Goal: Feedback & Contribution: Submit feedback/report problem

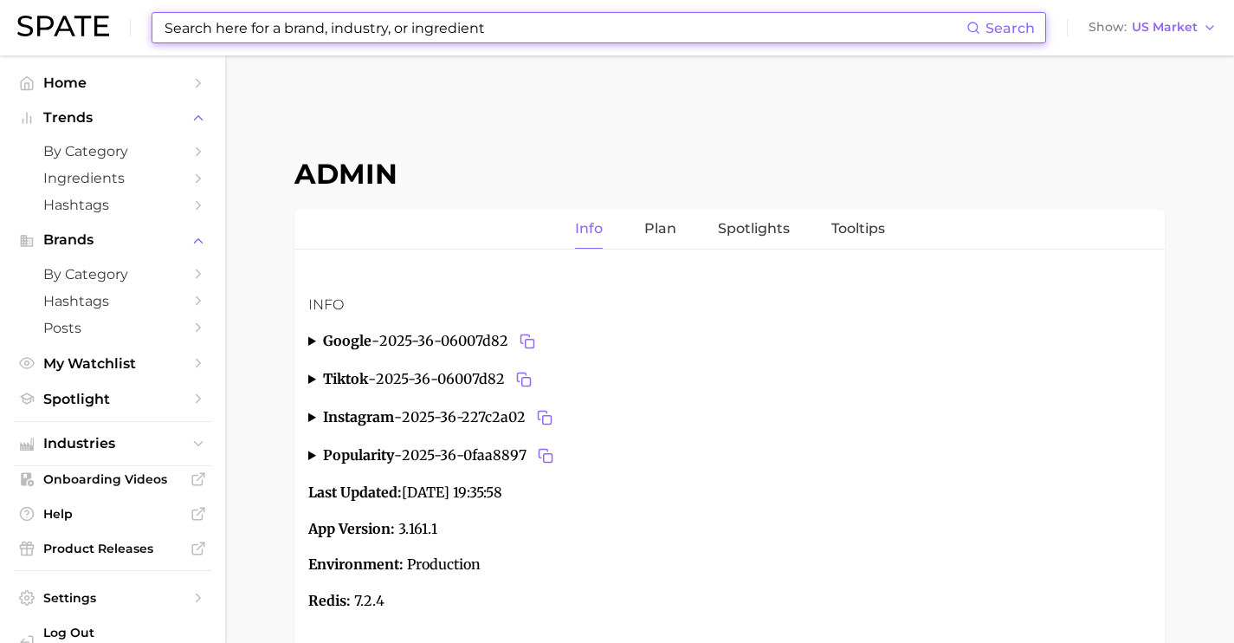
click at [566, 36] on input at bounding box center [565, 27] width 804 height 29
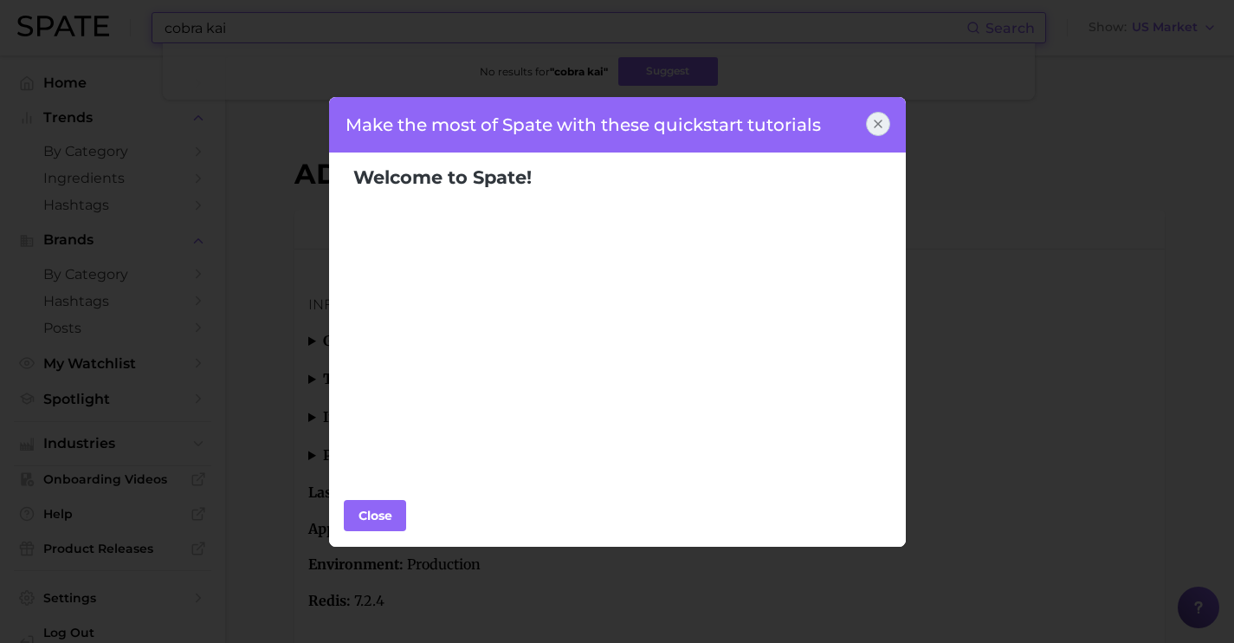
type input "cobra kai"
click at [877, 130] on icon at bounding box center [878, 124] width 14 height 14
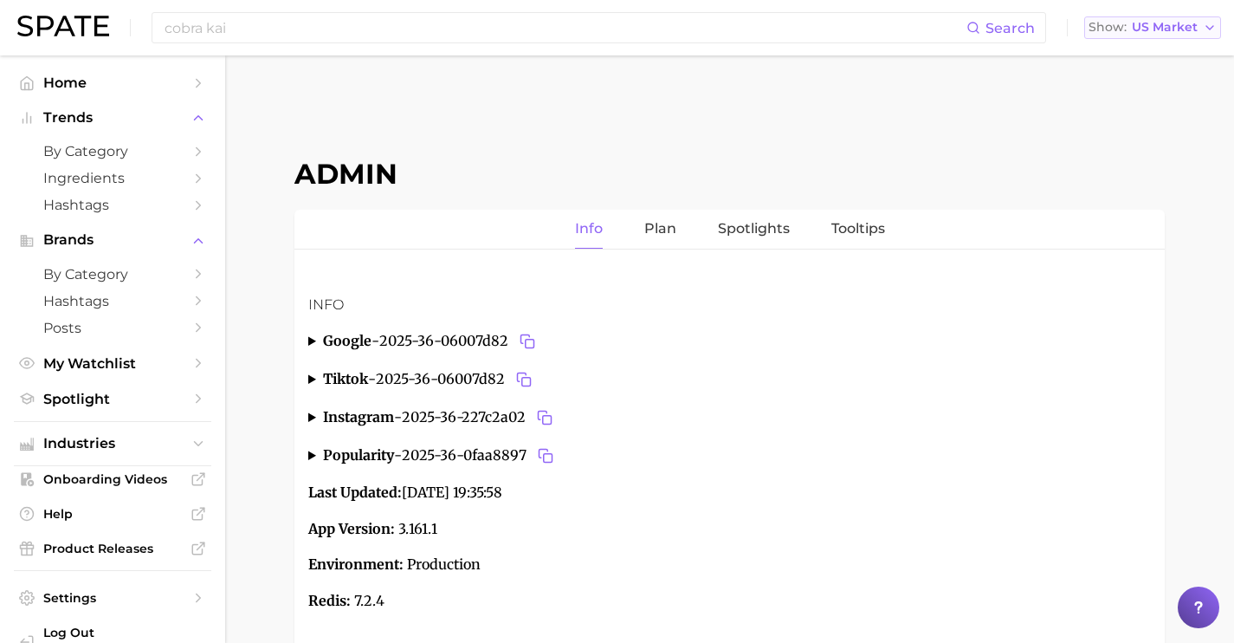
click at [1123, 38] on button "Show US Market" at bounding box center [1152, 27] width 137 height 23
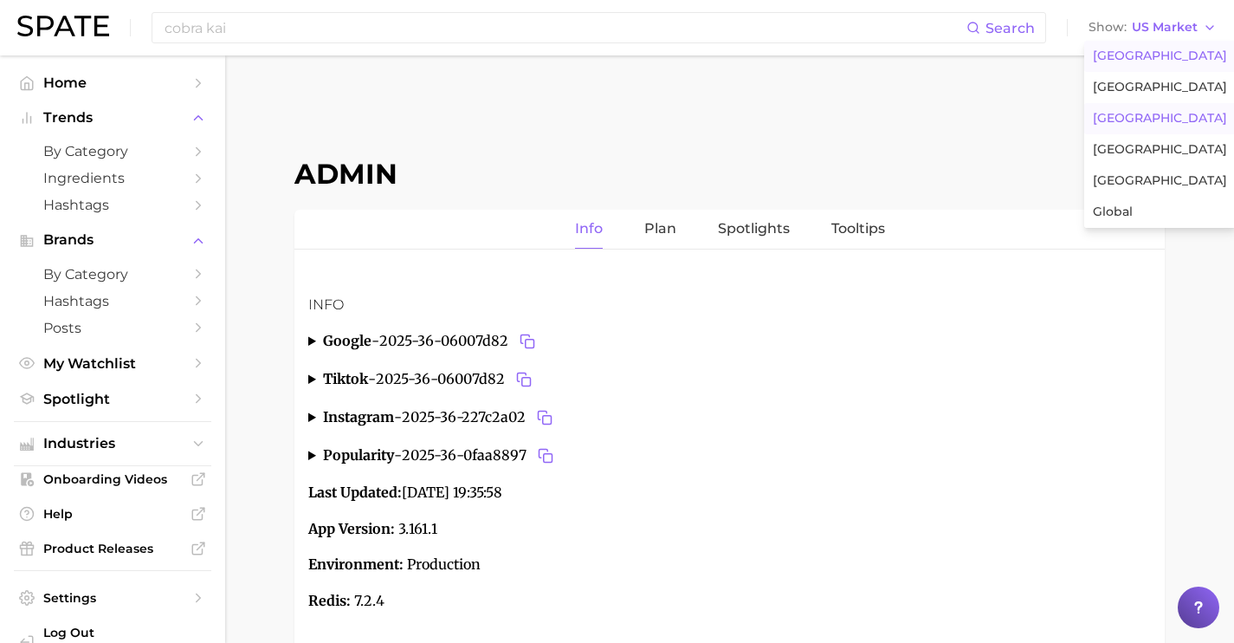
click at [1142, 127] on button "[GEOGRAPHIC_DATA]" at bounding box center [1160, 118] width 152 height 31
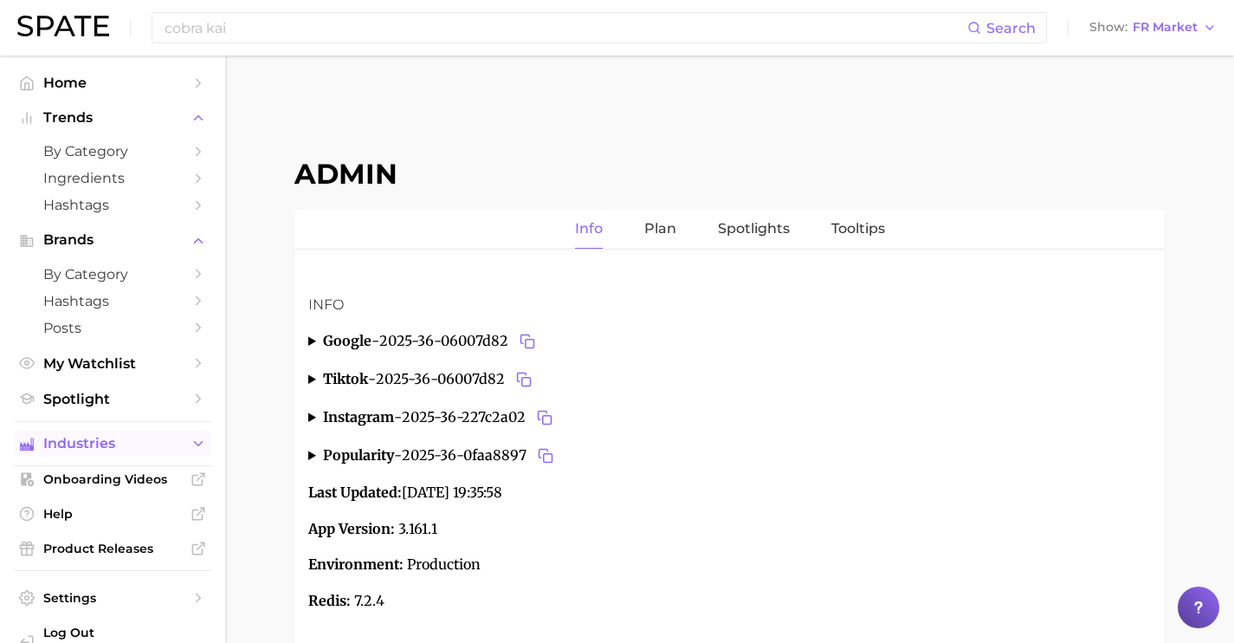
click at [173, 442] on button "Industries" at bounding box center [112, 443] width 197 height 26
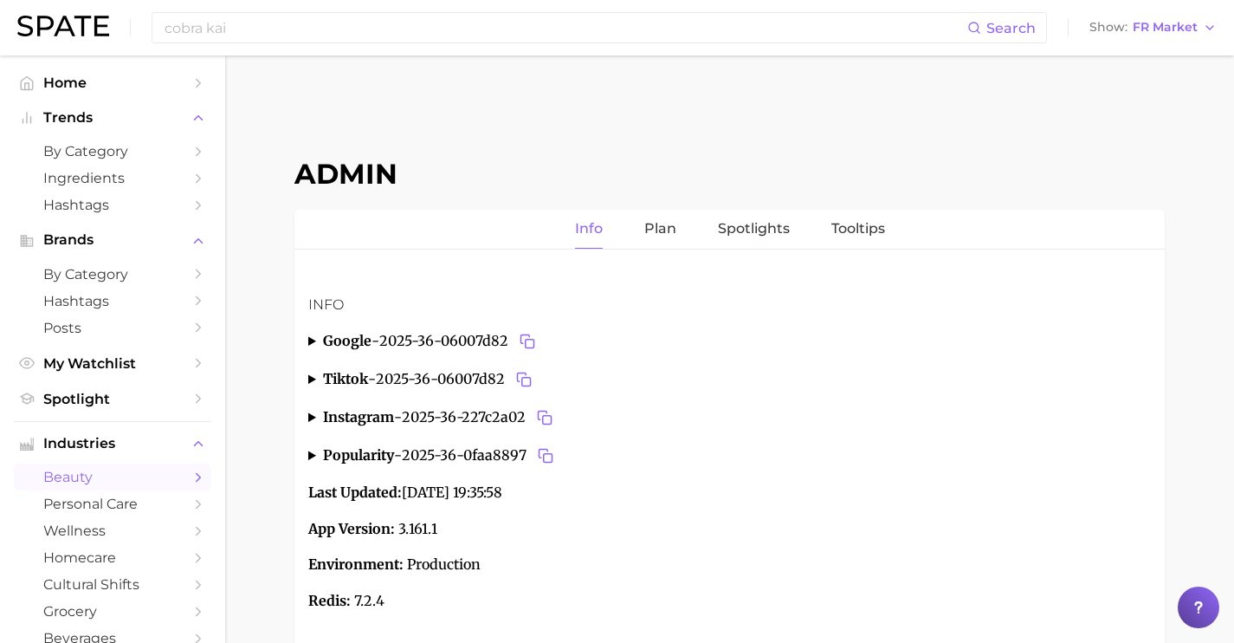
click at [169, 479] on link "beauty" at bounding box center [112, 476] width 197 height 27
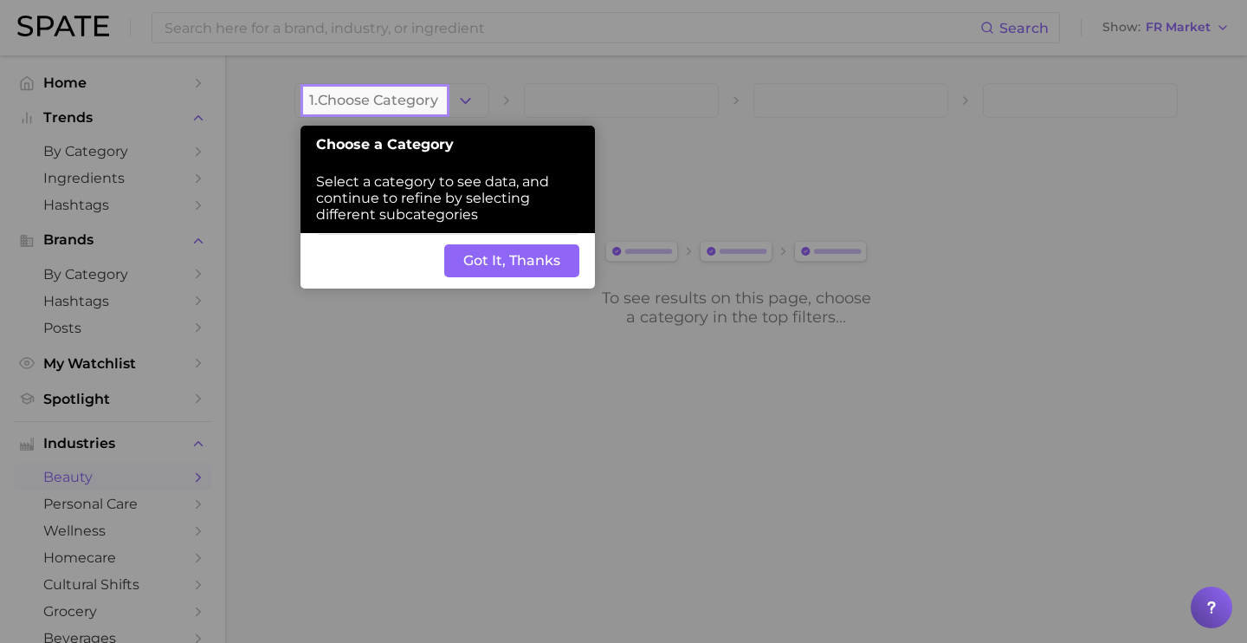
click at [502, 277] on button "Got It, Thanks" at bounding box center [511, 260] width 135 height 33
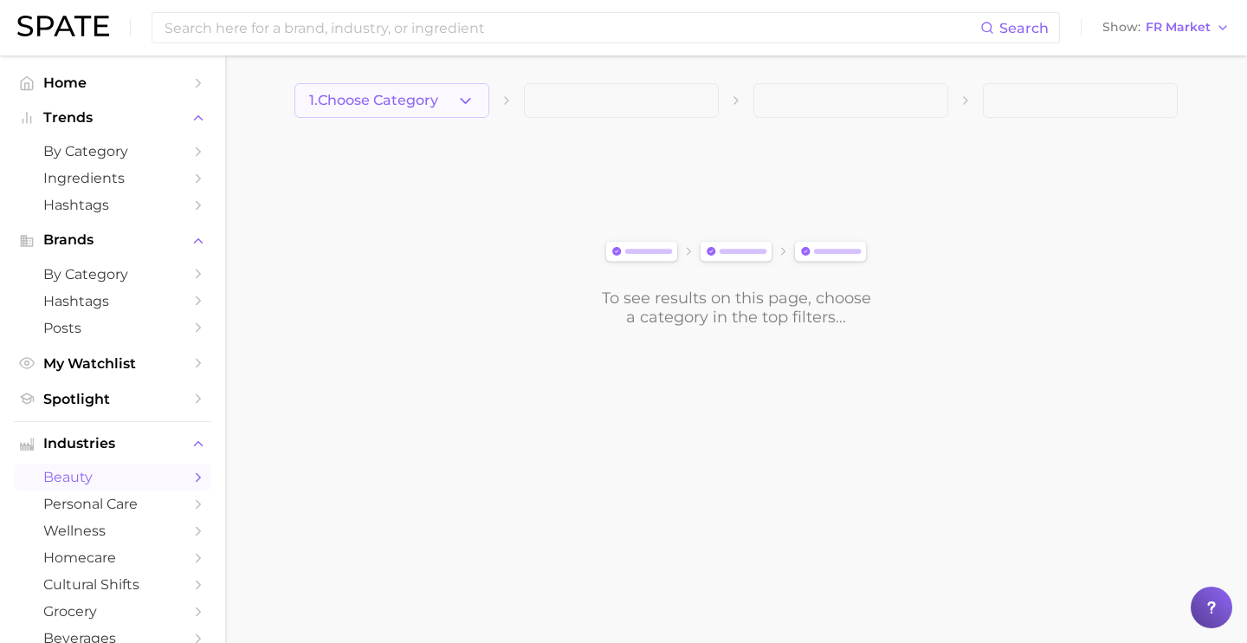
click at [429, 104] on span "1. Choose Category" at bounding box center [373, 101] width 129 height 16
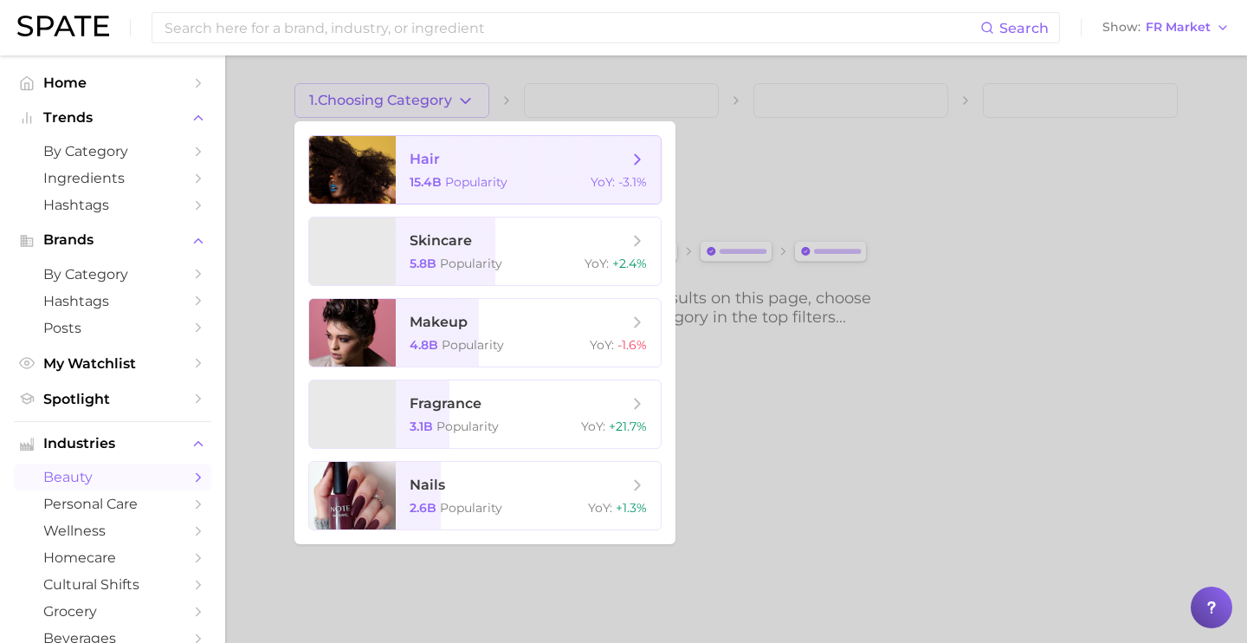
click at [465, 186] on span "Popularity" at bounding box center [476, 182] width 62 height 16
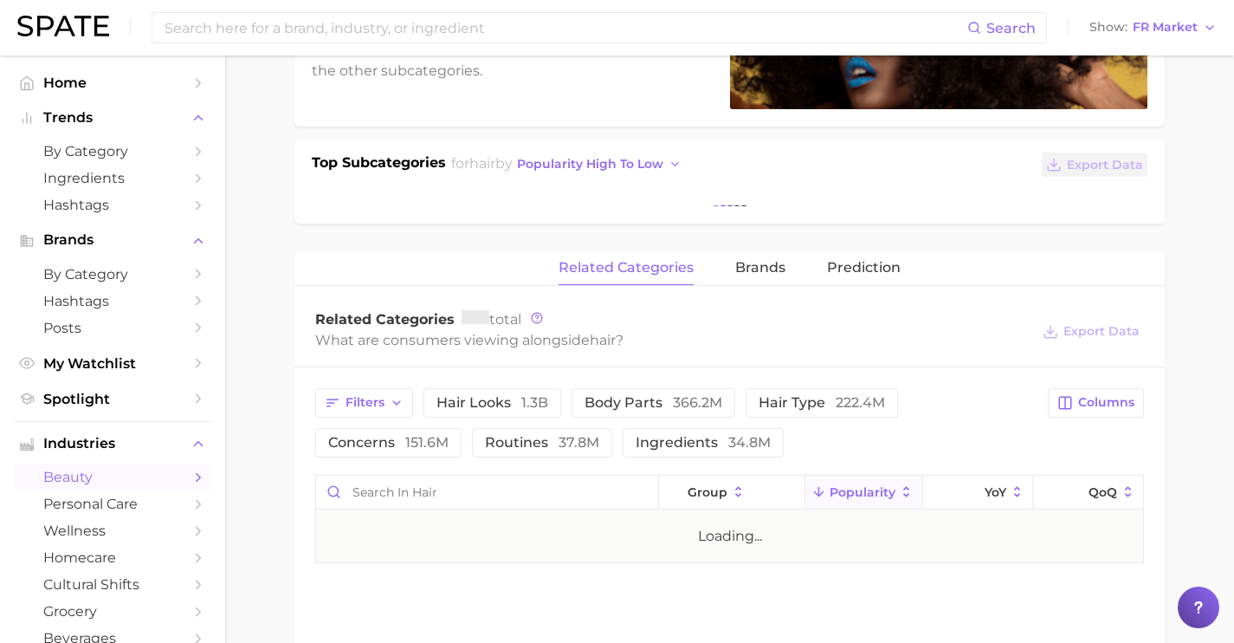
scroll to position [327, 0]
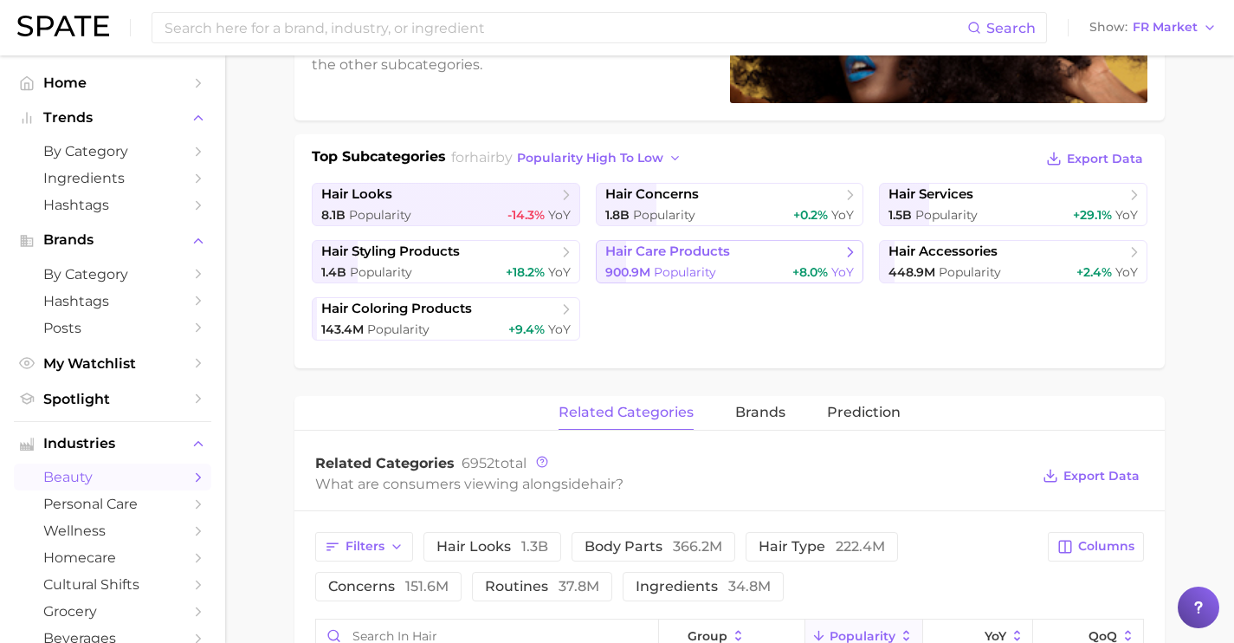
click at [654, 276] on span "Popularity" at bounding box center [685, 272] width 62 height 16
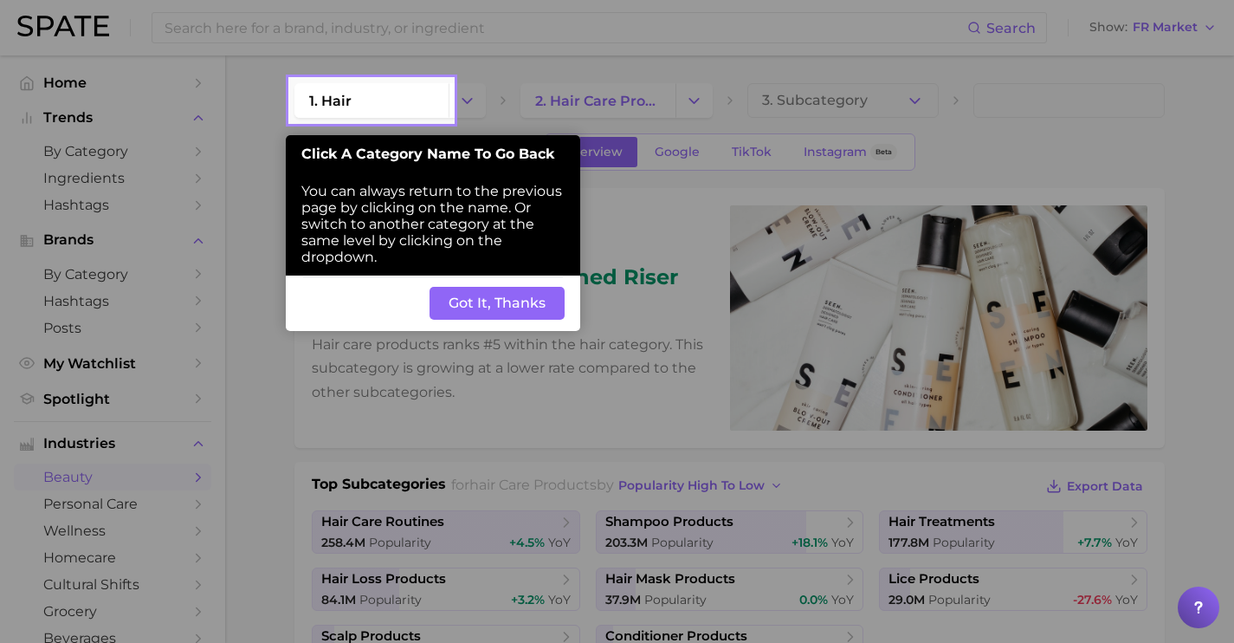
click at [531, 308] on button "Got It, Thanks" at bounding box center [497, 303] width 135 height 33
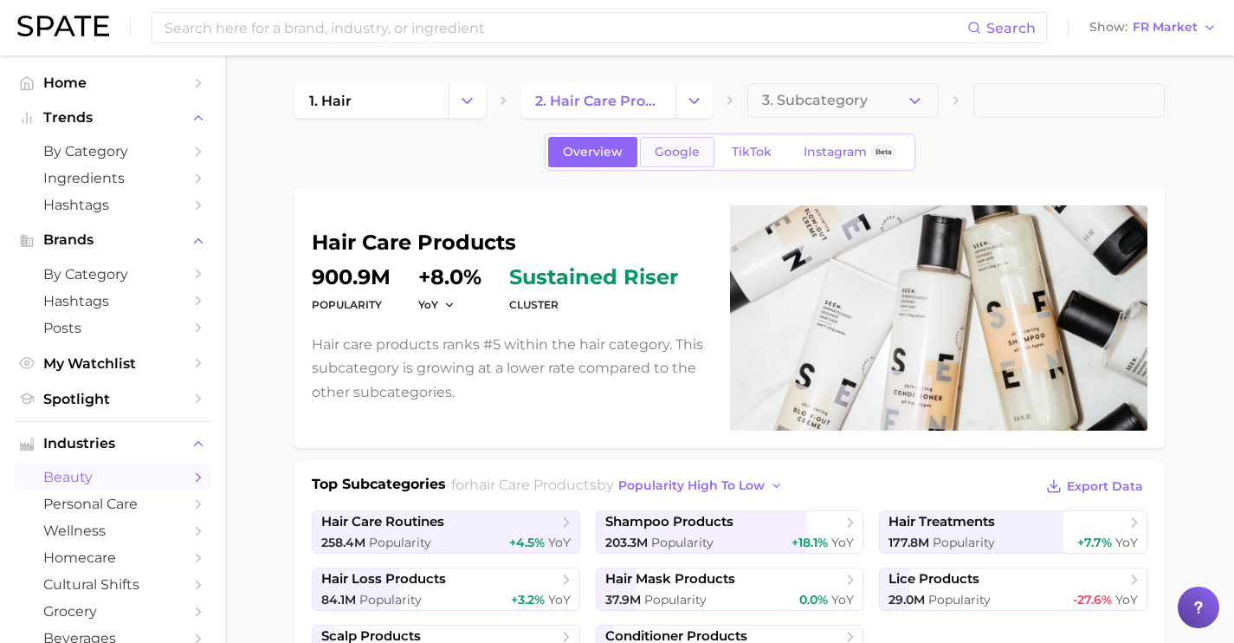
click at [677, 152] on span "Google" at bounding box center [677, 152] width 45 height 15
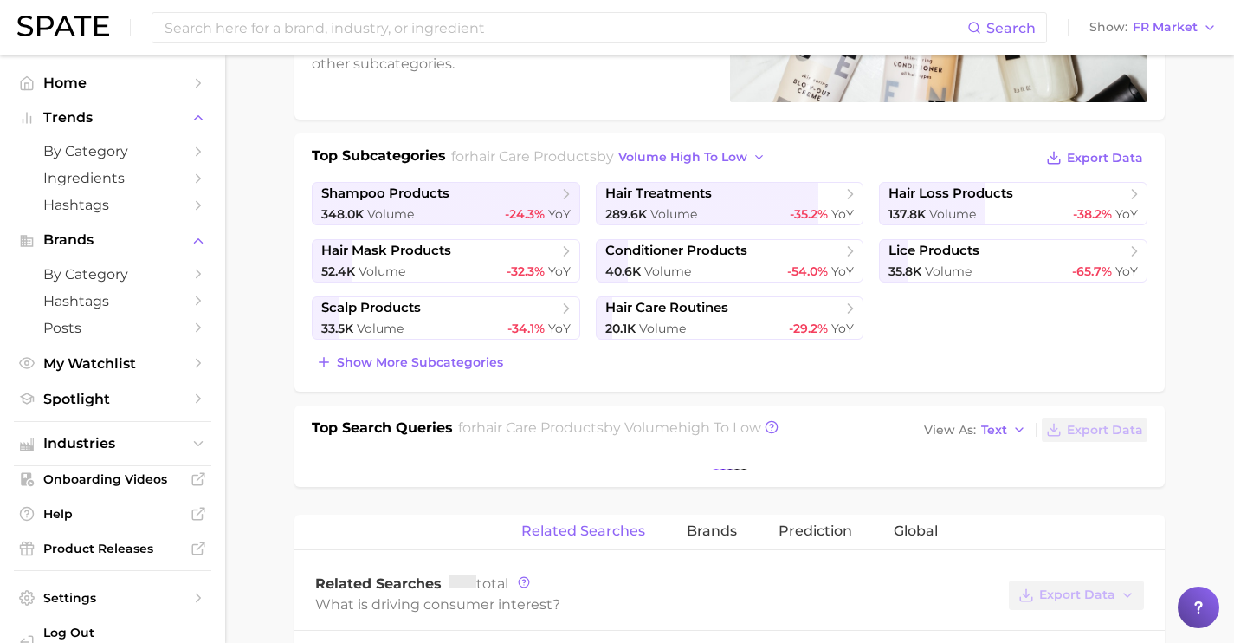
scroll to position [334, 0]
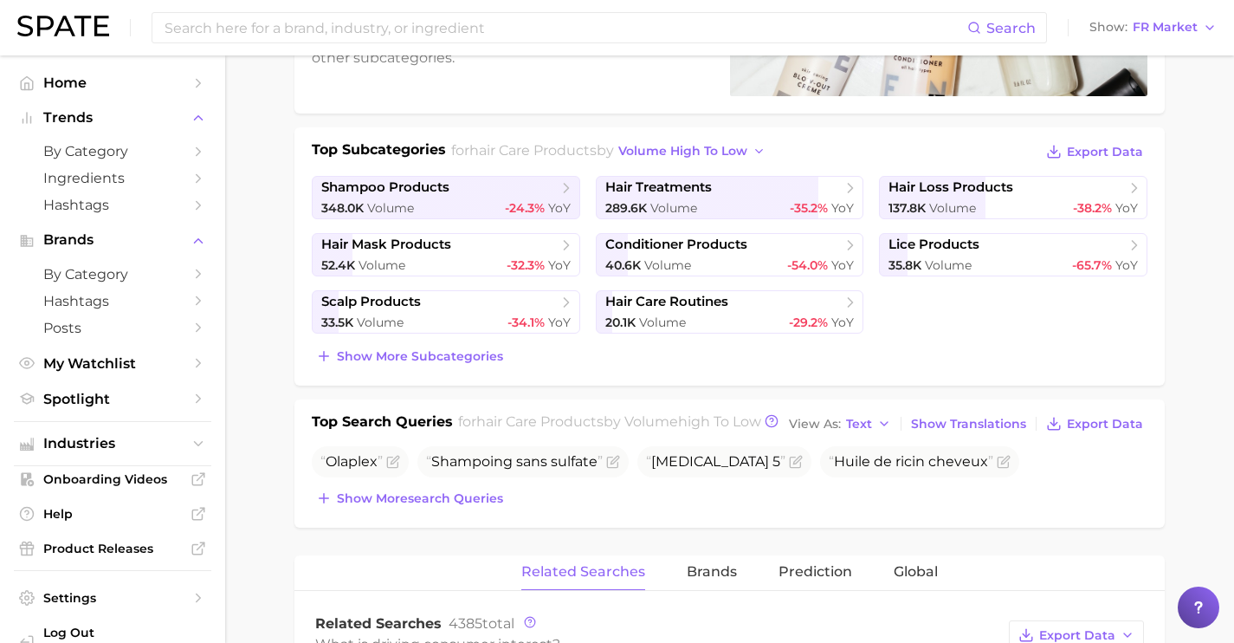
click at [485, 504] on div "Olaplex Shampoing sans sulfate [MEDICAL_DATA] 5 Huile de ricin cheveux Lissage …" at bounding box center [730, 478] width 836 height 64
click at [488, 506] on span "Show more search queries" at bounding box center [420, 498] width 166 height 15
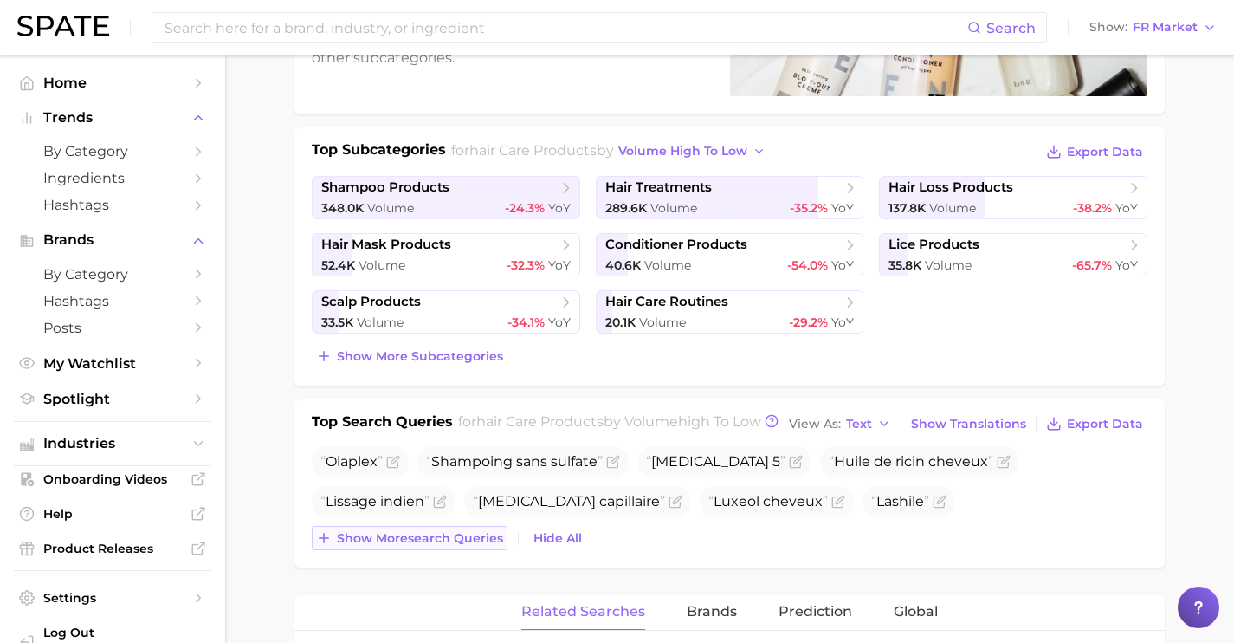
click at [493, 550] on button "Show more search queries" at bounding box center [410, 538] width 196 height 24
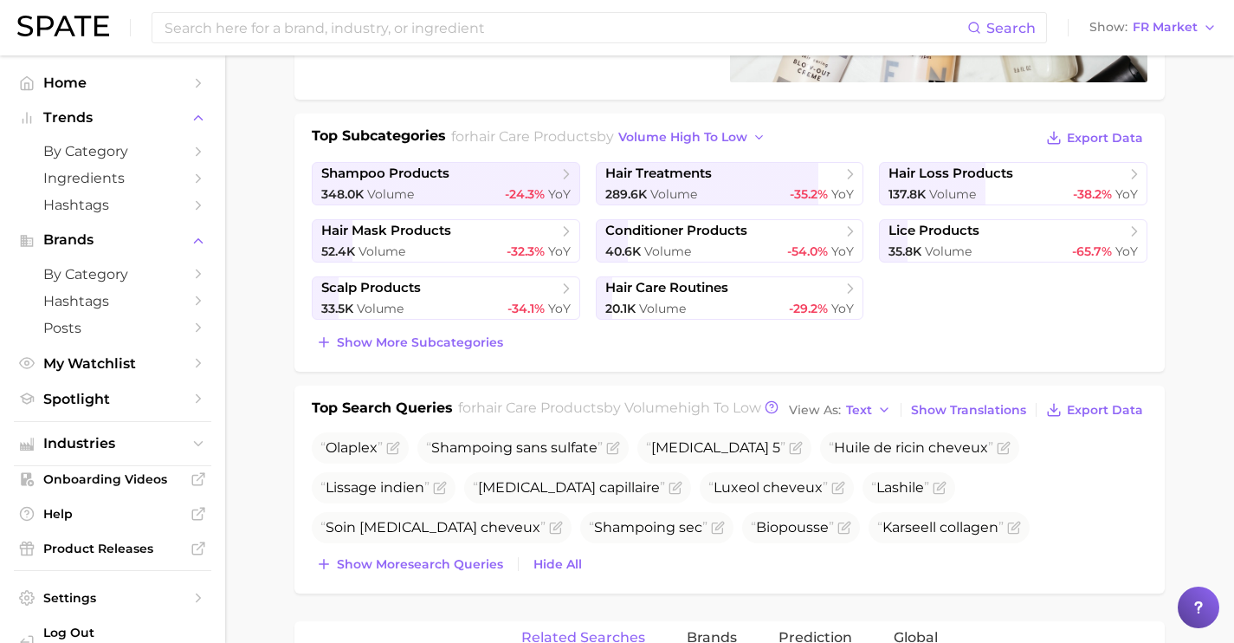
scroll to position [359, 0]
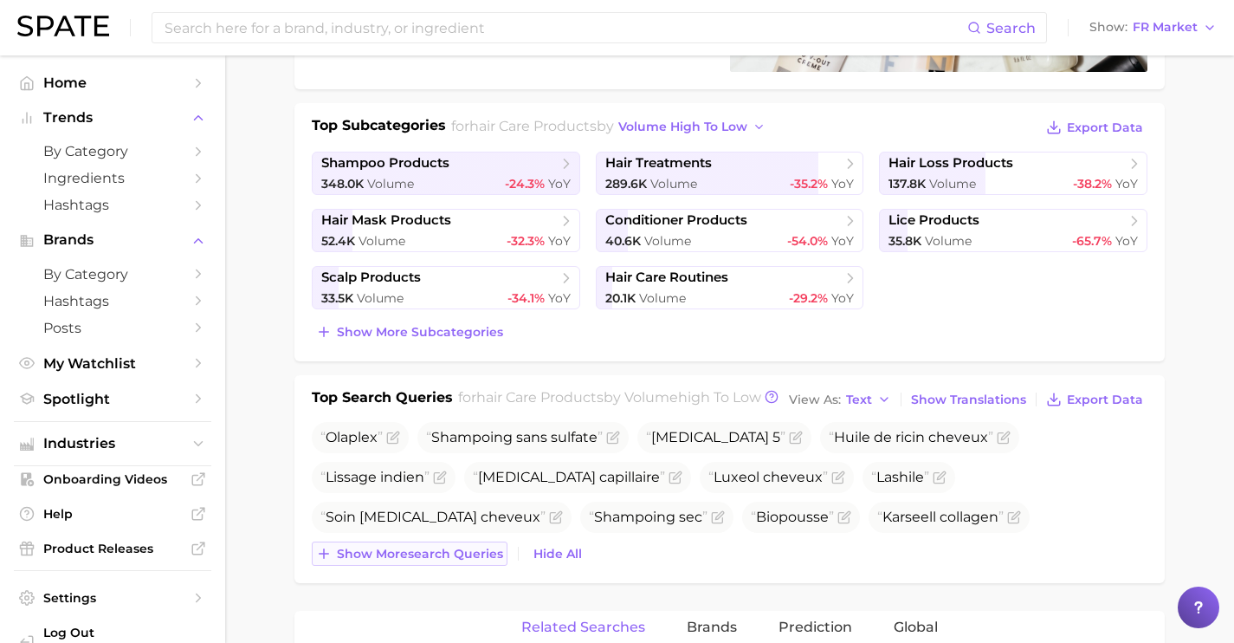
click at [454, 561] on span "Show more search queries" at bounding box center [420, 554] width 166 height 15
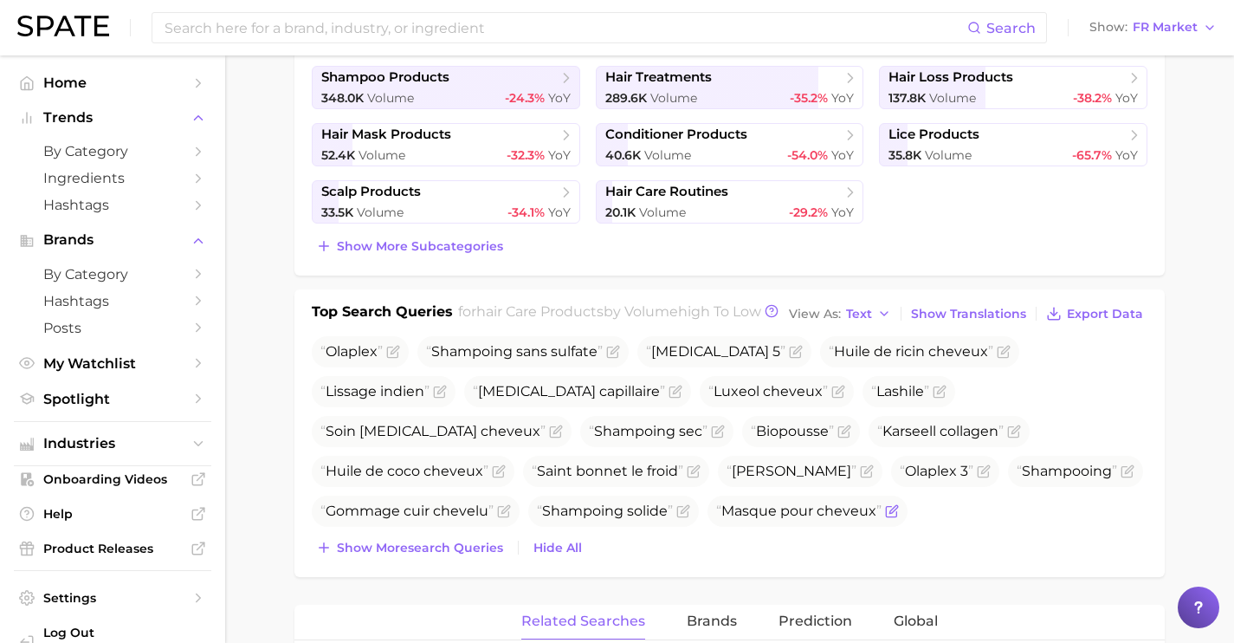
scroll to position [445, 0]
click at [477, 40] on input at bounding box center [565, 27] width 805 height 29
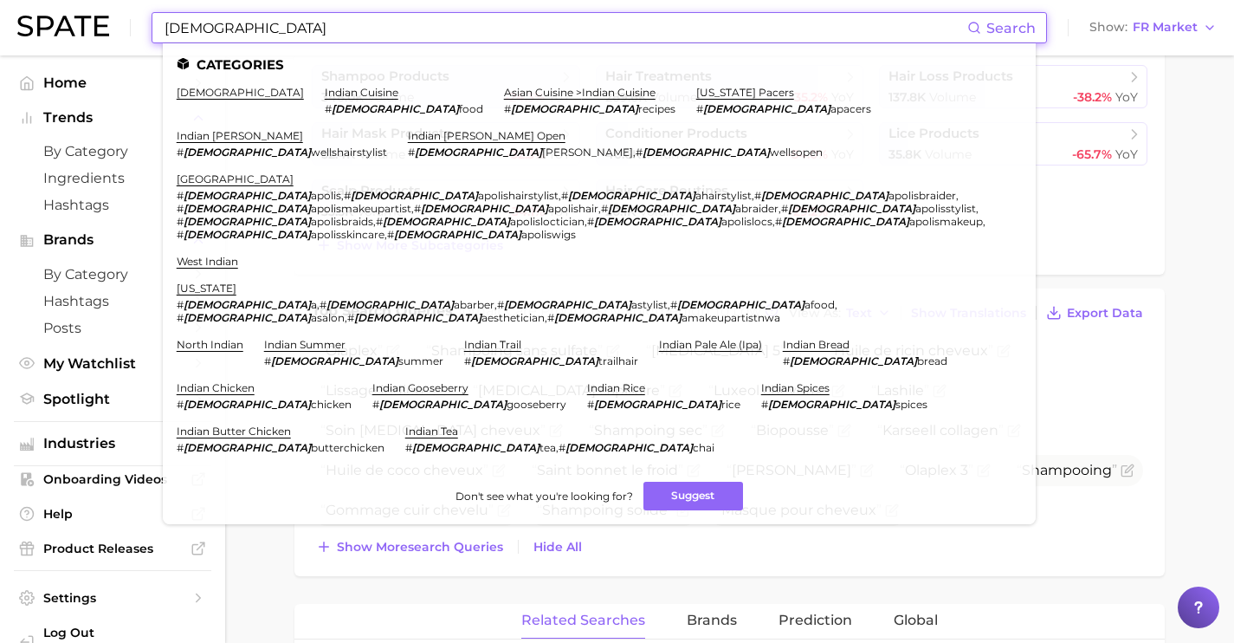
drag, startPoint x: 349, startPoint y: 21, endPoint x: 29, endPoint y: 1, distance: 321.1
click at [29, 1] on div "indian Search Categories indian indian cuisine # indian food asian cuisine > in…" at bounding box center [617, 27] width 1200 height 55
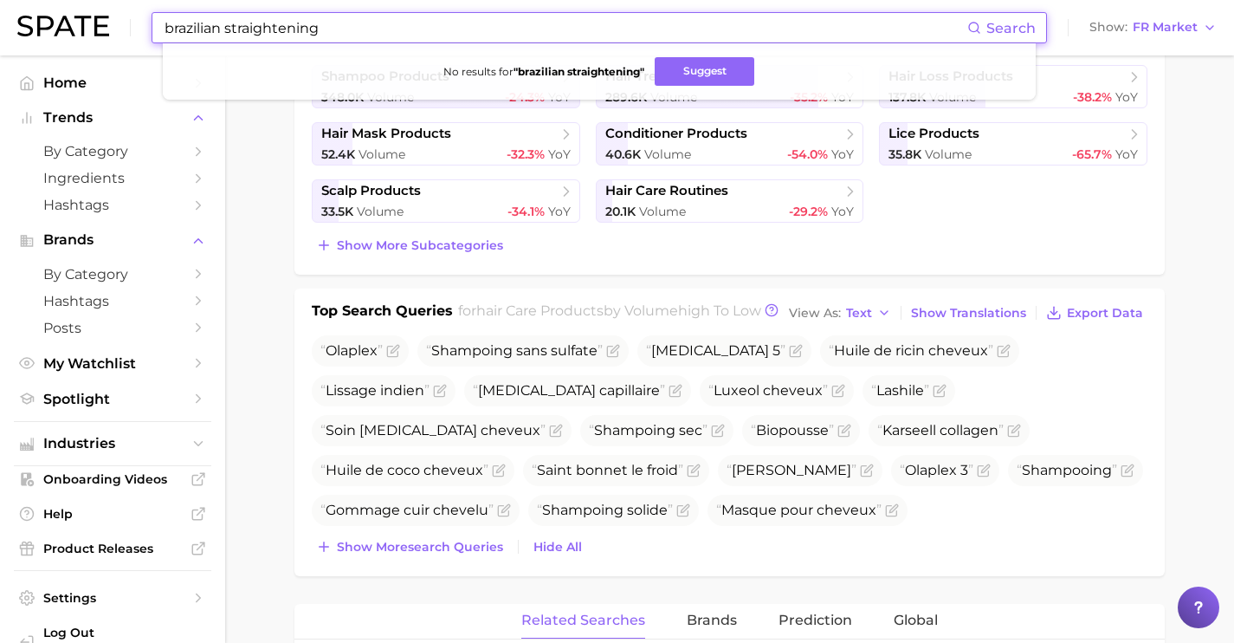
drag, startPoint x: 358, startPoint y: 25, endPoint x: 0, endPoint y: 1, distance: 358.5
click at [0, 1] on header "brazilian straightening Search No results for " brazilian straightening " Sugge…" at bounding box center [617, 27] width 1234 height 55
click at [693, 73] on button "Suggest" at bounding box center [733, 71] width 100 height 29
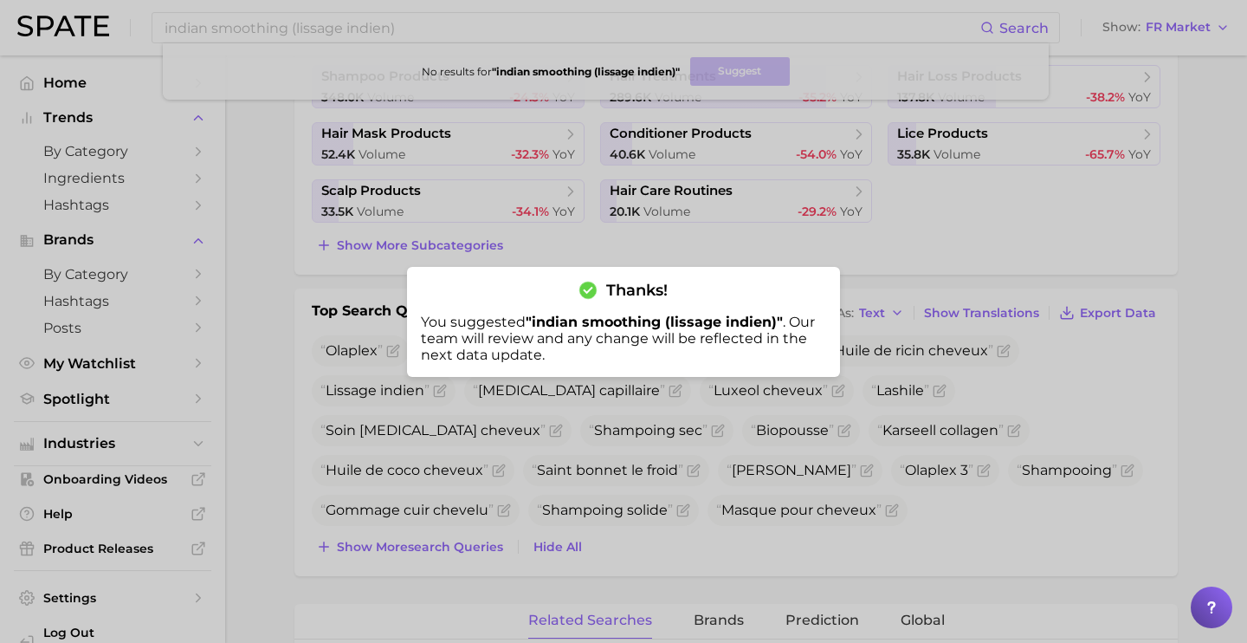
click at [665, 258] on div at bounding box center [623, 321] width 1247 height 643
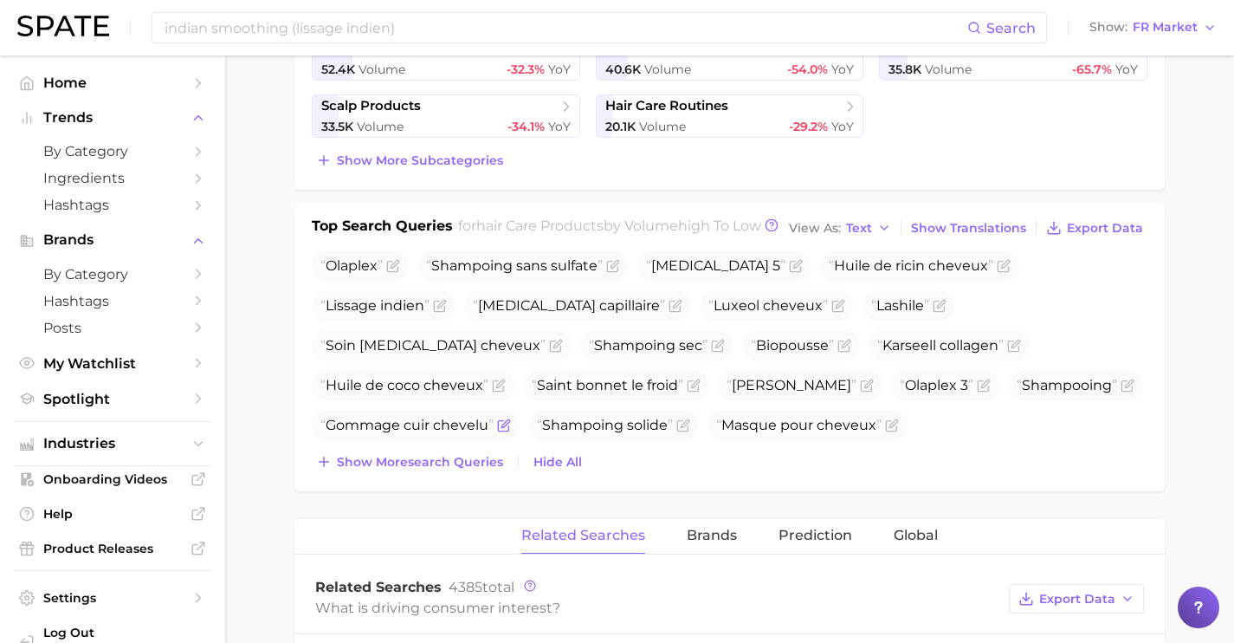
scroll to position [533, 0]
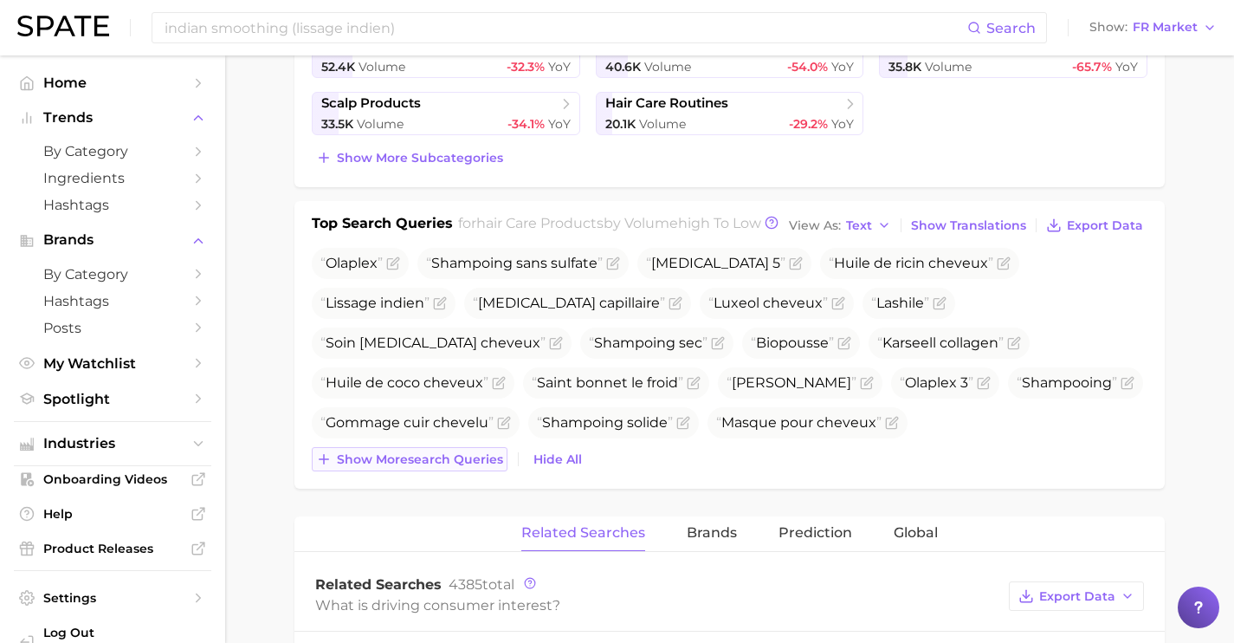
click at [484, 467] on span "Show more search queries" at bounding box center [420, 459] width 166 height 15
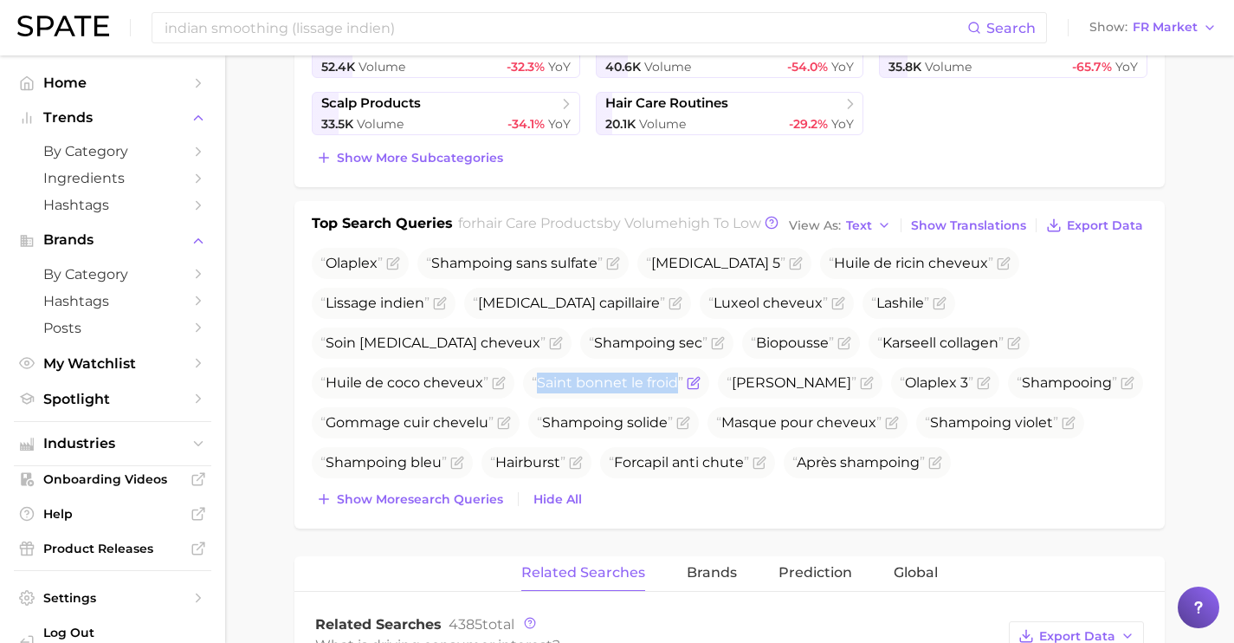
drag, startPoint x: 974, startPoint y: 364, endPoint x: 835, endPoint y: 362, distance: 139.5
click at [683, 374] on span "Saint bonnet le froid" at bounding box center [608, 382] width 152 height 16
copy span "Saint bonnet le froid"
click at [709, 367] on span "Saint bonnet le froid" at bounding box center [616, 382] width 186 height 31
click at [701, 376] on icon "Flag as miscategorized or irrelevant" at bounding box center [694, 383] width 14 height 14
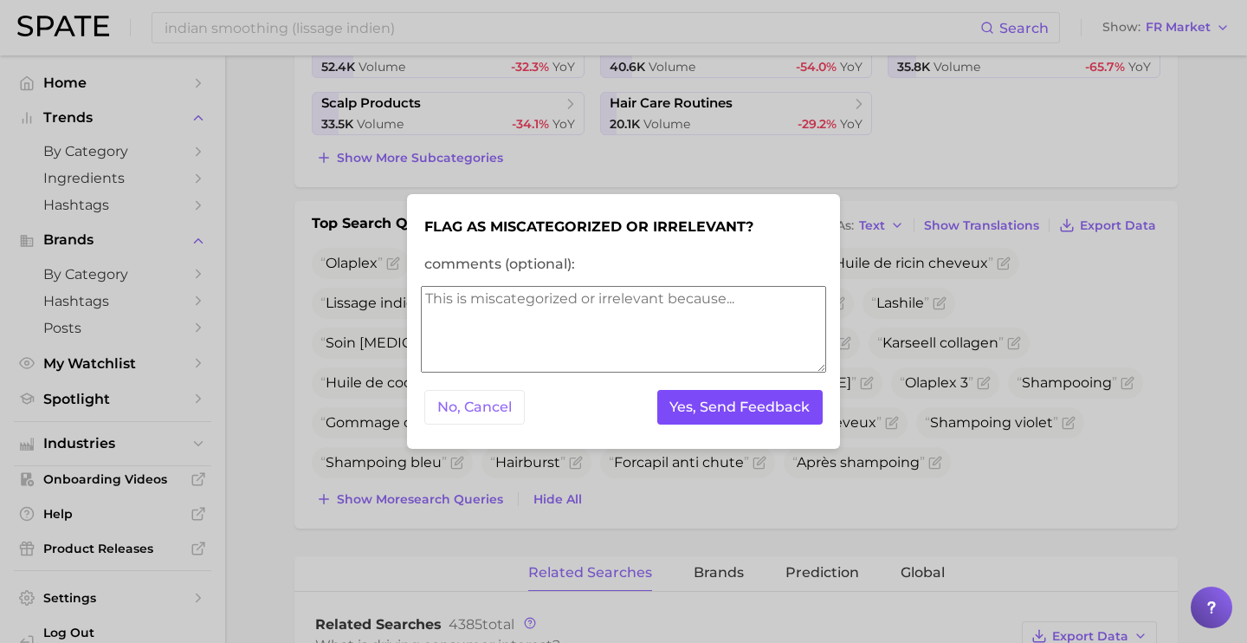
click at [783, 414] on button "Yes, Send Feedback" at bounding box center [740, 408] width 166 height 36
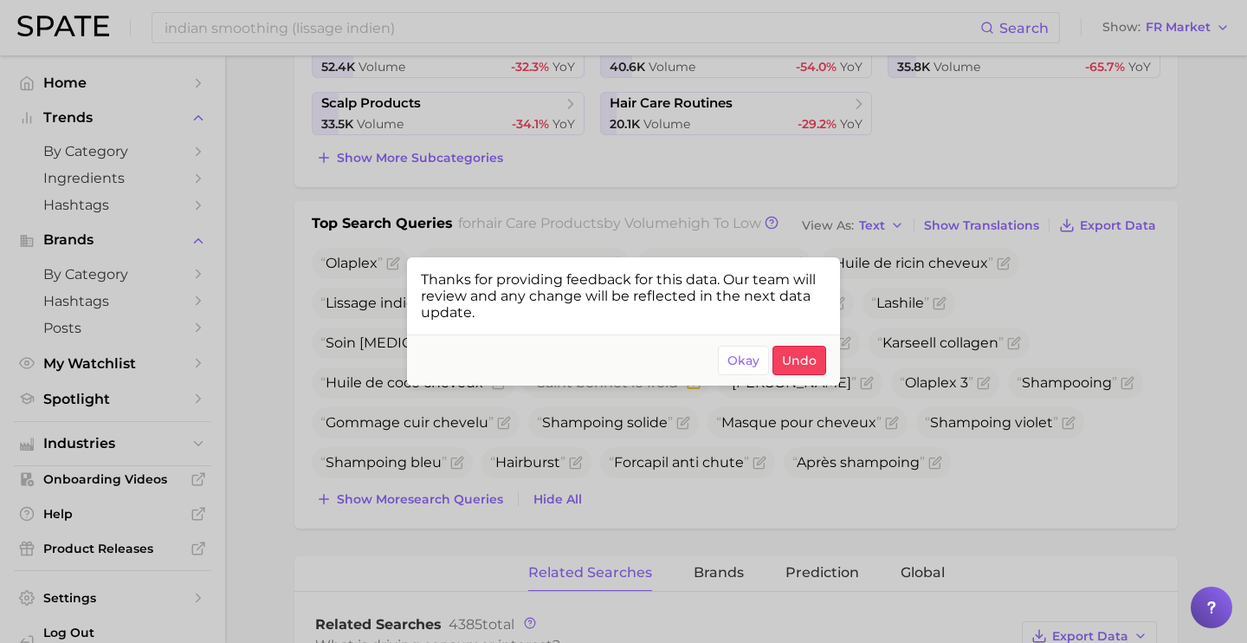
click at [700, 29] on div at bounding box center [623, 321] width 1247 height 643
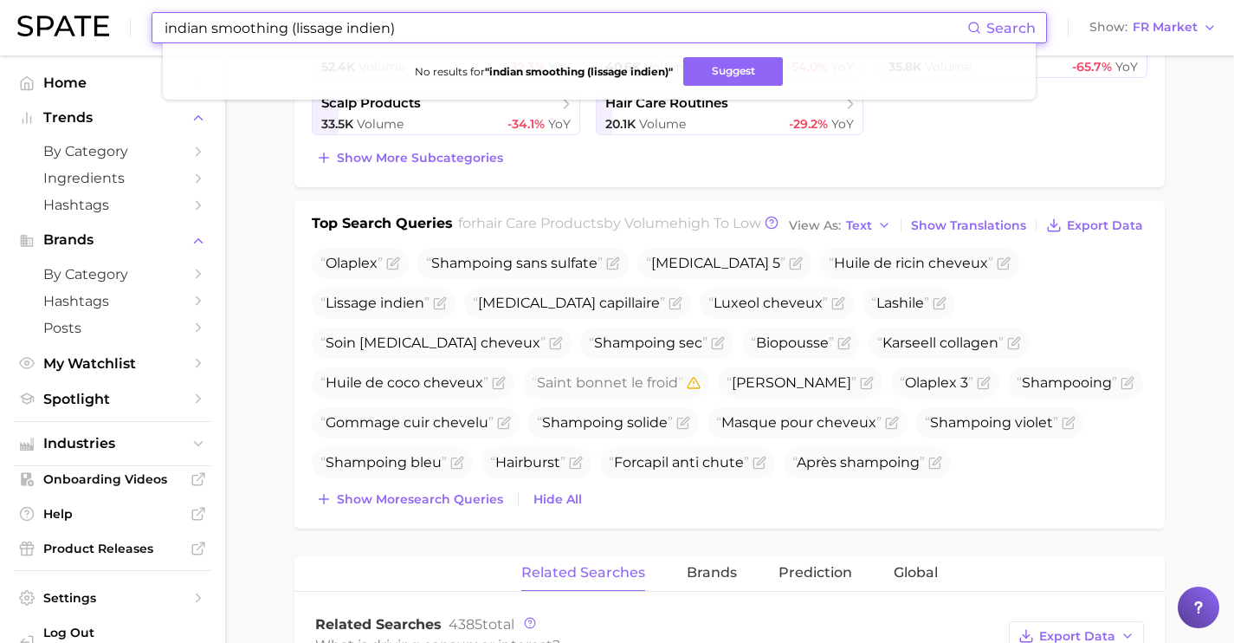
drag, startPoint x: 700, startPoint y: 29, endPoint x: 0, endPoint y: -11, distance: 701.0
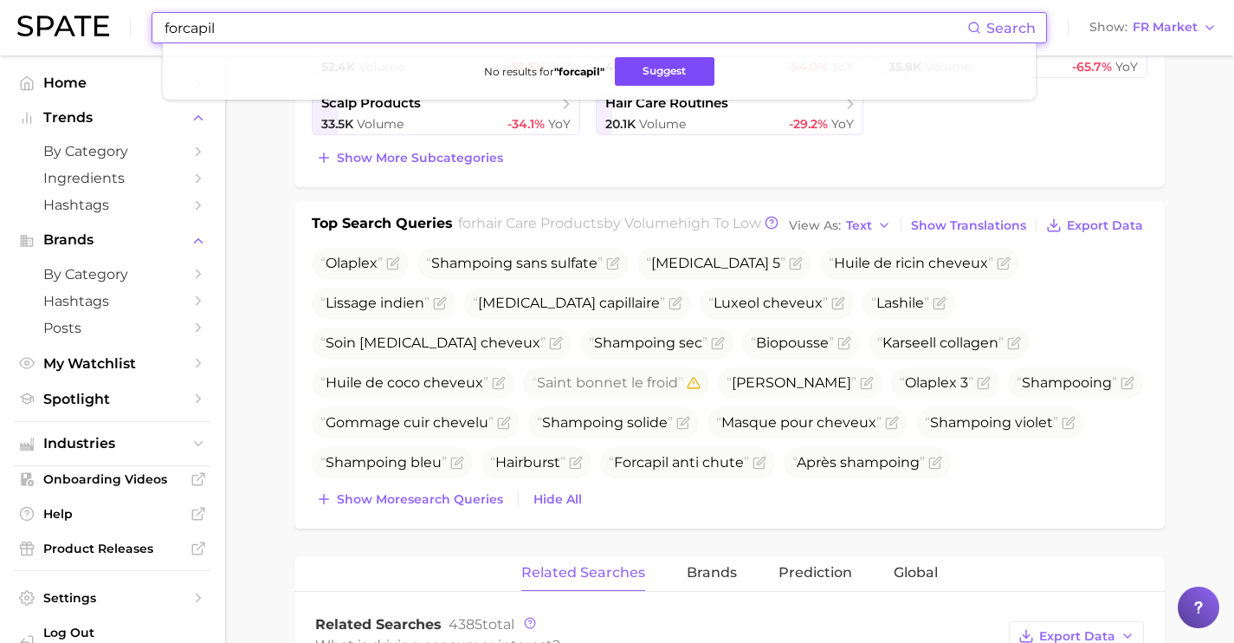
click at [672, 71] on button "Suggest" at bounding box center [665, 71] width 100 height 29
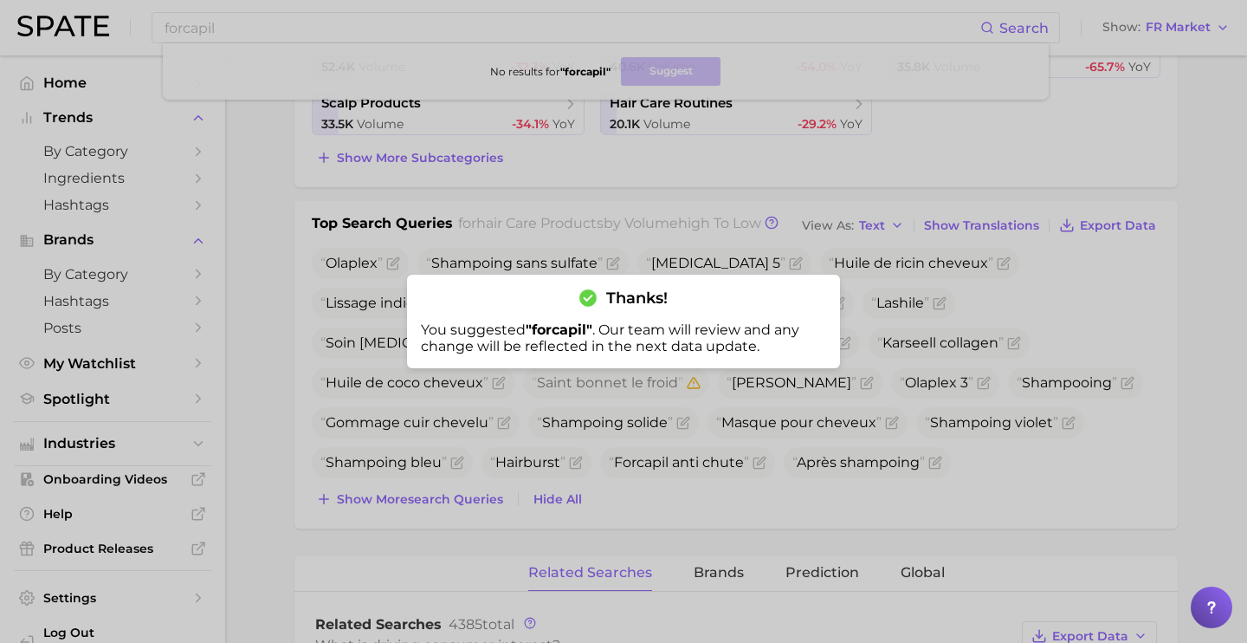
click at [437, 477] on div at bounding box center [623, 321] width 1247 height 643
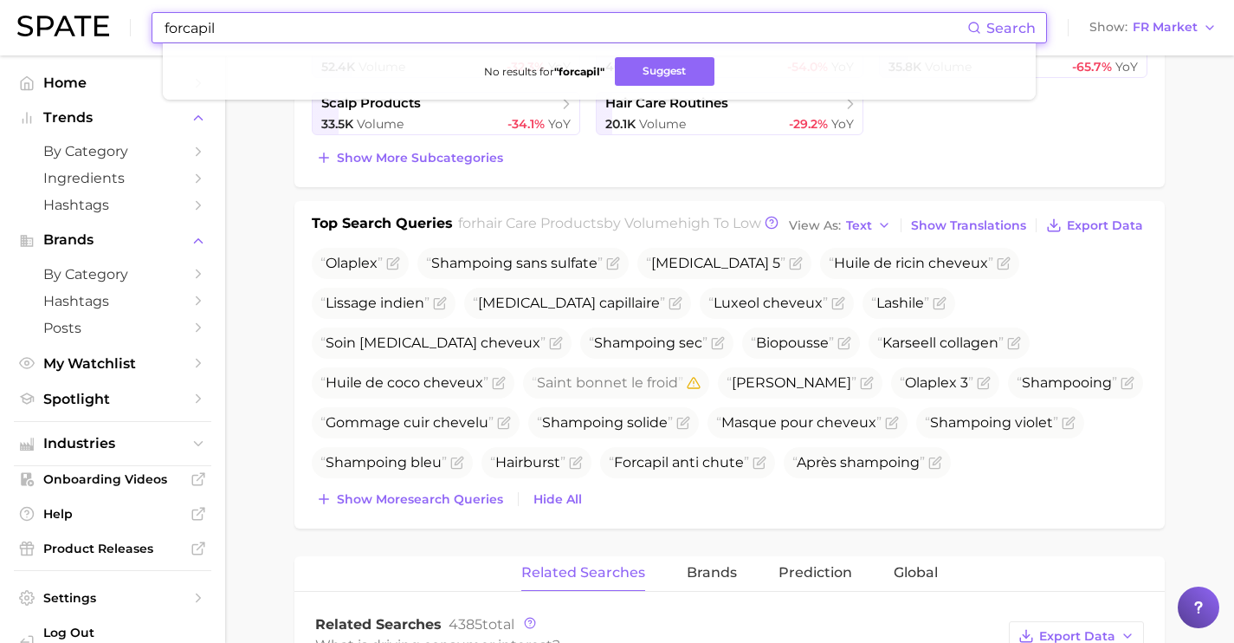
drag, startPoint x: 358, startPoint y: 23, endPoint x: 0, endPoint y: -18, distance: 360.0
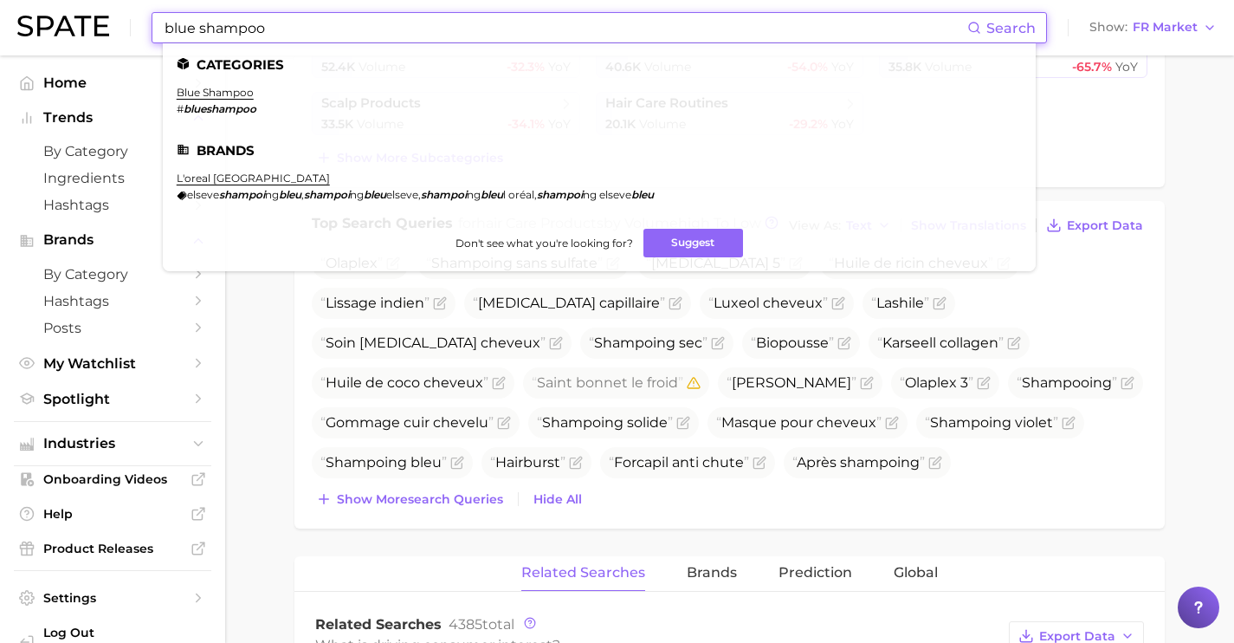
type input "blue shampoo"
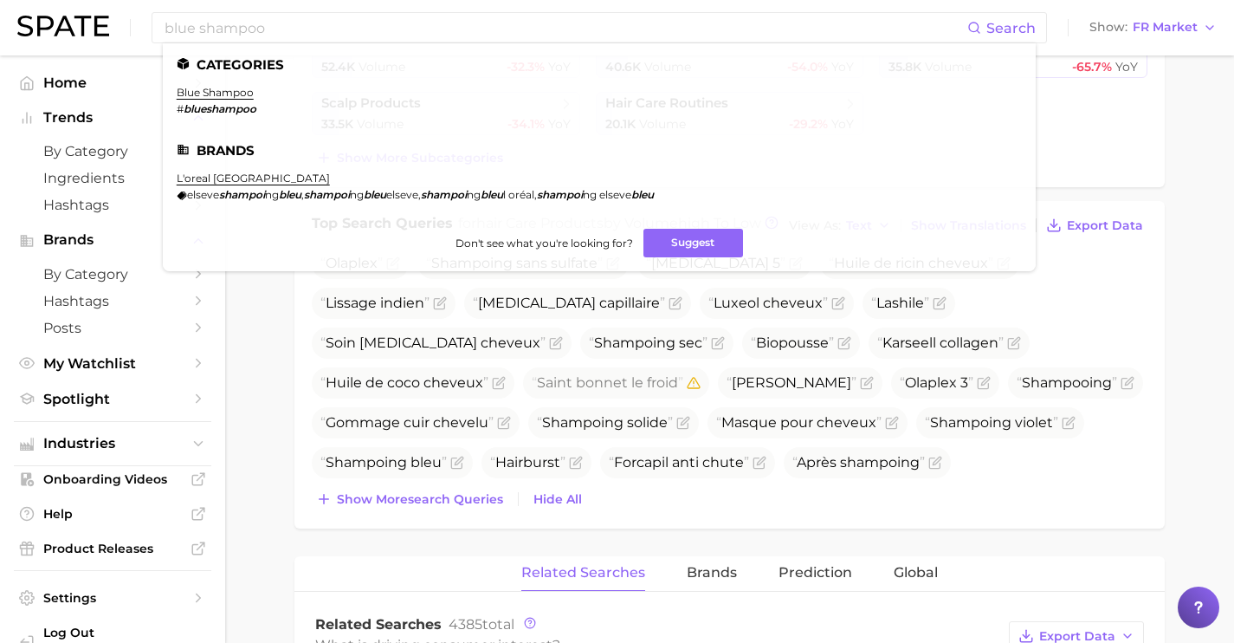
click at [282, 389] on main "1. hair 2. hair care products 3. Subcategory Overview Google TikTok Instagram B…" at bounding box center [729, 526] width 1009 height 2006
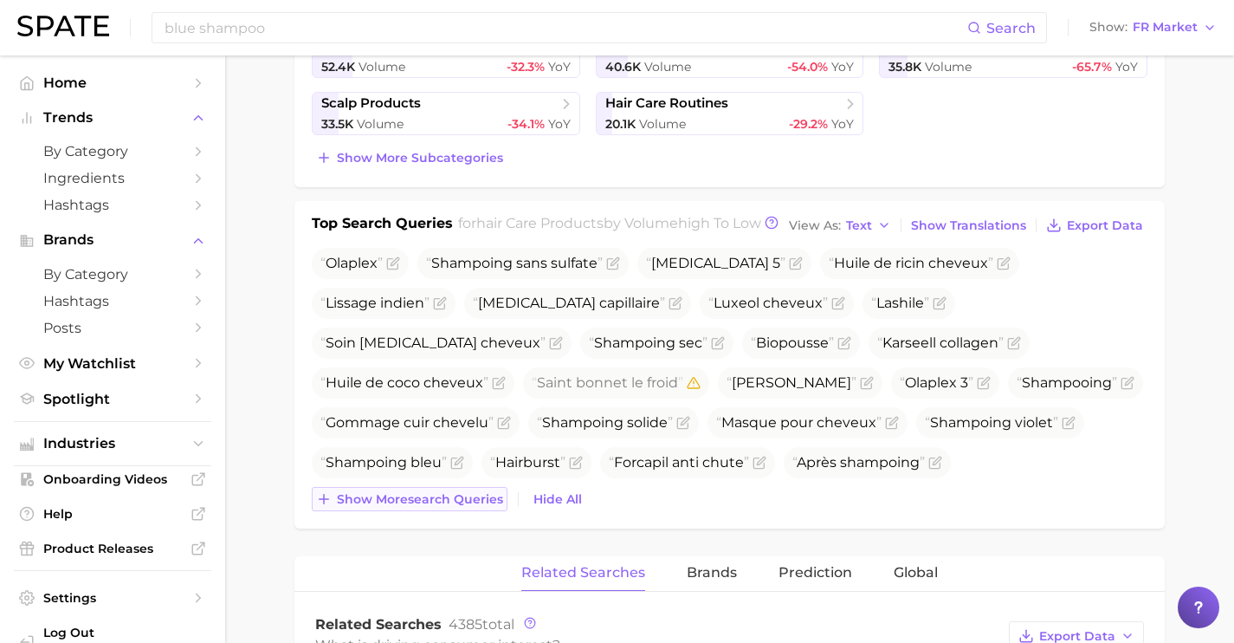
click at [402, 507] on span "Show more search queries" at bounding box center [420, 499] width 166 height 15
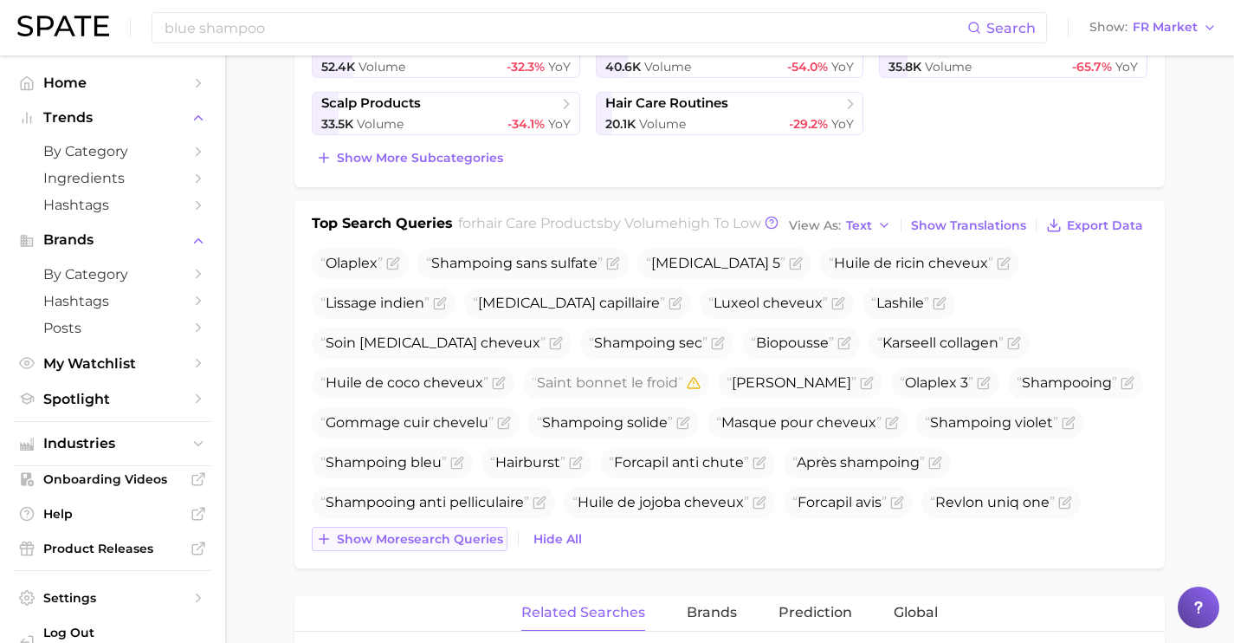
click at [411, 547] on span "Show more search queries" at bounding box center [420, 539] width 166 height 15
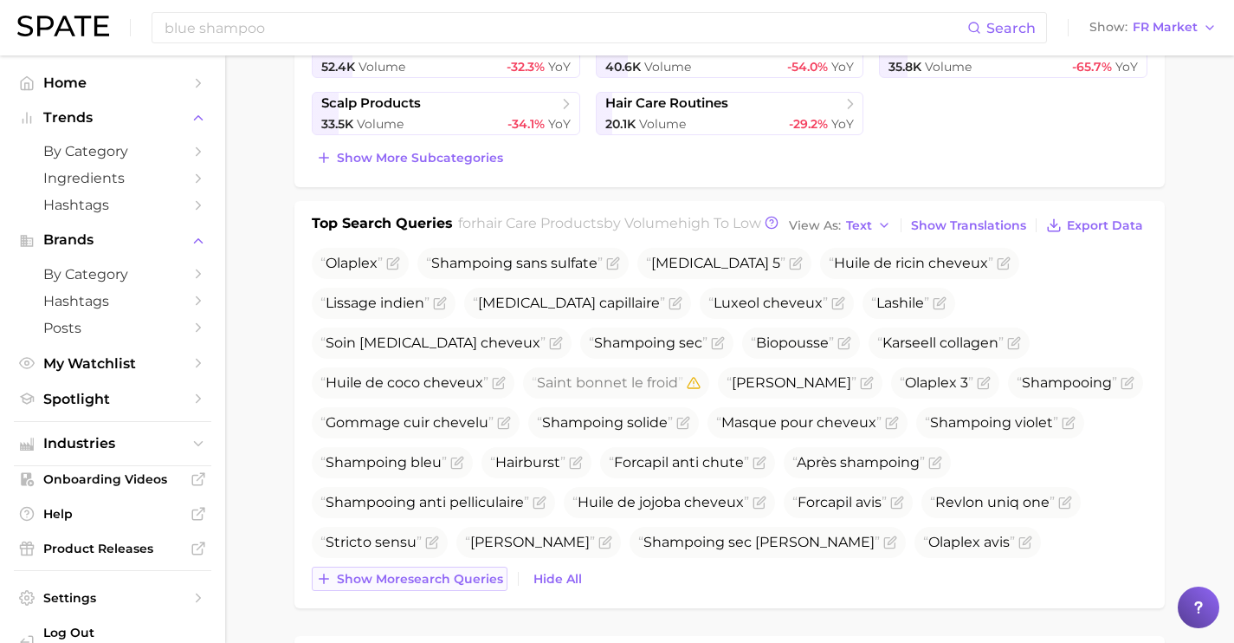
scroll to position [583, 0]
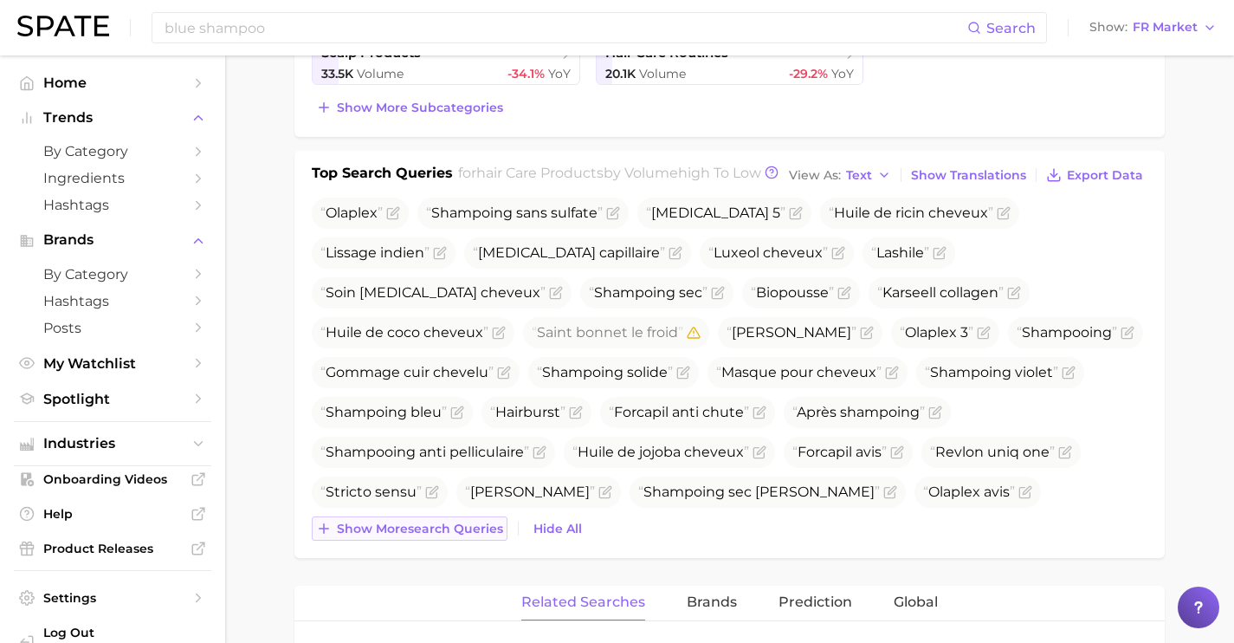
click at [411, 558] on div "Top Search Queries for hair care products by Volume high to low View As Text Sh…" at bounding box center [729, 354] width 870 height 407
click at [411, 540] on button "Show more search queries" at bounding box center [410, 528] width 196 height 24
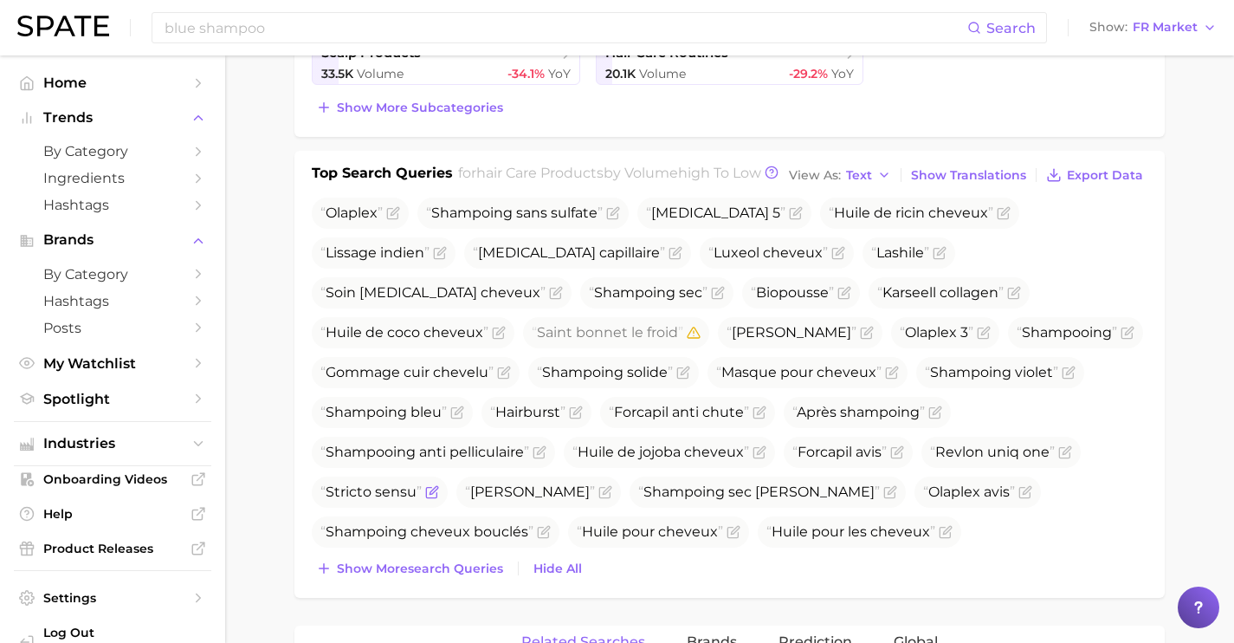
click at [439, 485] on icon "Flag as miscategorized or irrelevant" at bounding box center [432, 492] width 14 height 14
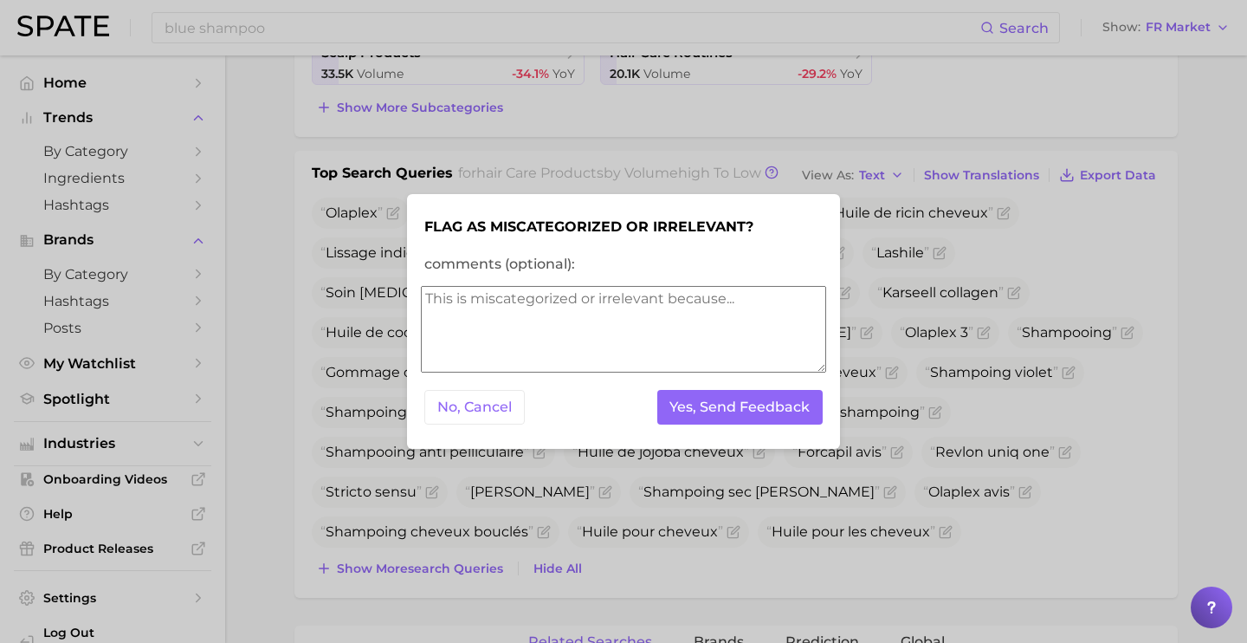
click at [651, 360] on textarea "comments (optional):" at bounding box center [623, 329] width 405 height 87
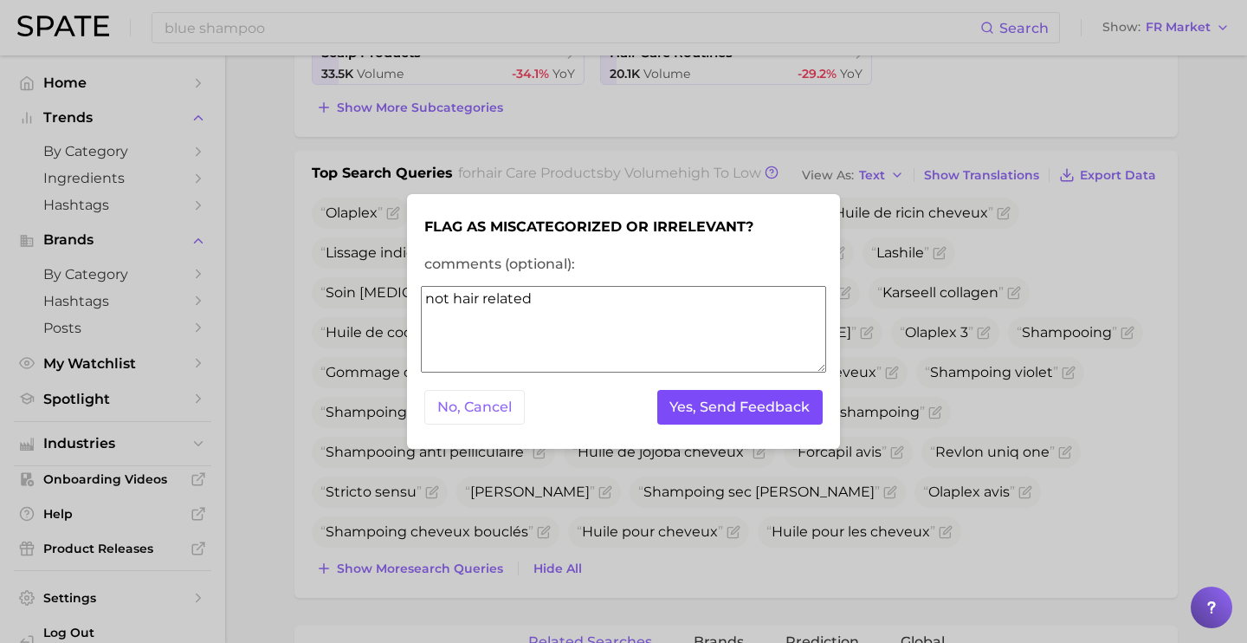
type textarea "not hair related"
click at [753, 416] on button "Yes, Send Feedback" at bounding box center [740, 408] width 166 height 36
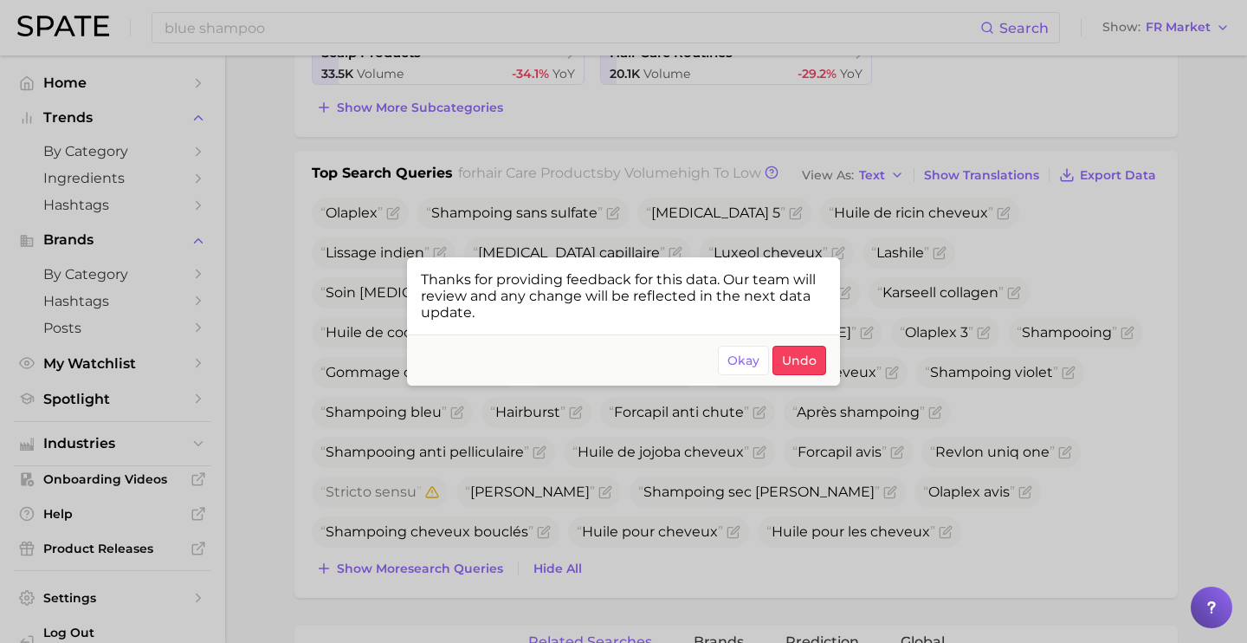
click at [649, 484] on div at bounding box center [623, 321] width 1247 height 643
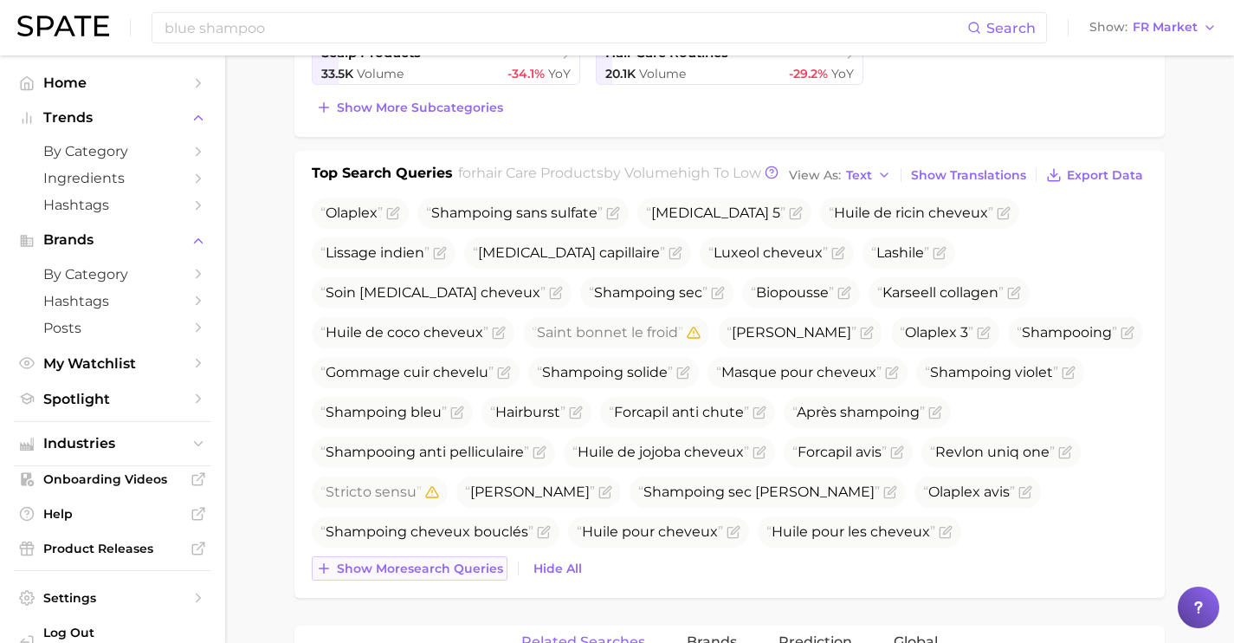
click at [436, 576] on span "Show more search queries" at bounding box center [420, 568] width 166 height 15
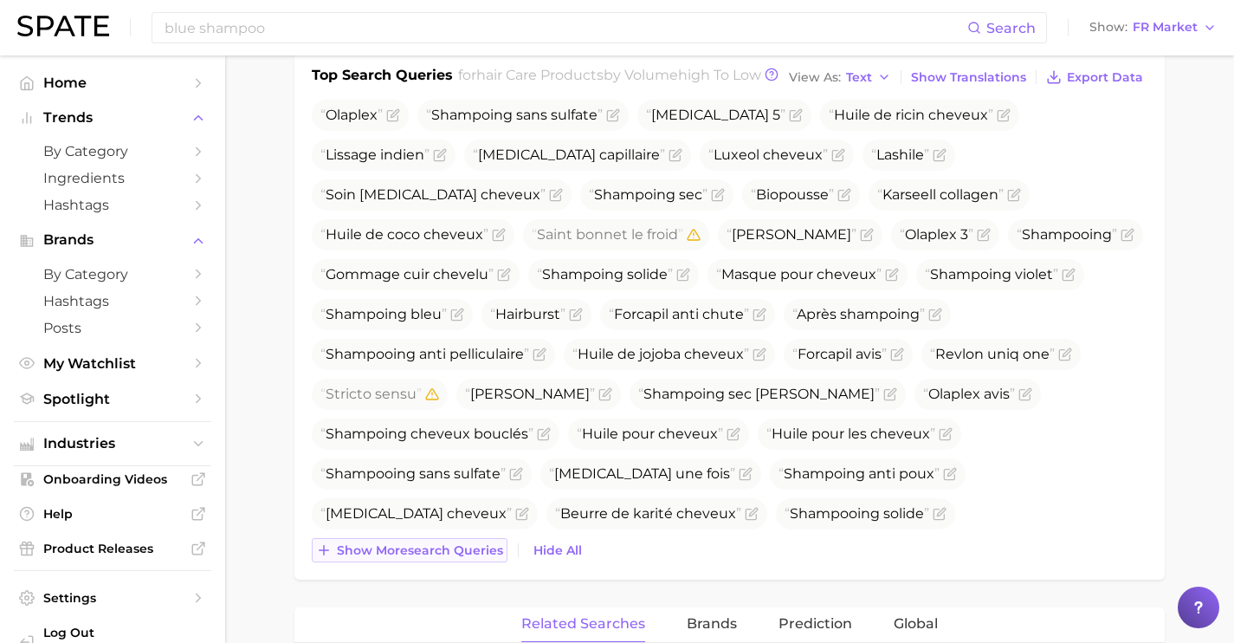
scroll to position [716, 0]
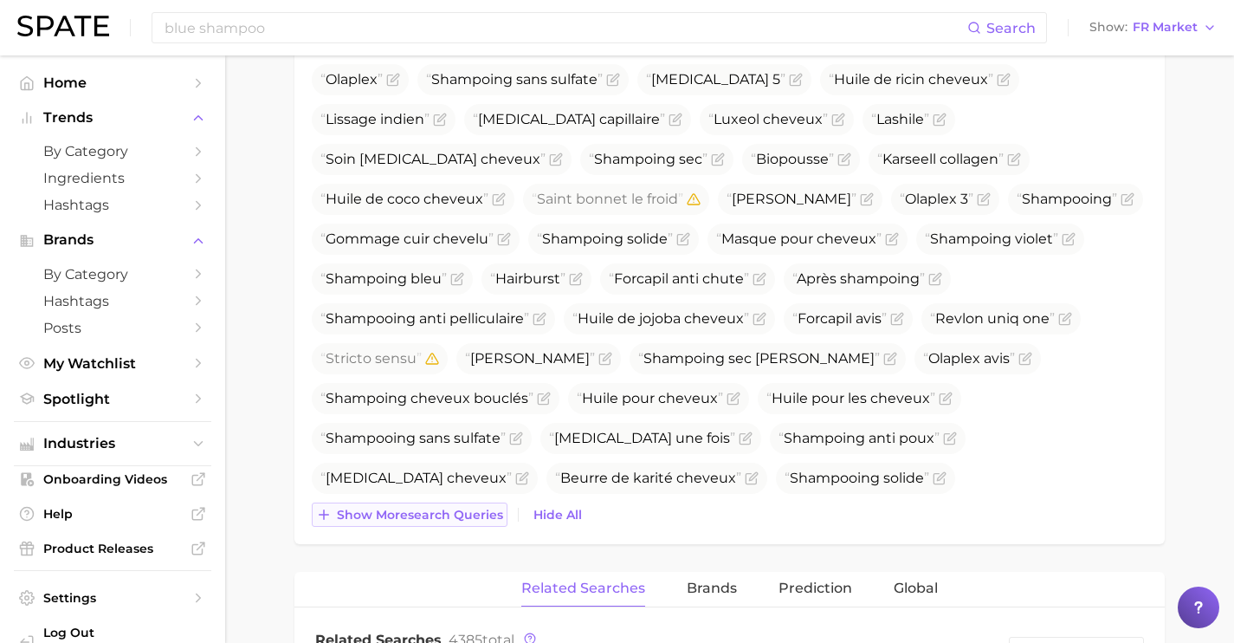
click at [433, 522] on span "Show more search queries" at bounding box center [420, 515] width 166 height 15
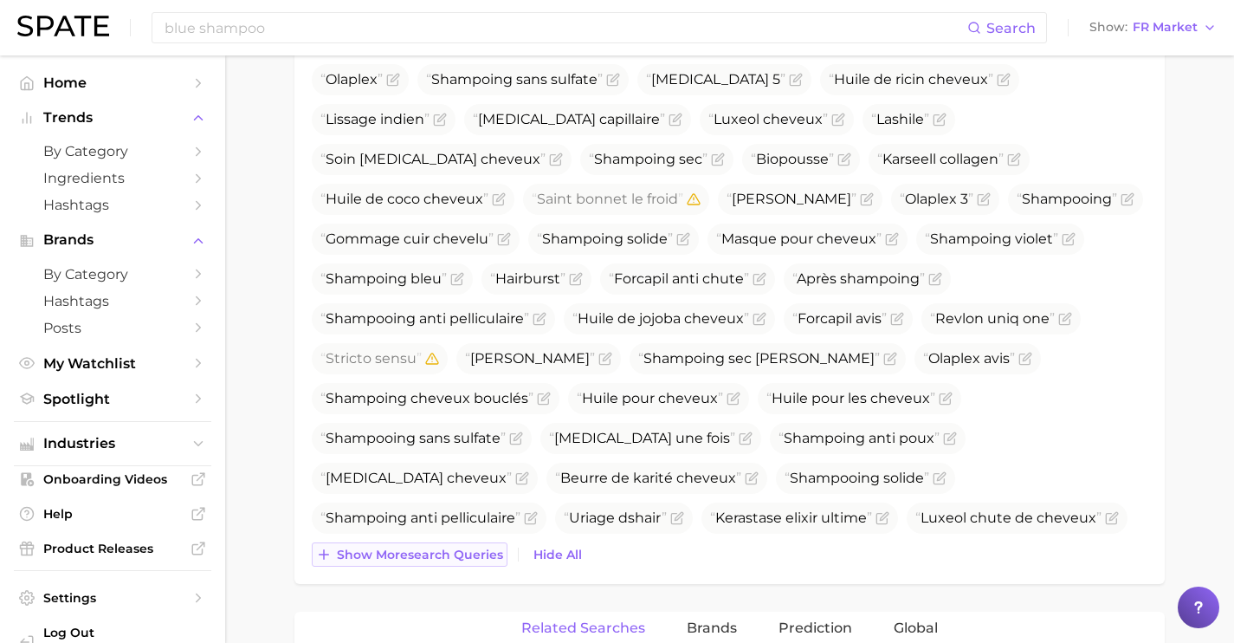
click at [440, 562] on span "Show more search queries" at bounding box center [420, 554] width 166 height 15
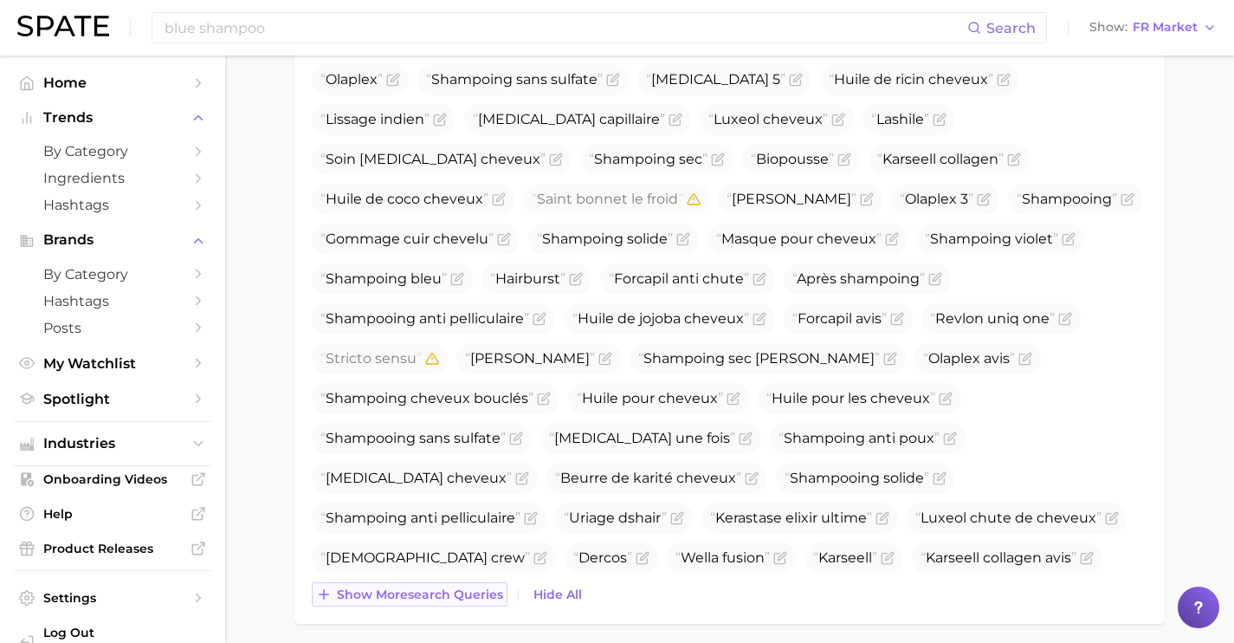
scroll to position [779, 0]
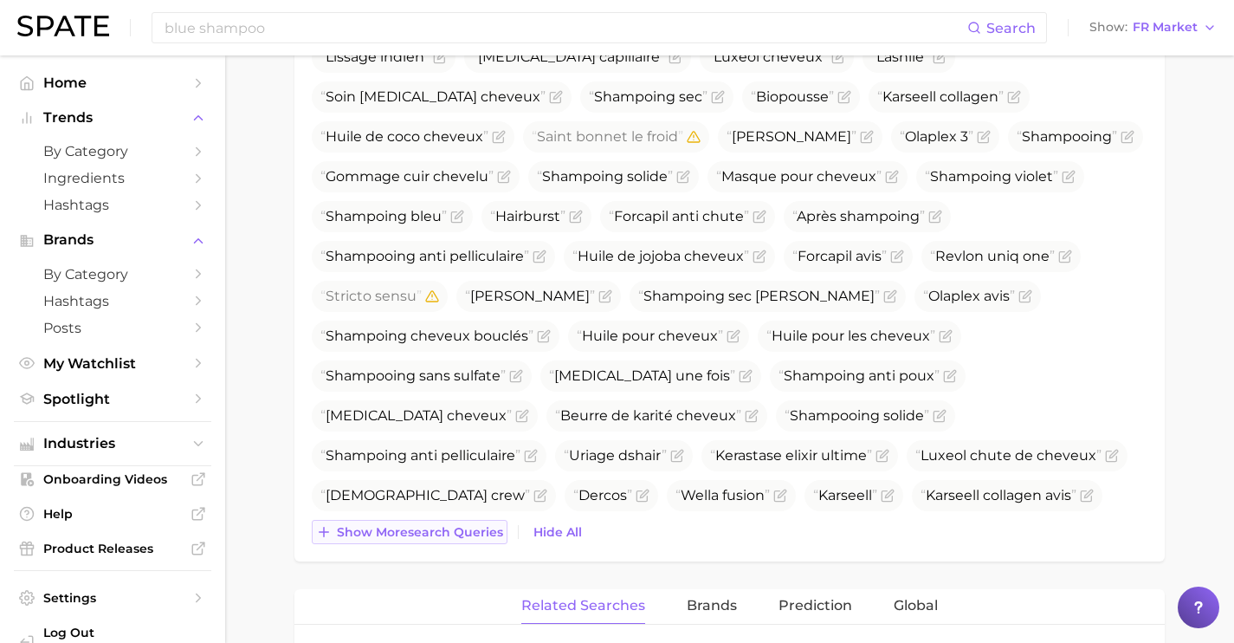
click at [440, 540] on span "Show more search queries" at bounding box center [420, 532] width 166 height 15
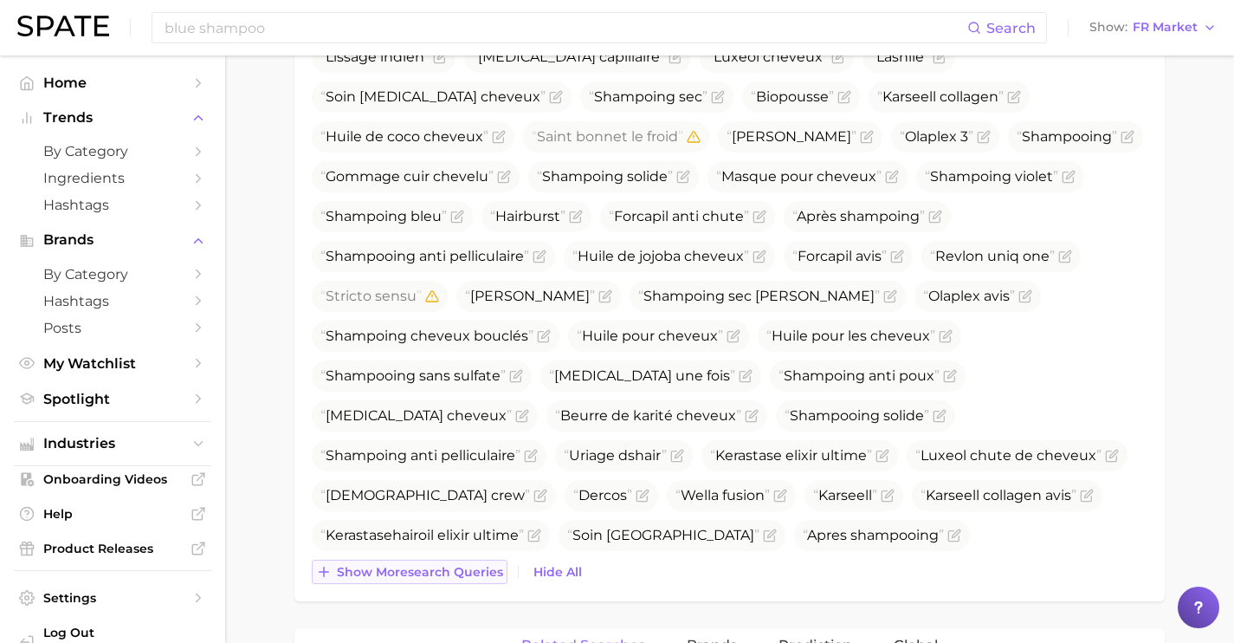
click at [443, 579] on span "Show more search queries" at bounding box center [420, 572] width 166 height 15
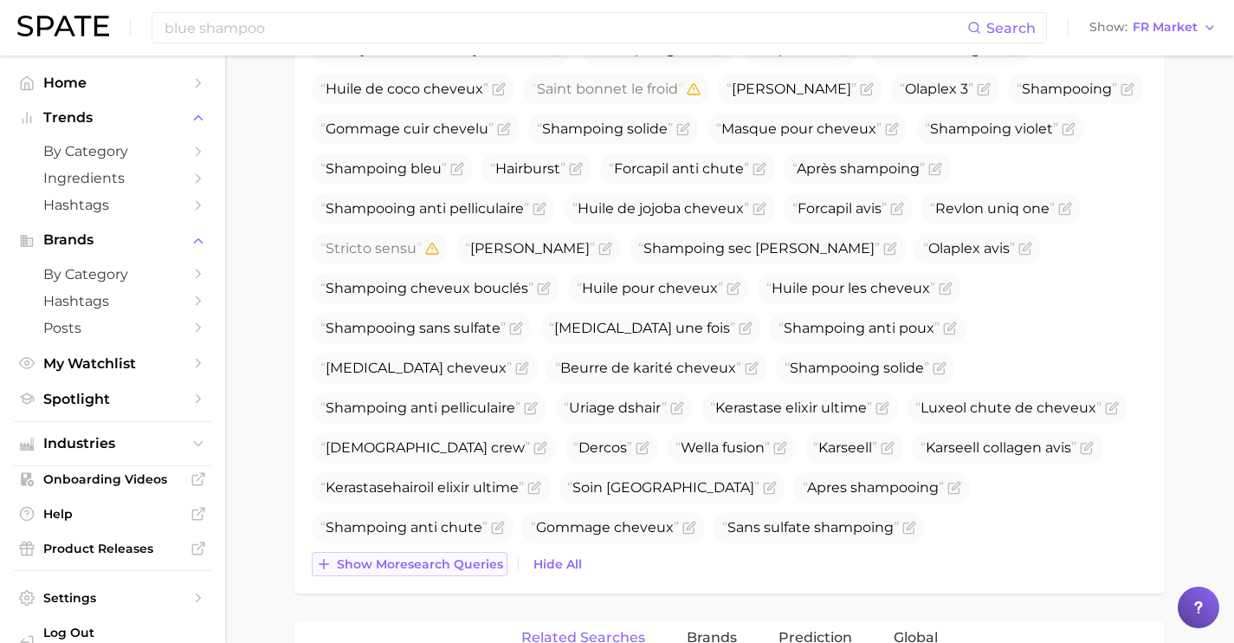
scroll to position [845, 0]
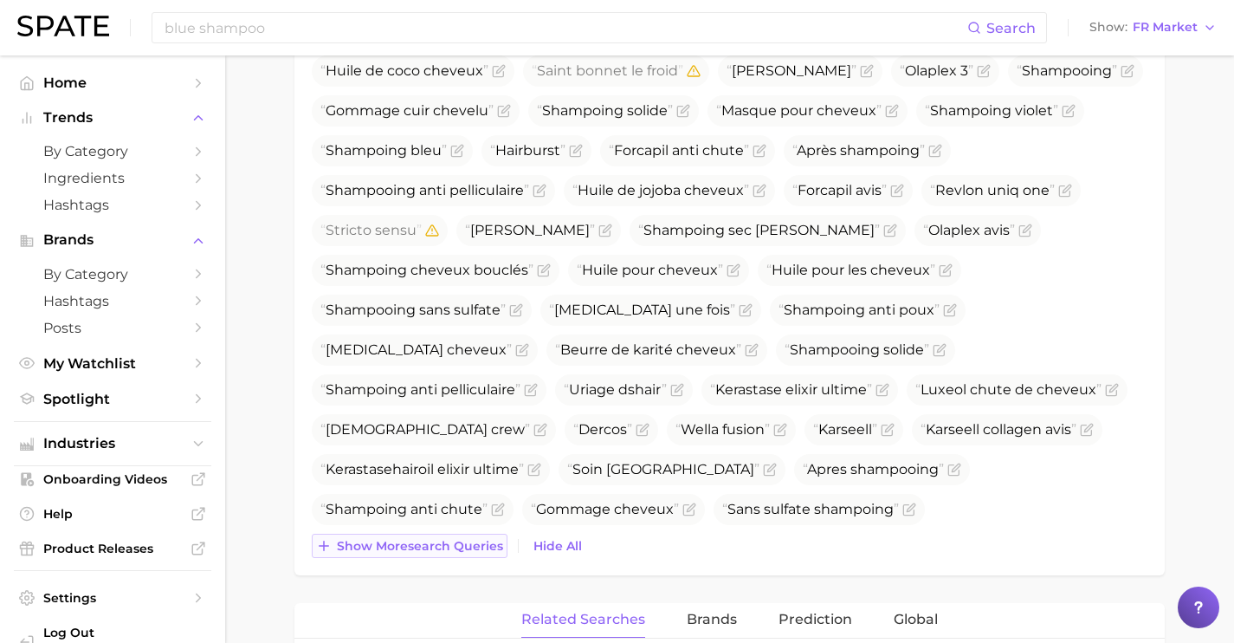
click at [443, 553] on span "Show more search queries" at bounding box center [420, 546] width 166 height 15
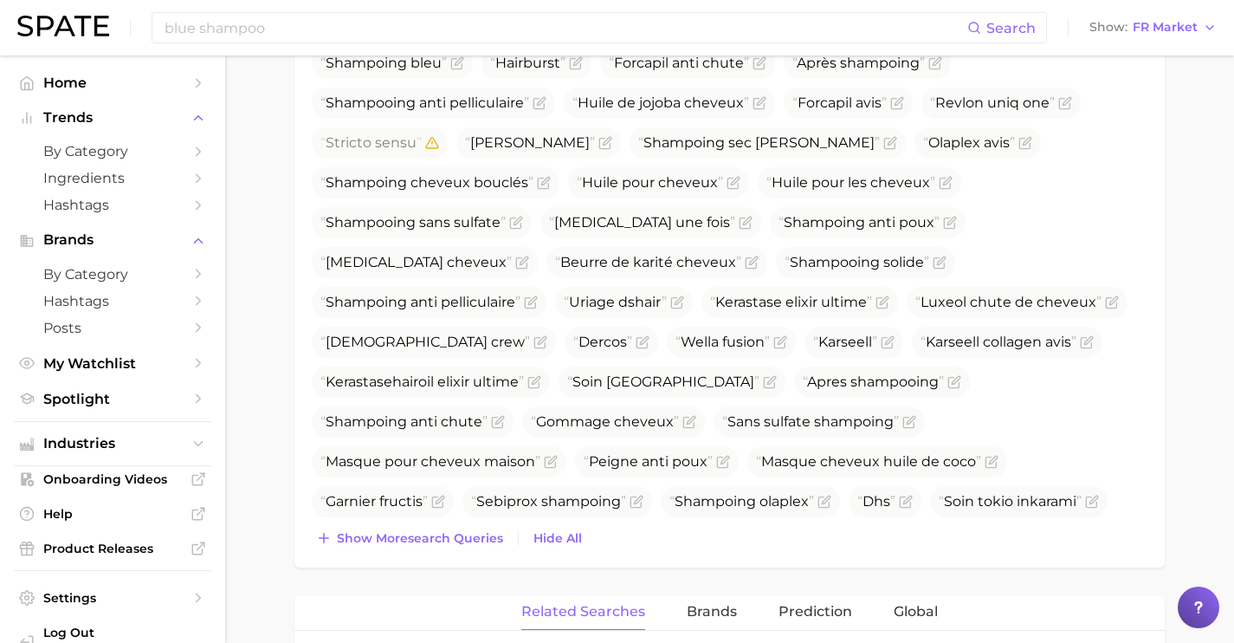
scroll to position [933, 0]
click at [455, 545] on span "Show more search queries" at bounding box center [420, 537] width 166 height 15
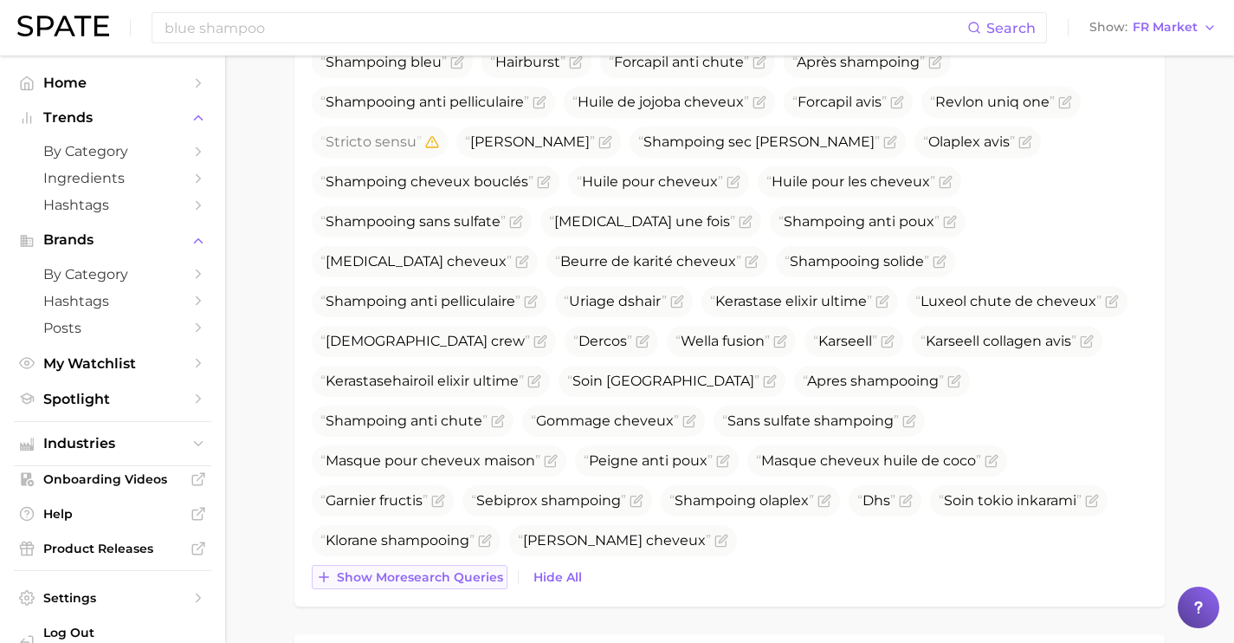
click at [459, 589] on button "Show more search queries" at bounding box center [410, 577] width 196 height 24
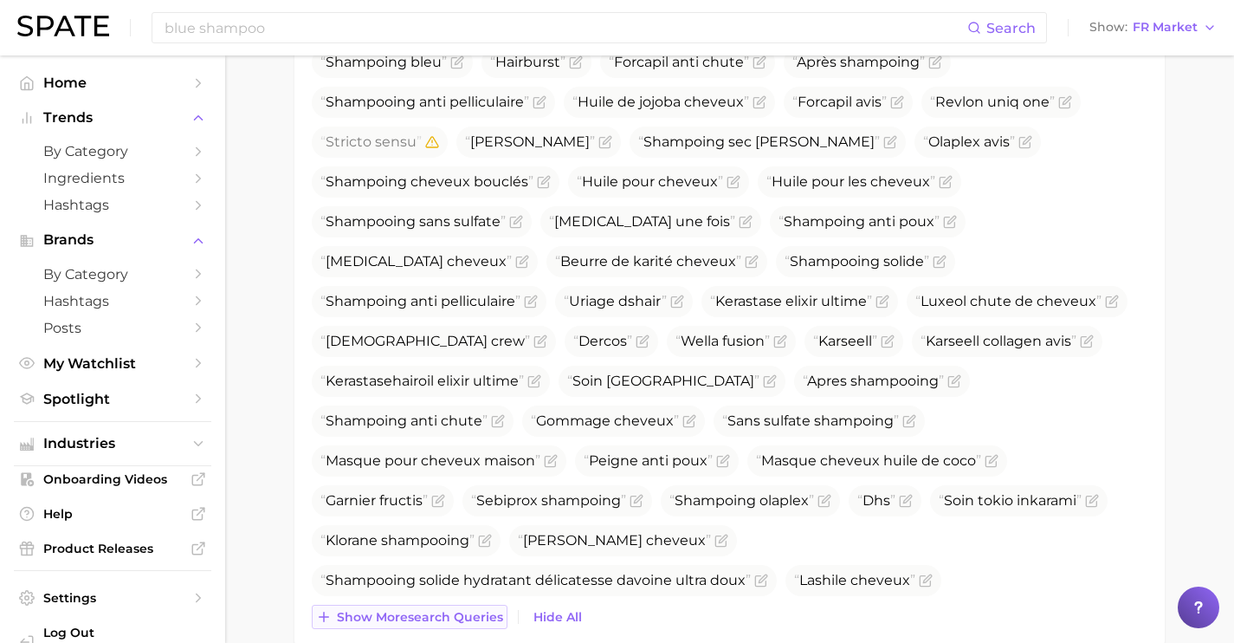
scroll to position [1028, 0]
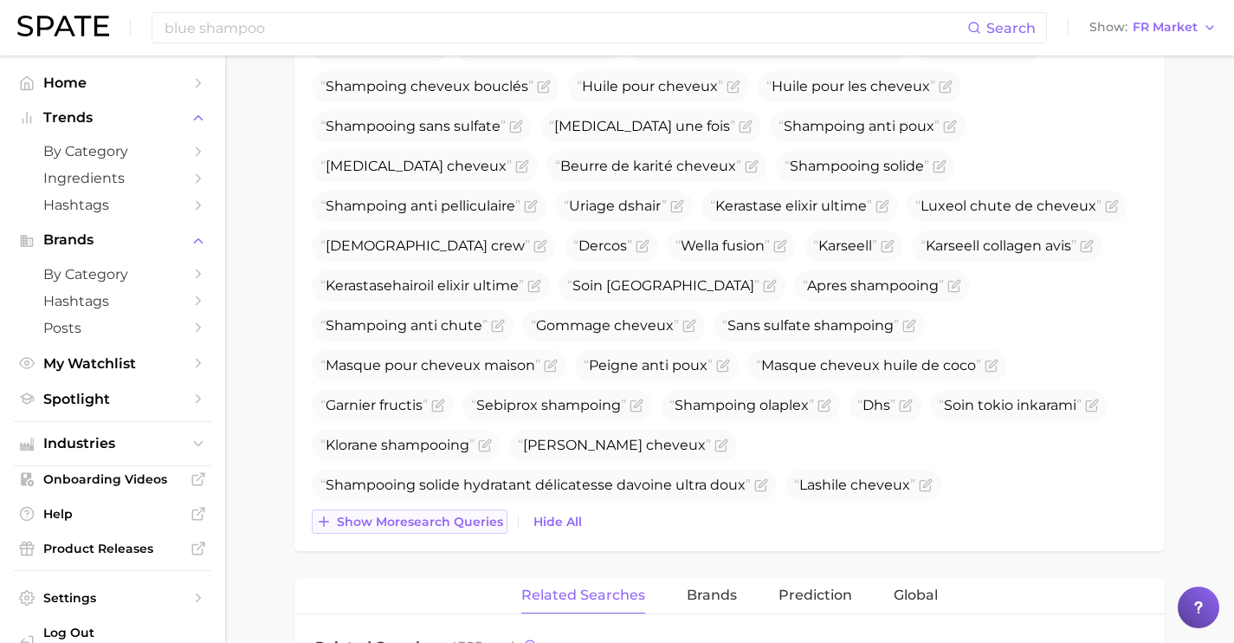
click at [457, 529] on span "Show more search queries" at bounding box center [420, 521] width 166 height 15
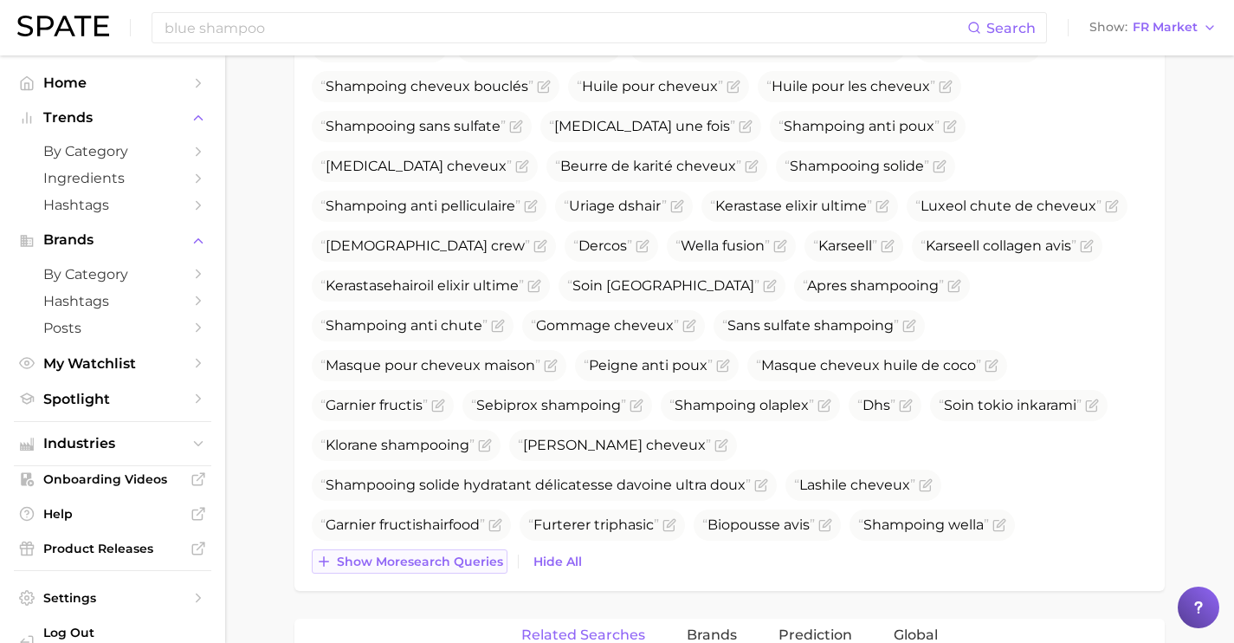
click at [461, 569] on span "Show more search queries" at bounding box center [420, 561] width 166 height 15
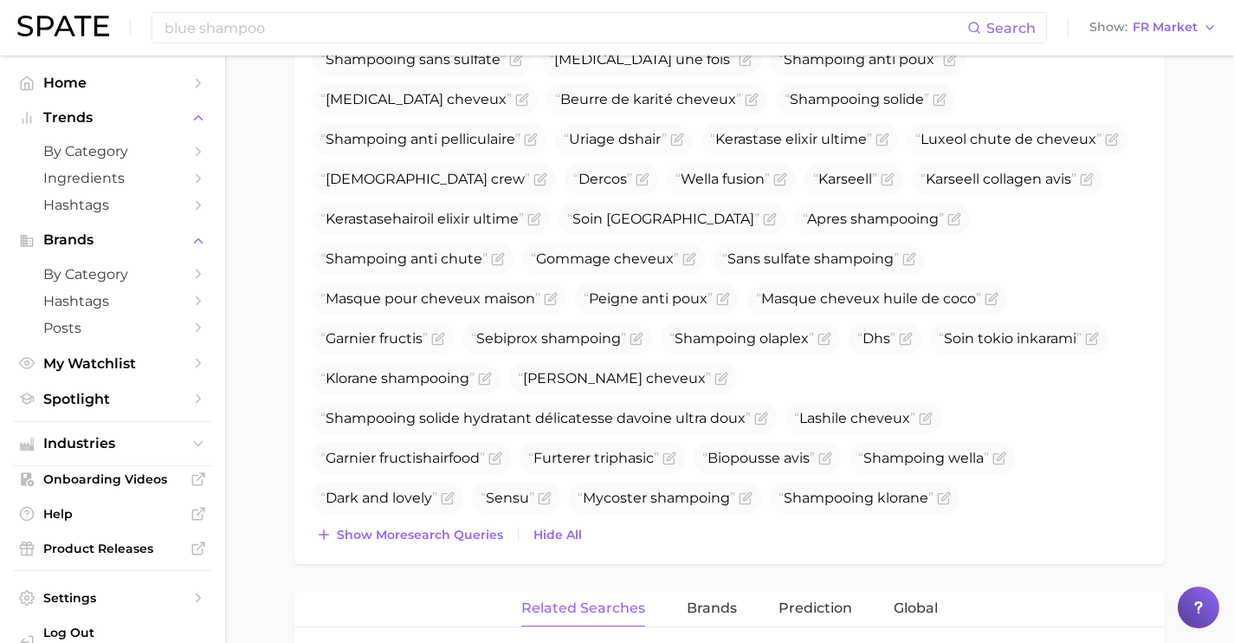
scroll to position [1097, 0]
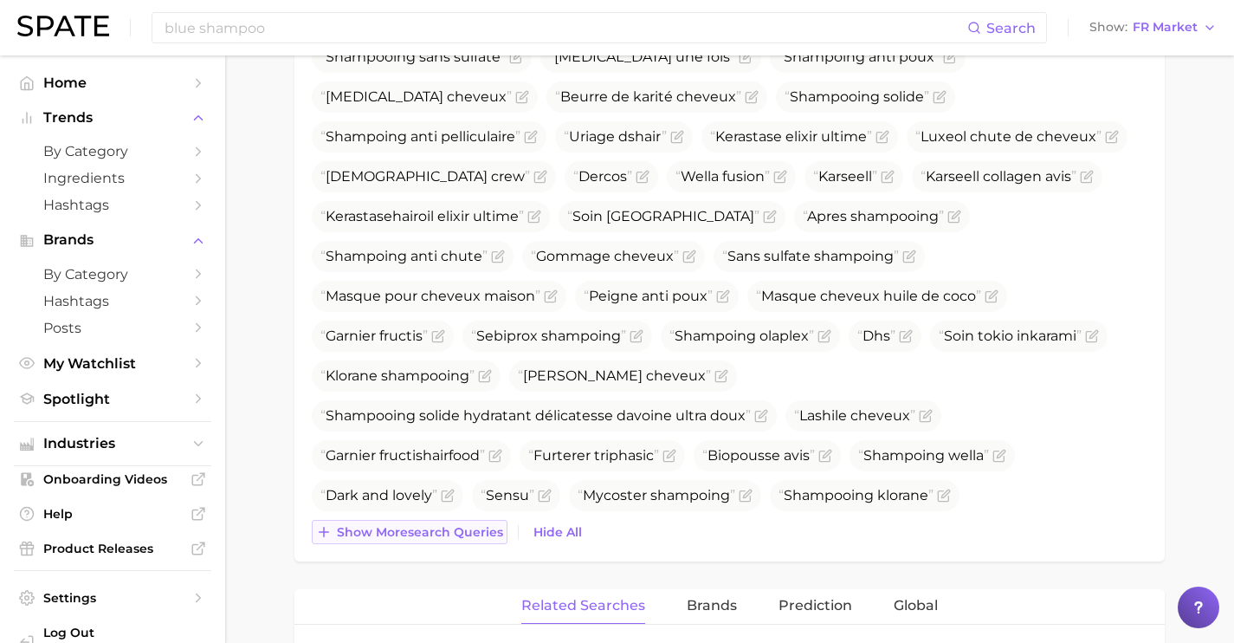
click at [461, 540] on span "Show more search queries" at bounding box center [420, 532] width 166 height 15
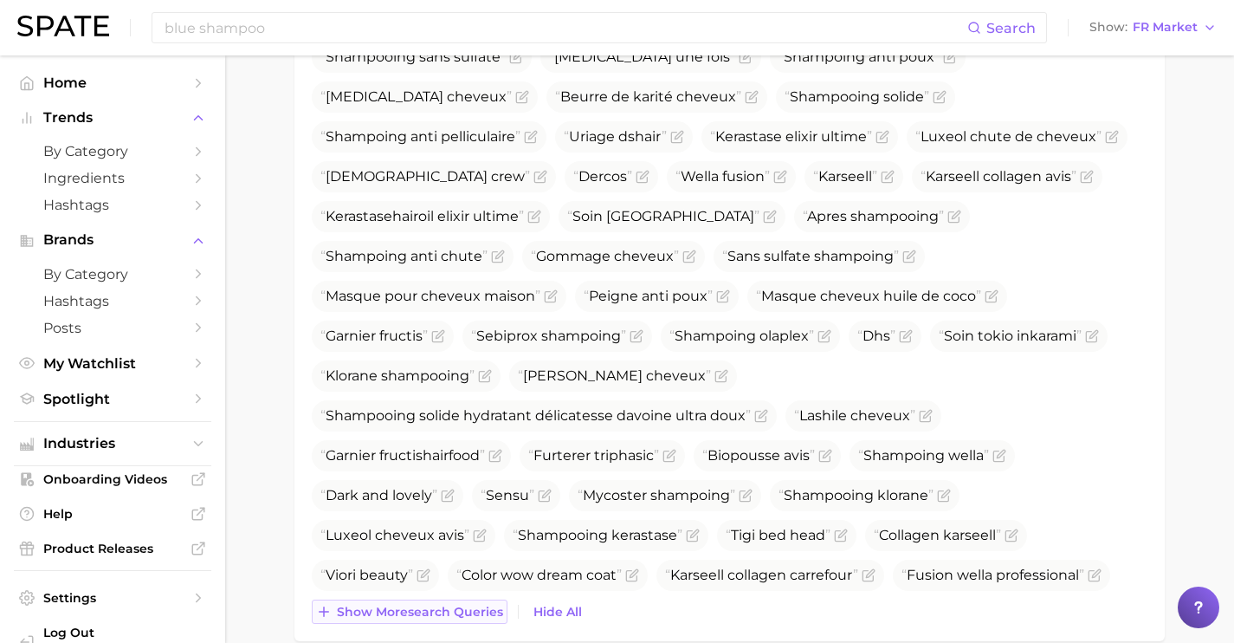
click at [470, 623] on button "Show more search queries" at bounding box center [410, 611] width 196 height 24
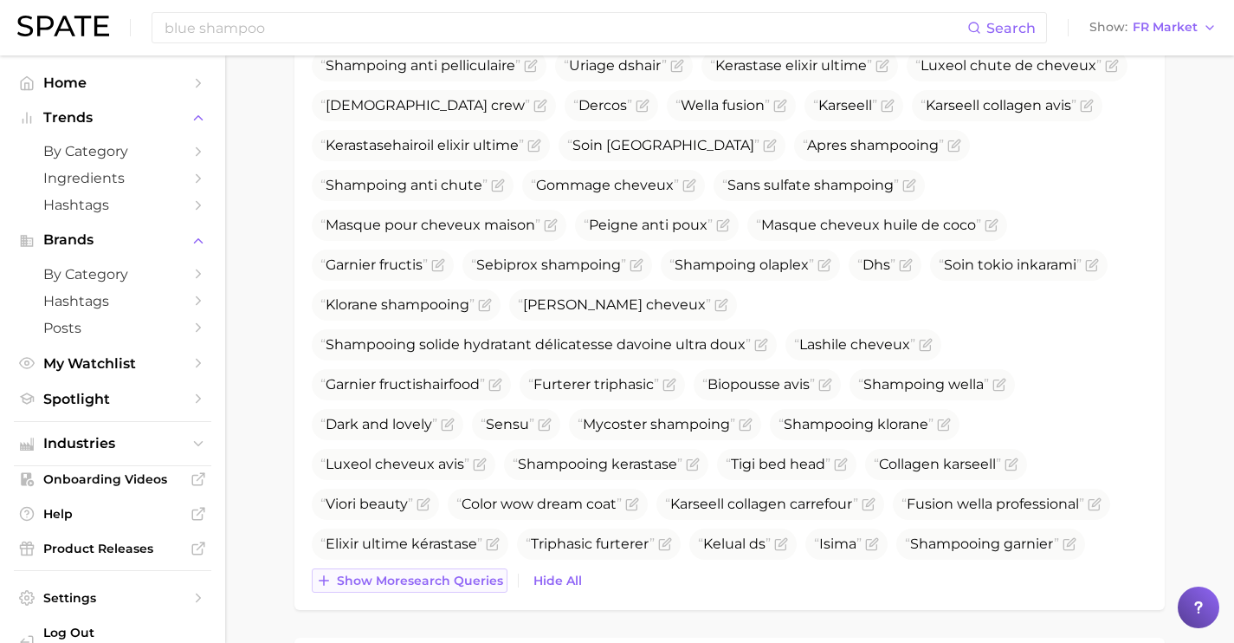
scroll to position [1185, 0]
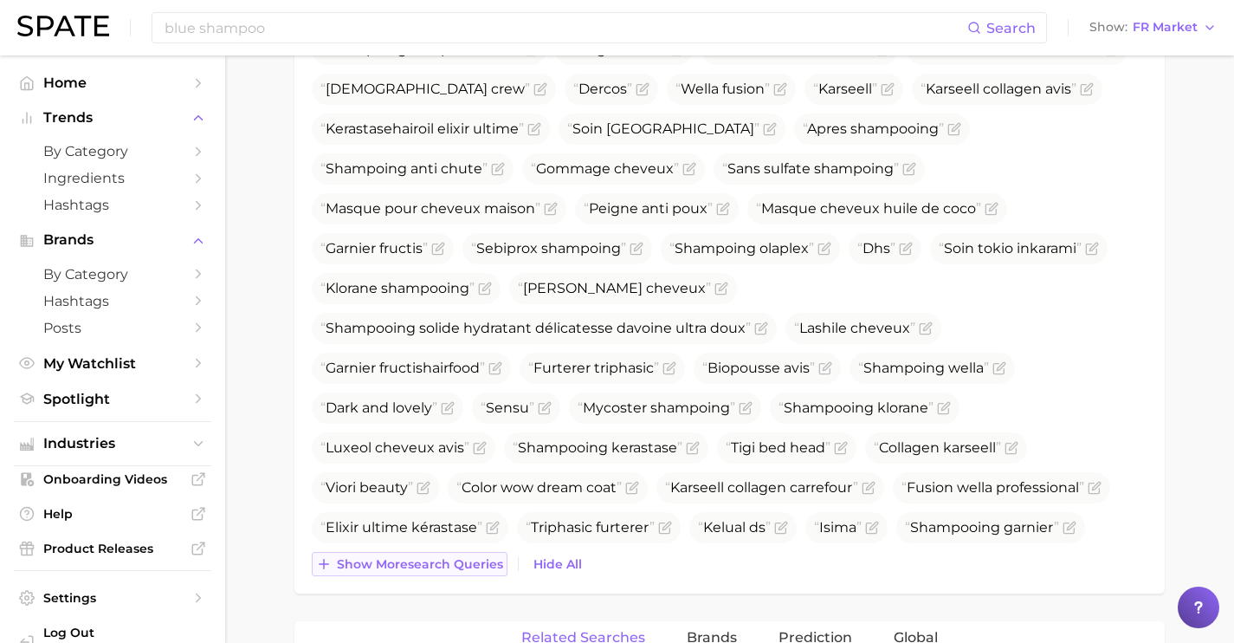
click at [471, 572] on span "Show more search queries" at bounding box center [420, 564] width 166 height 15
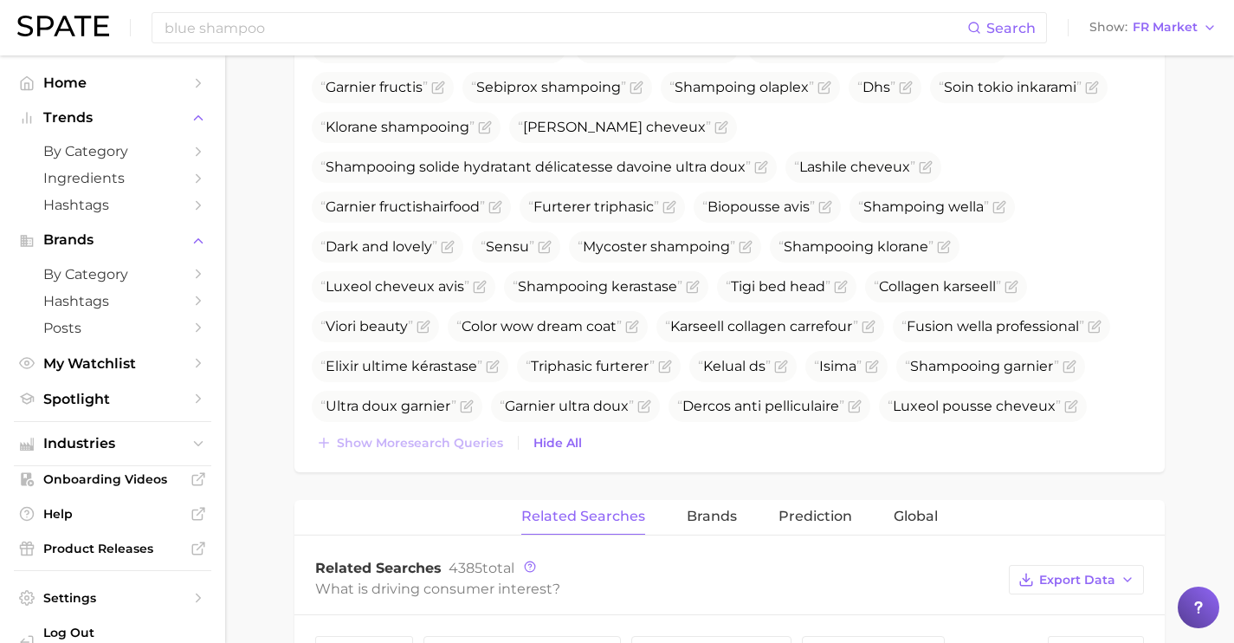
scroll to position [1348, 0]
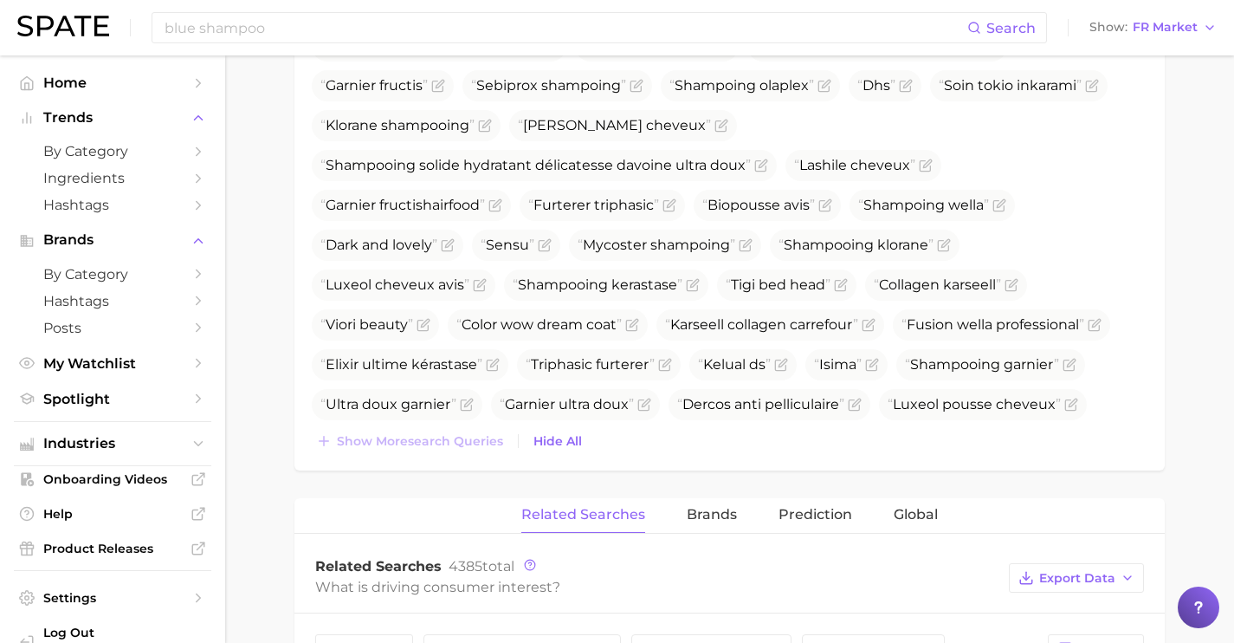
click at [957, 508] on span "[PERSON_NAME]" at bounding box center [924, 523] width 165 height 31
click at [984, 517] on icon "Flag as miscategorized or irrelevant" at bounding box center [991, 524] width 14 height 14
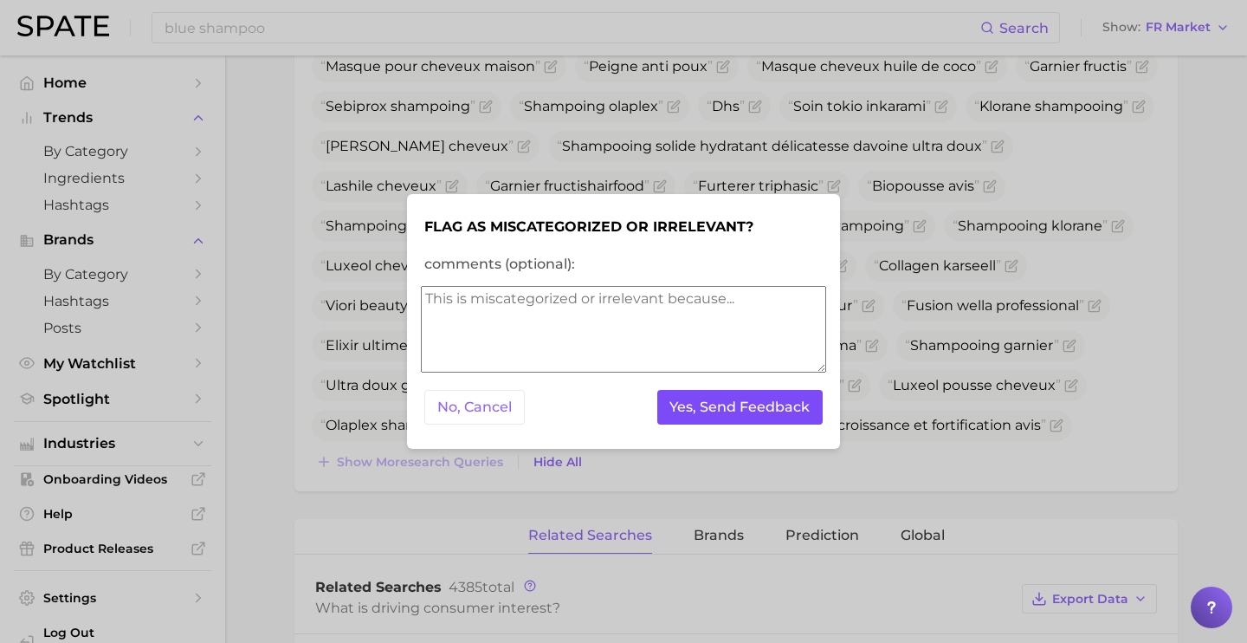
click at [781, 412] on button "Yes, Send Feedback" at bounding box center [740, 408] width 166 height 36
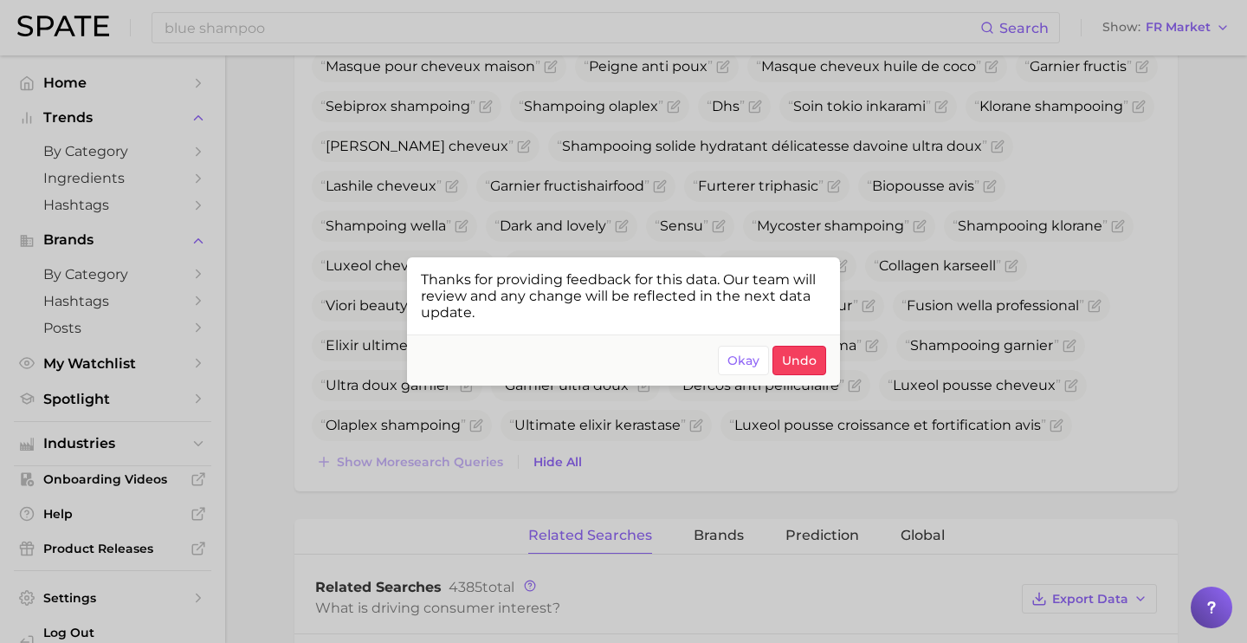
click at [786, 483] on div at bounding box center [623, 321] width 1247 height 643
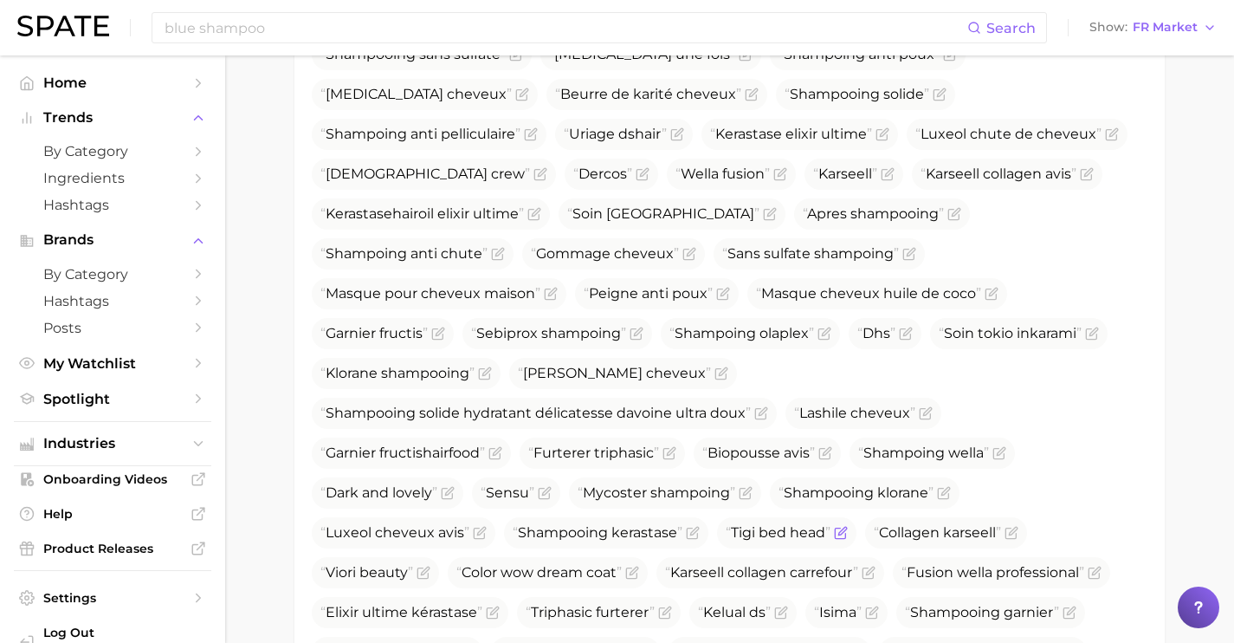
scroll to position [1092, 0]
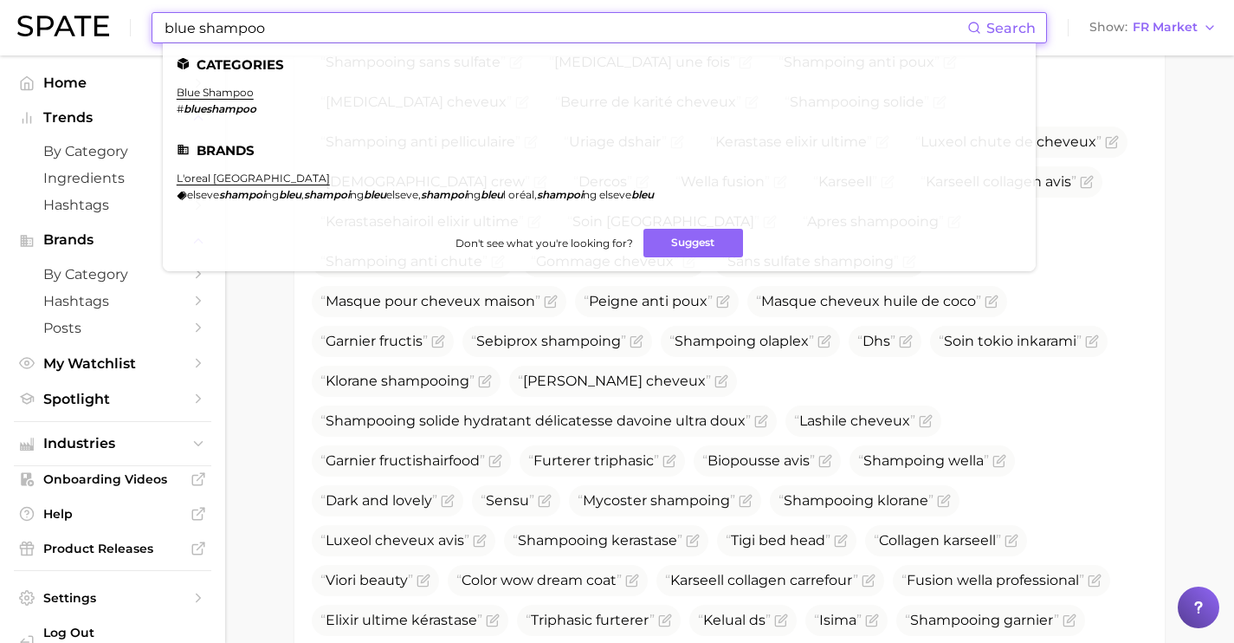
drag, startPoint x: 380, startPoint y: 23, endPoint x: 0, endPoint y: 27, distance: 380.3
click at [0, 30] on header "blue shampoo Search Categories blue shampoo # blueshampoo Brands l'oreal paris …" at bounding box center [617, 27] width 1234 height 55
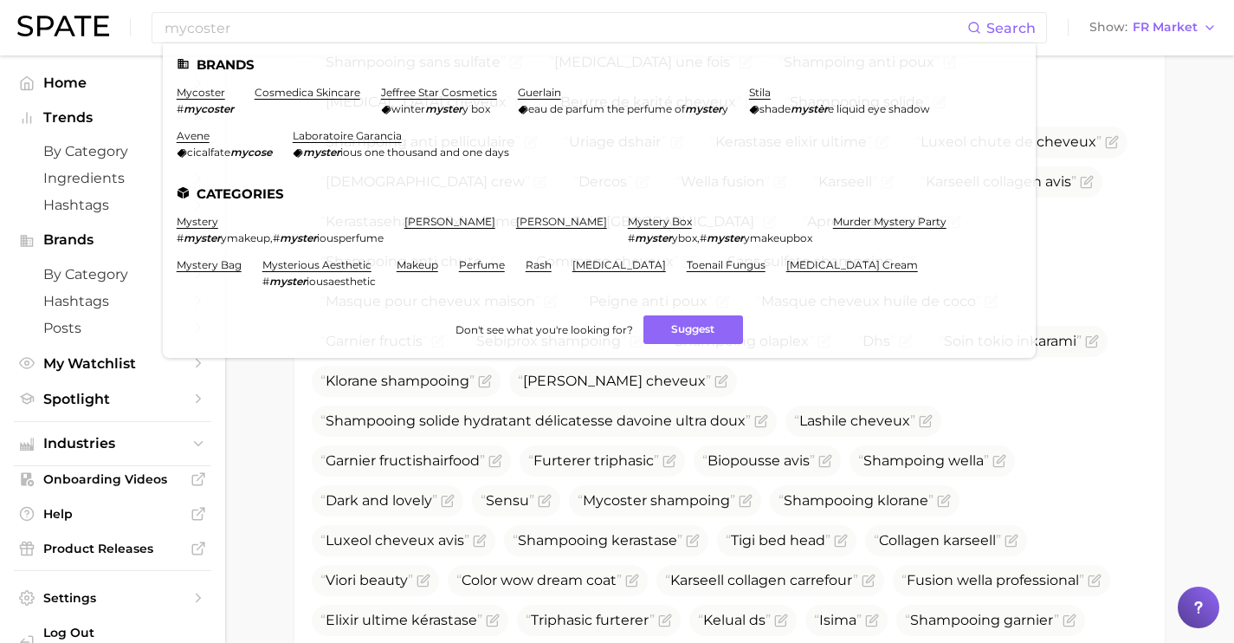
click at [857, 434] on ul "Olaplex Shampoing sans sulfate [MEDICAL_DATA] 5 Huile de ricin cheveux Lissage …" at bounding box center [730, 241] width 836 height 1107
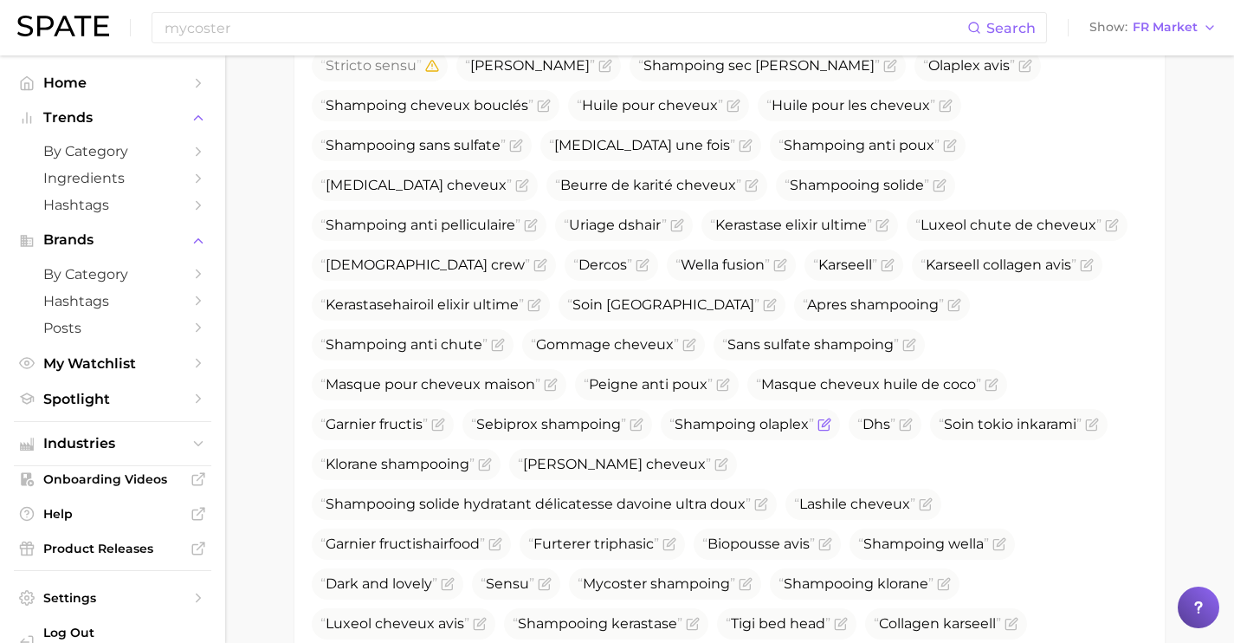
scroll to position [1006, 0]
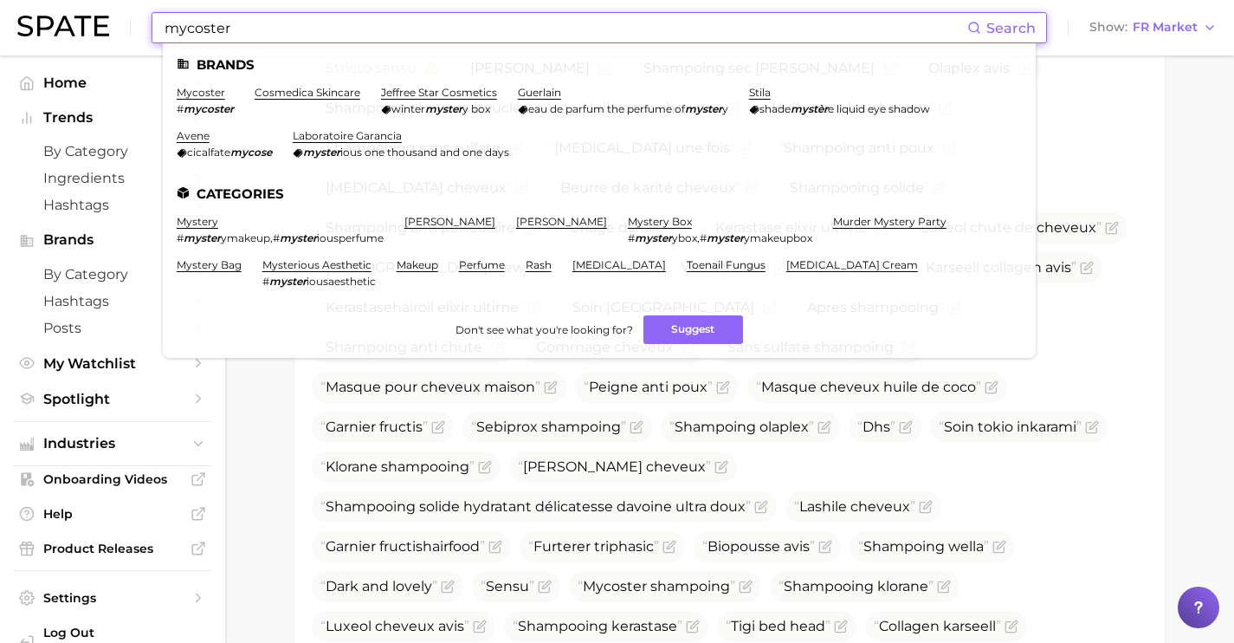
drag, startPoint x: 358, startPoint y: 29, endPoint x: 0, endPoint y: 5, distance: 358.5
click at [0, 5] on header "mycoster Search Brands mycoster # mycoster cosmedica skincare jeffree star cosm…" at bounding box center [617, 27] width 1234 height 55
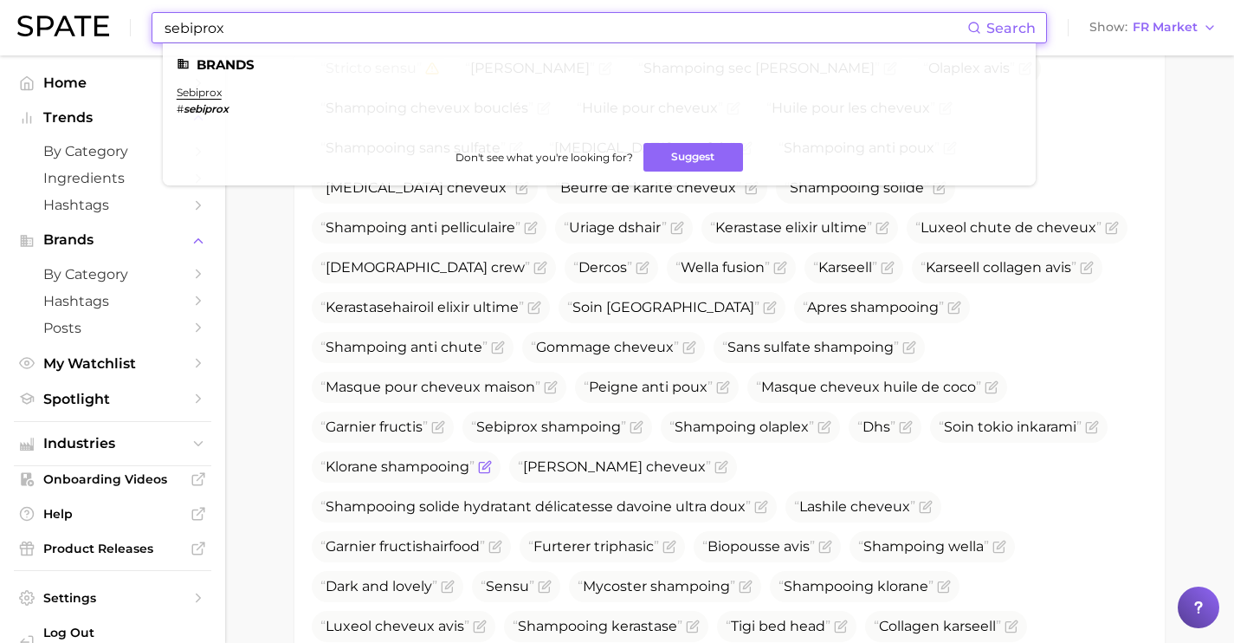
type input "sebiprox"
click at [396, 456] on span "Klorane shampooing" at bounding box center [397, 466] width 154 height 21
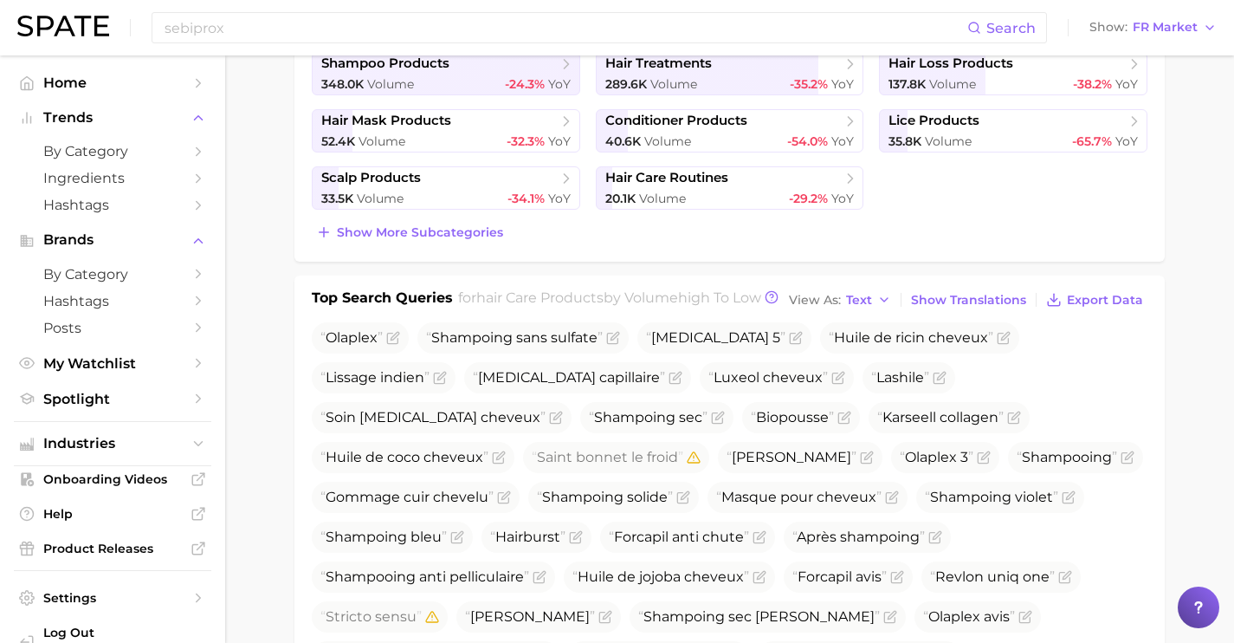
scroll to position [0, 0]
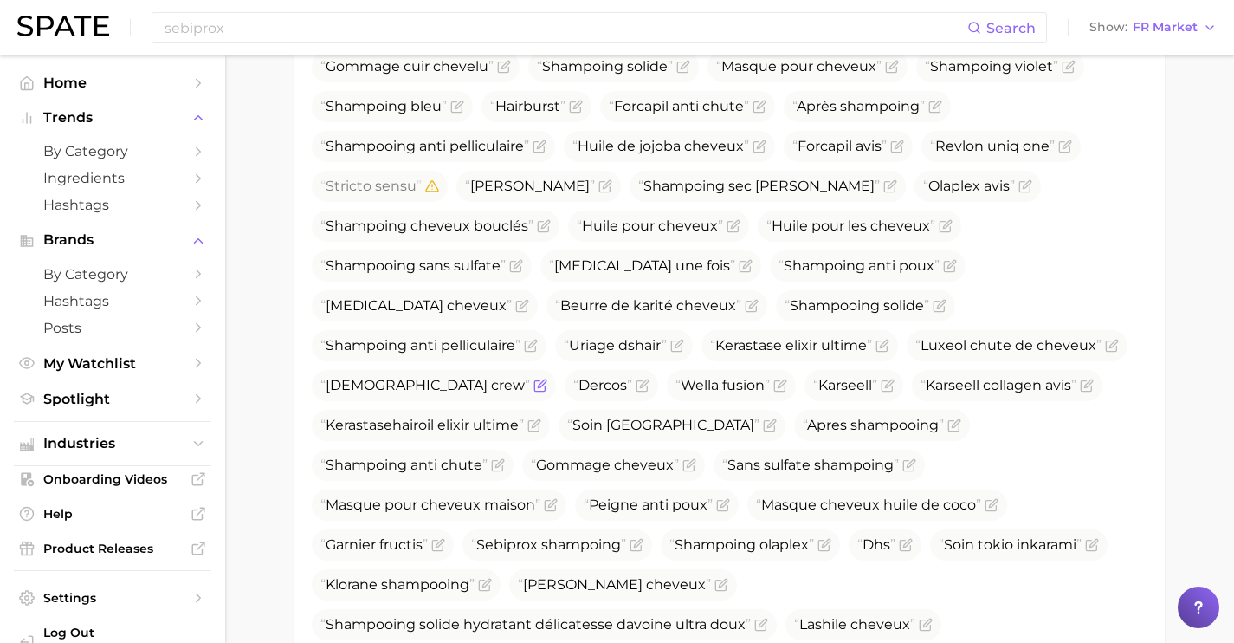
click at [547, 379] on icon "Flag as miscategorized or irrelevant" at bounding box center [541, 386] width 14 height 14
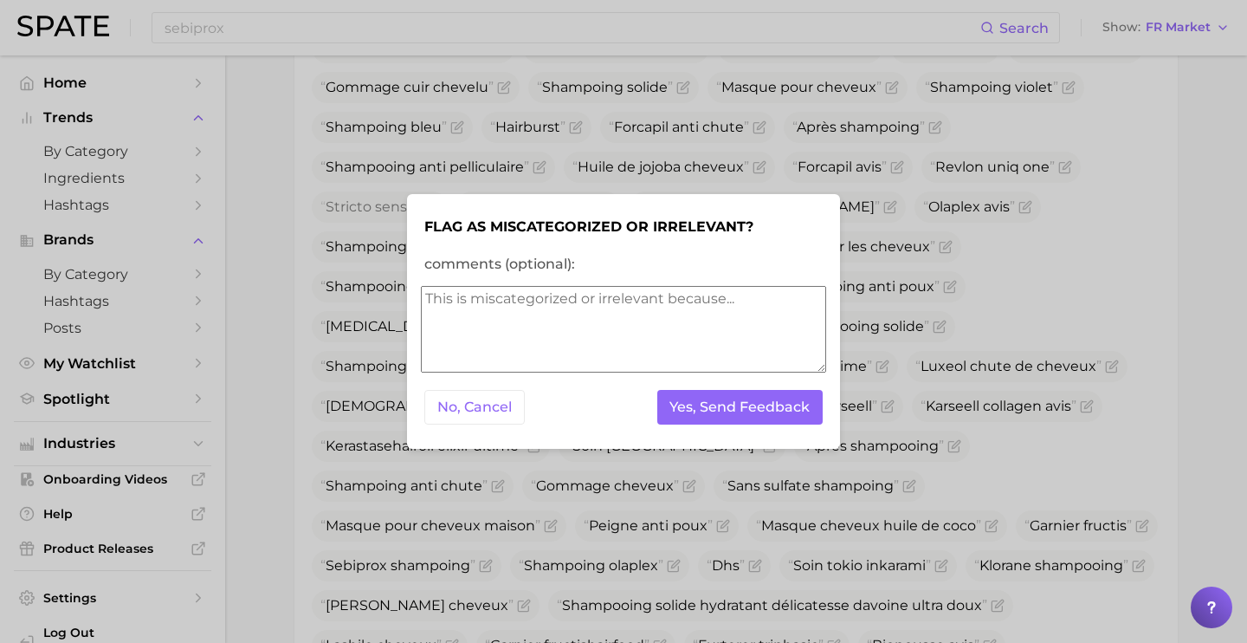
click at [765, 333] on textarea "comments (optional):" at bounding box center [623, 329] width 405 height 87
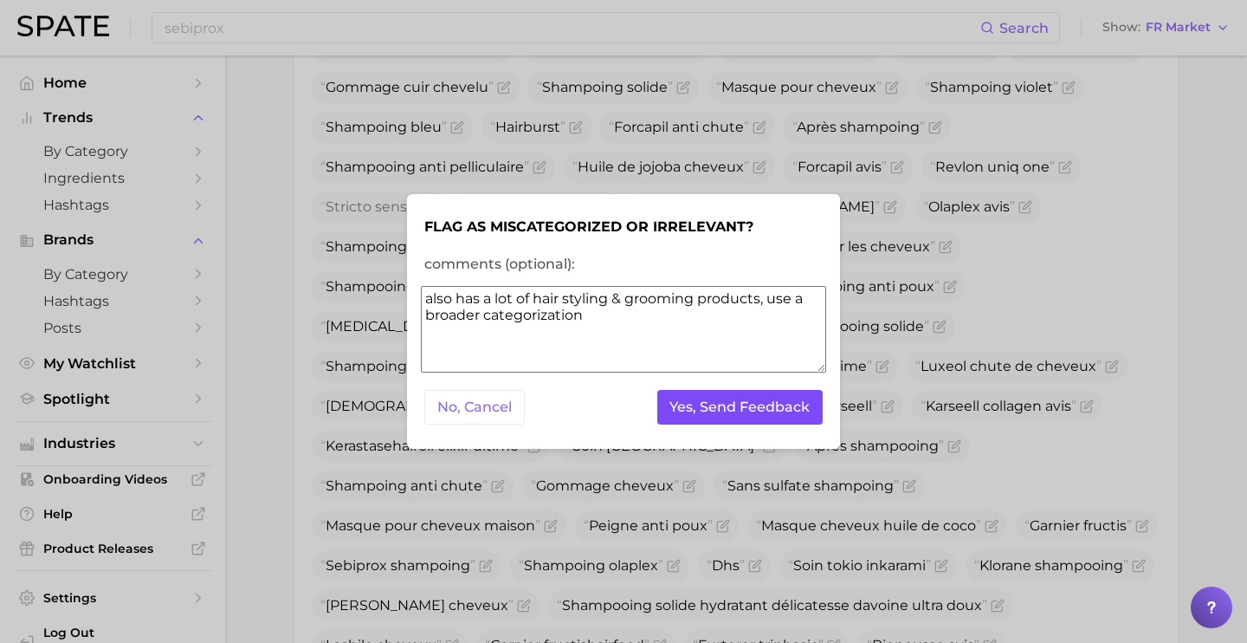
type textarea "also has a lot of hair styling & grooming products, use a broader categorization"
click at [780, 411] on button "Yes, Send Feedback" at bounding box center [740, 408] width 166 height 36
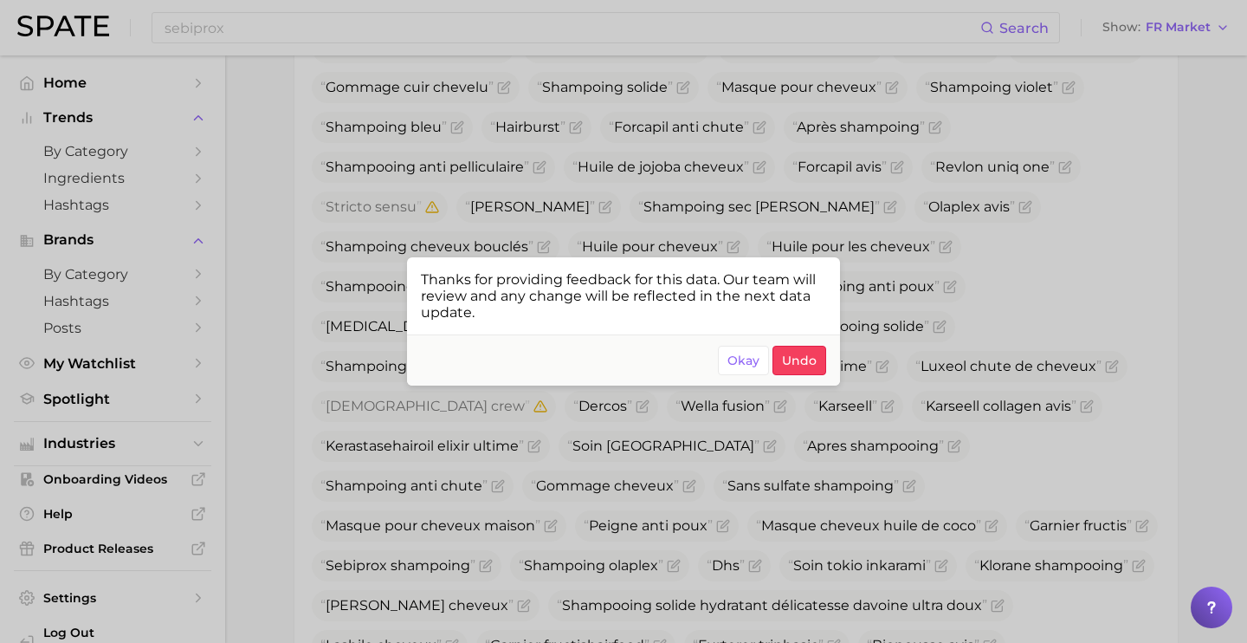
click at [970, 372] on div at bounding box center [623, 321] width 1247 height 643
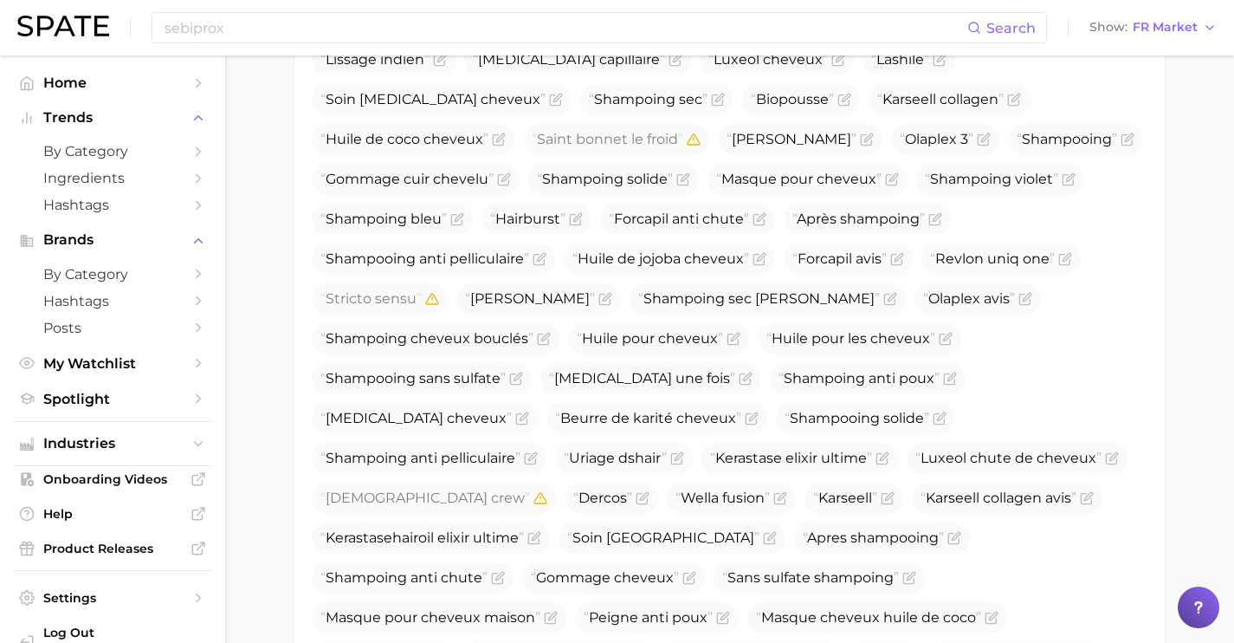
scroll to position [773, 0]
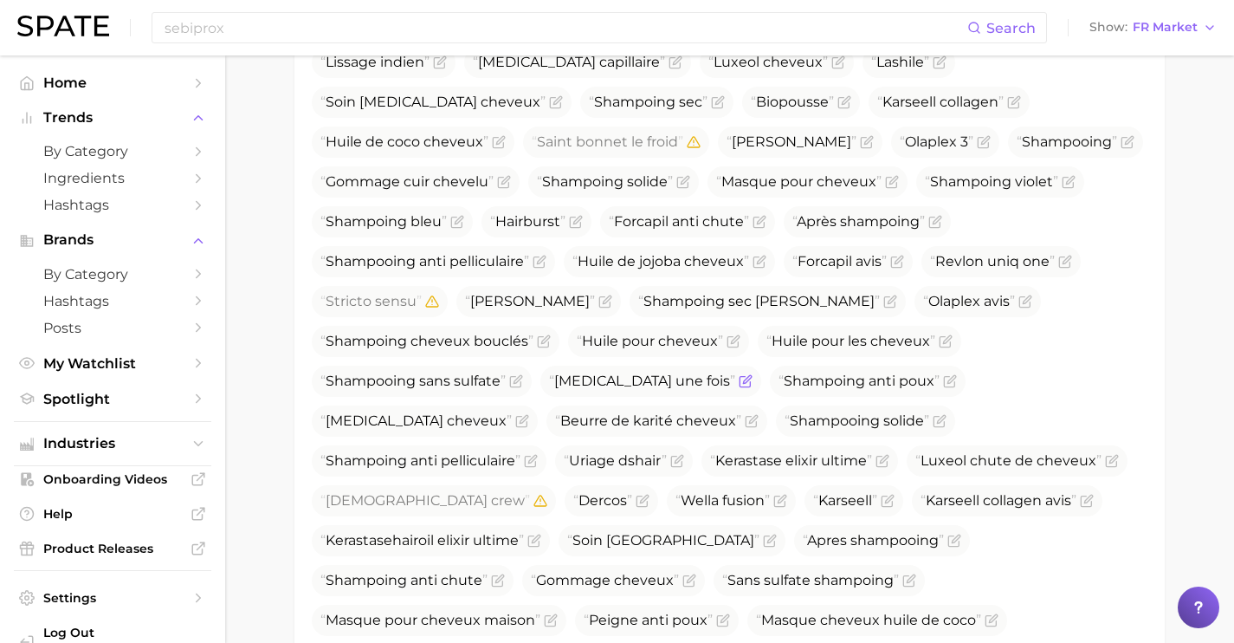
click at [739, 374] on icon "Flag as miscategorized or irrelevant" at bounding box center [746, 381] width 14 height 14
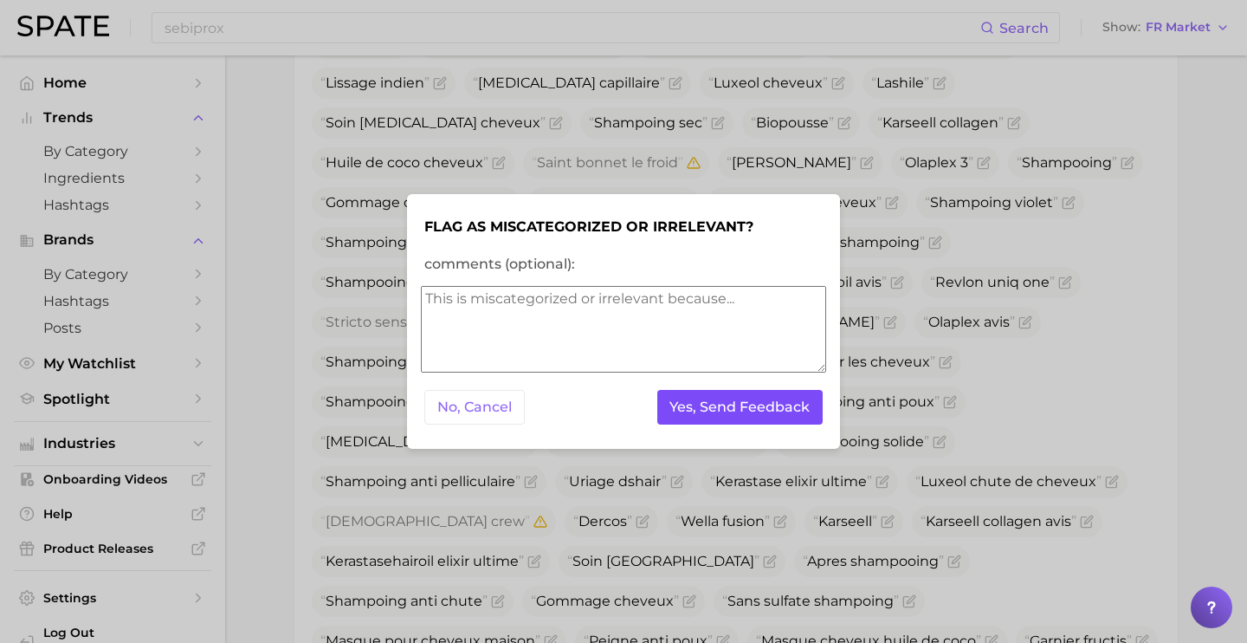
click at [702, 411] on button "Yes, Send Feedback" at bounding box center [740, 408] width 166 height 36
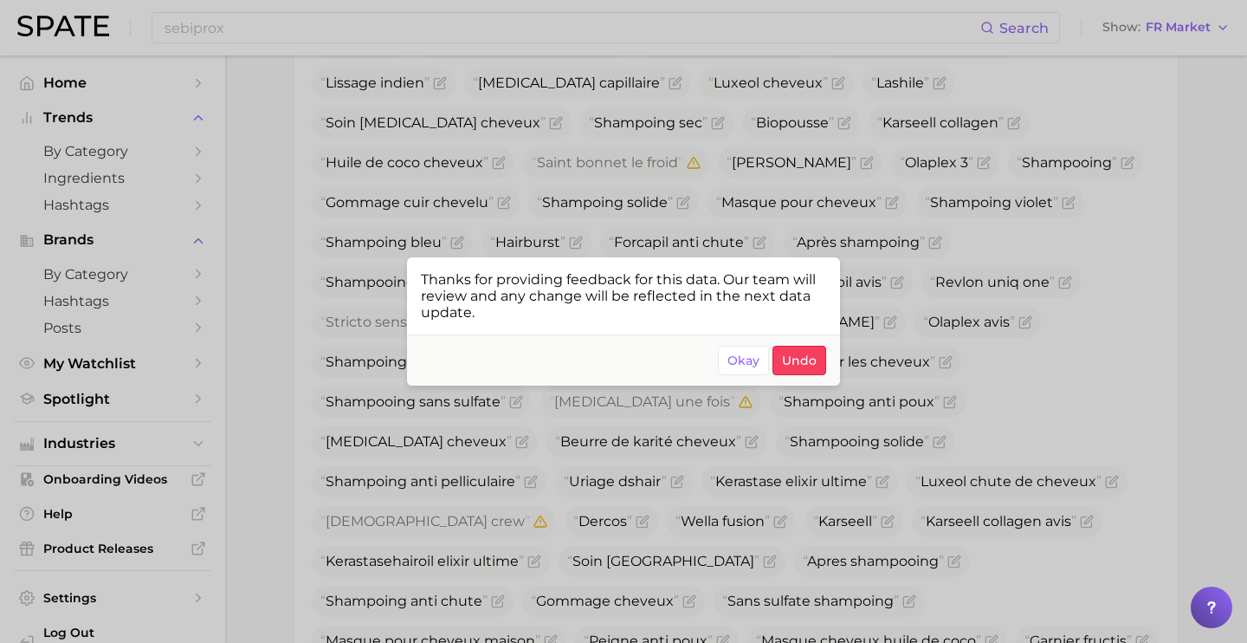
click at [994, 167] on div at bounding box center [623, 321] width 1247 height 643
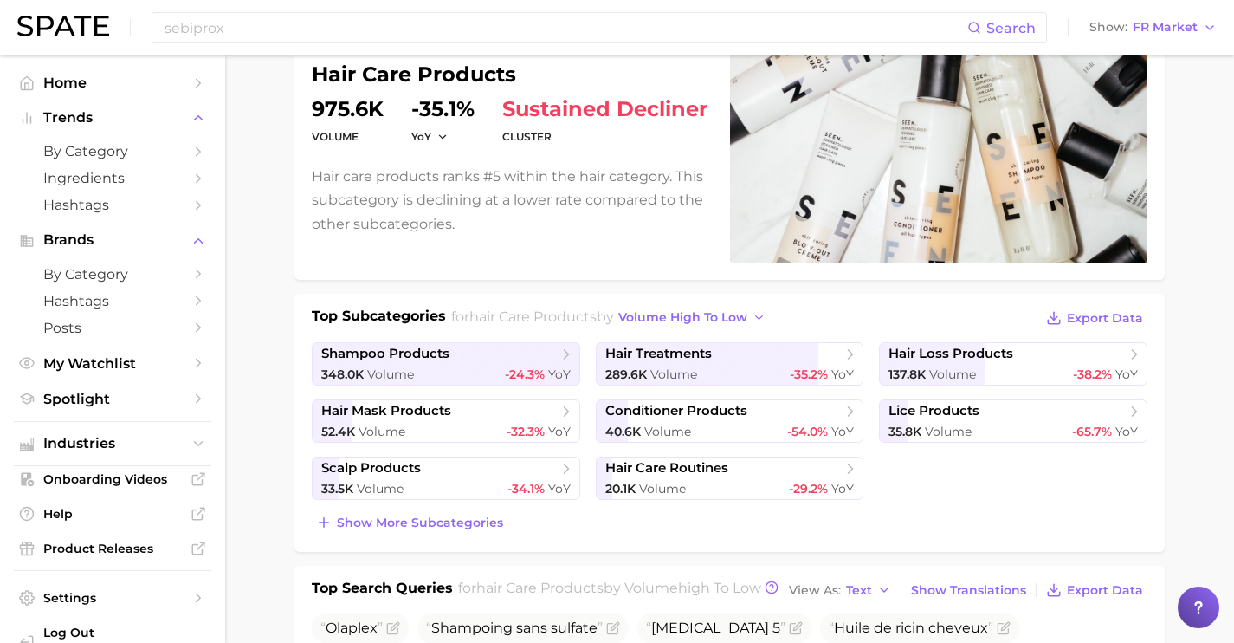
scroll to position [166, 0]
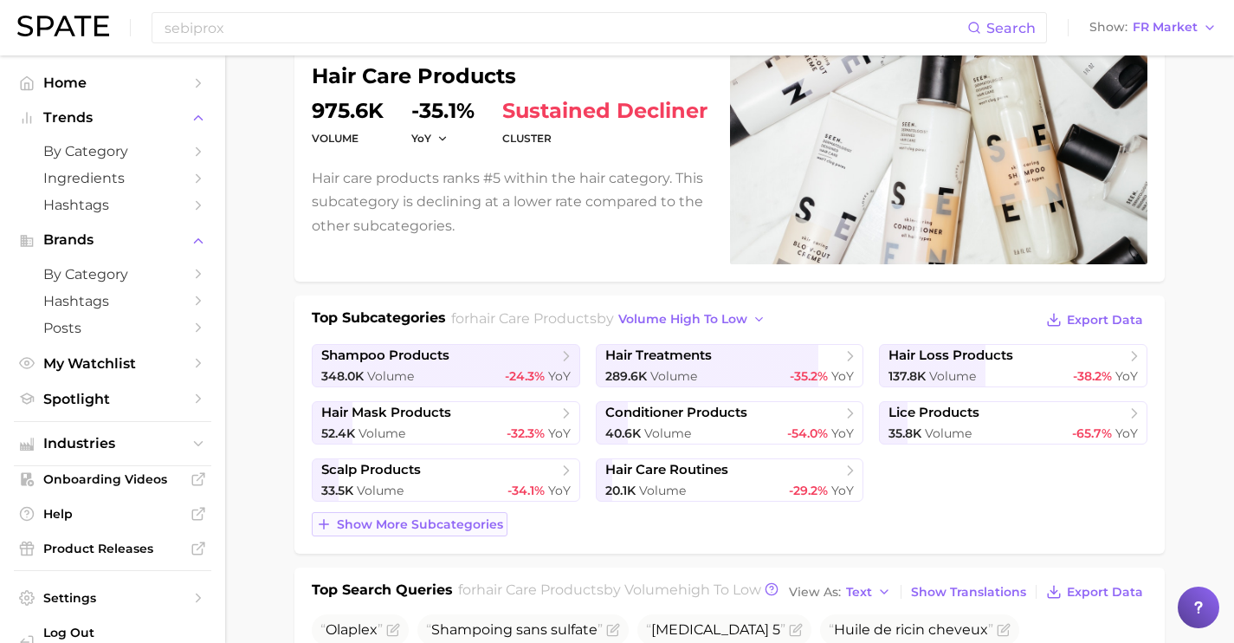
click at [462, 518] on span "Show more subcategories" at bounding box center [420, 524] width 166 height 15
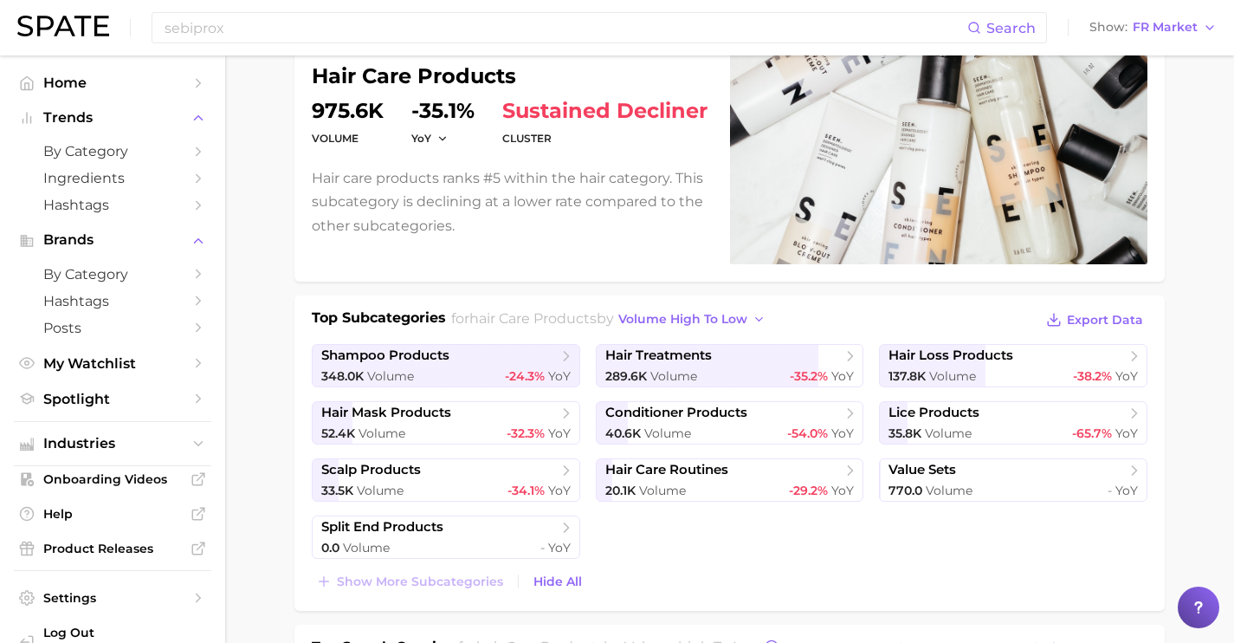
scroll to position [0, 0]
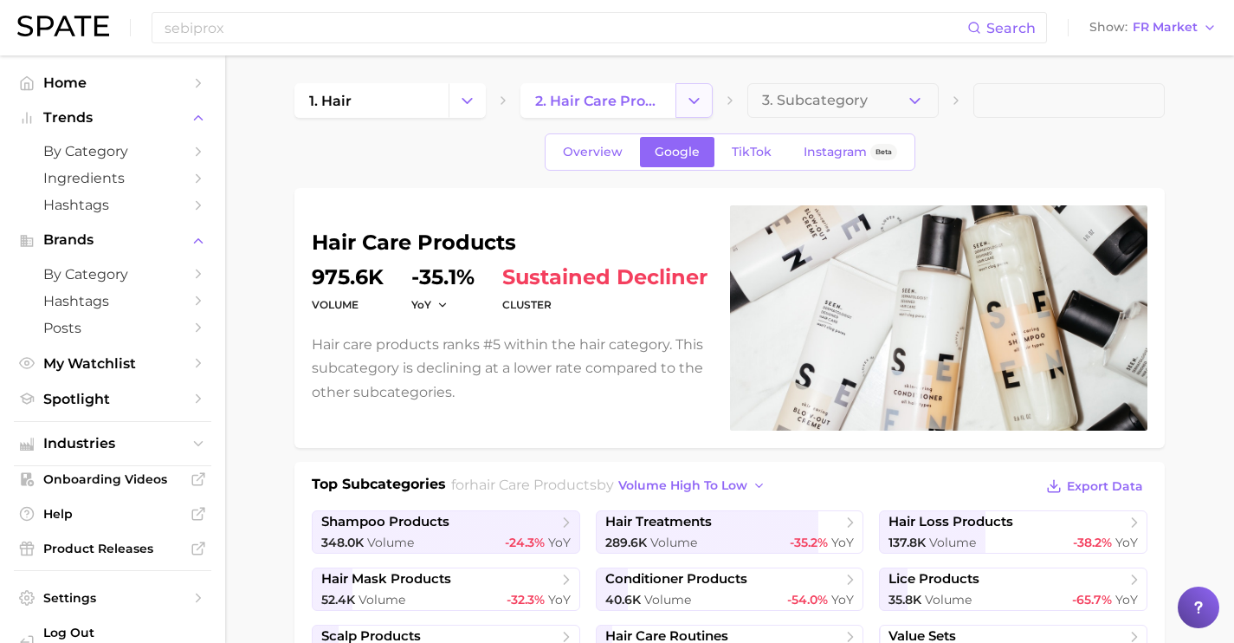
click at [707, 98] on button "Change Category" at bounding box center [694, 100] width 37 height 35
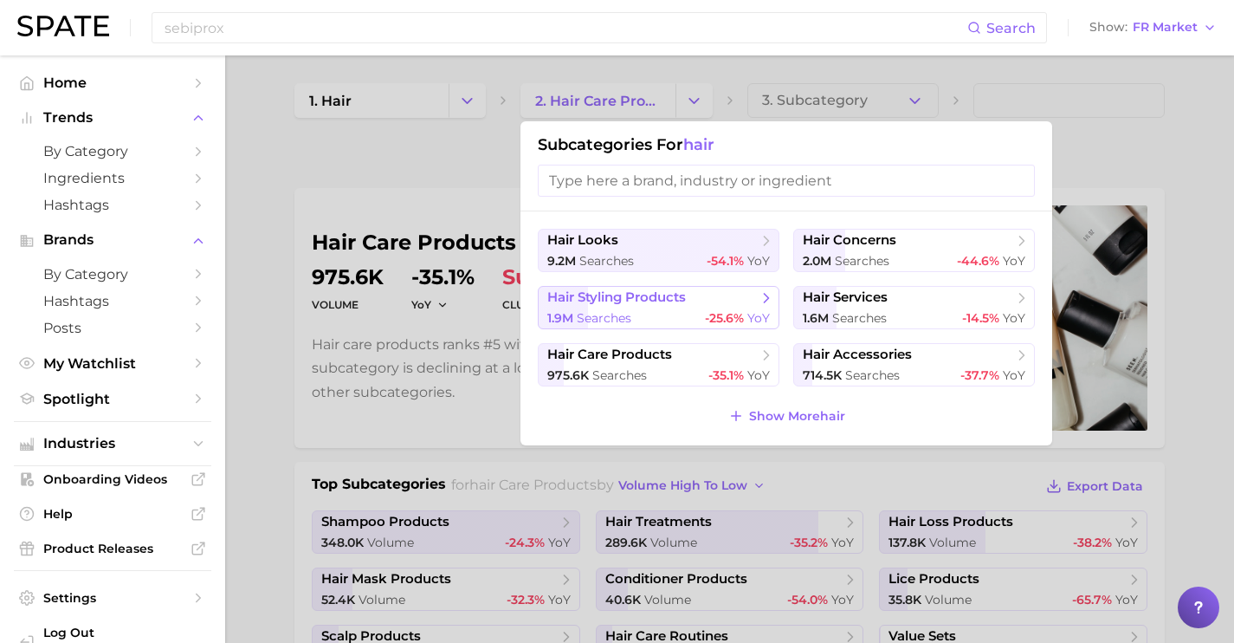
click at [726, 306] on span "hair styling products" at bounding box center [652, 297] width 210 height 17
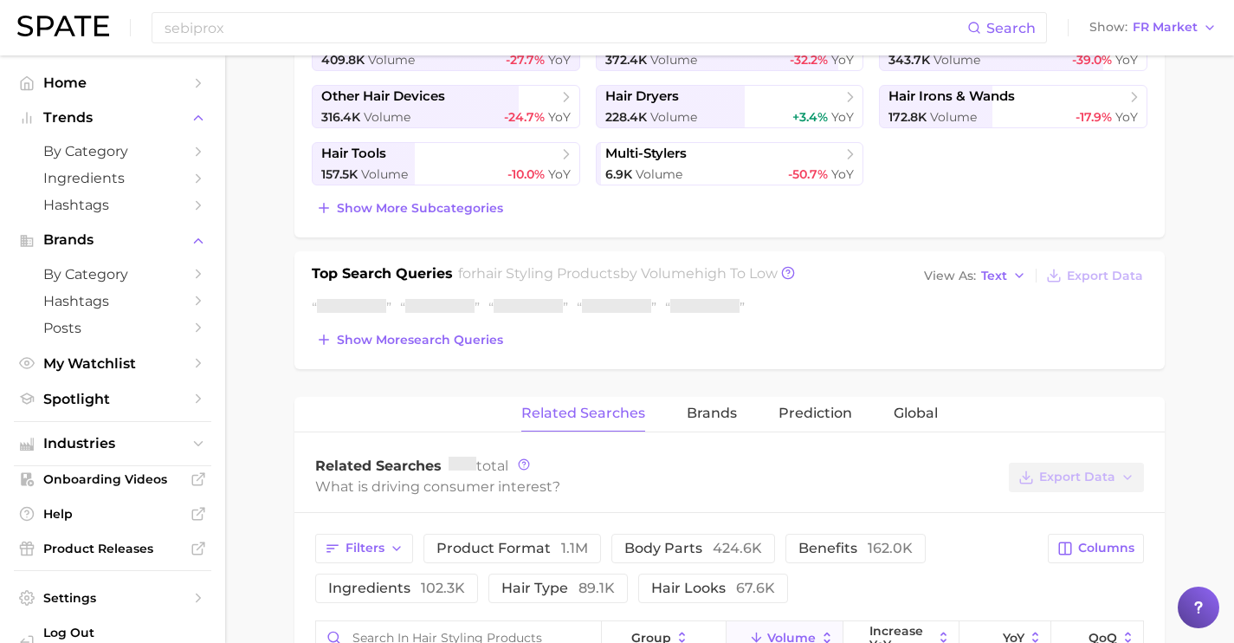
scroll to position [490, 0]
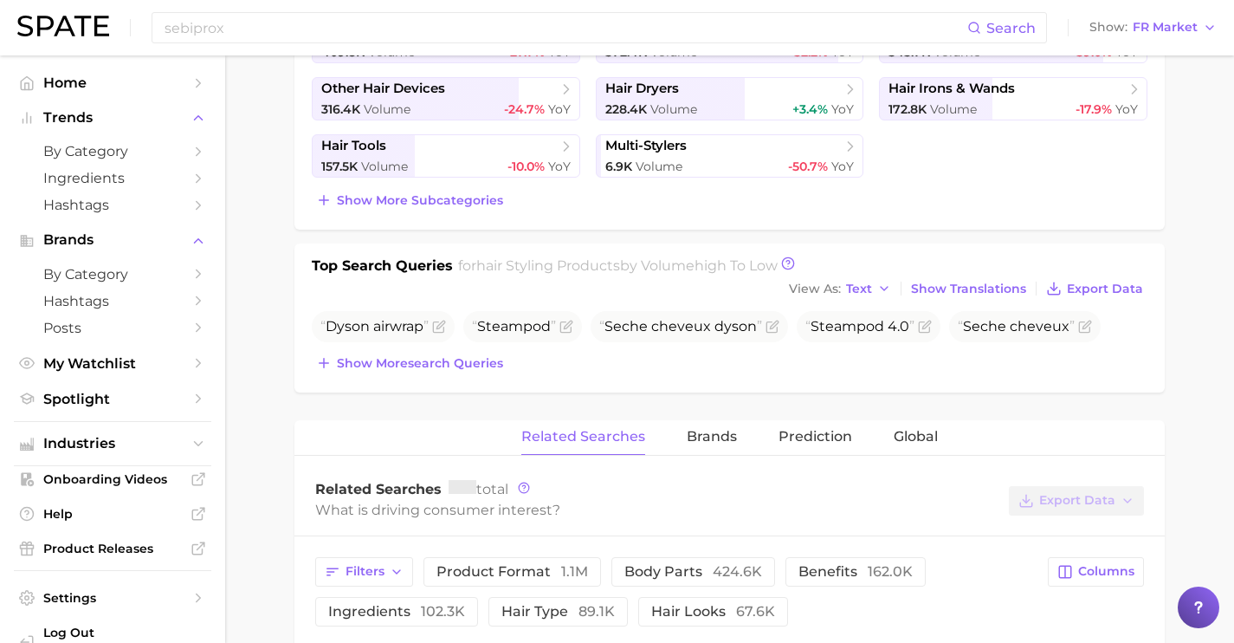
click at [470, 338] on div "Dyson airwrap Steampod Seche cheveux dyson Steampod 4.0 Seche cheveux Show more…" at bounding box center [730, 343] width 836 height 64
click at [466, 370] on button "Show more search queries" at bounding box center [410, 363] width 196 height 24
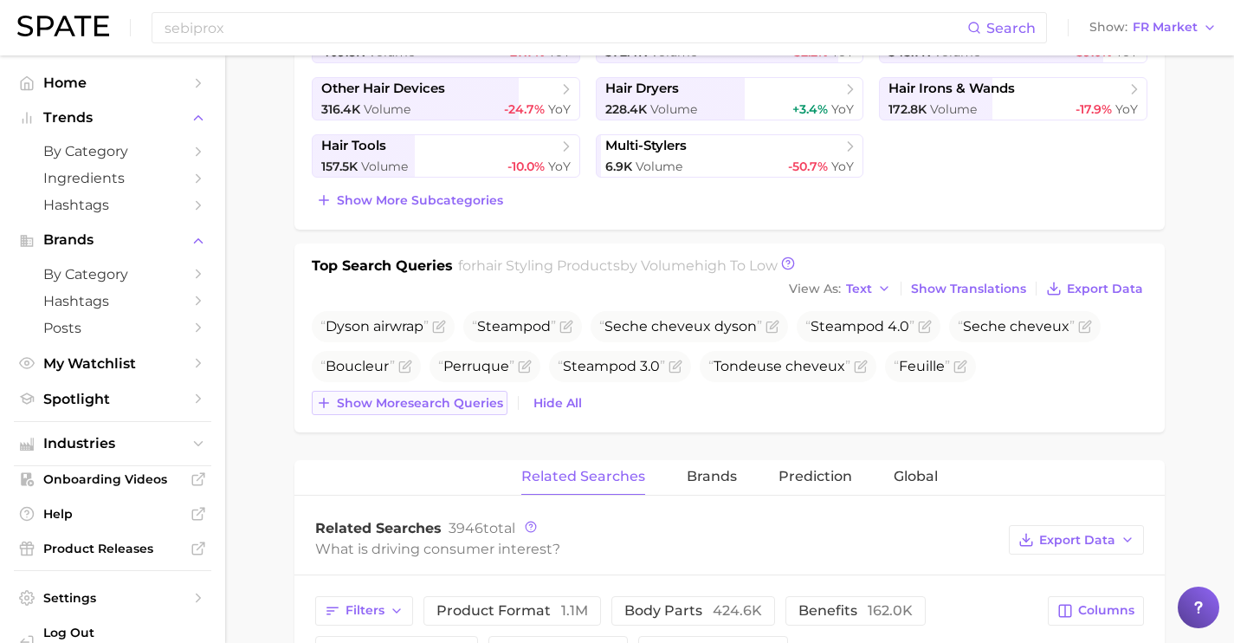
click at [469, 396] on span "Show more search queries" at bounding box center [420, 403] width 166 height 15
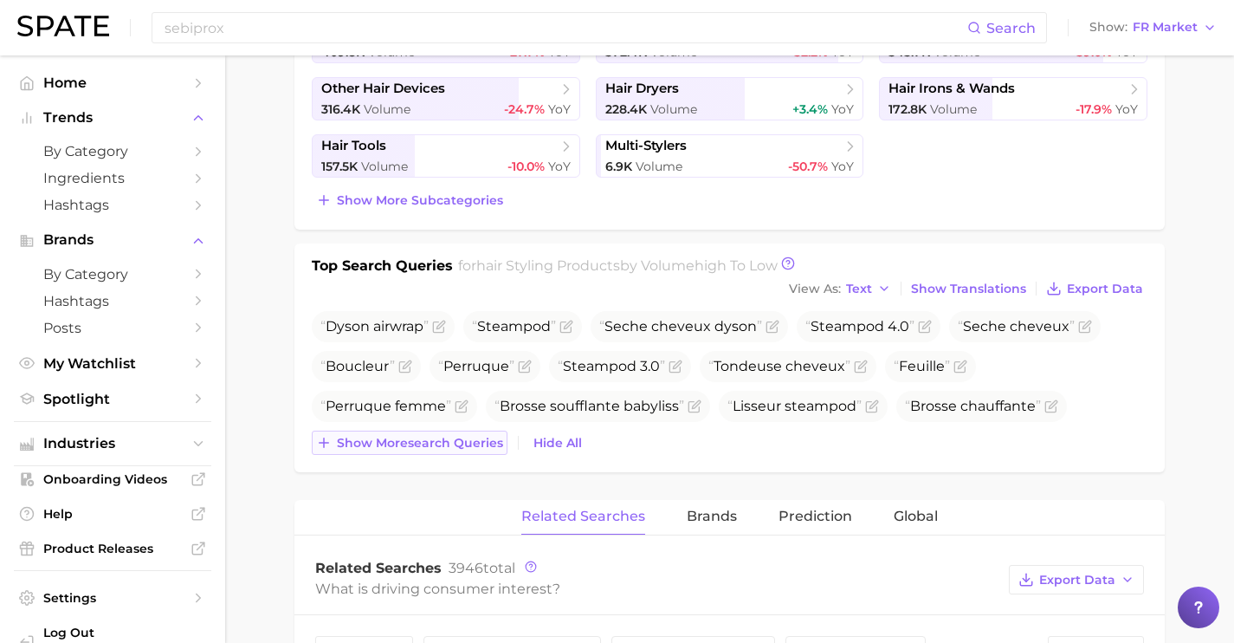
click at [470, 440] on span "Show more search queries" at bounding box center [420, 443] width 166 height 15
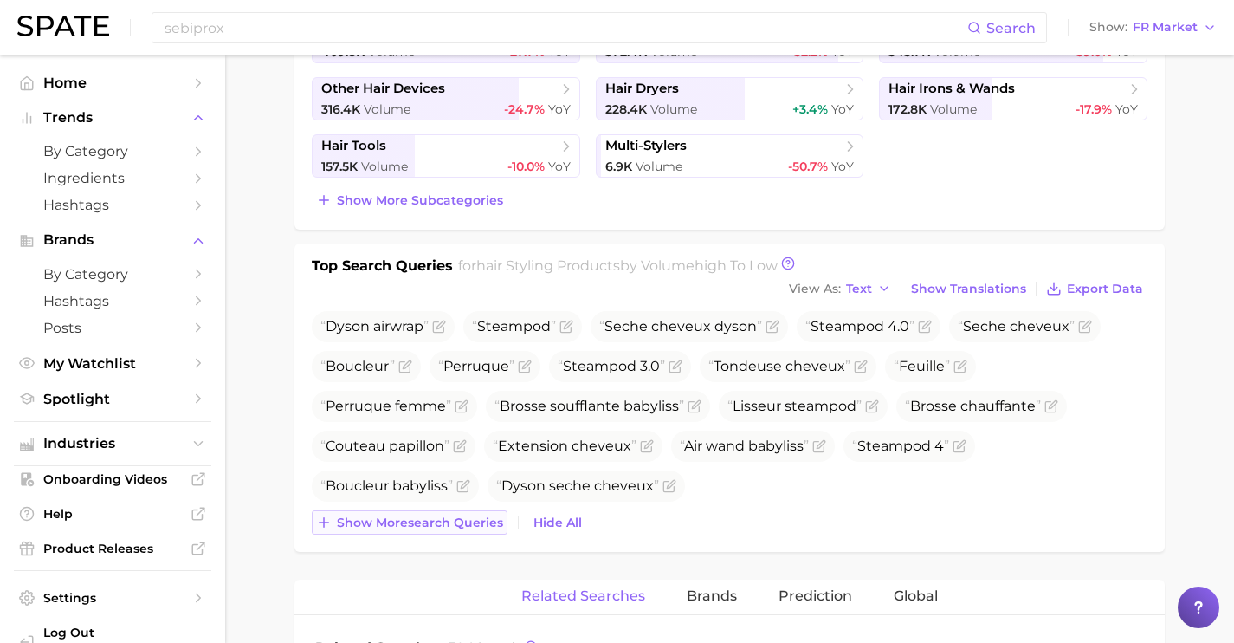
click at [483, 515] on span "Show more search queries" at bounding box center [420, 522] width 166 height 15
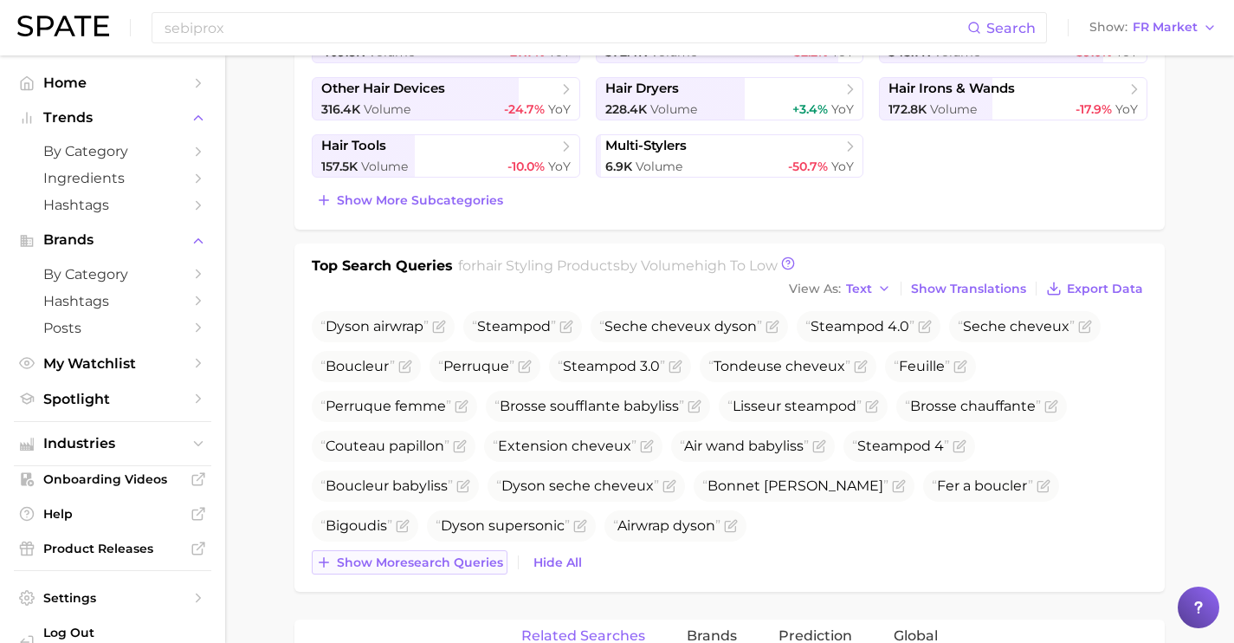
click at [491, 564] on span "Show more search queries" at bounding box center [420, 562] width 166 height 15
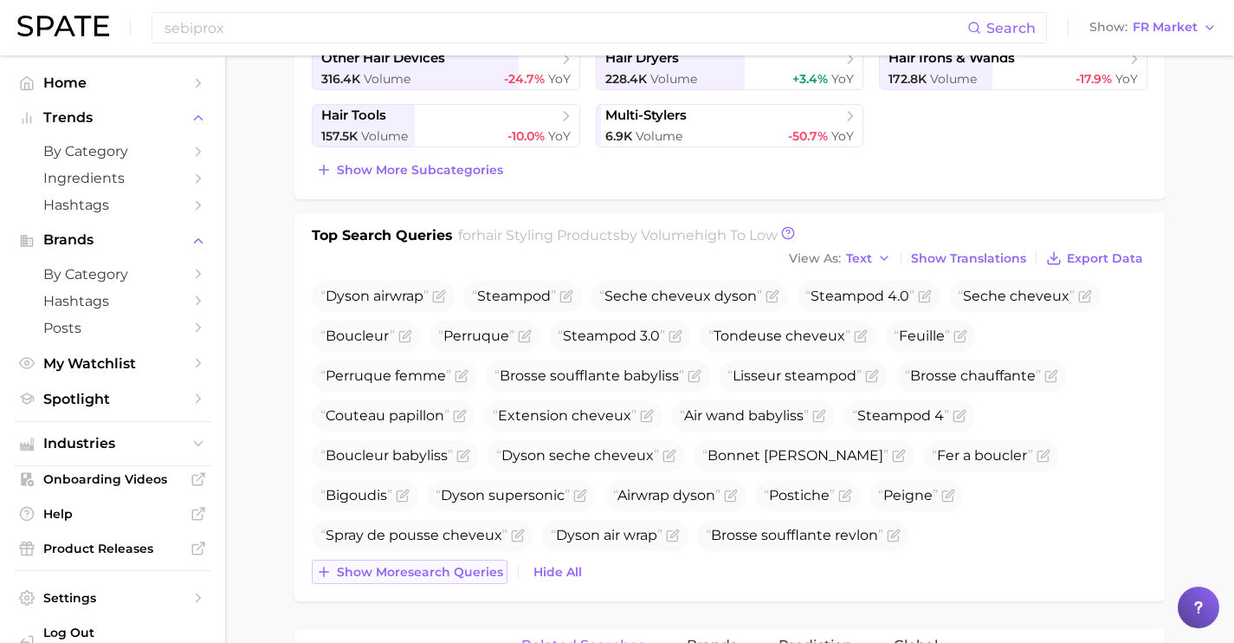
scroll to position [523, 0]
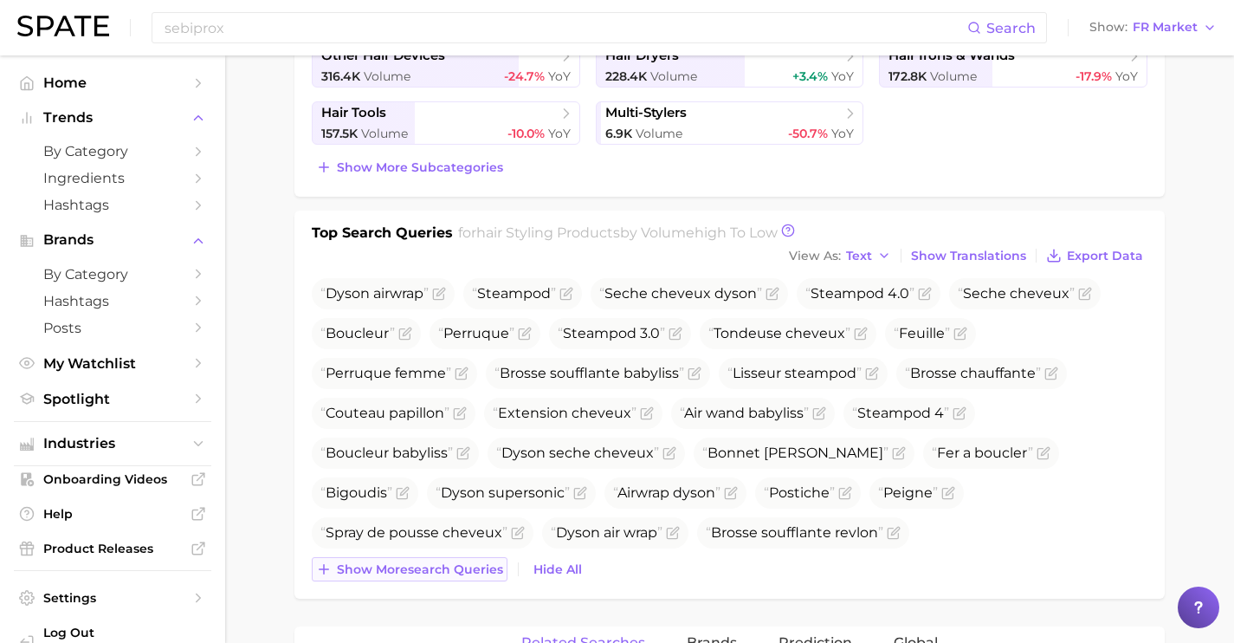
click at [491, 564] on span "Show more search queries" at bounding box center [420, 569] width 166 height 15
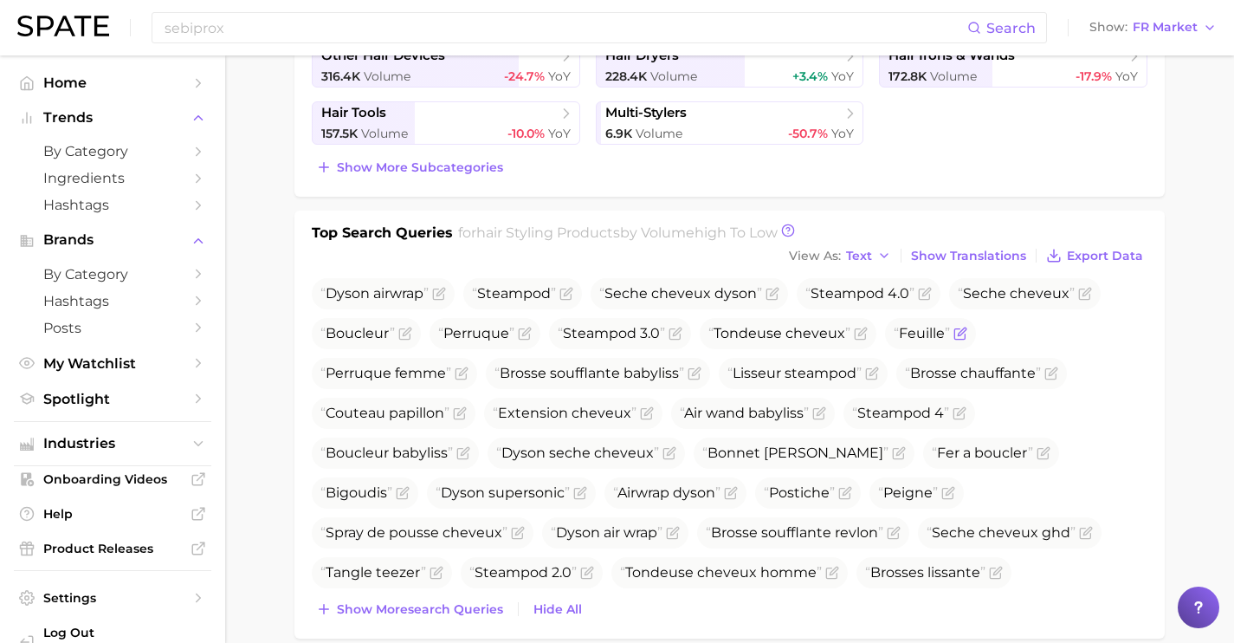
click at [955, 331] on icon "Flag as miscategorized or irrelevant" at bounding box center [961, 334] width 14 height 14
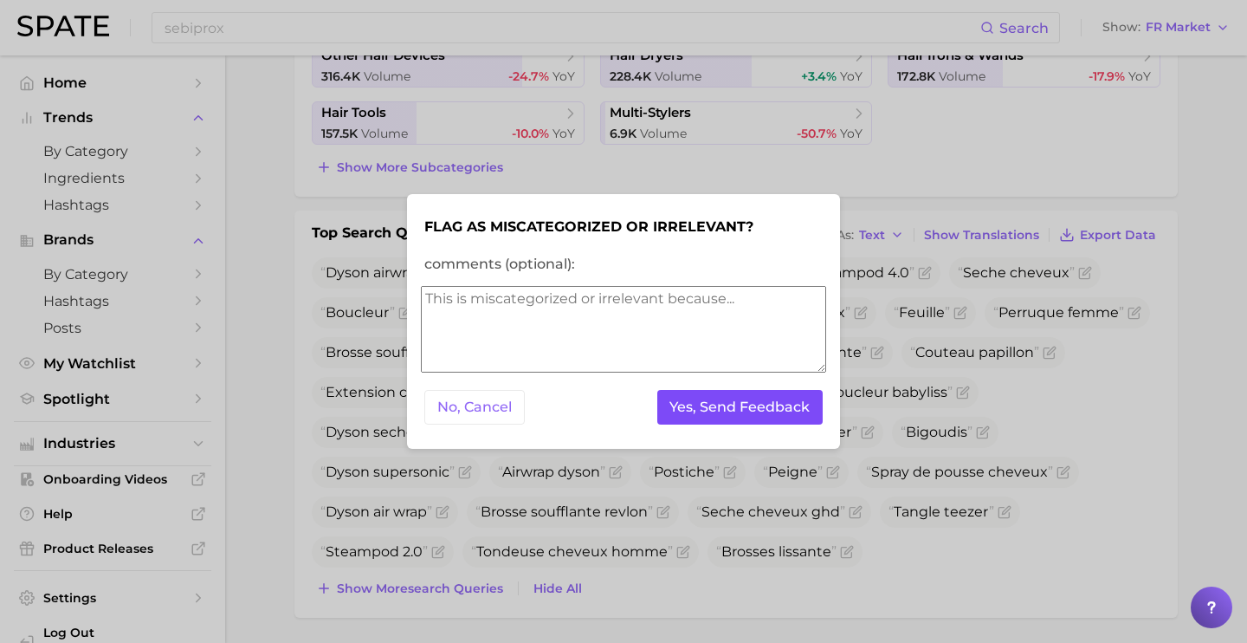
click at [780, 406] on button "Yes, Send Feedback" at bounding box center [740, 408] width 166 height 36
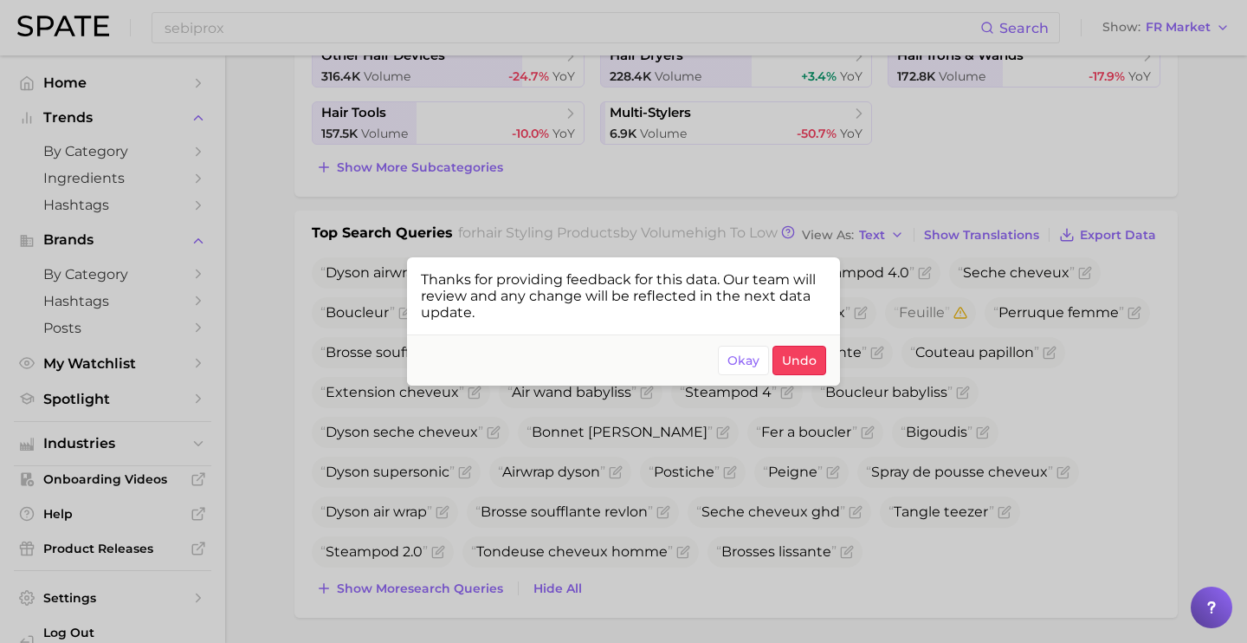
click at [918, 450] on div at bounding box center [623, 321] width 1247 height 643
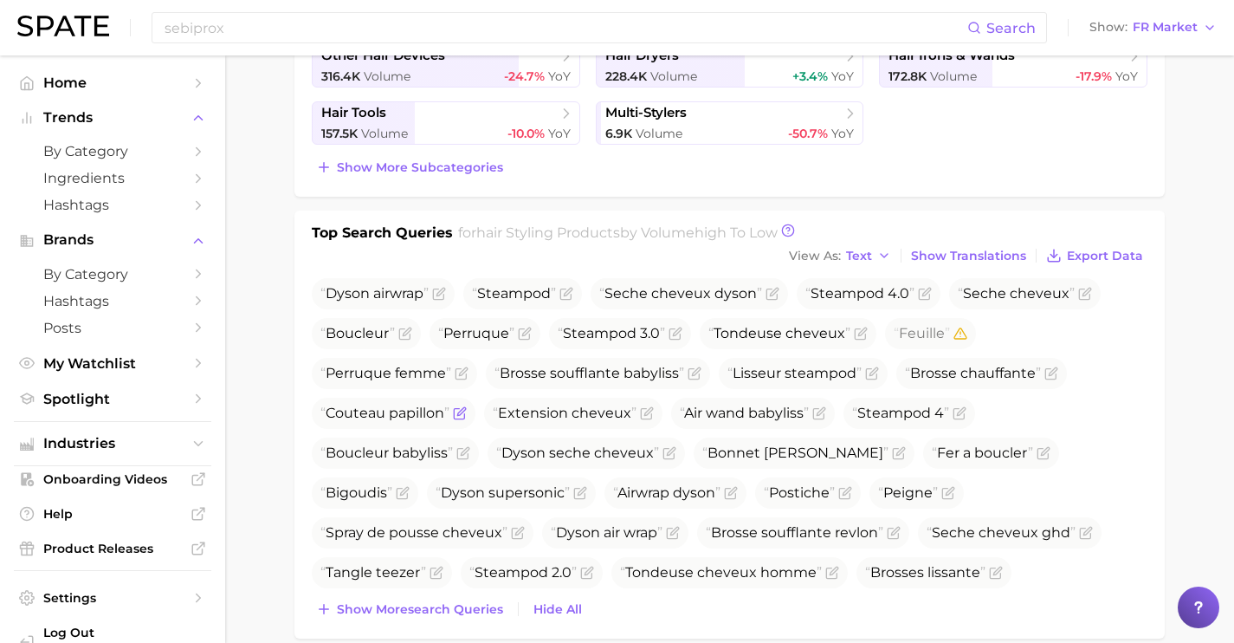
click at [465, 407] on icon "Flag as miscategorized or irrelevant" at bounding box center [461, 411] width 8 height 8
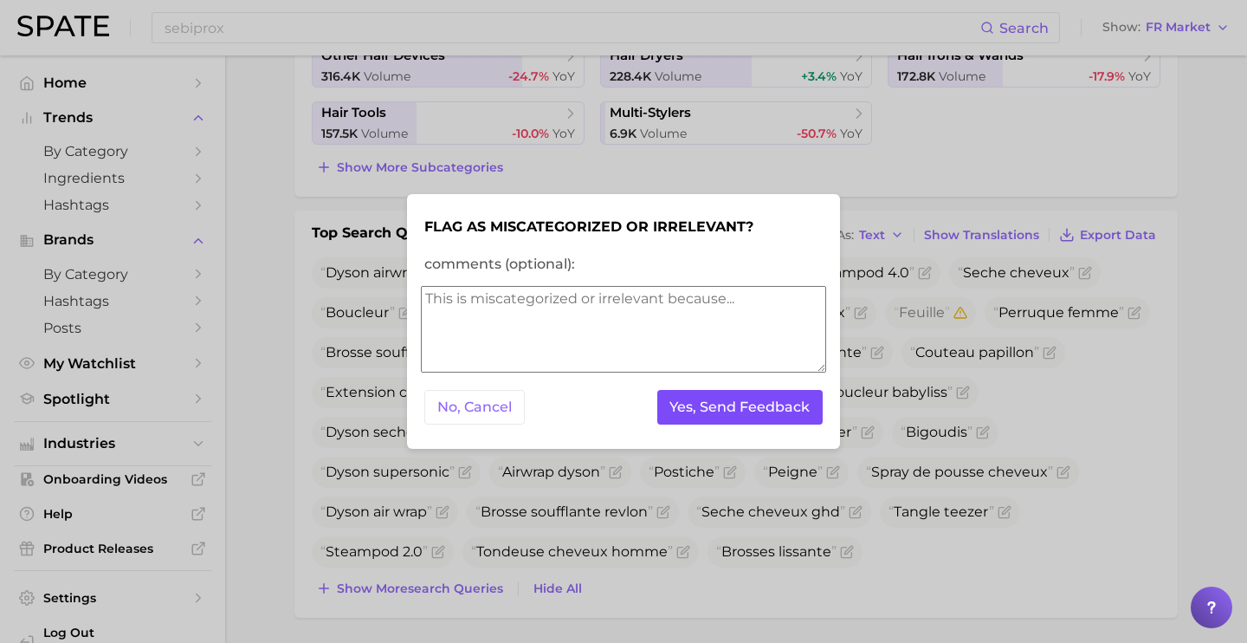
click at [767, 402] on button "Yes, Send Feedback" at bounding box center [740, 408] width 166 height 36
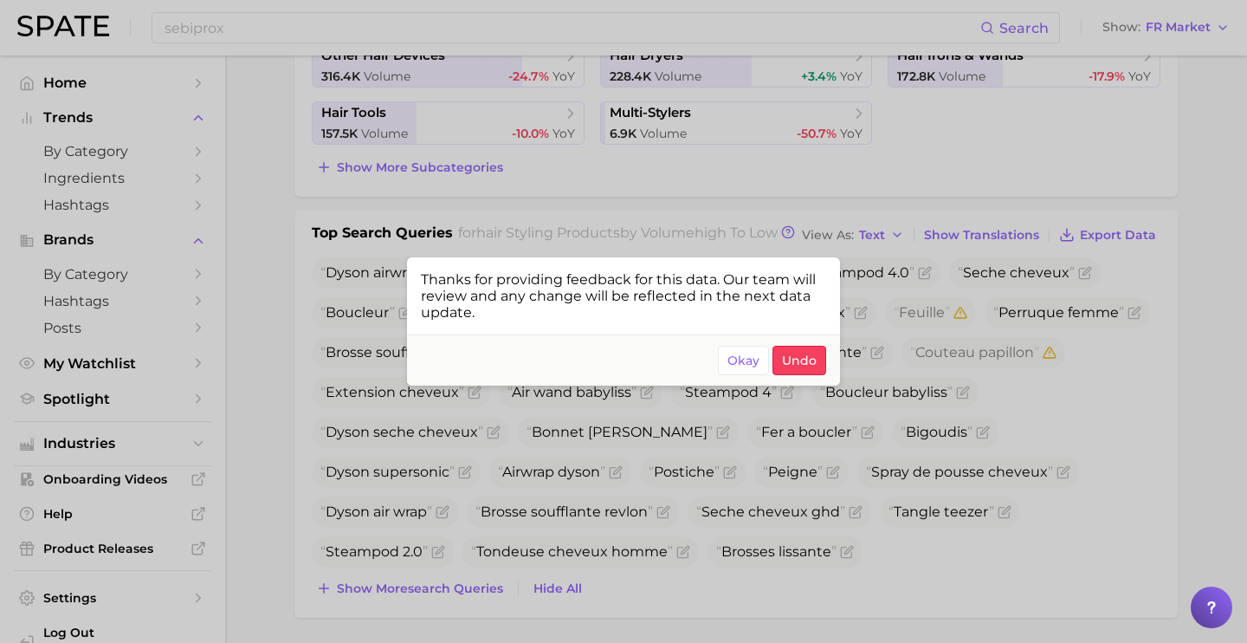
click at [675, 477] on div at bounding box center [623, 321] width 1247 height 643
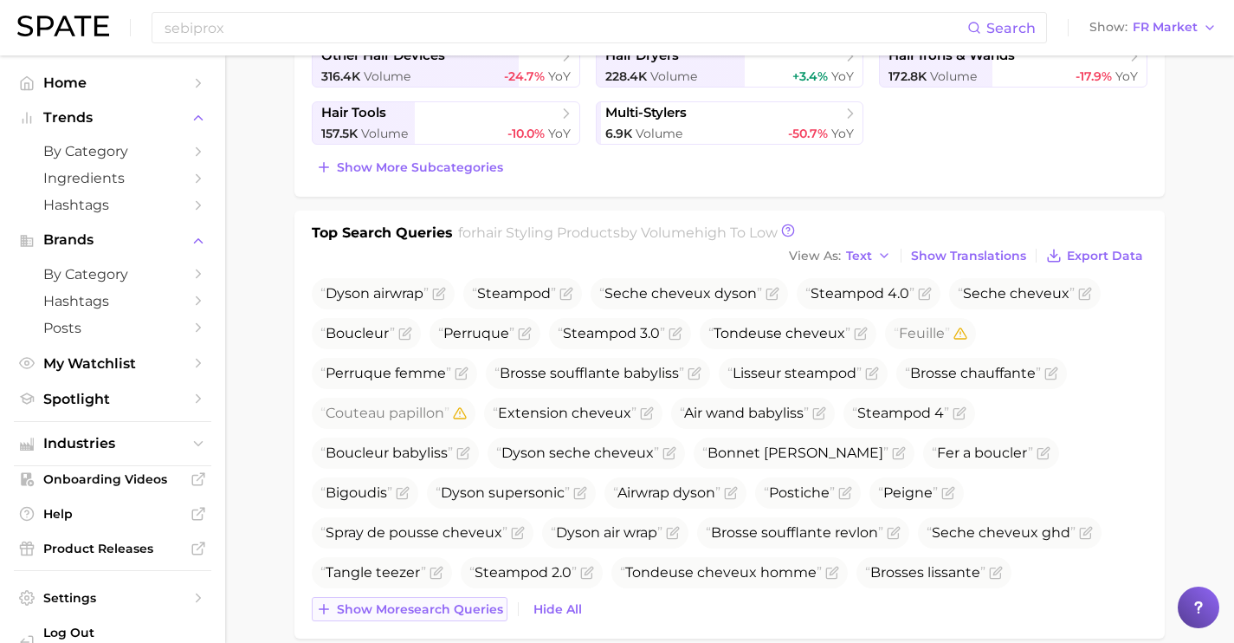
click at [426, 605] on span "Show more search queries" at bounding box center [420, 609] width 166 height 15
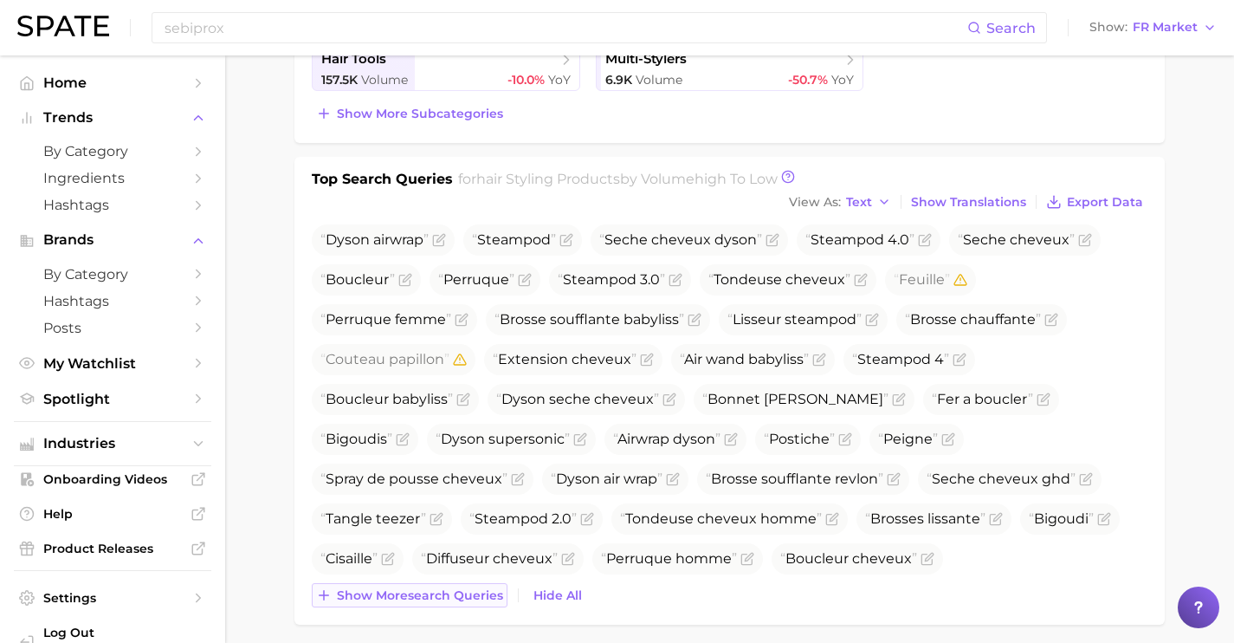
scroll to position [579, 0]
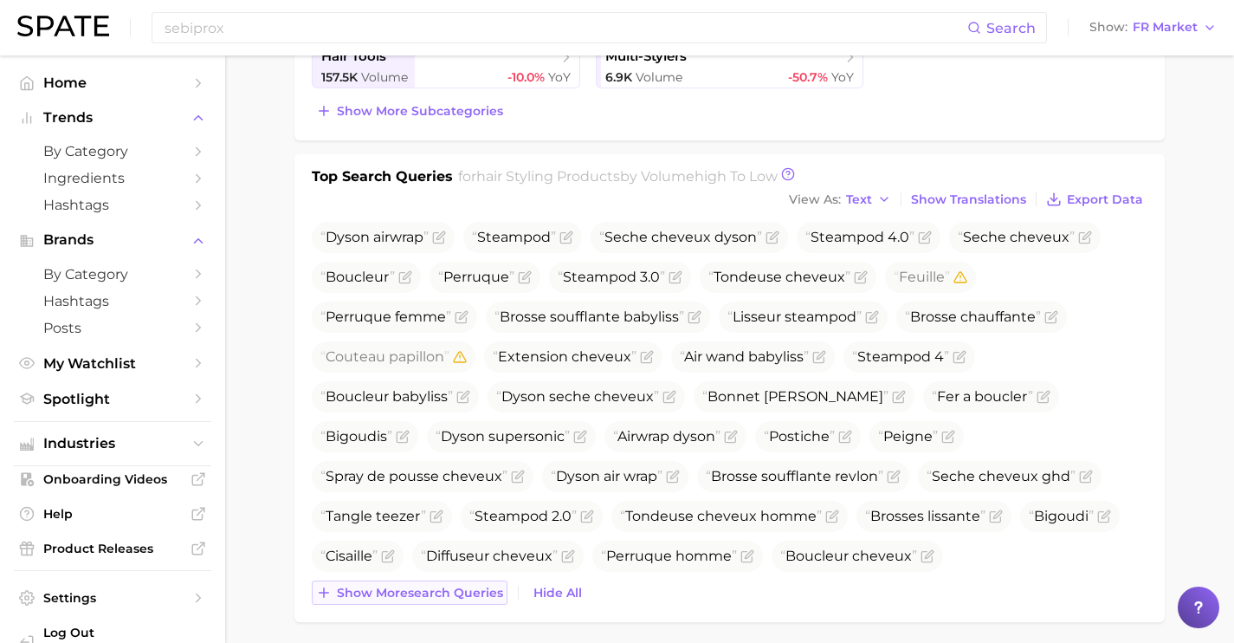
click at [427, 586] on span "Show more search queries" at bounding box center [420, 593] width 166 height 15
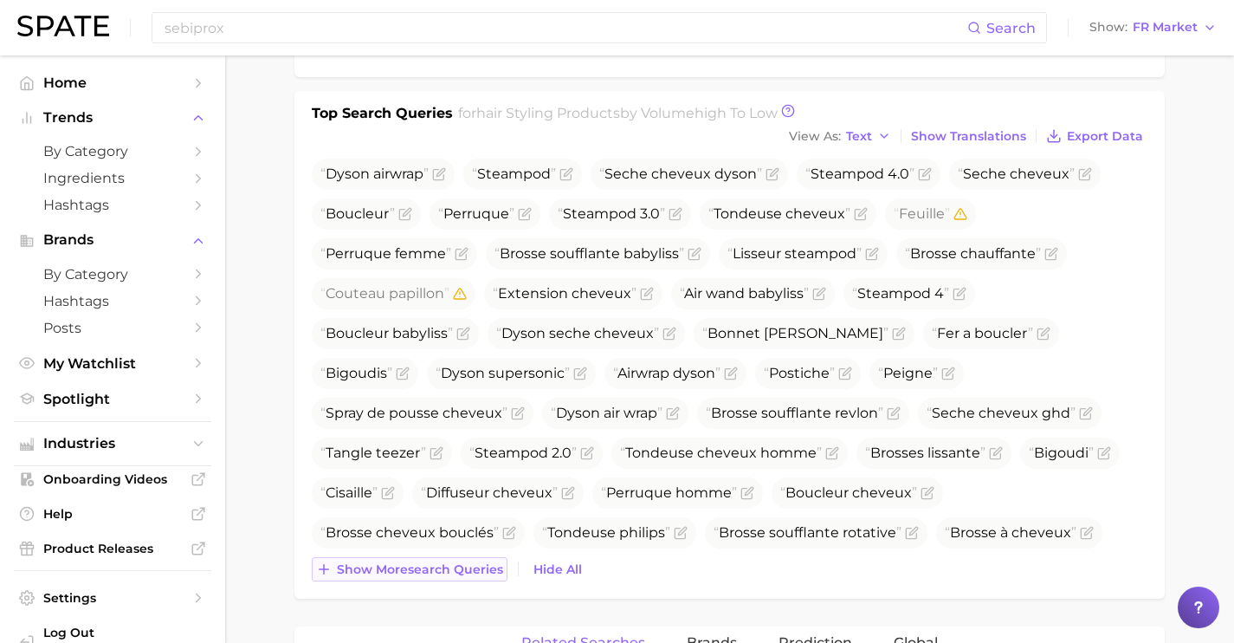
scroll to position [644, 0]
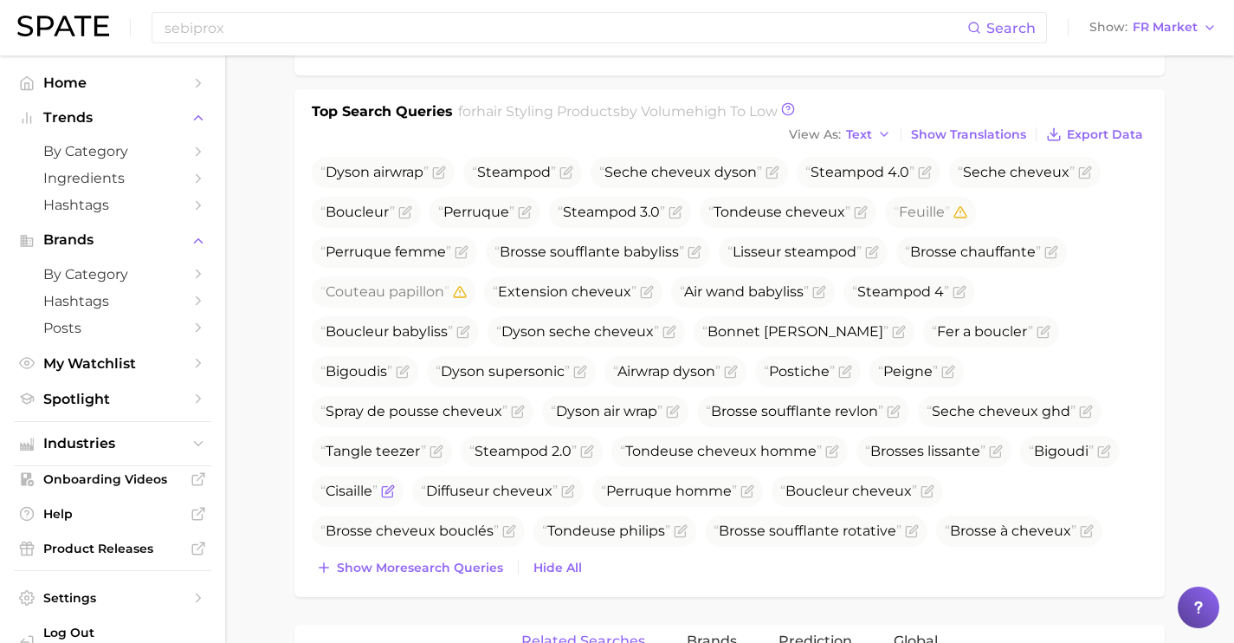
click at [393, 485] on icon "Flag as miscategorized or irrelevant" at bounding box center [389, 489] width 8 height 8
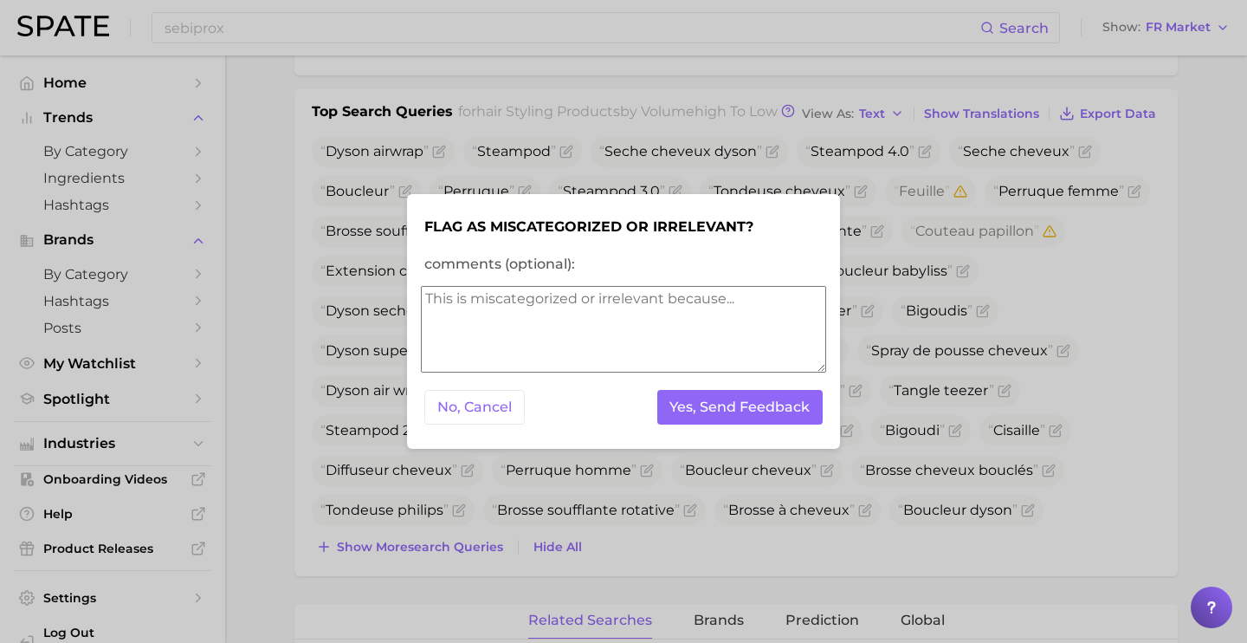
click at [768, 315] on textarea "comments (optional):" at bounding box center [623, 329] width 405 height 87
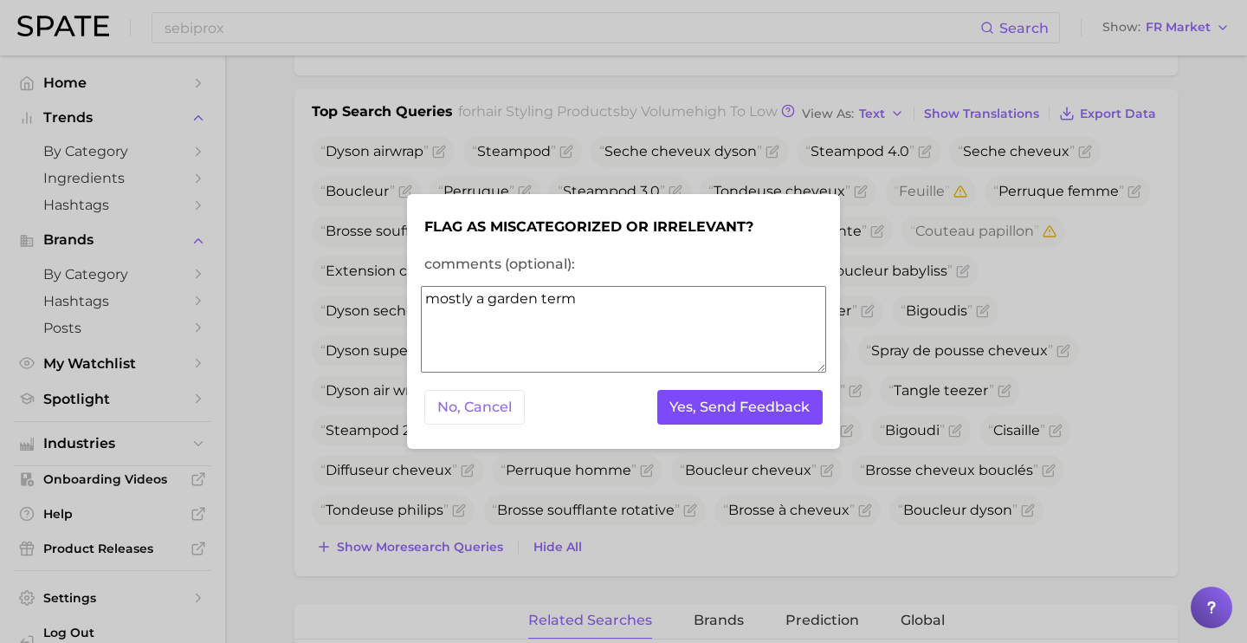
type textarea "mostly a garden term"
click at [801, 417] on button "Yes, Send Feedback" at bounding box center [740, 408] width 166 height 36
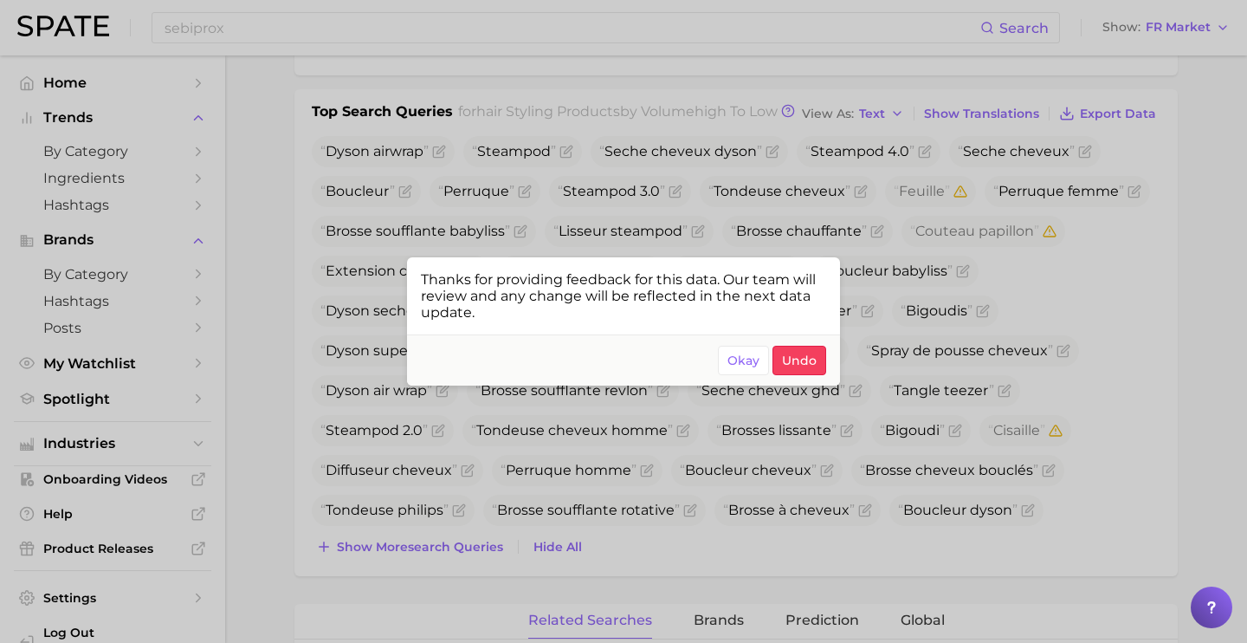
click at [774, 471] on div at bounding box center [623, 321] width 1247 height 643
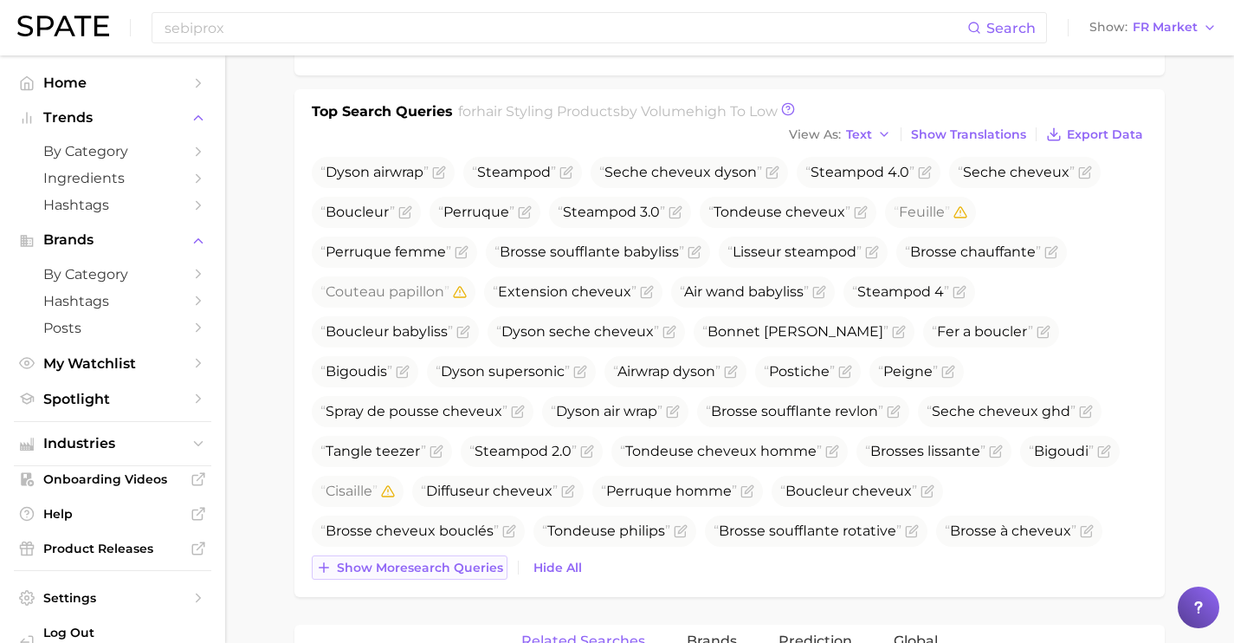
click at [456, 564] on span "Show more search queries" at bounding box center [420, 567] width 166 height 15
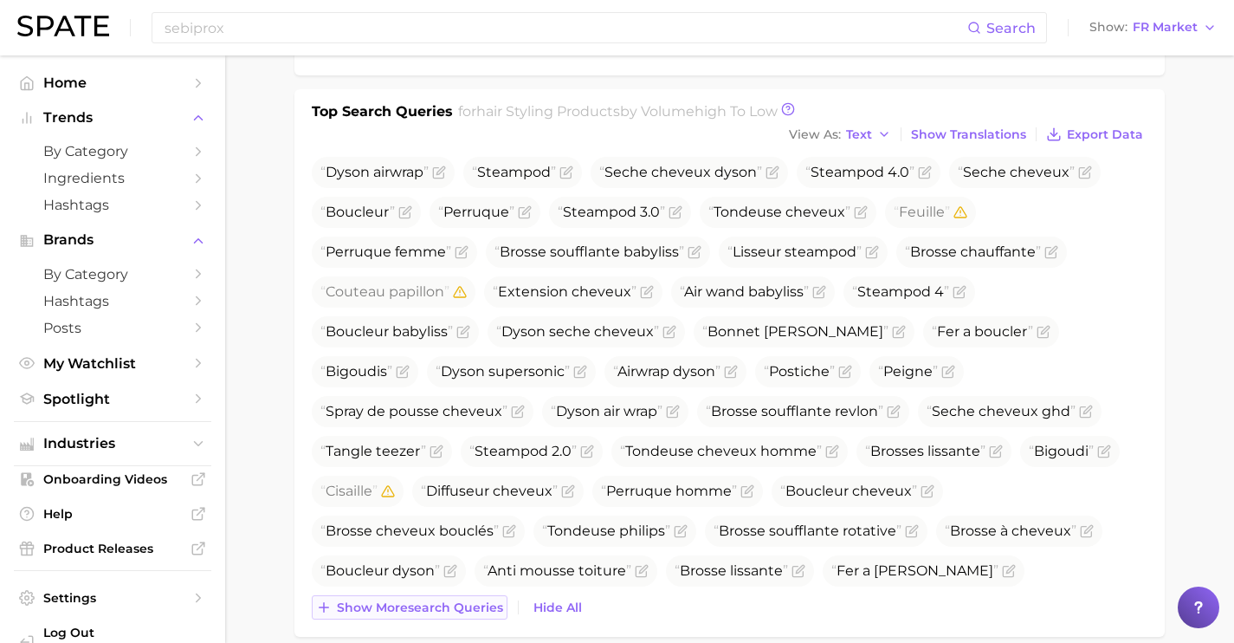
click at [455, 601] on span "Show more search queries" at bounding box center [420, 607] width 166 height 15
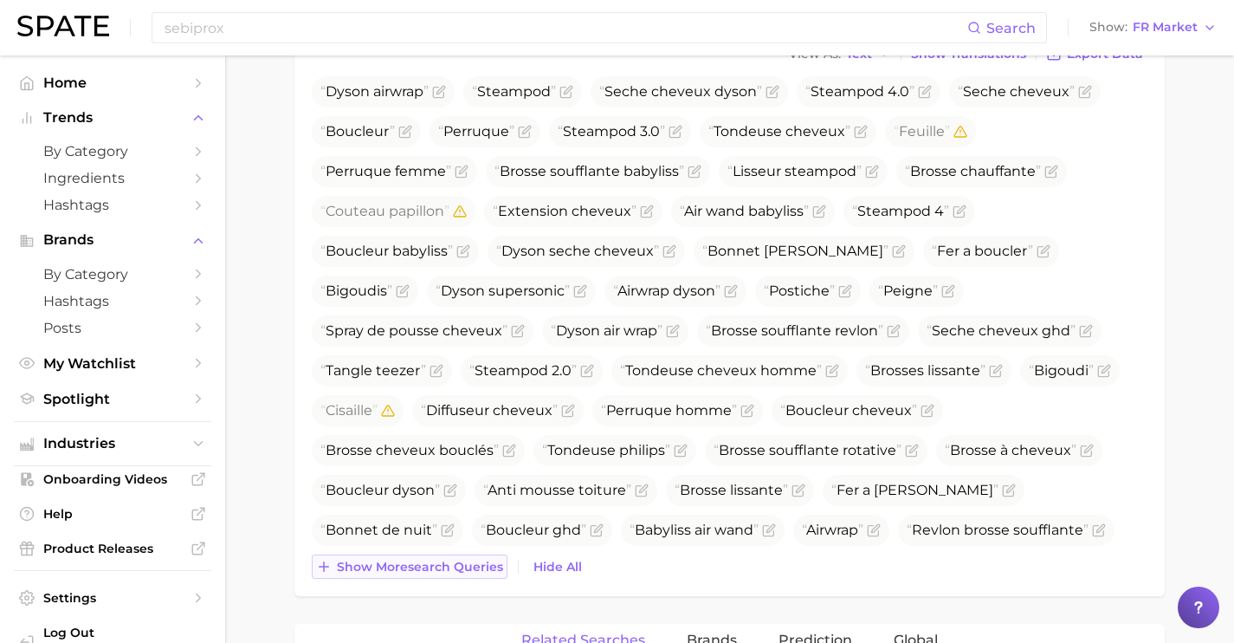
scroll to position [769, 0]
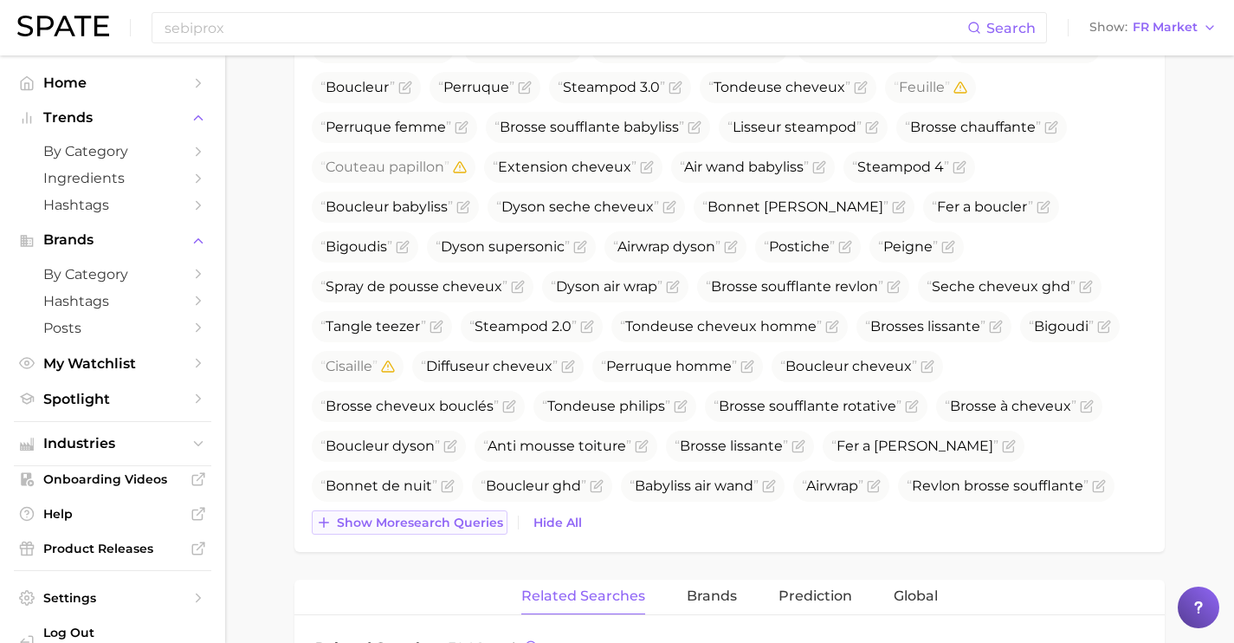
click at [454, 526] on span "Show more search queries" at bounding box center [420, 522] width 166 height 15
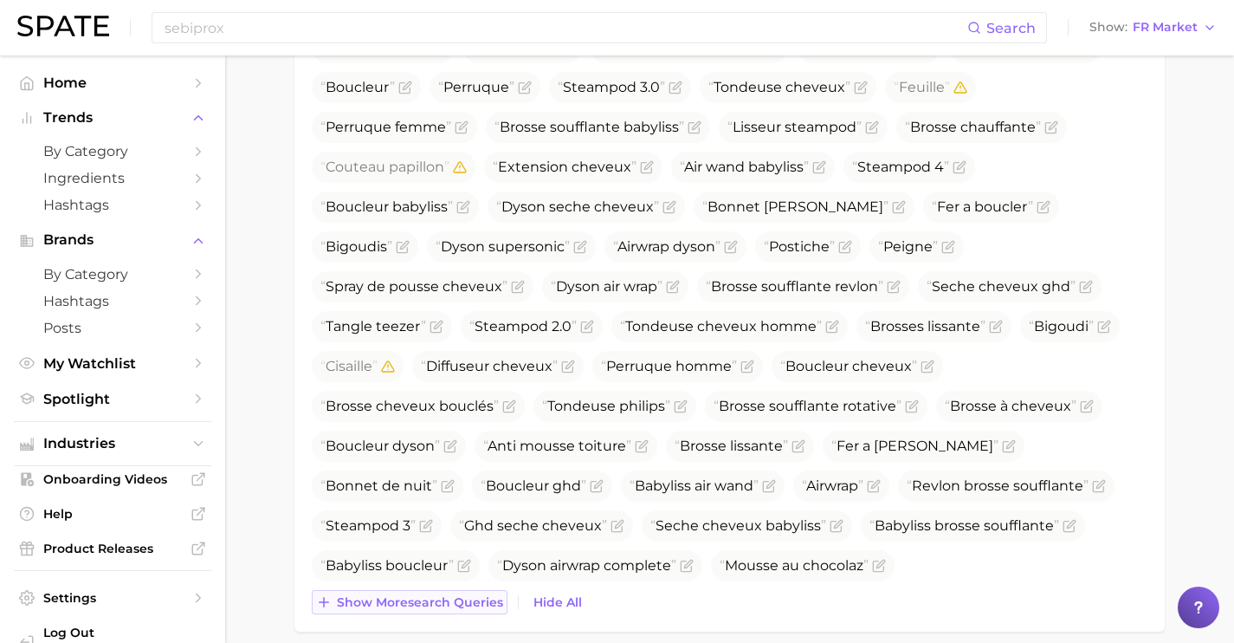
click at [452, 601] on span "Show more search queries" at bounding box center [420, 602] width 166 height 15
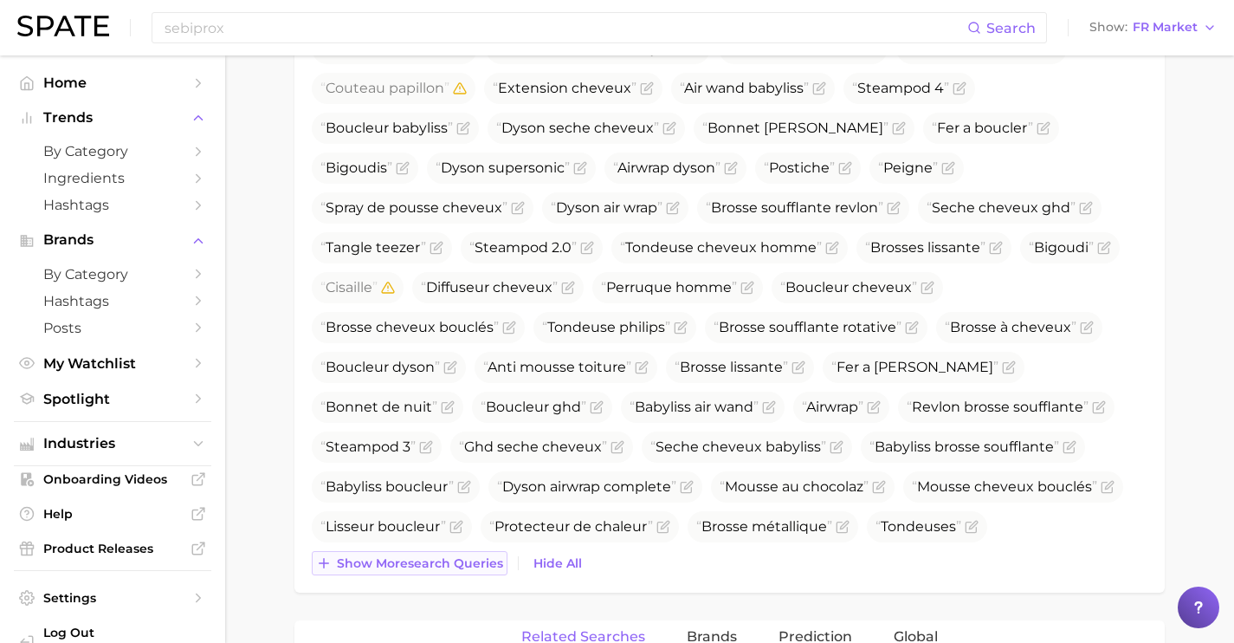
scroll to position [862, 0]
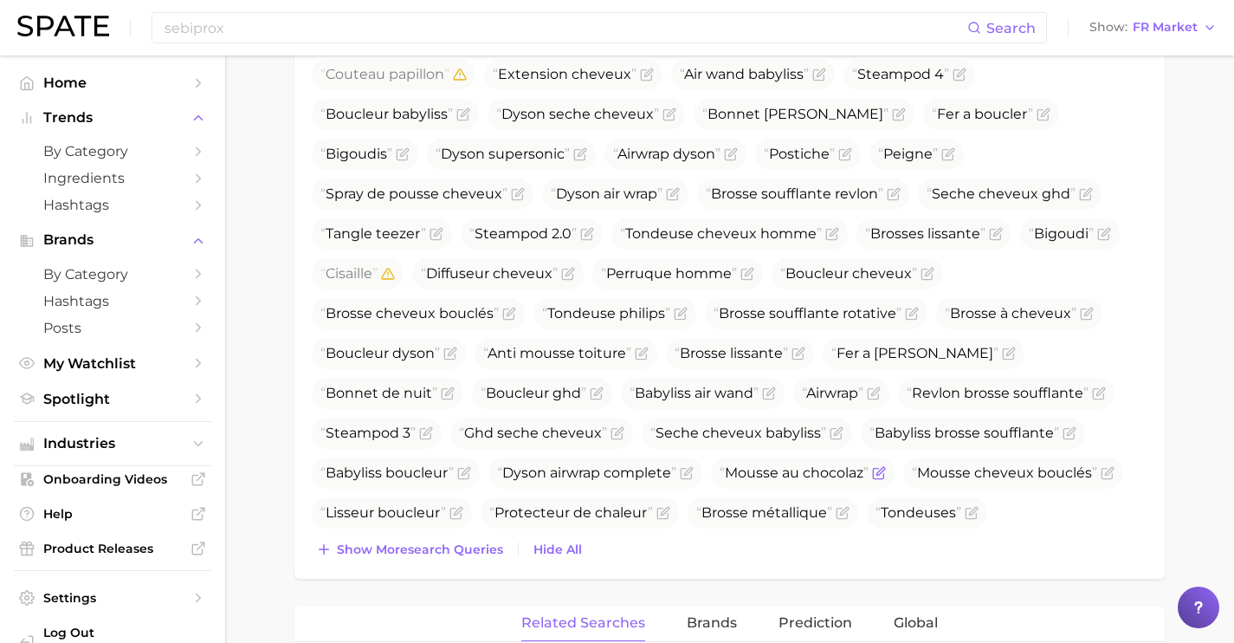
click at [872, 471] on icon "Flag as miscategorized or irrelevant" at bounding box center [879, 473] width 14 height 14
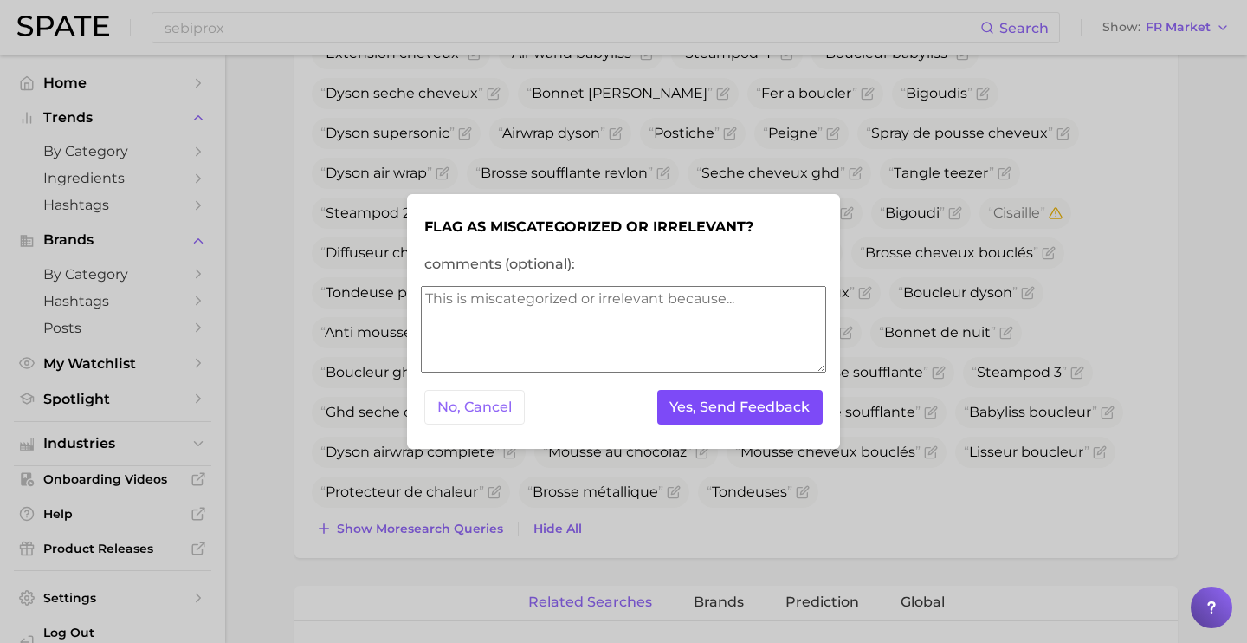
click at [716, 406] on button "Yes, Send Feedback" at bounding box center [740, 408] width 166 height 36
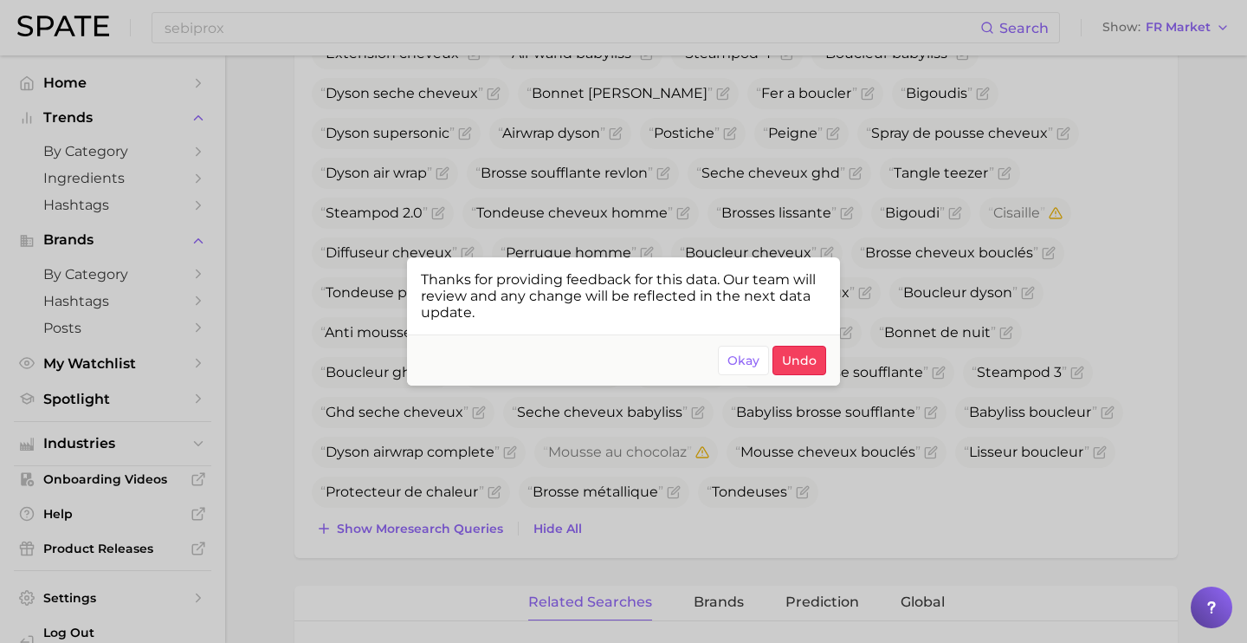
click at [736, 536] on div at bounding box center [623, 321] width 1247 height 643
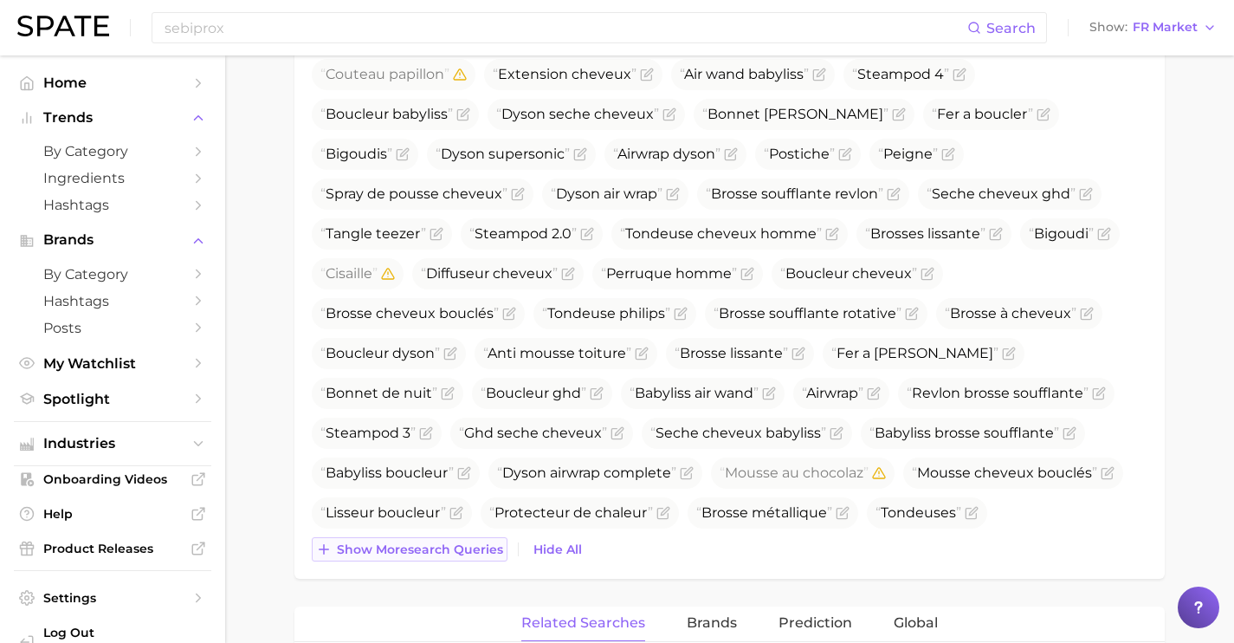
click at [478, 546] on span "Show more search queries" at bounding box center [420, 549] width 166 height 15
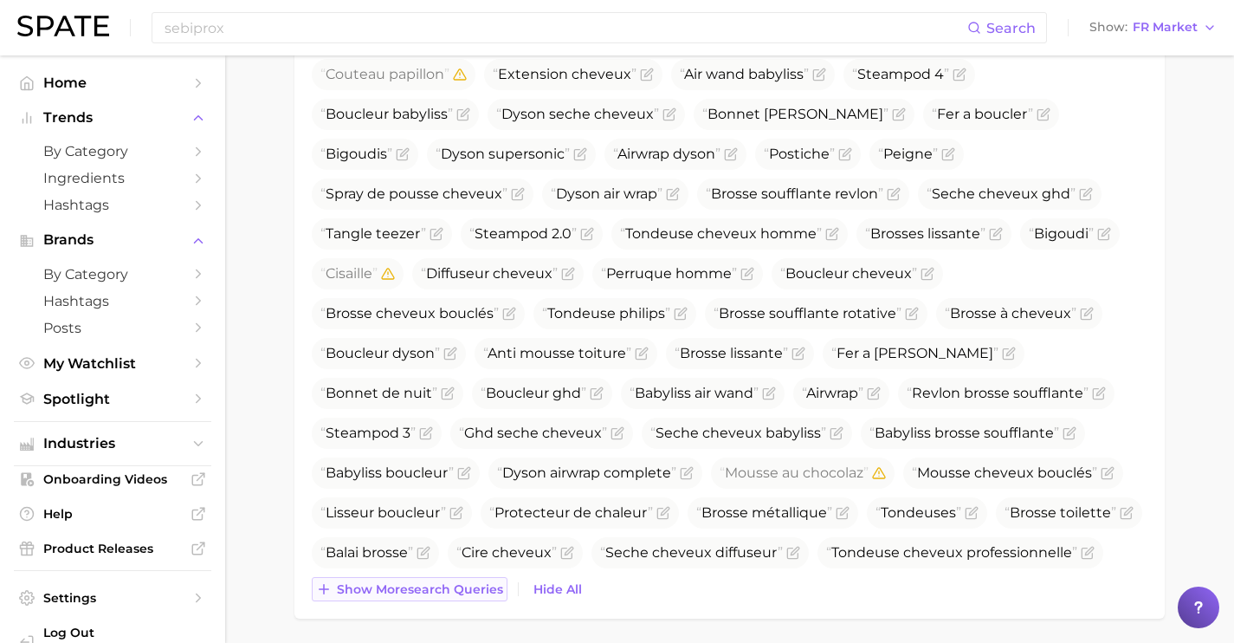
click at [478, 577] on button "Show more search queries" at bounding box center [410, 589] width 196 height 24
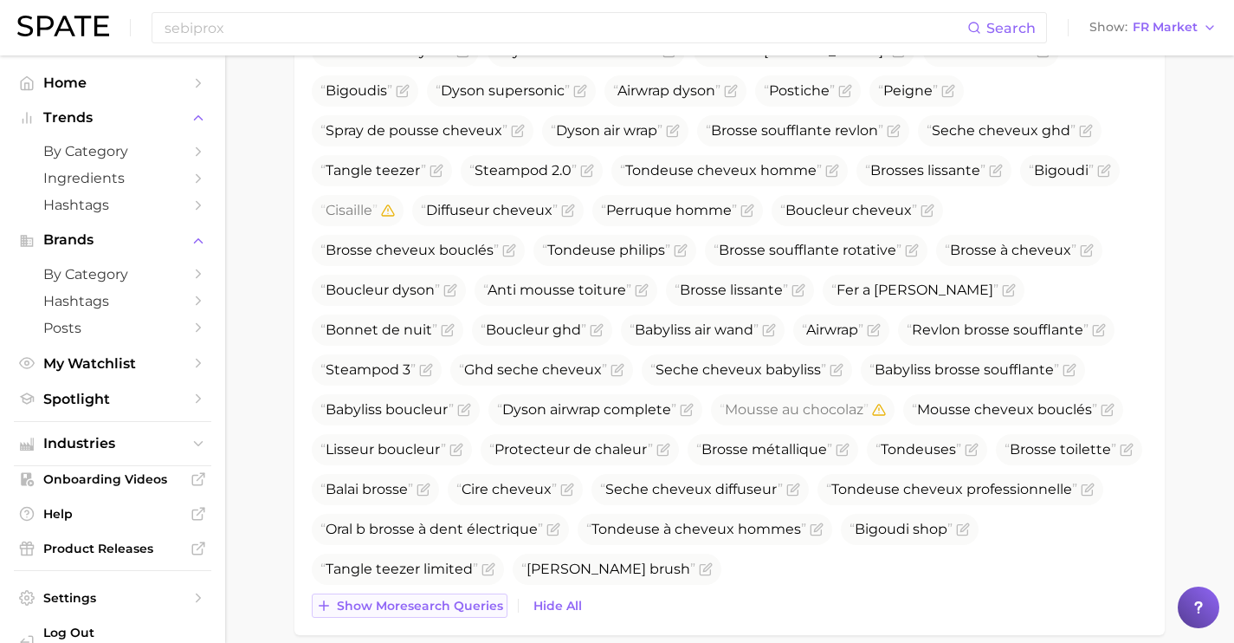
scroll to position [926, 0]
click at [429, 482] on icon "Flag as miscategorized or irrelevant" at bounding box center [425, 486] width 8 height 8
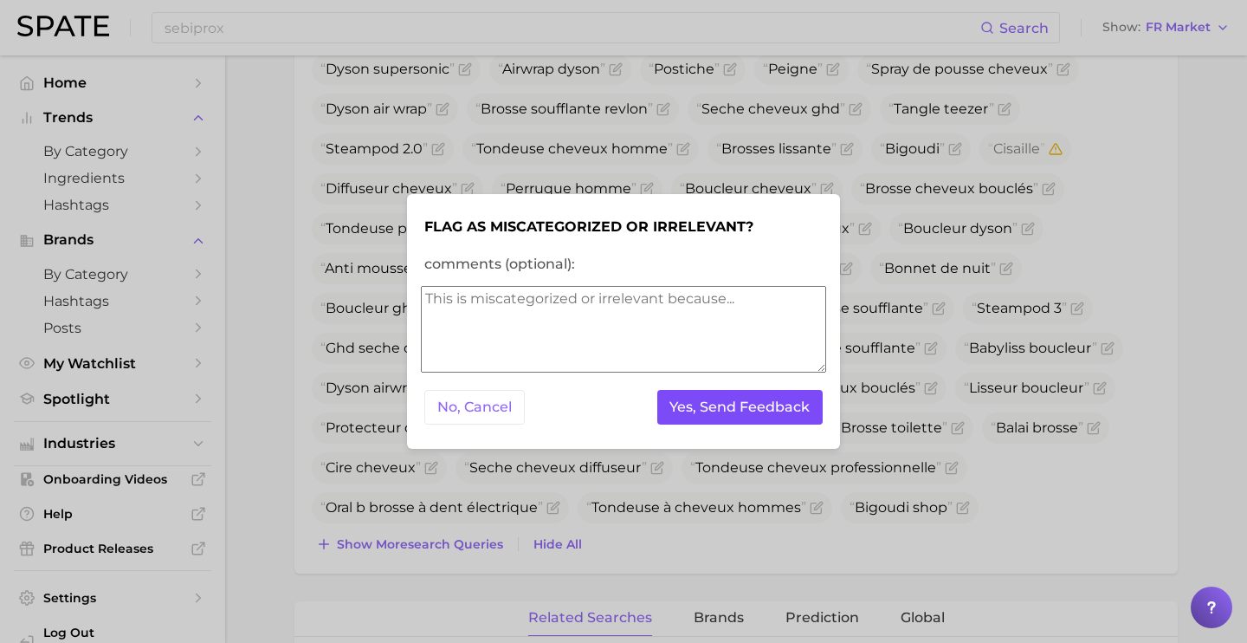
click at [781, 417] on button "Yes, Send Feedback" at bounding box center [740, 408] width 166 height 36
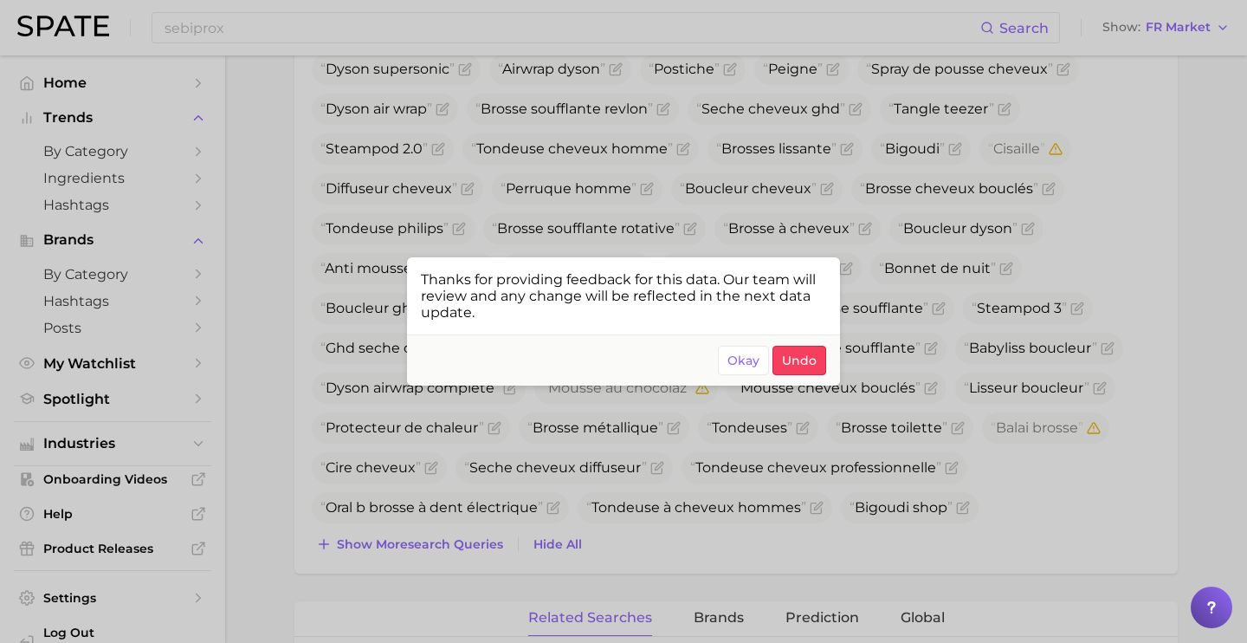
click at [954, 465] on div at bounding box center [623, 321] width 1247 height 643
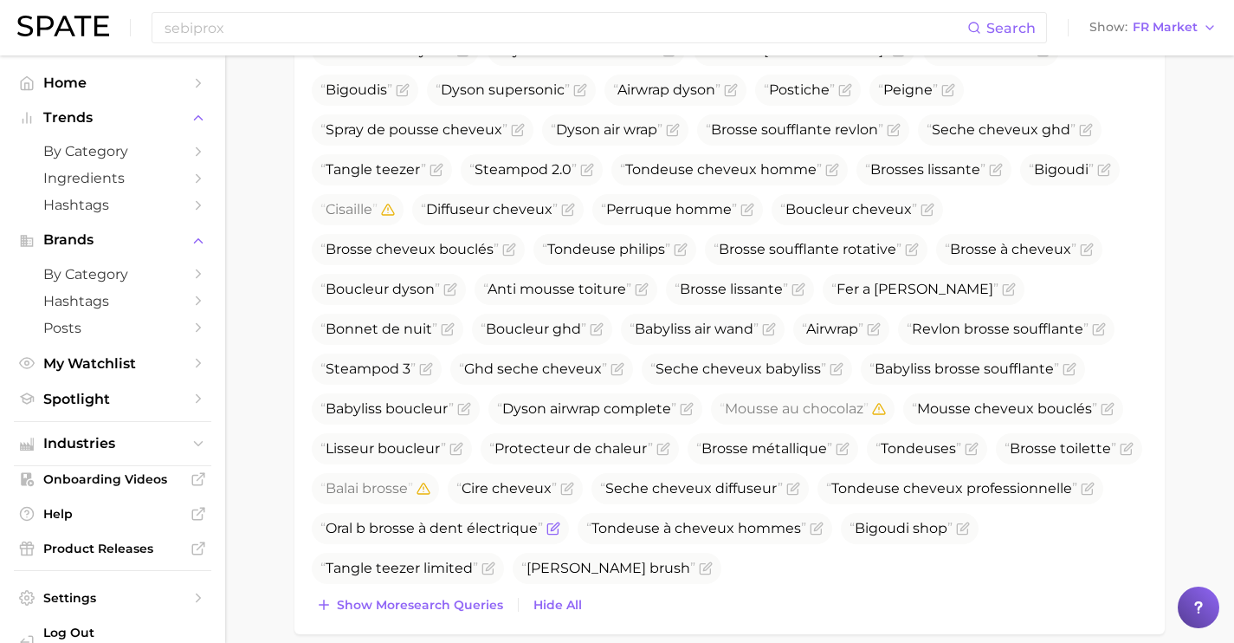
click at [551, 526] on icon "Flag as miscategorized or irrelevant" at bounding box center [554, 528] width 14 height 14
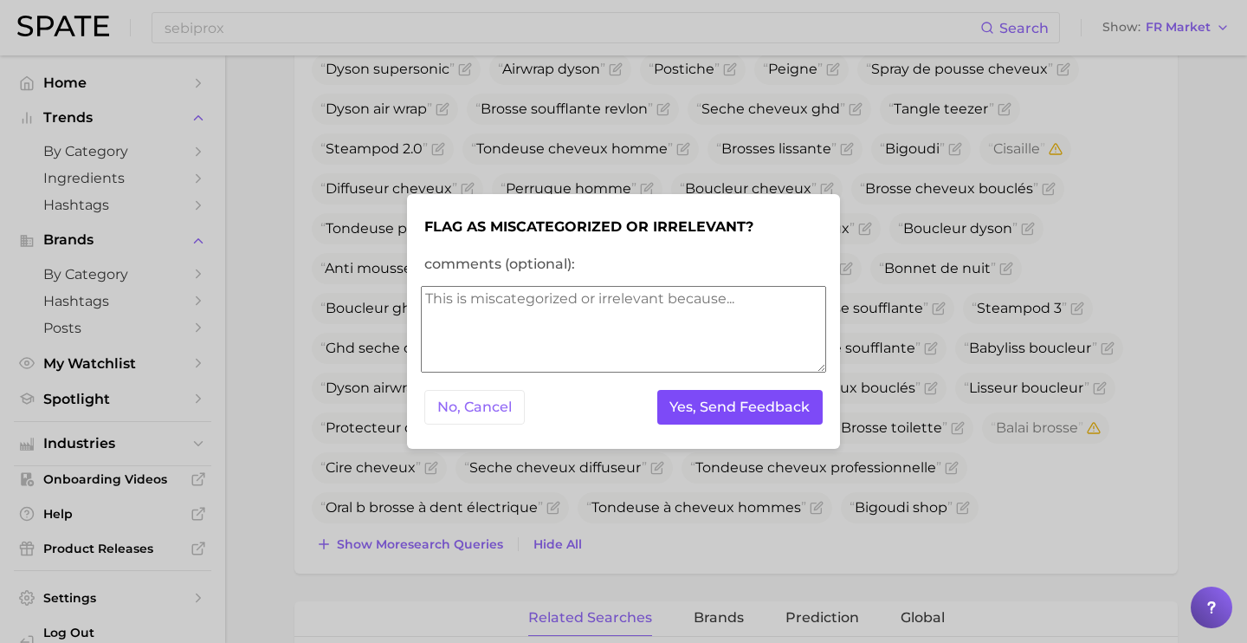
click at [729, 417] on button "Yes, Send Feedback" at bounding box center [740, 408] width 166 height 36
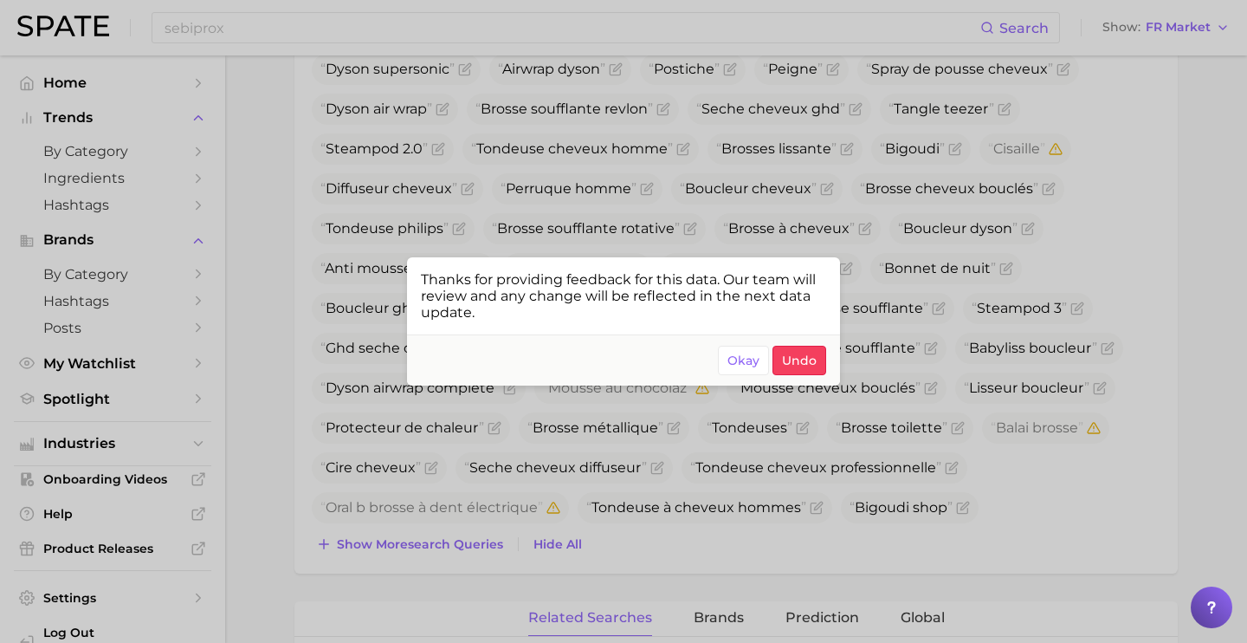
click at [651, 514] on div at bounding box center [623, 321] width 1247 height 643
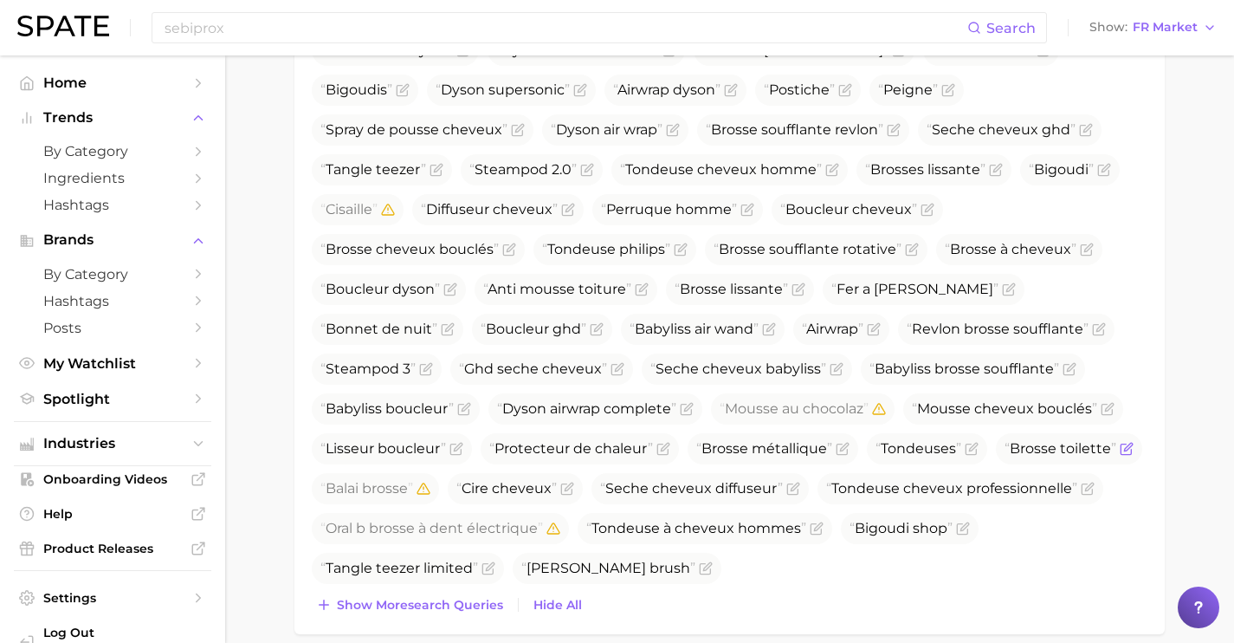
click at [1121, 447] on icon "Flag as miscategorized or irrelevant" at bounding box center [1126, 449] width 10 height 10
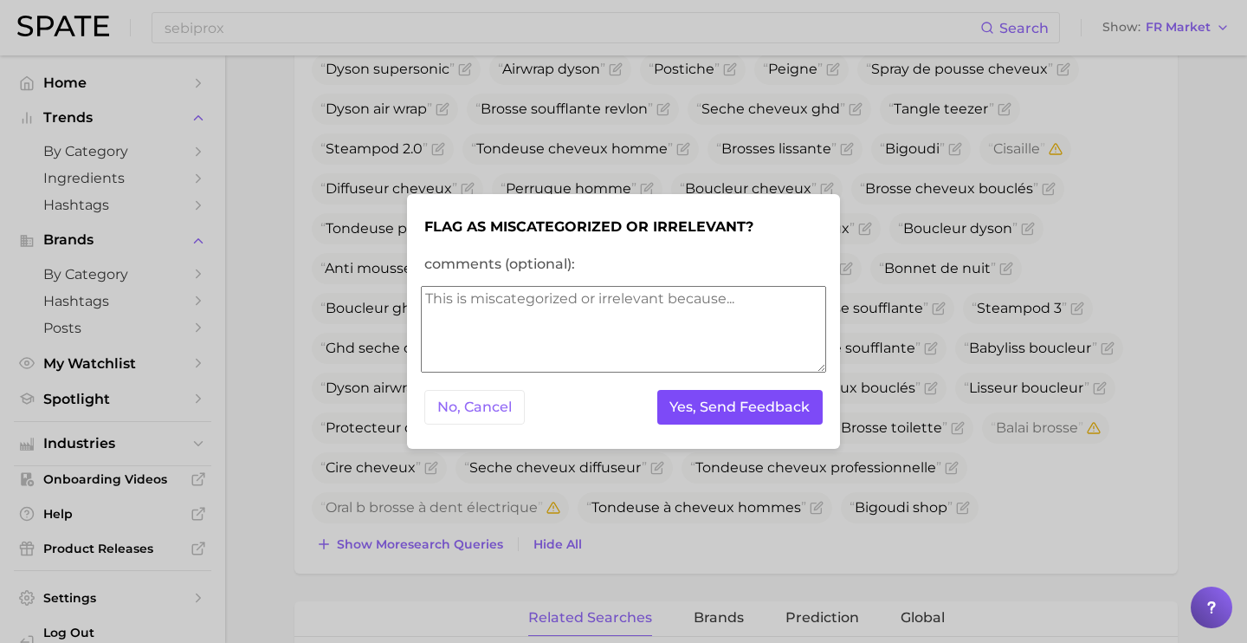
click at [784, 411] on button "Yes, Send Feedback" at bounding box center [740, 408] width 166 height 36
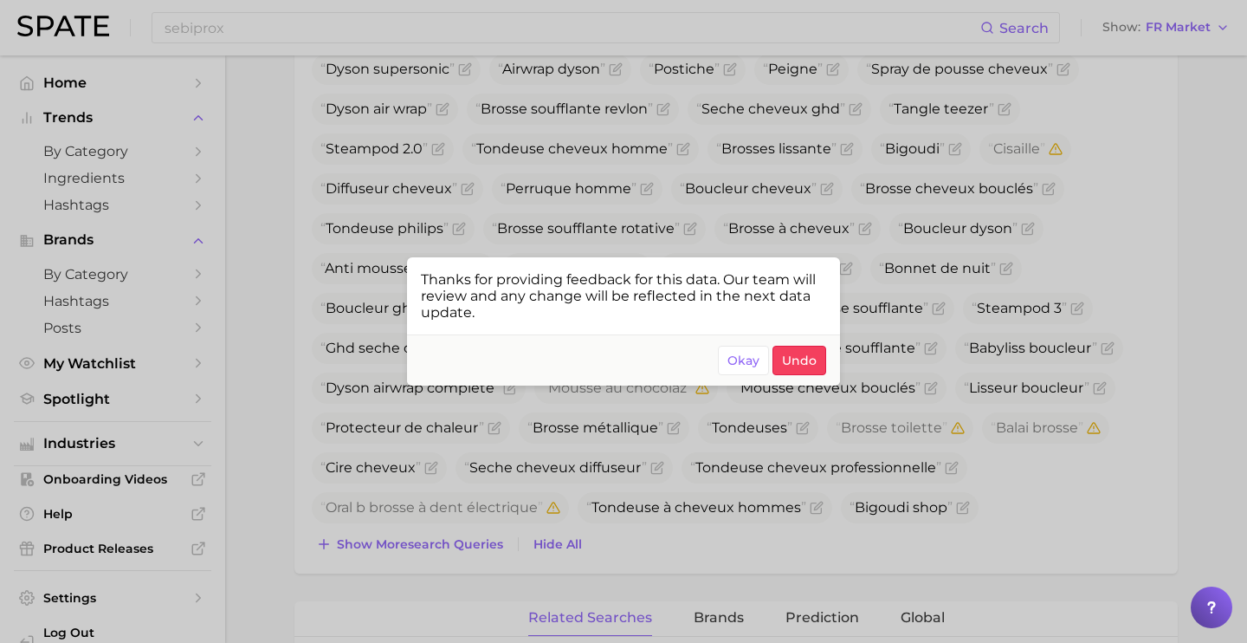
click at [777, 456] on div at bounding box center [623, 321] width 1247 height 643
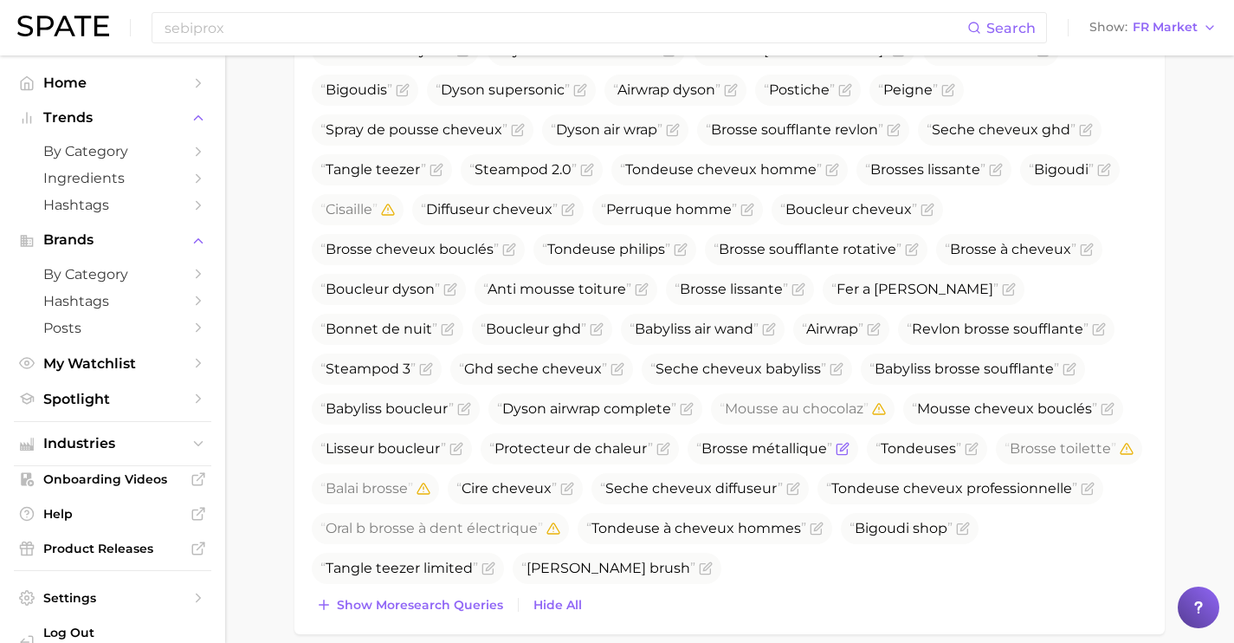
click at [836, 455] on icon "Flag as miscategorized or irrelevant" at bounding box center [843, 449] width 14 height 14
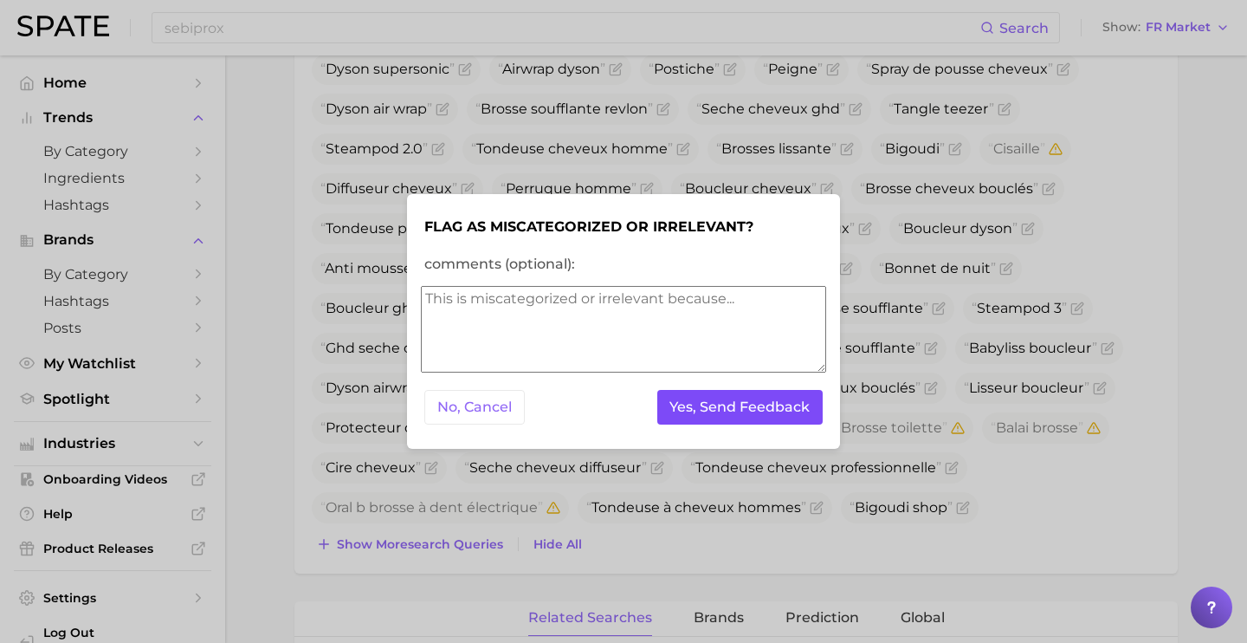
click at [722, 418] on button "Yes, Send Feedback" at bounding box center [740, 408] width 166 height 36
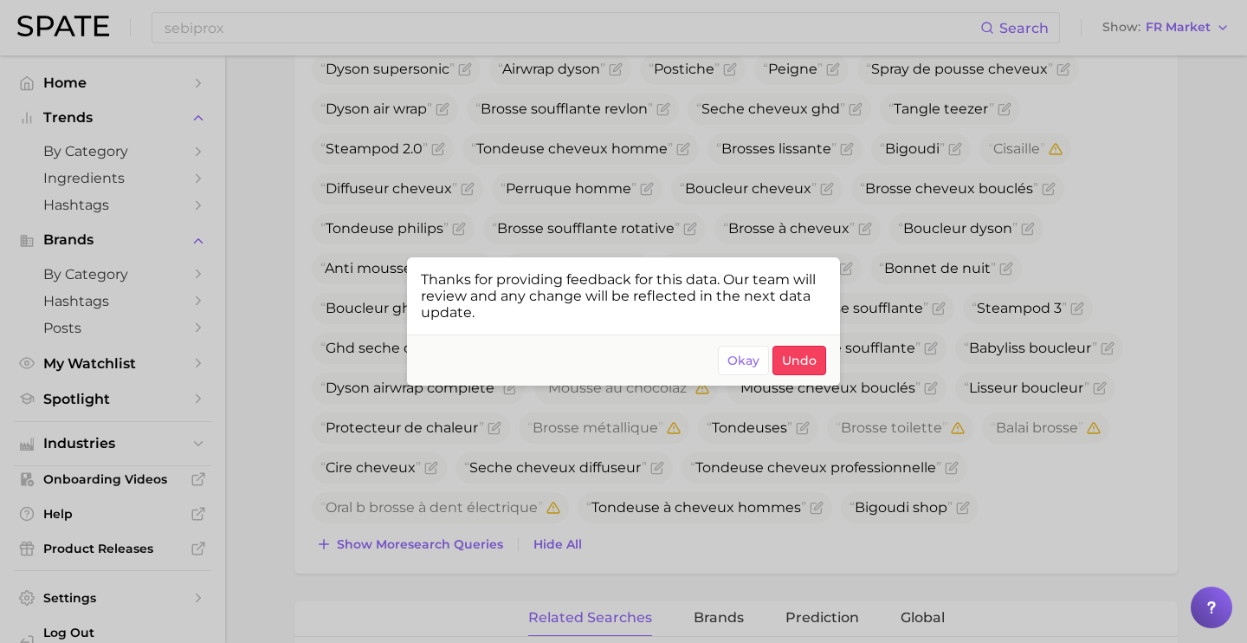
click at [709, 458] on div at bounding box center [623, 321] width 1247 height 643
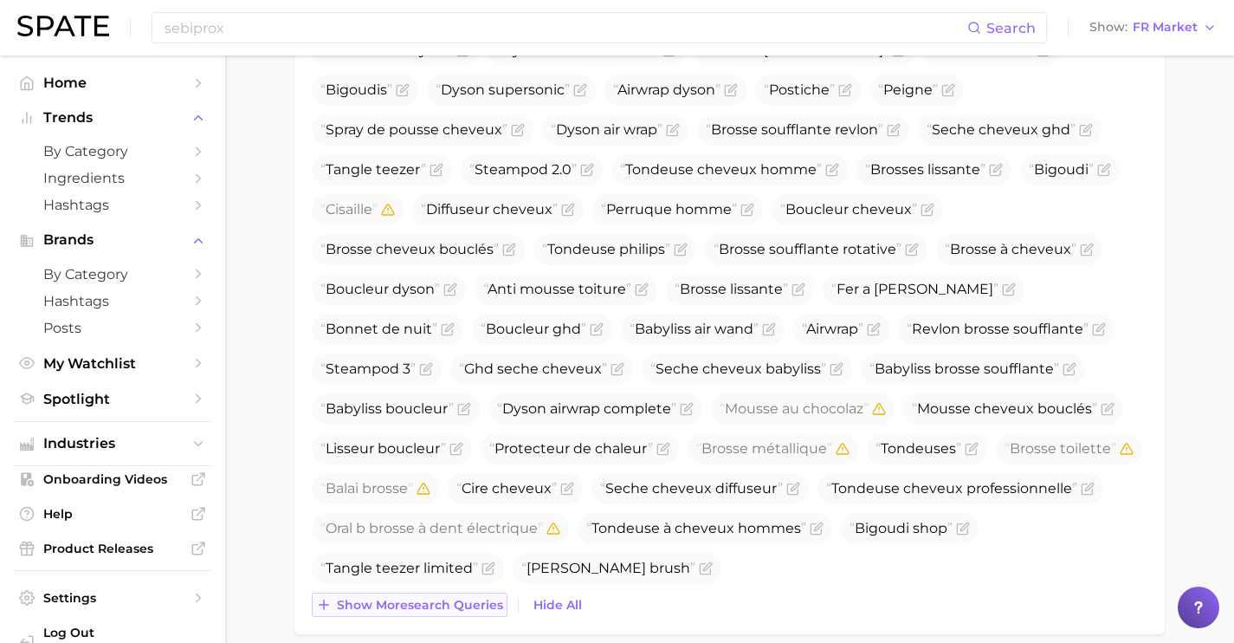
click at [477, 604] on span "Show more search queries" at bounding box center [420, 605] width 166 height 15
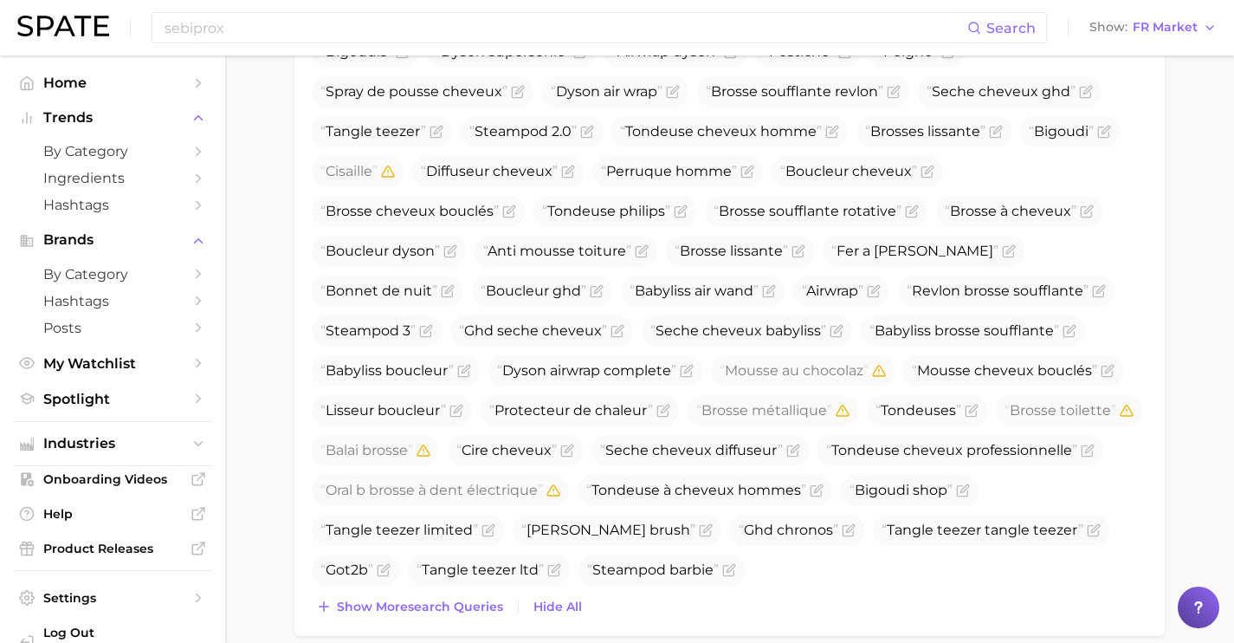
scroll to position [967, 0]
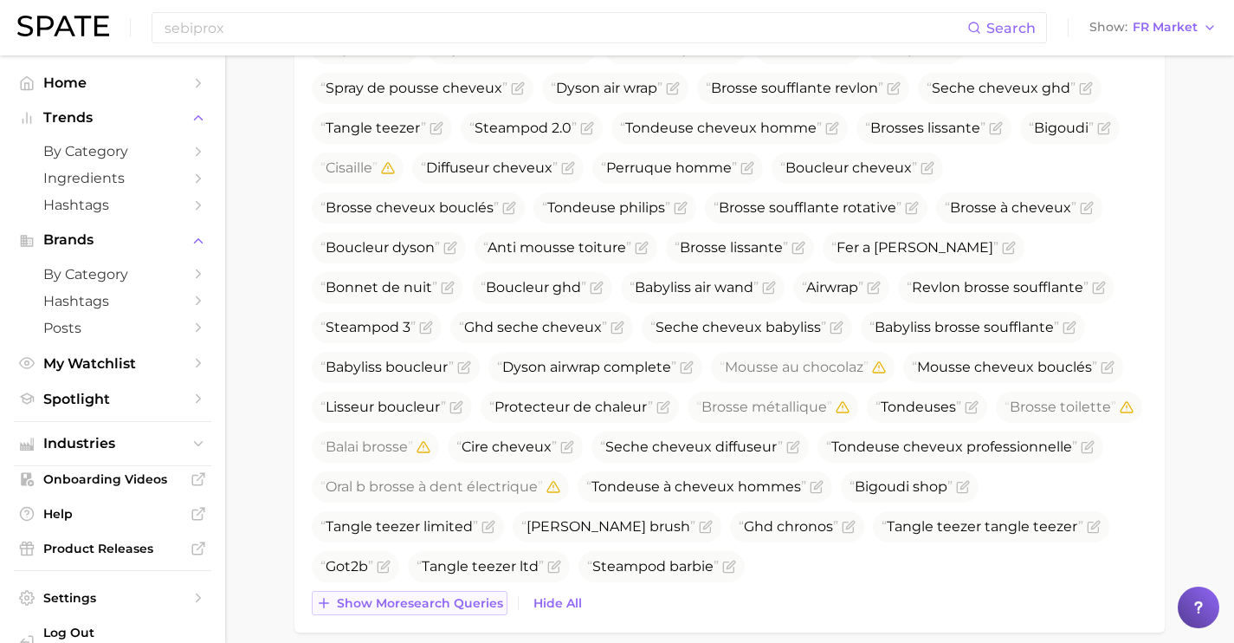
click at [475, 613] on button "Show more search queries" at bounding box center [410, 603] width 196 height 24
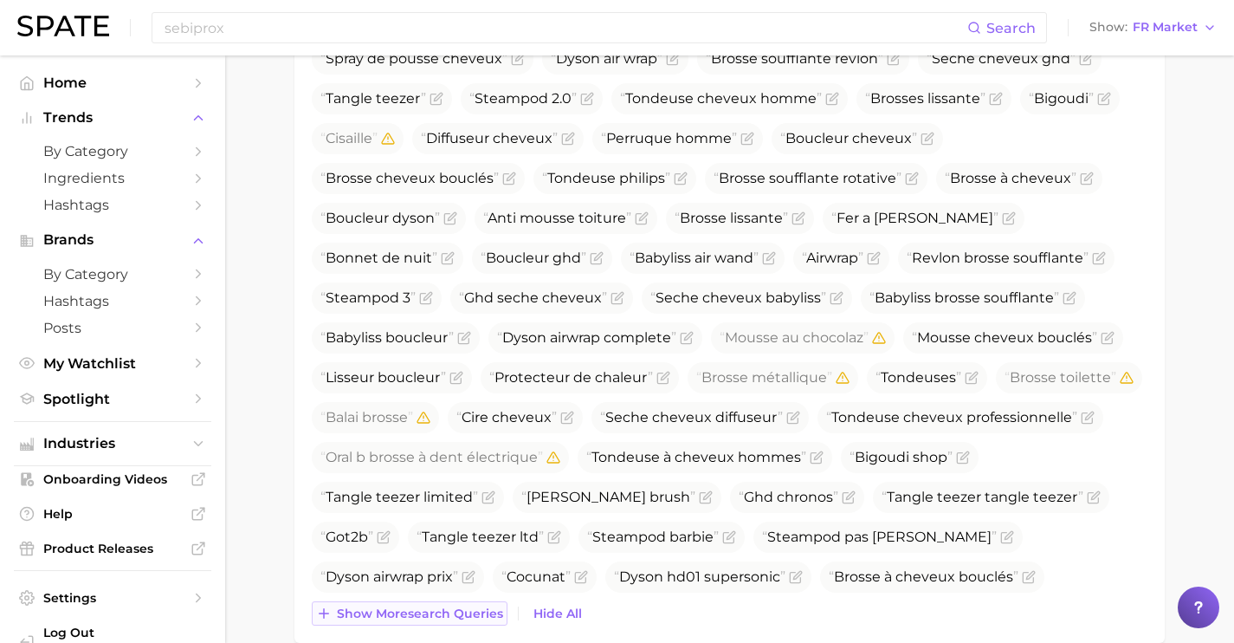
click at [475, 613] on span "Show more search queries" at bounding box center [420, 613] width 166 height 15
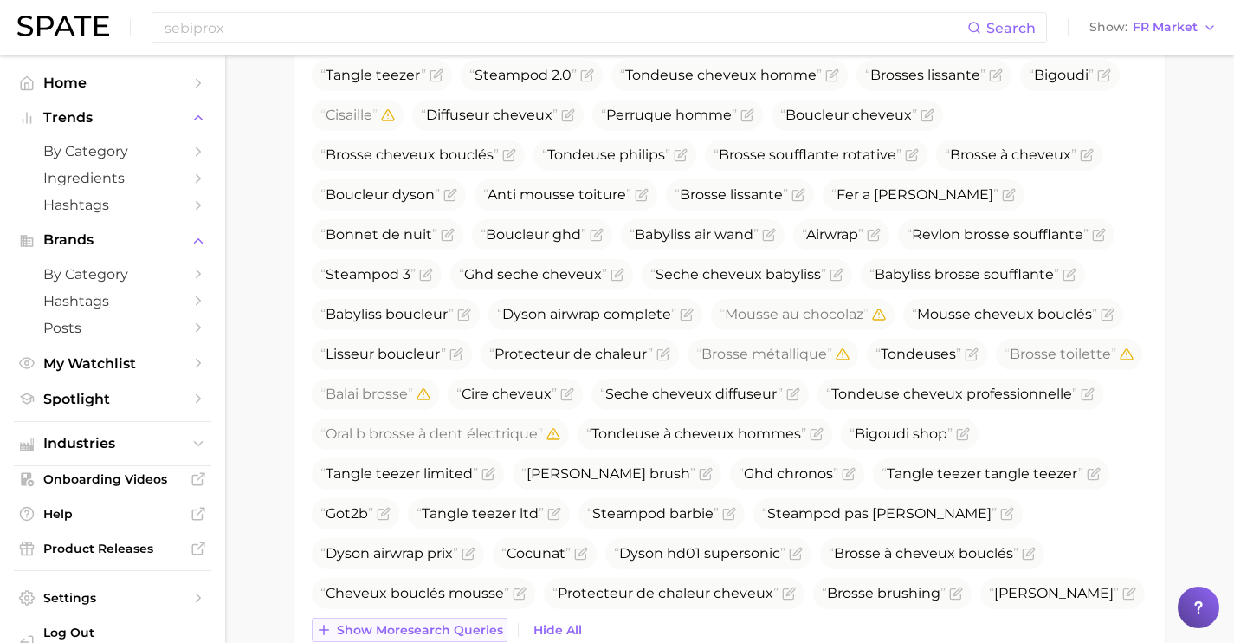
scroll to position [1019, 0]
click at [475, 624] on span "Show more search queries" at bounding box center [420, 631] width 166 height 15
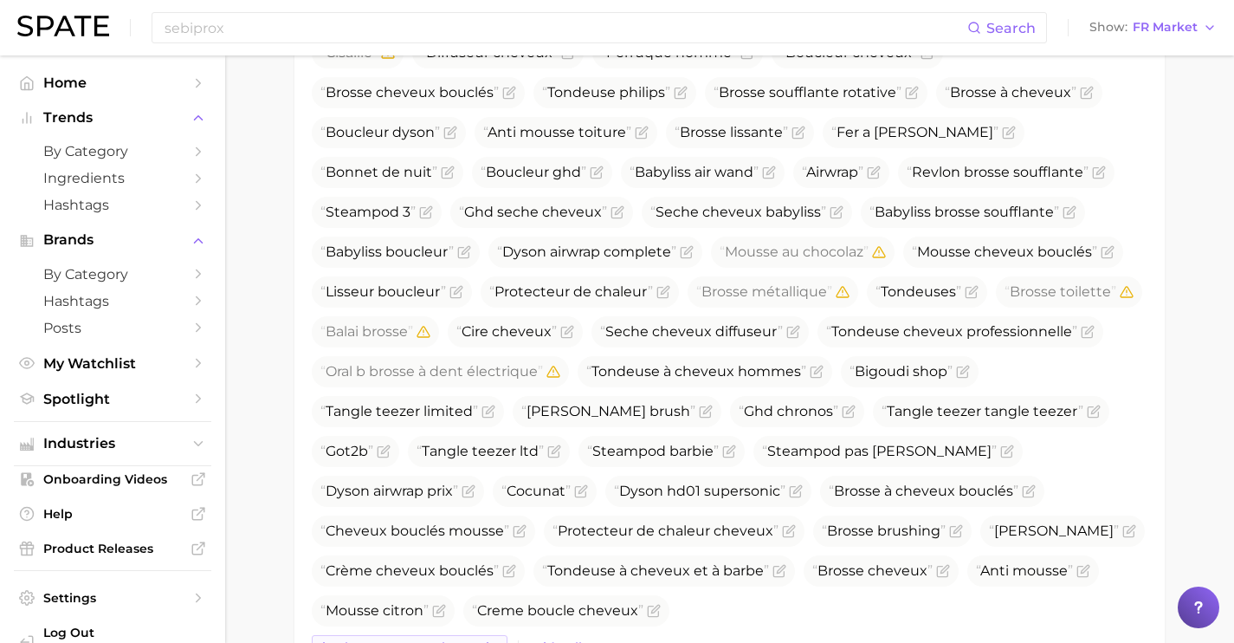
scroll to position [1088, 0]
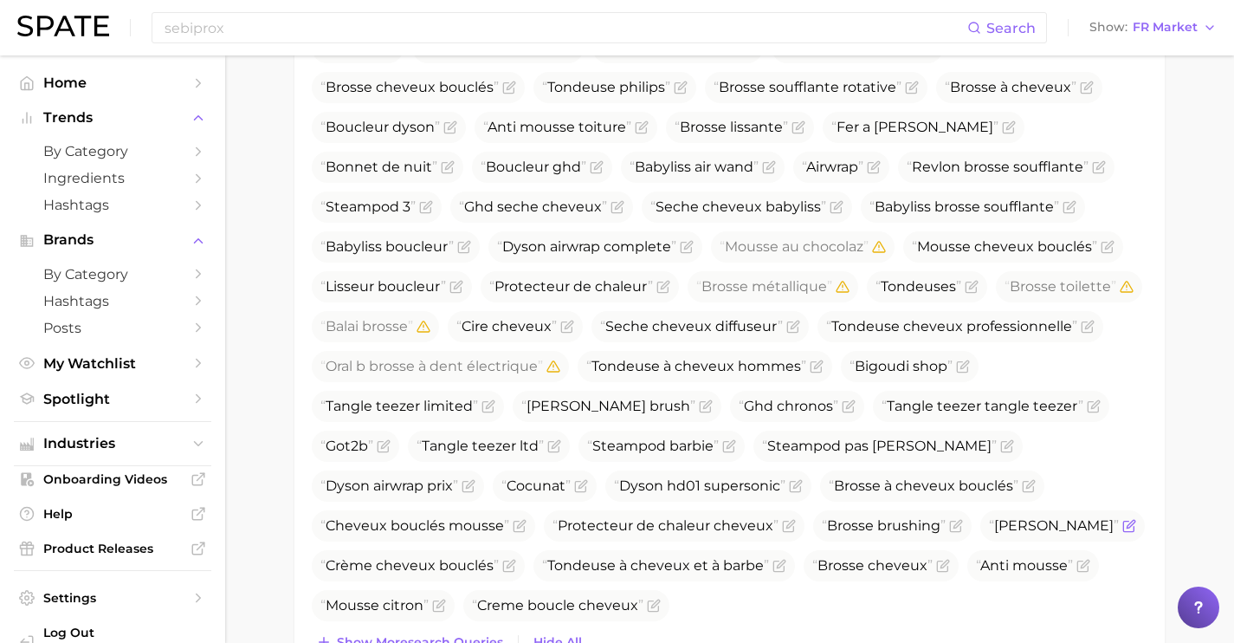
click at [1127, 526] on icon "Flag as miscategorized or irrelevant" at bounding box center [1131, 524] width 8 height 8
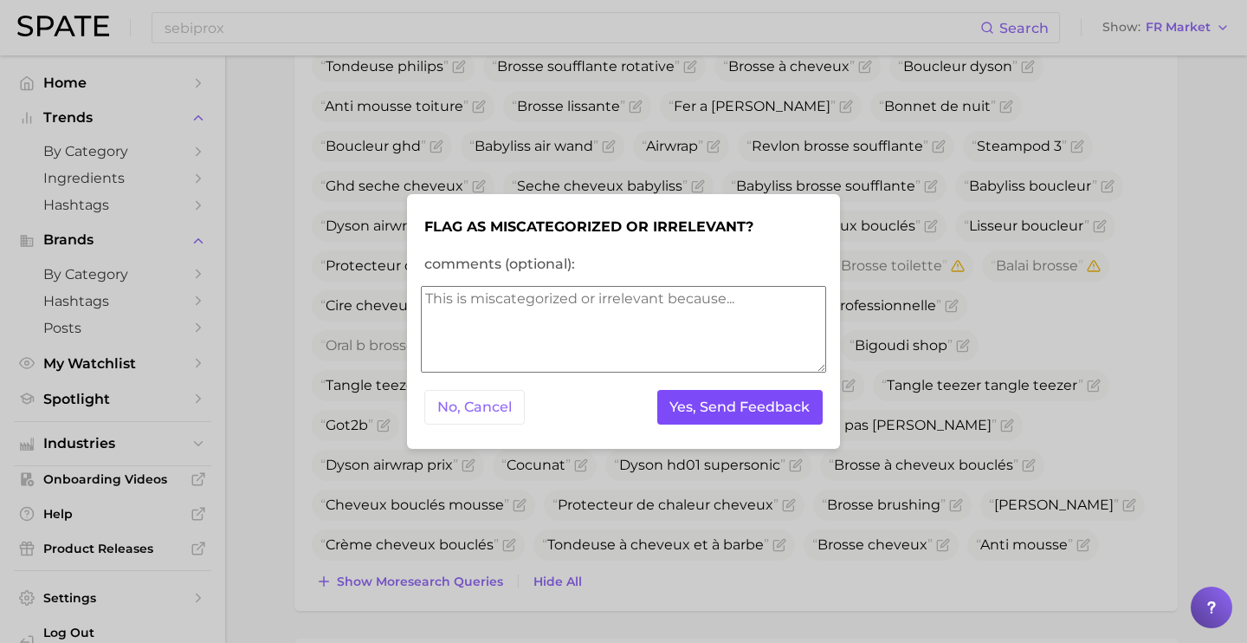
click at [777, 411] on button "Yes, Send Feedback" at bounding box center [740, 408] width 166 height 36
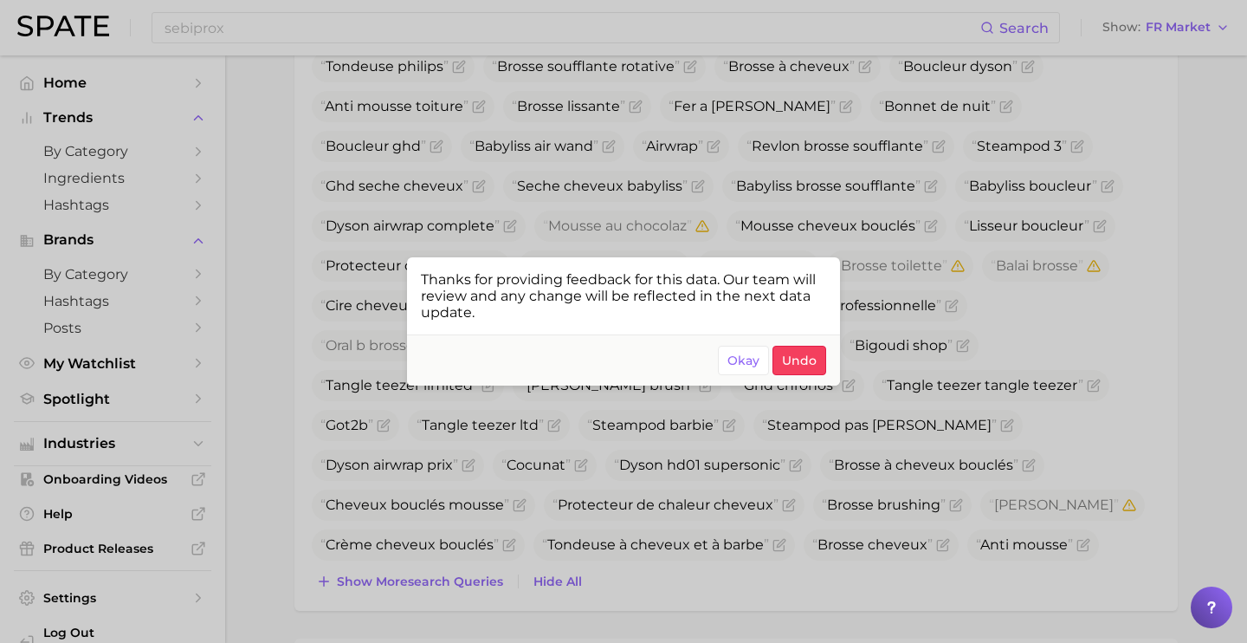
click at [767, 531] on div at bounding box center [623, 321] width 1247 height 643
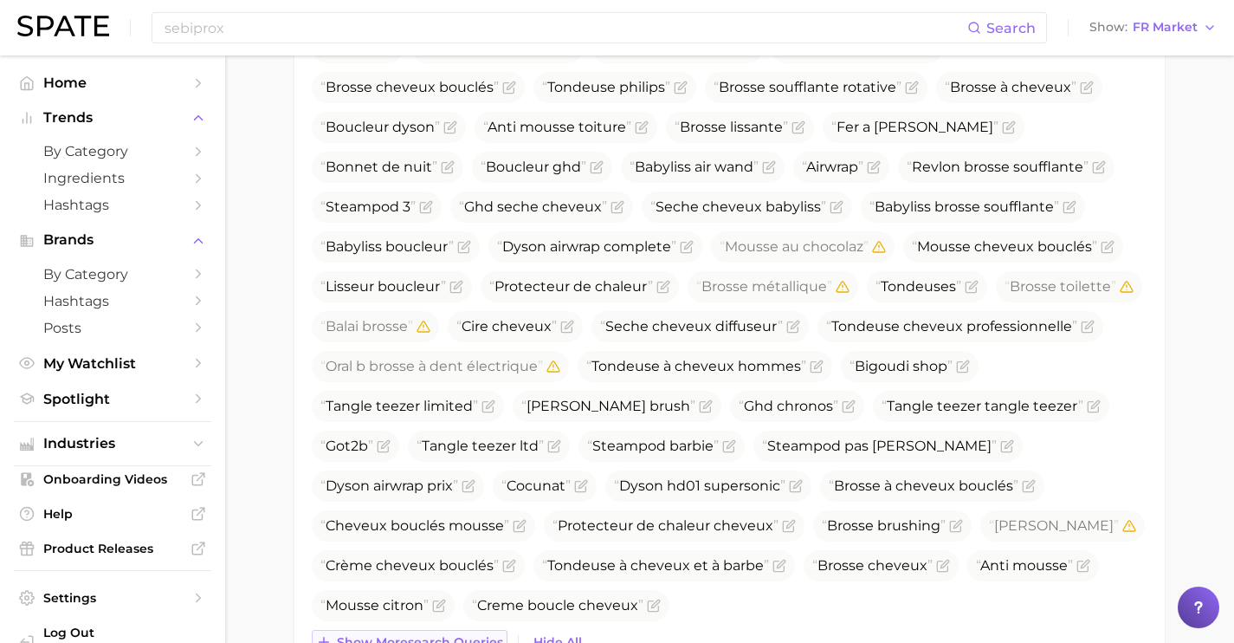
click at [466, 635] on span "Show more search queries" at bounding box center [420, 642] width 166 height 15
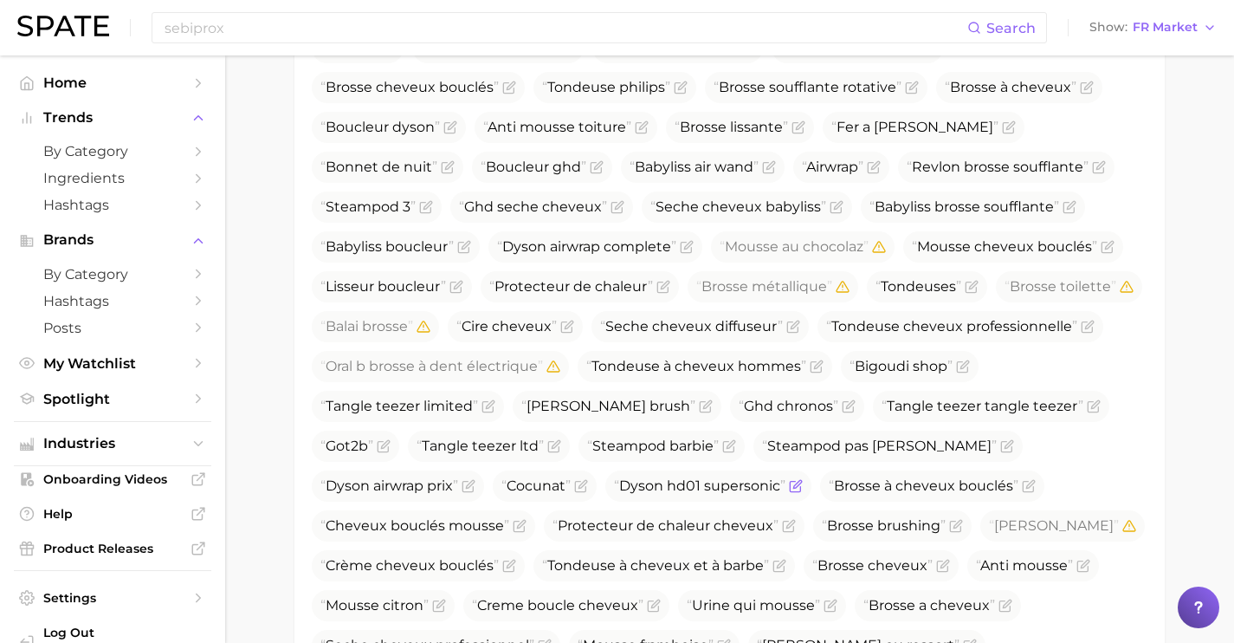
scroll to position [1297, 0]
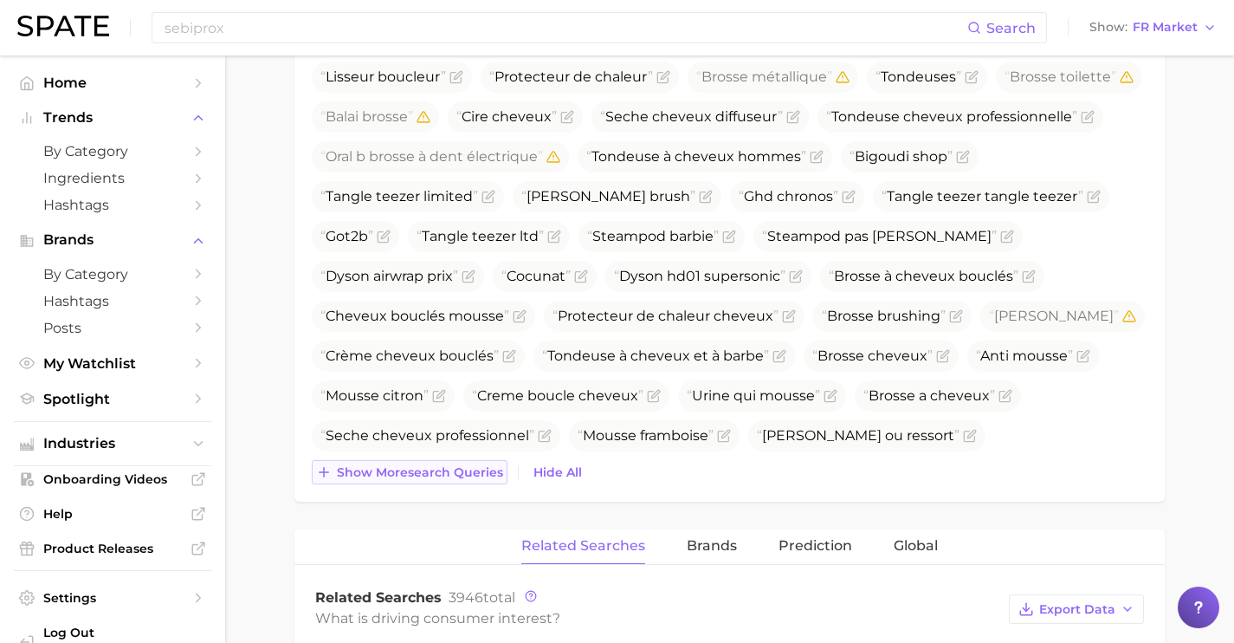
click at [482, 461] on button "Show more search queries" at bounding box center [410, 472] width 196 height 24
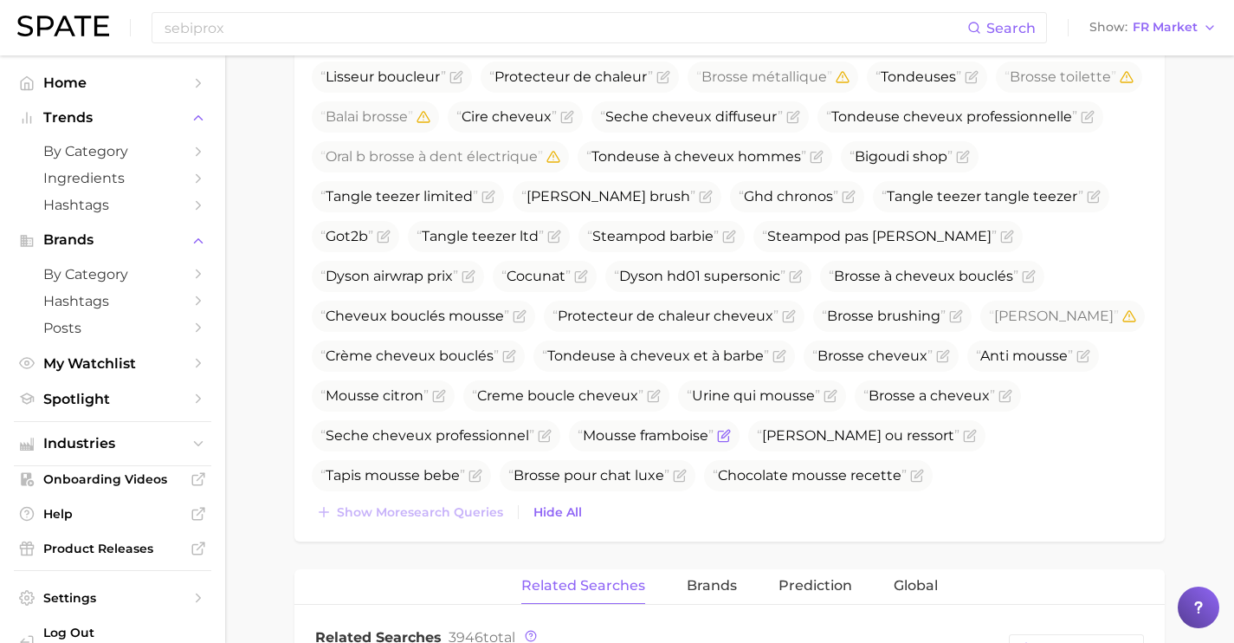
click at [717, 437] on icon "Flag as miscategorized or irrelevant" at bounding box center [724, 436] width 14 height 14
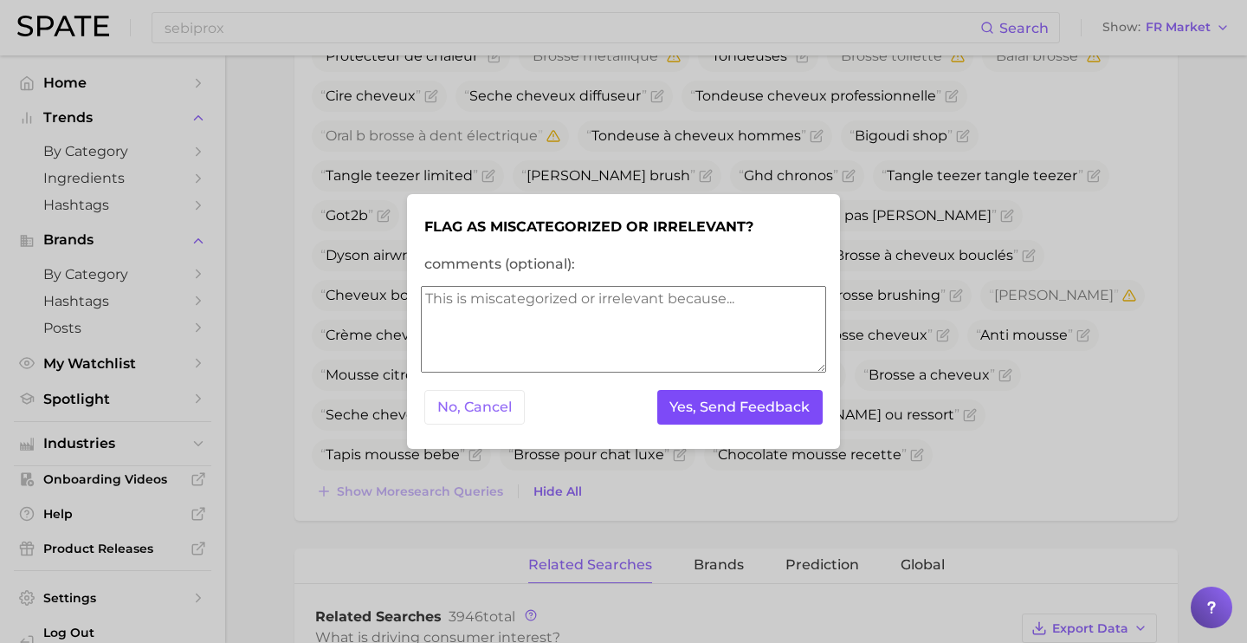
click at [685, 411] on button "Yes, Send Feedback" at bounding box center [740, 408] width 166 height 36
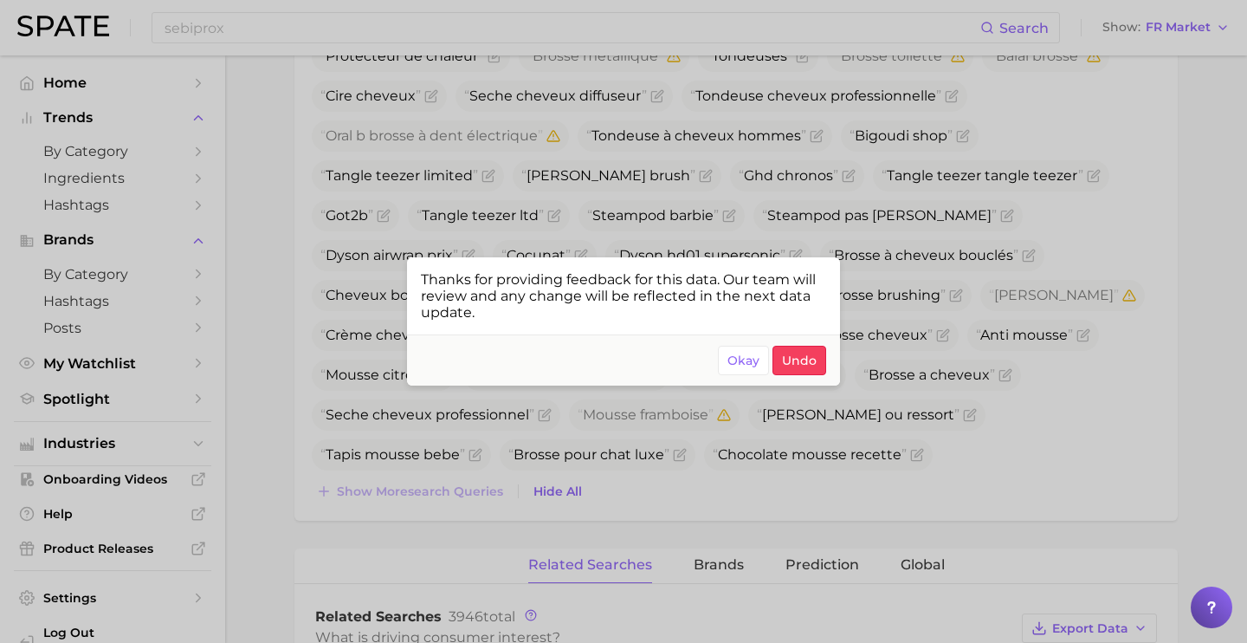
click at [642, 502] on div at bounding box center [623, 321] width 1247 height 643
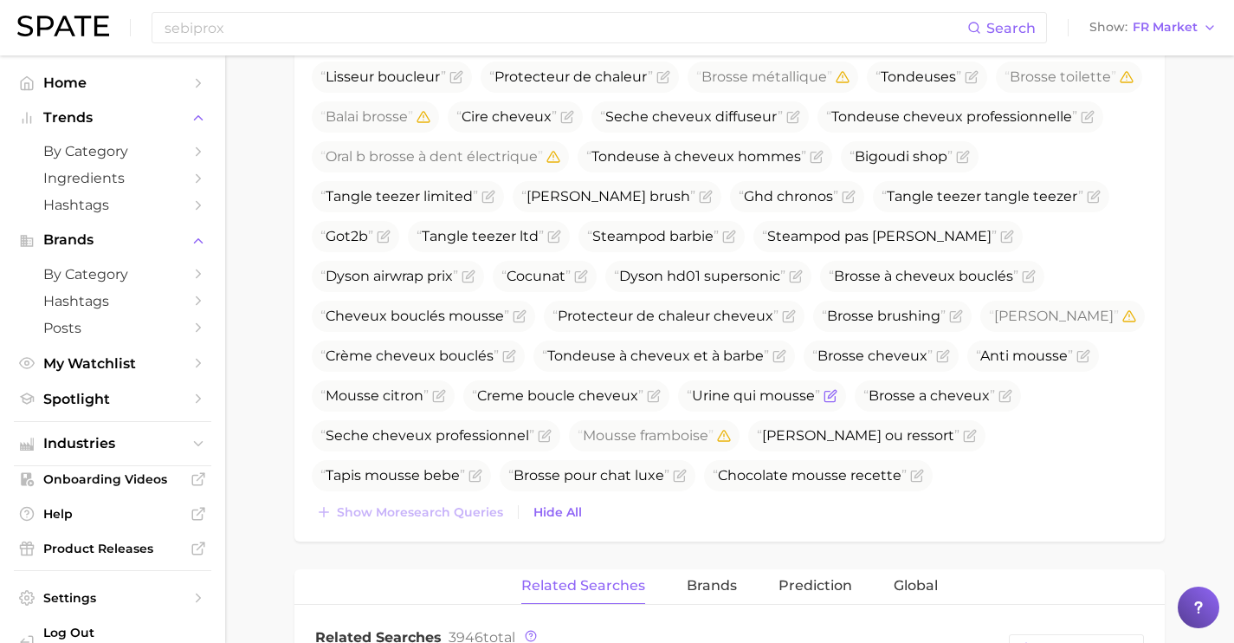
click at [828, 396] on icon "Flag as miscategorized or irrelevant" at bounding box center [832, 394] width 8 height 8
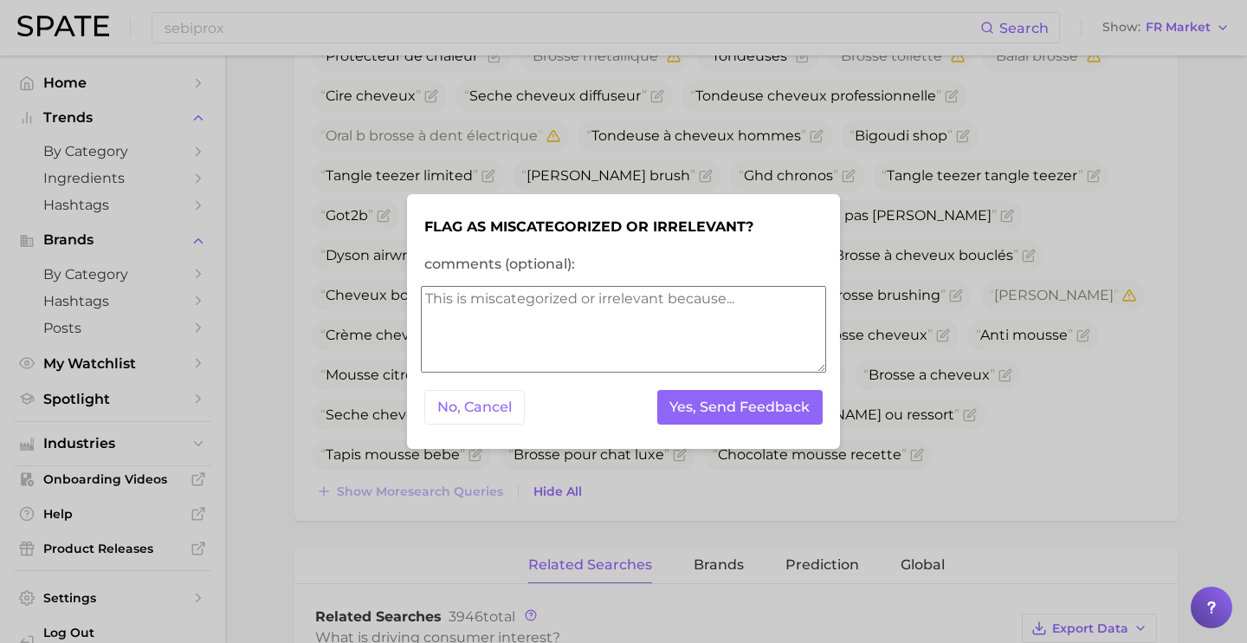
click at [730, 426] on div "No, Cancel Yes, Send Feedback" at bounding box center [623, 407] width 405 height 42
click at [728, 415] on button "Yes, Send Feedback" at bounding box center [740, 408] width 166 height 36
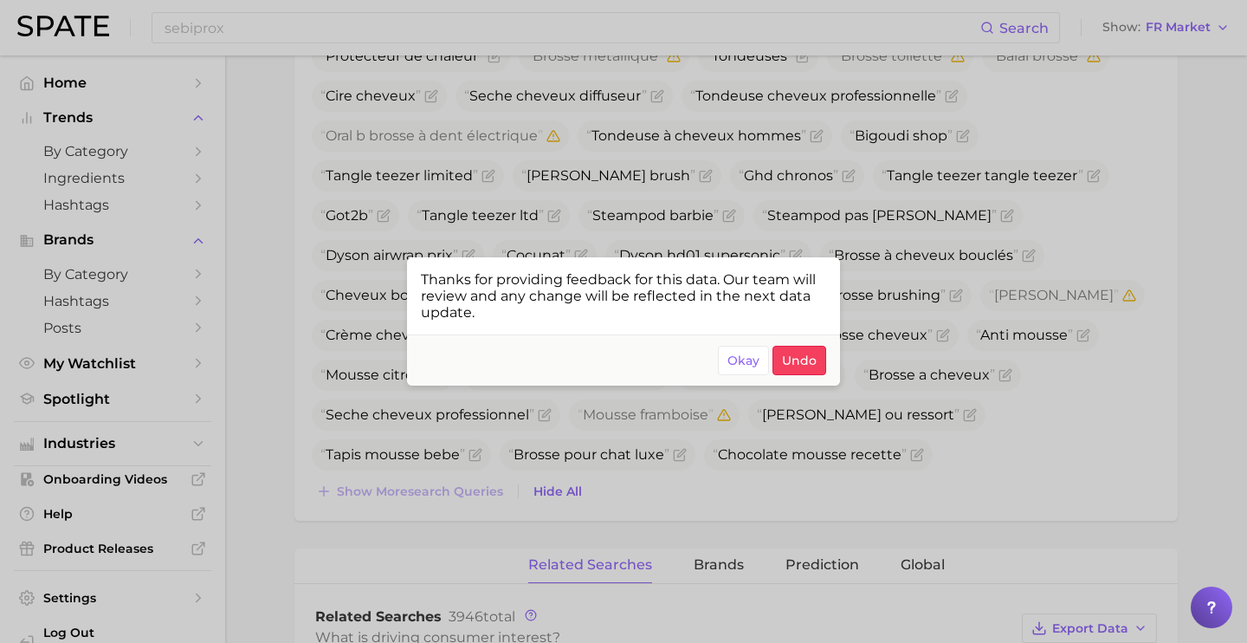
click at [742, 476] on div at bounding box center [623, 321] width 1247 height 643
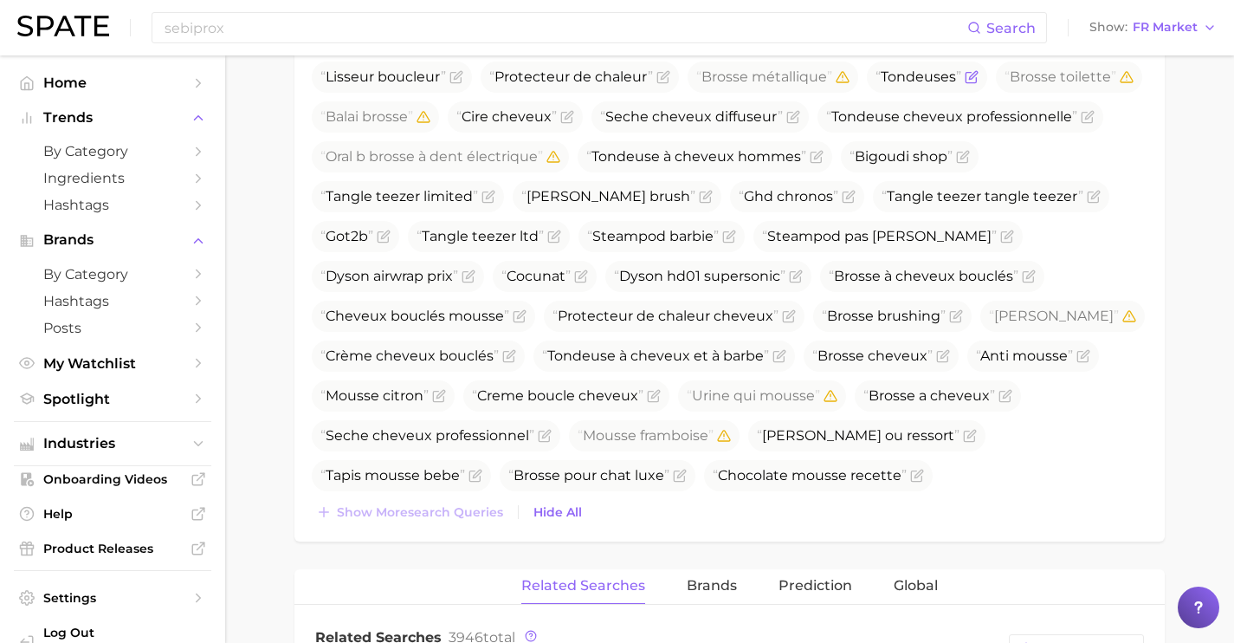
click at [969, 77] on icon "Flag as miscategorized or irrelevant" at bounding box center [973, 75] width 8 height 8
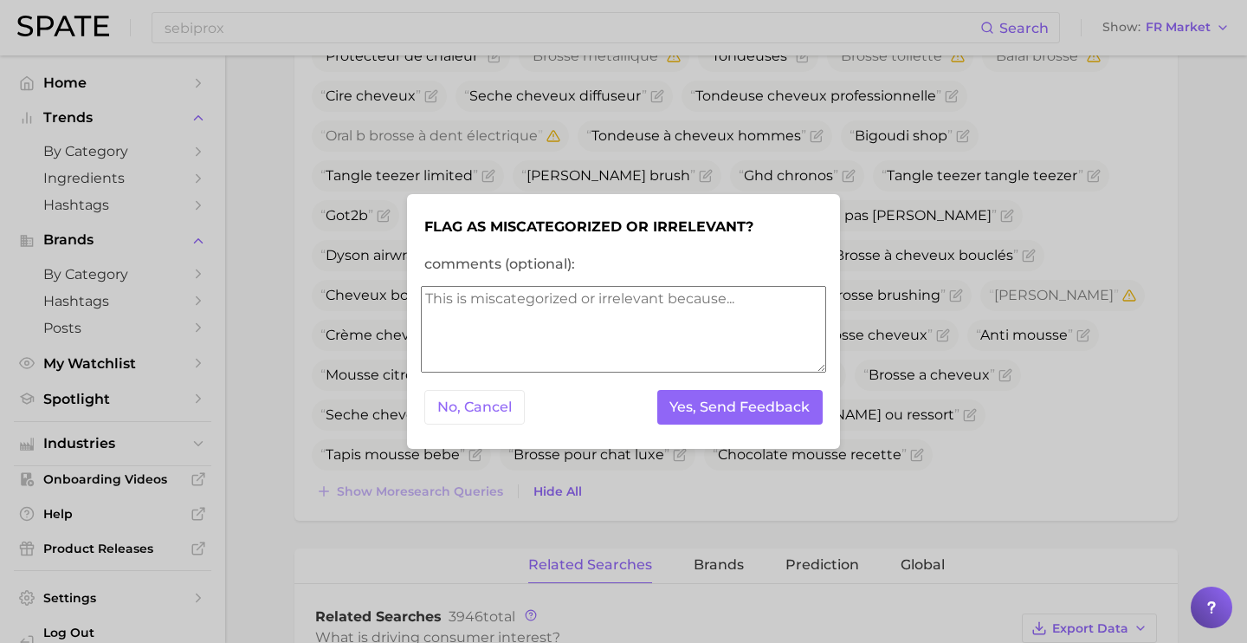
click at [632, 316] on textarea "comments (optional):" at bounding box center [623, 329] width 405 height 87
type textarea "l"
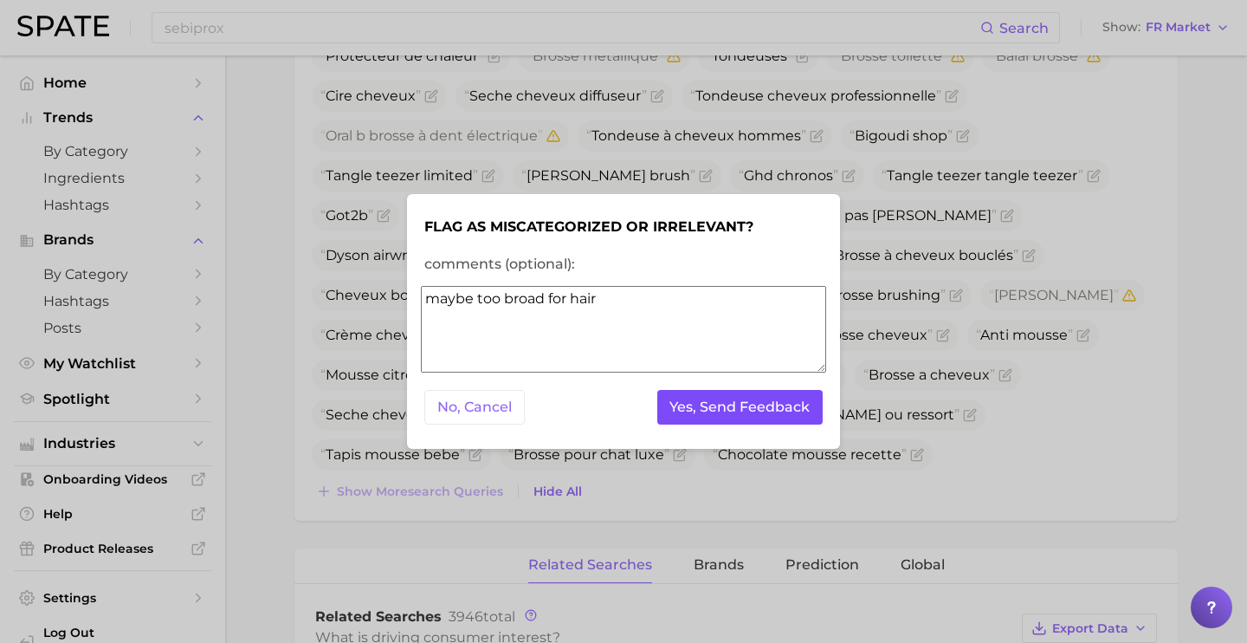
type textarea "maybe too broad for hair"
click at [720, 414] on button "Yes, Send Feedback" at bounding box center [740, 408] width 166 height 36
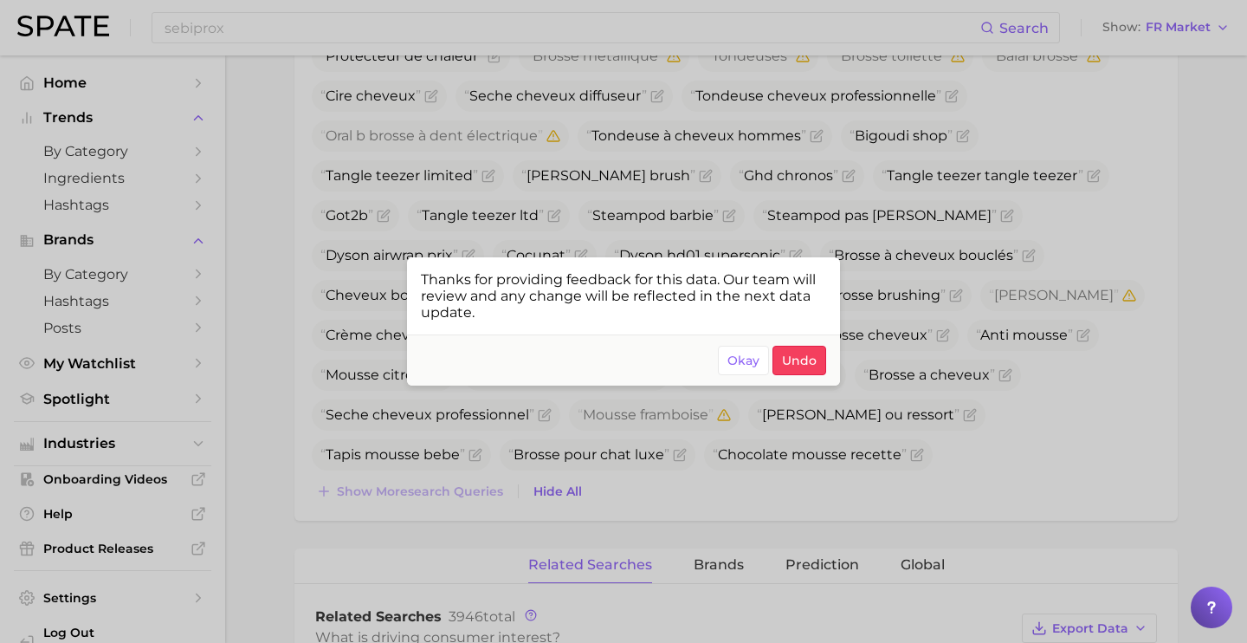
click at [734, 461] on div at bounding box center [623, 321] width 1247 height 643
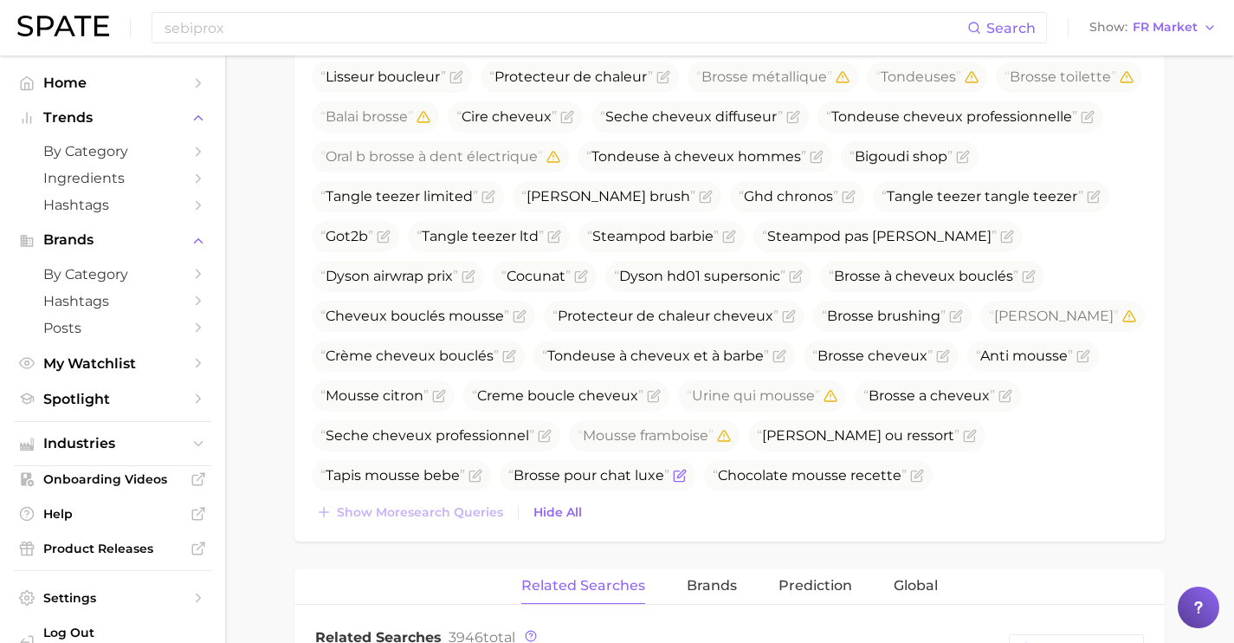
click at [685, 469] on icon "Flag as miscategorized or irrelevant" at bounding box center [681, 473] width 8 height 8
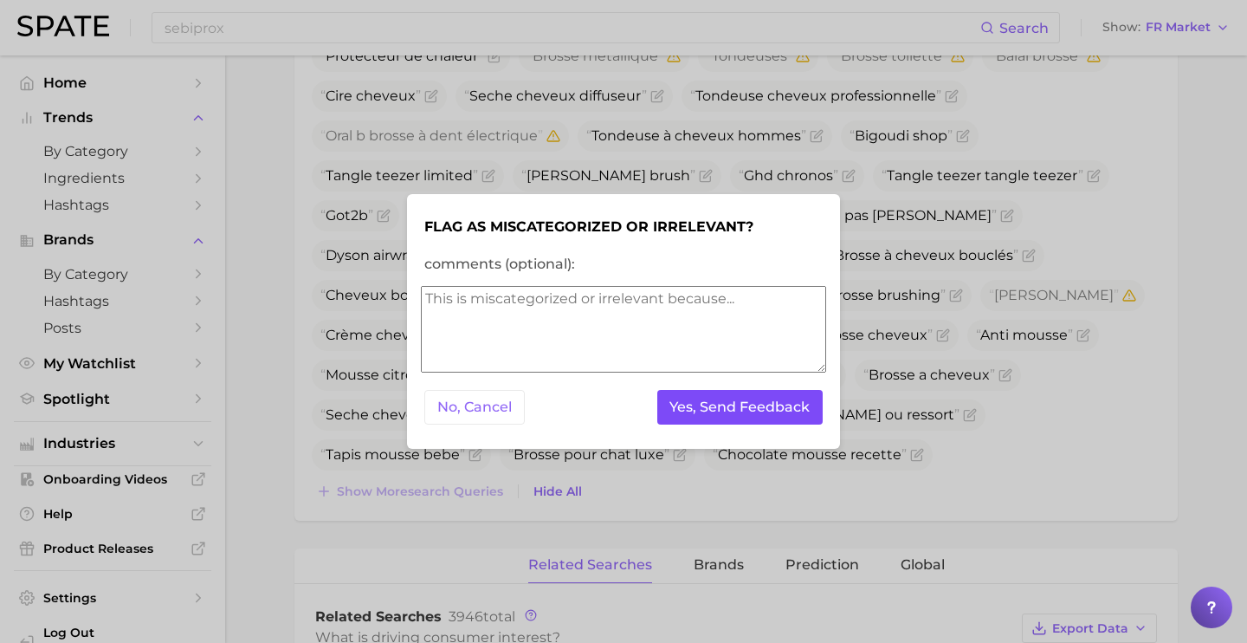
click at [801, 408] on button "Yes, Send Feedback" at bounding box center [740, 408] width 166 height 36
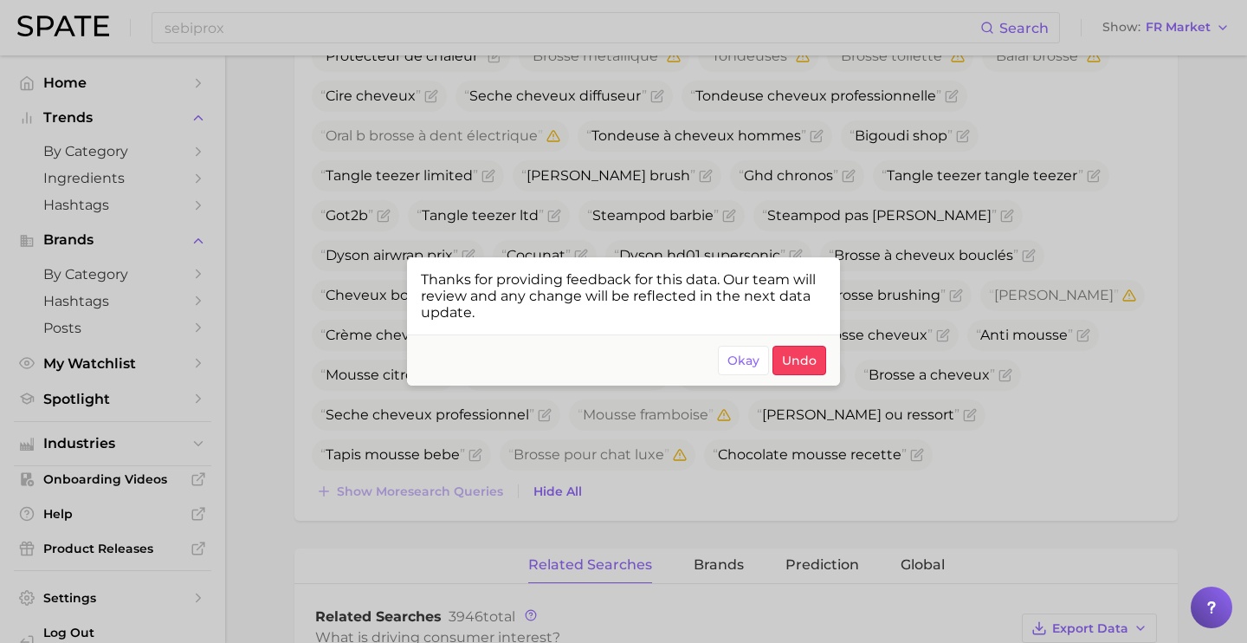
click at [848, 476] on div at bounding box center [623, 321] width 1247 height 643
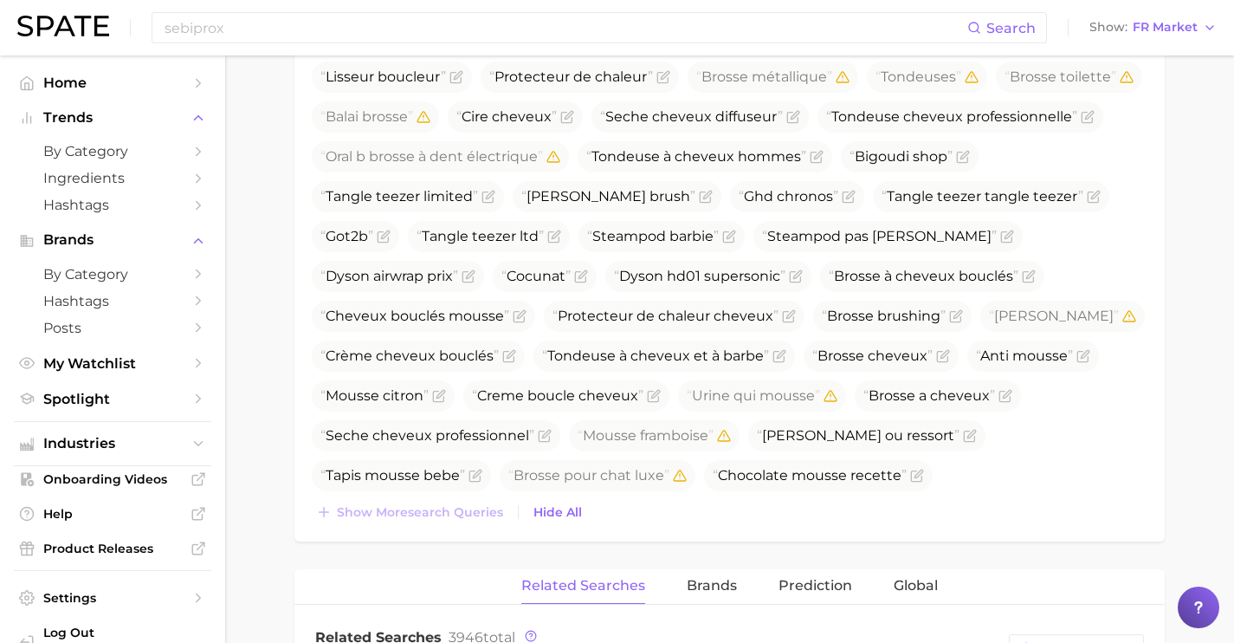
click at [617, 508] on icon "Flag as miscategorized or irrelevant" at bounding box center [610, 515] width 14 height 14
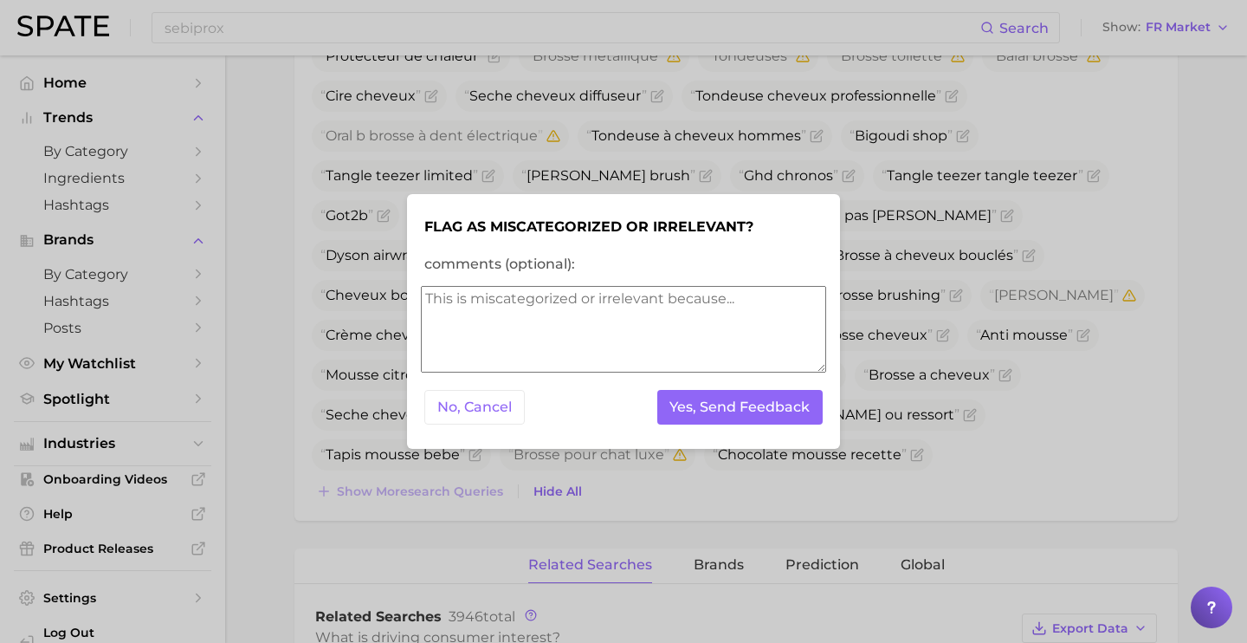
click at [762, 361] on textarea "comments (optional):" at bounding box center [623, 329] width 405 height 87
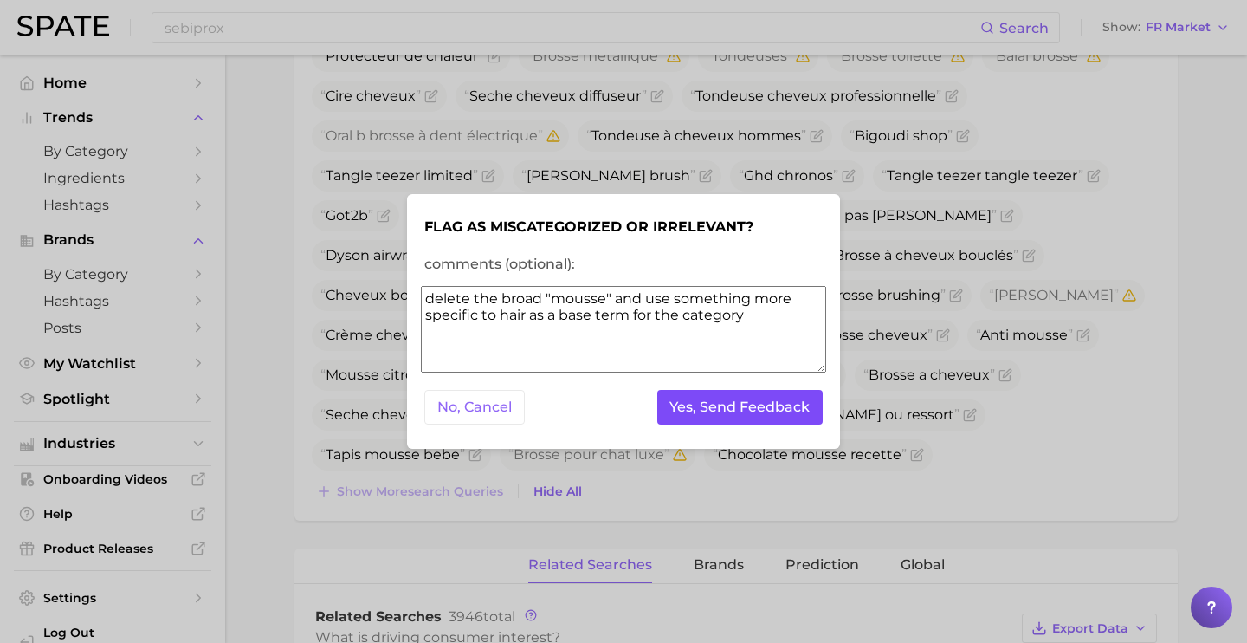
type textarea "delete the broad "mousse" and use something more specific to hair as a base ter…"
click at [809, 413] on button "Yes, Send Feedback" at bounding box center [740, 408] width 166 height 36
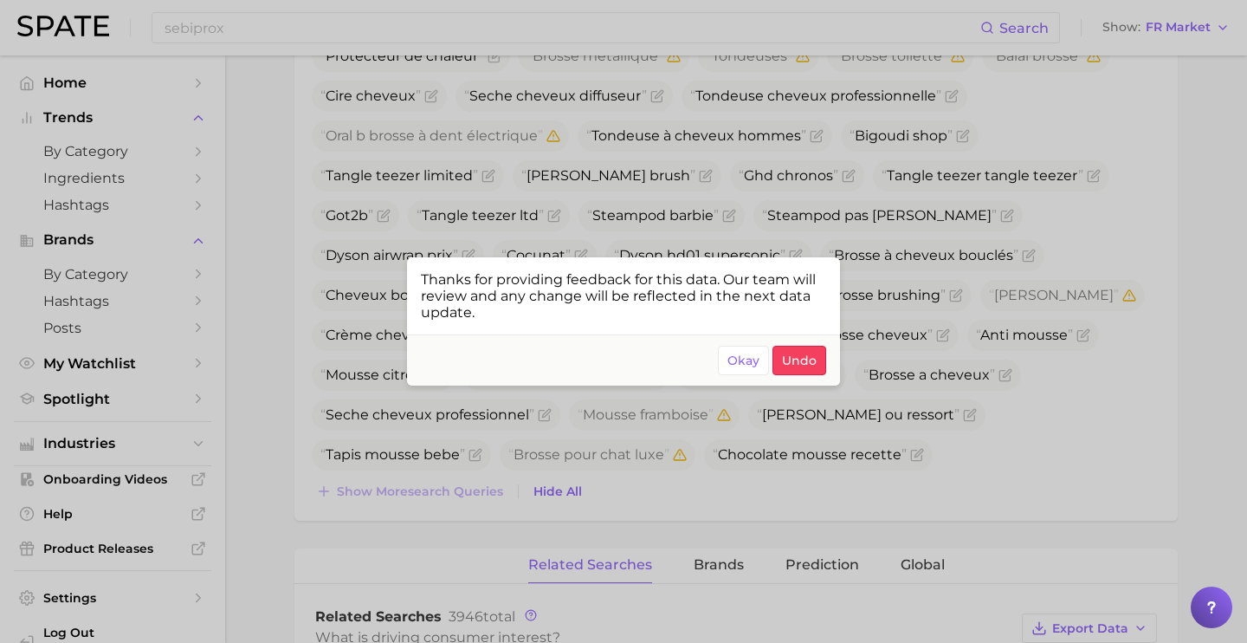
click at [1007, 452] on div at bounding box center [623, 321] width 1247 height 643
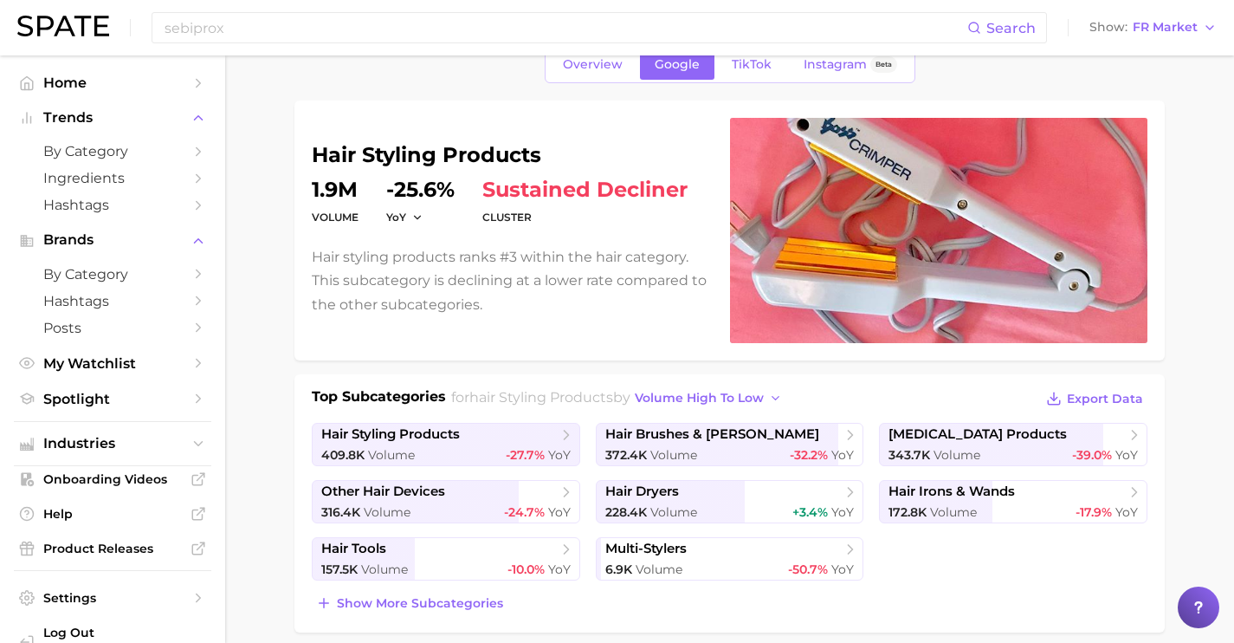
scroll to position [0, 0]
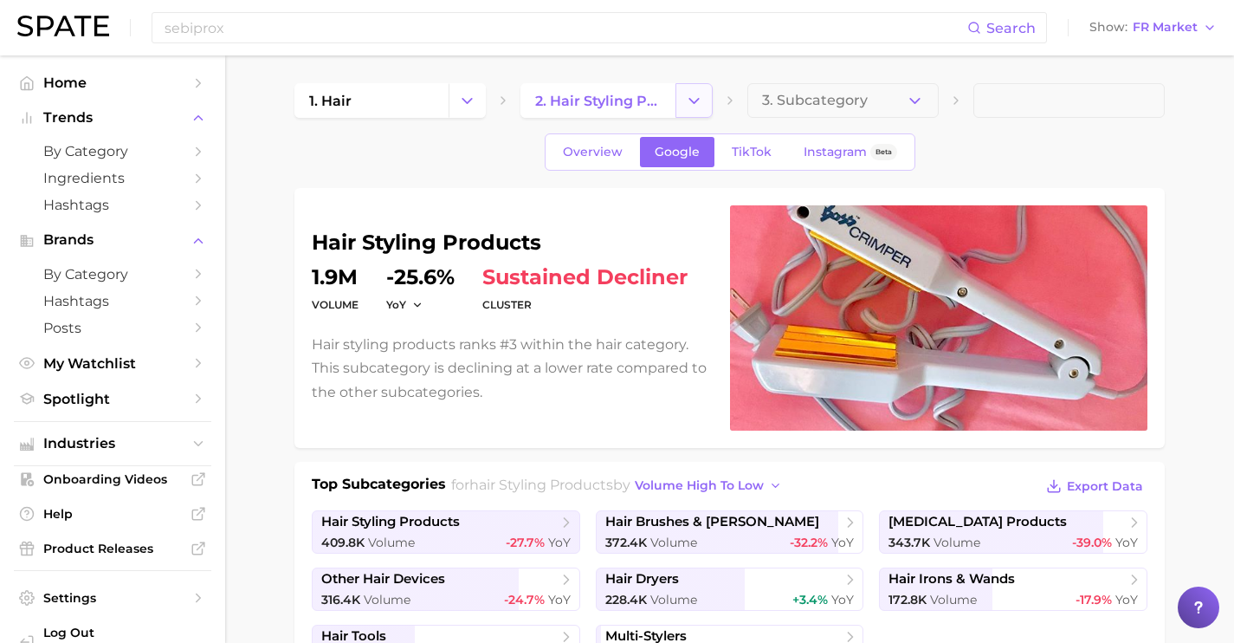
click at [696, 90] on button "Change Category" at bounding box center [694, 100] width 37 height 35
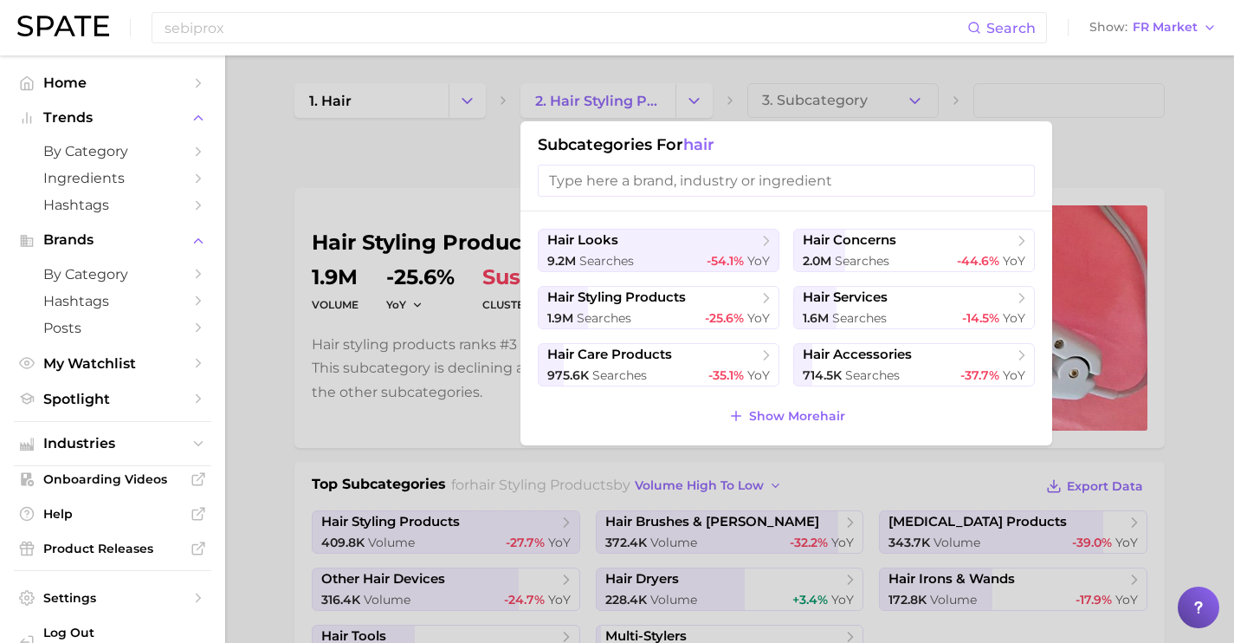
click at [764, 431] on div "hair looks 9.2m searches -54.1% YoY hair concerns 2.0m searches -44.6% YoY hair…" at bounding box center [787, 328] width 532 height 234
click at [764, 424] on button "Show More hair" at bounding box center [787, 416] width 126 height 24
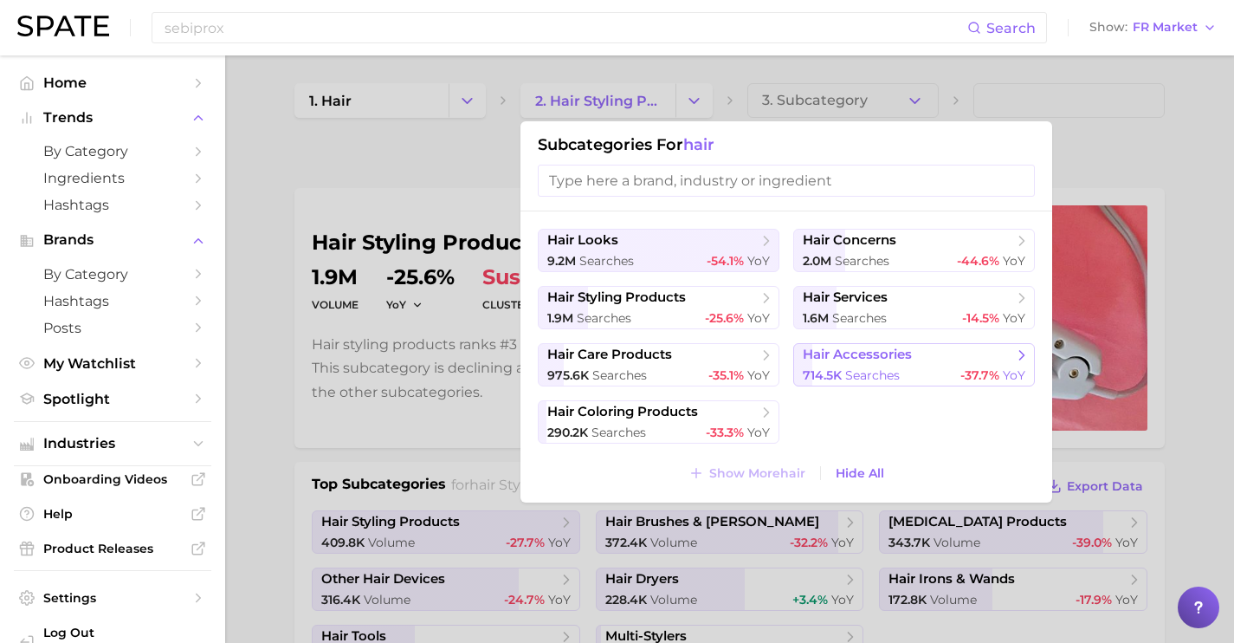
click at [842, 378] on span "714.5k" at bounding box center [822, 375] width 39 height 16
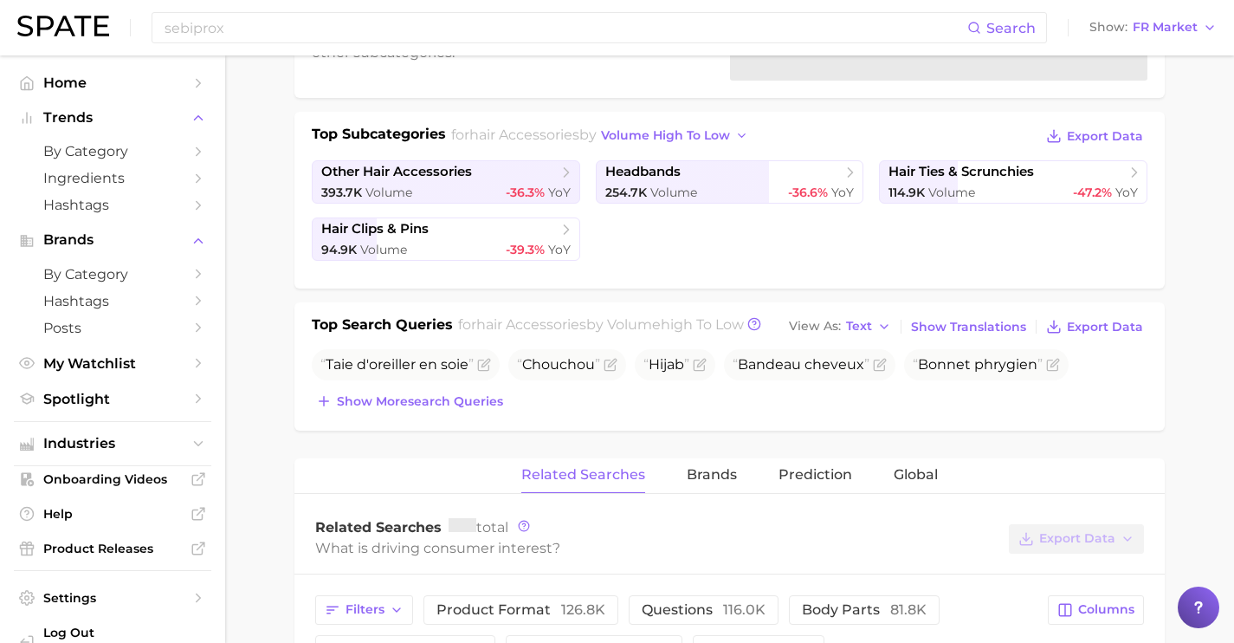
scroll to position [365, 0]
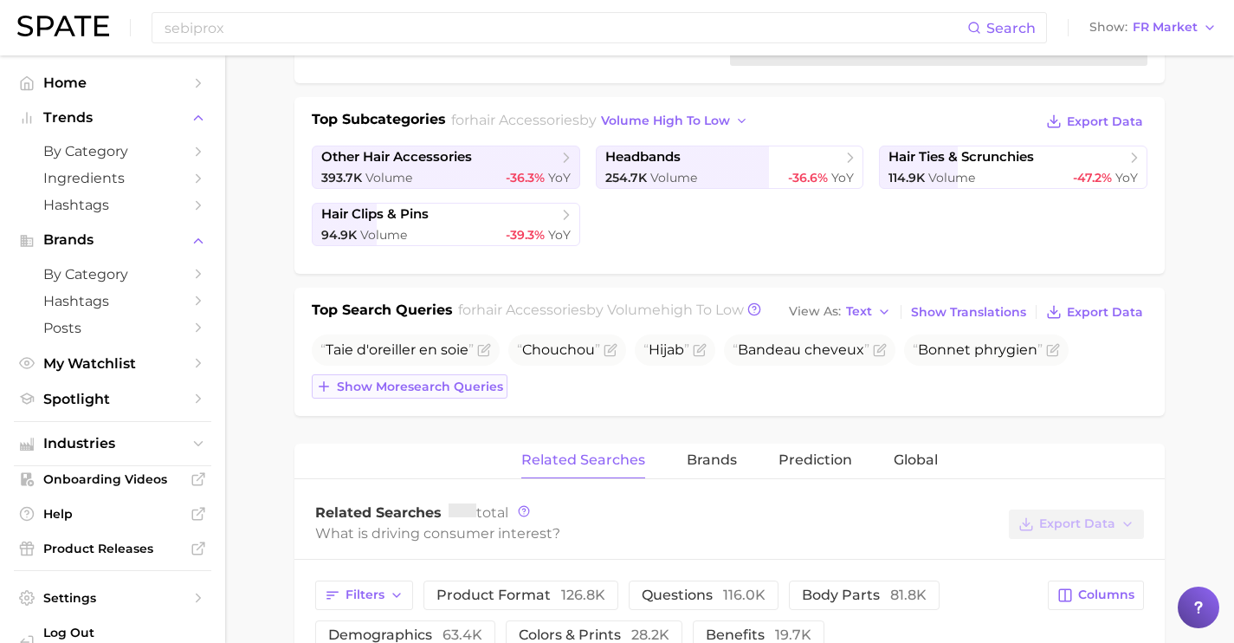
click at [472, 382] on span "Show more search queries" at bounding box center [420, 386] width 166 height 15
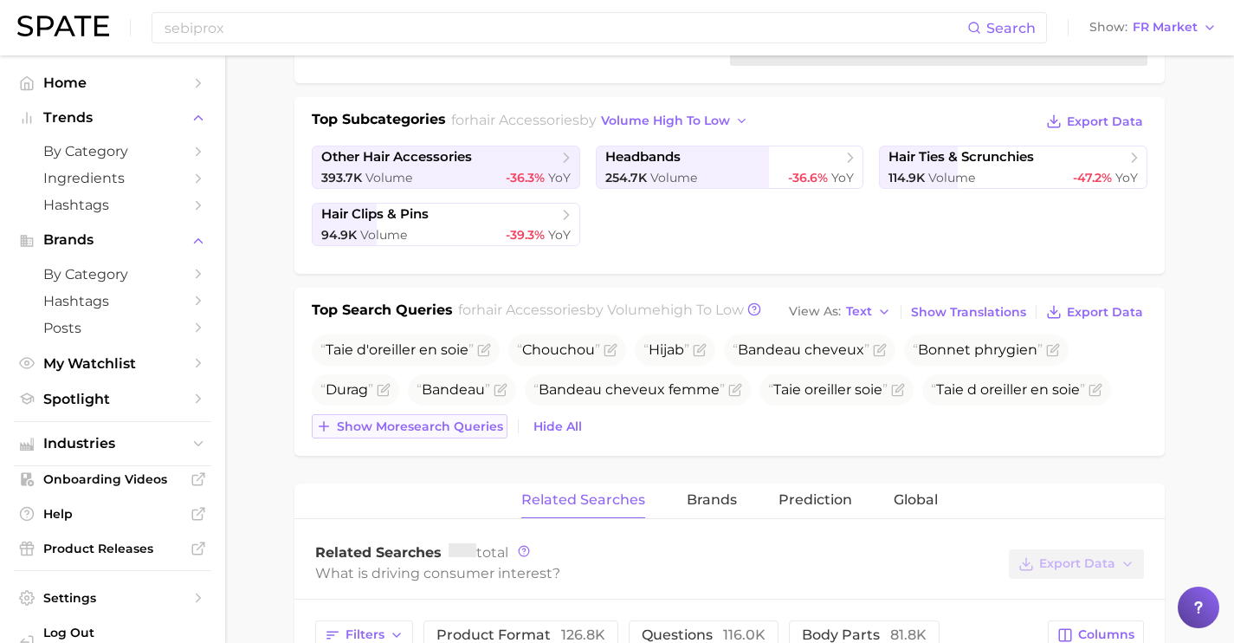
click at [477, 419] on span "Show more search queries" at bounding box center [420, 426] width 166 height 15
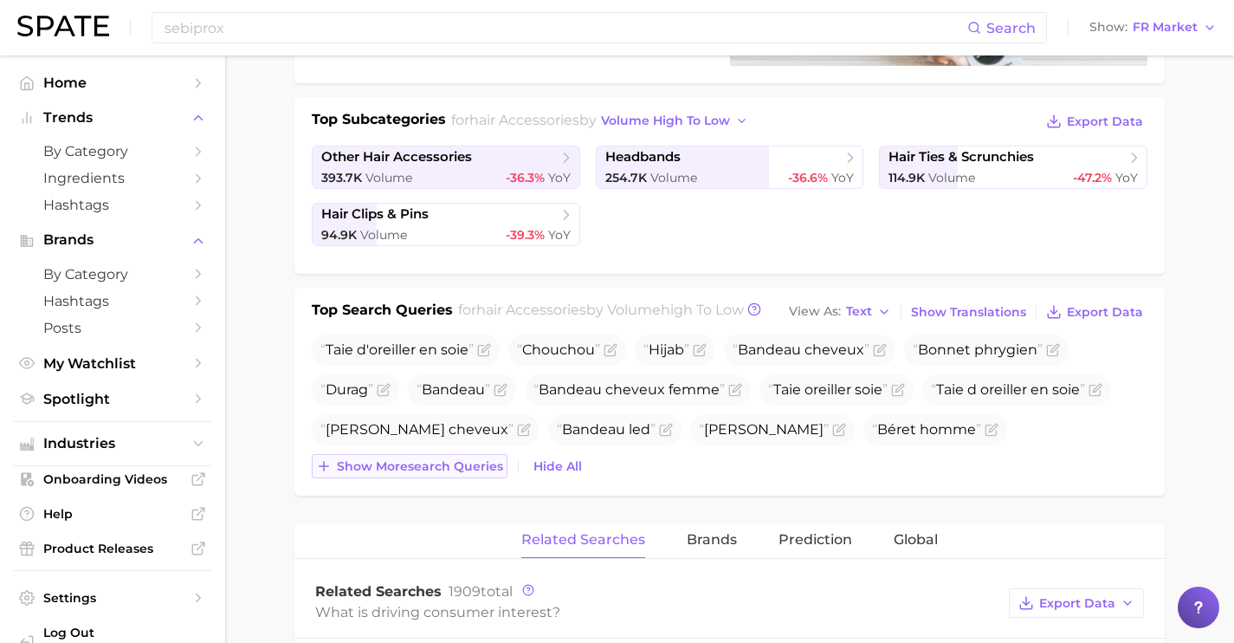
click at [478, 468] on span "Show more search queries" at bounding box center [420, 466] width 166 height 15
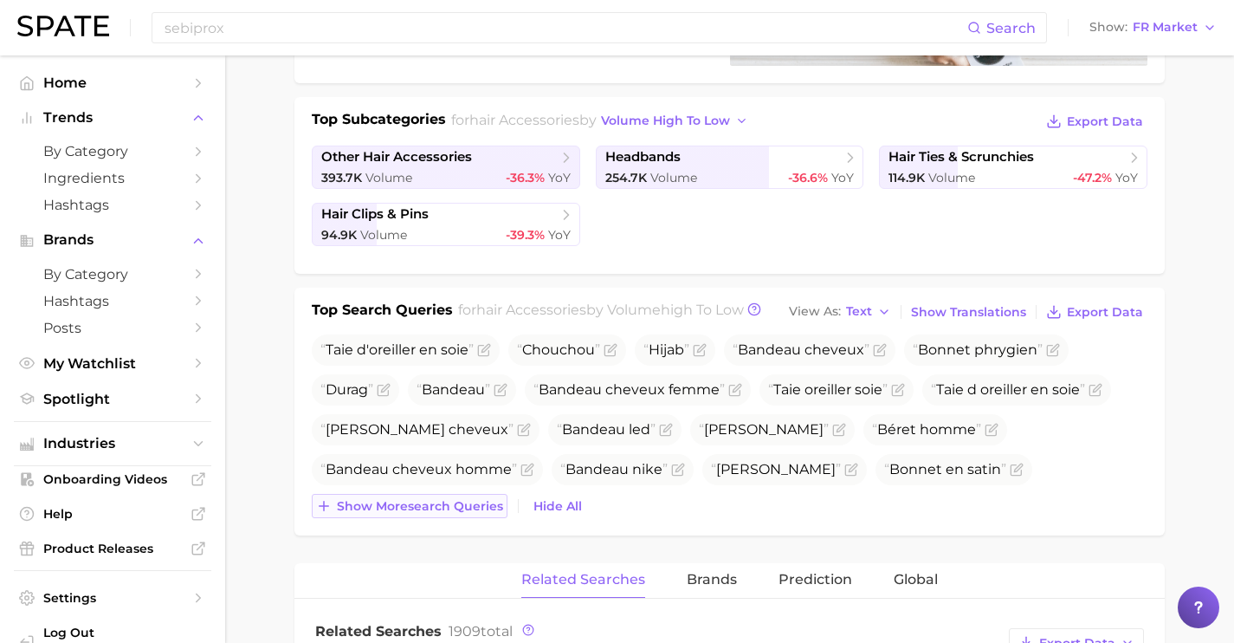
click at [478, 517] on button "Show more search queries" at bounding box center [410, 506] width 196 height 24
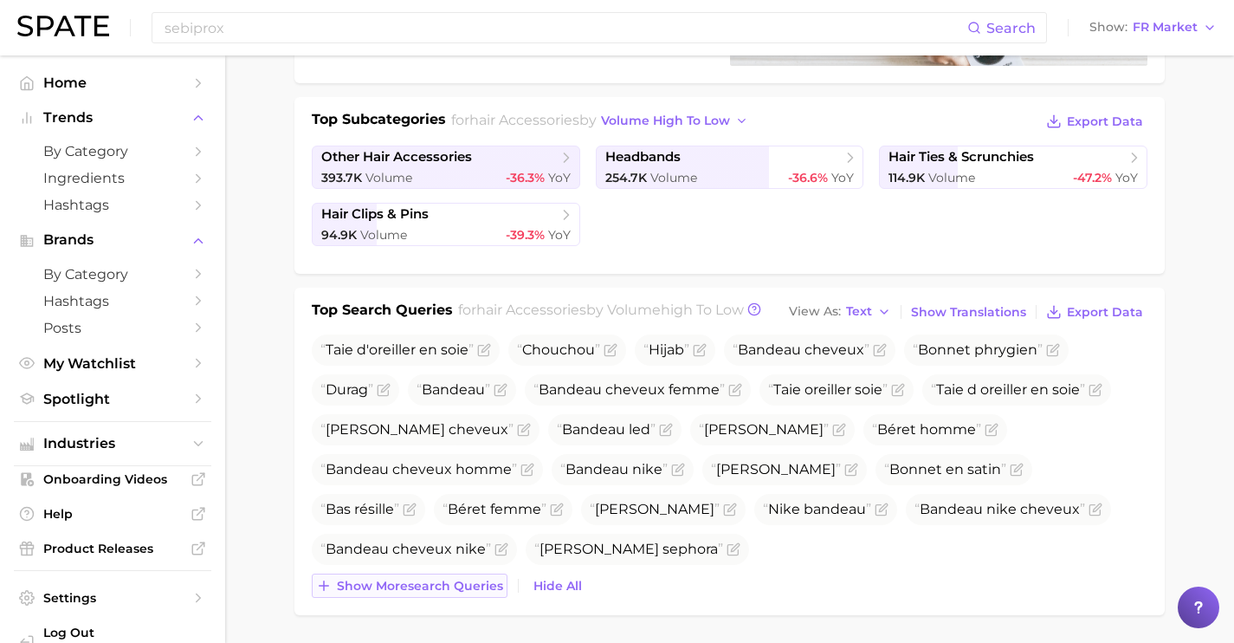
click at [483, 585] on span "Show more search queries" at bounding box center [420, 586] width 166 height 15
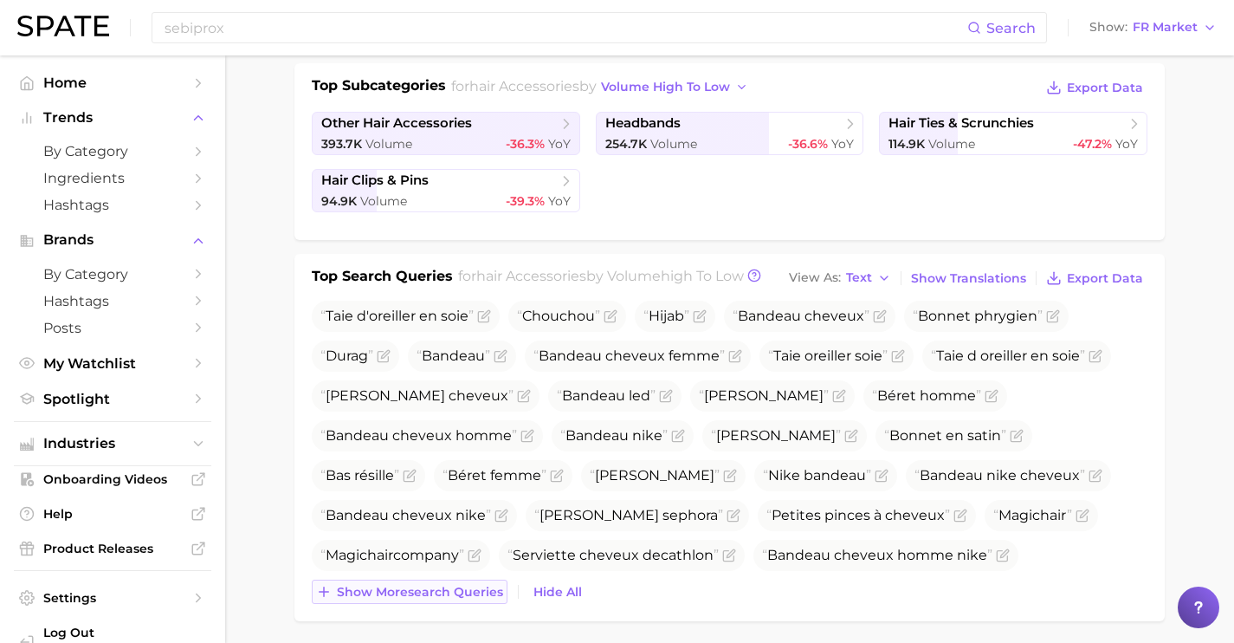
scroll to position [400, 0]
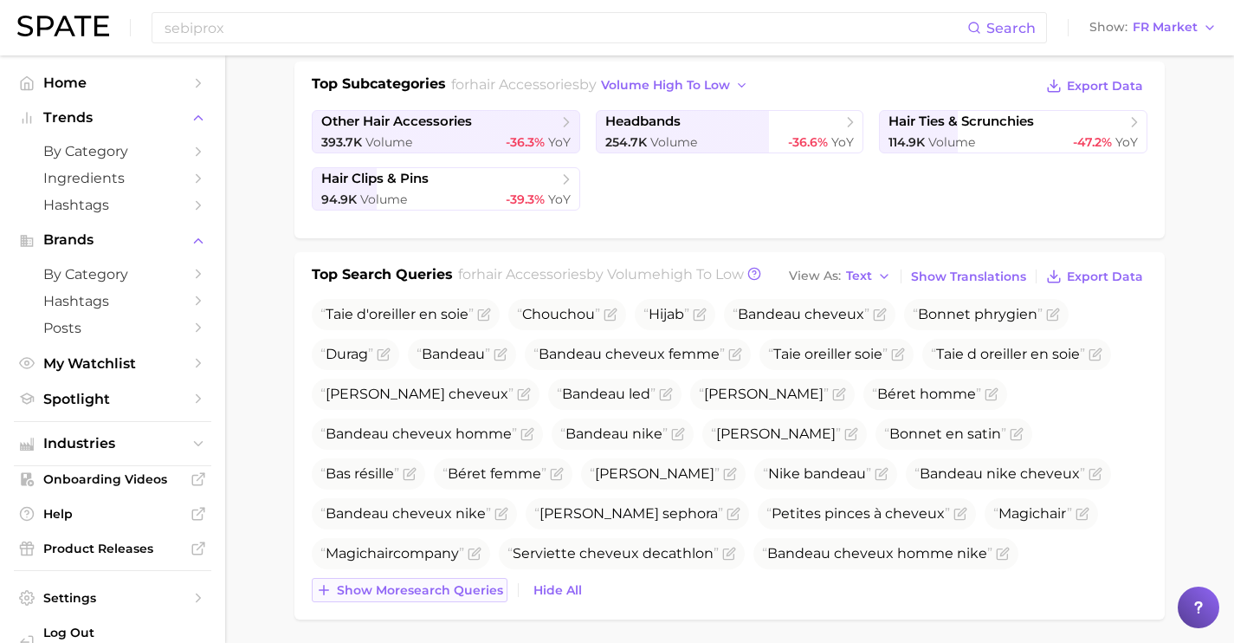
click at [483, 585] on span "Show more search queries" at bounding box center [420, 590] width 166 height 15
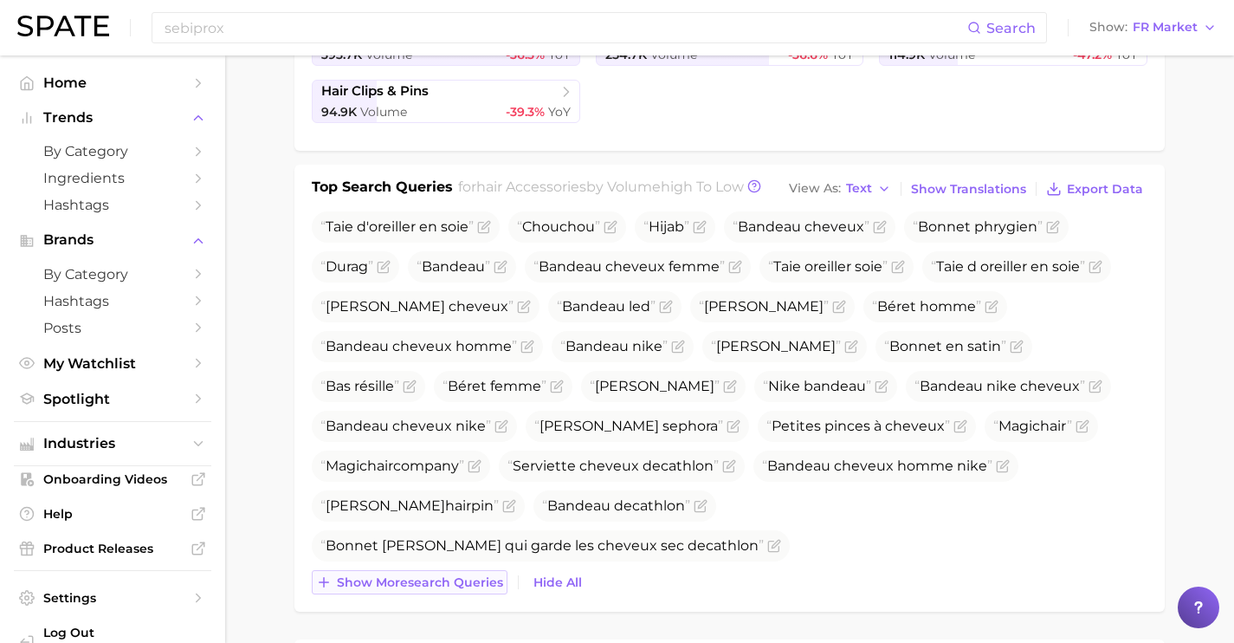
scroll to position [490, 0]
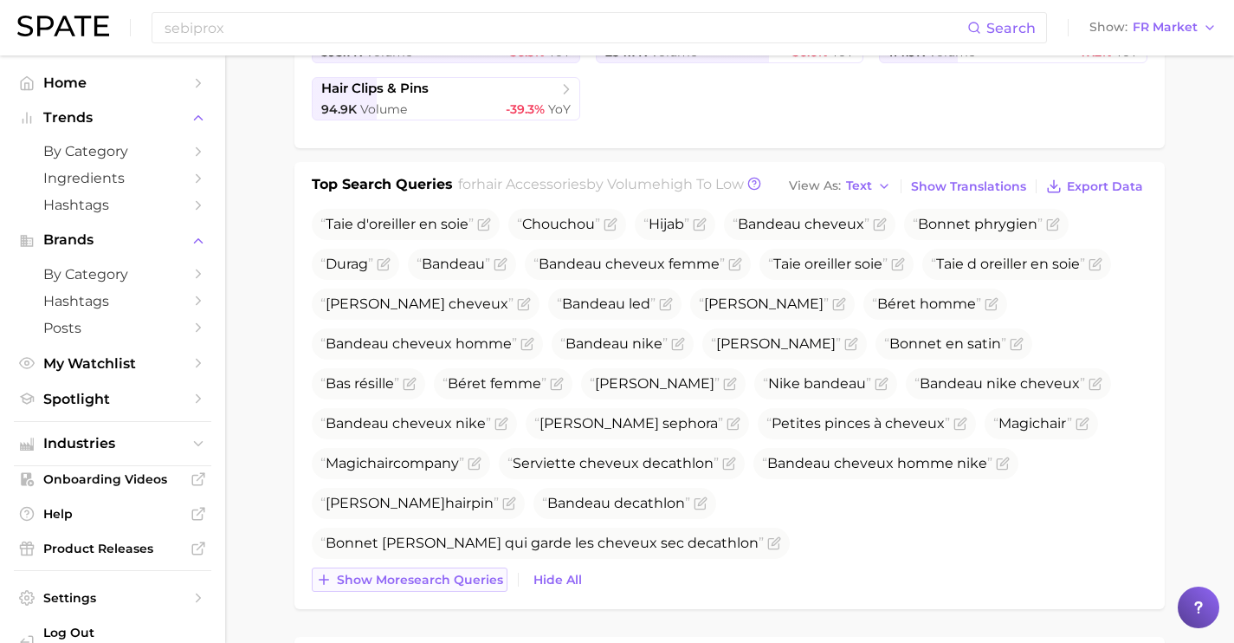
click at [483, 585] on span "Show more search queries" at bounding box center [420, 580] width 166 height 15
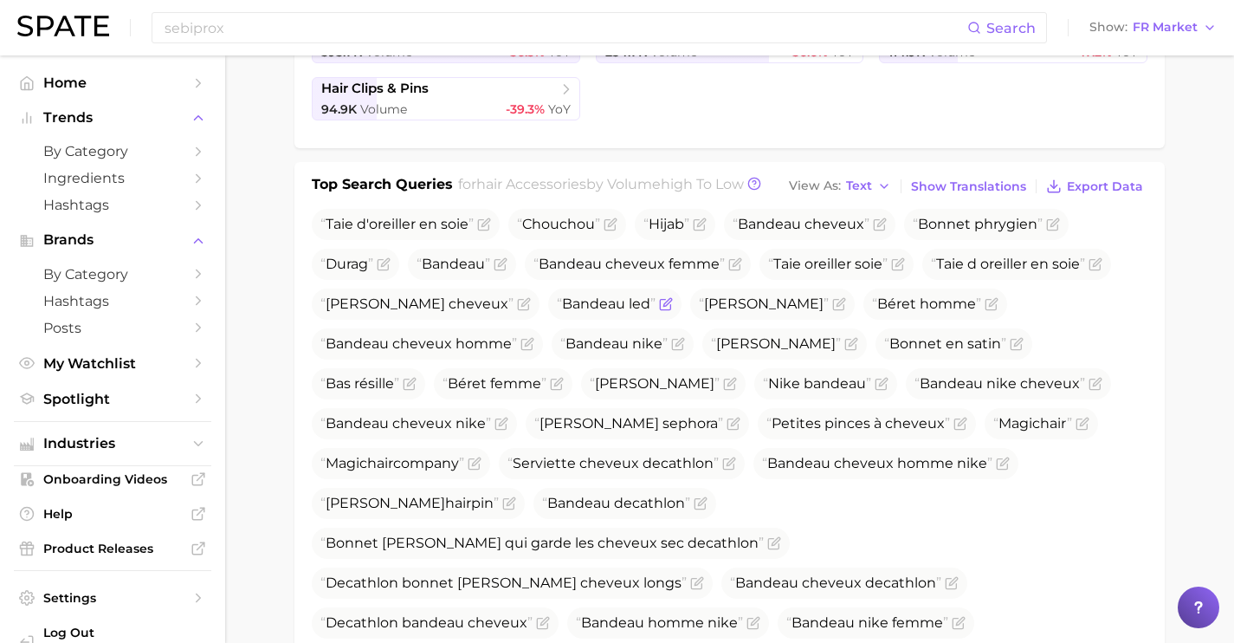
click at [659, 306] on icon "Flag as miscategorized or irrelevant" at bounding box center [666, 304] width 14 height 14
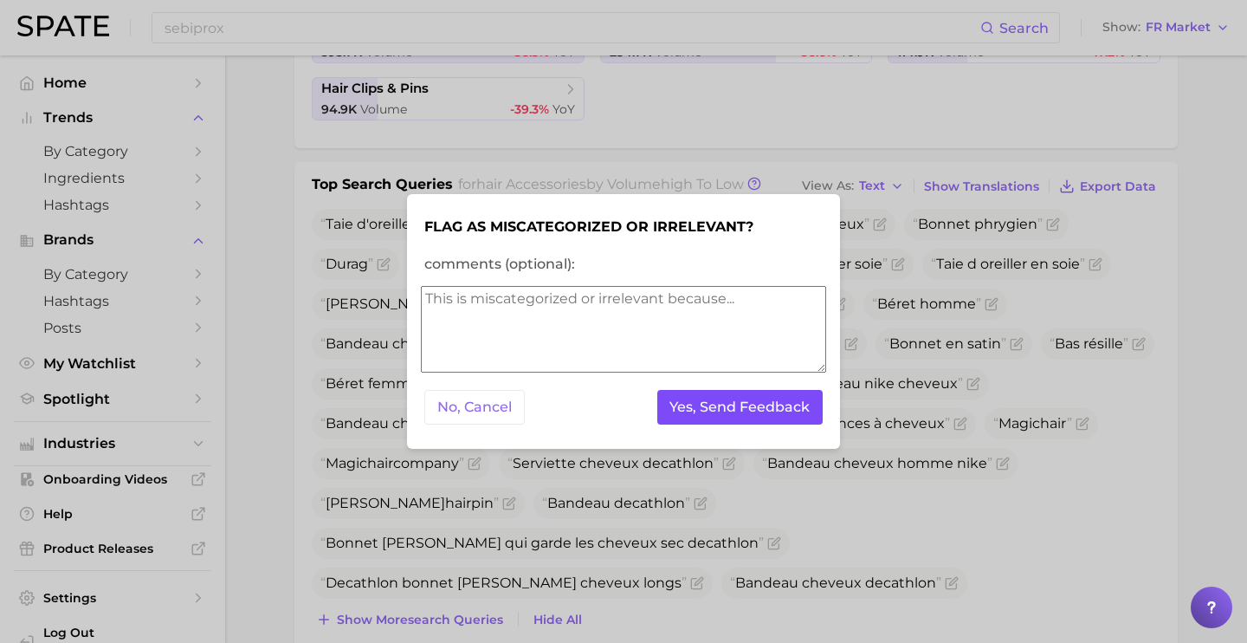
click at [726, 410] on button "Yes, Send Feedback" at bounding box center [740, 408] width 166 height 36
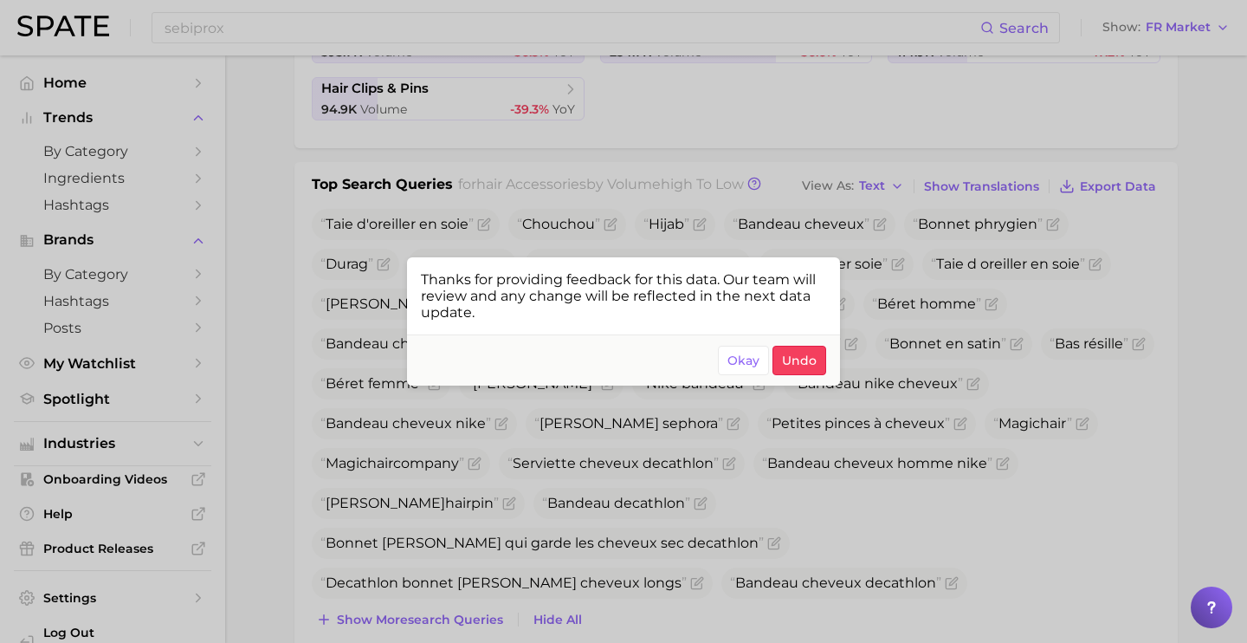
click at [804, 507] on div at bounding box center [623, 321] width 1247 height 643
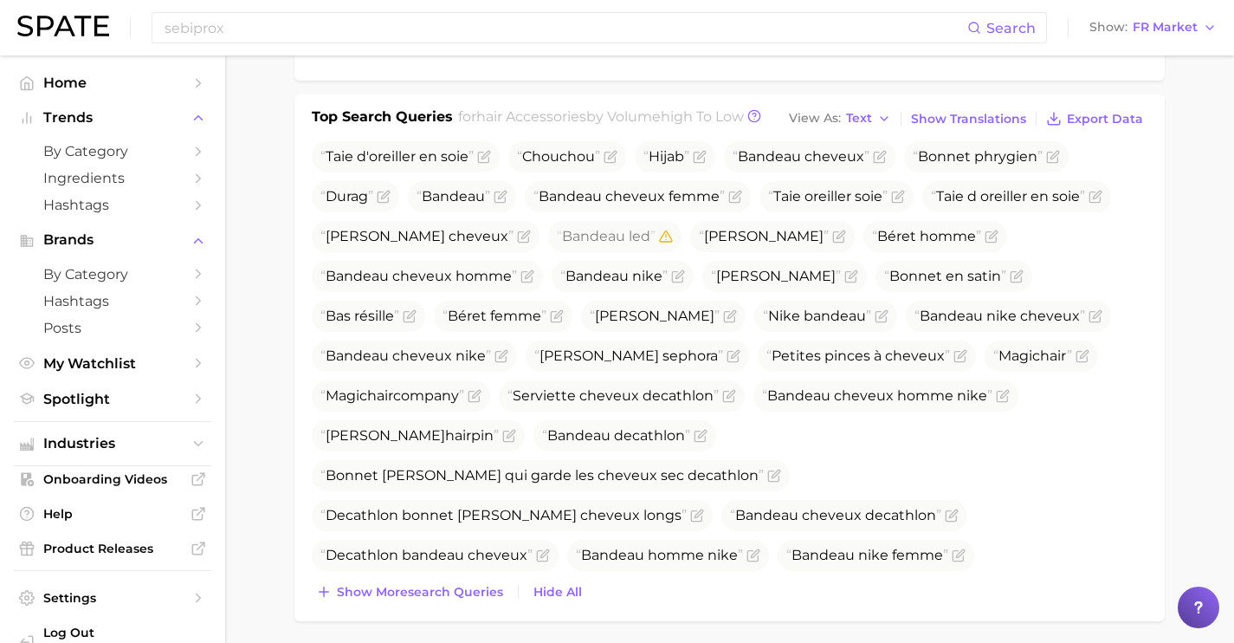
scroll to position [568, 0]
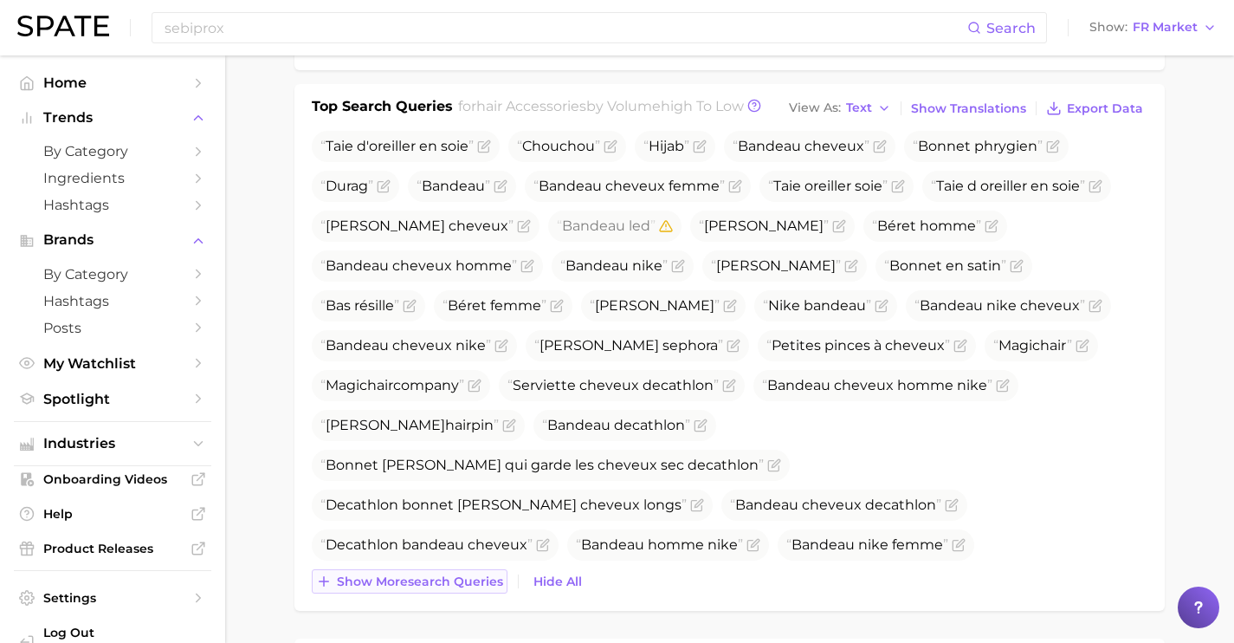
click at [443, 580] on span "Show more search queries" at bounding box center [420, 581] width 166 height 15
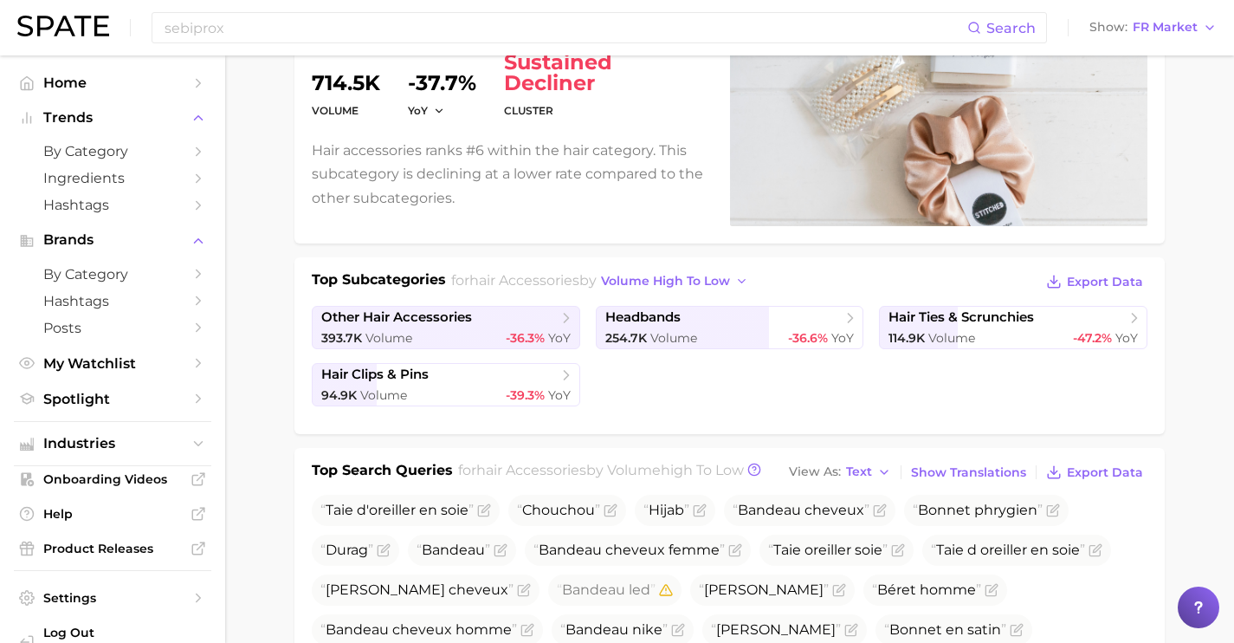
scroll to position [0, 0]
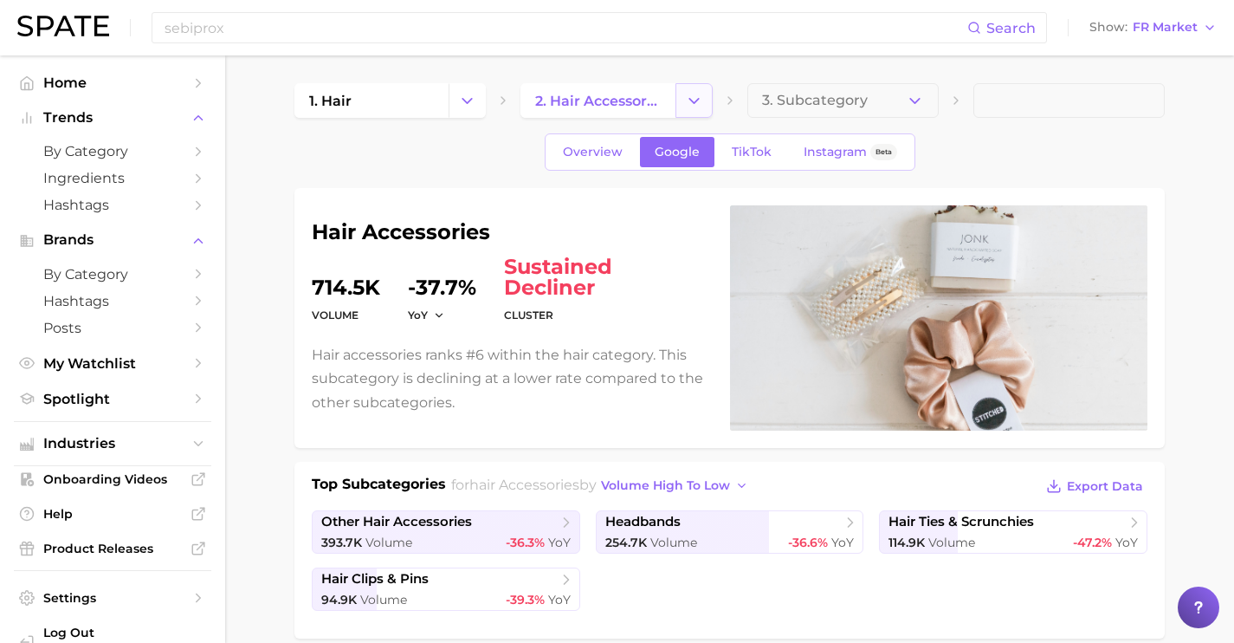
click at [695, 96] on icon "Change Category" at bounding box center [694, 101] width 18 height 18
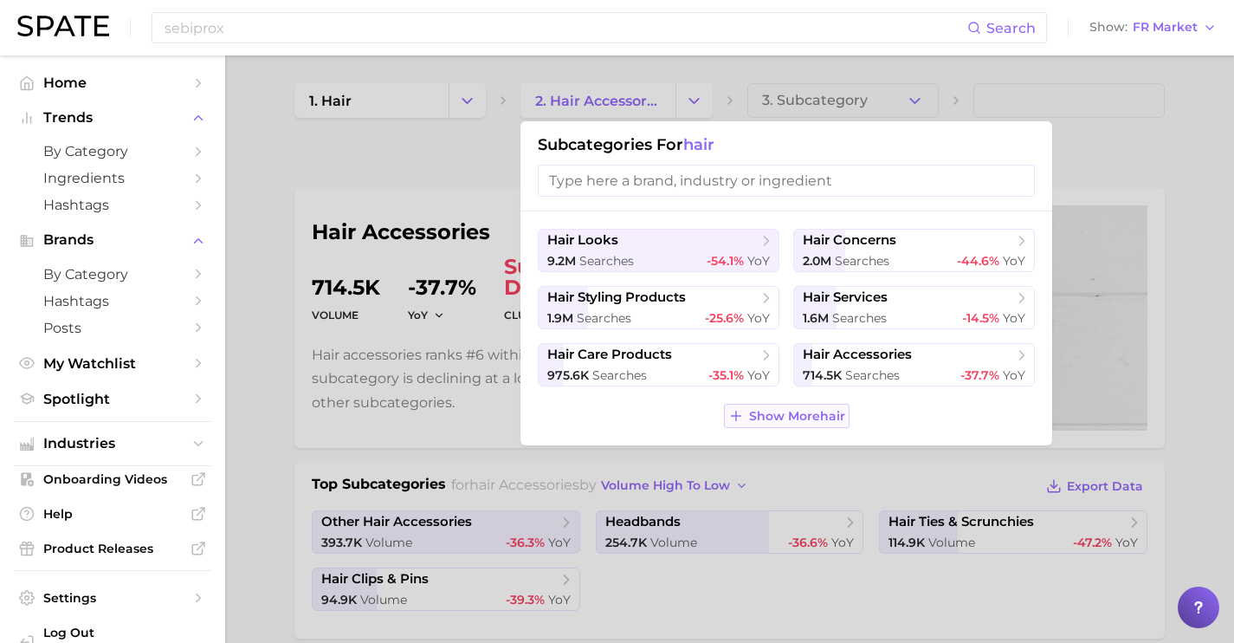
click at [804, 418] on span "Show More hair" at bounding box center [797, 416] width 96 height 15
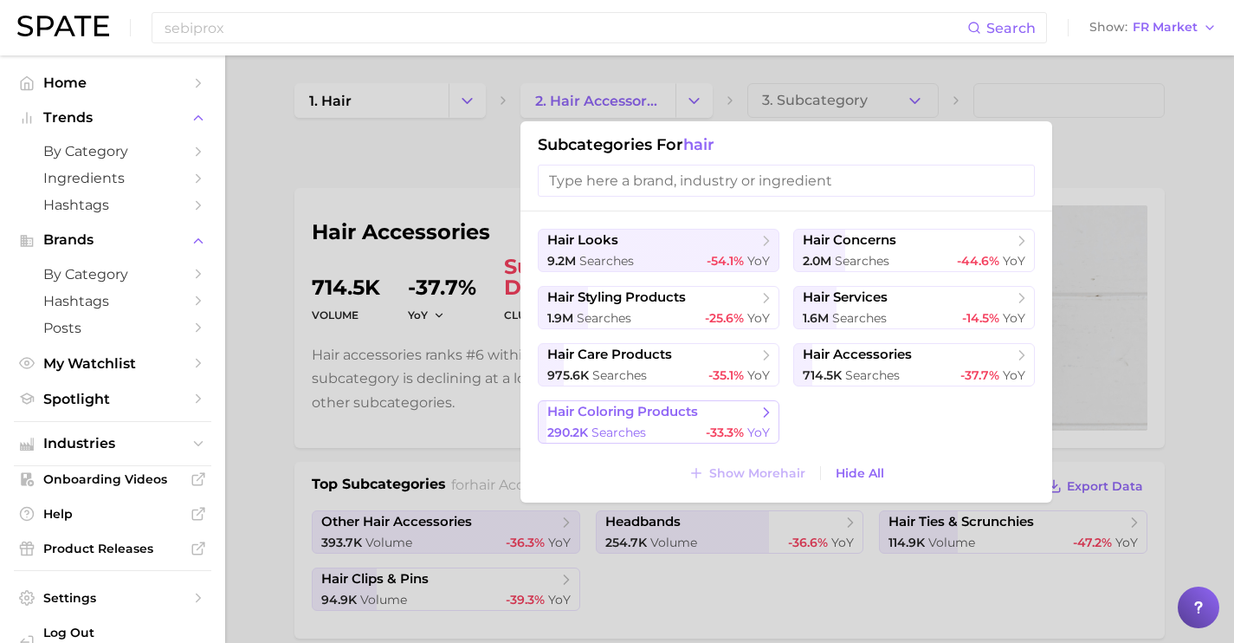
click at [664, 408] on span "hair coloring products" at bounding box center [622, 412] width 151 height 16
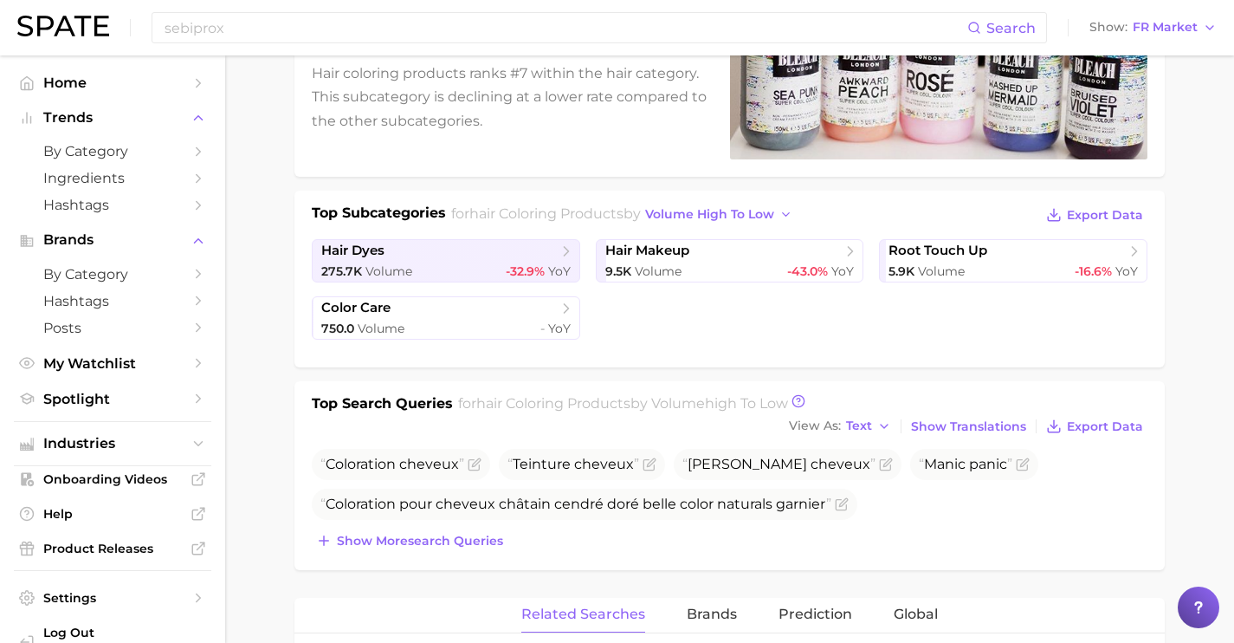
scroll to position [297, 0]
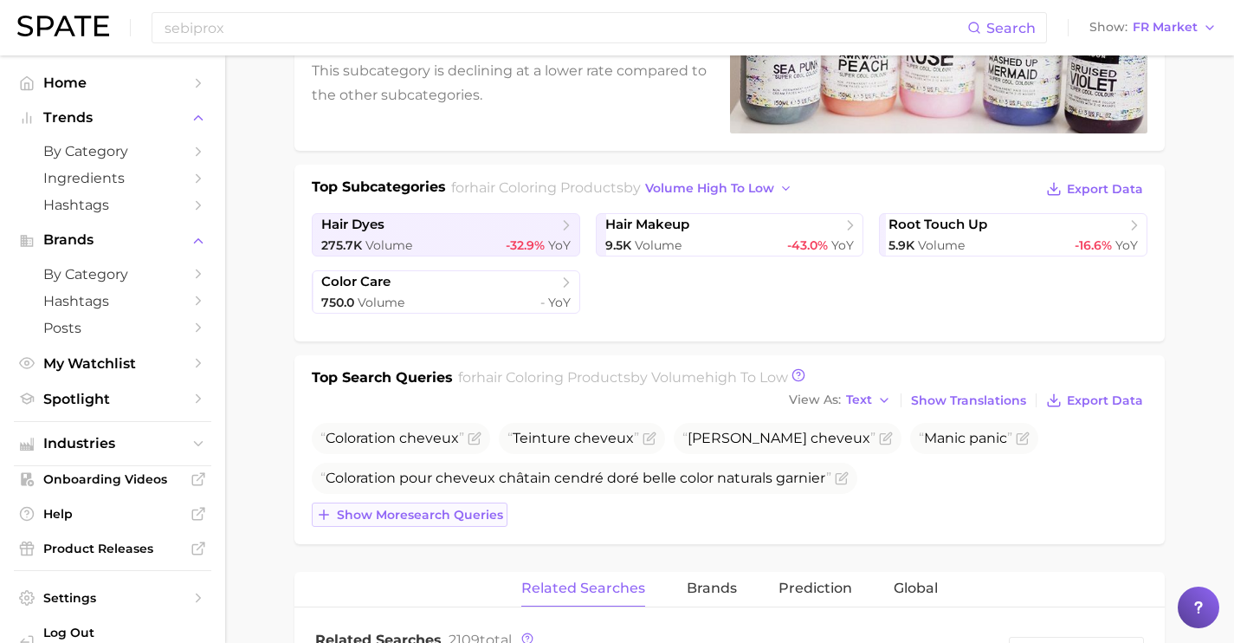
click at [406, 513] on span "Show more search queries" at bounding box center [420, 515] width 166 height 15
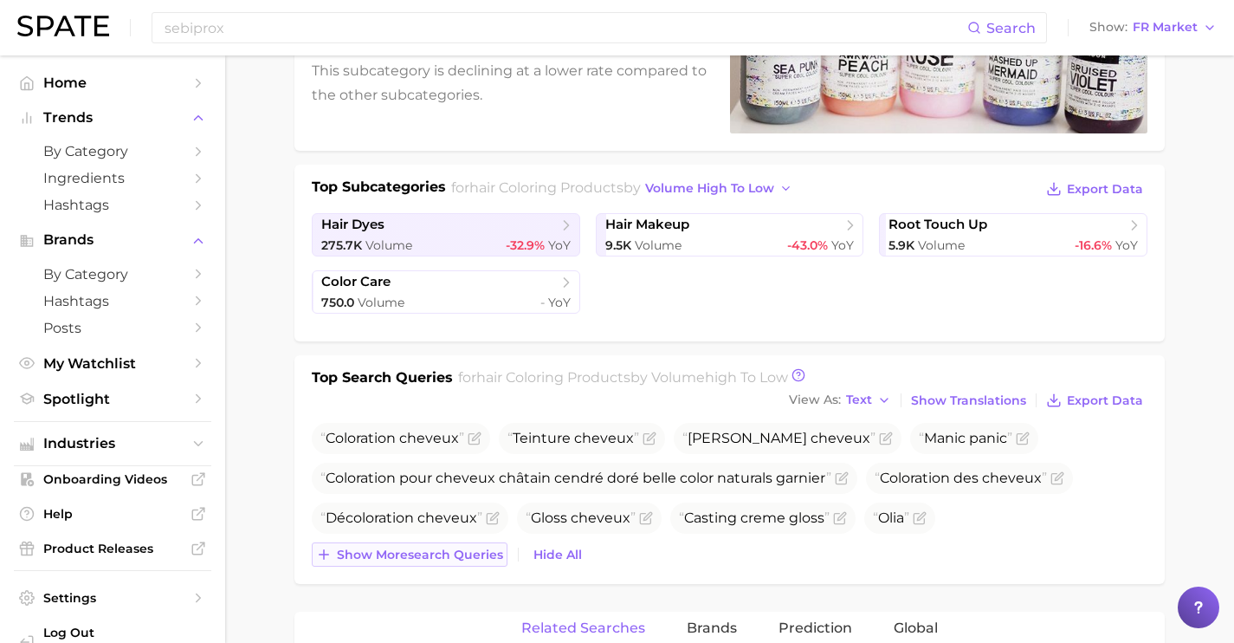
click at [418, 548] on span "Show more search queries" at bounding box center [420, 554] width 166 height 15
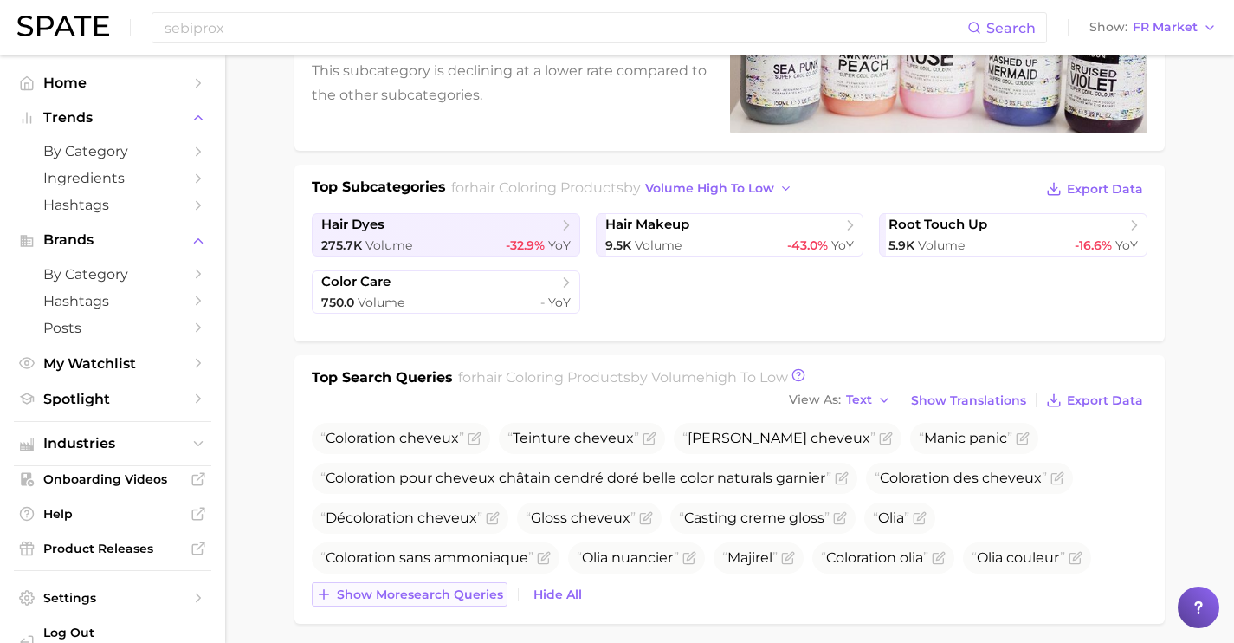
click at [426, 599] on span "Show more search queries" at bounding box center [420, 594] width 166 height 15
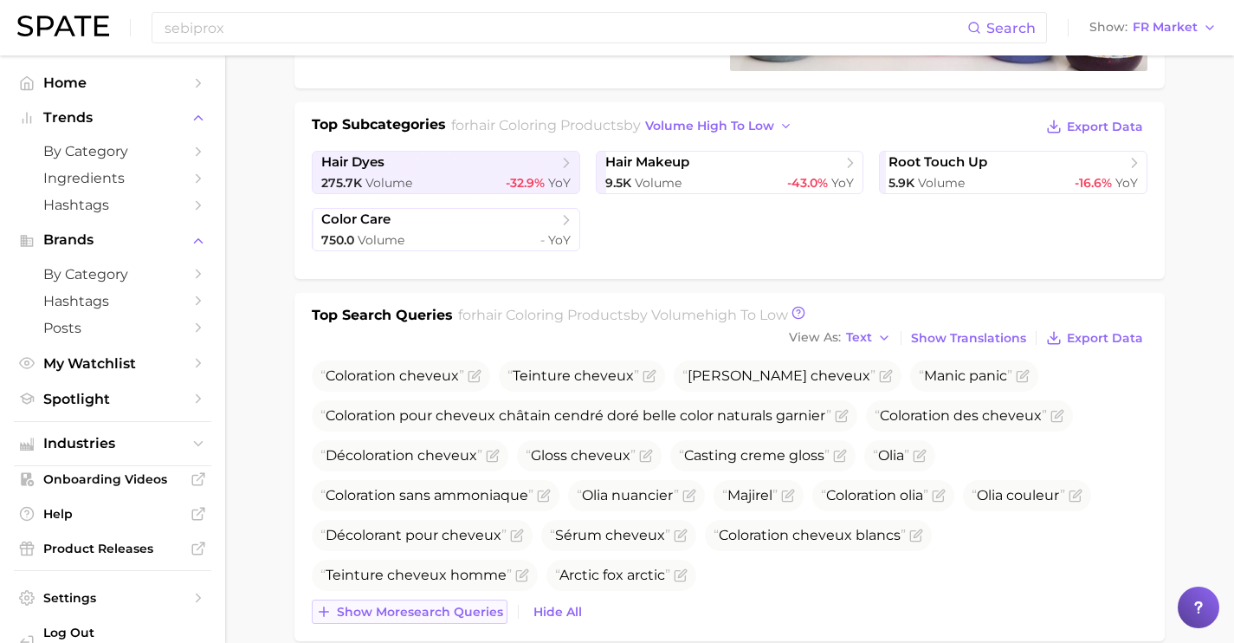
scroll to position [372, 0]
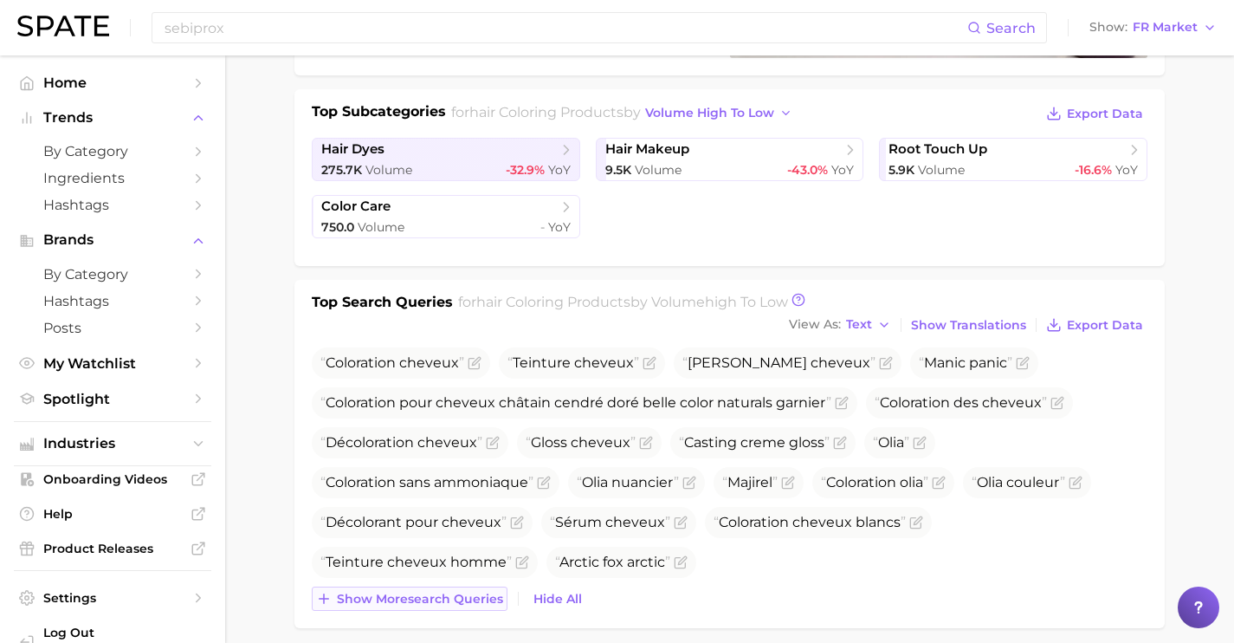
click at [426, 599] on span "Show more search queries" at bounding box center [420, 599] width 166 height 15
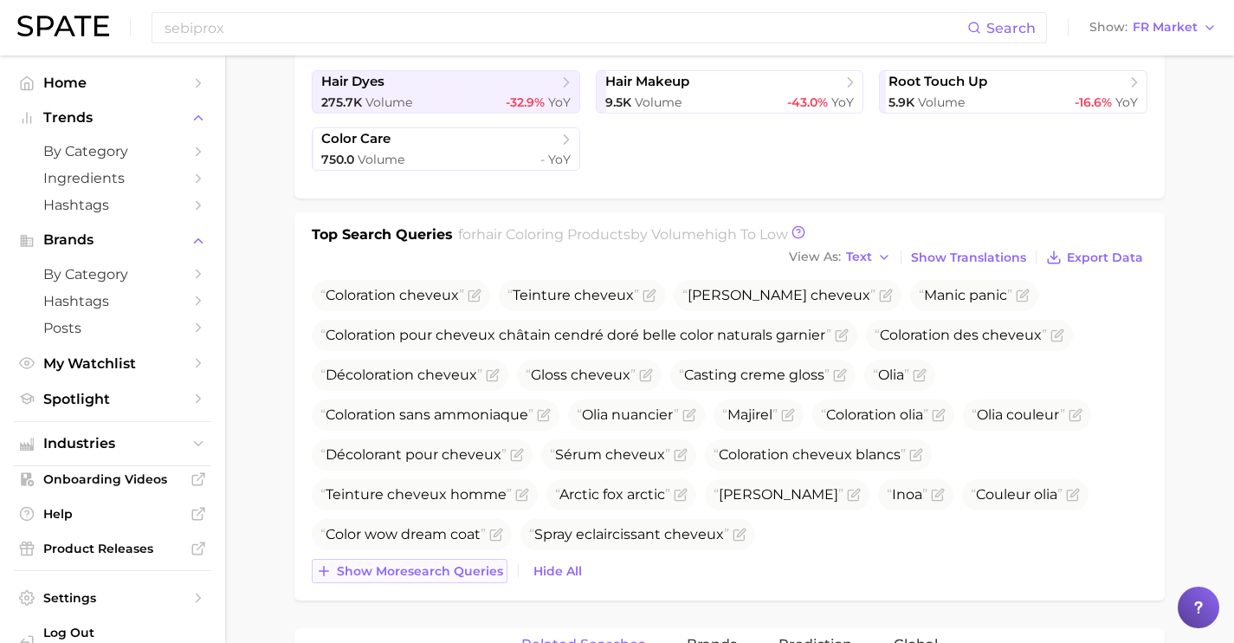
scroll to position [441, 0]
click at [424, 575] on span "Show more search queries" at bounding box center [420, 570] width 166 height 15
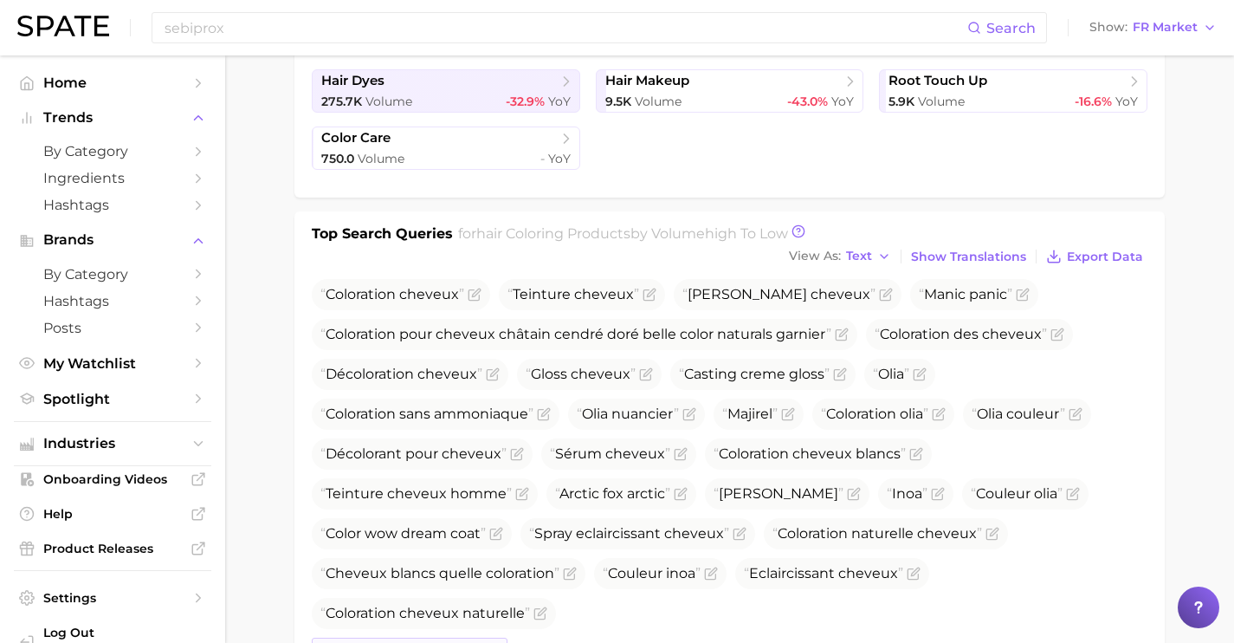
scroll to position [496, 0]
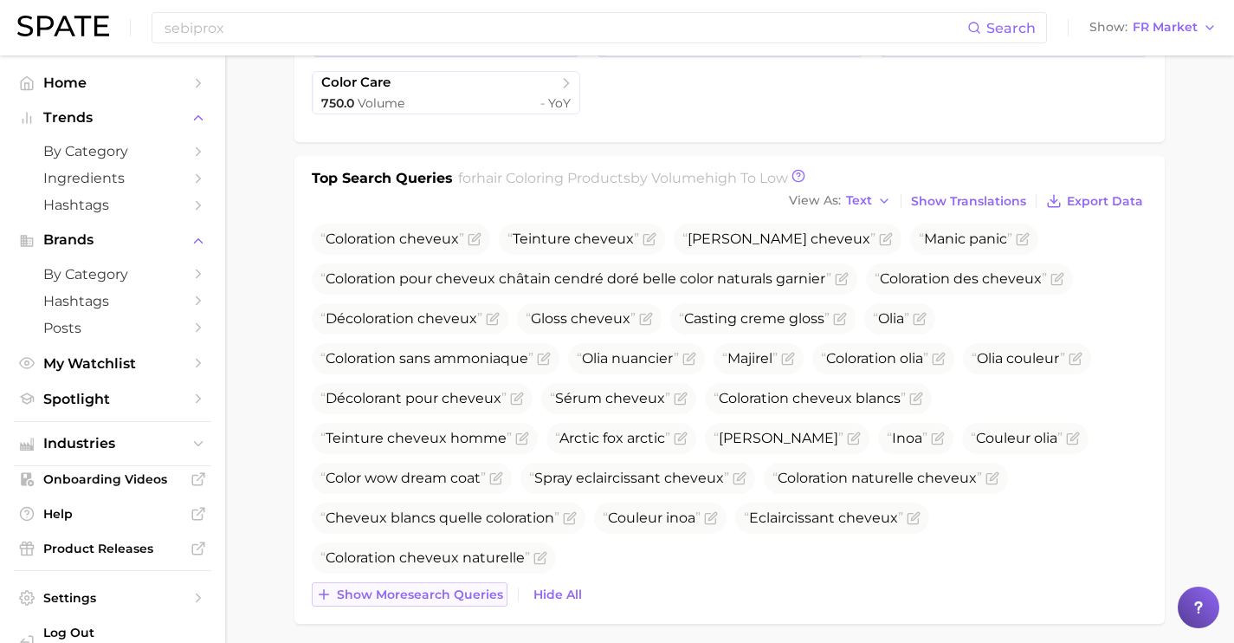
click at [424, 575] on div "Coloration cheveux Teinture cheveux [PERSON_NAME] cheveux Manic panic Coloratio…" at bounding box center [730, 414] width 836 height 383
click at [427, 591] on span "Show more search queries" at bounding box center [420, 594] width 166 height 15
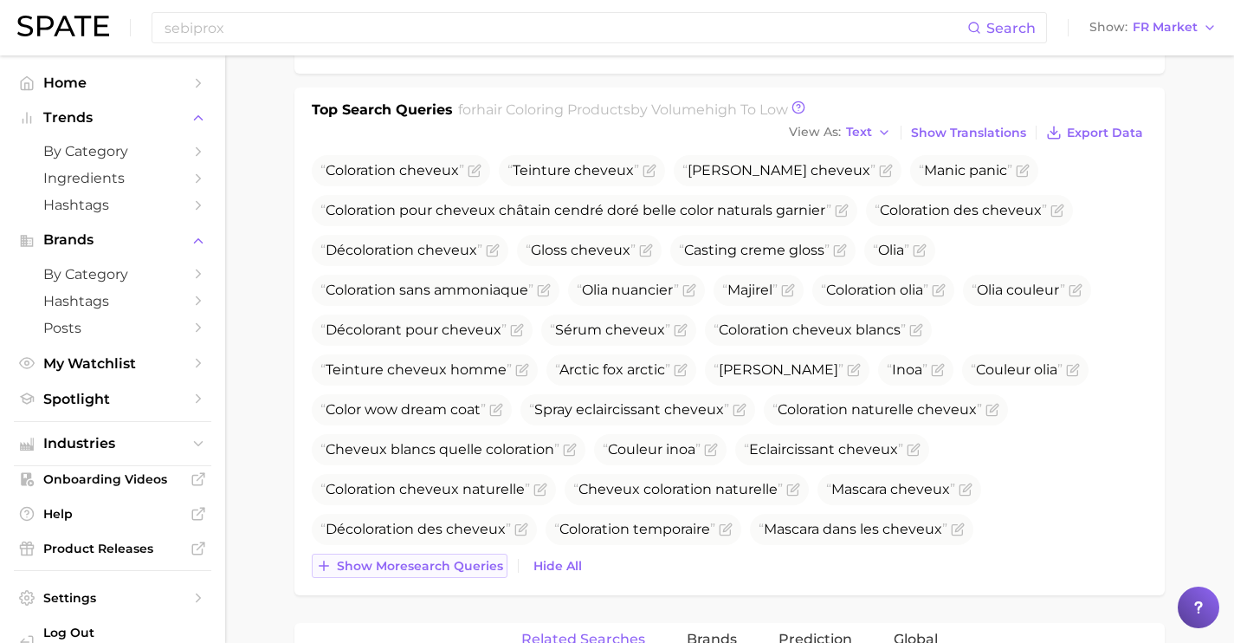
scroll to position [571, 0]
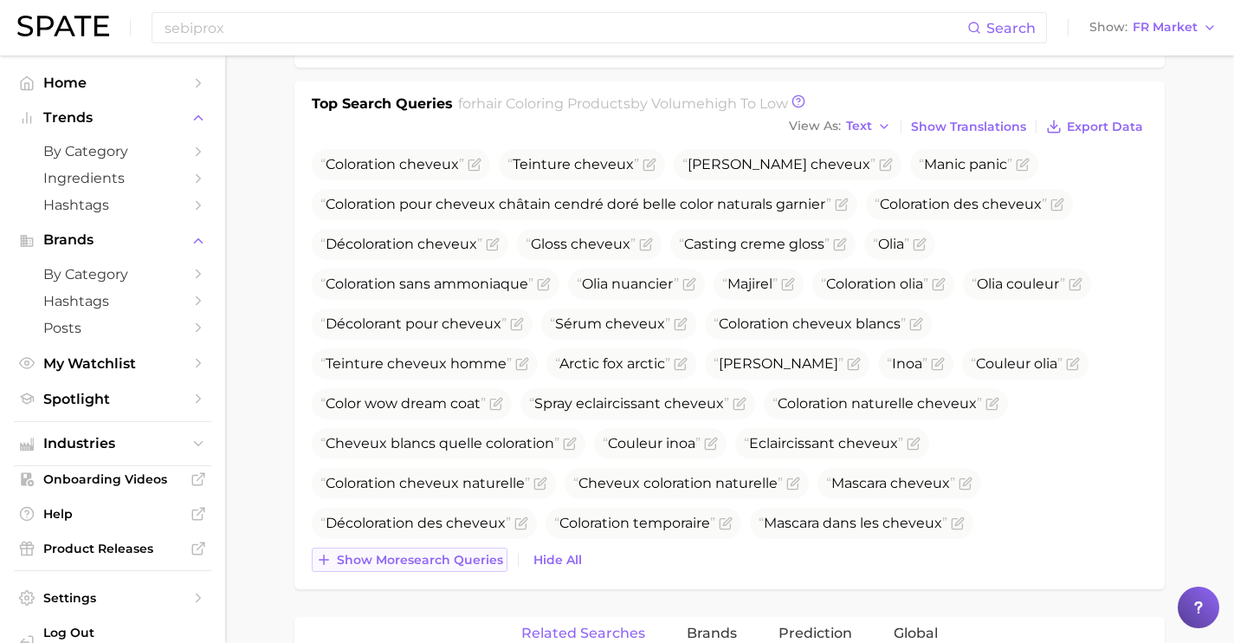
click at [430, 550] on button "Show more search queries" at bounding box center [410, 559] width 196 height 24
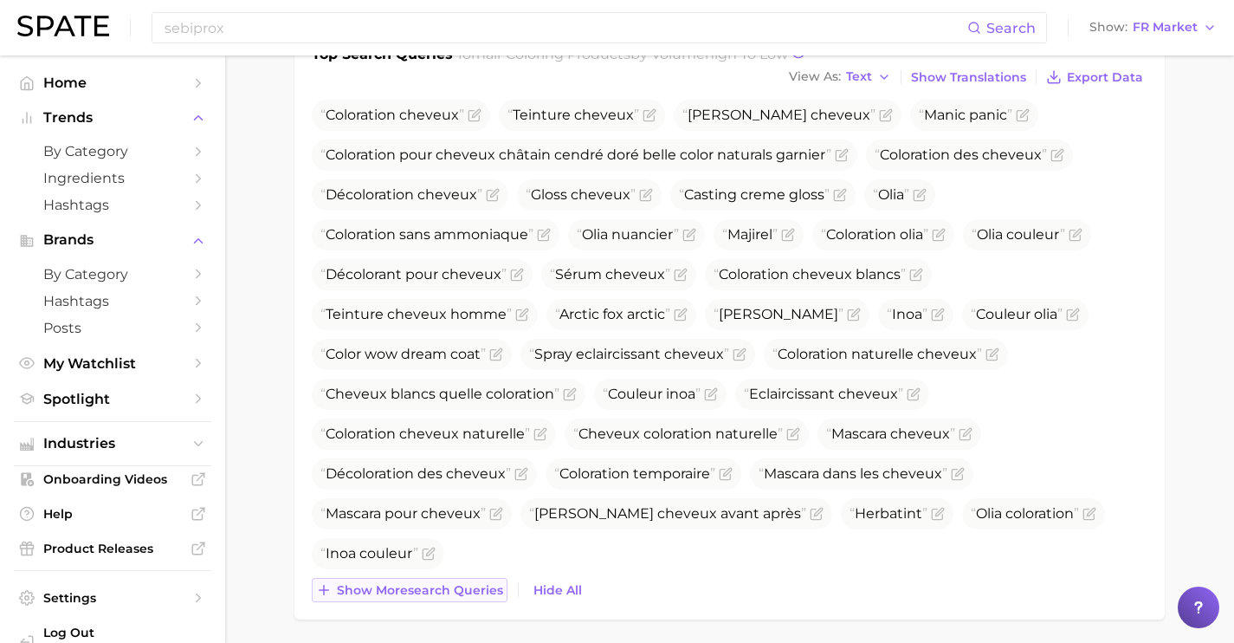
scroll to position [621, 0]
click at [432, 586] on span "Show more search queries" at bounding box center [420, 589] width 166 height 15
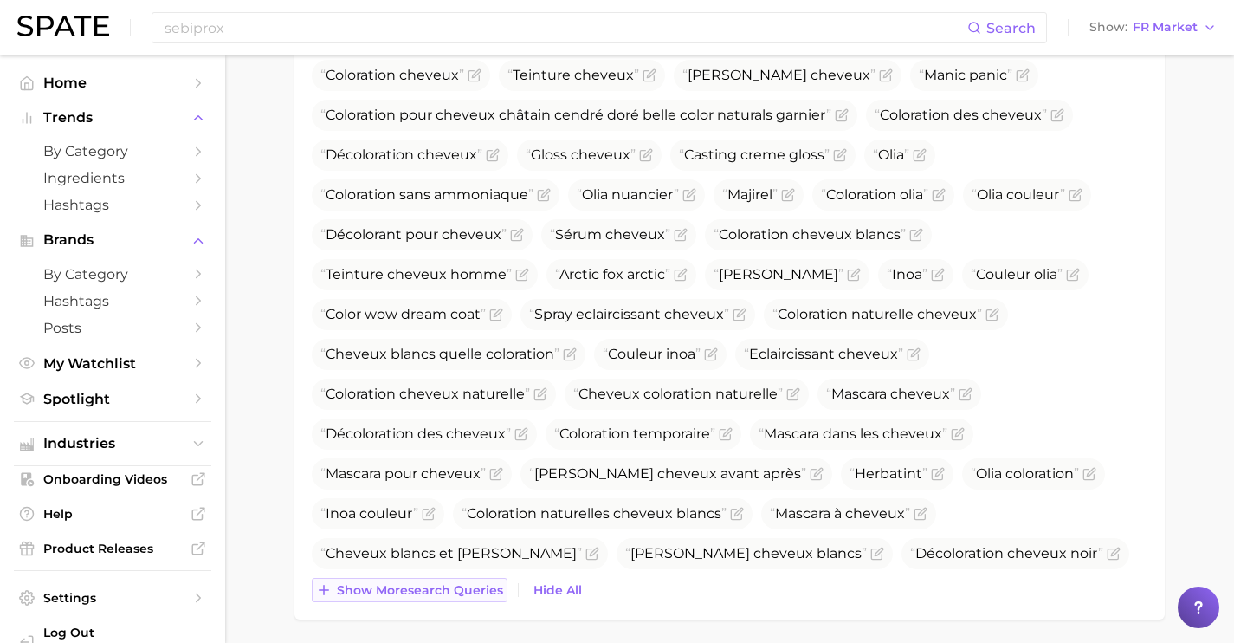
click at [432, 586] on span "Show more search queries" at bounding box center [420, 590] width 166 height 15
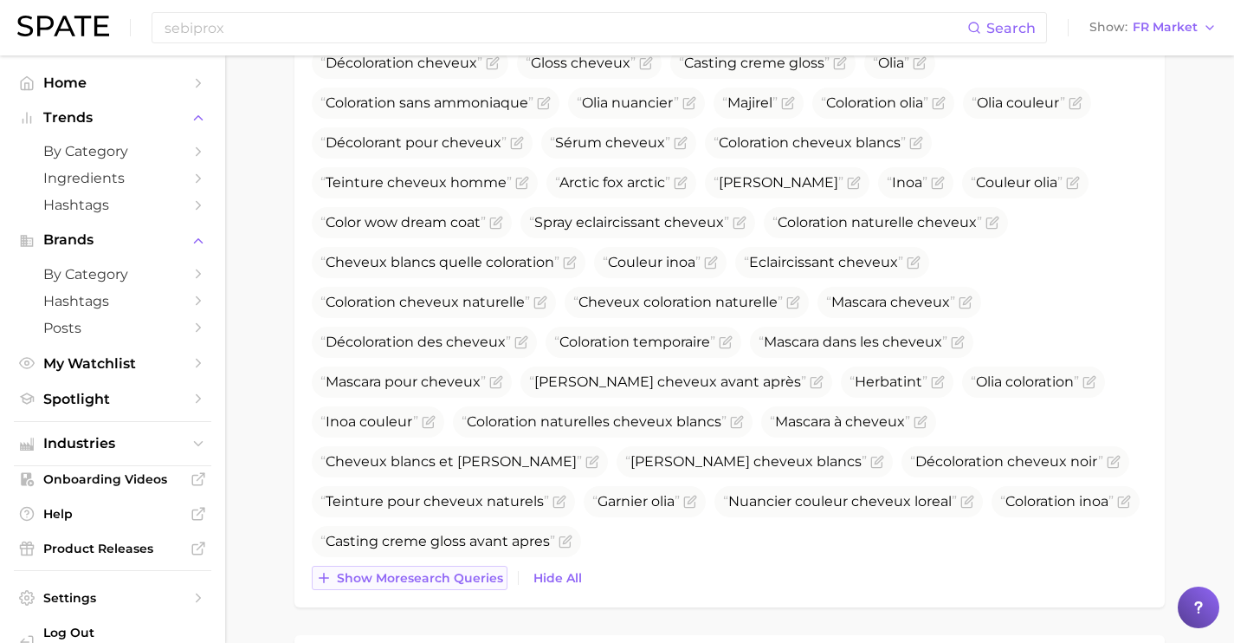
scroll to position [755, 0]
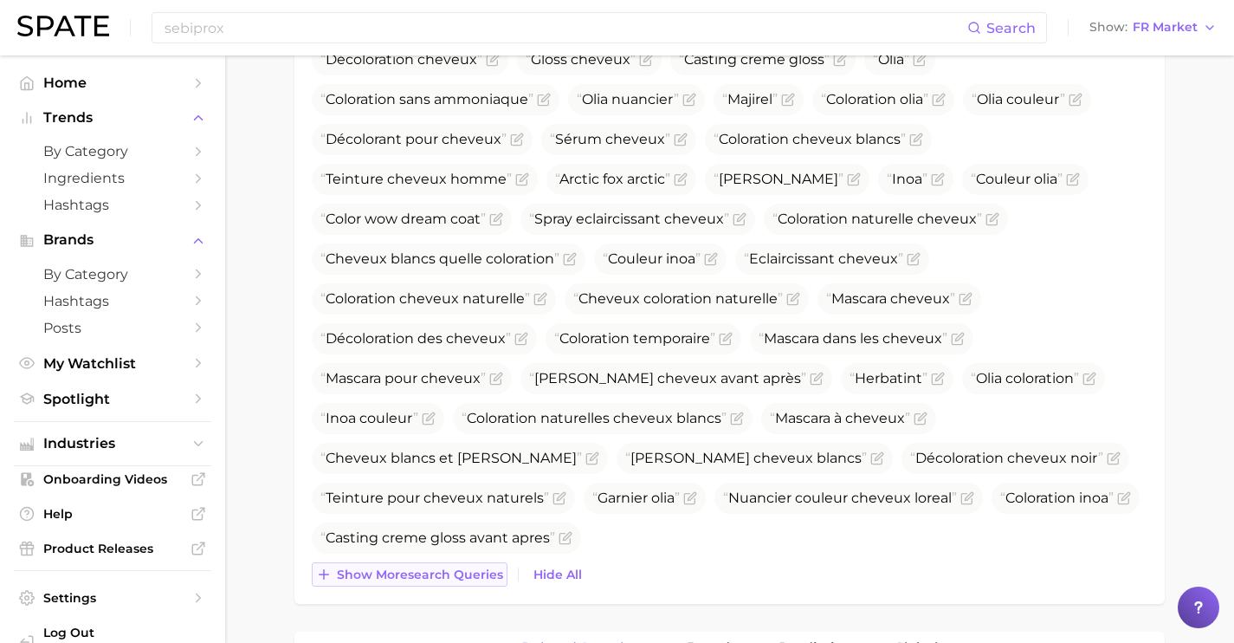
click at [432, 586] on div "Top Search Queries for hair coloring products by Volume high to low View As Tex…" at bounding box center [729, 250] width 870 height 707
click at [430, 575] on span "Show more search queries" at bounding box center [420, 574] width 166 height 15
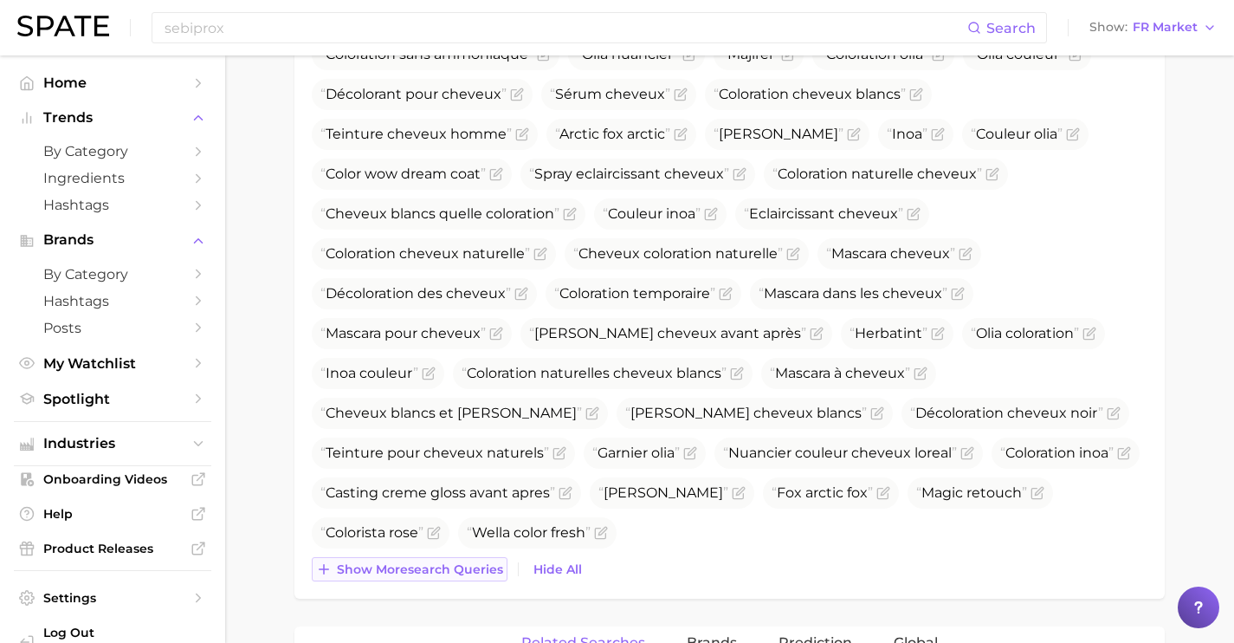
scroll to position [805, 0]
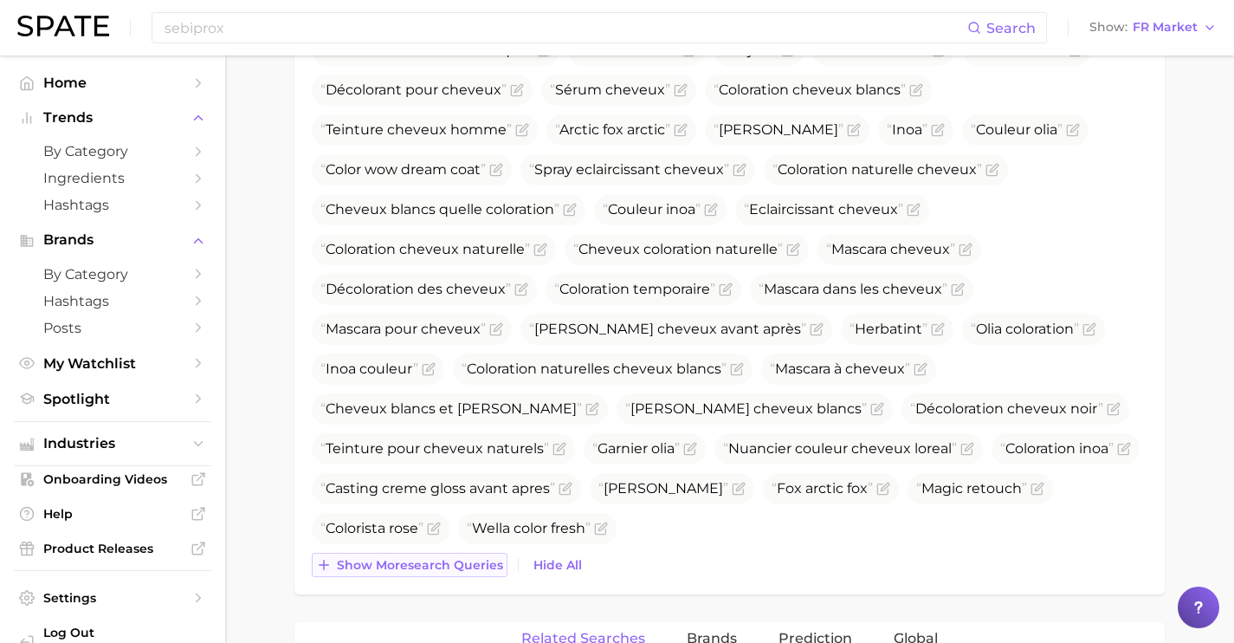
click at [430, 575] on button "Show more search queries" at bounding box center [410, 565] width 196 height 24
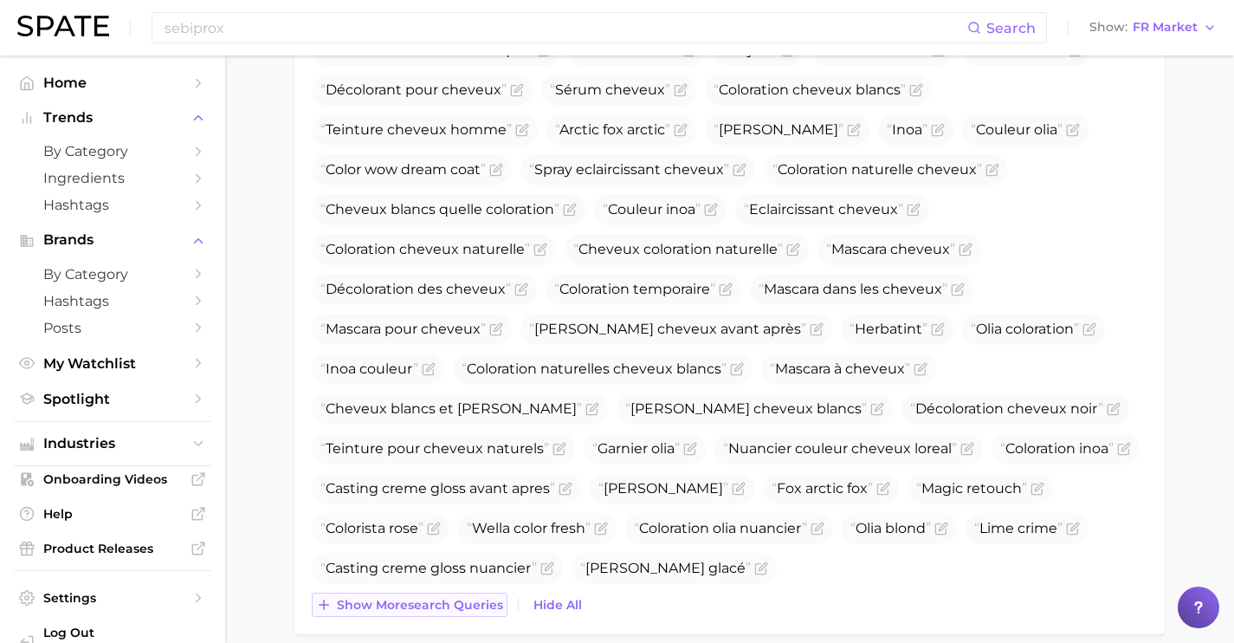
click at [430, 607] on span "Show more search queries" at bounding box center [420, 605] width 166 height 15
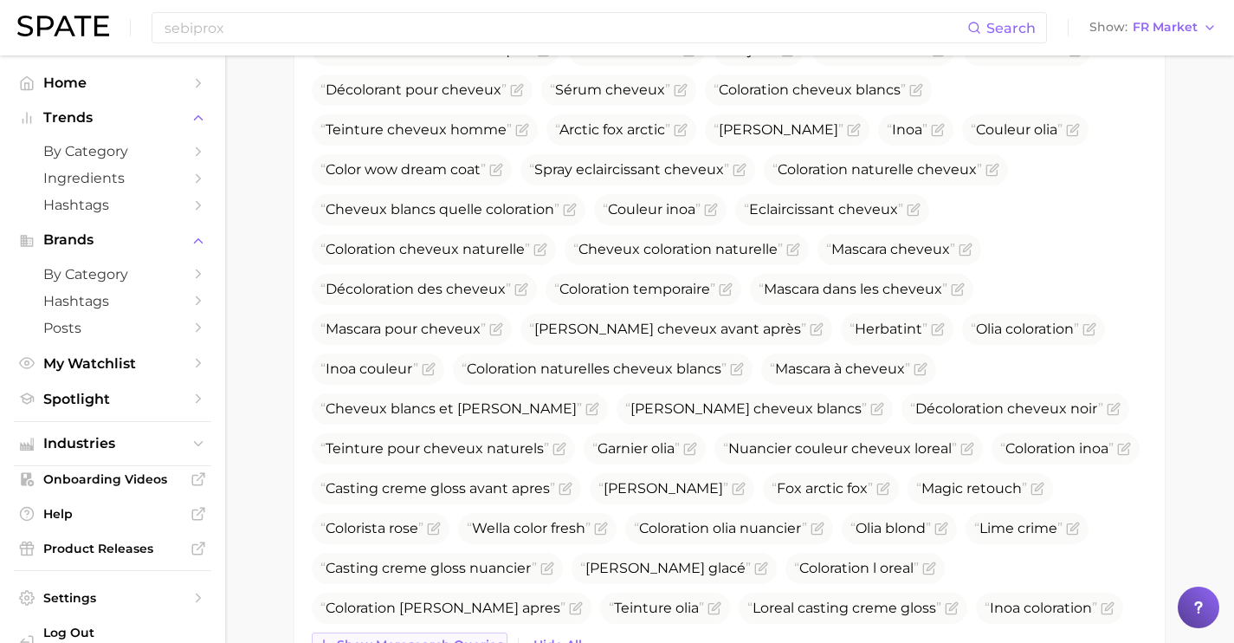
scroll to position [854, 0]
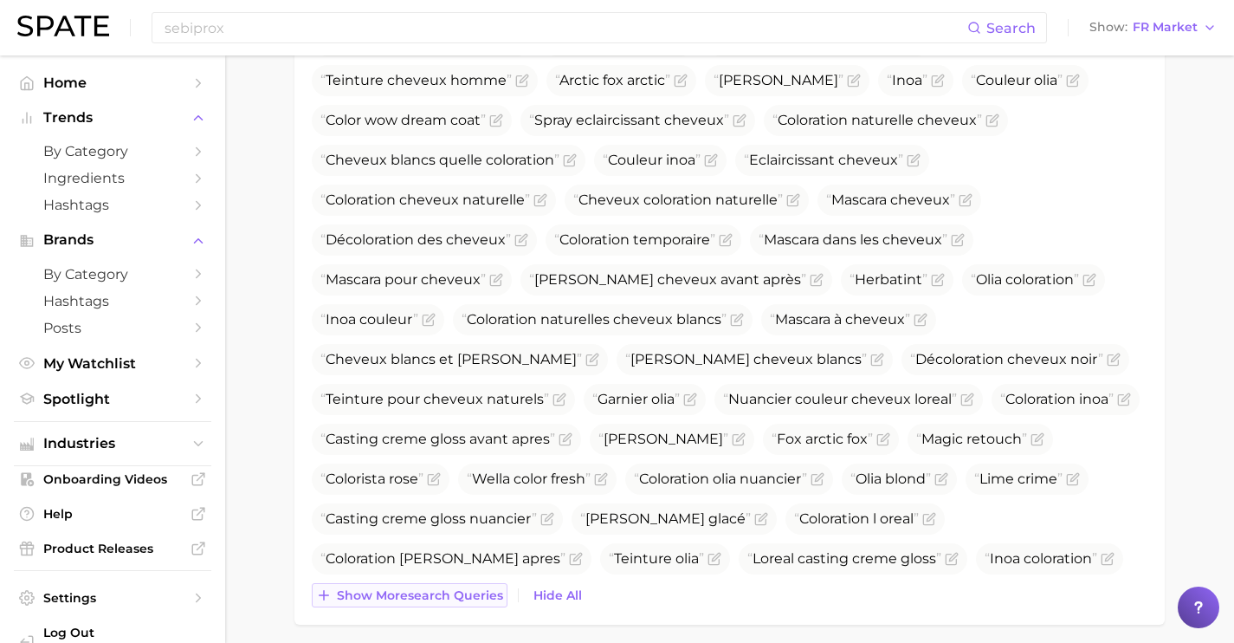
click at [430, 595] on span "Show more search queries" at bounding box center [420, 595] width 166 height 15
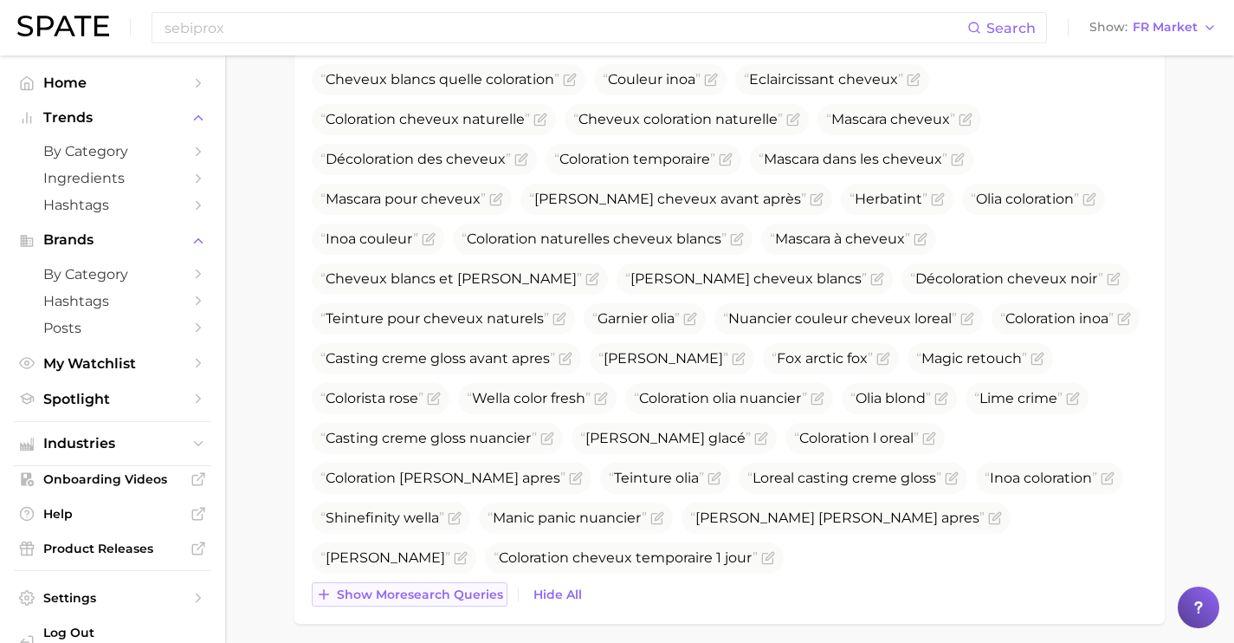
click at [430, 595] on span "Show more search queries" at bounding box center [420, 594] width 166 height 15
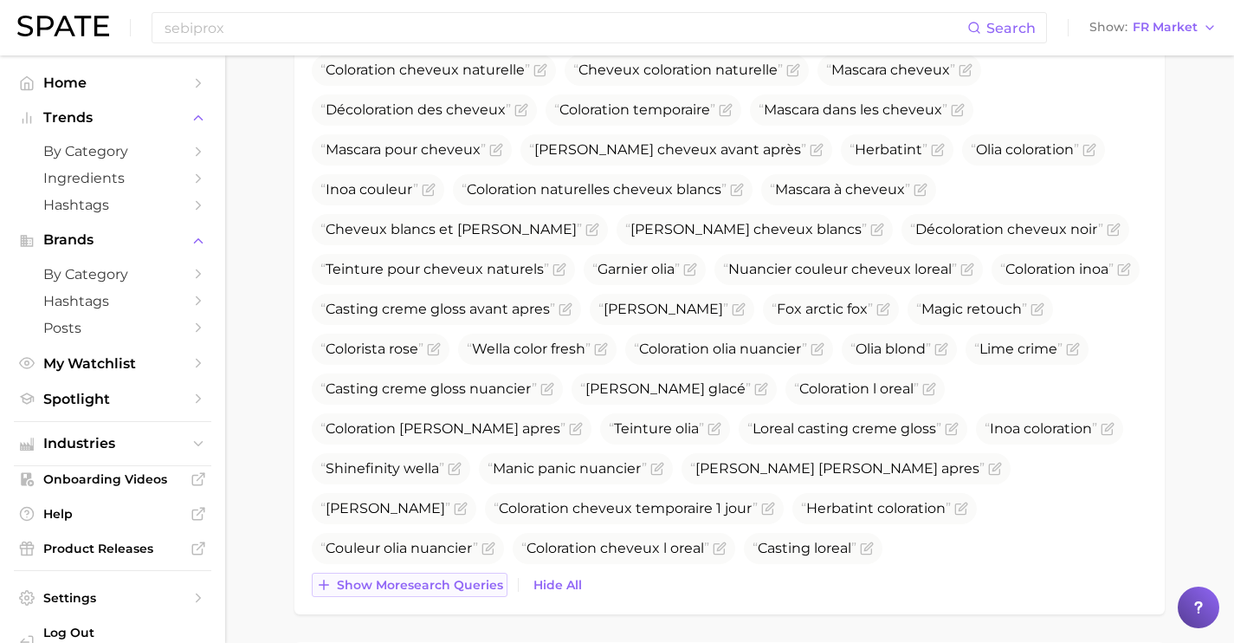
scroll to position [1011, 0]
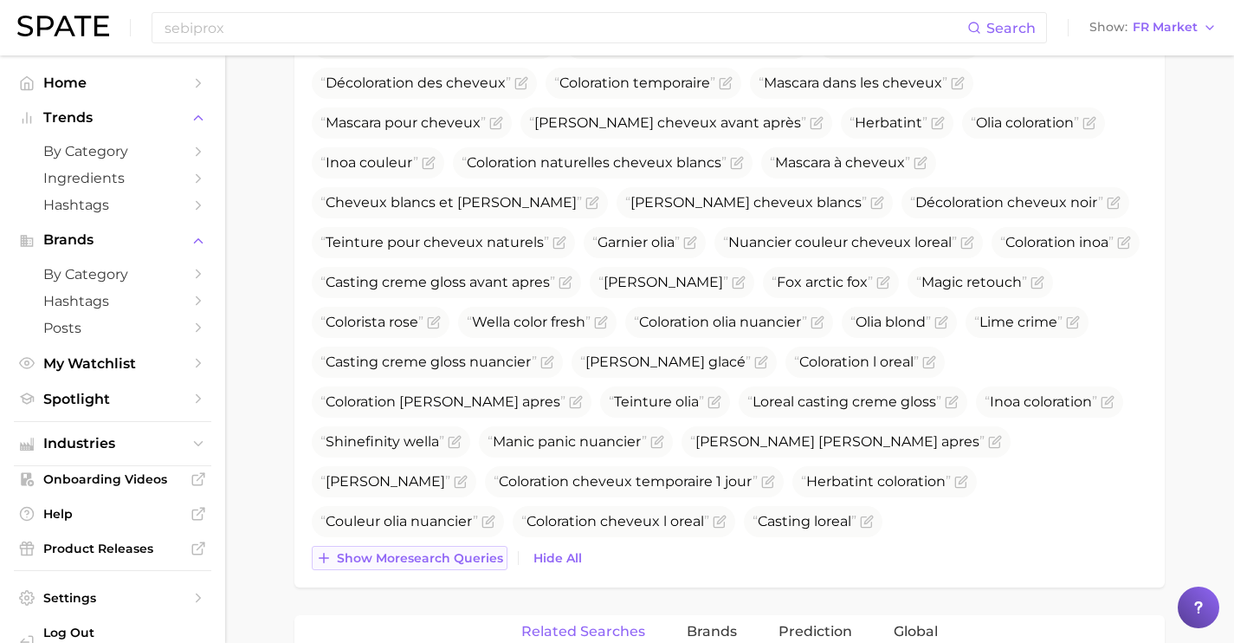
click at [434, 558] on span "Show more search queries" at bounding box center [420, 558] width 166 height 15
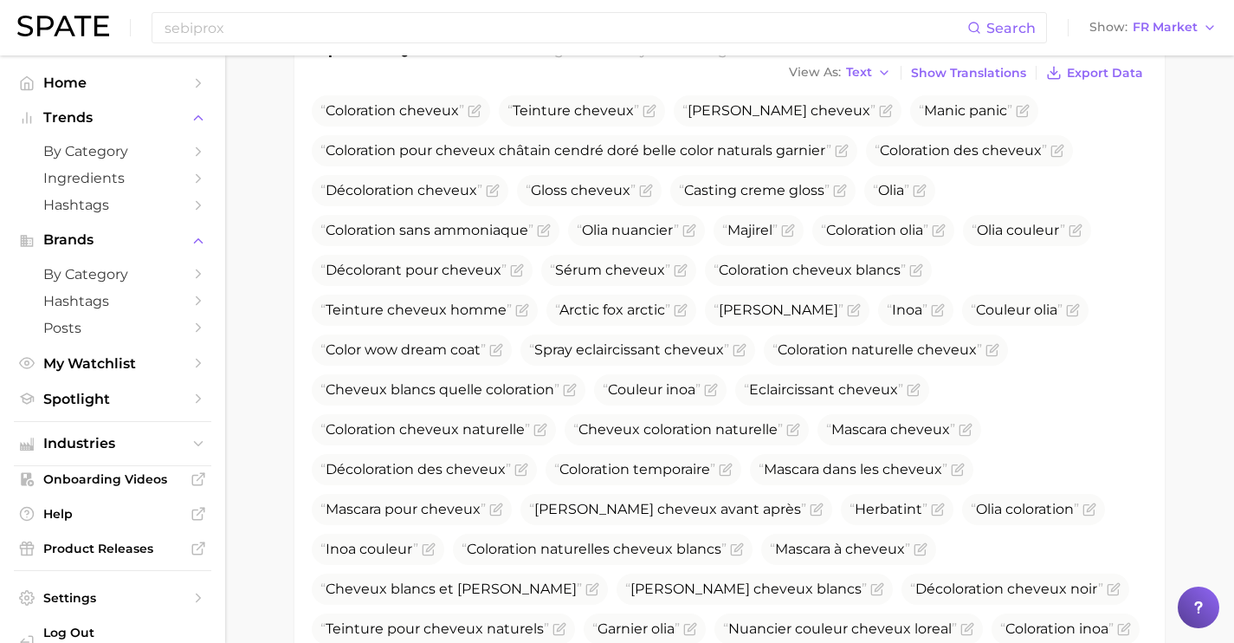
scroll to position [0, 0]
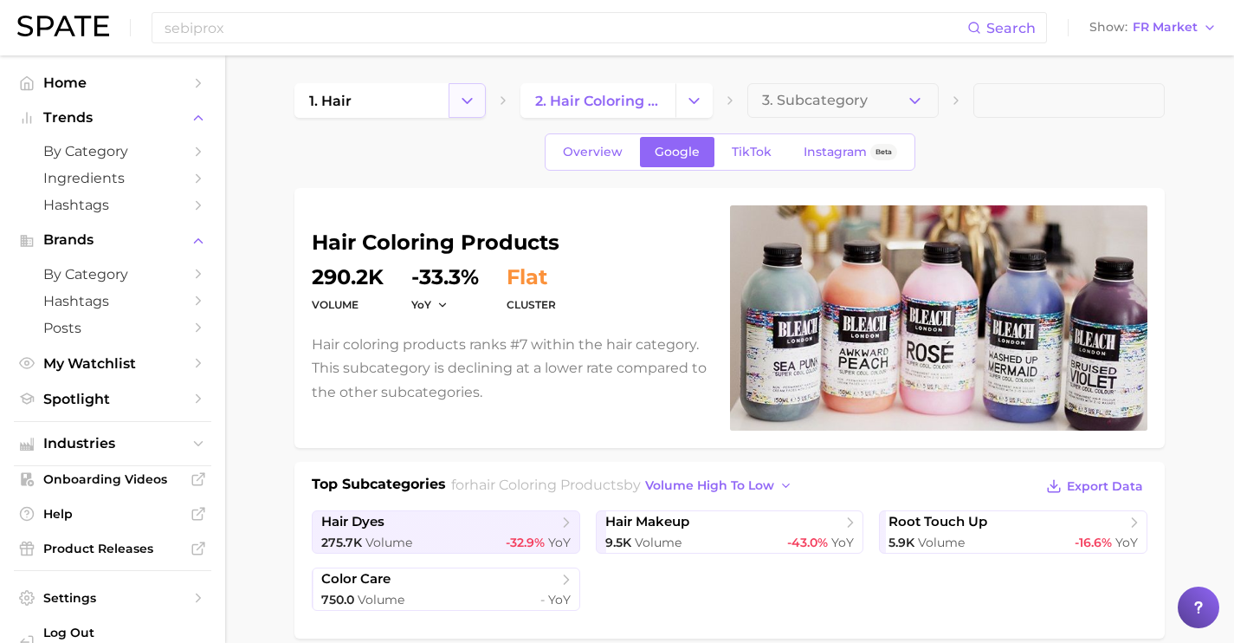
click at [471, 108] on icon "Change Category" at bounding box center [467, 101] width 18 height 18
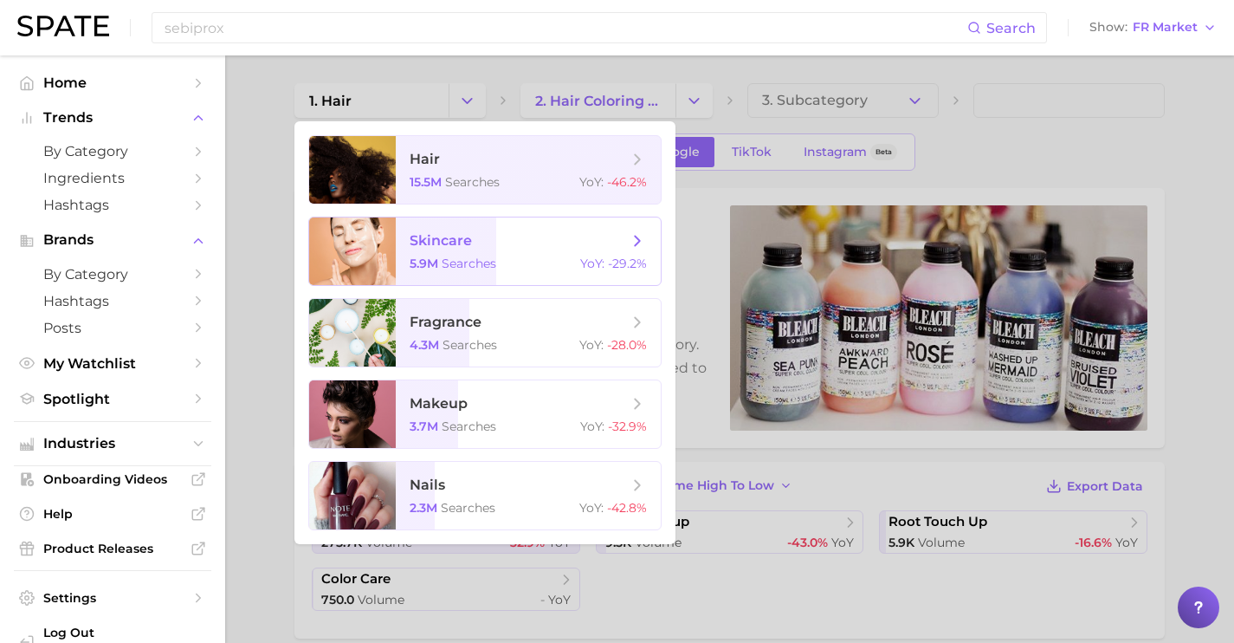
click at [490, 270] on span "searches" at bounding box center [469, 264] width 55 height 16
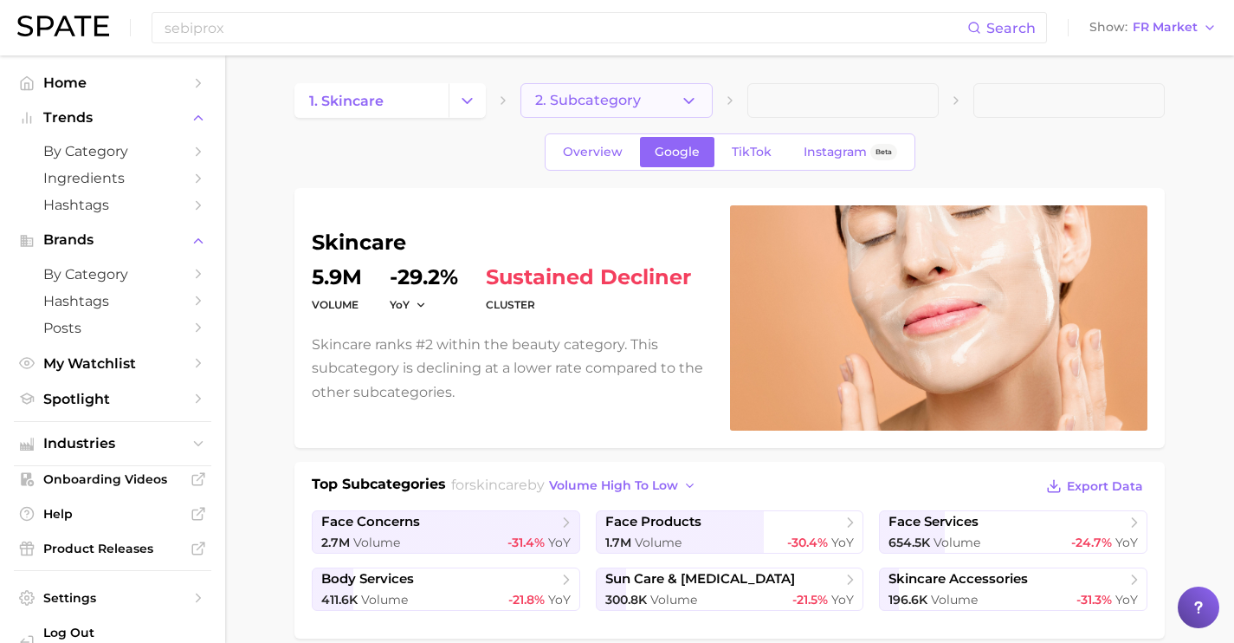
click at [696, 96] on icon "button" at bounding box center [689, 101] width 18 height 18
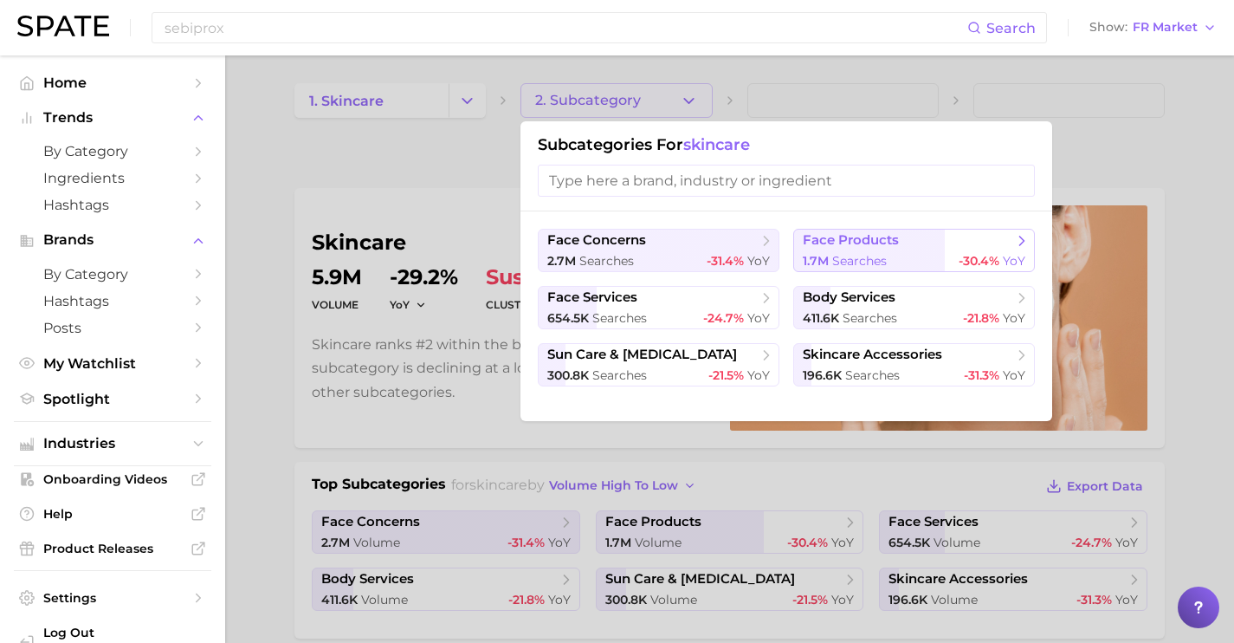
click at [833, 241] on span "face products" at bounding box center [851, 240] width 96 height 16
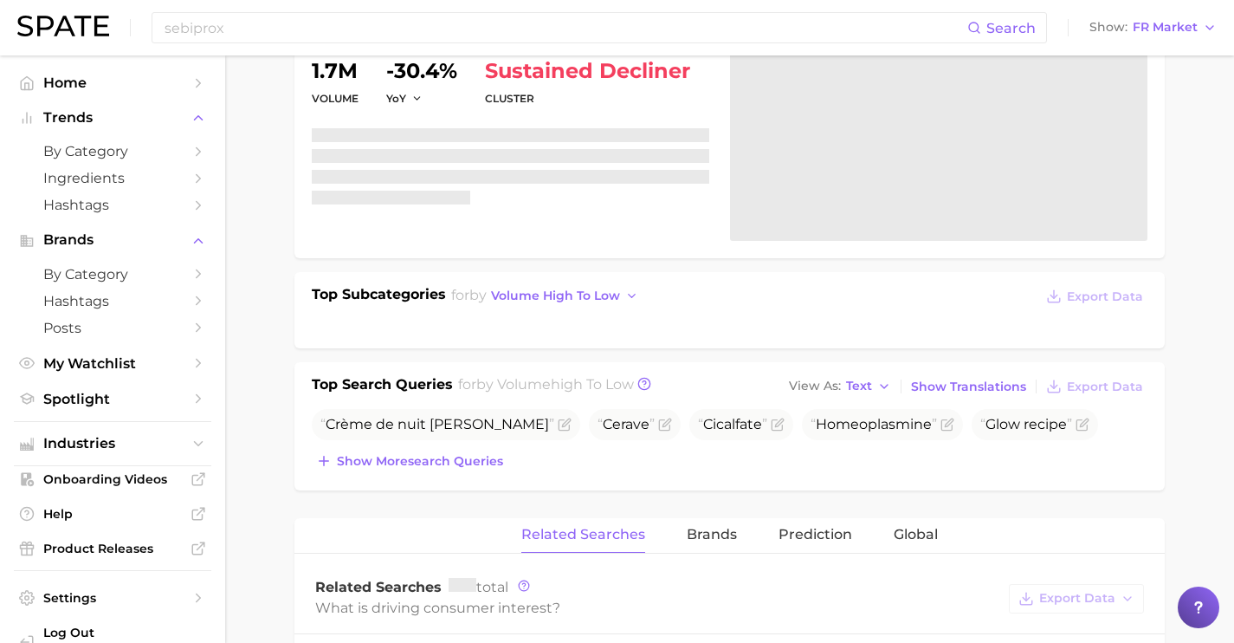
scroll to position [191, 0]
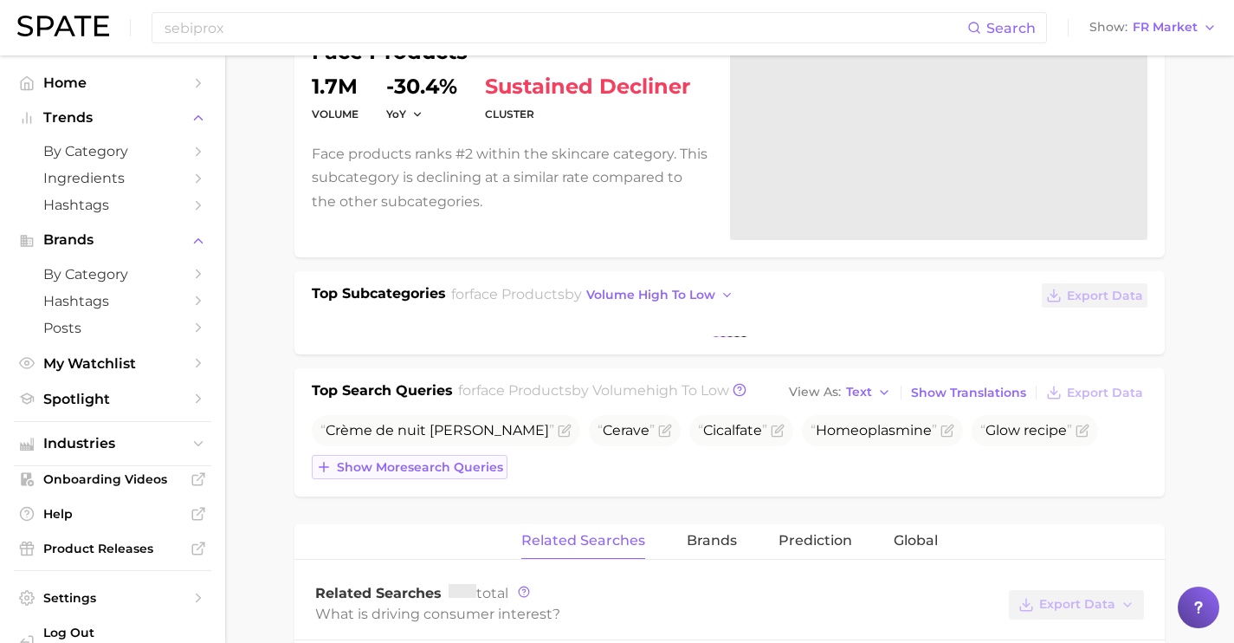
click at [481, 464] on span "Show more search queries" at bounding box center [420, 467] width 166 height 15
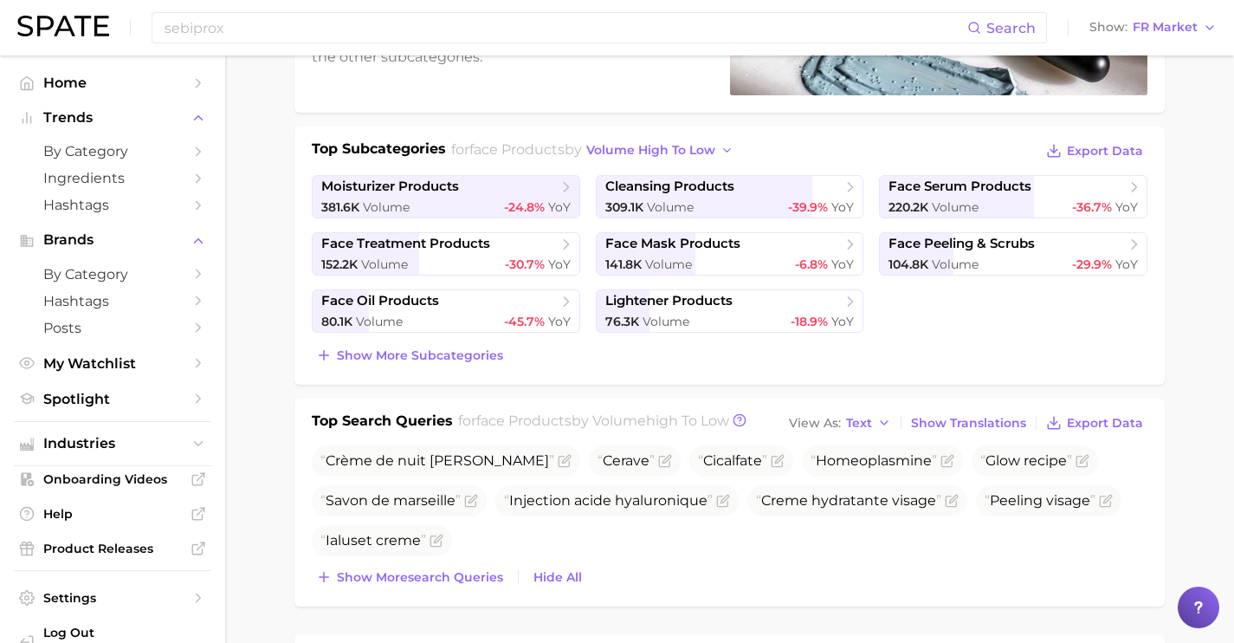
scroll to position [339, 0]
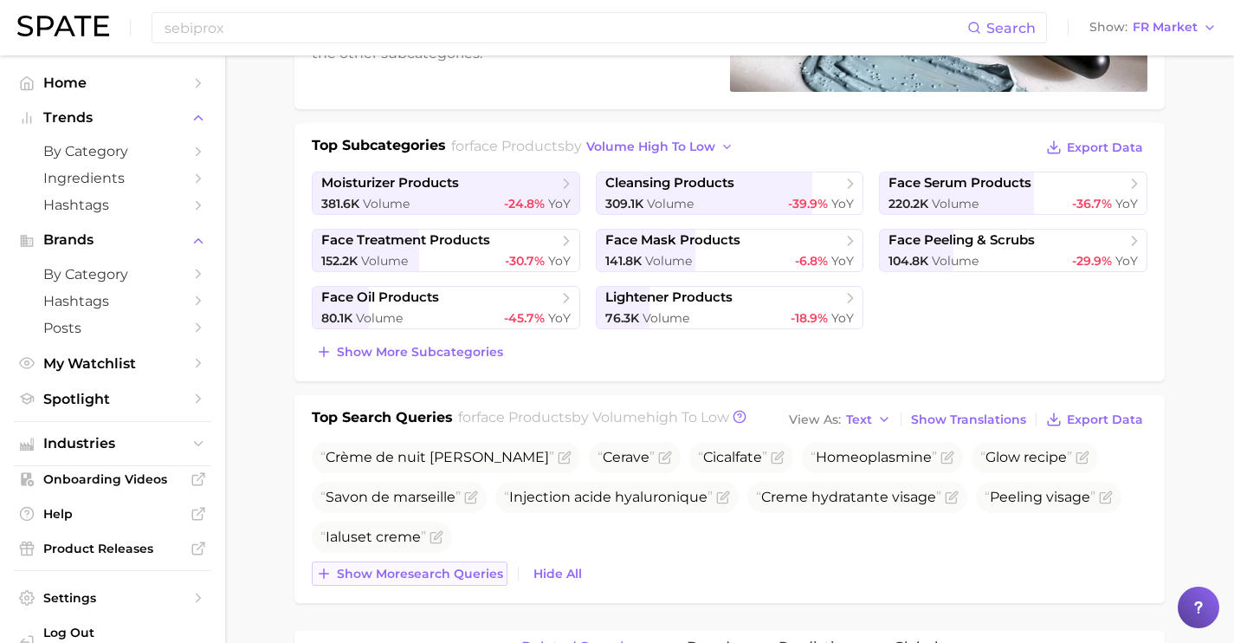
click at [444, 578] on span "Show more search queries" at bounding box center [420, 573] width 166 height 15
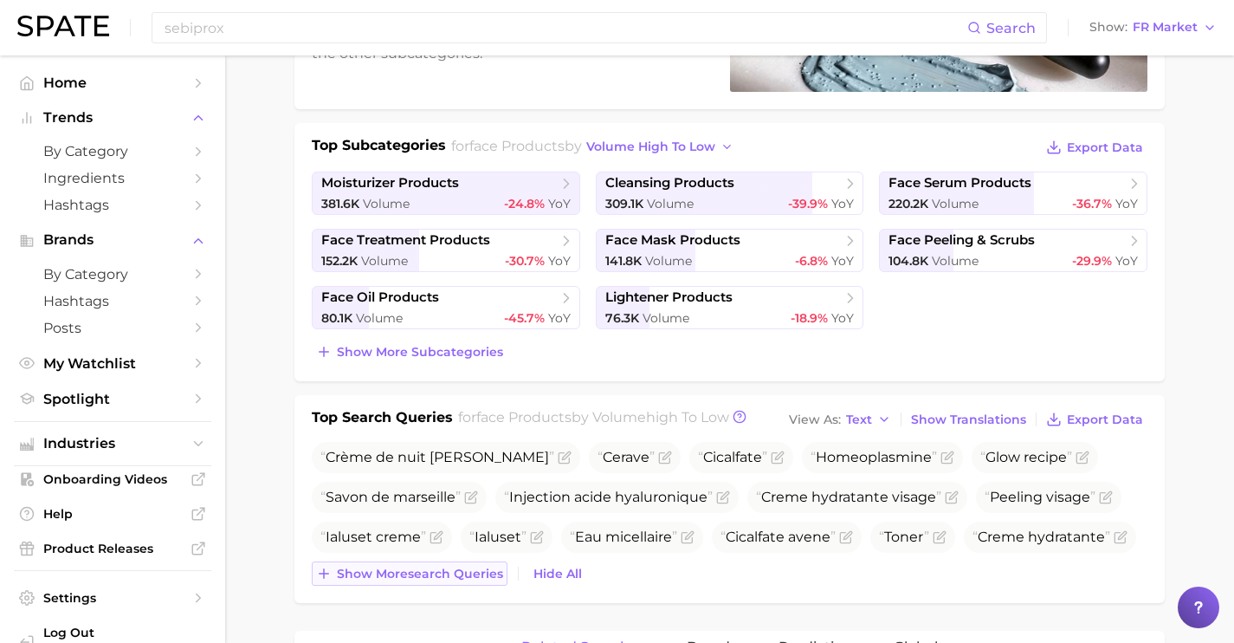
click at [444, 584] on button "Show more search queries" at bounding box center [410, 573] width 196 height 24
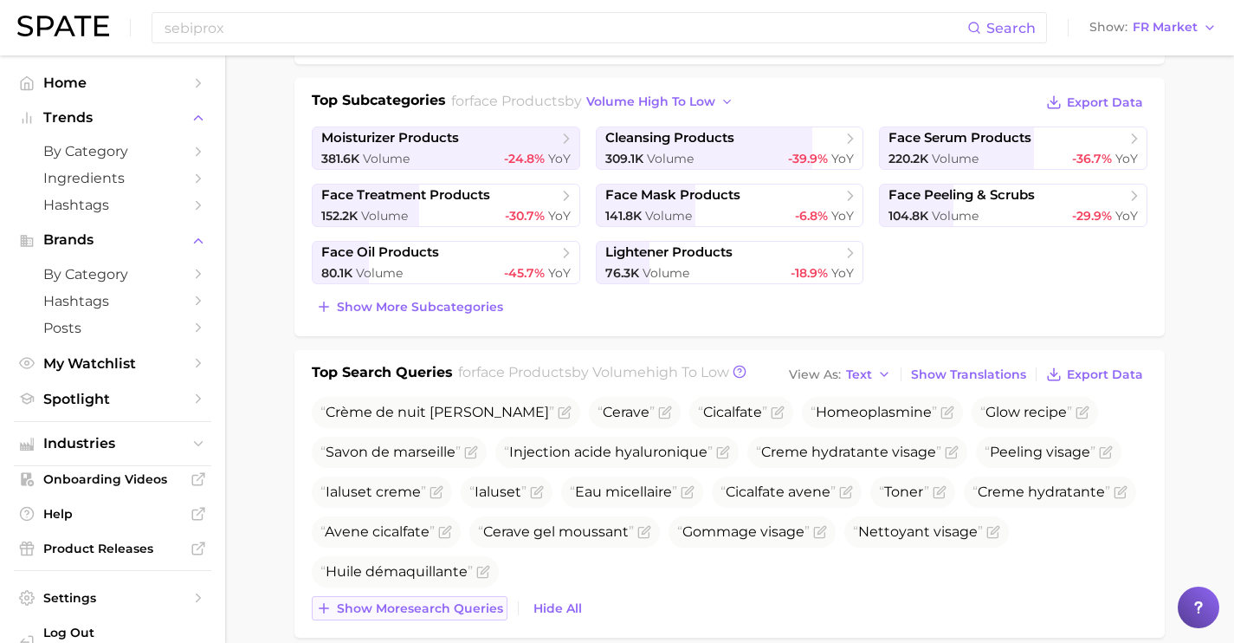
scroll to position [386, 0]
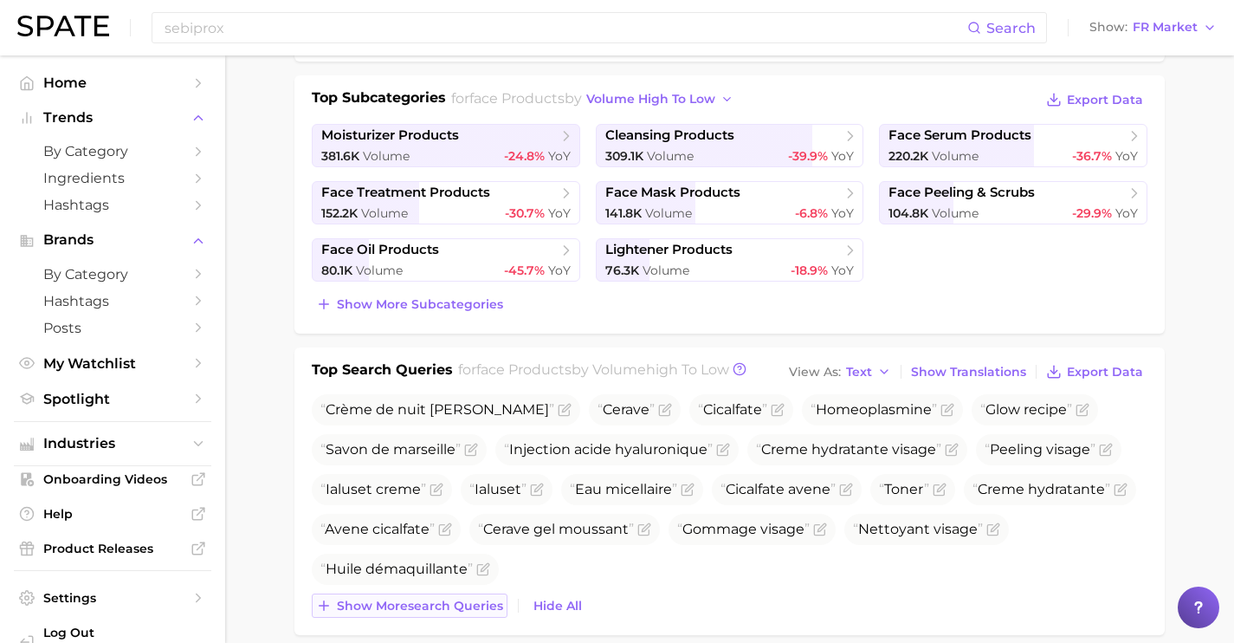
click at [444, 595] on button "Show more search queries" at bounding box center [410, 605] width 196 height 24
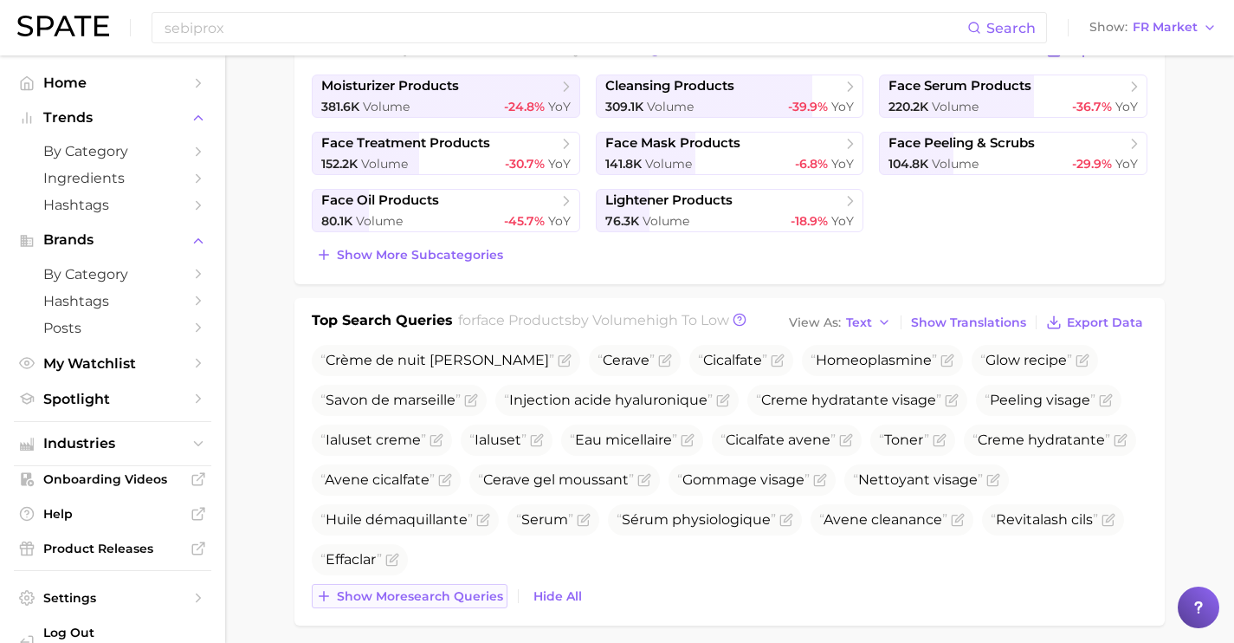
click at [444, 595] on span "Show more search queries" at bounding box center [420, 596] width 166 height 15
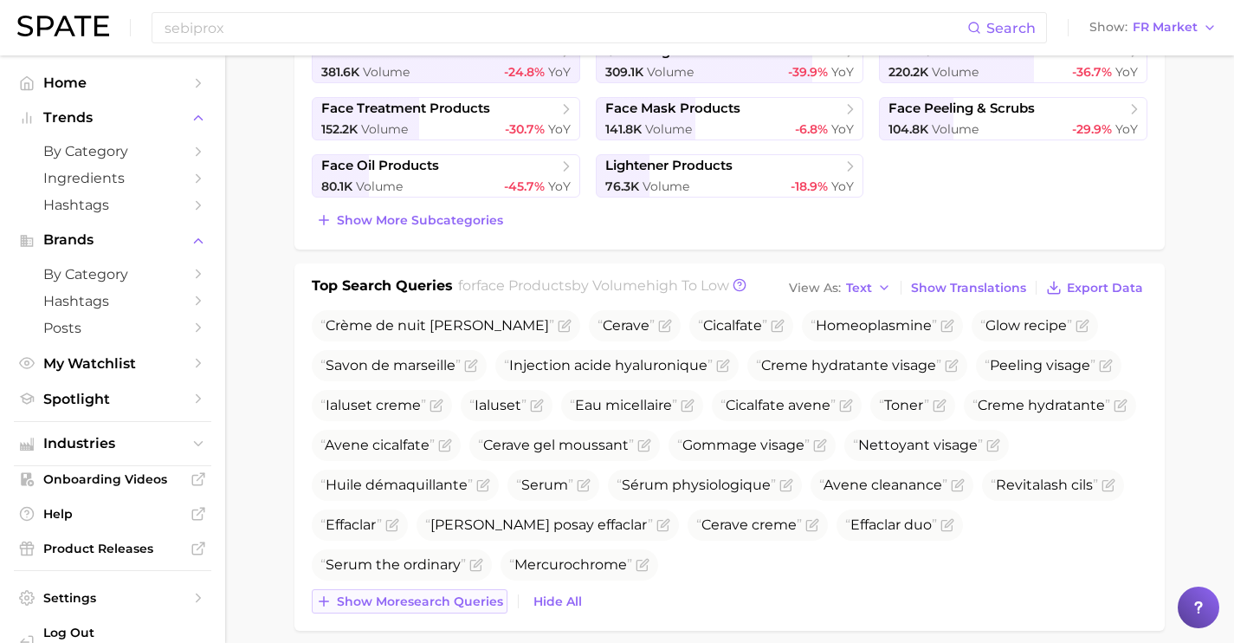
click at [447, 605] on span "Show more search queries" at bounding box center [420, 601] width 166 height 15
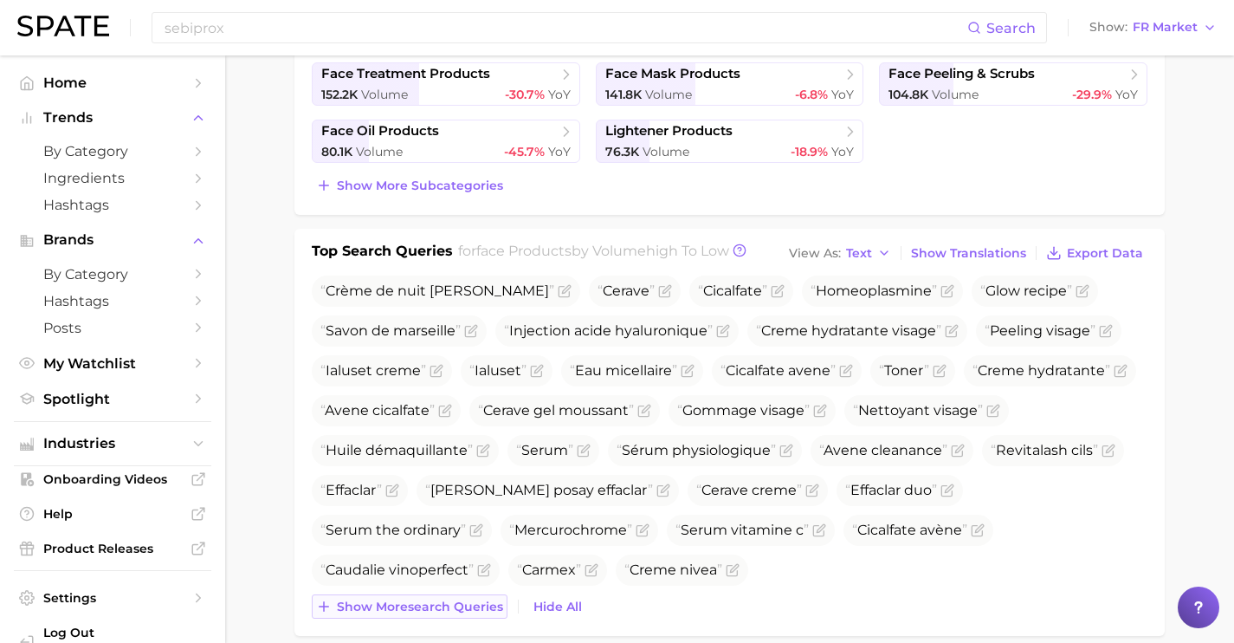
click at [447, 606] on span "Show more search queries" at bounding box center [420, 606] width 166 height 15
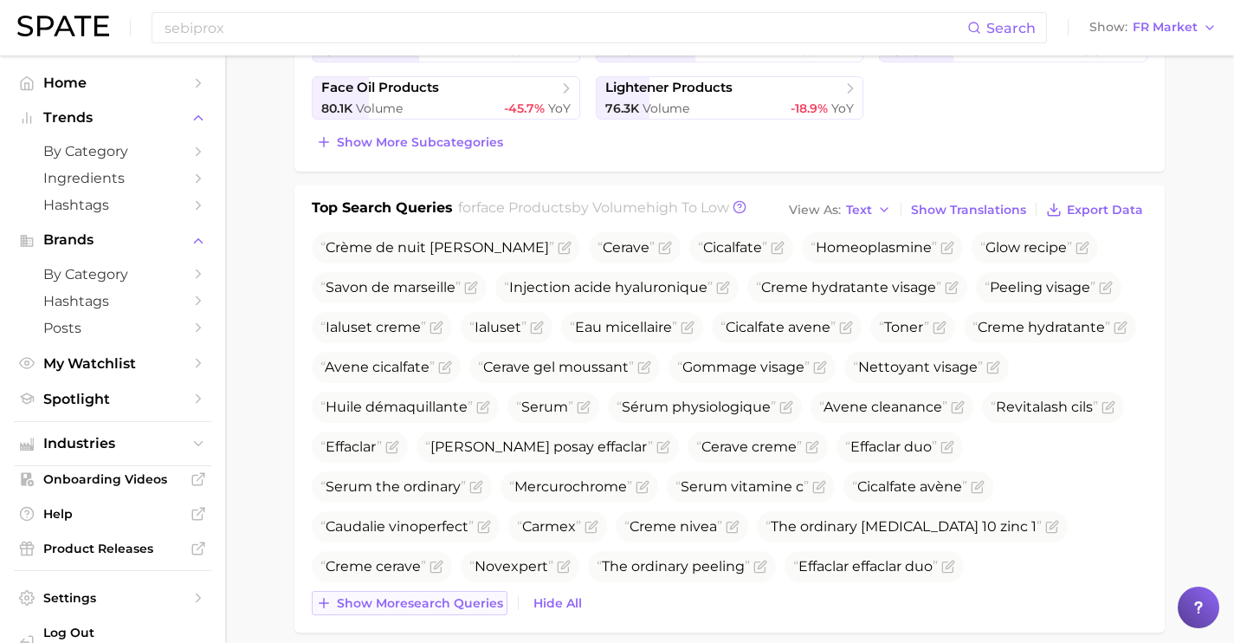
click at [447, 606] on span "Show more search queries" at bounding box center [420, 603] width 166 height 15
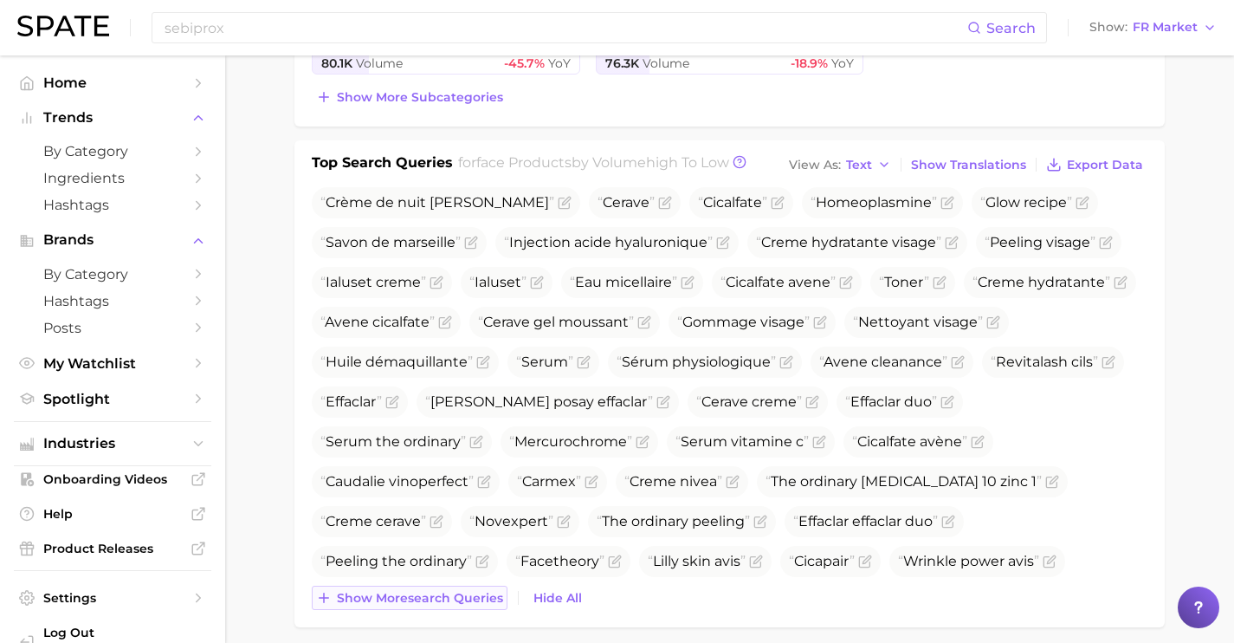
click at [447, 606] on button "Show more search queries" at bounding box center [410, 598] width 196 height 24
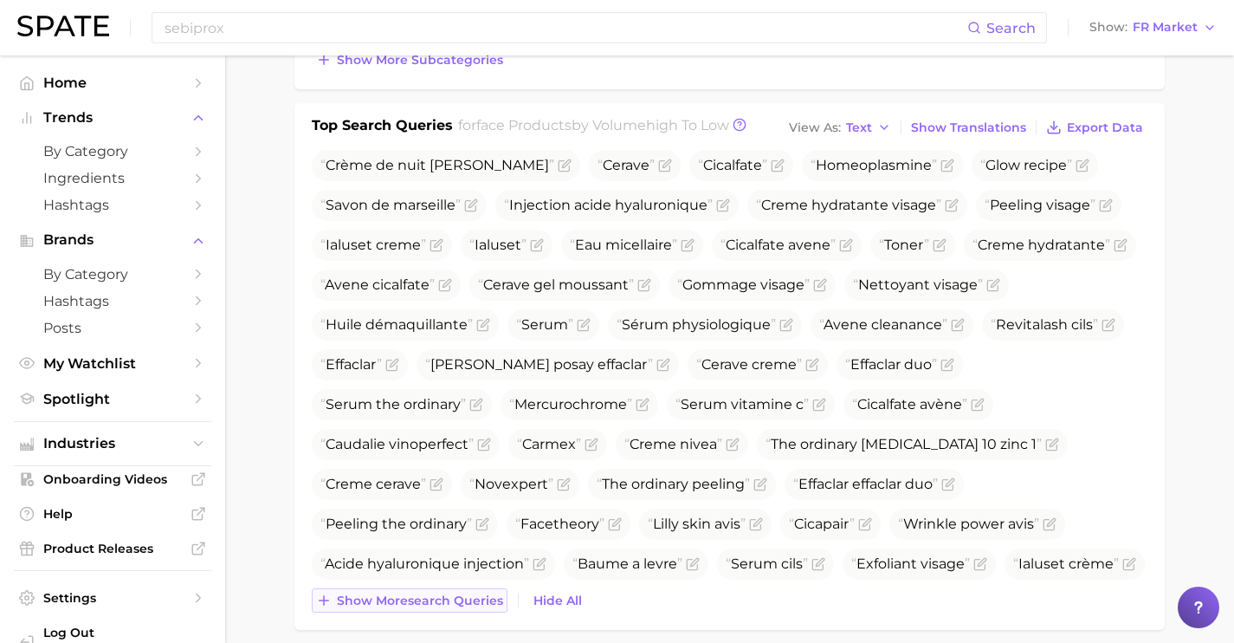
click at [447, 606] on span "Show more search queries" at bounding box center [420, 600] width 166 height 15
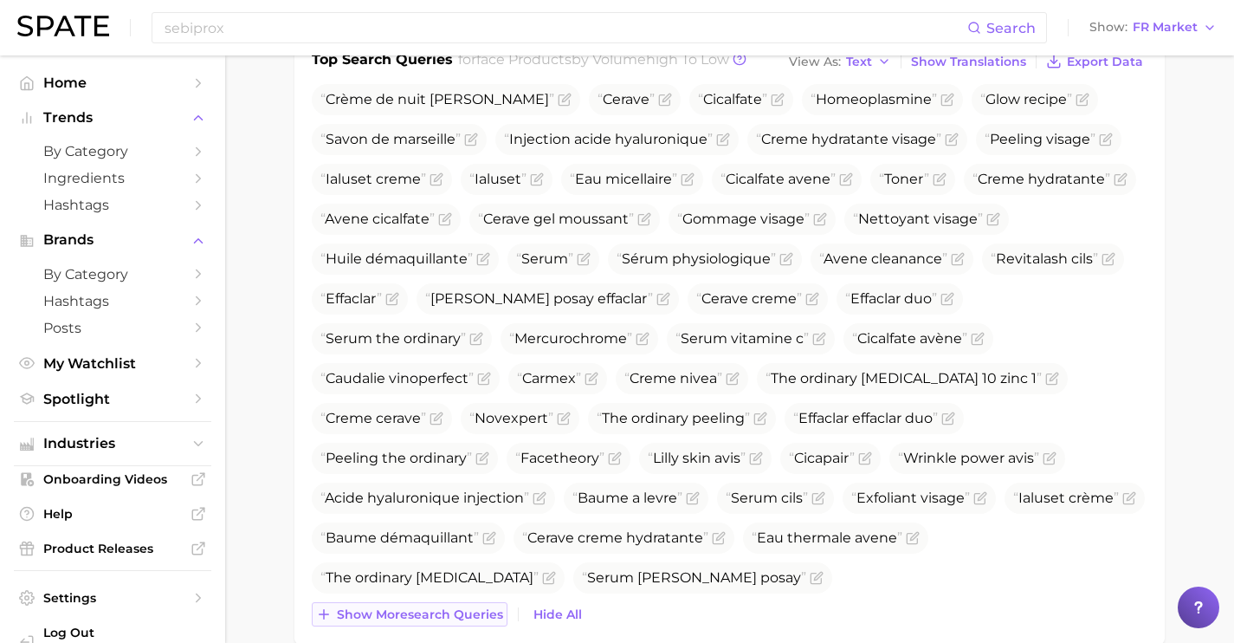
click at [447, 607] on span "Show more search queries" at bounding box center [420, 614] width 166 height 15
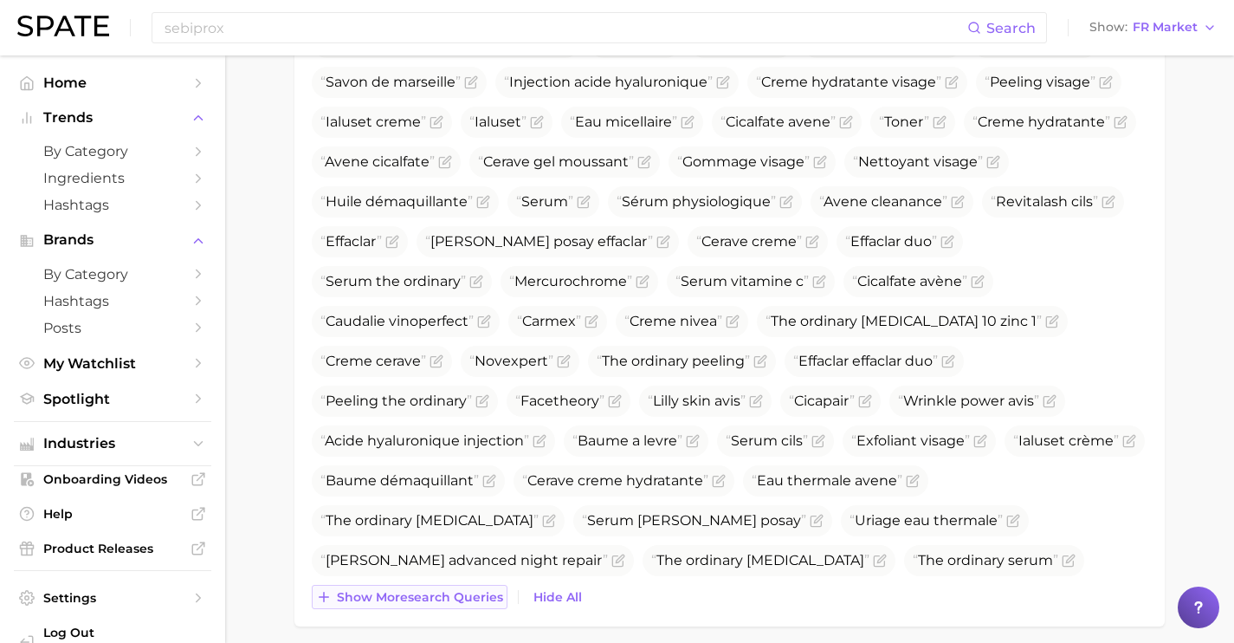
click at [447, 595] on span "Show more search queries" at bounding box center [420, 597] width 166 height 15
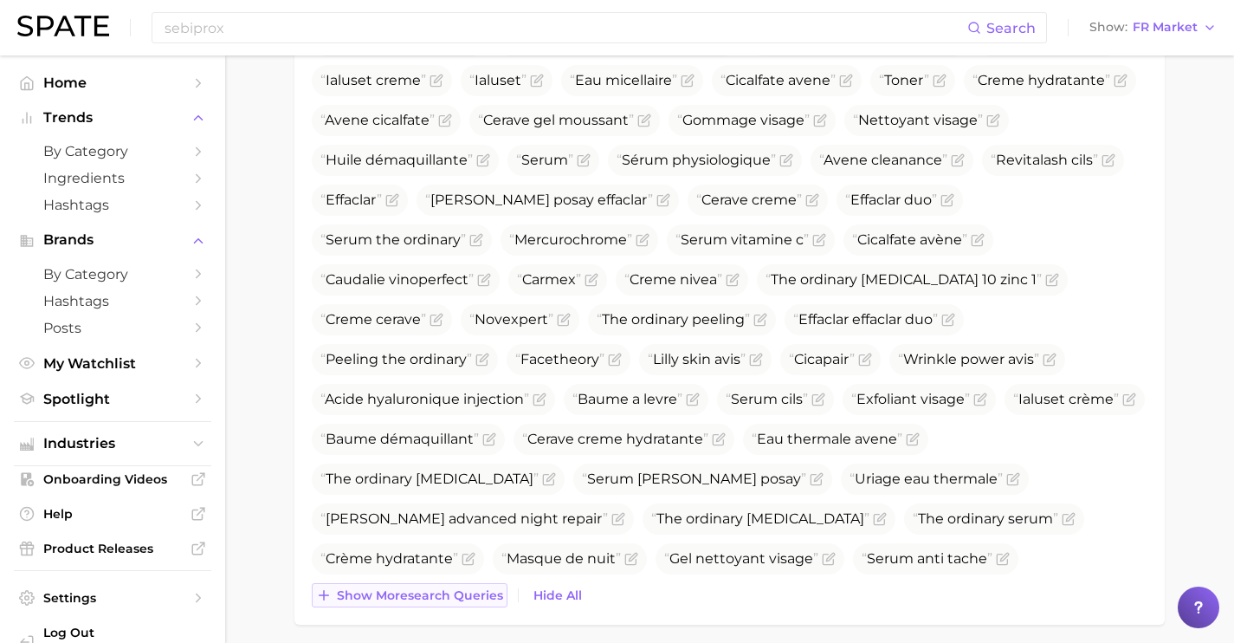
click at [447, 595] on span "Show more search queries" at bounding box center [420, 595] width 166 height 15
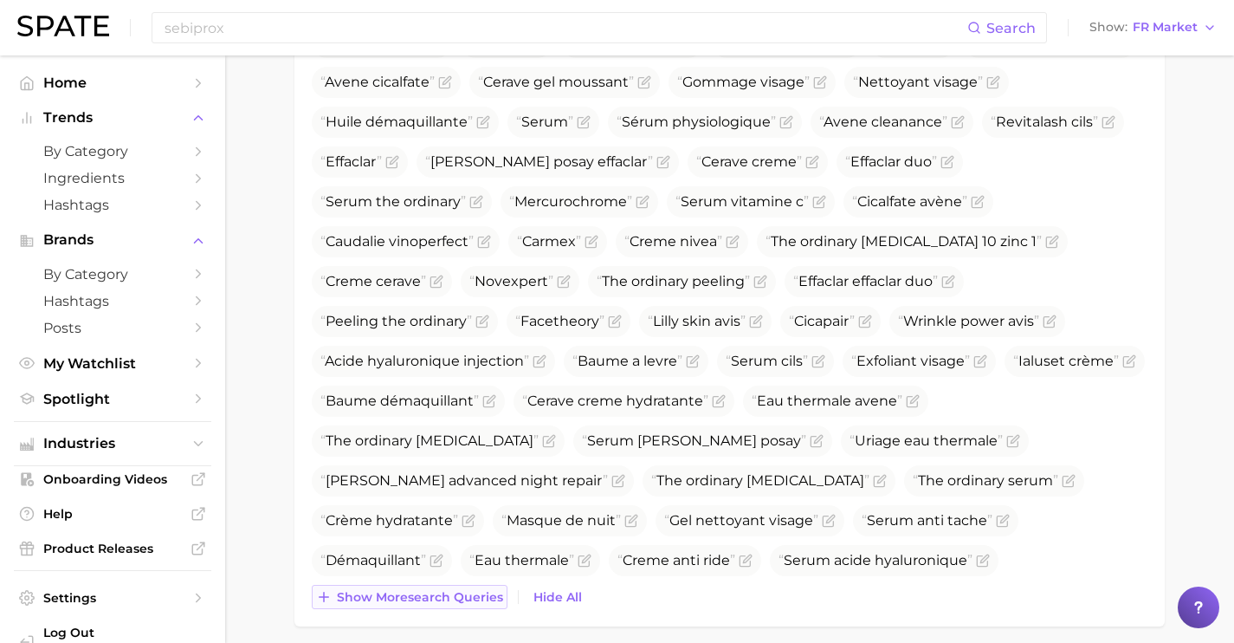
click at [447, 595] on span "Show more search queries" at bounding box center [420, 597] width 166 height 15
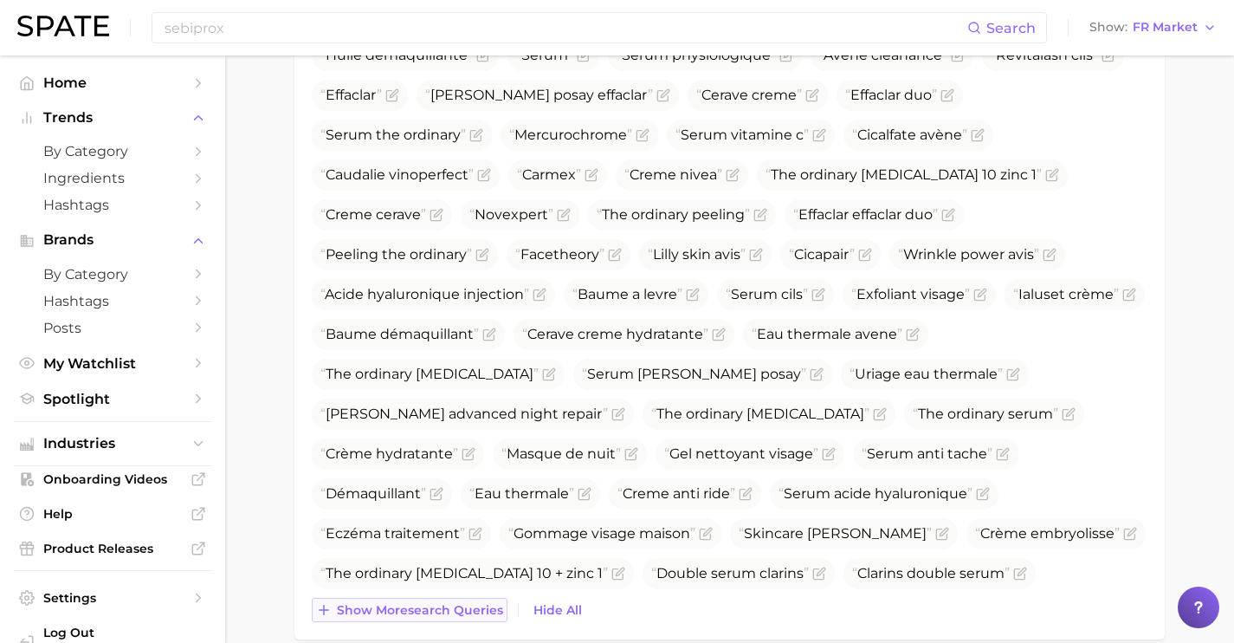
scroll to position [902, 0]
click at [447, 596] on button "Show more search queries" at bounding box center [410, 608] width 196 height 24
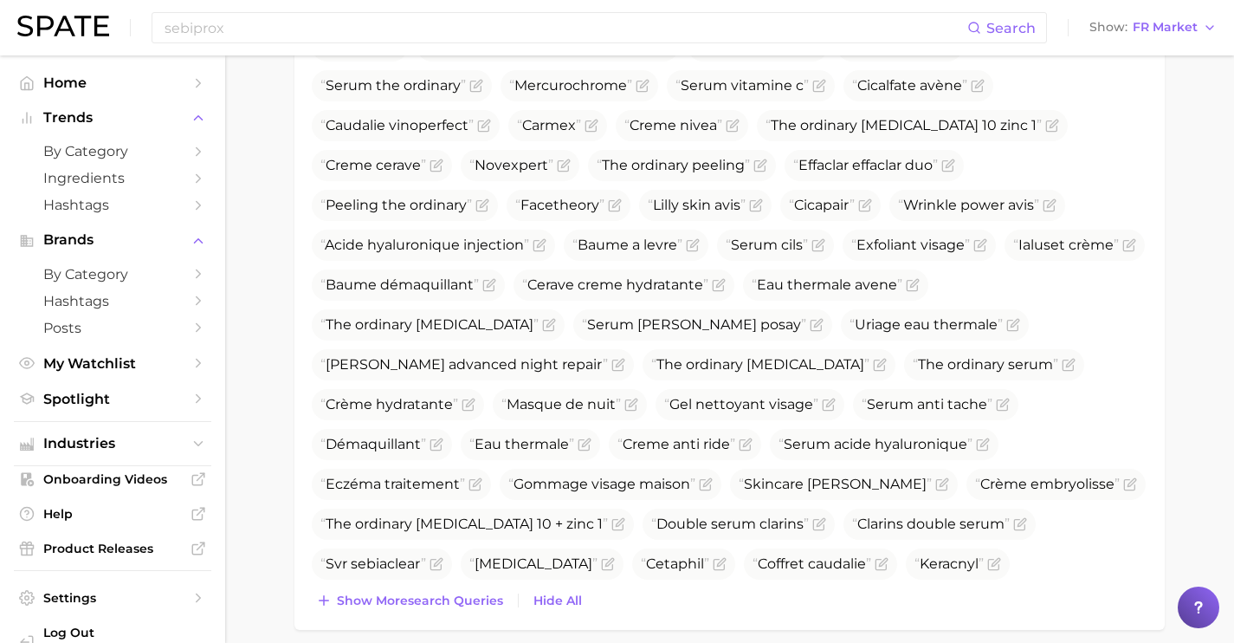
click at [447, 595] on span "Show more search queries" at bounding box center [420, 600] width 166 height 15
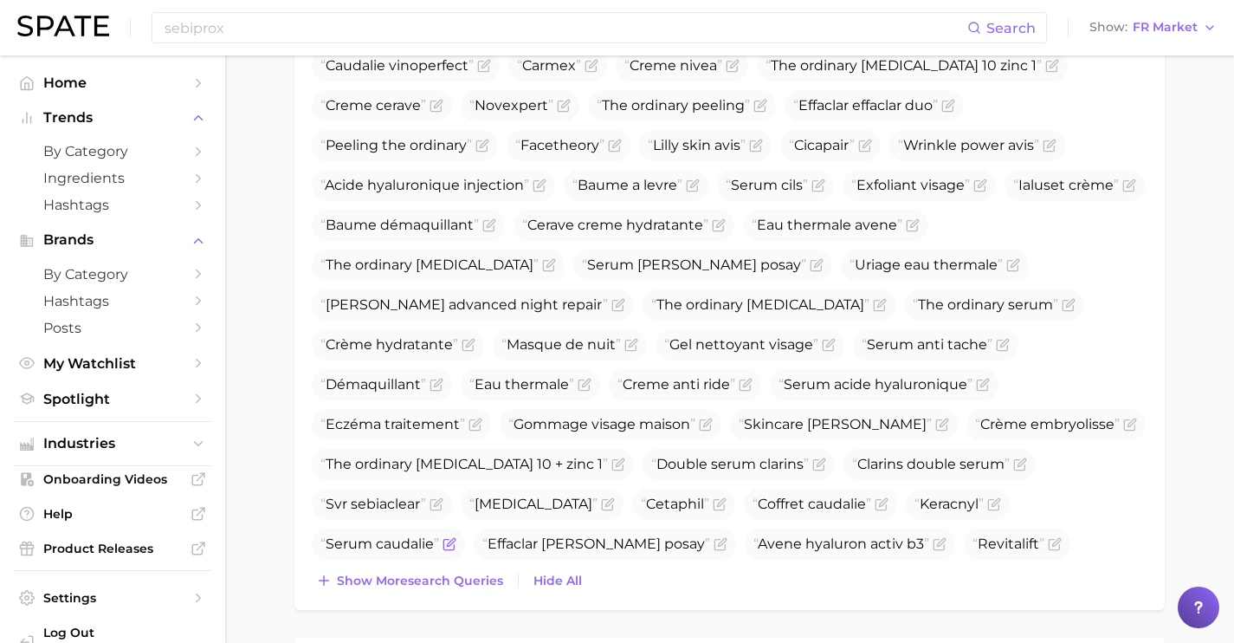
click at [447, 595] on div "Top Search Queries for face products by Volume high to low View As Text Show Tr…" at bounding box center [729, 167] width 870 height 885
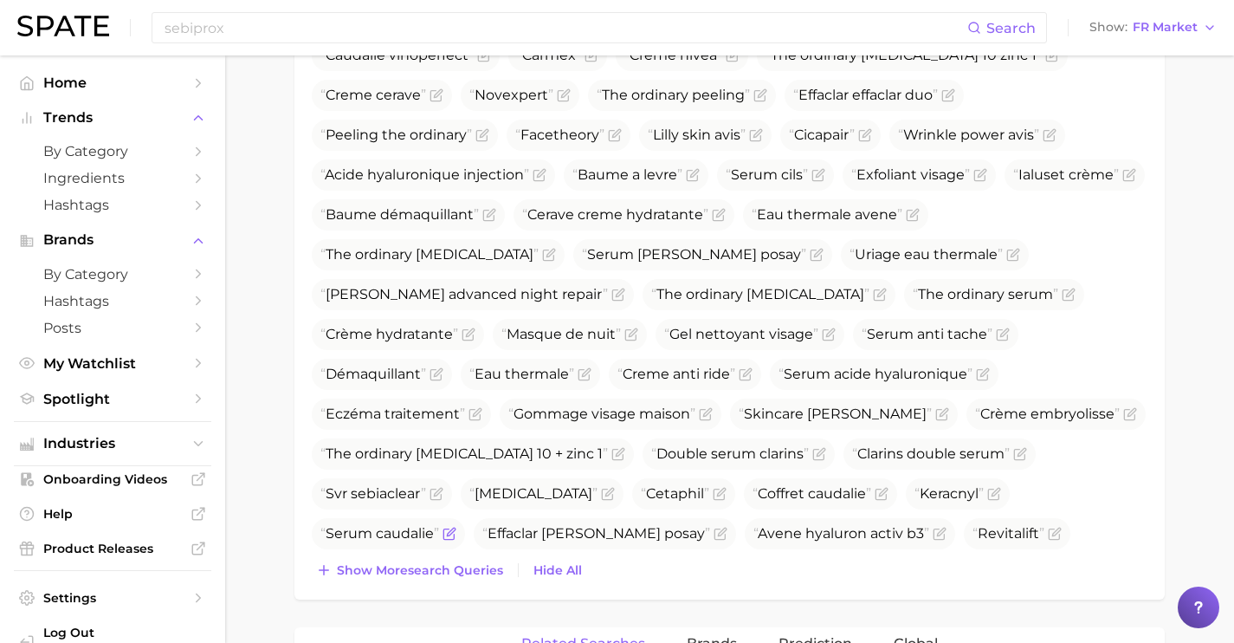
scroll to position [1025, 0]
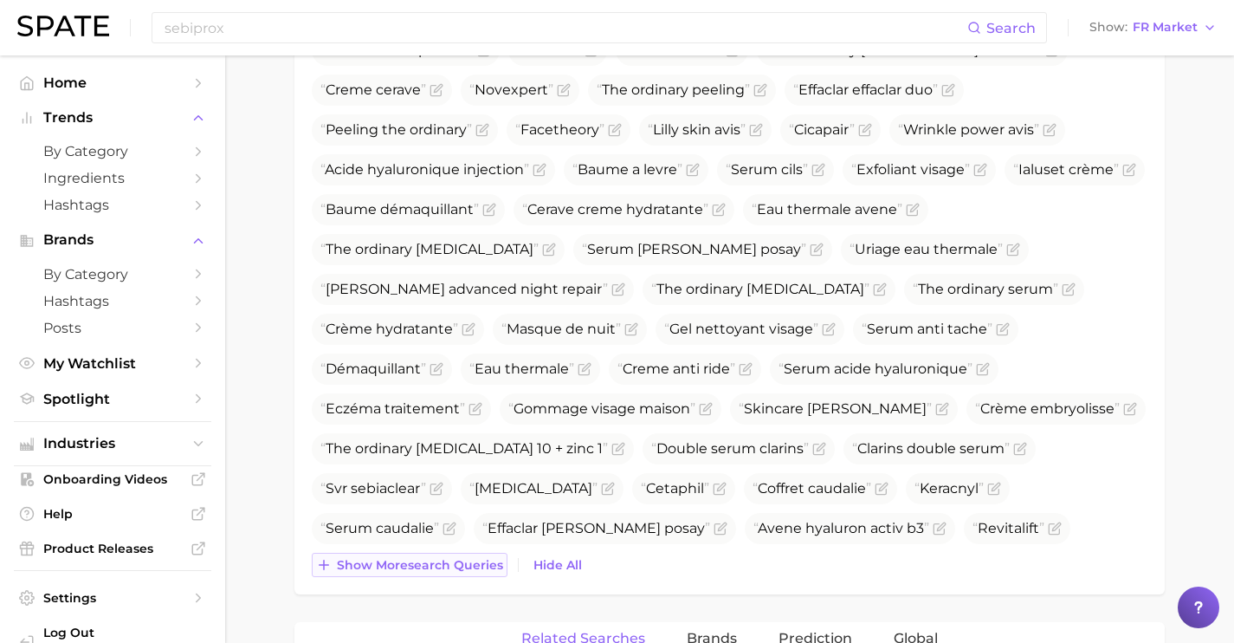
click at [446, 566] on span "Show more search queries" at bounding box center [420, 565] width 166 height 15
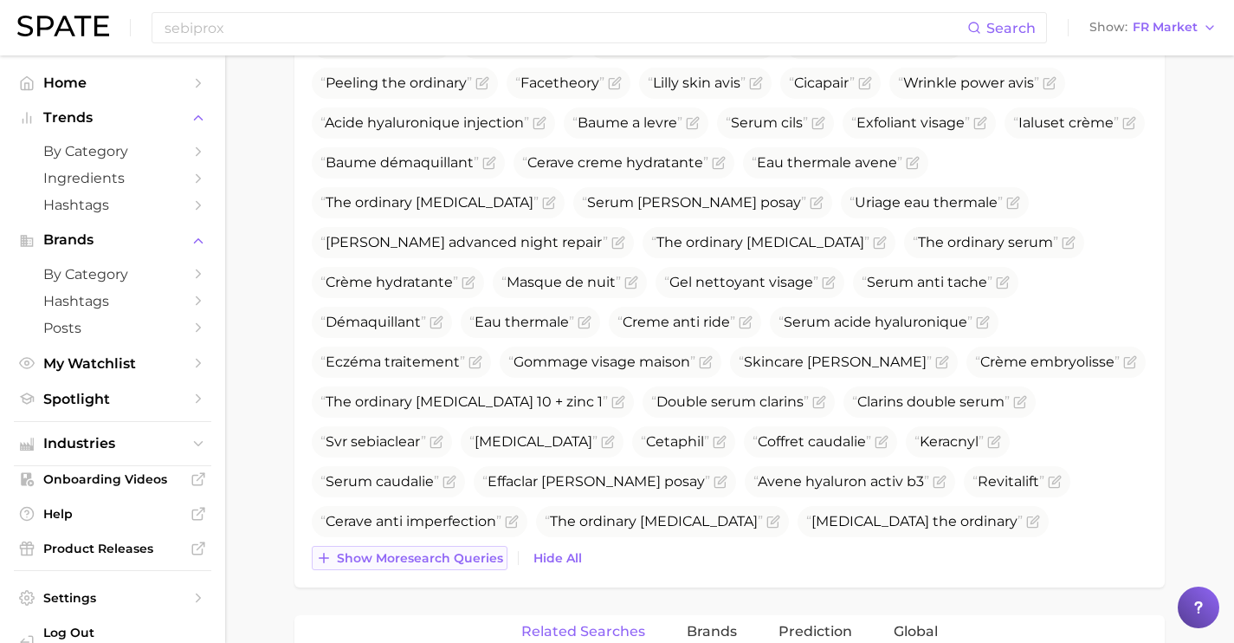
click at [446, 566] on button "Show more search queries" at bounding box center [410, 558] width 196 height 24
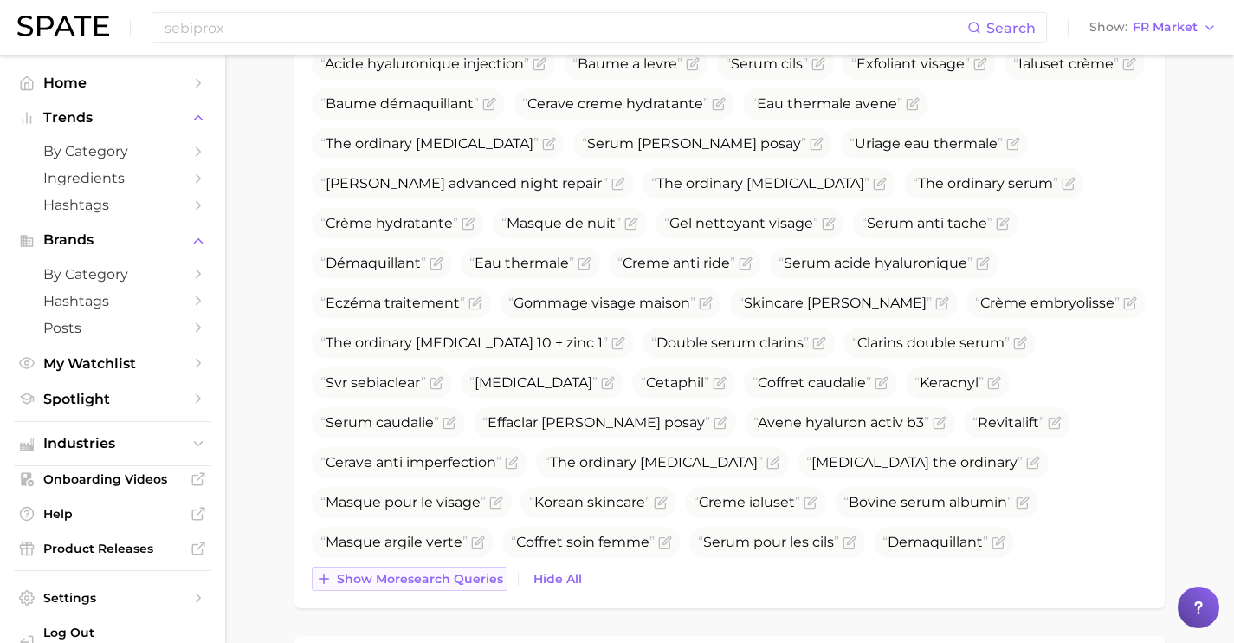
click at [446, 566] on button "Show more search queries" at bounding box center [410, 578] width 196 height 24
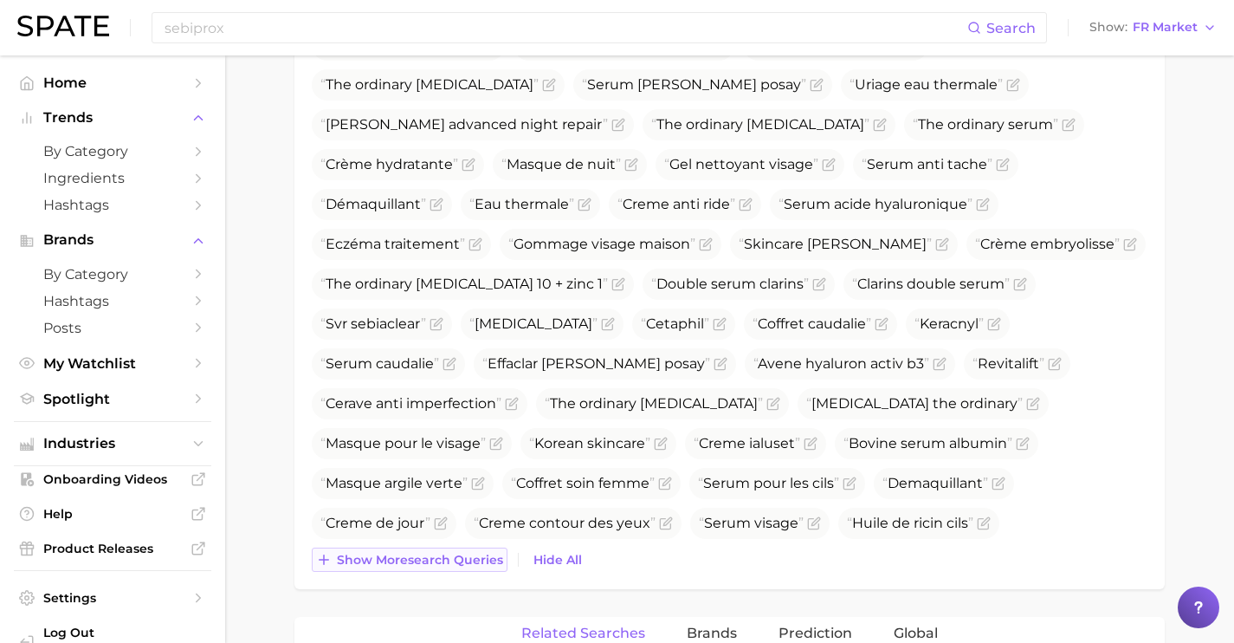
click at [446, 566] on button "Show more search queries" at bounding box center [410, 559] width 196 height 24
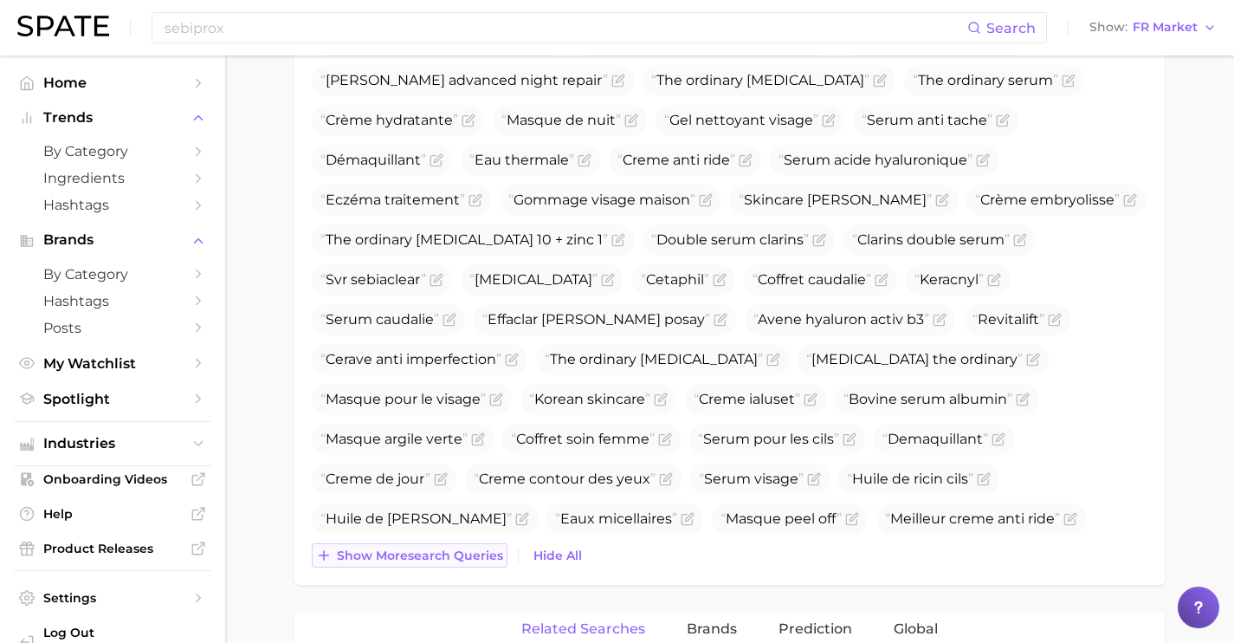
scroll to position [1235, 0]
click at [446, 566] on div "Top Search Queries for face products by Volume high to low View As Text Show Tr…" at bounding box center [729, 40] width 870 height 1084
click at [443, 558] on span "Show more search queries" at bounding box center [420, 554] width 166 height 15
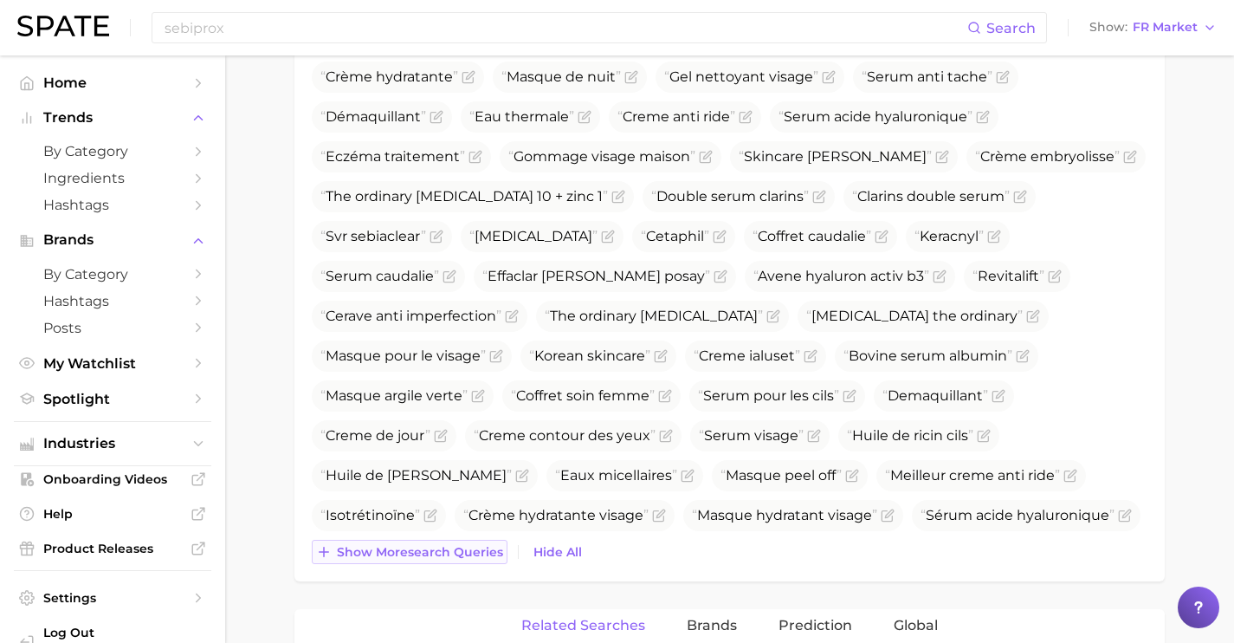
click at [443, 558] on span "Show more search queries" at bounding box center [420, 552] width 166 height 15
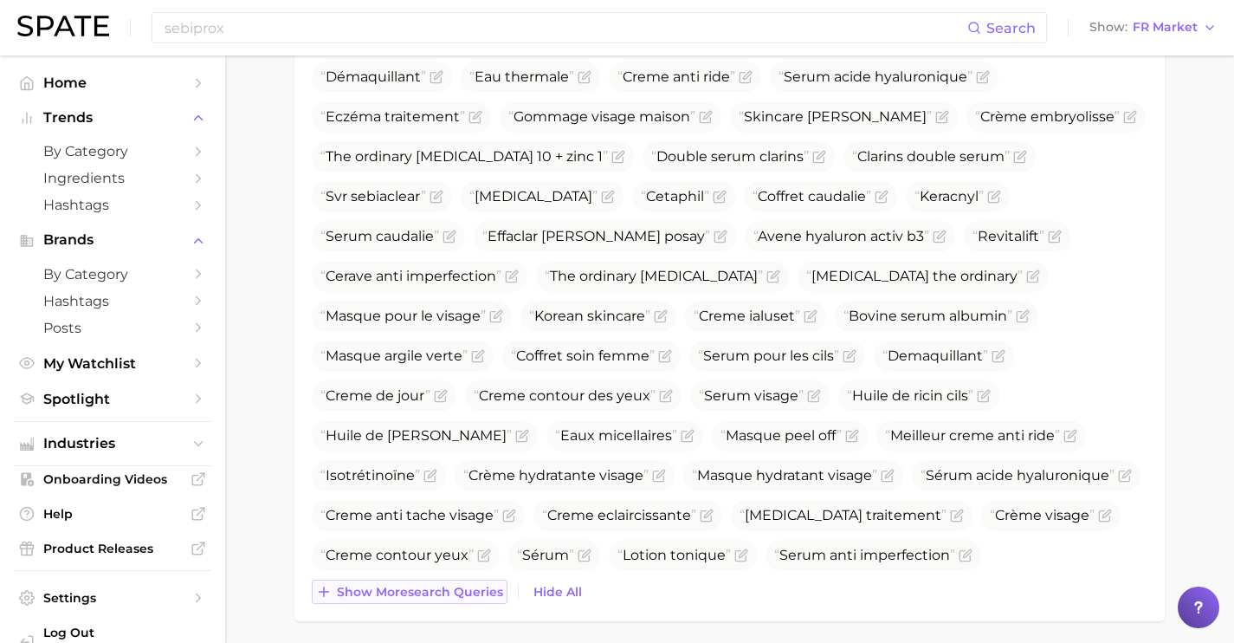
scroll to position [1321, 0]
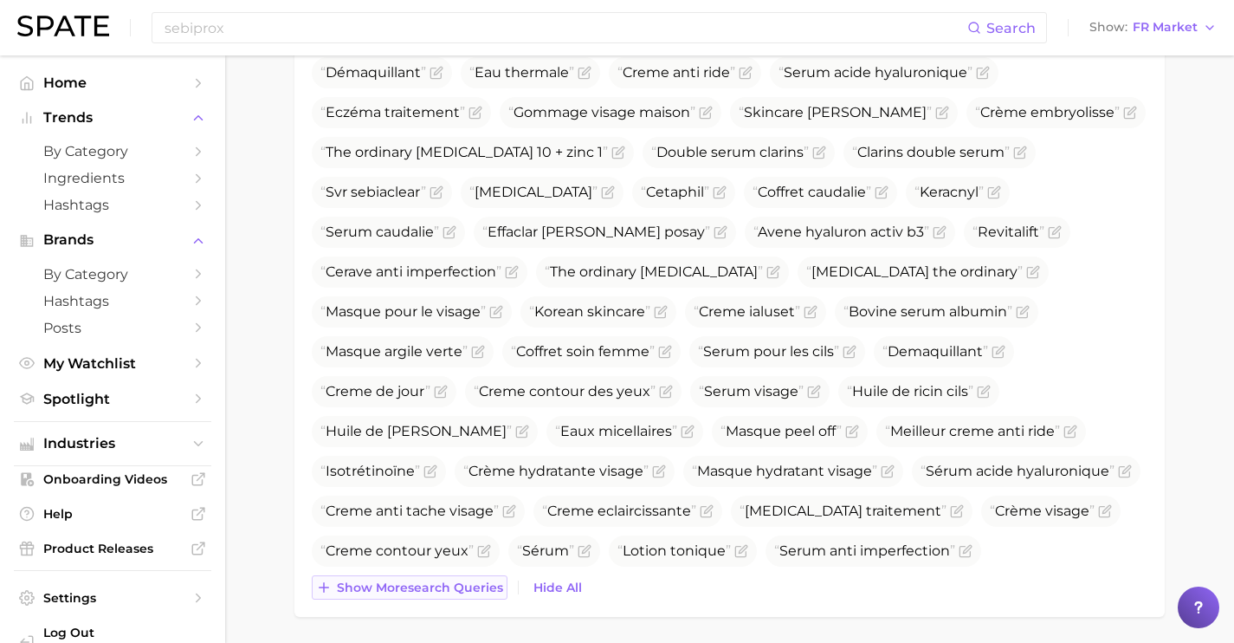
click at [443, 582] on span "Lingette démaquillante lavable" at bounding box center [434, 590] width 228 height 16
click at [445, 573] on div "Crème de nuit [PERSON_NAME] Cerave Cicalfate Homeoplasmine Glow recipe Savon de…" at bounding box center [730, 30] width 836 height 1140
click at [446, 587] on span "Show more search queries" at bounding box center [420, 587] width 166 height 15
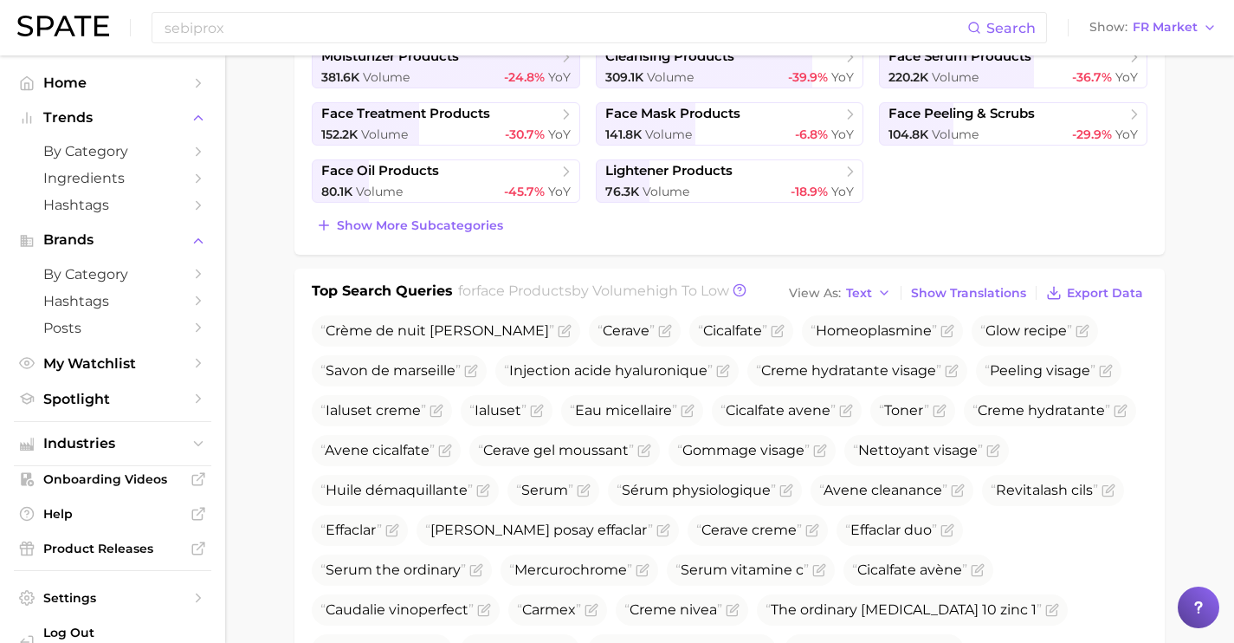
scroll to position [0, 0]
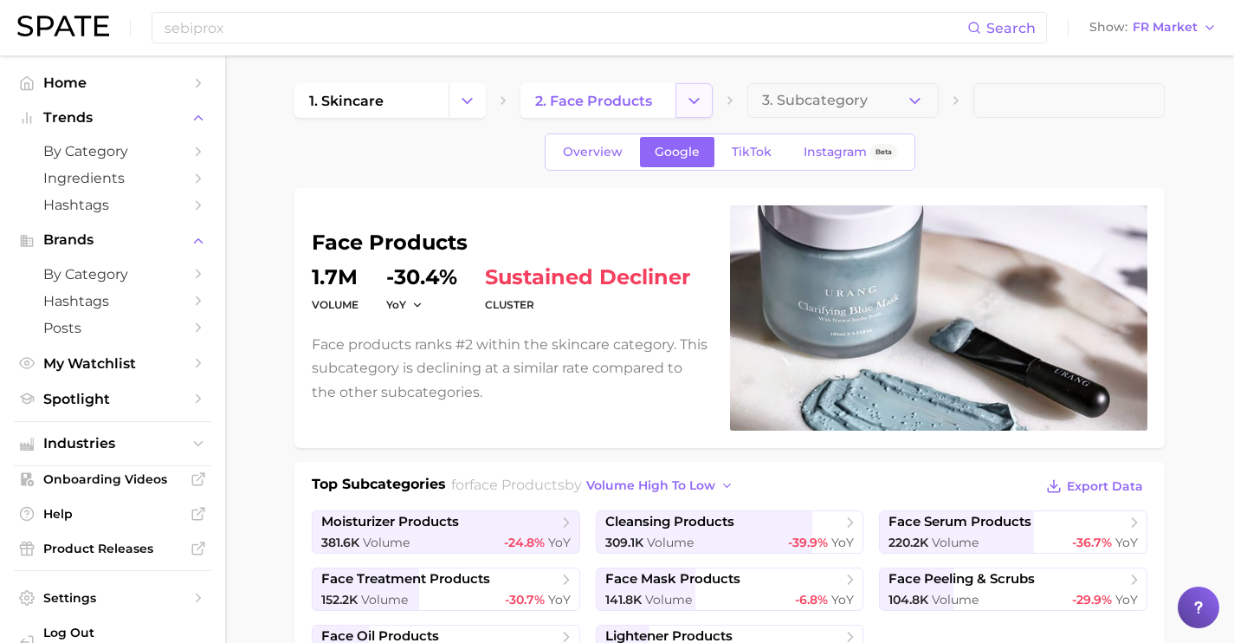
click at [683, 109] on button "Change Category" at bounding box center [694, 100] width 37 height 35
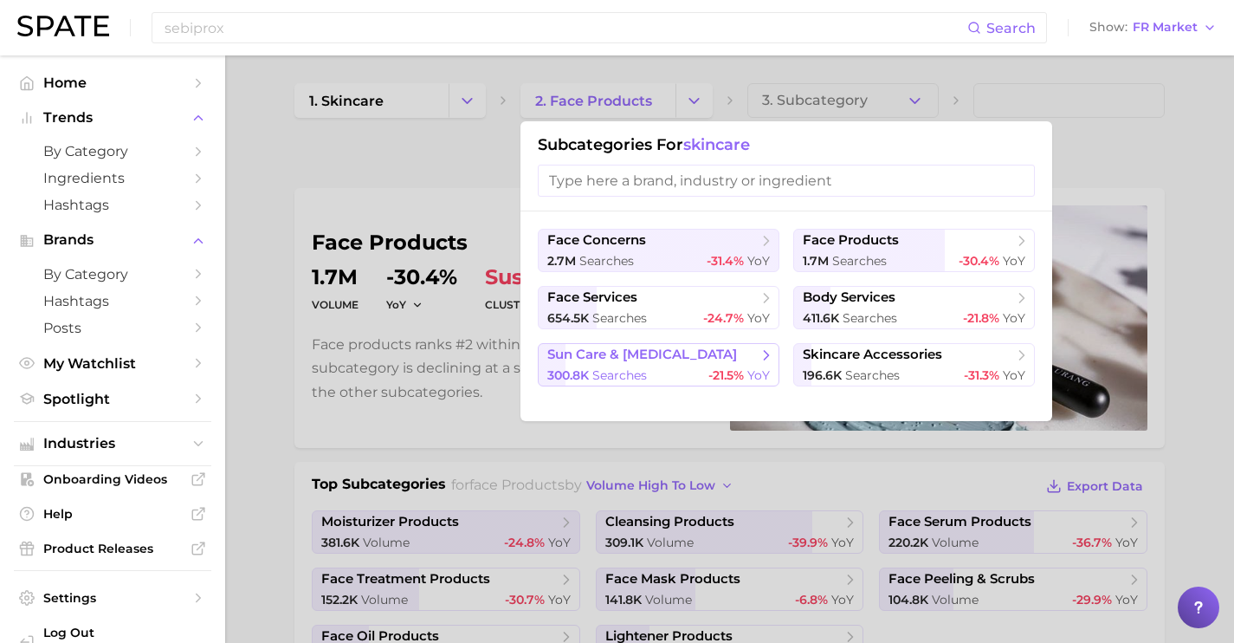
click at [703, 367] on div "300.8k searches -21.5% YoY" at bounding box center [658, 375] width 223 height 16
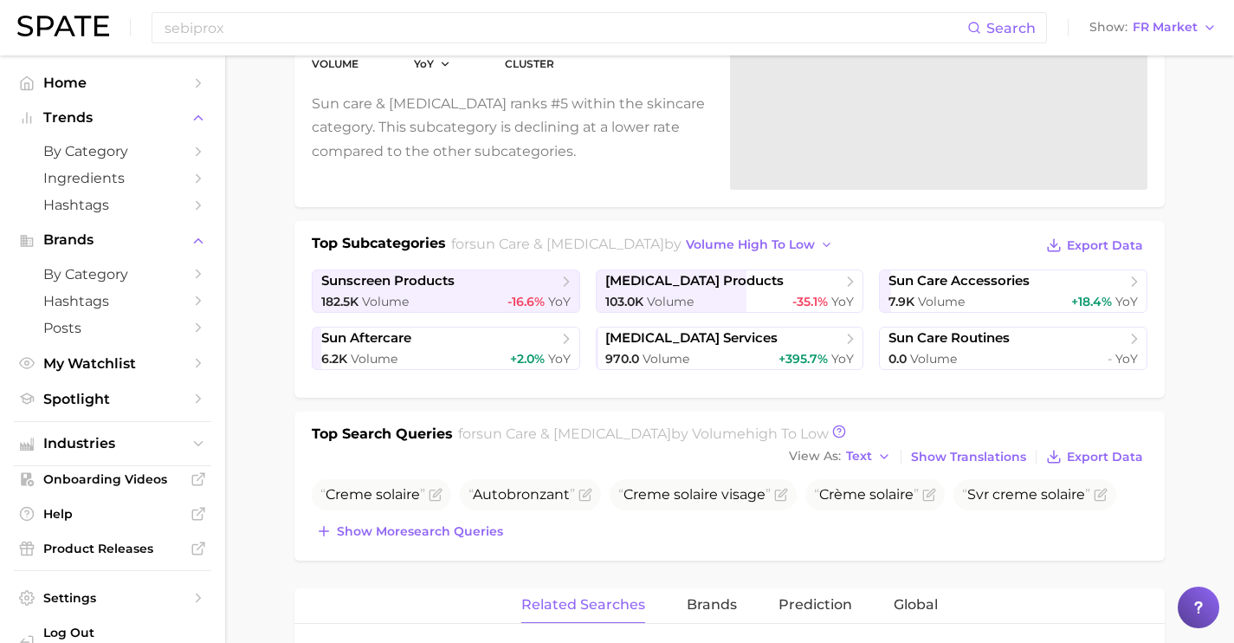
scroll to position [257, 0]
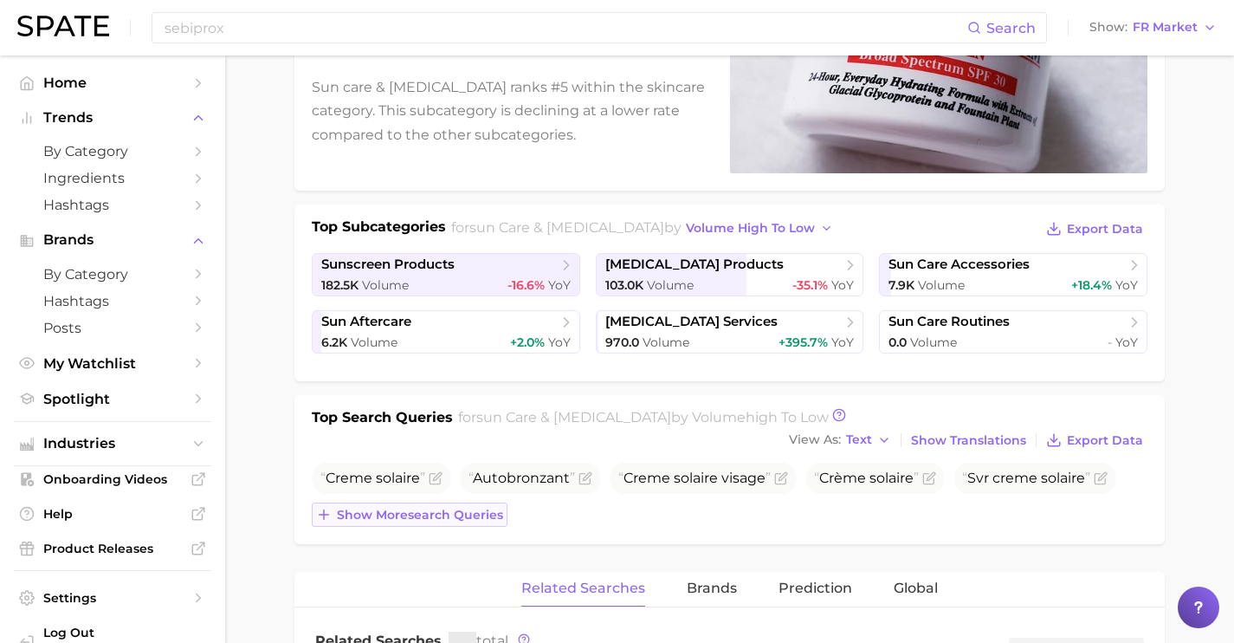
click at [473, 512] on span "Show more search queries" at bounding box center [420, 515] width 166 height 15
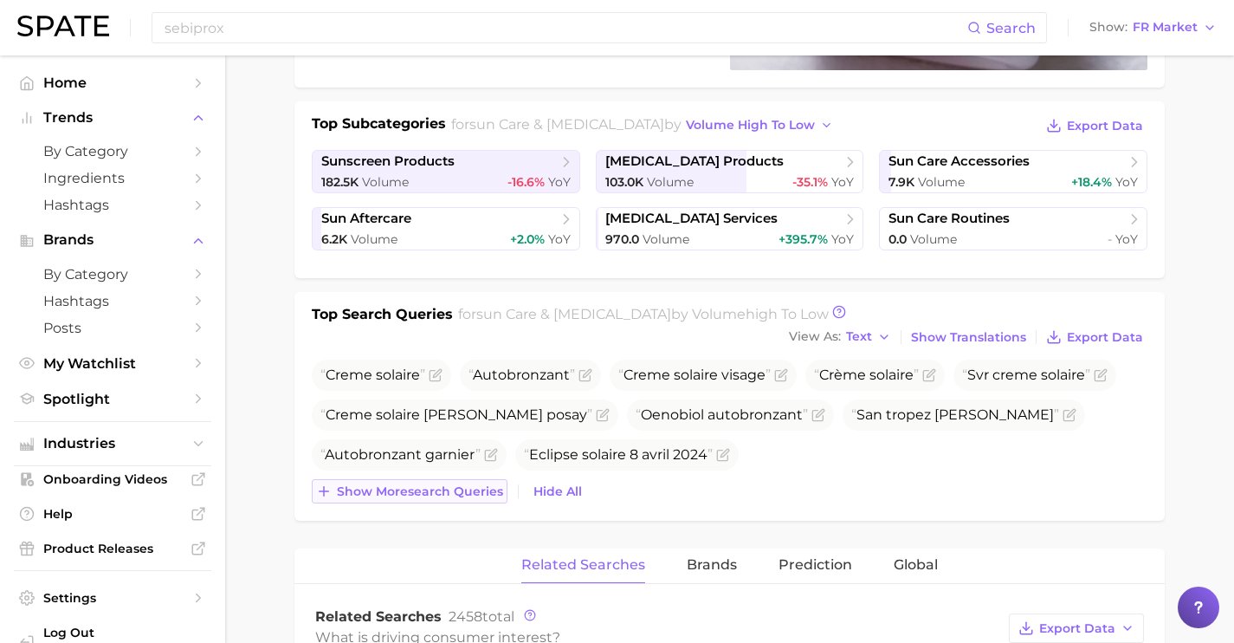
scroll to position [363, 0]
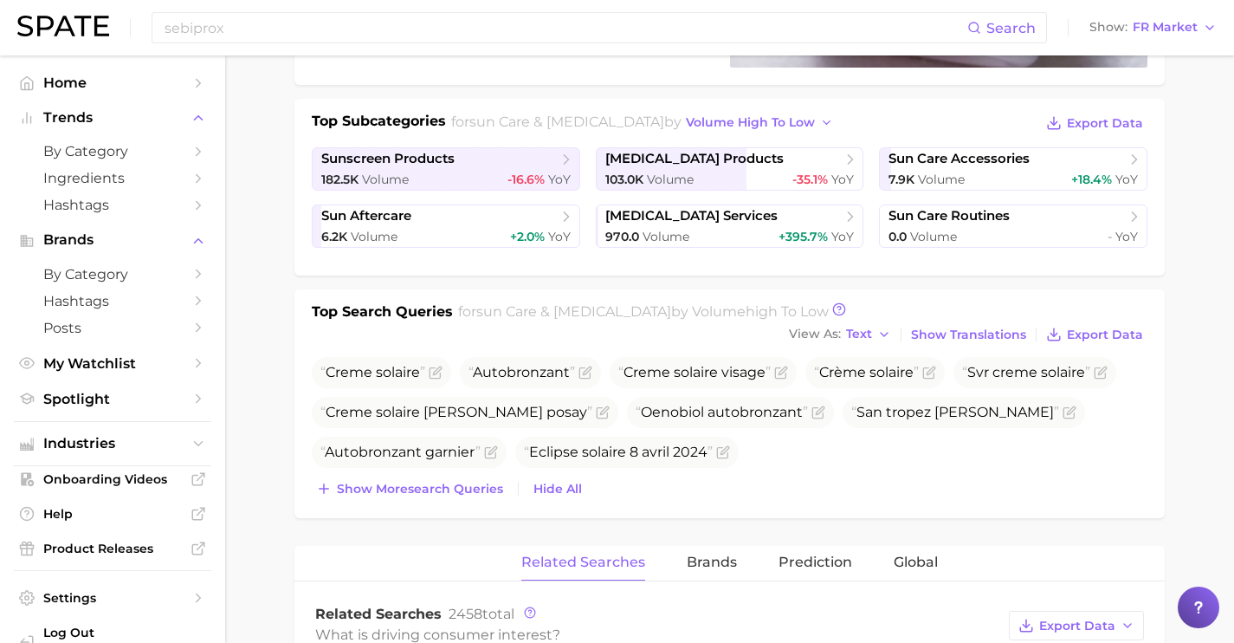
click at [469, 502] on div "Top Search Queries for sun care & [MEDICAL_DATA] by Volume high to low View As …" at bounding box center [729, 403] width 870 height 229
click at [469, 499] on button "Show more search queries" at bounding box center [410, 488] width 196 height 24
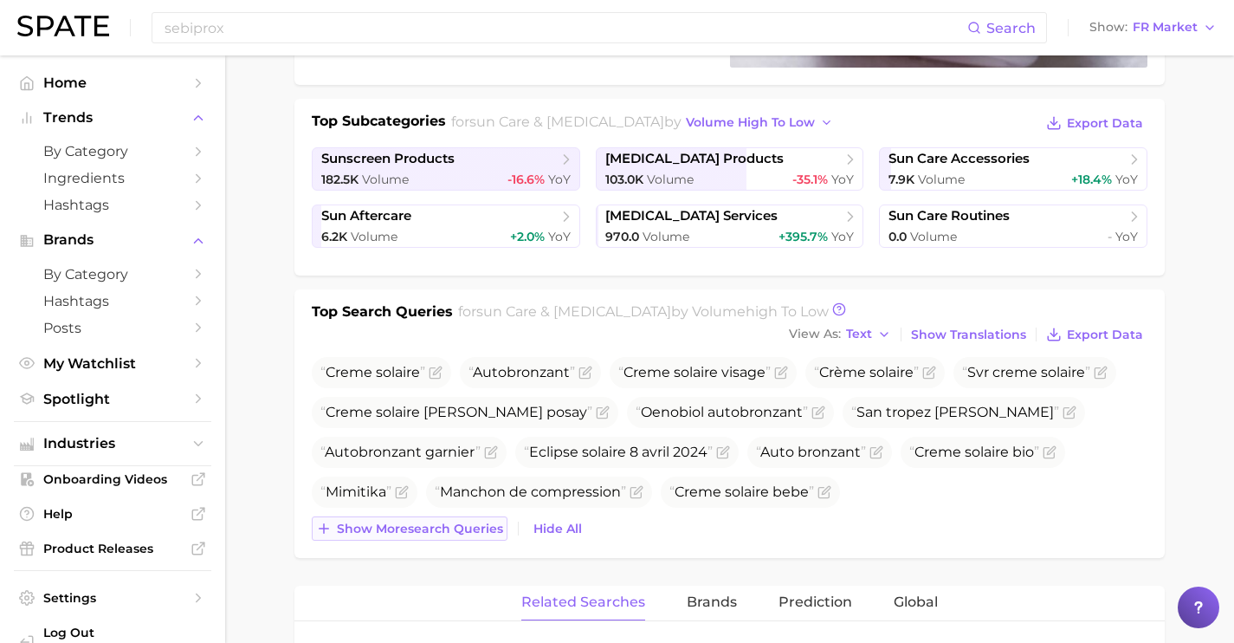
click at [468, 534] on span "Show more search queries" at bounding box center [420, 528] width 166 height 15
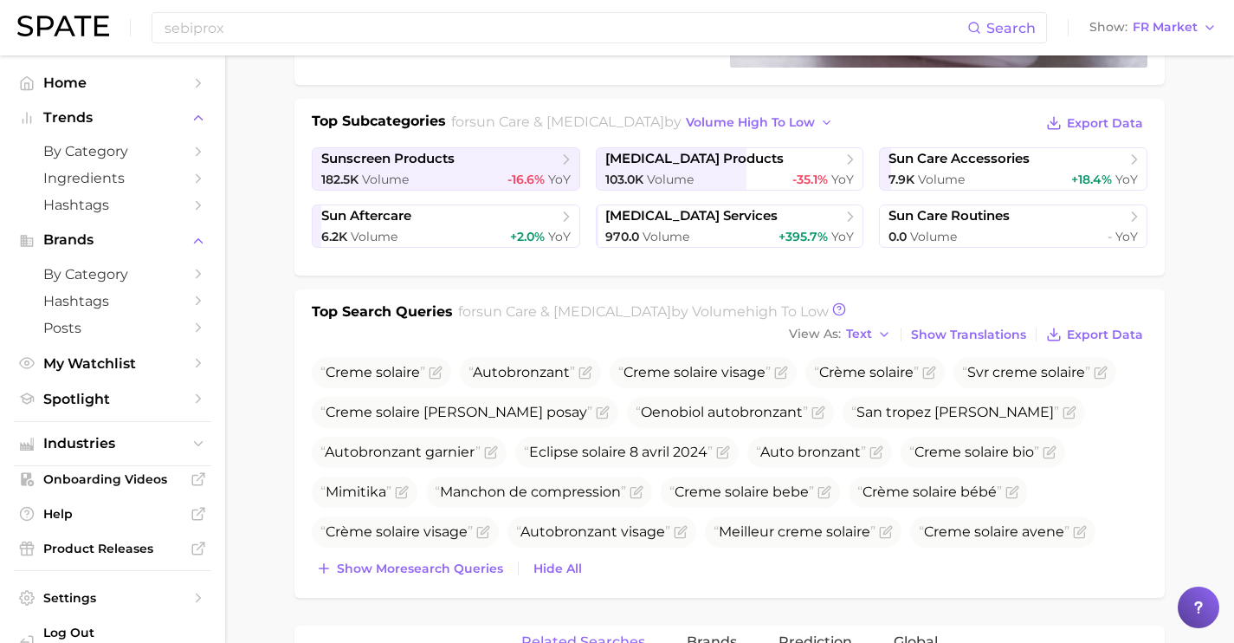
click at [481, 580] on div "Top Search Queries for sun care & [MEDICAL_DATA] by Volume high to low View As …" at bounding box center [729, 443] width 870 height 308
click at [476, 564] on span "Show more search queries" at bounding box center [420, 568] width 166 height 15
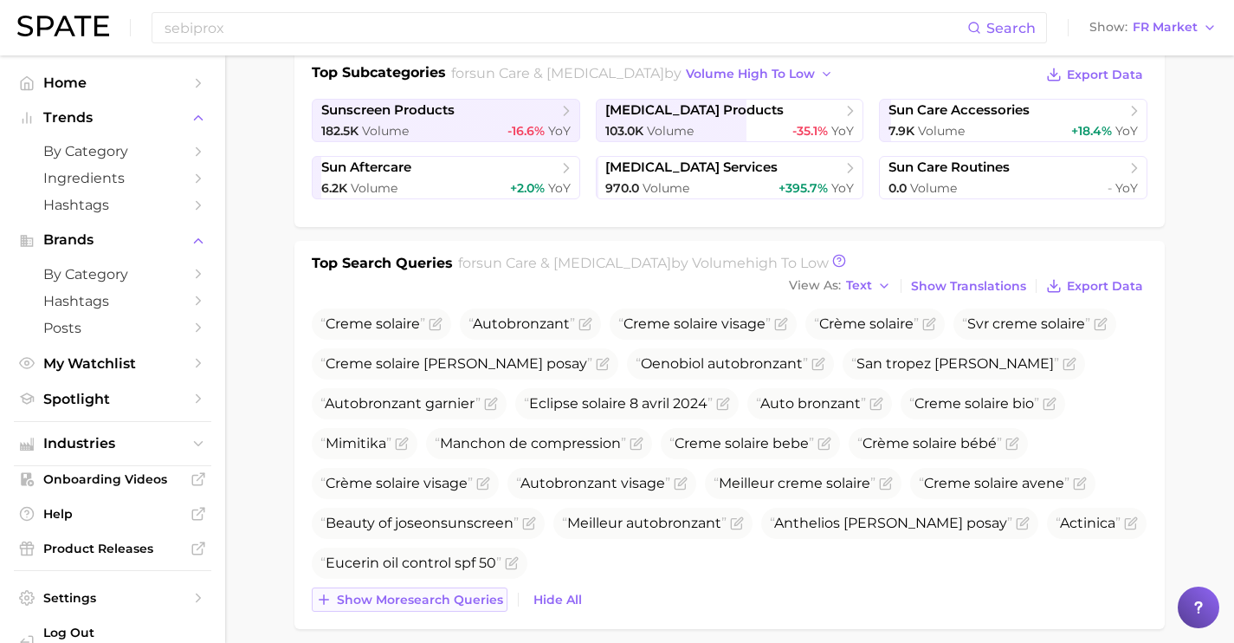
scroll to position [424, 0]
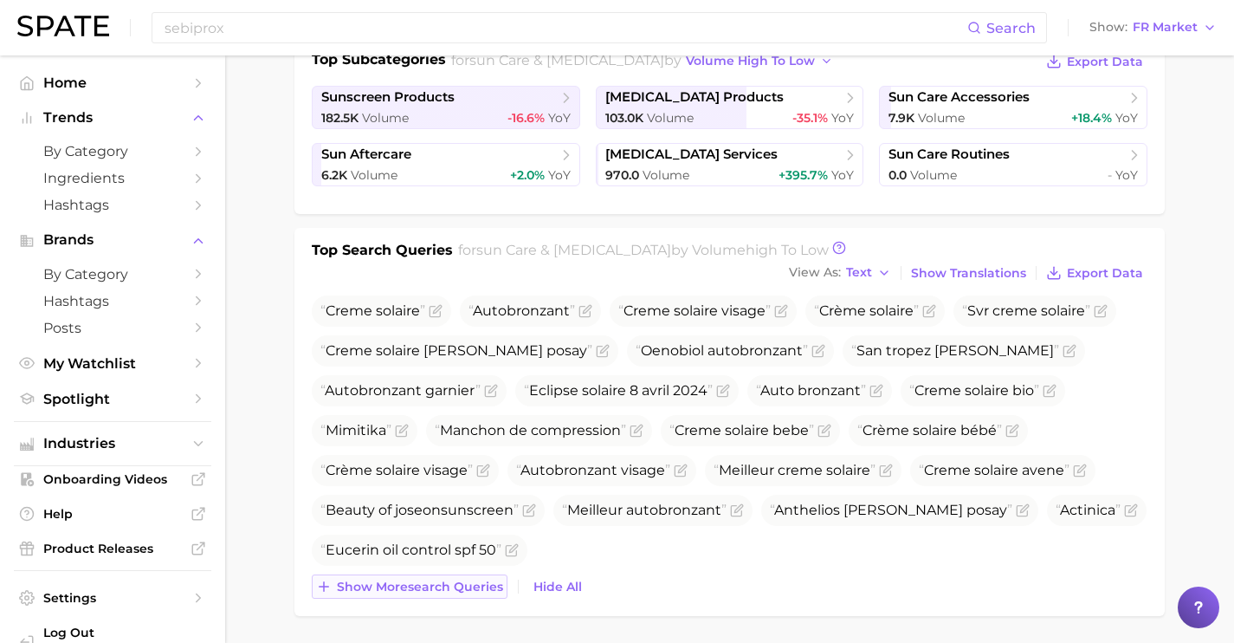
click at [476, 563] on span "Eucerin oil control spf 50" at bounding box center [420, 549] width 216 height 31
click at [476, 583] on span "Show more search queries" at bounding box center [420, 586] width 166 height 15
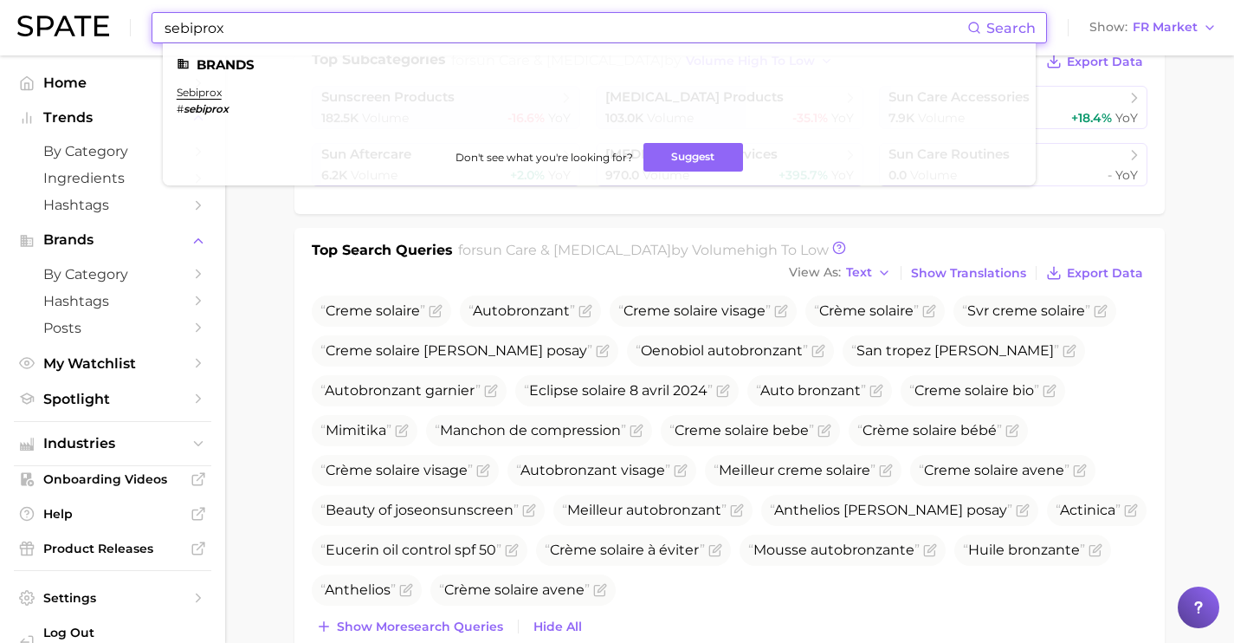
drag, startPoint x: 424, startPoint y: 28, endPoint x: 0, endPoint y: 28, distance: 424.4
click at [0, 28] on header "sebiprox Search Brands sebiprox # sebiprox Don't see what you're looking for? S…" at bounding box center [617, 27] width 1234 height 55
click at [624, 597] on ul "Creme solaire Autobronzant Creme solaire visage Crème solaire Svr creme solaire…" at bounding box center [730, 450] width 836 height 310
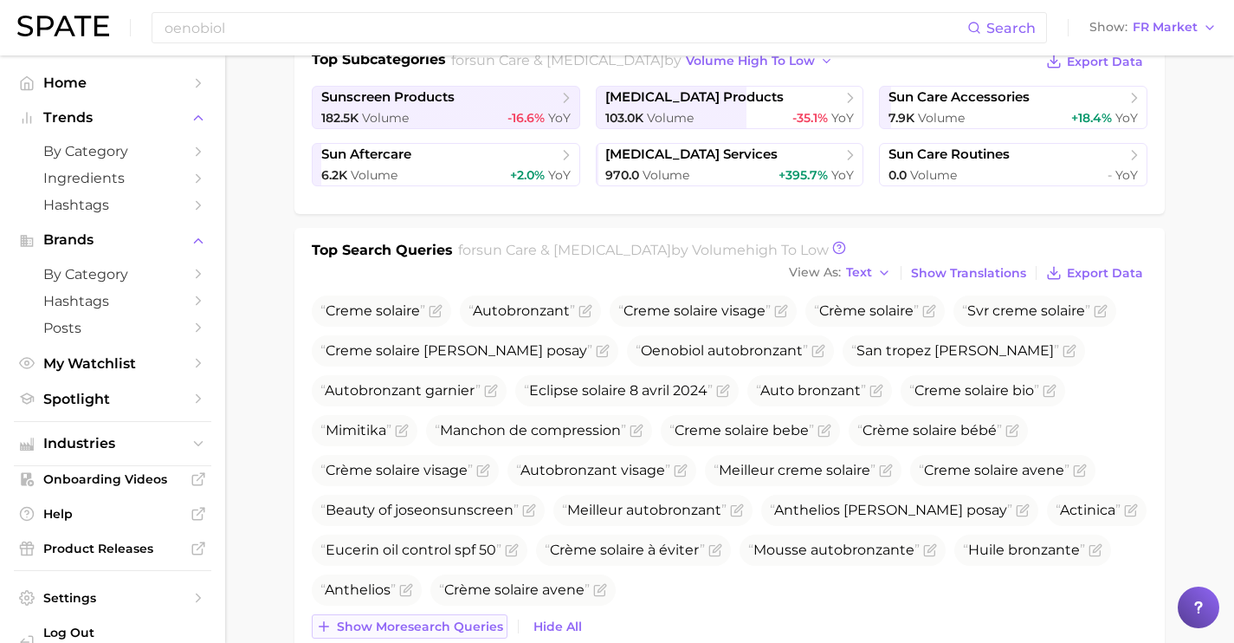
click at [424, 619] on span "Show more search queries" at bounding box center [420, 626] width 166 height 15
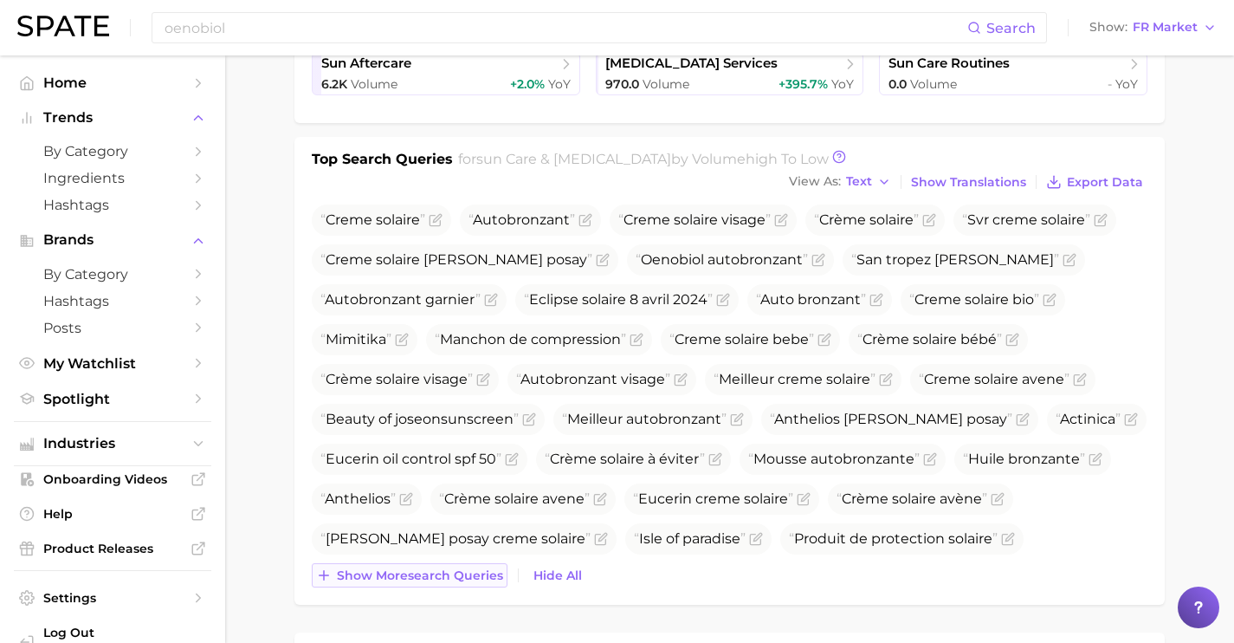
scroll to position [517, 0]
click at [434, 570] on span "Show more search queries" at bounding box center [420, 573] width 166 height 15
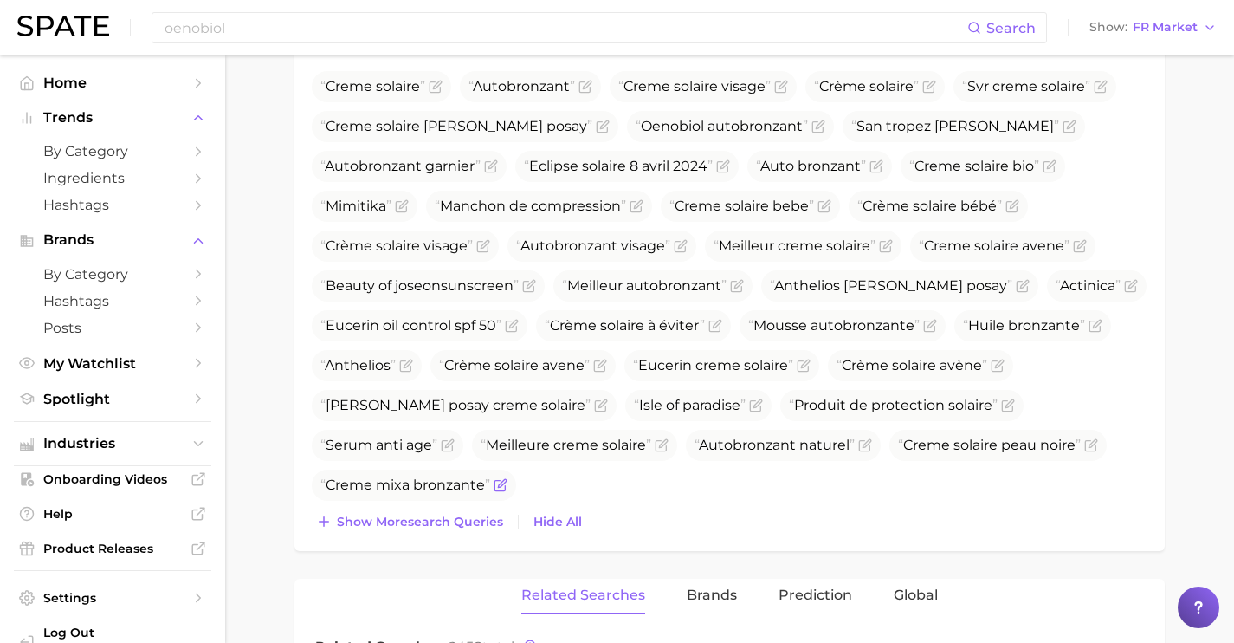
scroll to position [650, 0]
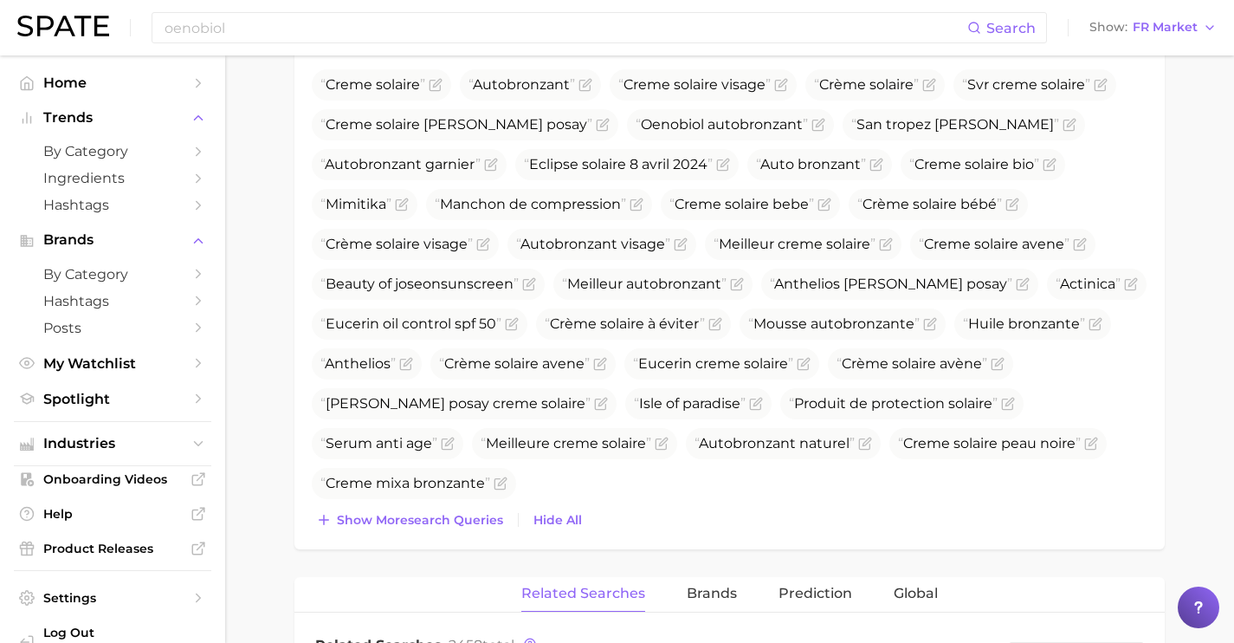
click at [438, 533] on div "Top Search Queries for sun care & [MEDICAL_DATA] by Volume high to low View As …" at bounding box center [729, 275] width 870 height 547
click at [438, 527] on button "Show more search queries" at bounding box center [410, 520] width 196 height 24
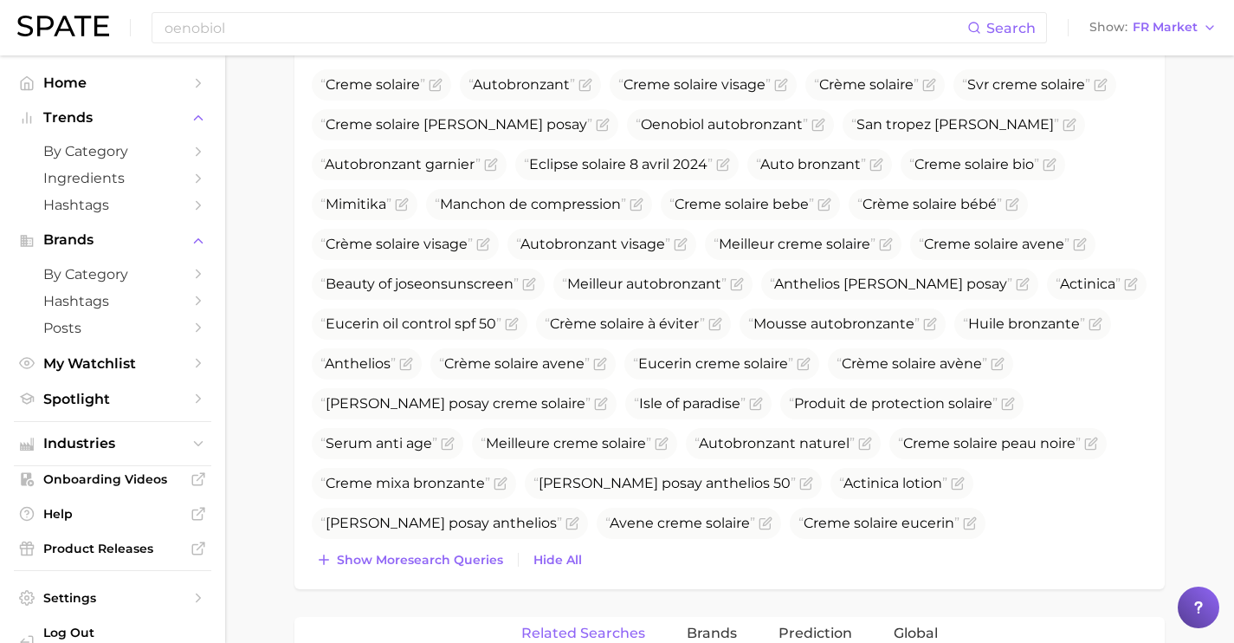
click at [441, 575] on div "Top Search Queries for sun care & [MEDICAL_DATA] by Volume high to low View As …" at bounding box center [729, 295] width 870 height 587
click at [440, 566] on span "Show more search queries" at bounding box center [420, 560] width 166 height 15
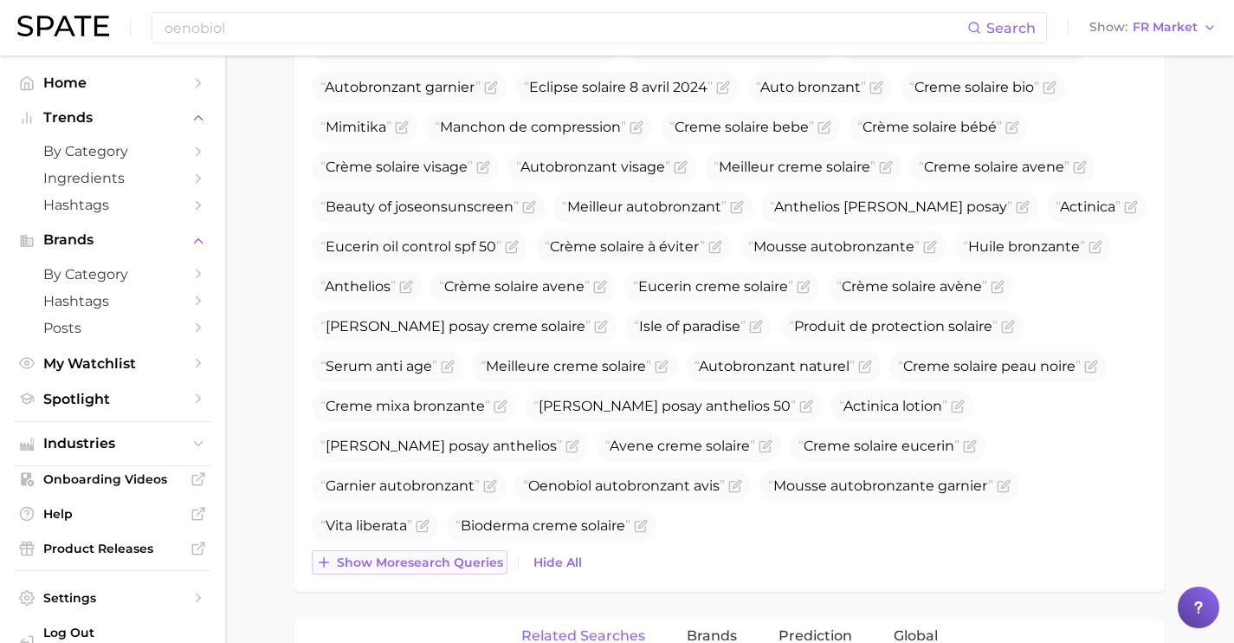
click at [440, 566] on span "Show more search queries" at bounding box center [420, 562] width 166 height 15
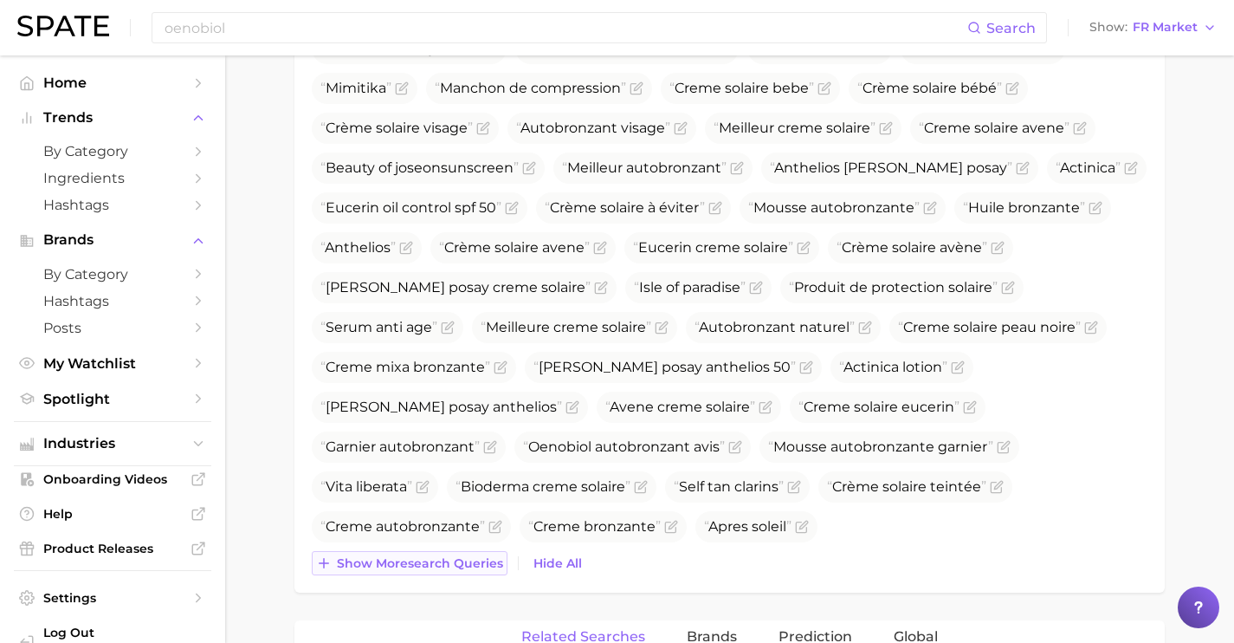
click at [440, 566] on span "Show more search queries" at bounding box center [420, 563] width 166 height 15
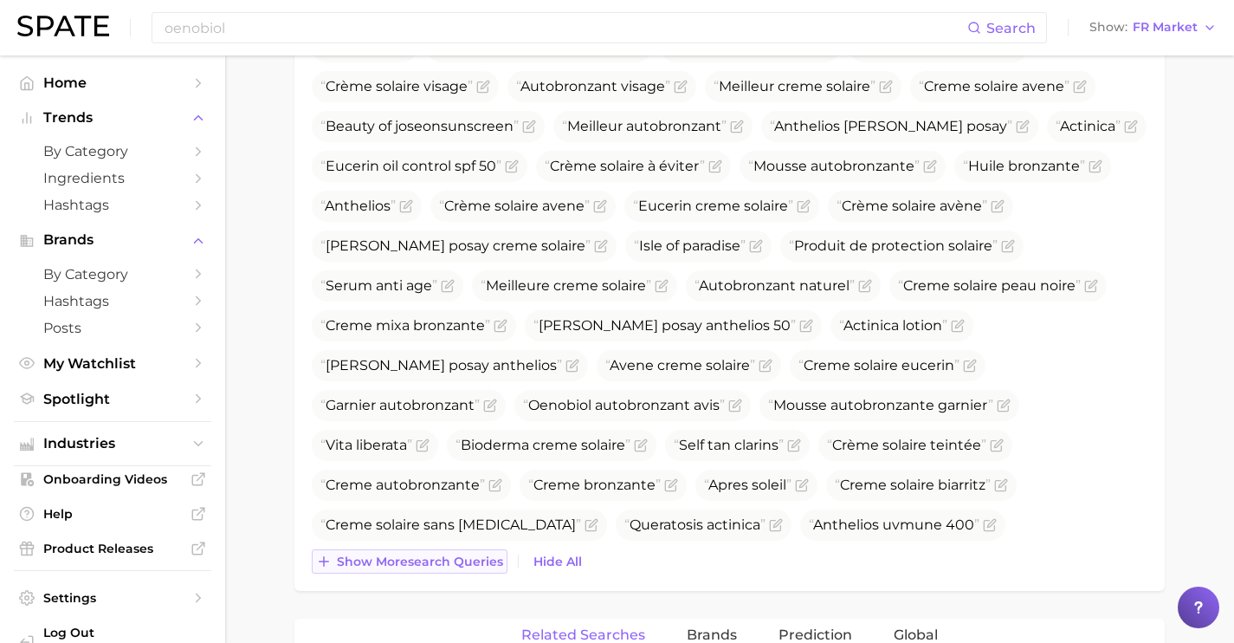
click at [440, 566] on span "Show more search queries" at bounding box center [420, 561] width 166 height 15
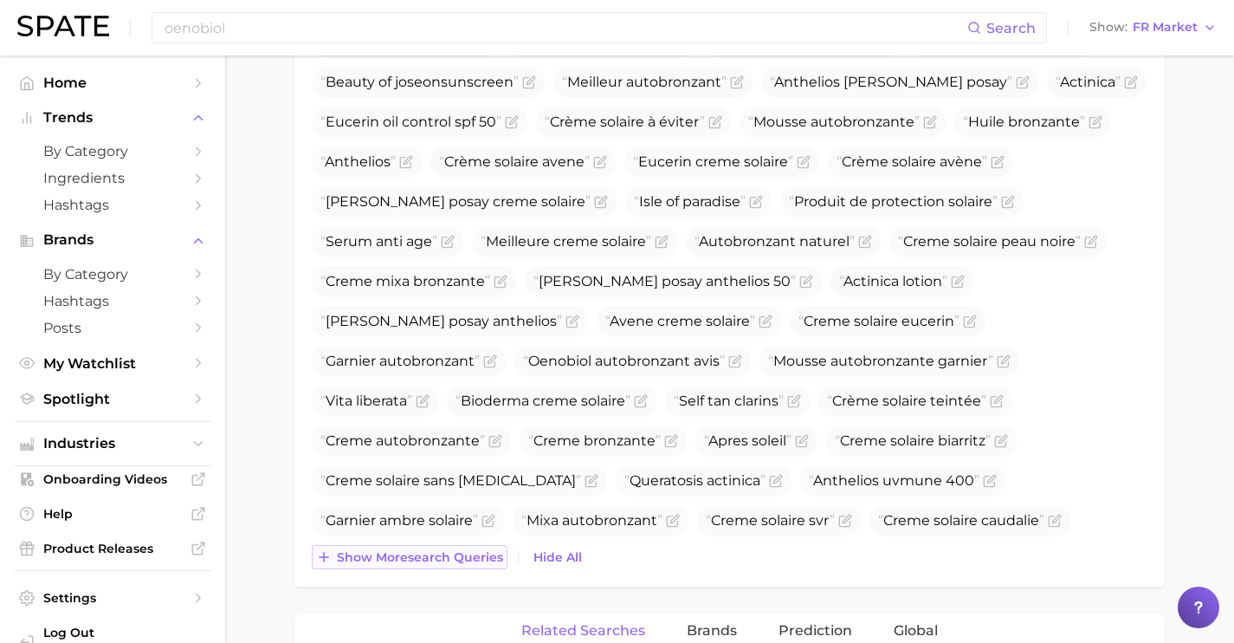
click at [440, 566] on button "Show more search queries" at bounding box center [410, 557] width 196 height 24
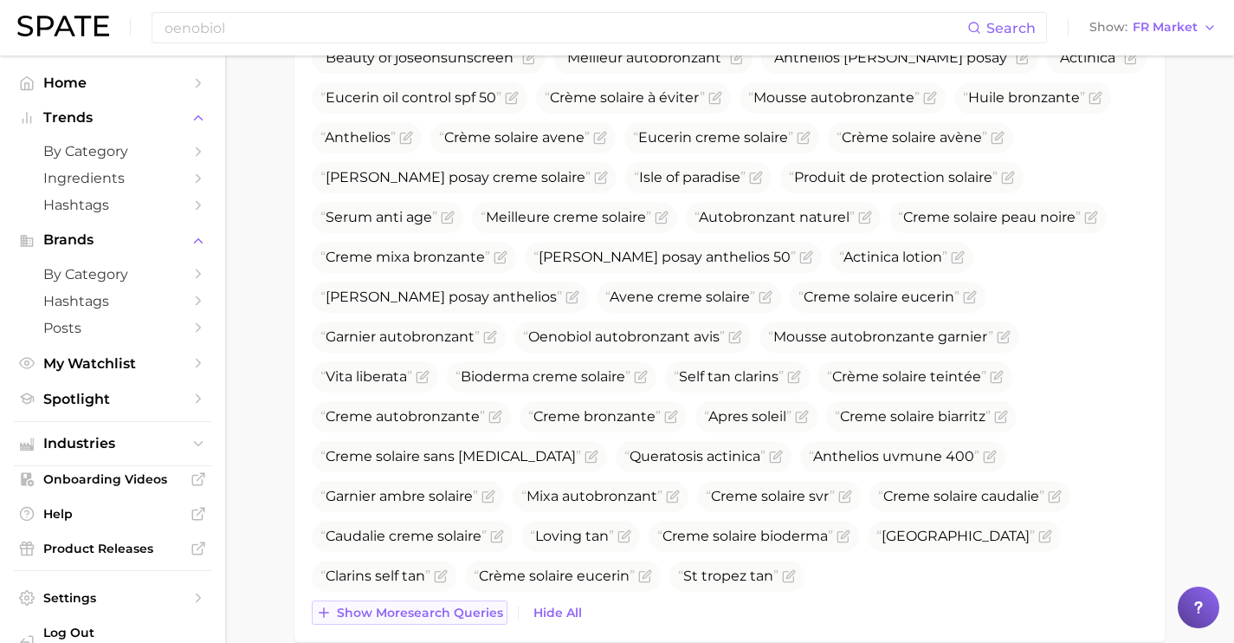
scroll to position [887, 0]
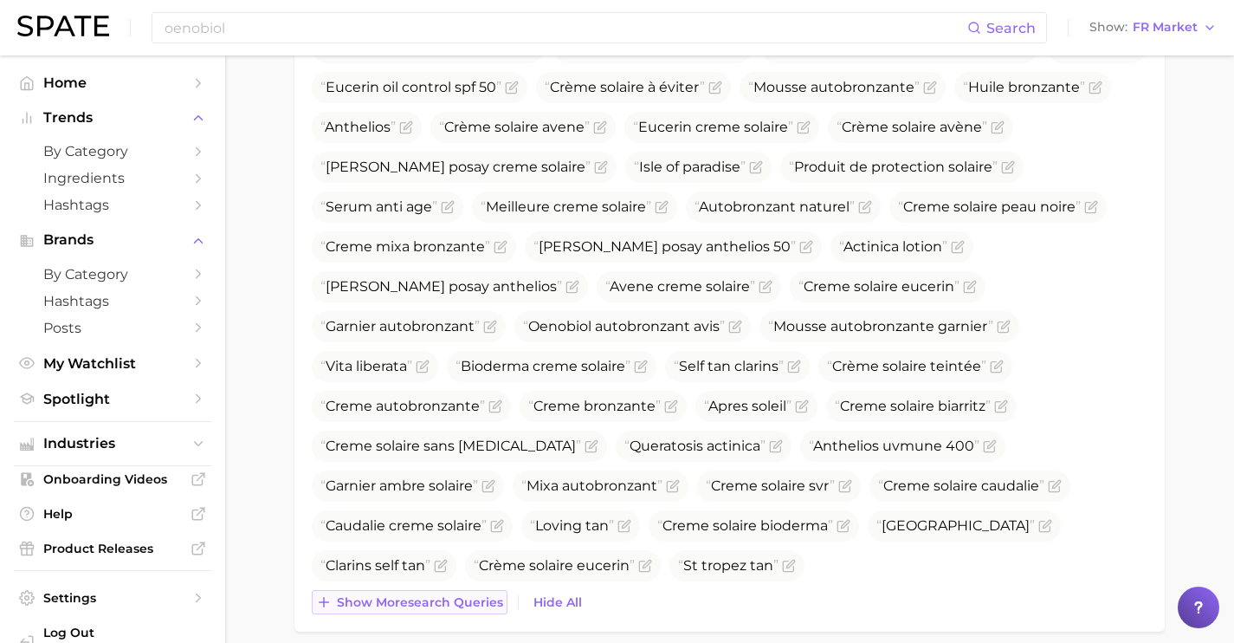
click at [439, 591] on button "Show more search queries" at bounding box center [410, 602] width 196 height 24
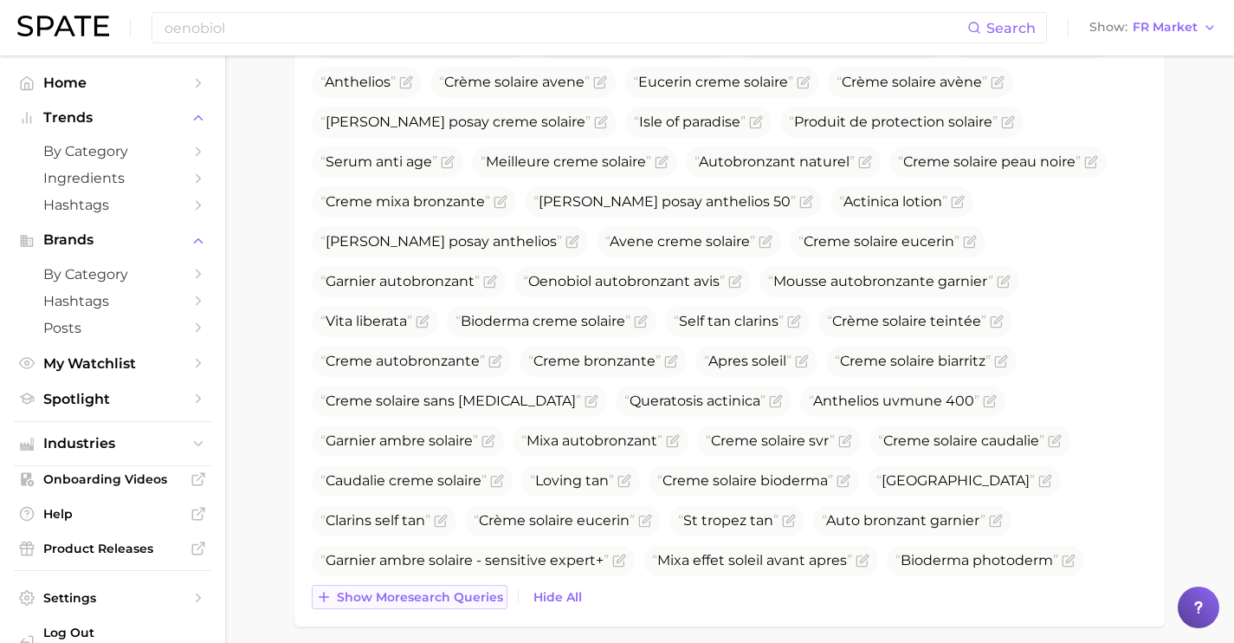
click at [439, 591] on span "Show more search queries" at bounding box center [420, 597] width 166 height 15
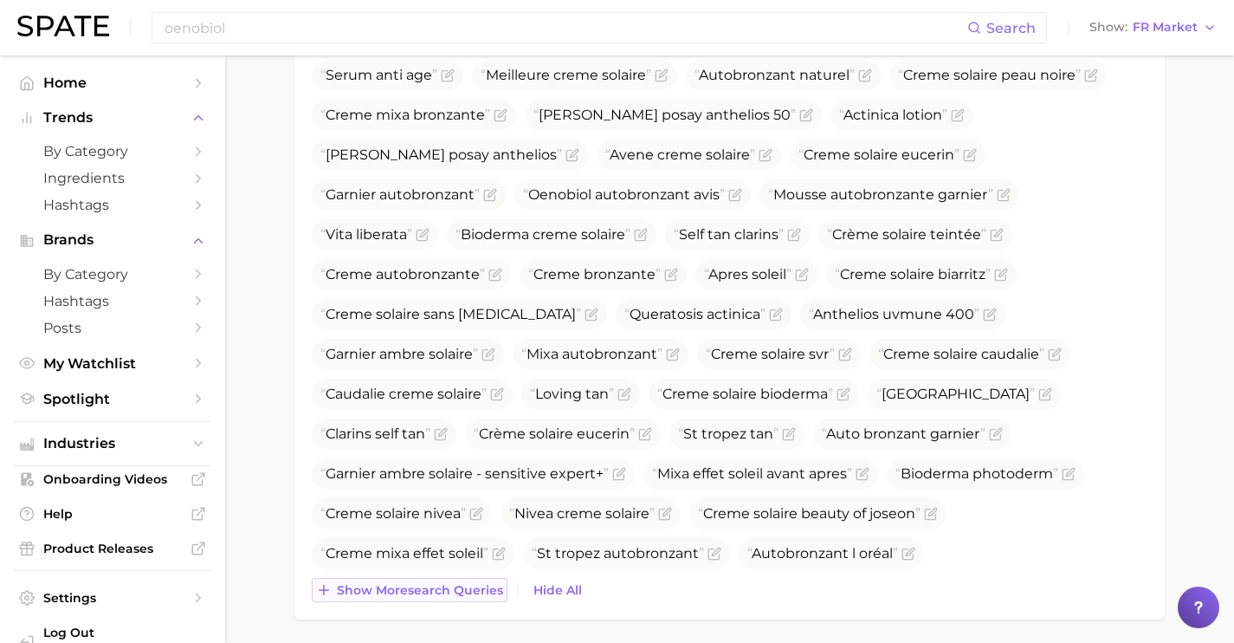
click at [441, 592] on span "Show more search queries" at bounding box center [420, 590] width 166 height 15
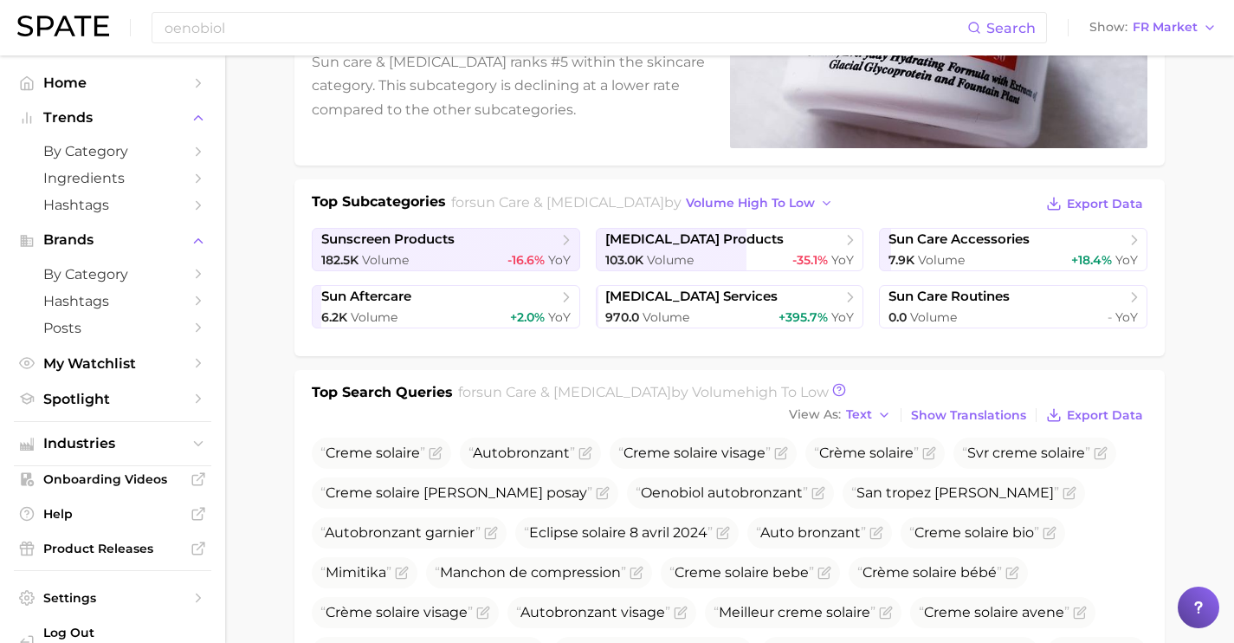
scroll to position [0, 0]
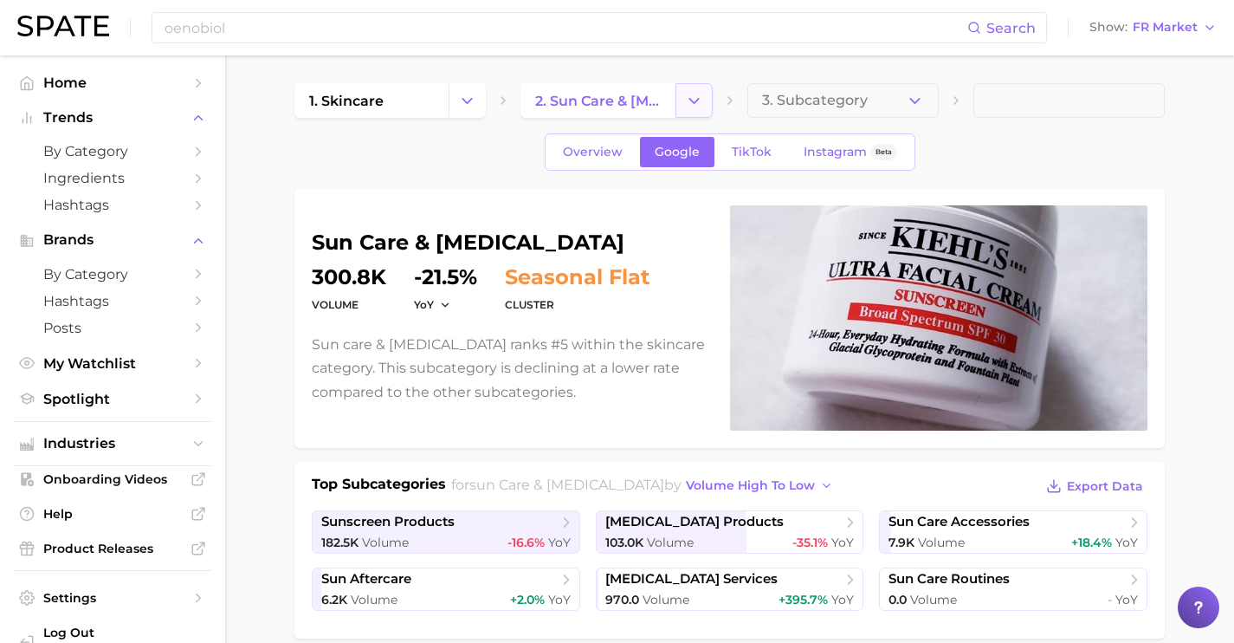
click at [677, 107] on button "Change Category" at bounding box center [694, 100] width 37 height 35
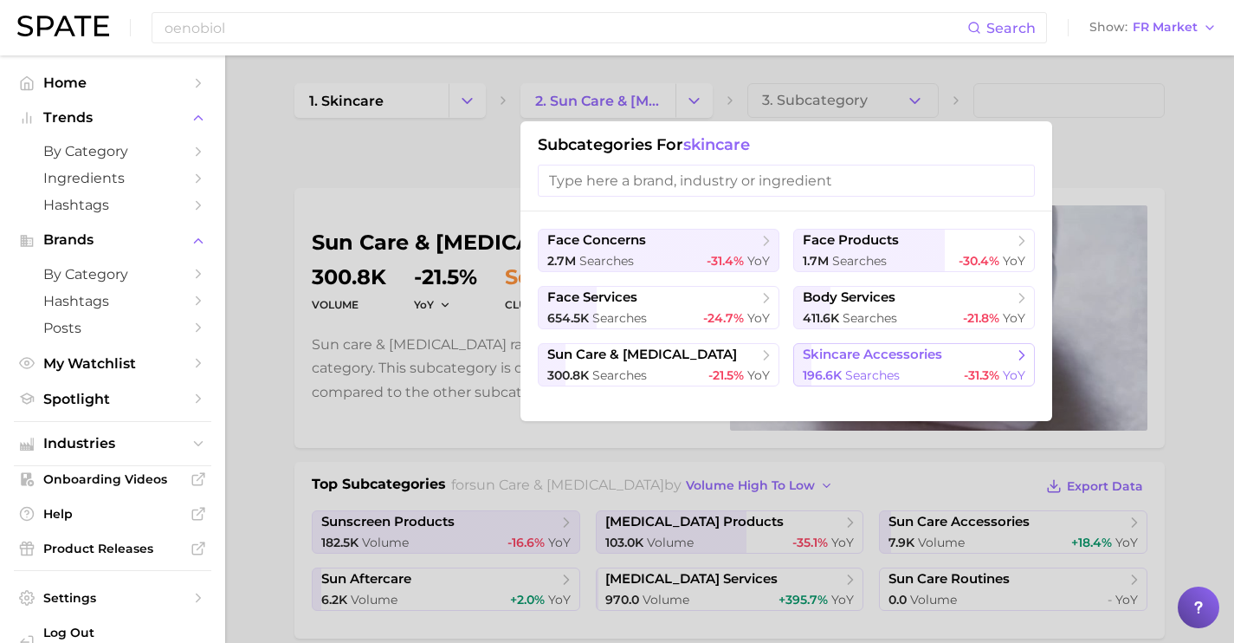
click at [822, 365] on button "skincare accessories 196.6k searches -31.3% YoY" at bounding box center [914, 364] width 242 height 43
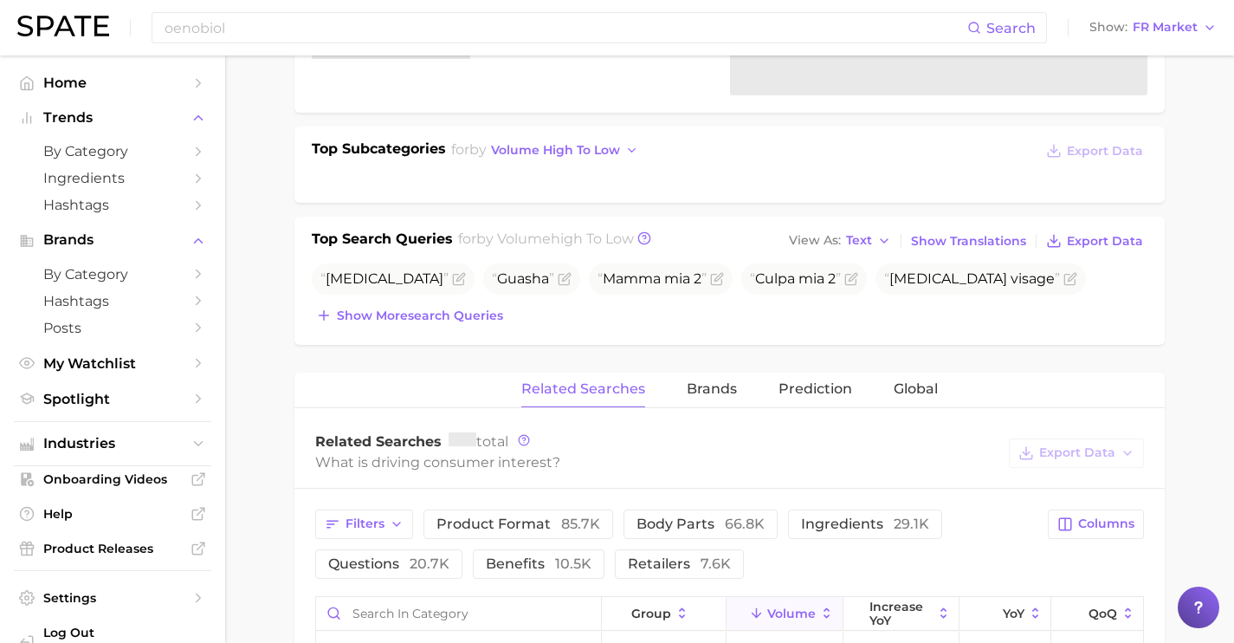
scroll to position [332, 0]
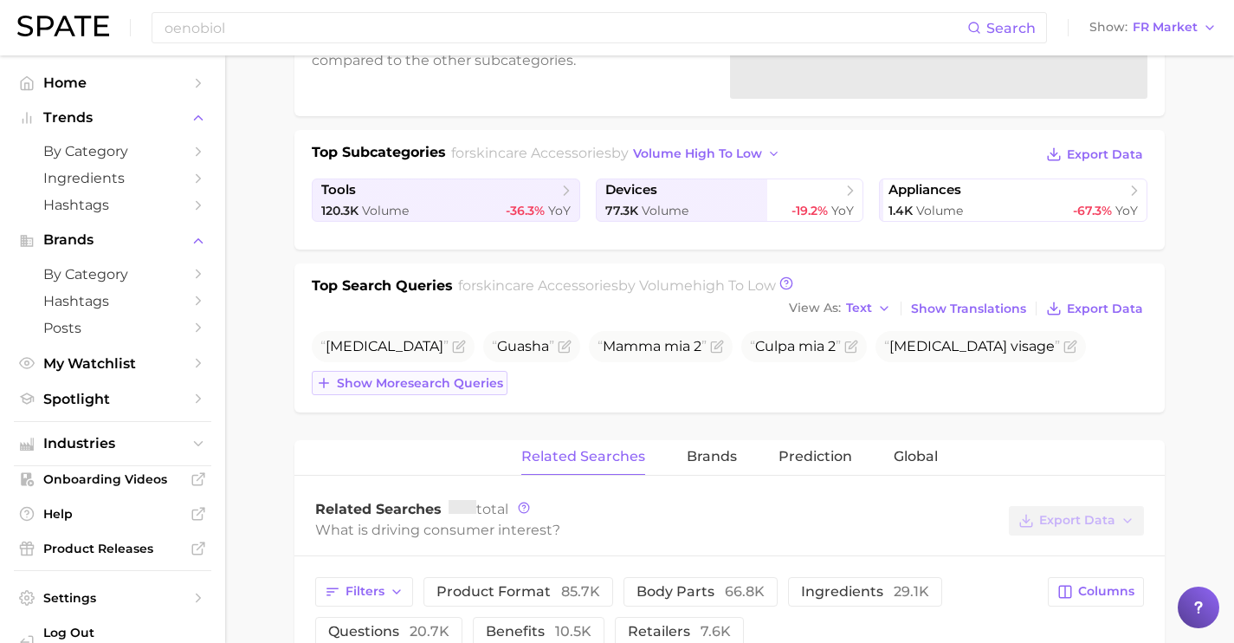
click at [503, 383] on span "Show more search queries" at bounding box center [420, 383] width 166 height 15
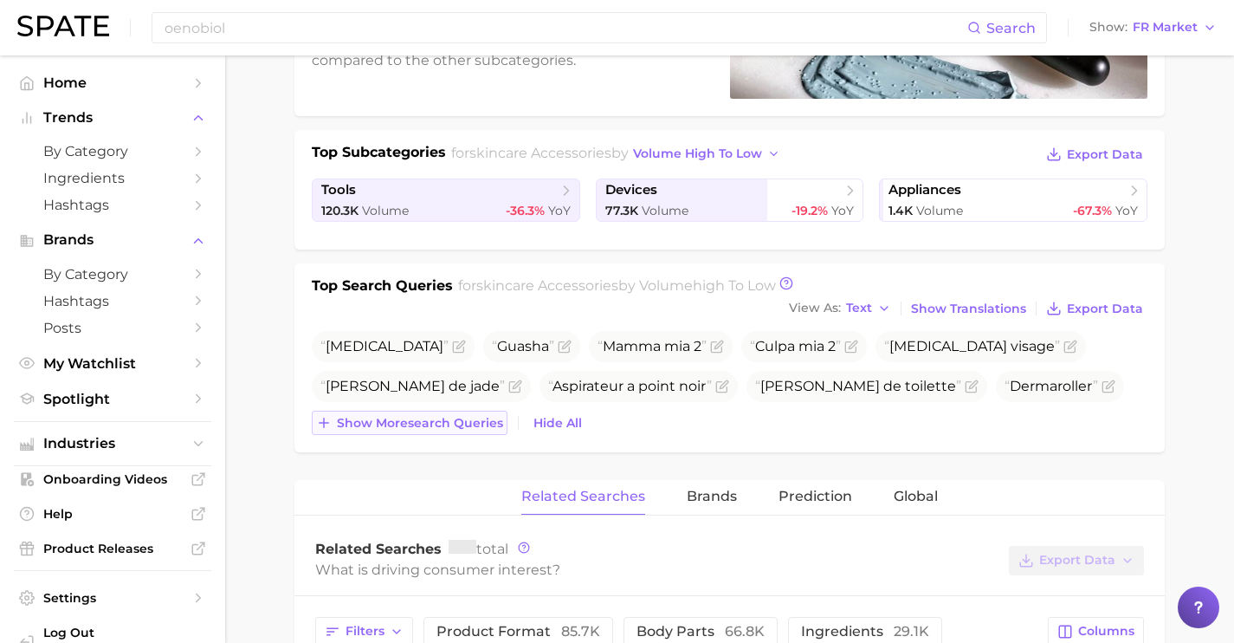
click at [495, 420] on span "Show more search queries" at bounding box center [420, 423] width 166 height 15
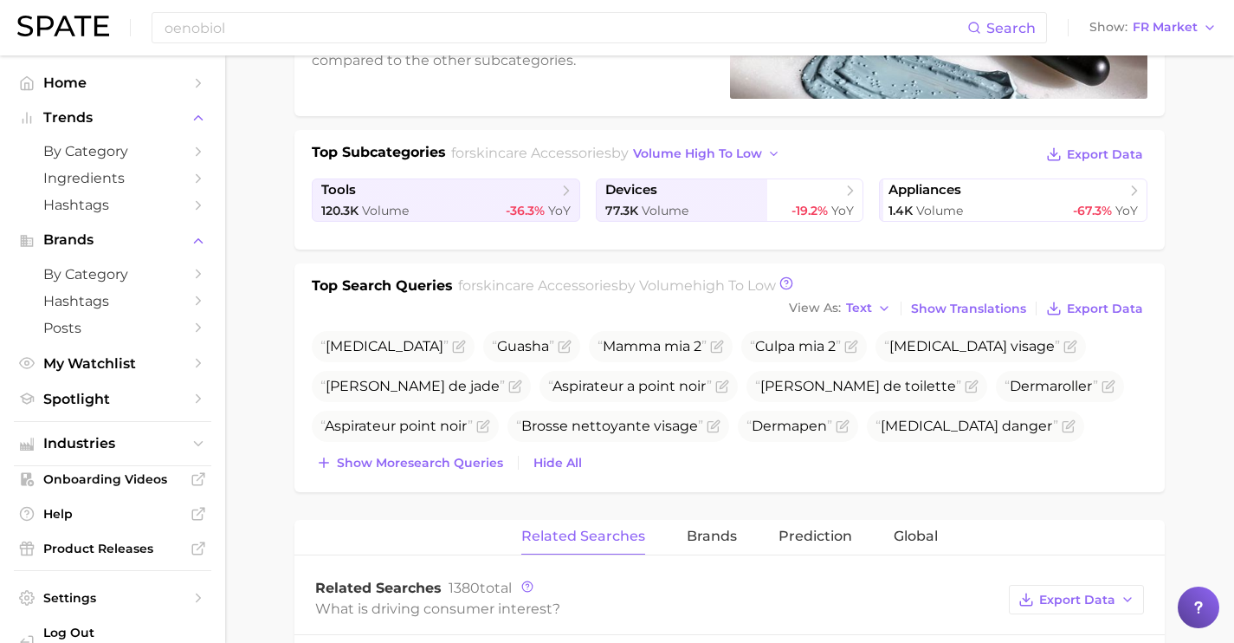
click at [489, 474] on div "Top Search Queries for skincare accessories by Volume high to low View As Text …" at bounding box center [729, 377] width 870 height 229
click at [487, 466] on span "Show more search queries" at bounding box center [420, 463] width 166 height 15
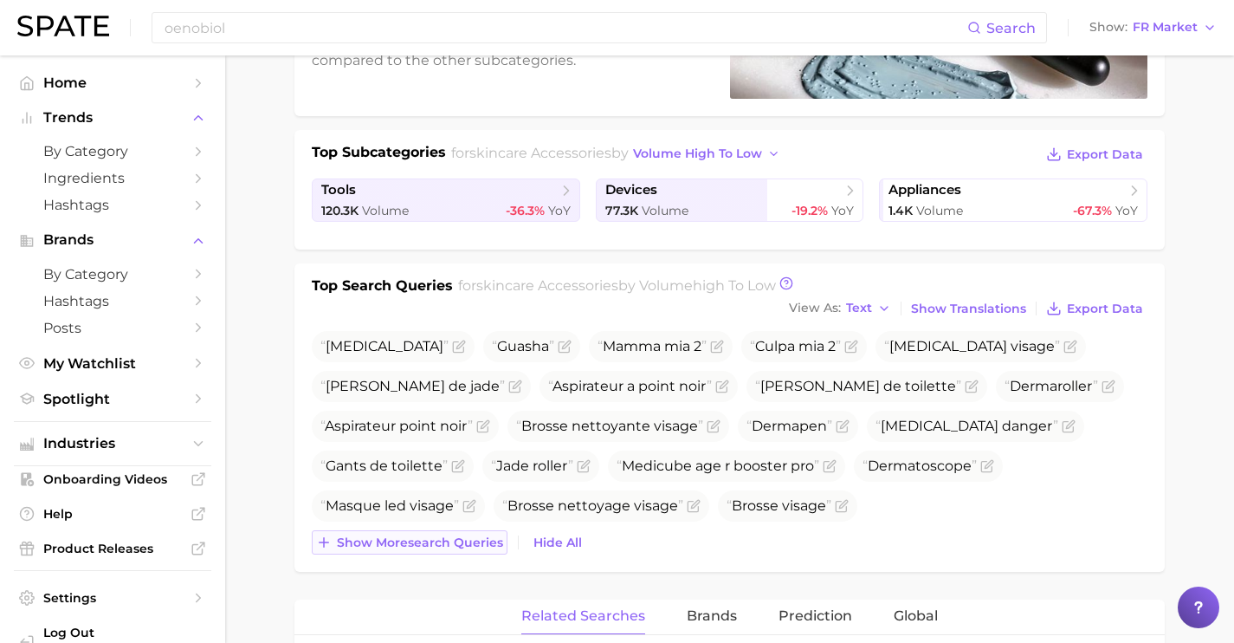
click at [486, 545] on span "Show more search queries" at bounding box center [420, 542] width 166 height 15
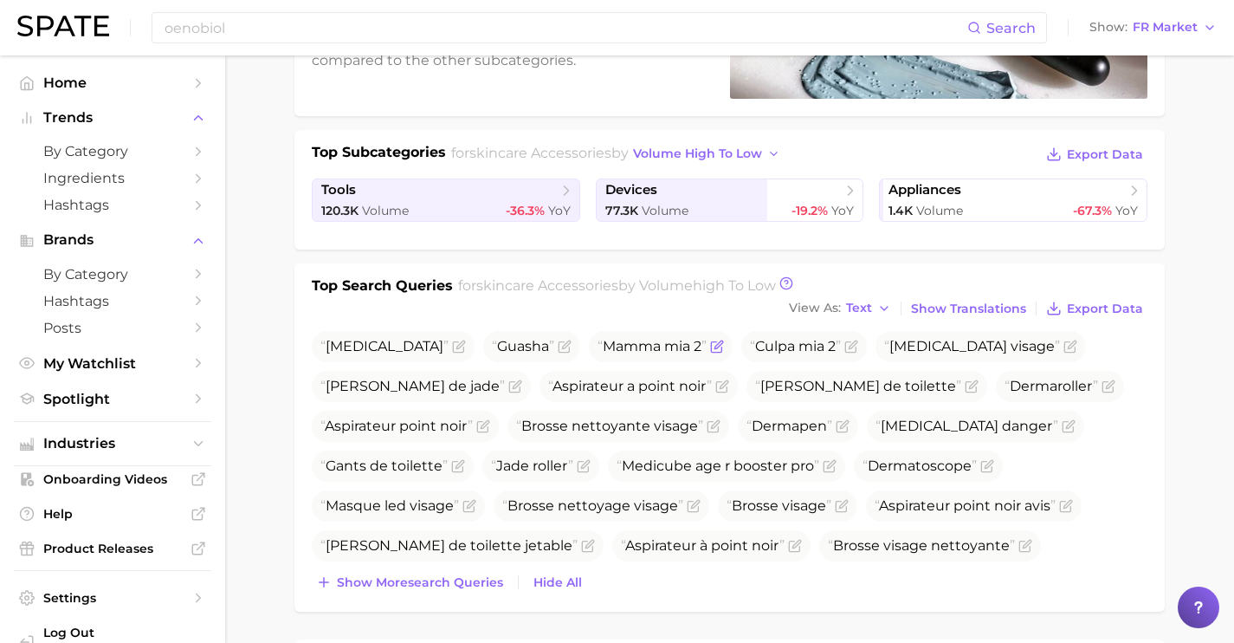
click at [715, 346] on icon "Flag as miscategorized or irrelevant" at bounding box center [719, 344] width 8 height 8
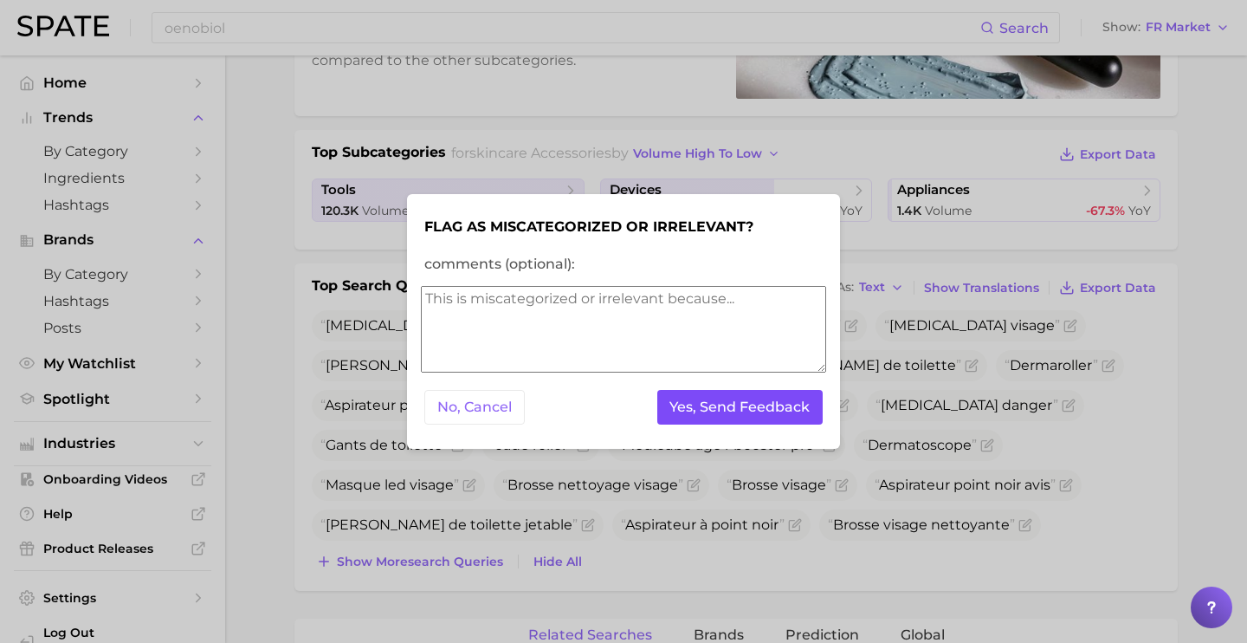
click at [728, 404] on button "Yes, Send Feedback" at bounding box center [740, 408] width 166 height 36
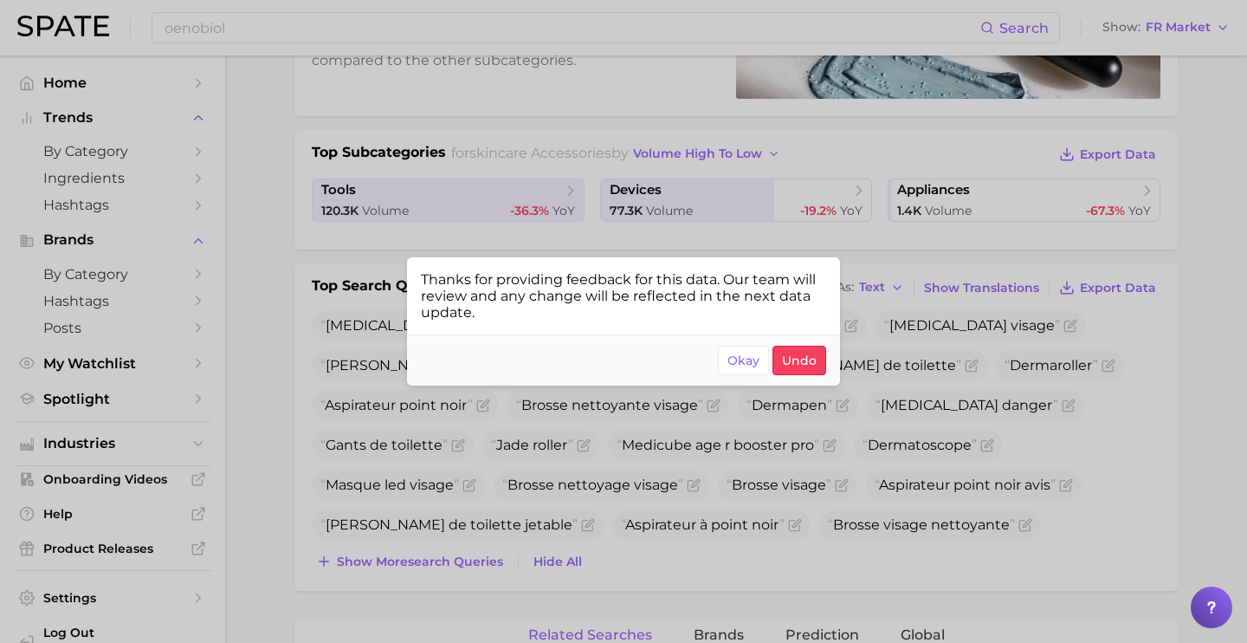
click at [766, 424] on div at bounding box center [623, 321] width 1247 height 643
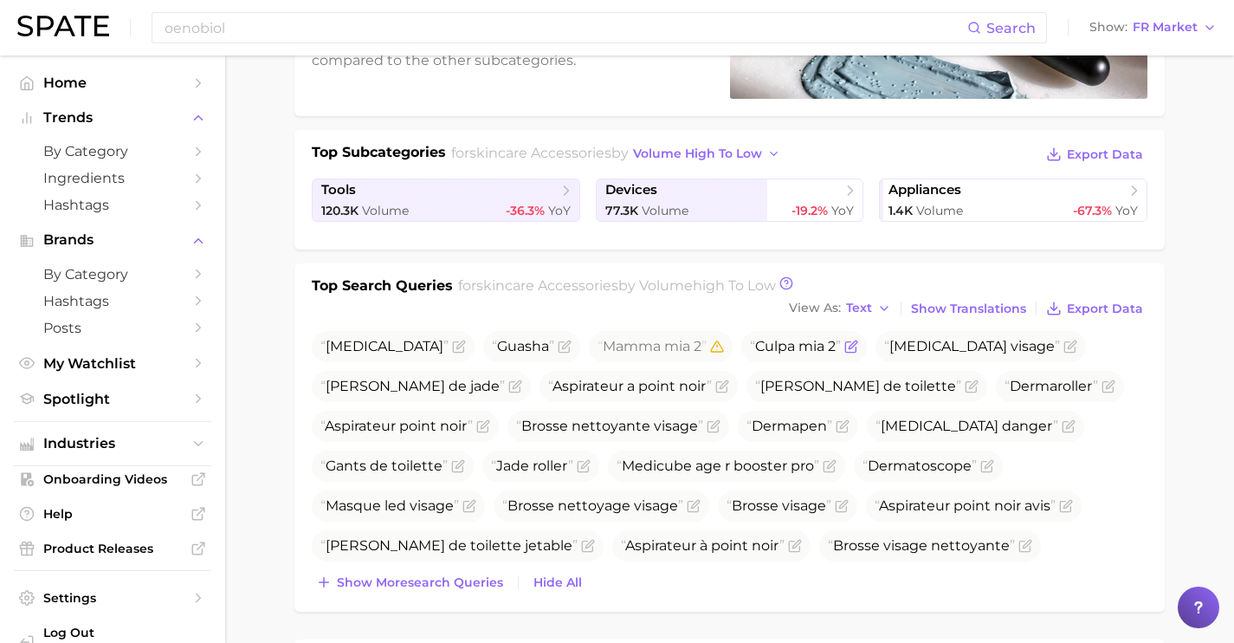
click at [849, 344] on icon "Flag as miscategorized or irrelevant" at bounding box center [853, 344] width 8 height 8
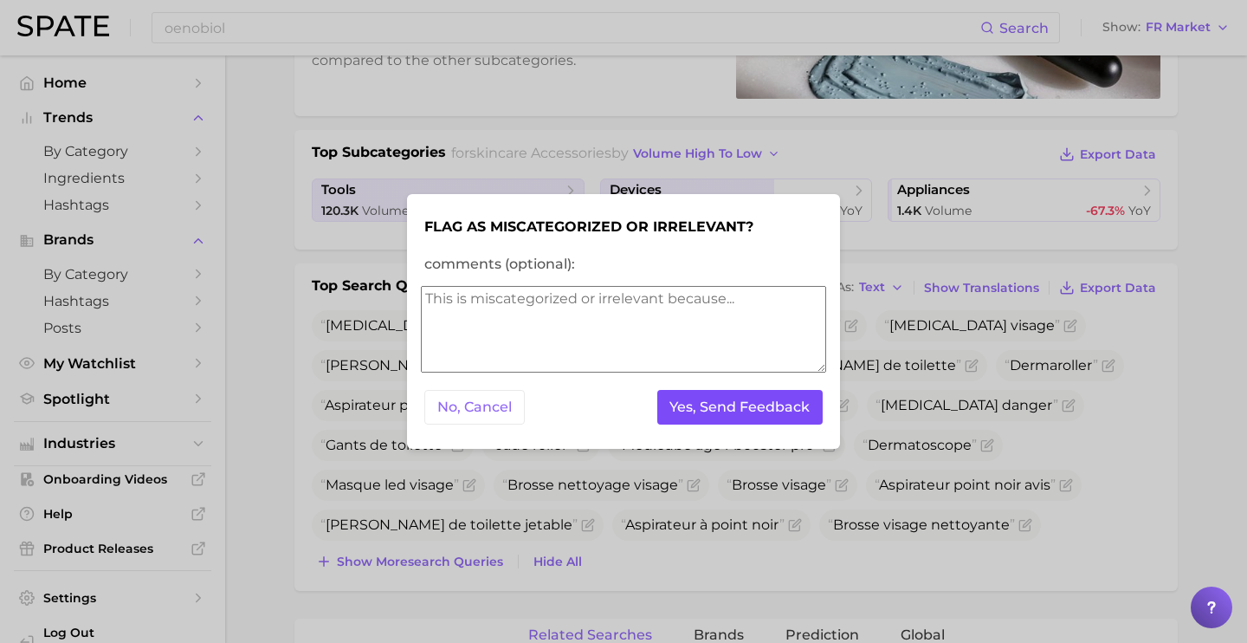
click at [783, 405] on button "Yes, Send Feedback" at bounding box center [740, 408] width 166 height 36
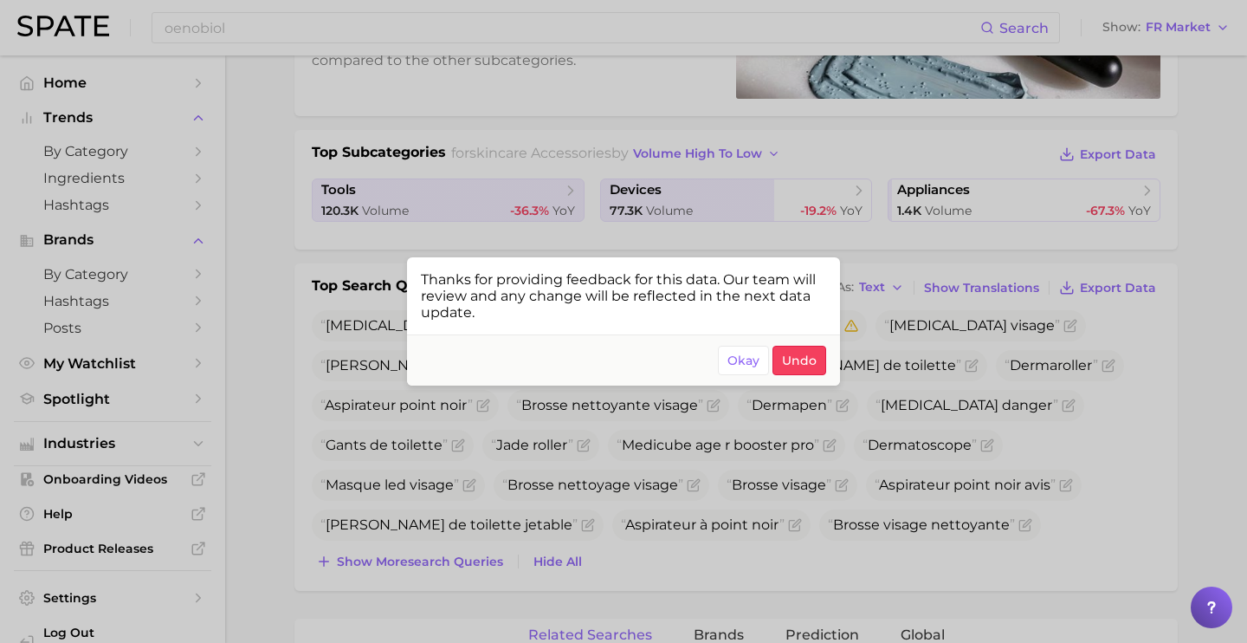
click at [777, 513] on div at bounding box center [623, 321] width 1247 height 643
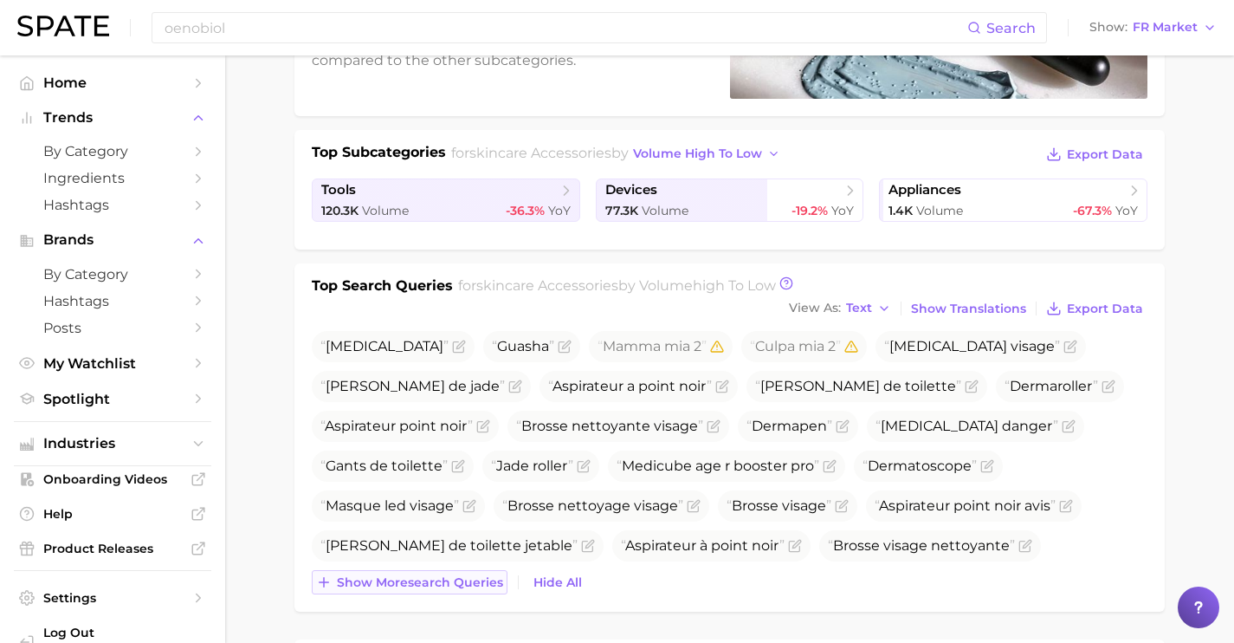
click at [490, 573] on button "Show more search queries" at bounding box center [410, 582] width 196 height 24
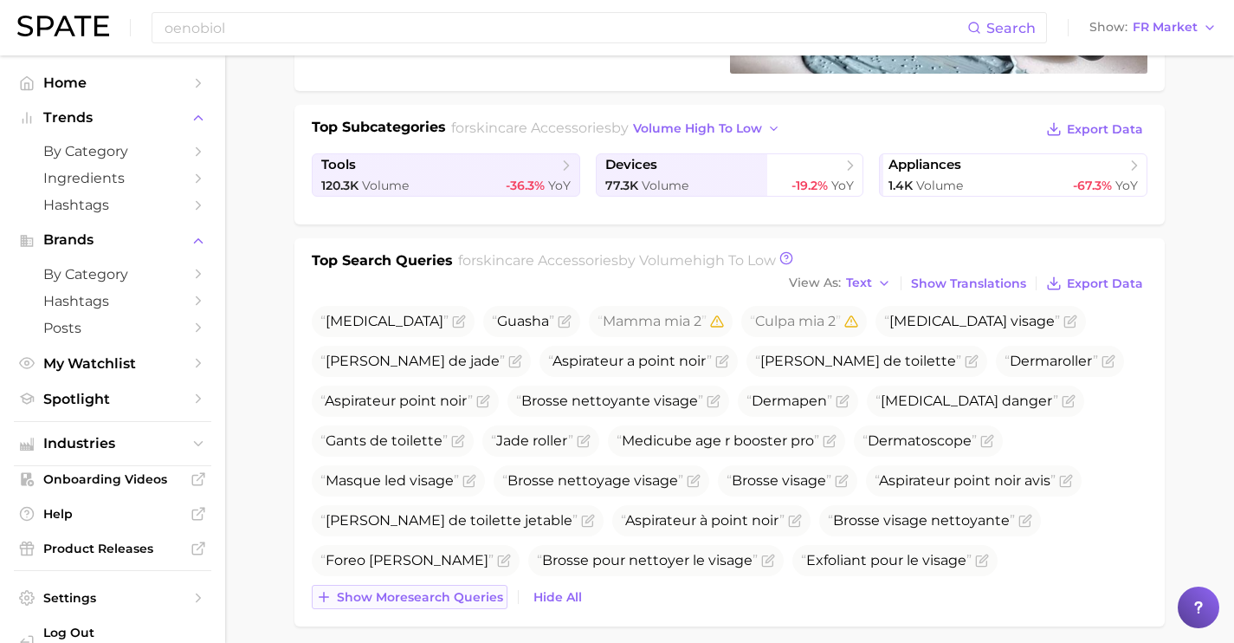
scroll to position [364, 0]
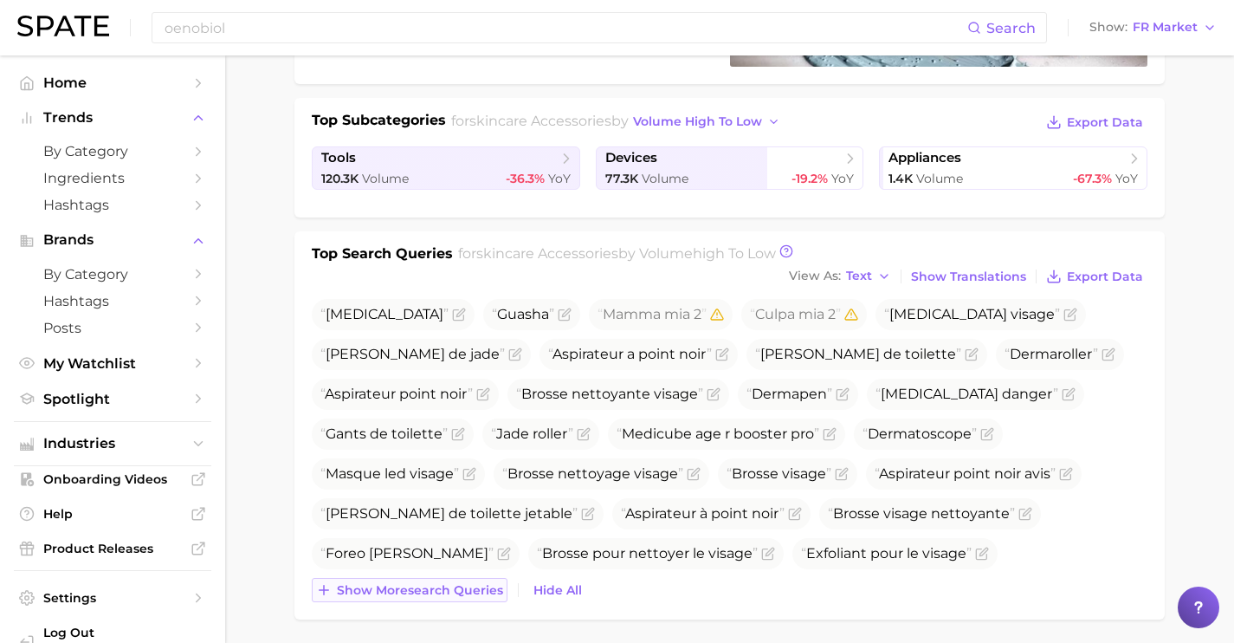
click at [490, 573] on div "[MEDICAL_DATA] Guasha Mamma mia 2 Culpa mia 2 [MEDICAL_DATA] visage [PERSON_NAM…" at bounding box center [730, 450] width 836 height 303
click at [493, 592] on span "Show more search queries" at bounding box center [420, 590] width 166 height 15
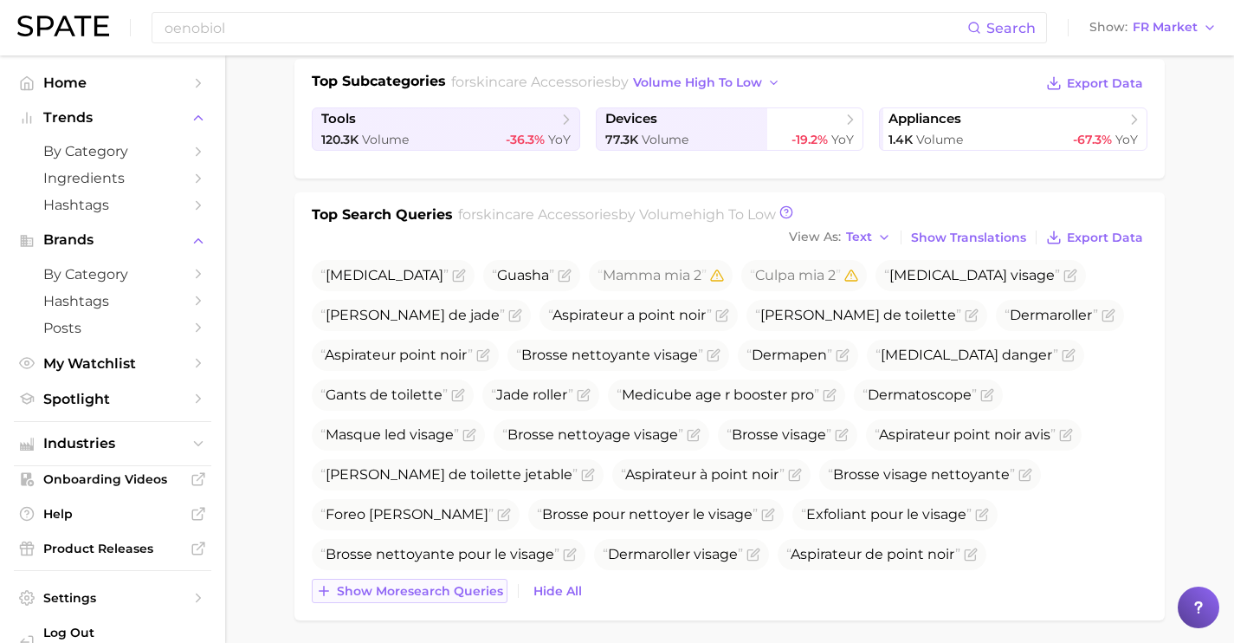
click at [493, 593] on span "Show more search queries" at bounding box center [420, 591] width 166 height 15
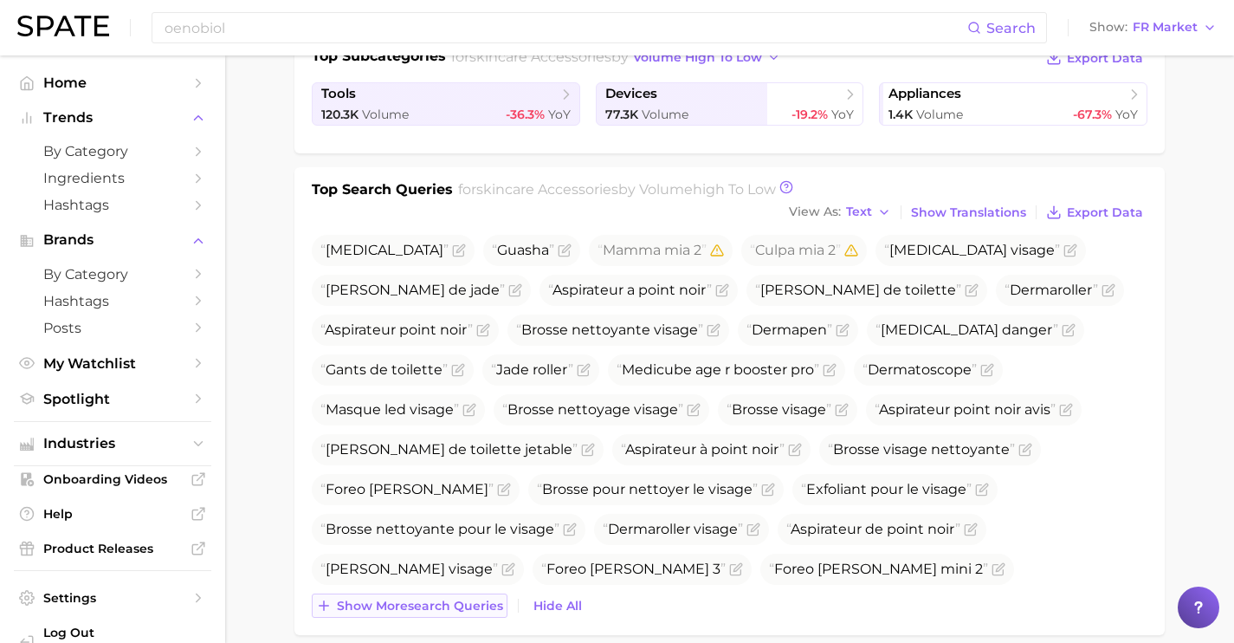
click at [493, 593] on button "Show more search queries" at bounding box center [410, 605] width 196 height 24
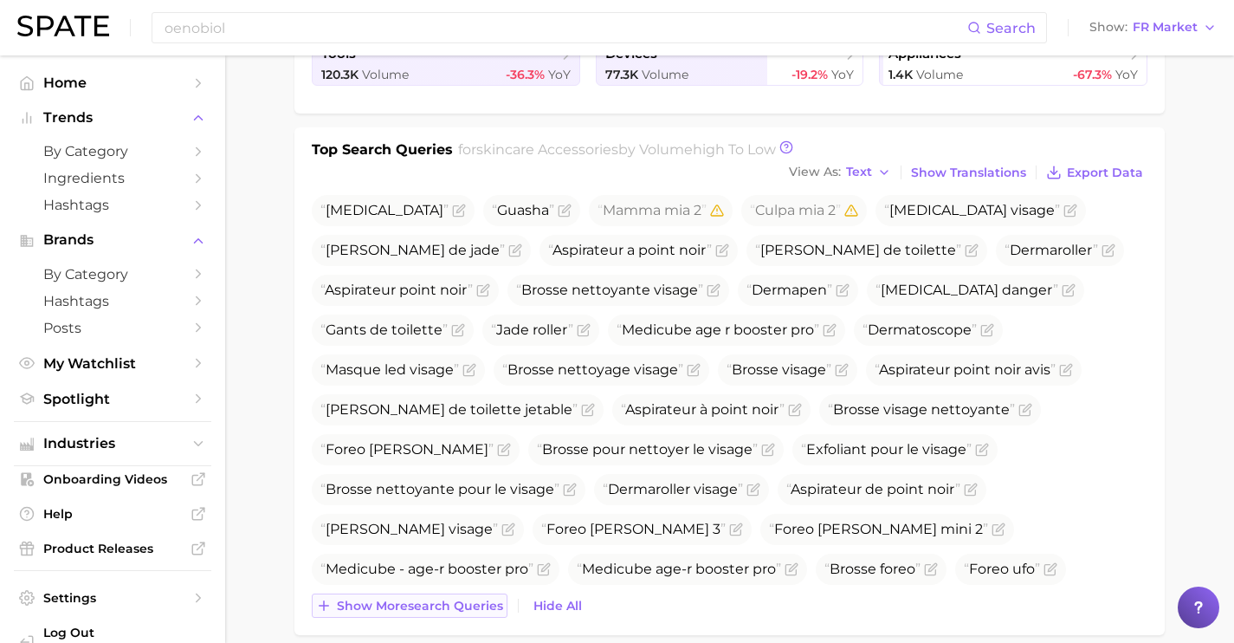
click at [493, 593] on button "Show more search queries" at bounding box center [410, 605] width 196 height 24
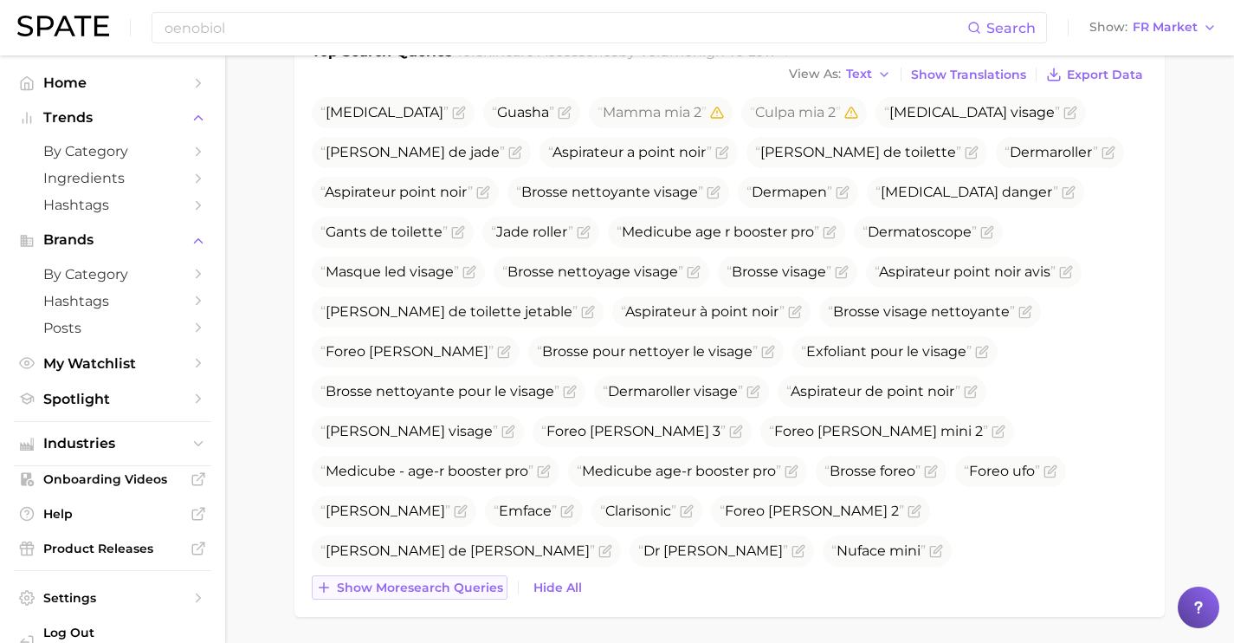
click at [493, 593] on span "Show more search queries" at bounding box center [420, 587] width 166 height 15
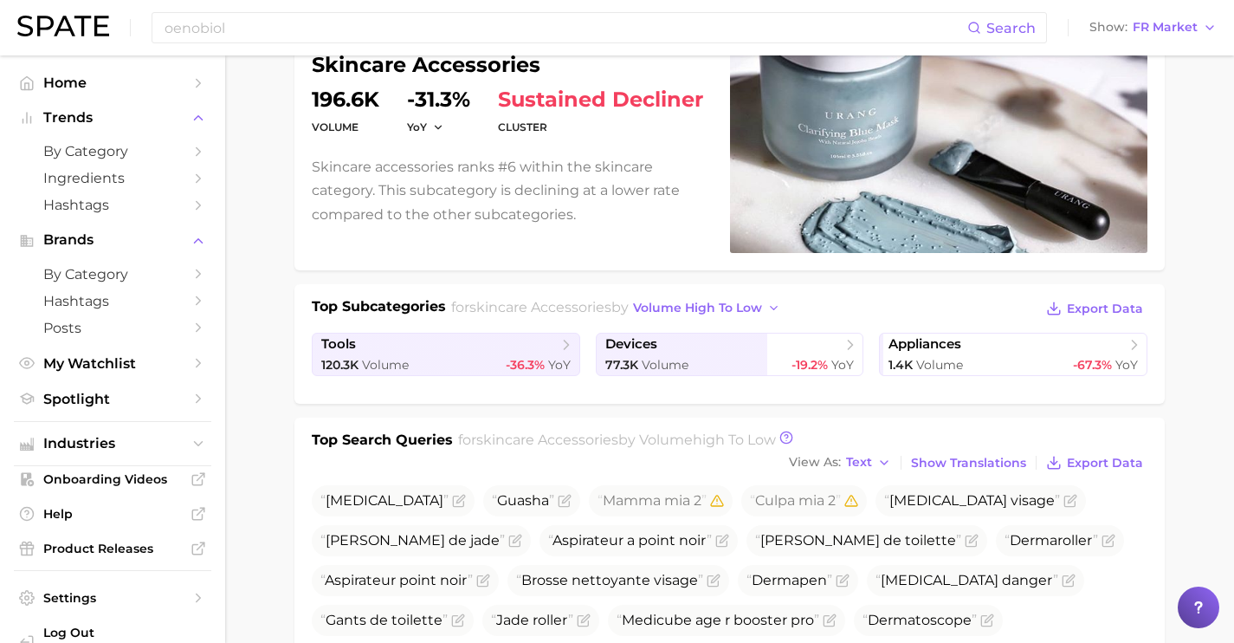
scroll to position [0, 0]
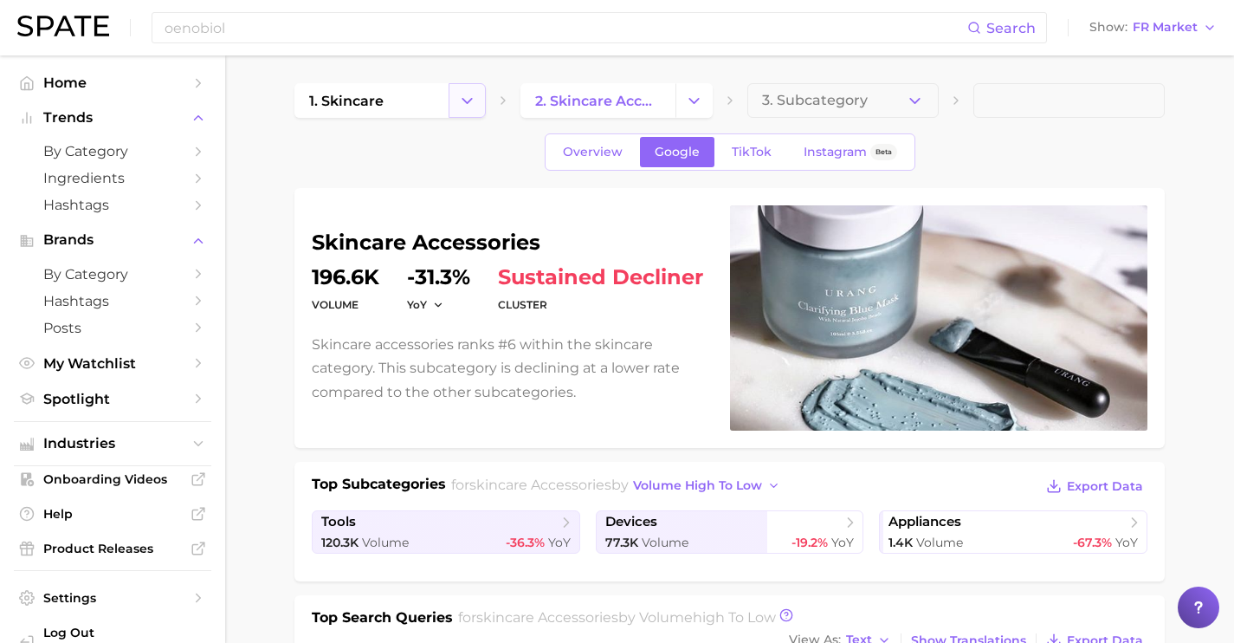
click at [470, 113] on button "Change Category" at bounding box center [467, 100] width 37 height 35
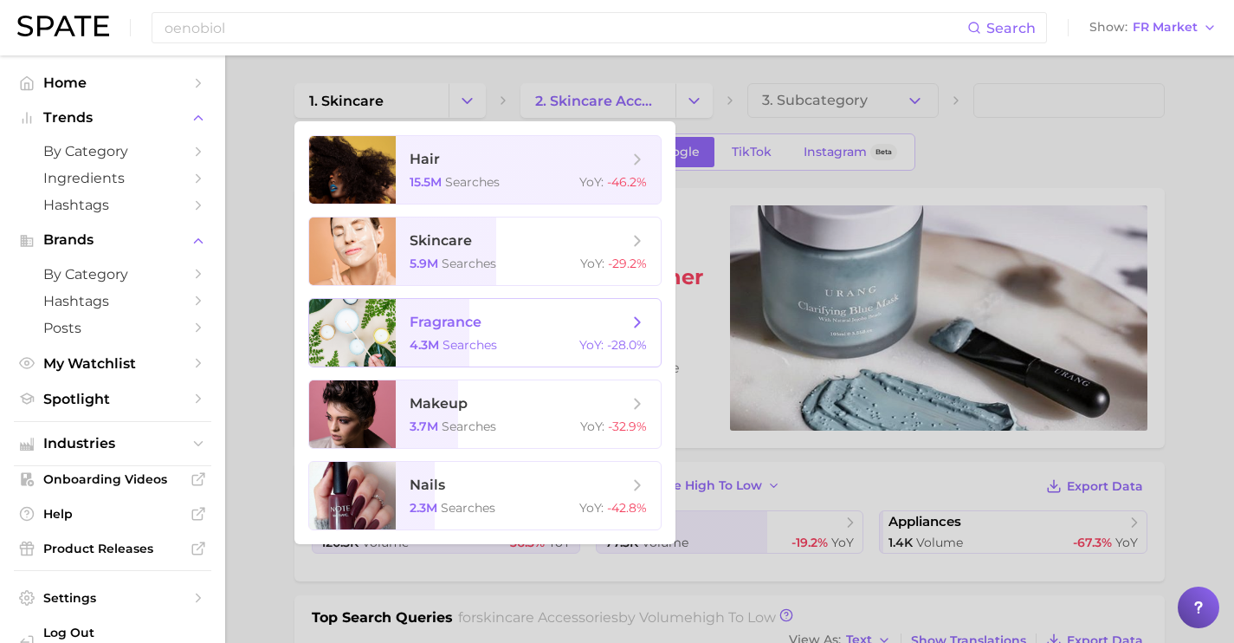
click at [491, 314] on span "fragrance" at bounding box center [519, 322] width 218 height 19
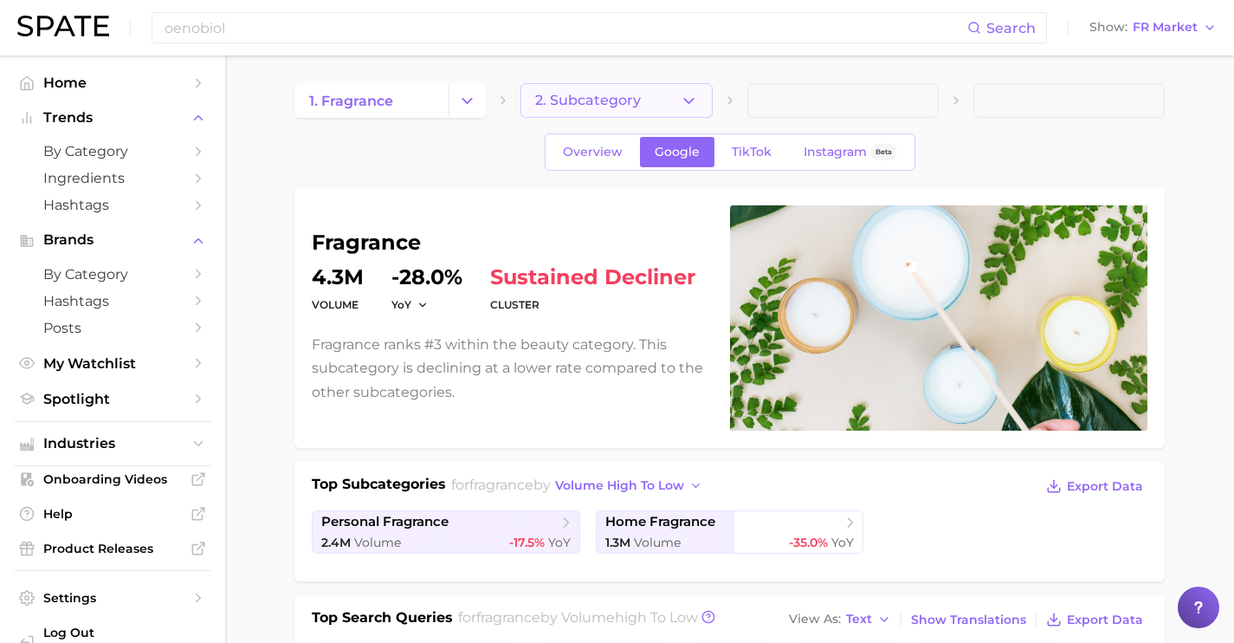
click at [647, 92] on button "2. Subcategory" at bounding box center [616, 100] width 191 height 35
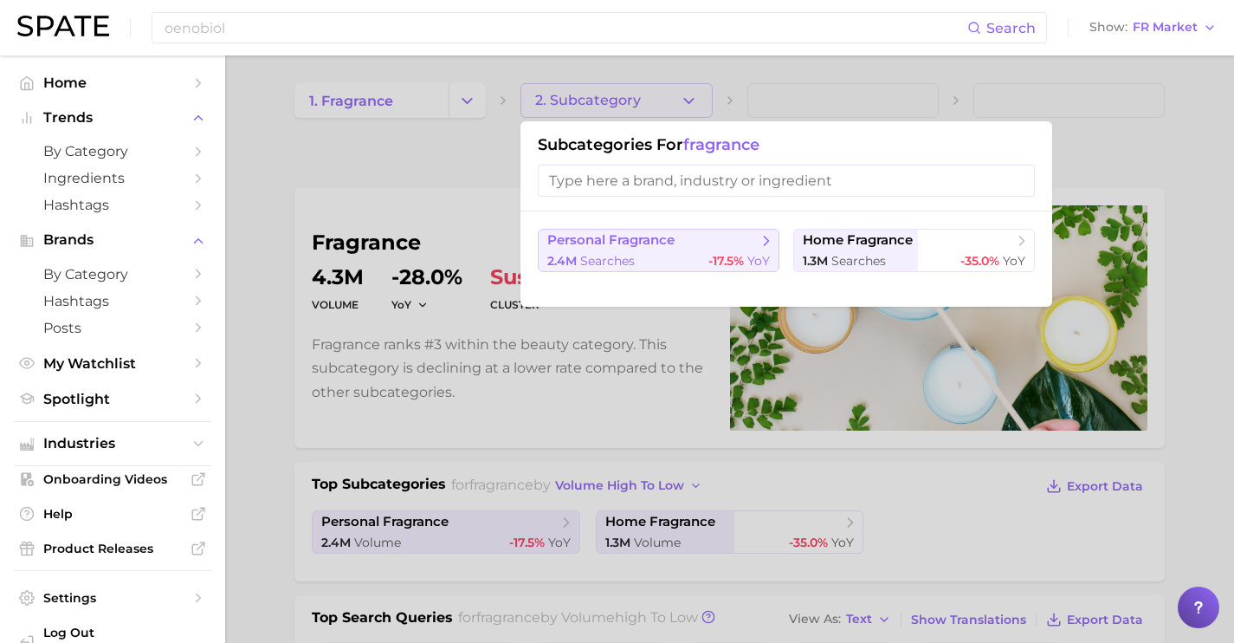
click at [660, 246] on span "personal fragrance" at bounding box center [610, 240] width 127 height 16
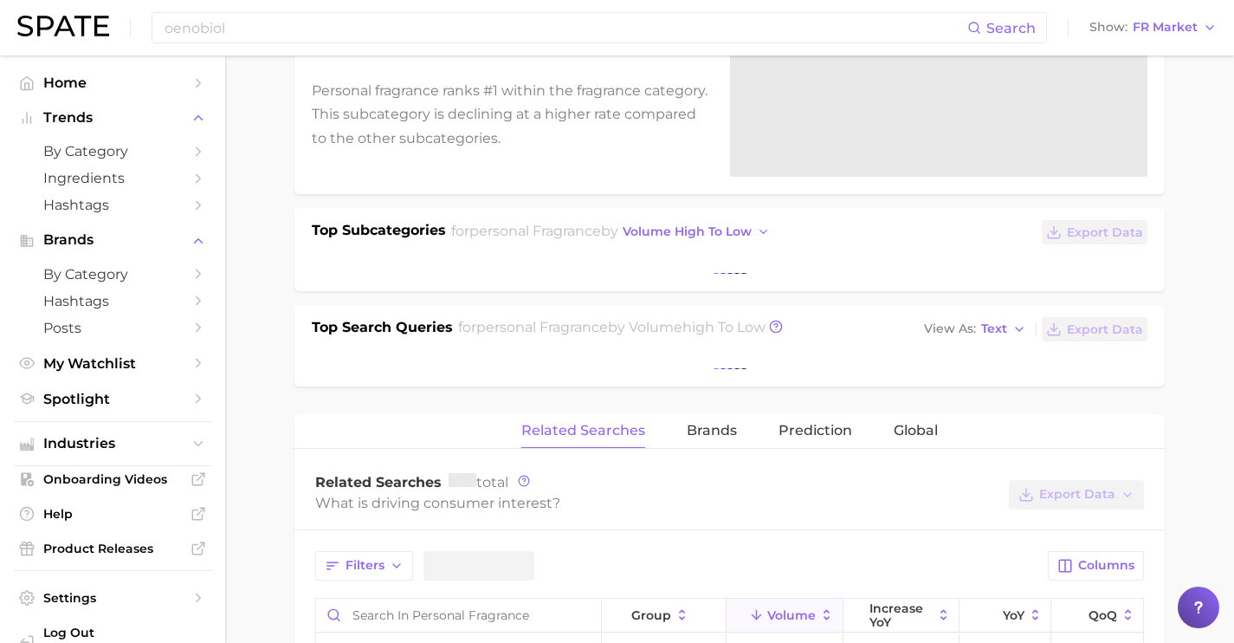
scroll to position [267, 0]
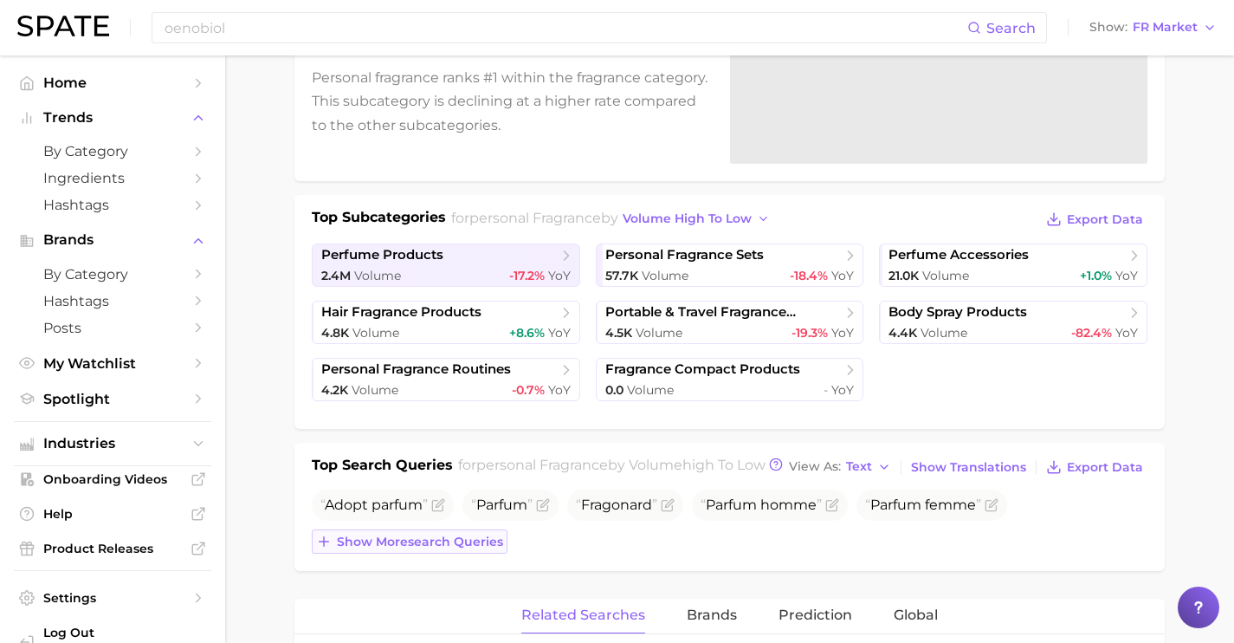
click at [440, 553] on button "Show more search queries" at bounding box center [410, 541] width 196 height 24
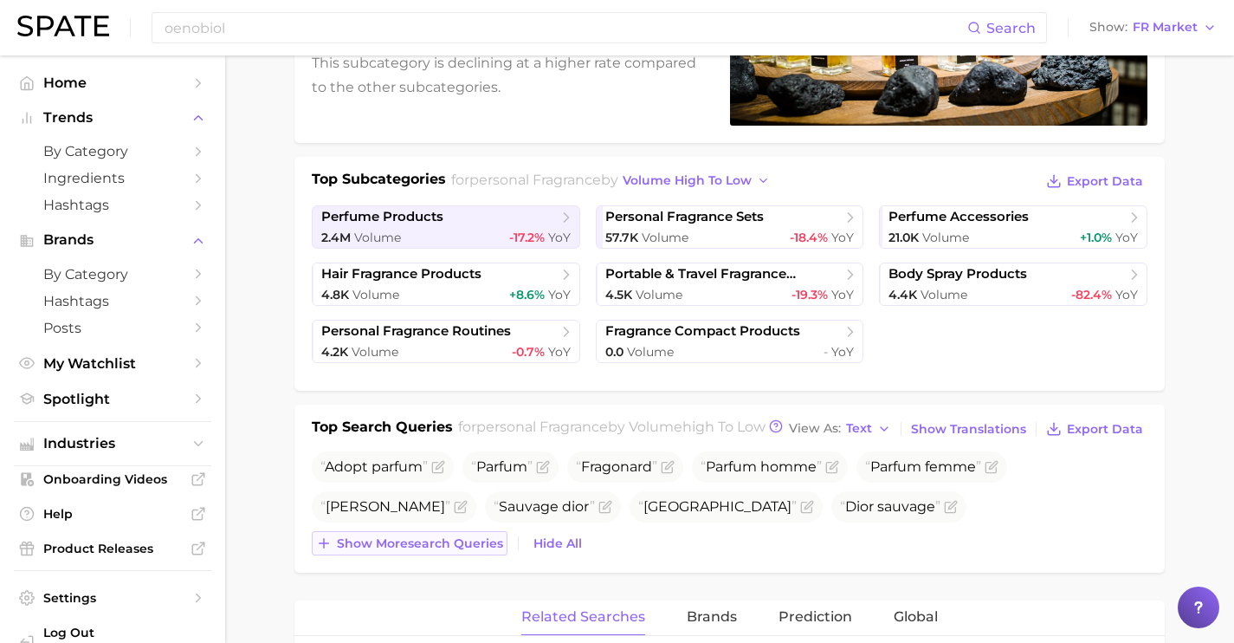
click at [440, 555] on button "Show more search queries" at bounding box center [410, 543] width 196 height 24
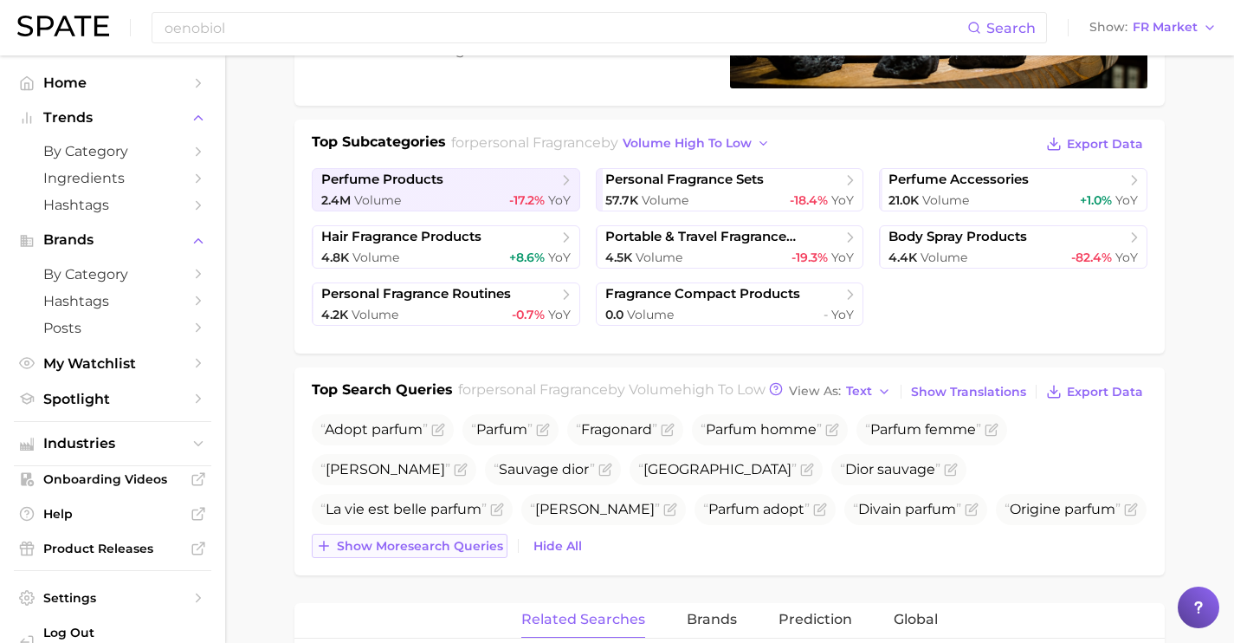
click at [440, 553] on span "Show more search queries" at bounding box center [420, 546] width 166 height 15
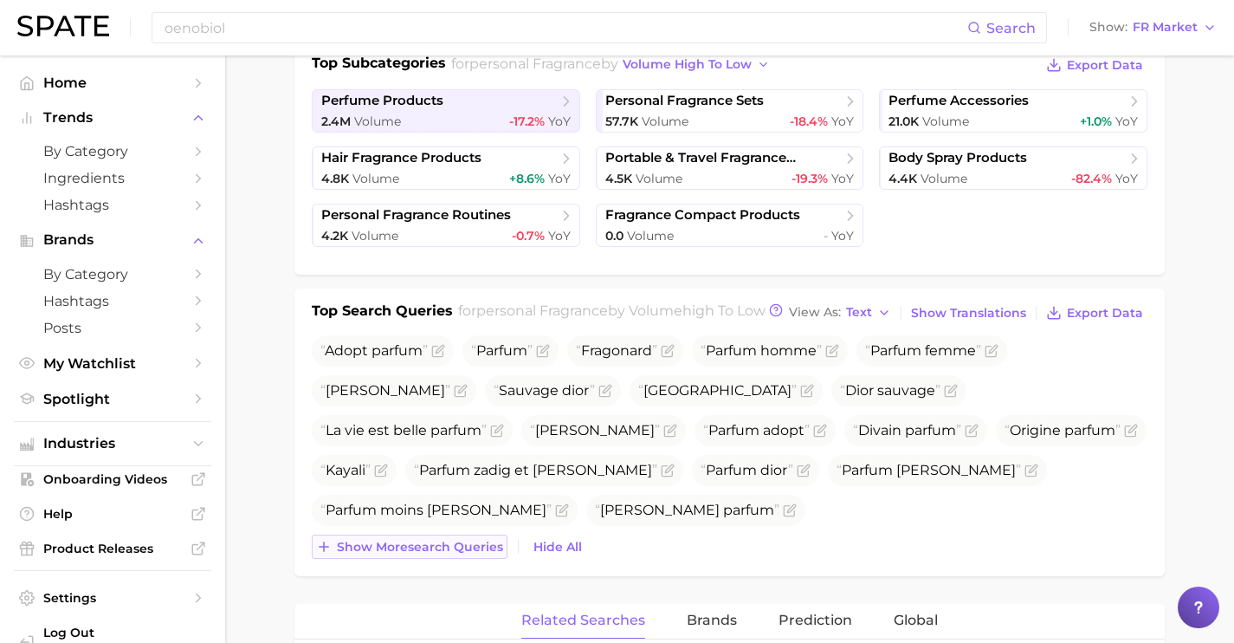
scroll to position [428, 0]
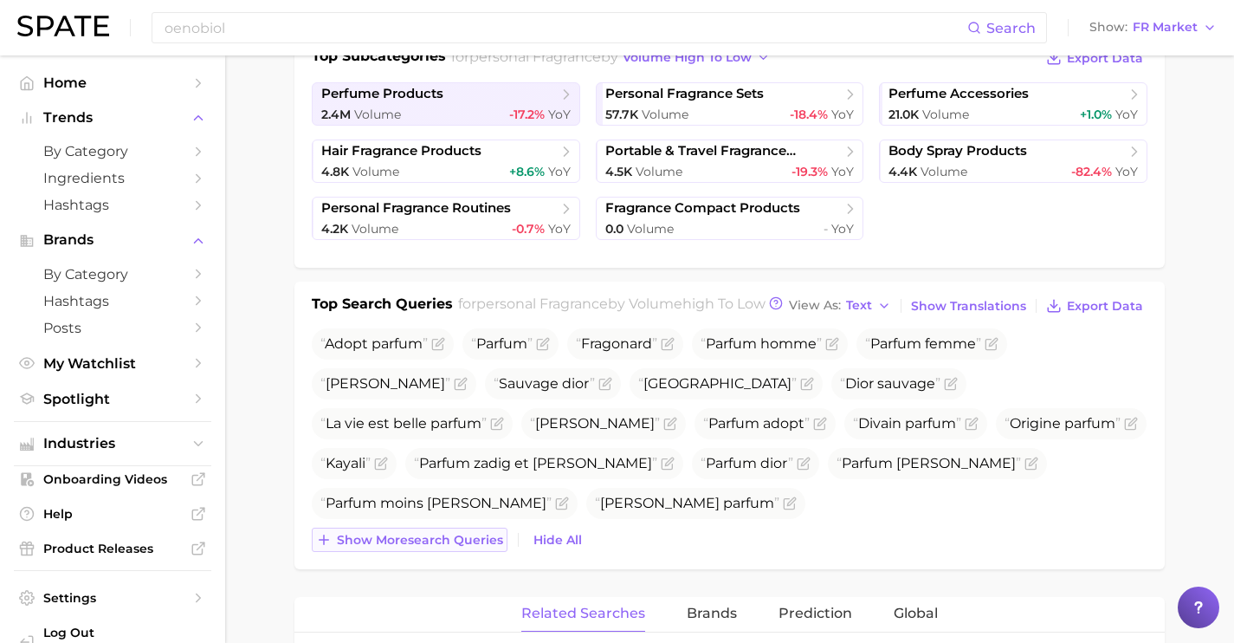
click at [440, 569] on div "Top Search Queries for personal fragrance by Volume high to low View As Text Sh…" at bounding box center [729, 426] width 870 height 288
click at [438, 547] on span "Show more search queries" at bounding box center [420, 540] width 166 height 15
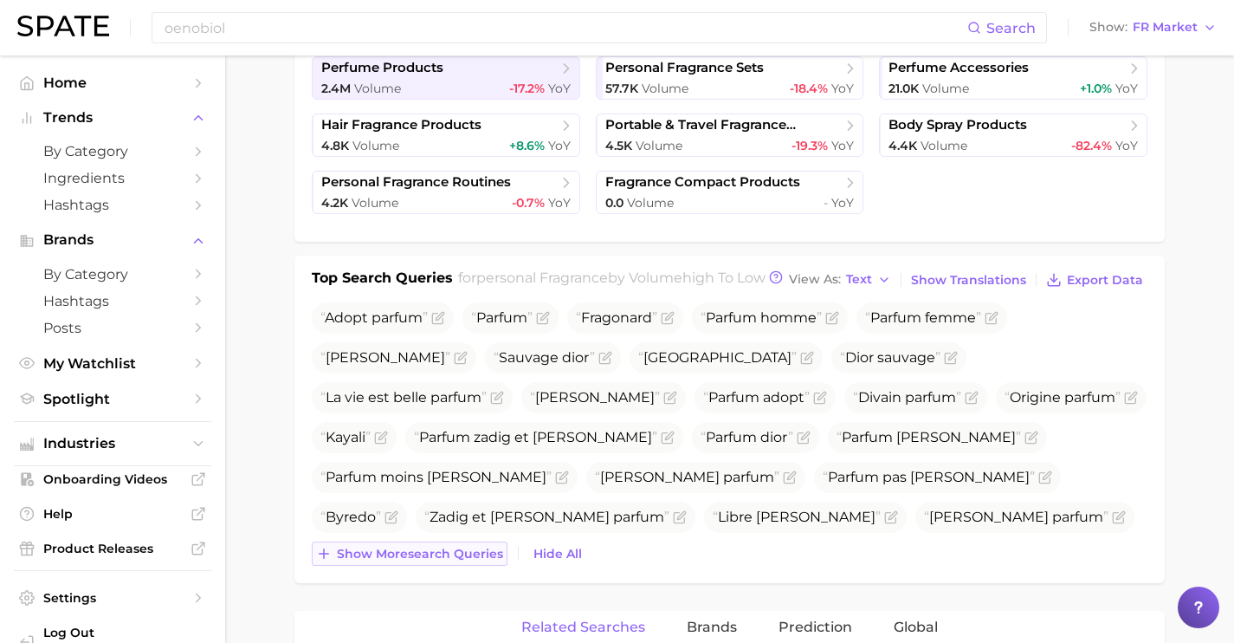
scroll to position [484, 0]
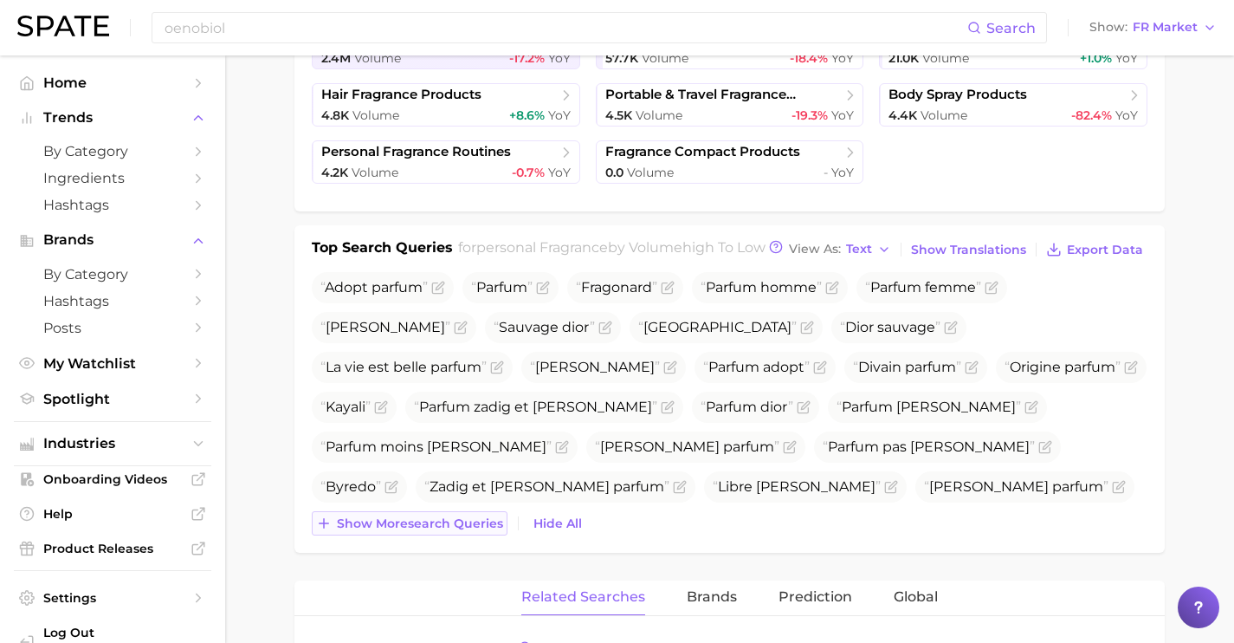
click at [438, 553] on div "Top Search Queries for personal fragrance by Volume high to low View As Text Sh…" at bounding box center [729, 388] width 870 height 327
click at [437, 531] on span "Show more search queries" at bounding box center [420, 523] width 166 height 15
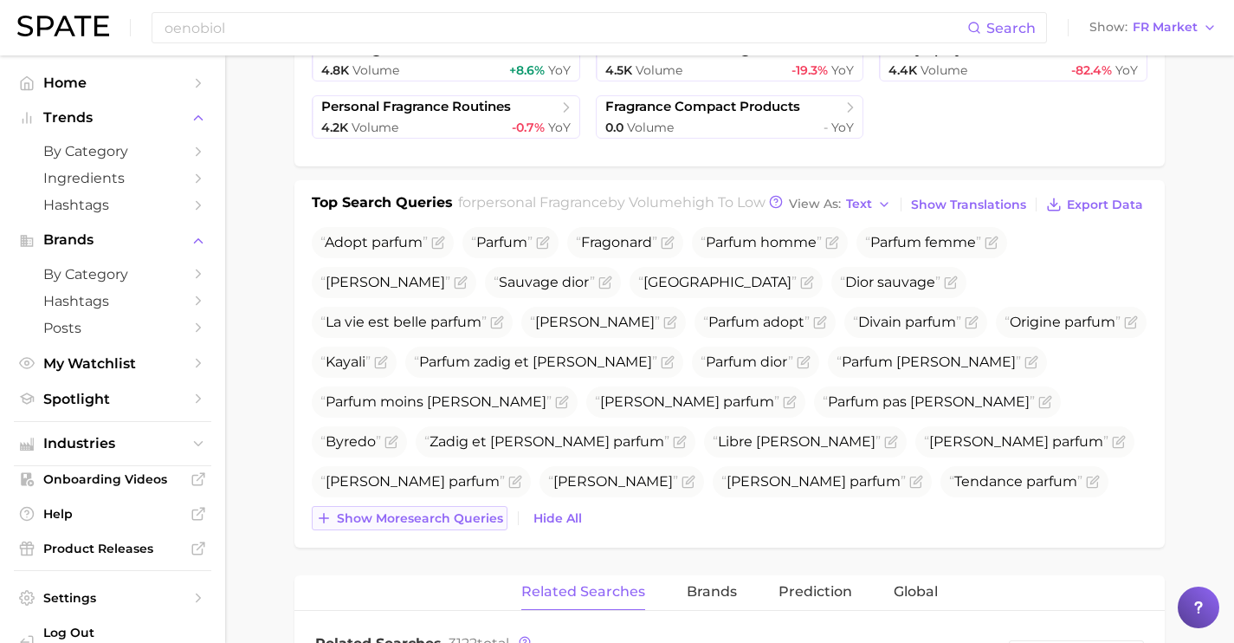
click at [437, 526] on span "Show more search queries" at bounding box center [420, 518] width 166 height 15
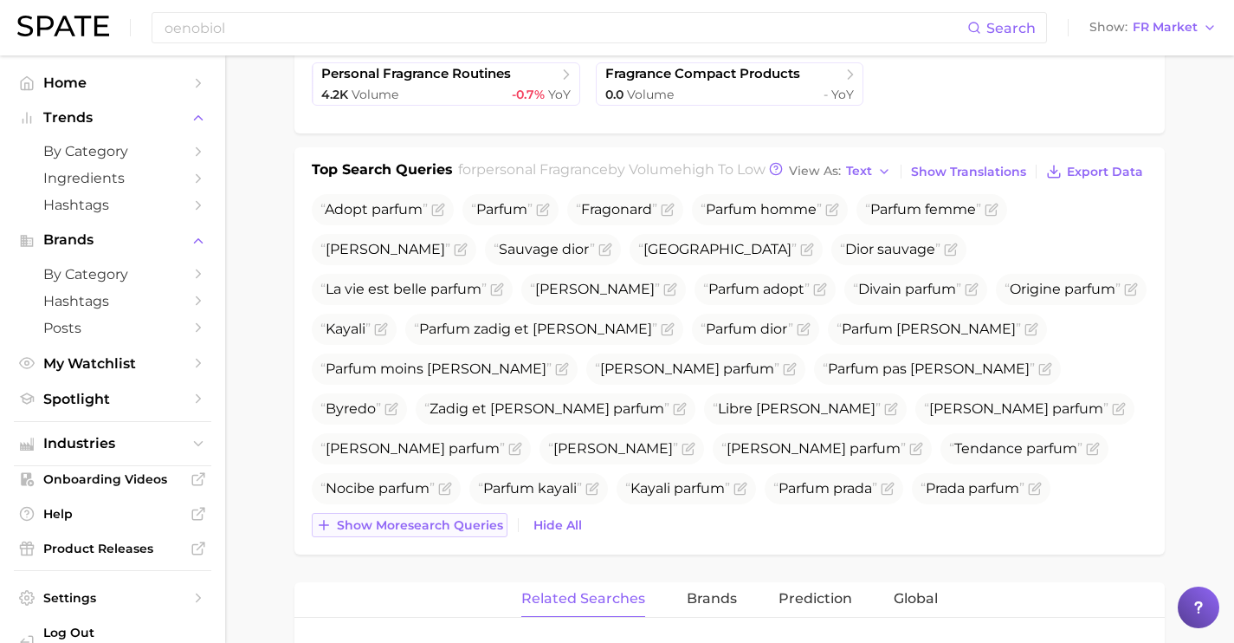
click at [437, 533] on span "Show more search queries" at bounding box center [420, 525] width 166 height 15
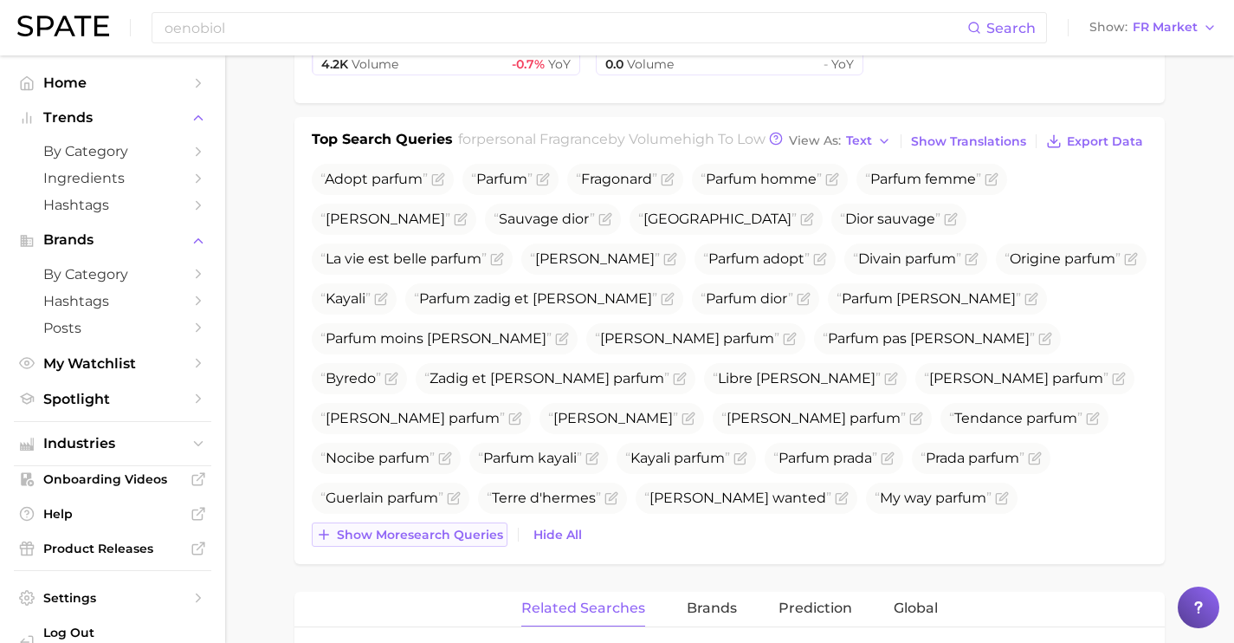
scroll to position [595, 0]
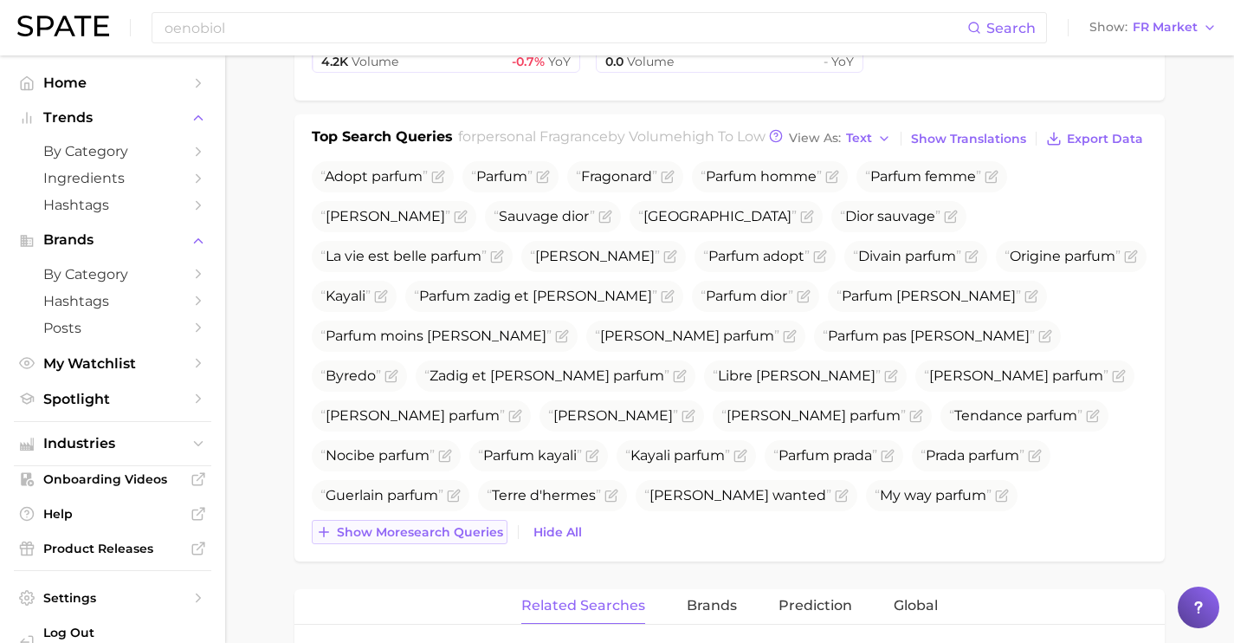
click at [437, 539] on div "Adopt parfum Parfum Fragonard Parfum homme Parfum femme [PERSON_NAME] Sauvage d…" at bounding box center [730, 352] width 836 height 383
click at [437, 540] on span "Show more search queries" at bounding box center [420, 532] width 166 height 15
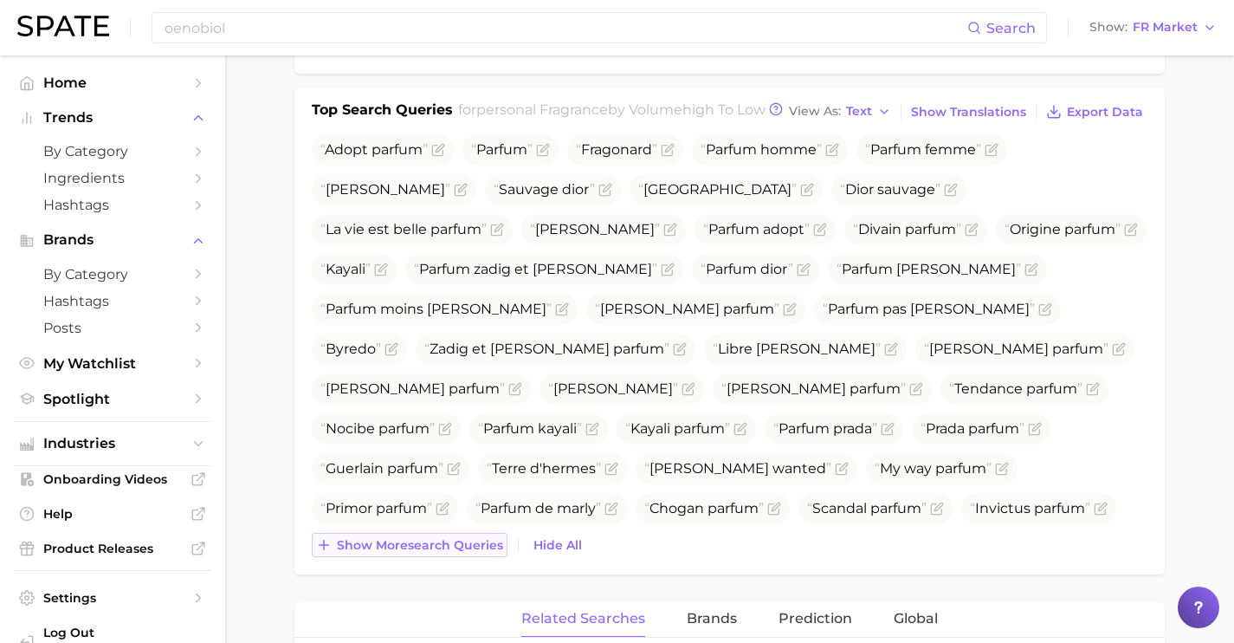
click at [438, 553] on button "Show more search queries" at bounding box center [410, 545] width 196 height 24
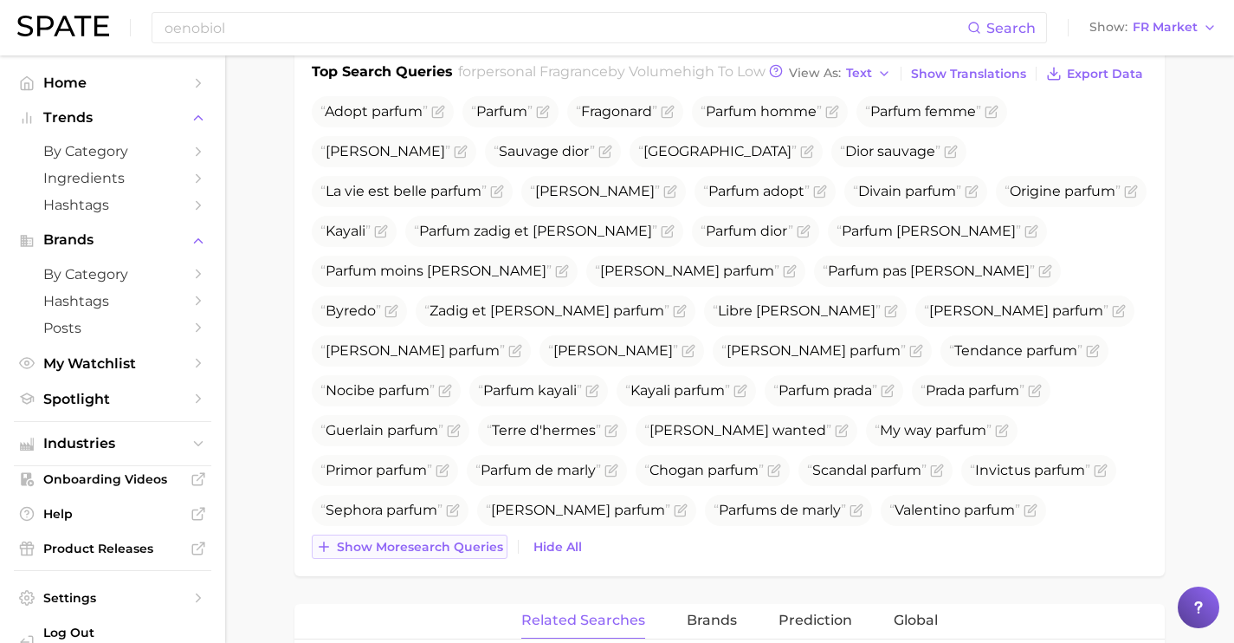
scroll to position [664, 0]
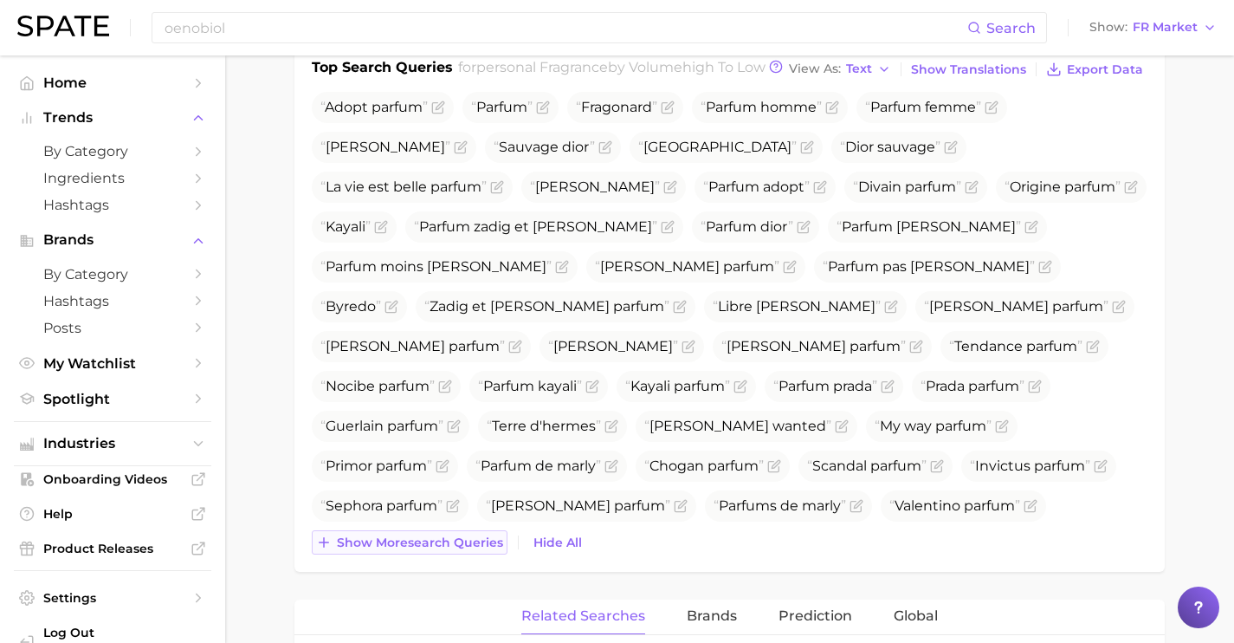
click at [438, 553] on button "Show more search queries" at bounding box center [410, 542] width 196 height 24
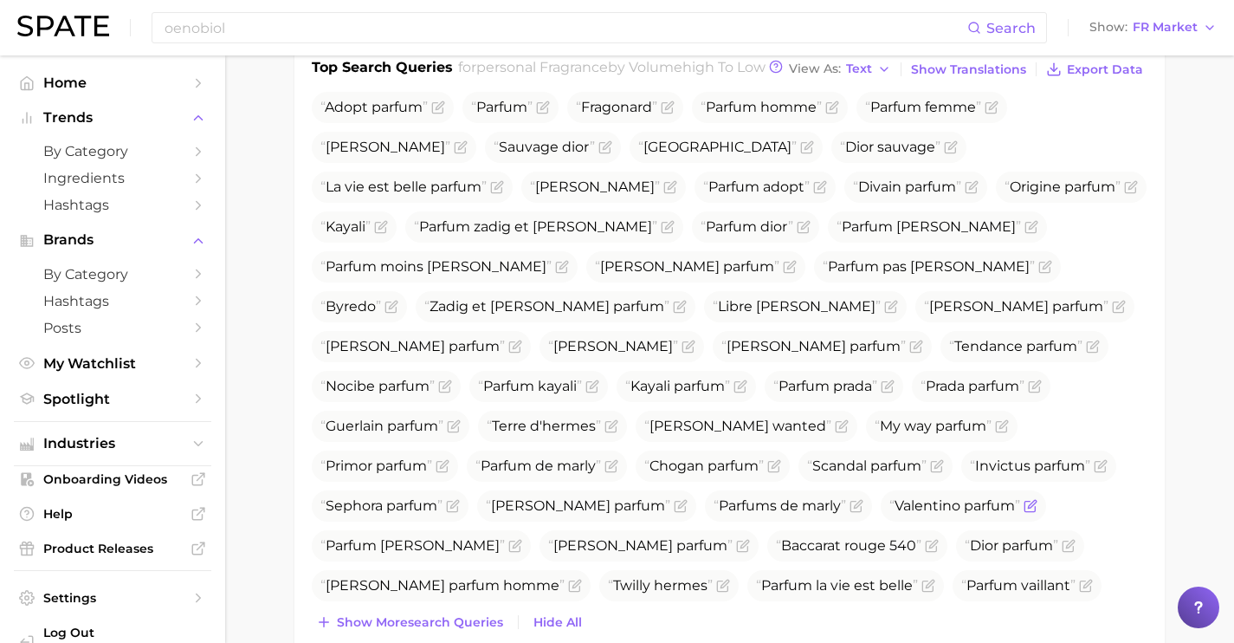
scroll to position [817, 0]
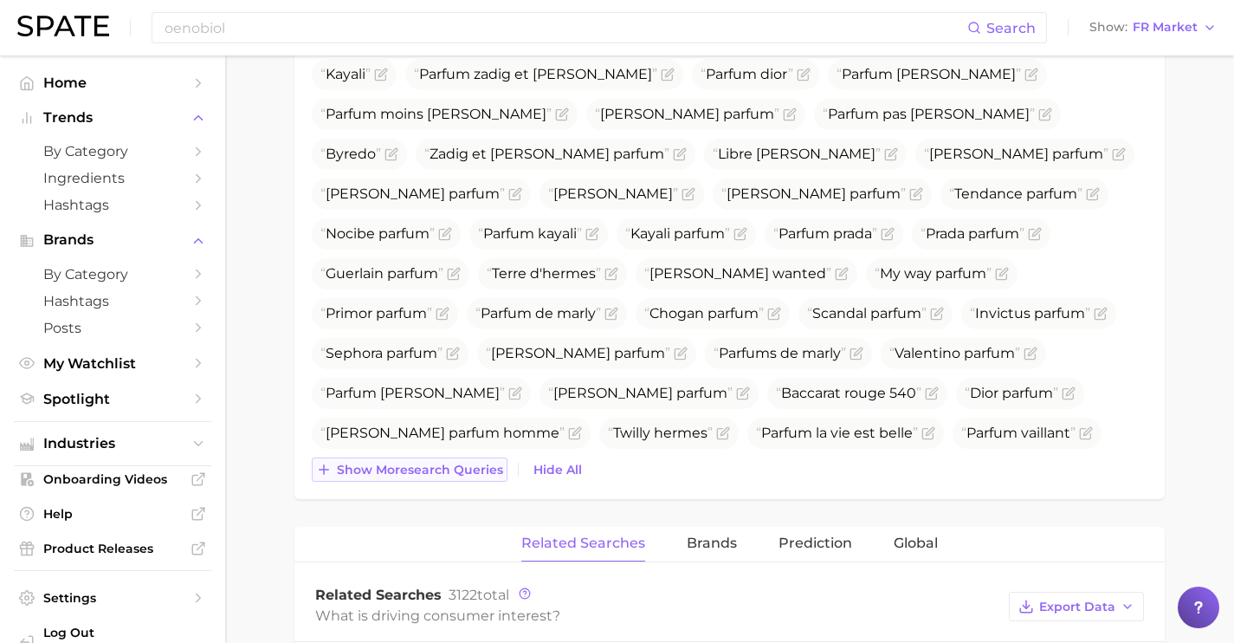
click at [414, 477] on span "Show more search queries" at bounding box center [420, 470] width 166 height 15
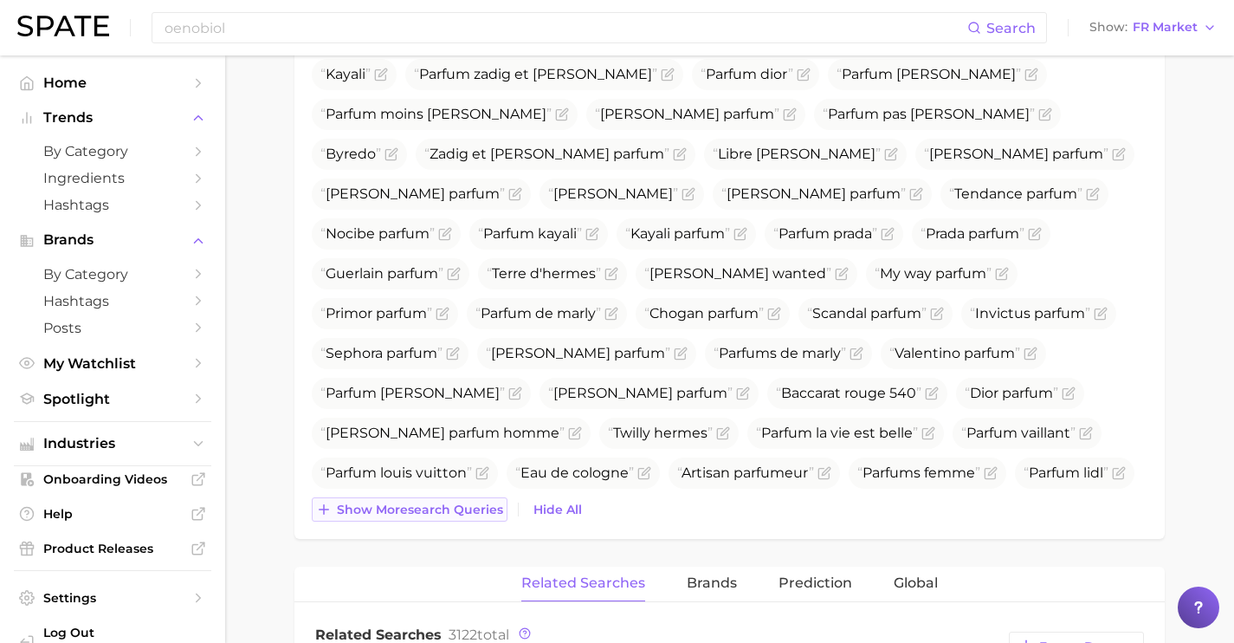
click at [414, 517] on span "Show more search queries" at bounding box center [420, 509] width 166 height 15
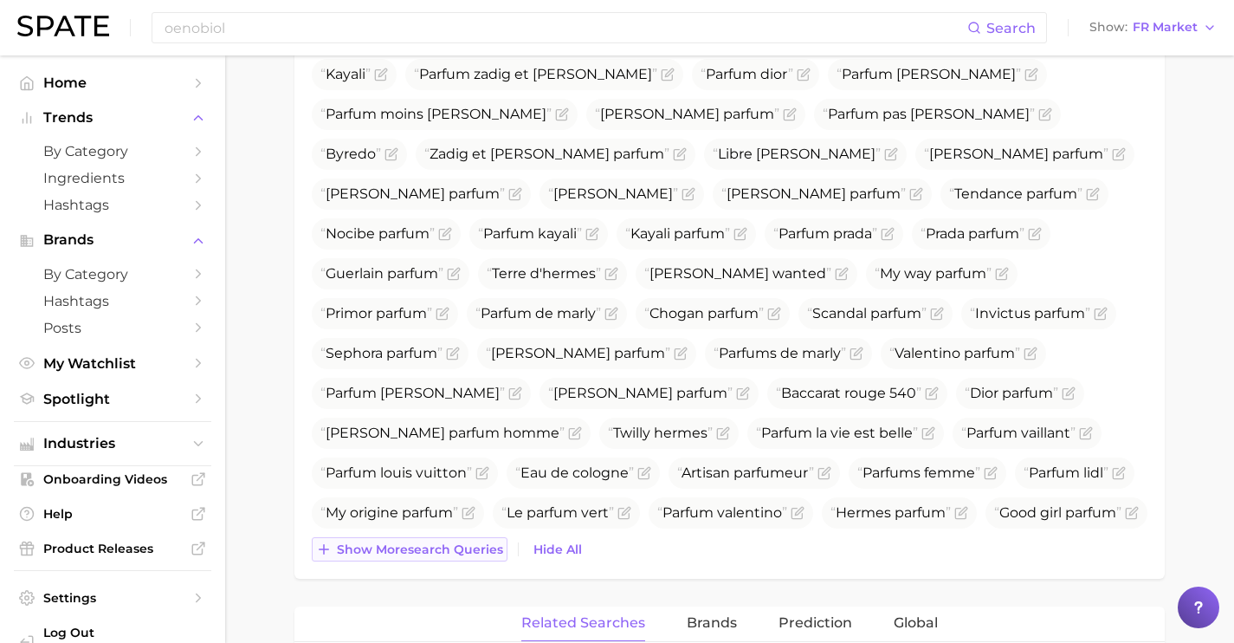
click at [430, 561] on button "Show more search queries" at bounding box center [410, 549] width 196 height 24
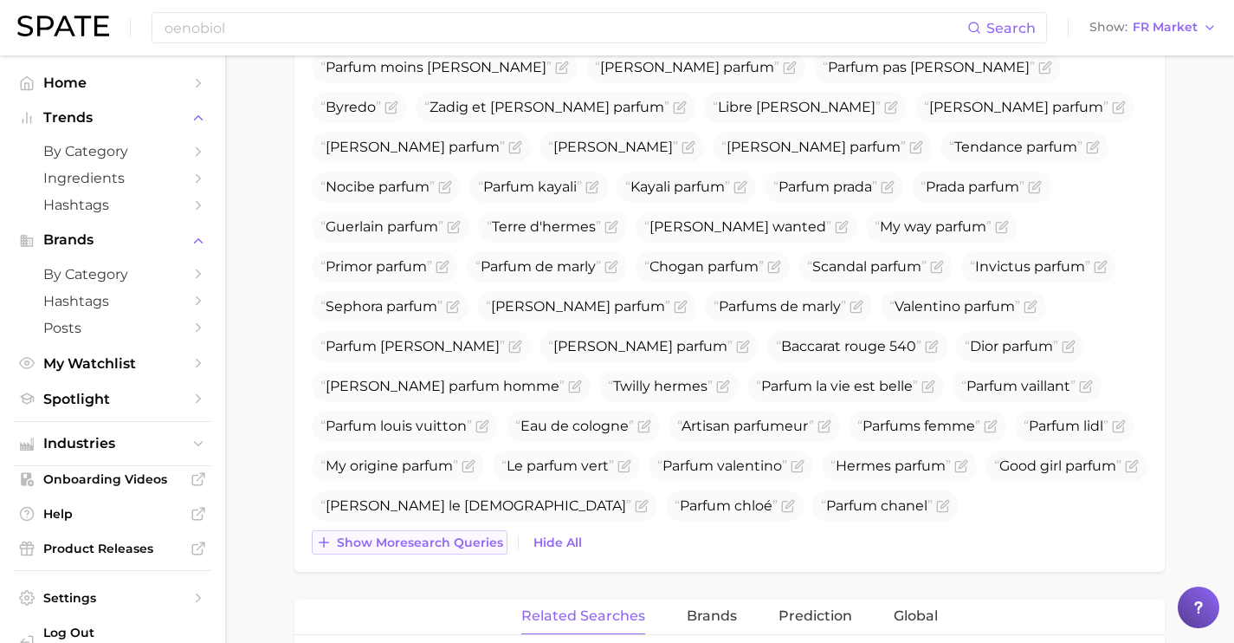
scroll to position [868, 0]
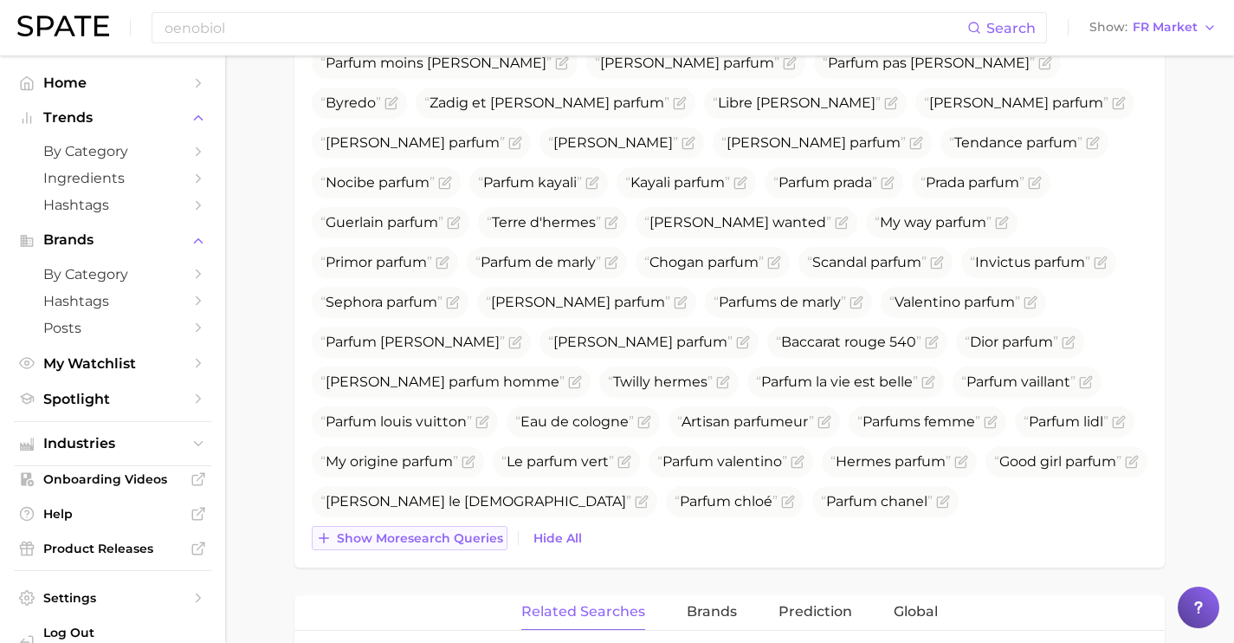
click at [430, 546] on span "Show more search queries" at bounding box center [420, 538] width 166 height 15
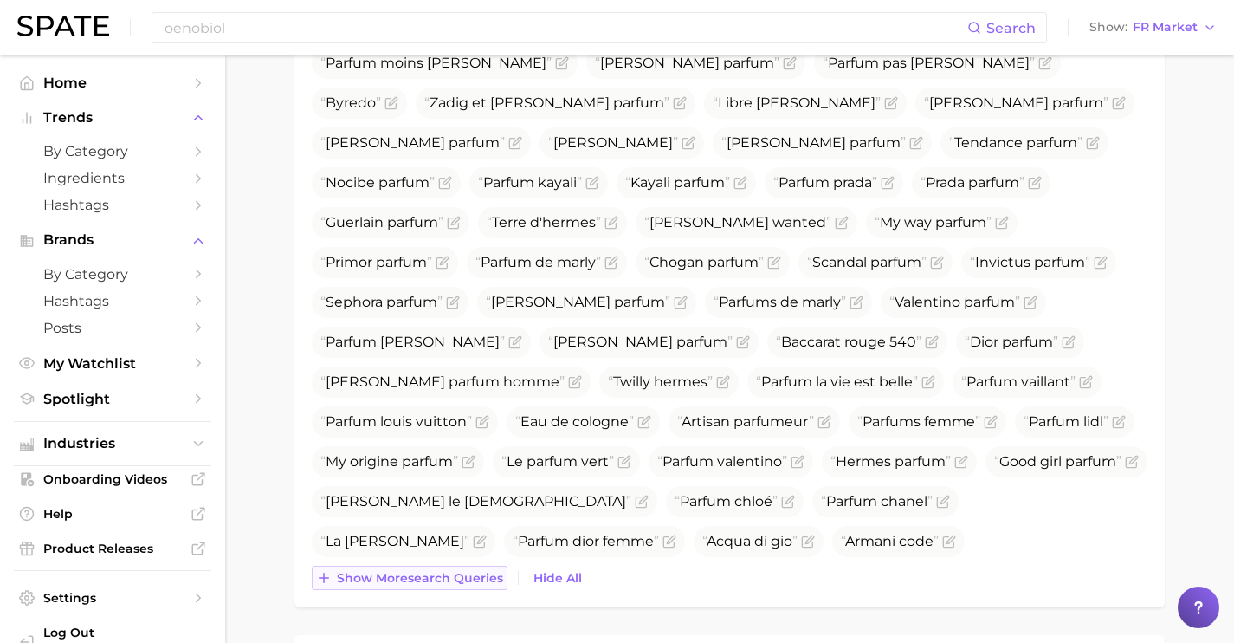
click at [433, 586] on span "Show more search queries" at bounding box center [420, 578] width 166 height 15
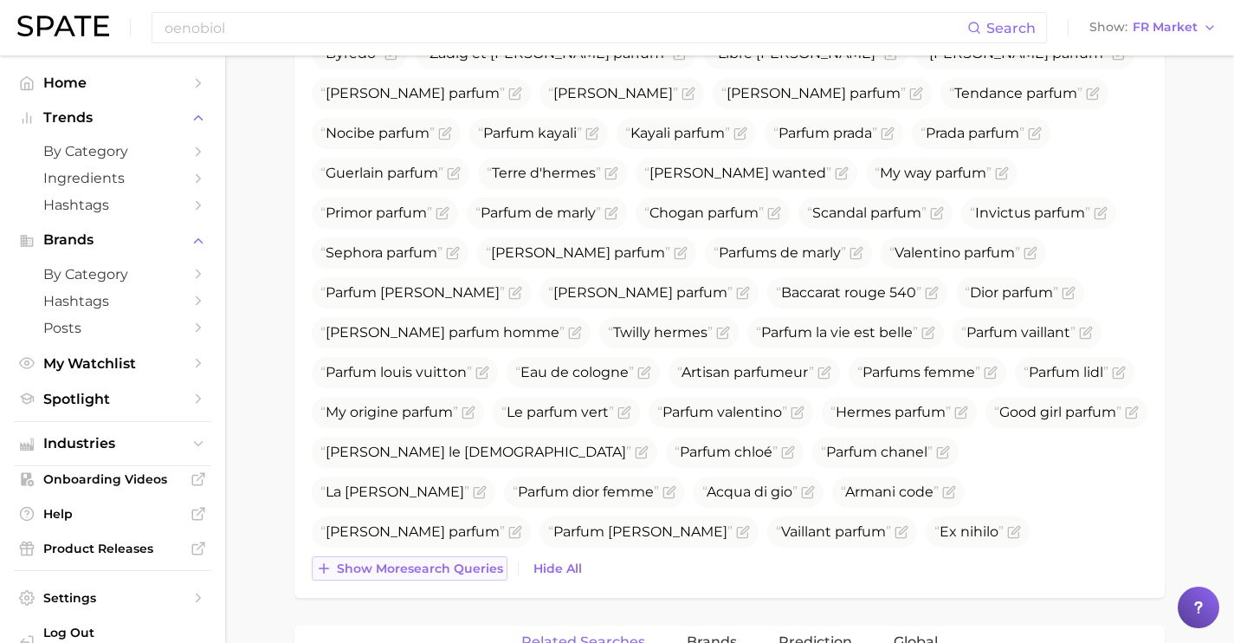
scroll to position [919, 0]
click at [433, 596] on div "Top Search Queries for personal fragrance by Volume high to low View As Text Sh…" at bounding box center [729, 193] width 870 height 806
click at [433, 574] on span "Show more search queries" at bounding box center [420, 567] width 166 height 15
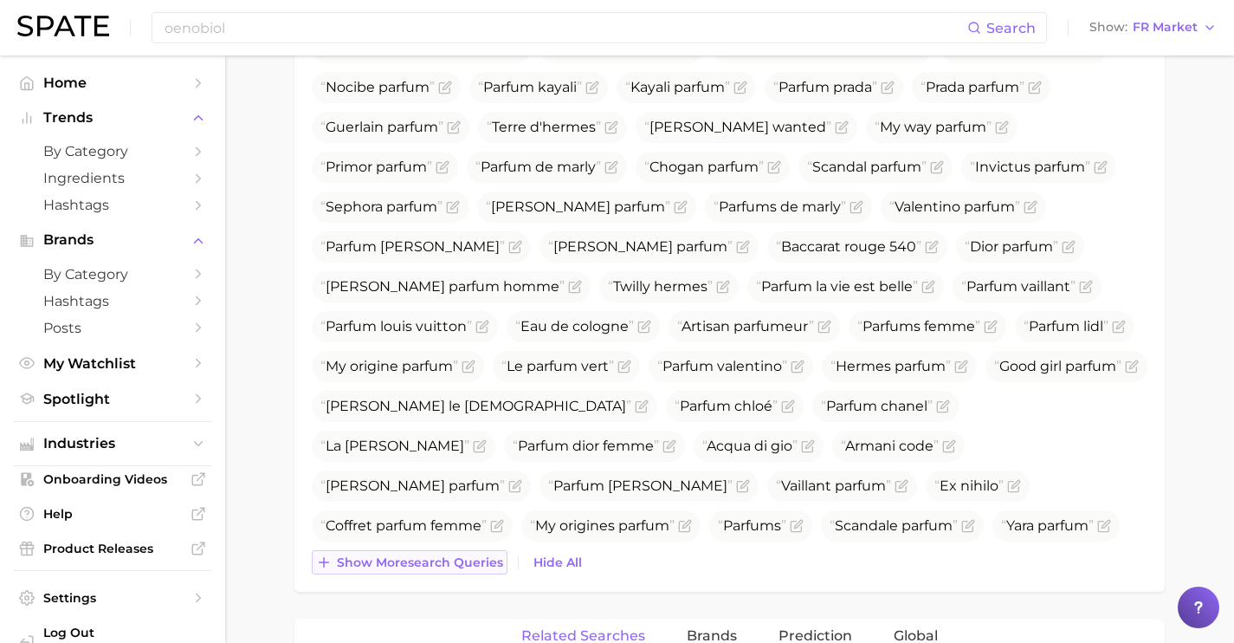
scroll to position [987, 0]
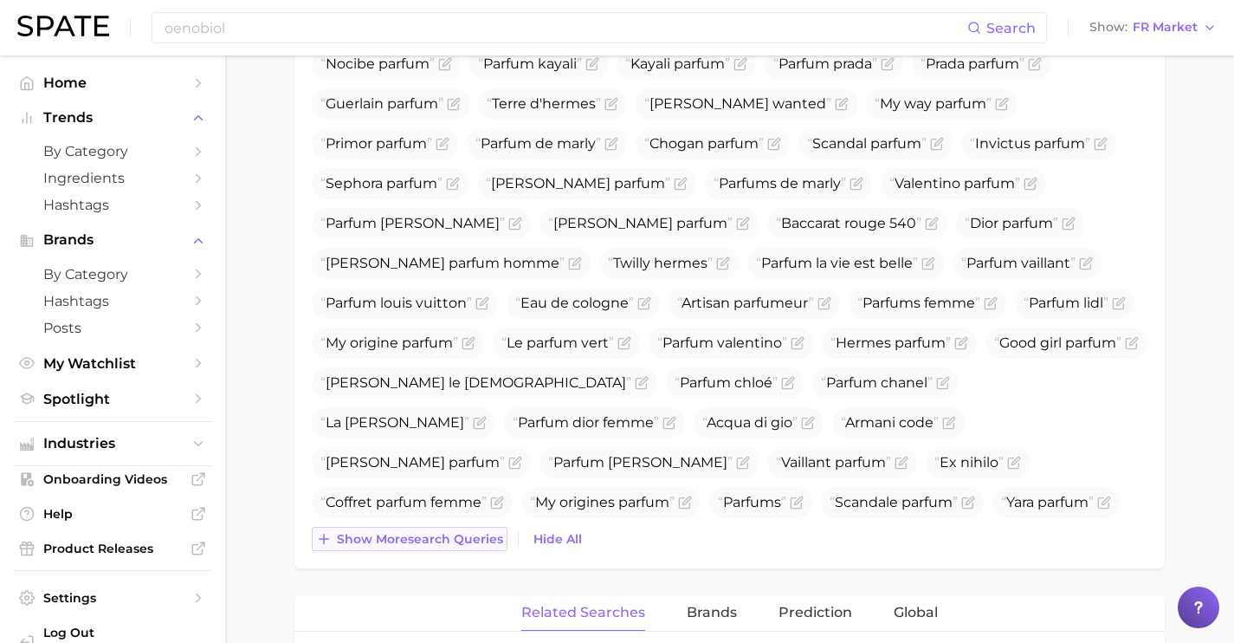
click at [434, 547] on span "Show more search queries" at bounding box center [420, 539] width 166 height 15
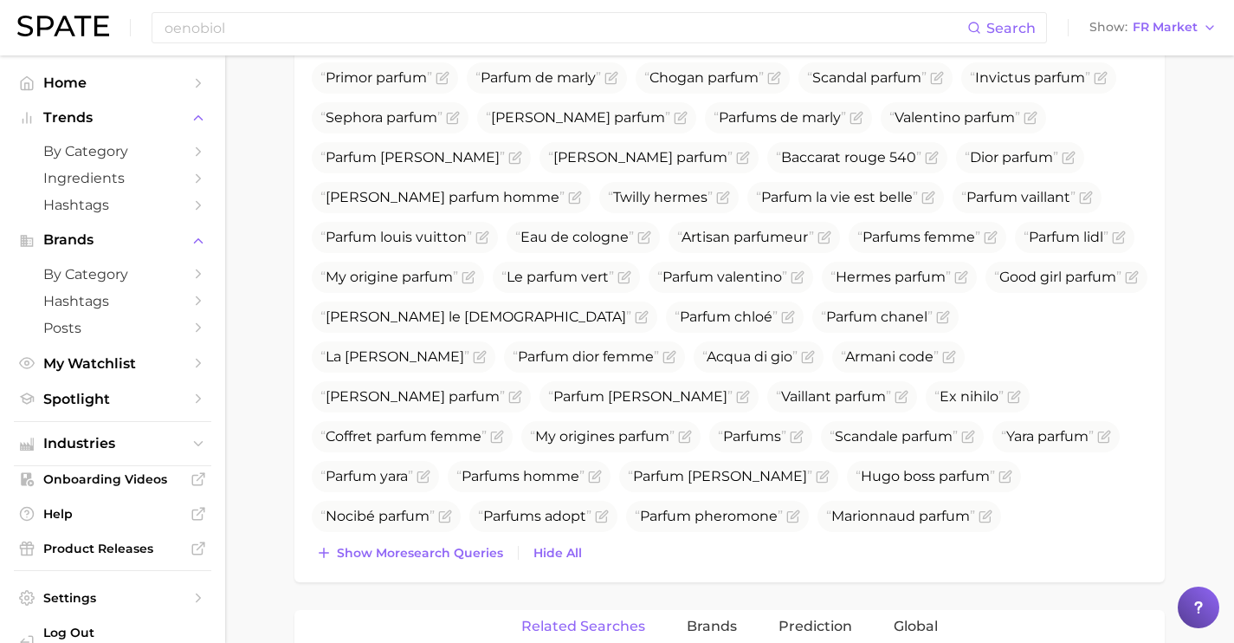
scroll to position [1054, 0]
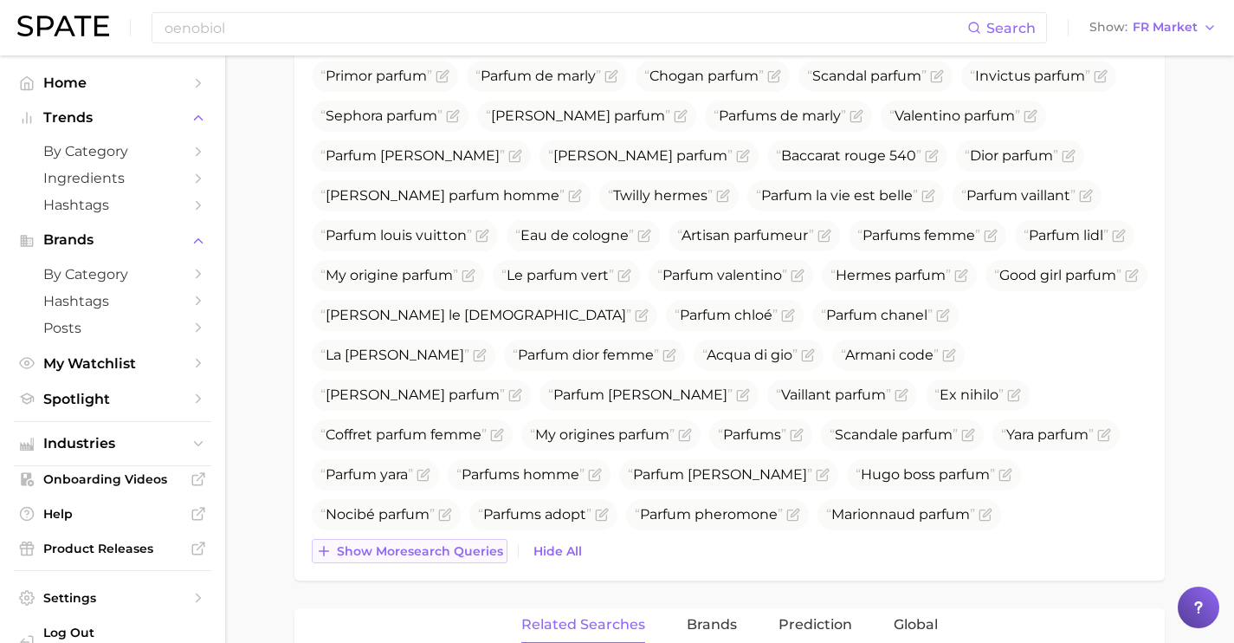
click at [437, 559] on span "Show more search queries" at bounding box center [420, 551] width 166 height 15
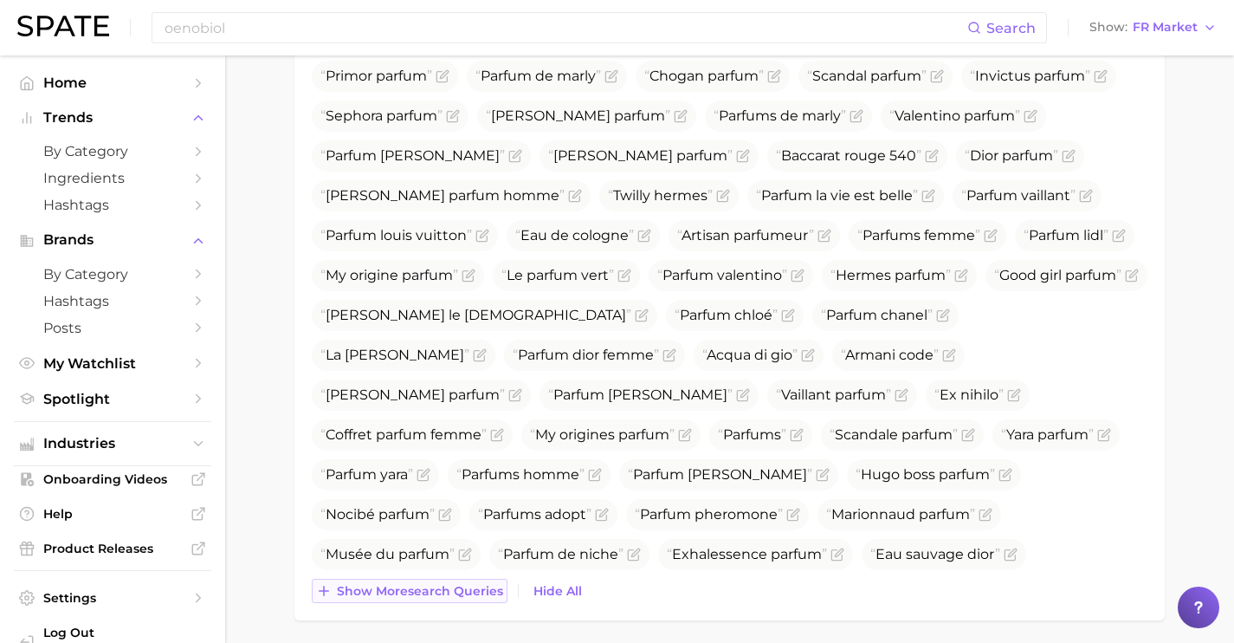
scroll to position [1110, 0]
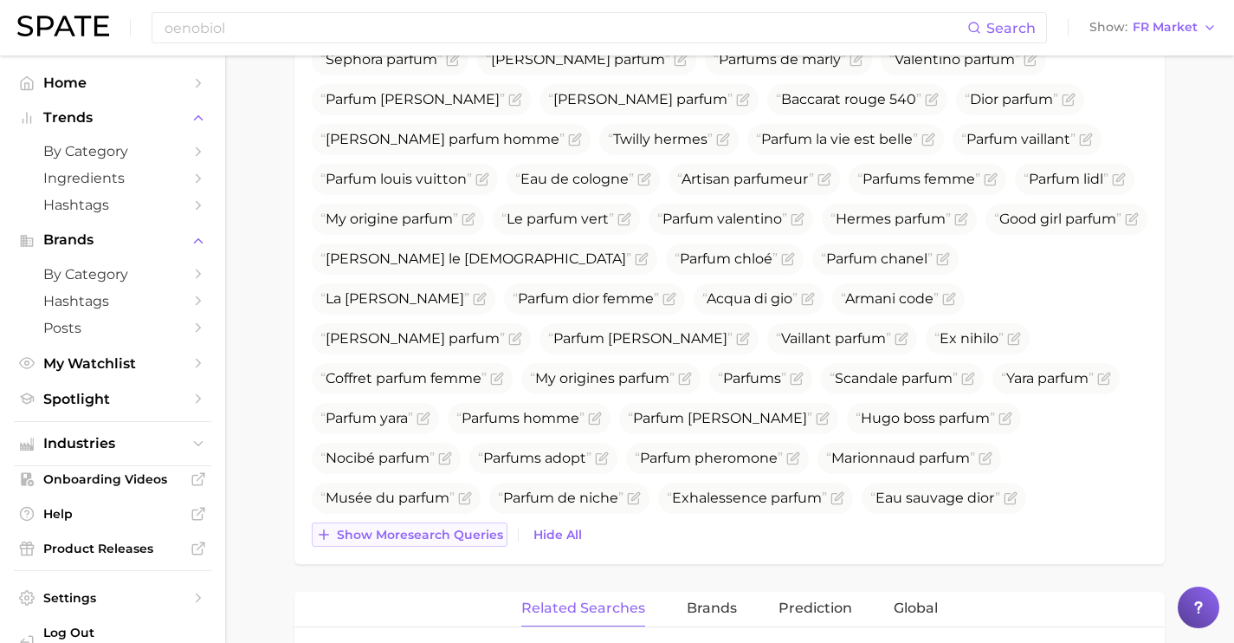
click at [437, 564] on div "Top Search Queries for personal fragrance by Volume high to low View As Text Sh…" at bounding box center [729, 81] width 870 height 965
click at [435, 542] on span "Show more search queries" at bounding box center [420, 534] width 166 height 15
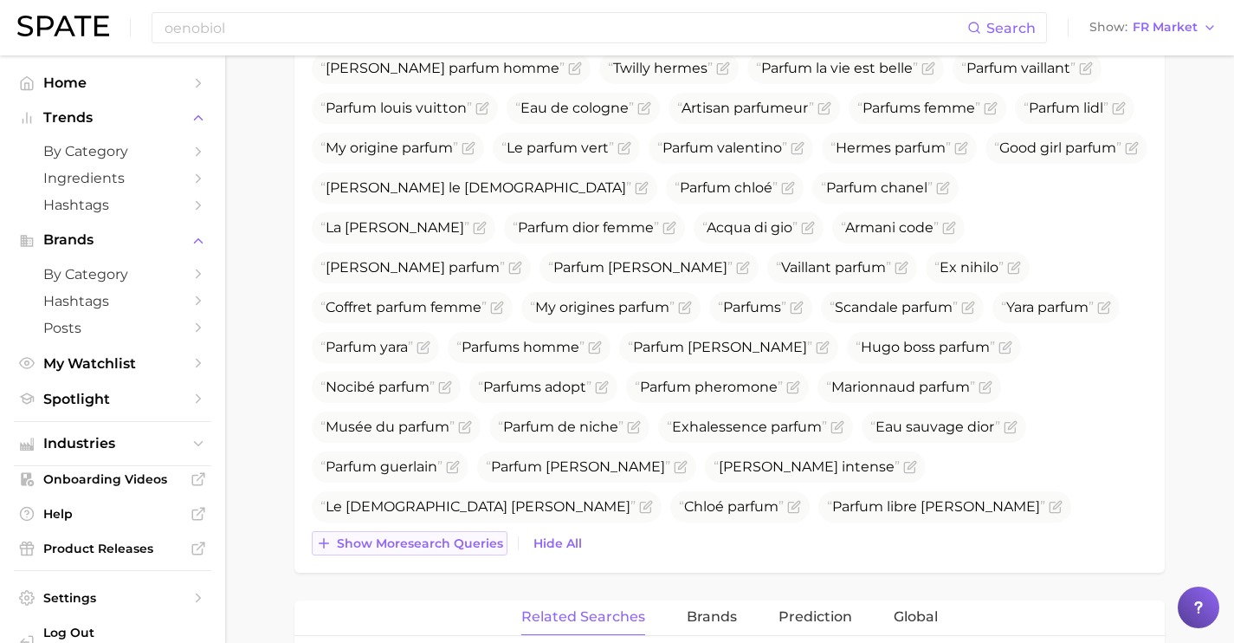
click at [435, 551] on span "Show more search queries" at bounding box center [420, 543] width 166 height 15
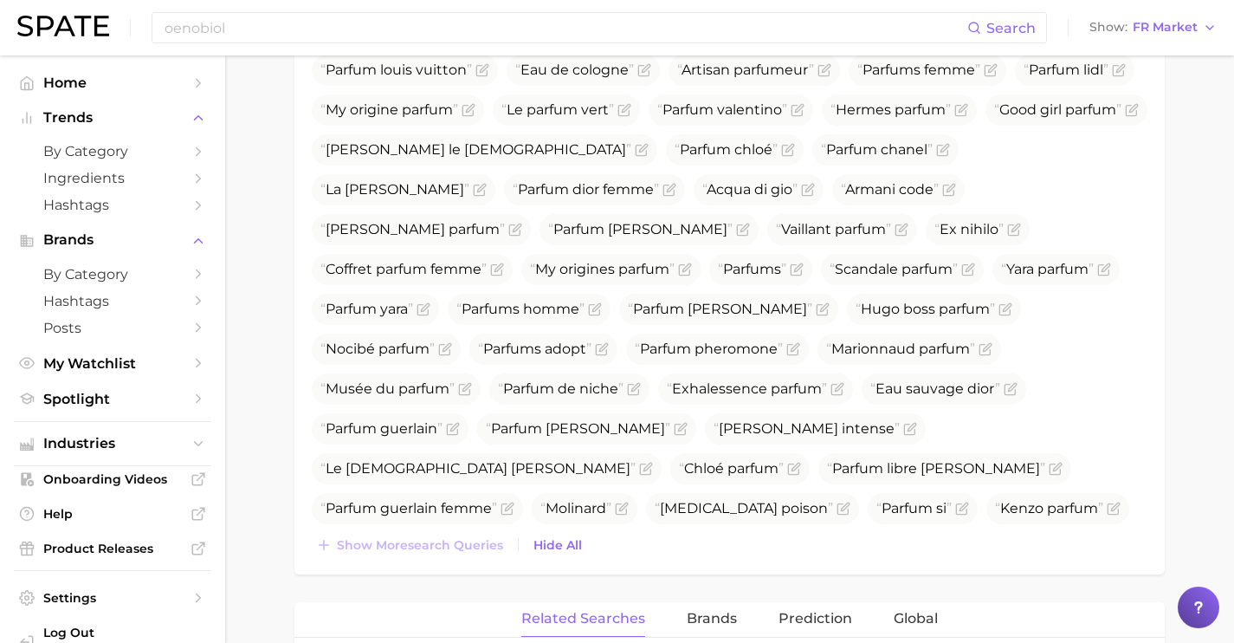
scroll to position [1226, 0]
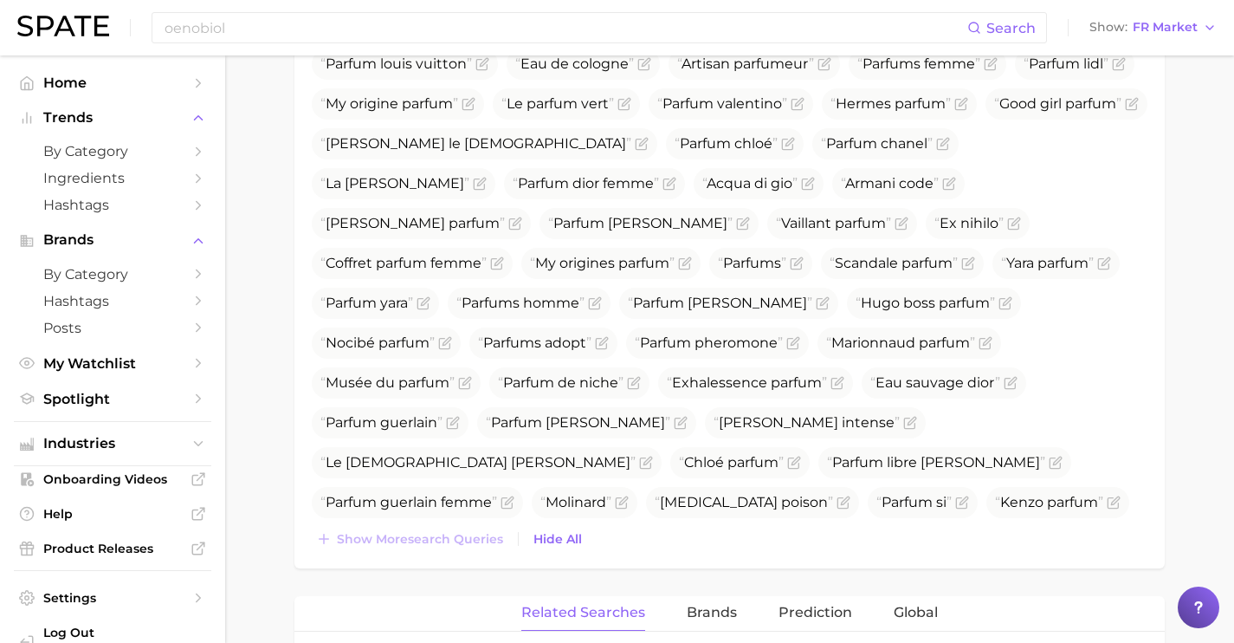
click at [434, 546] on div "Adopt parfum Parfum Fragonard Parfum homme Parfum femme [PERSON_NAME] Sauvage d…" at bounding box center [730, 41] width 836 height 1020
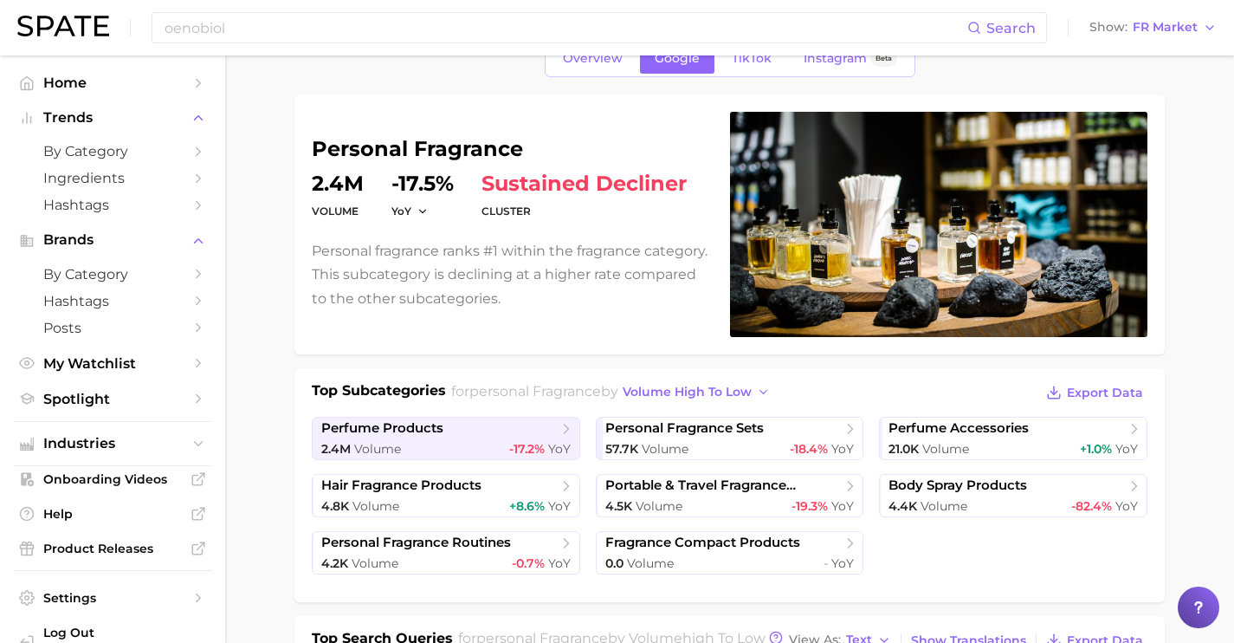
scroll to position [0, 0]
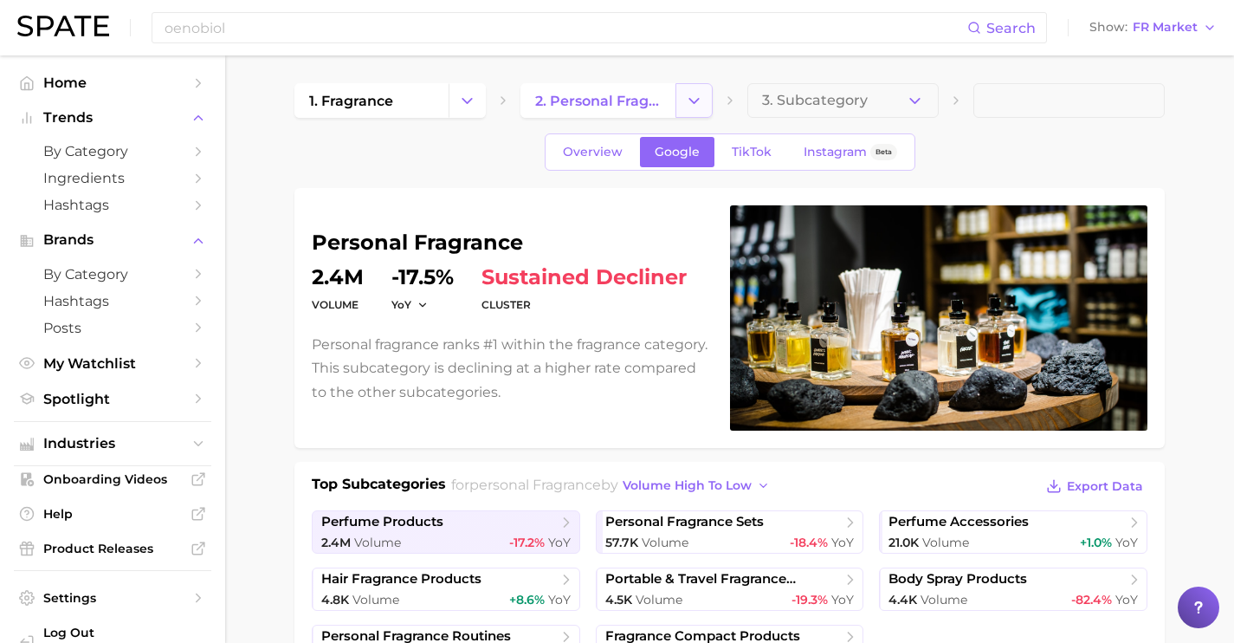
click at [679, 108] on button "Change Category" at bounding box center [694, 100] width 37 height 35
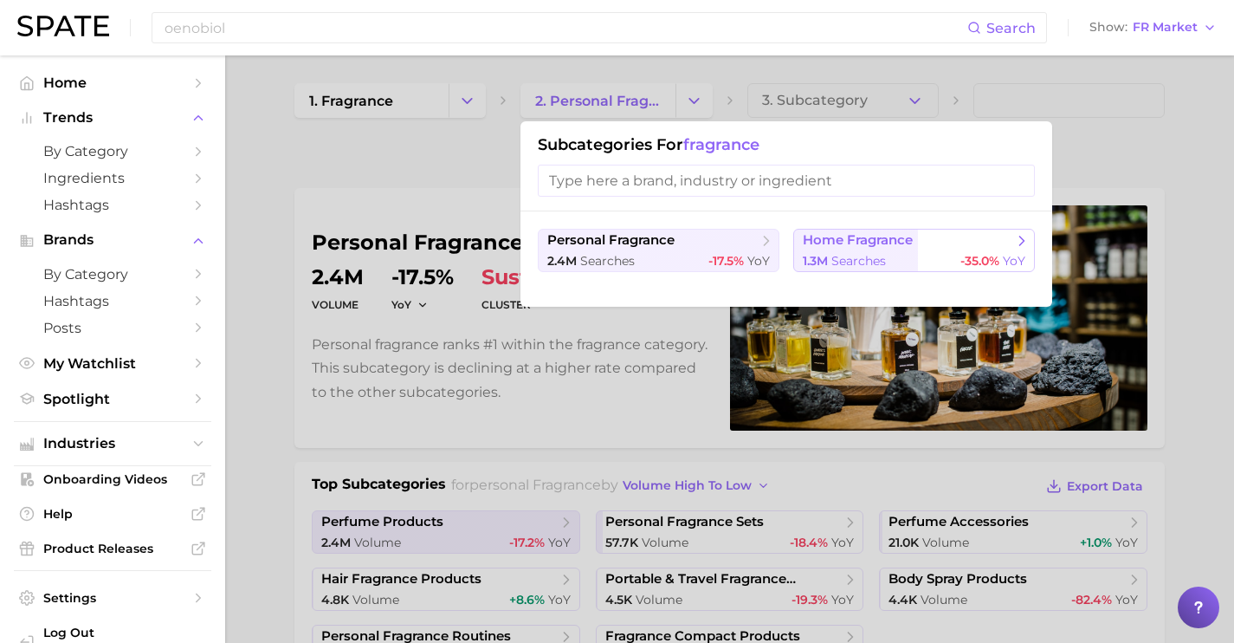
click at [799, 244] on button "home fragrance 1.3m searches -35.0% YoY" at bounding box center [914, 250] width 242 height 43
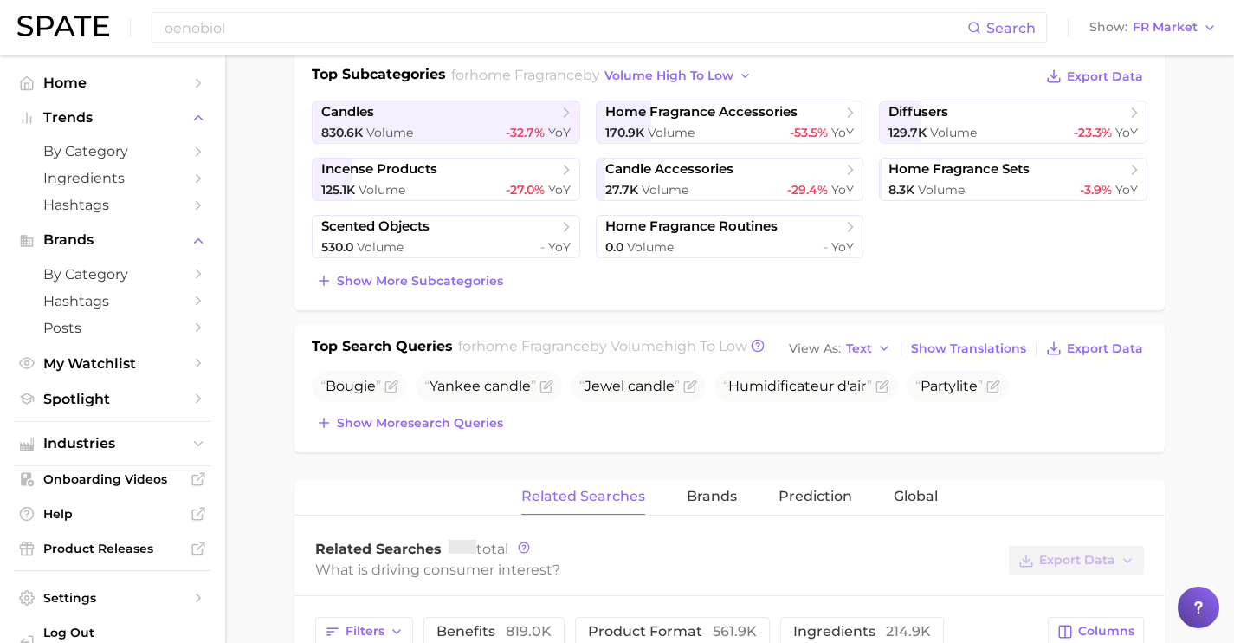
scroll to position [411, 0]
click at [489, 432] on button "Show more search queries" at bounding box center [410, 422] width 196 height 24
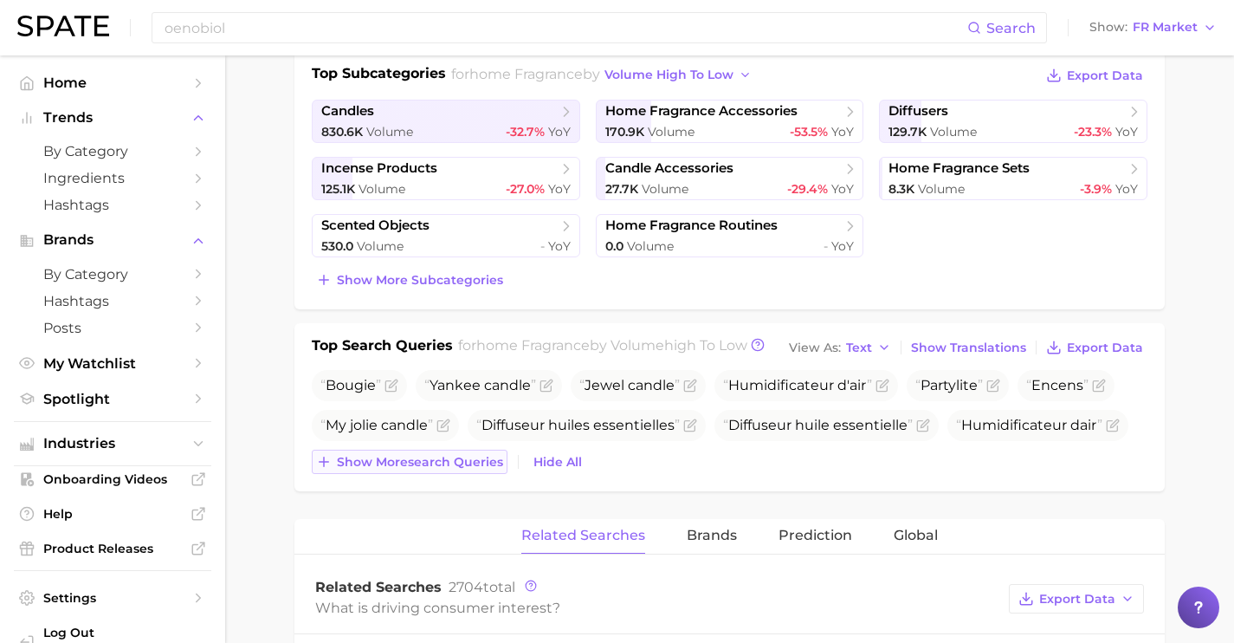
click at [482, 457] on span "Show more search queries" at bounding box center [420, 462] width 166 height 15
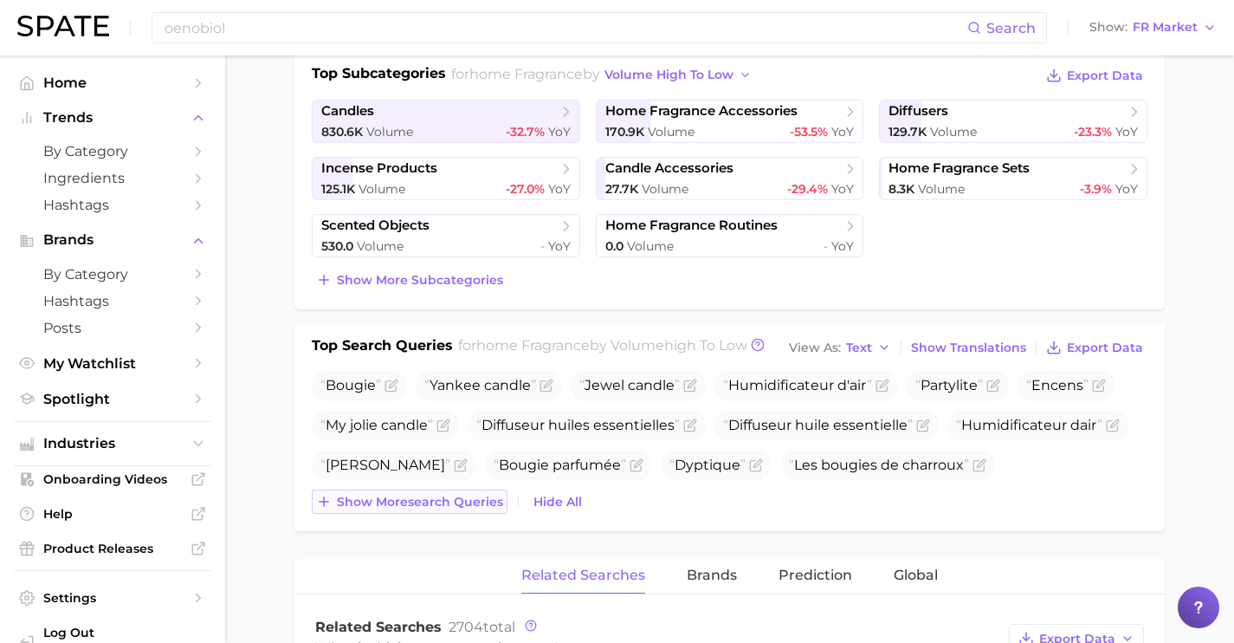
click at [482, 505] on span "Show more search queries" at bounding box center [420, 502] width 166 height 15
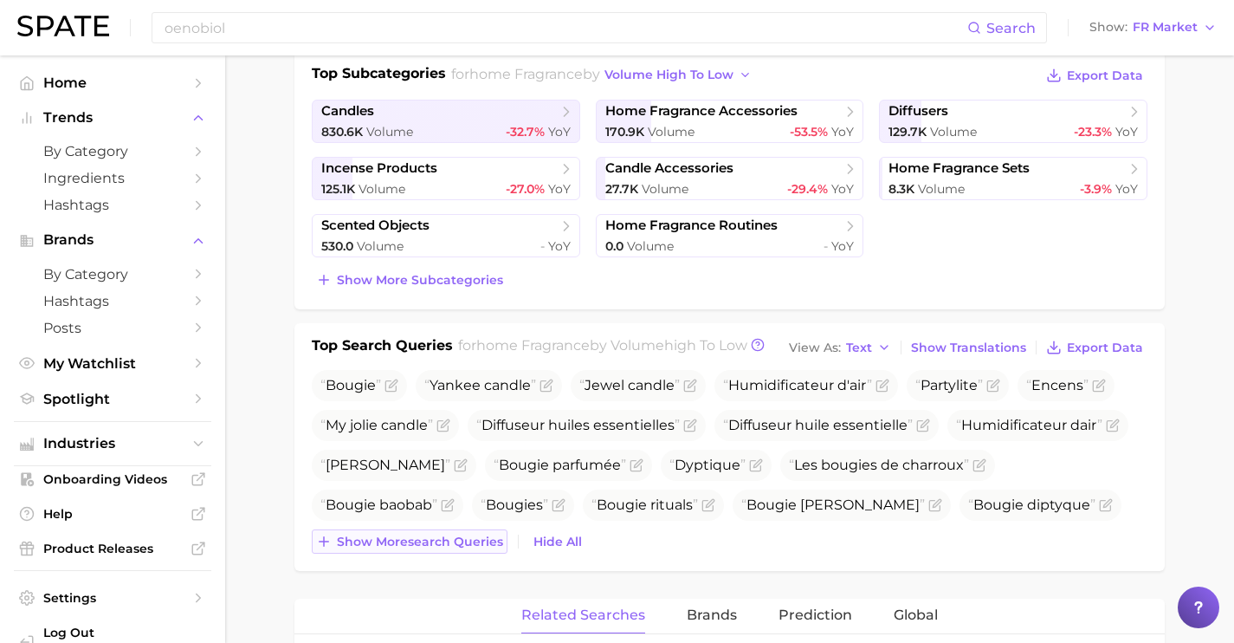
click at [473, 541] on span "Show more search queries" at bounding box center [420, 541] width 166 height 15
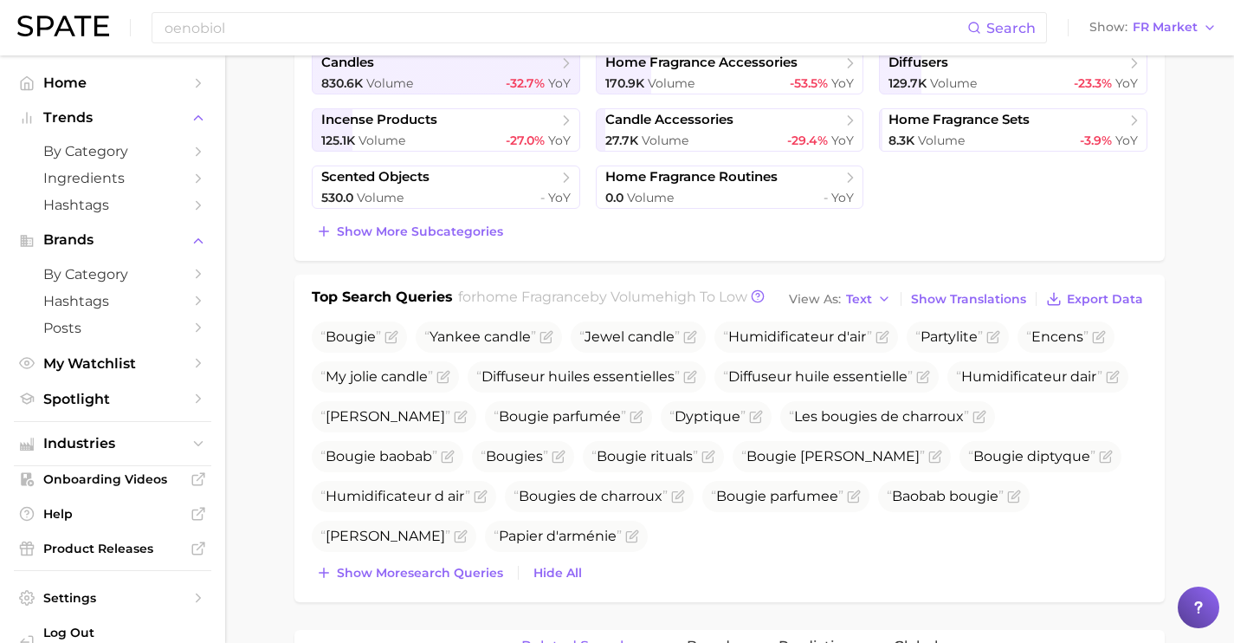
scroll to position [470, 0]
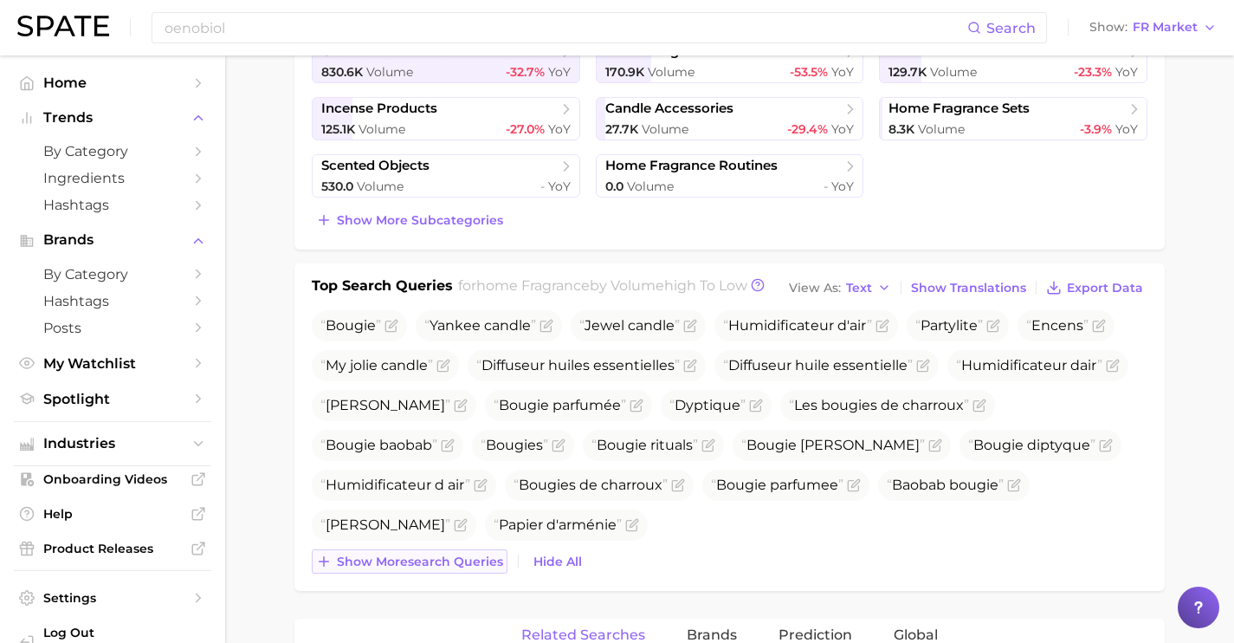
click at [470, 565] on span "Show more search queries" at bounding box center [420, 561] width 166 height 15
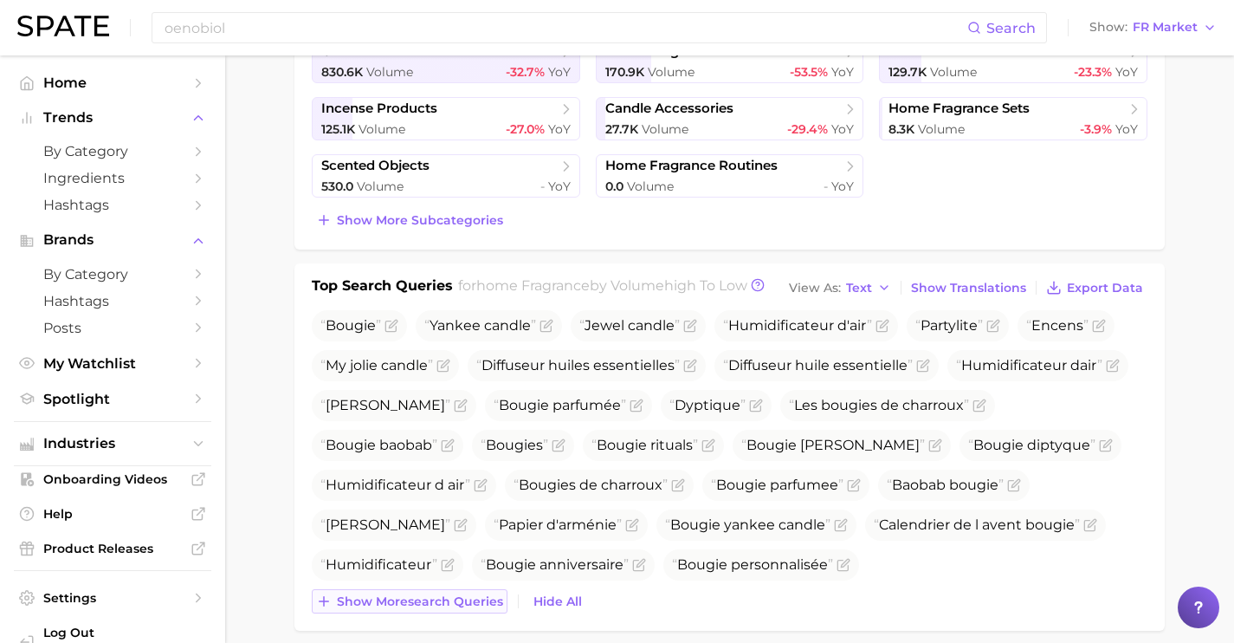
click at [473, 596] on span "Show more search queries" at bounding box center [420, 601] width 166 height 15
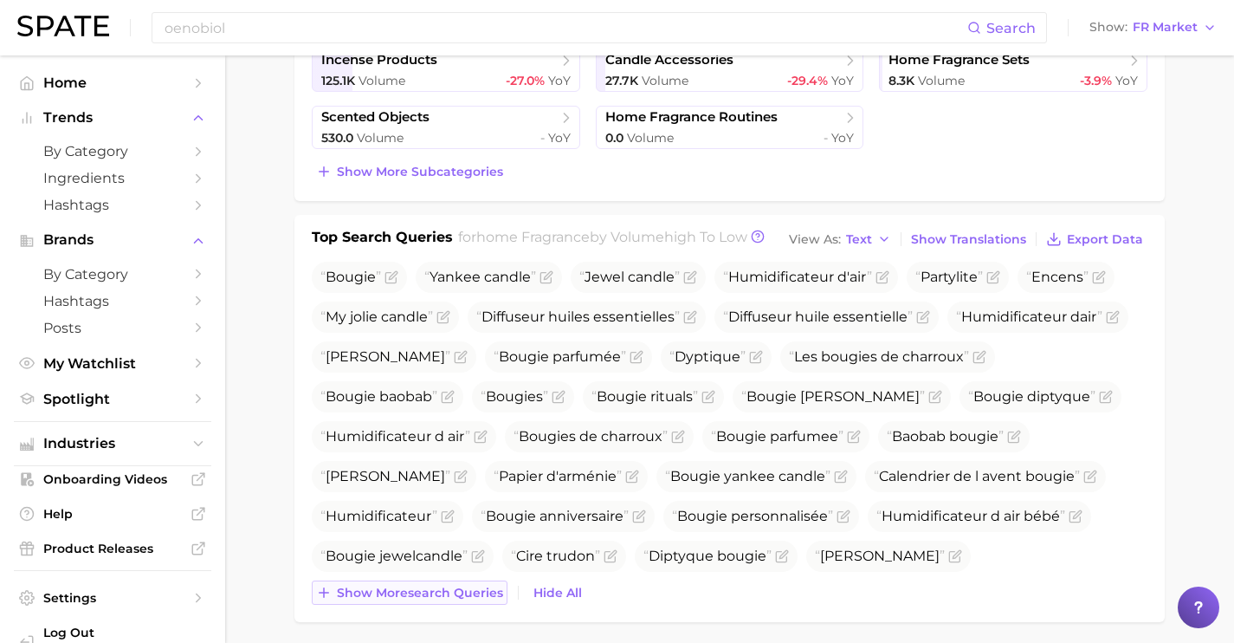
scroll to position [563, 0]
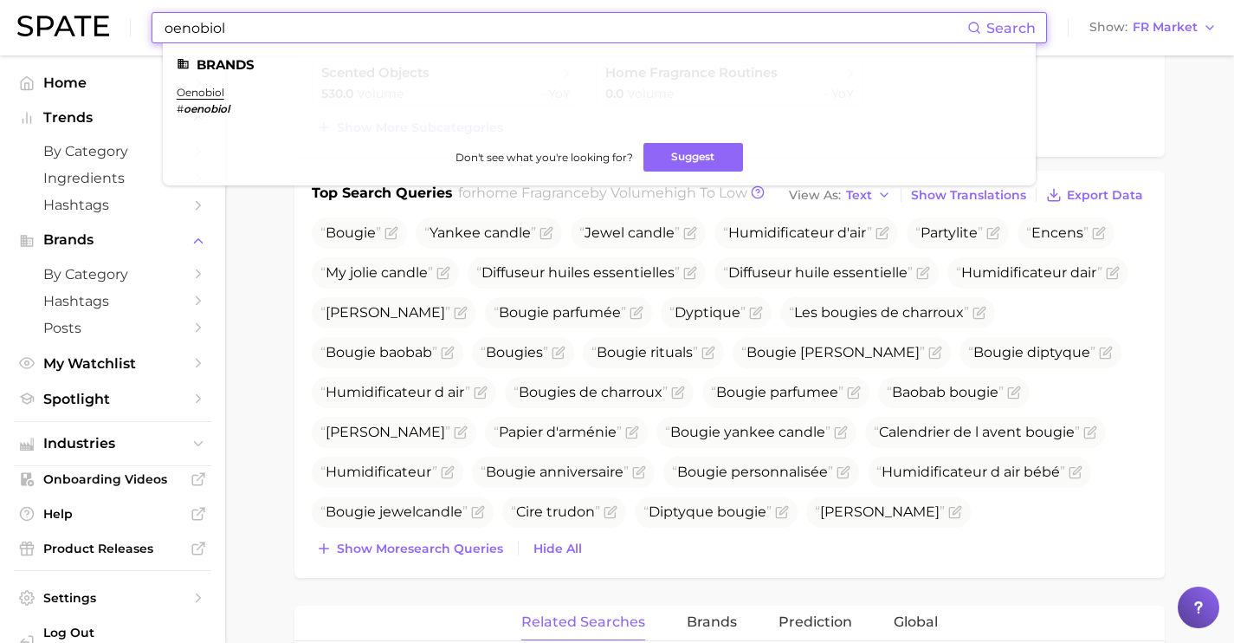
drag, startPoint x: 502, startPoint y: 34, endPoint x: 0, endPoint y: -15, distance: 503.8
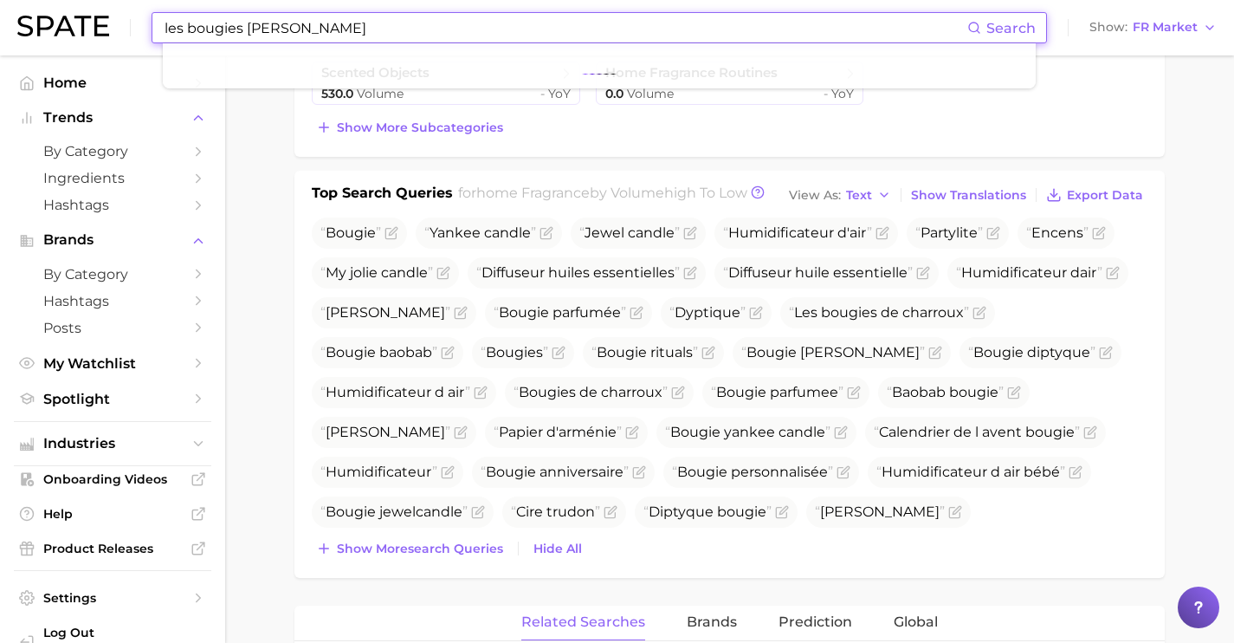
paste input "[URL][DOMAIN_NAME]"
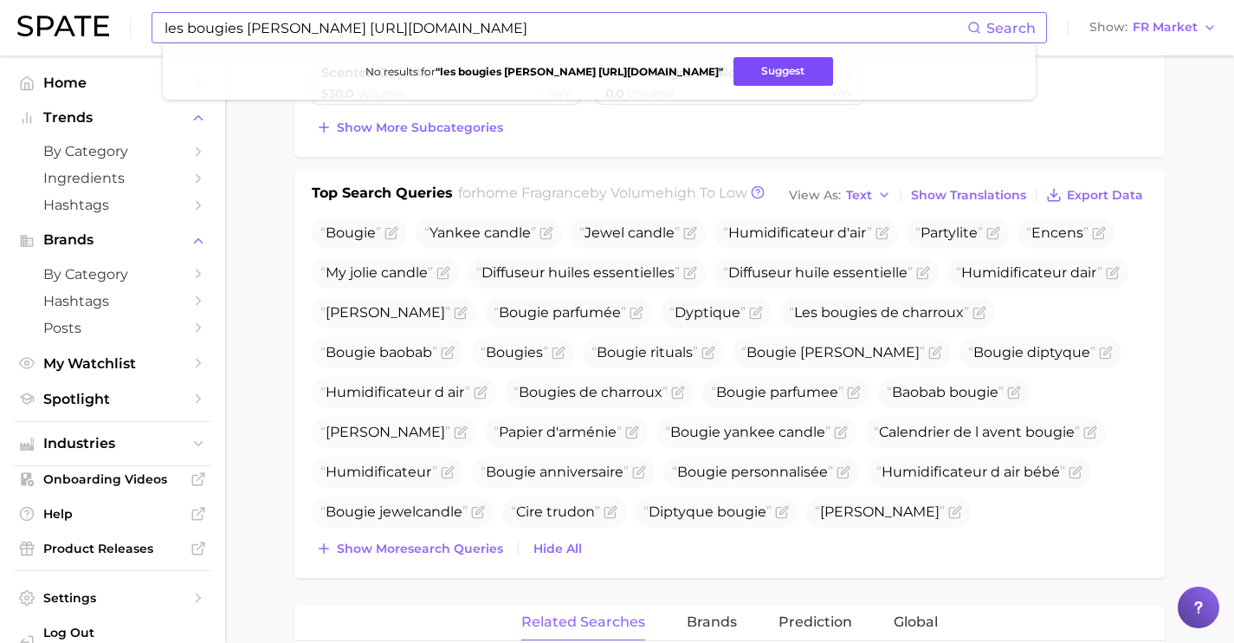
click at [773, 78] on button "Suggest" at bounding box center [784, 71] width 100 height 29
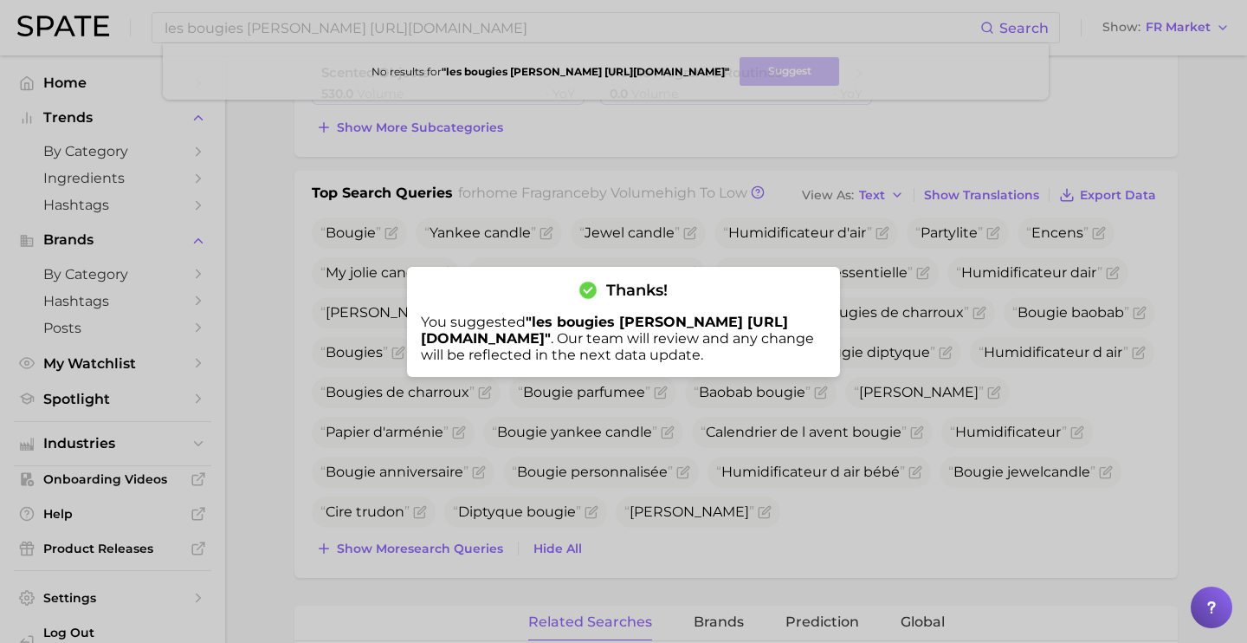
click at [743, 454] on div at bounding box center [623, 321] width 1247 height 643
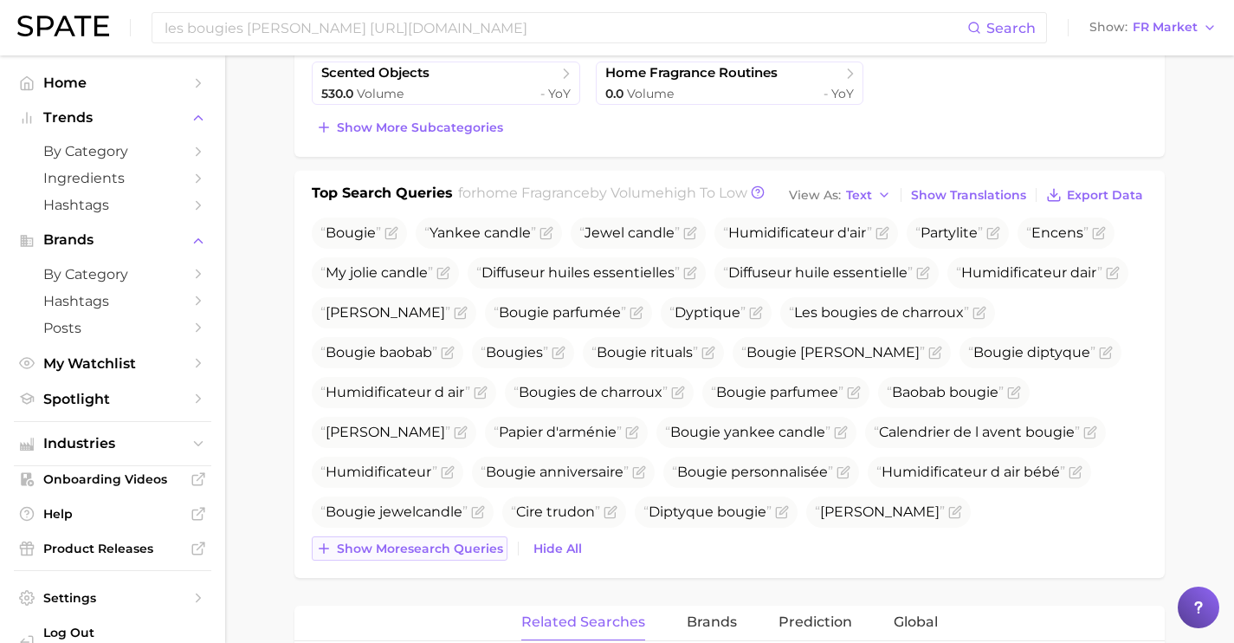
click at [439, 541] on span "Show more search queries" at bounding box center [420, 548] width 166 height 15
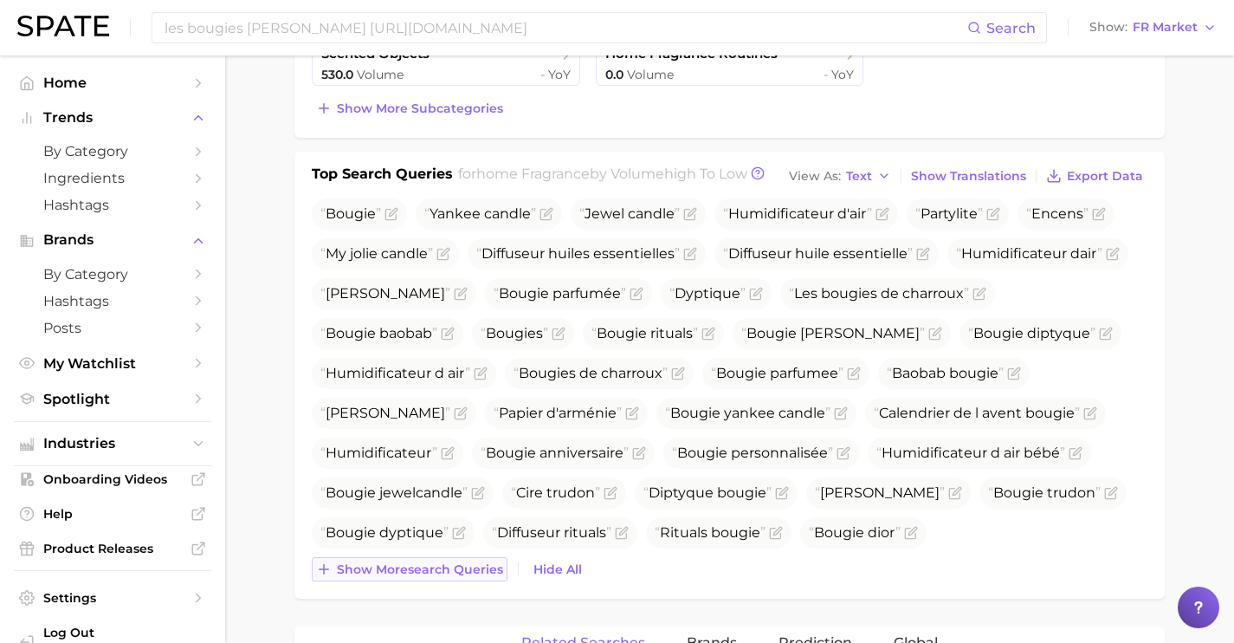
scroll to position [594, 0]
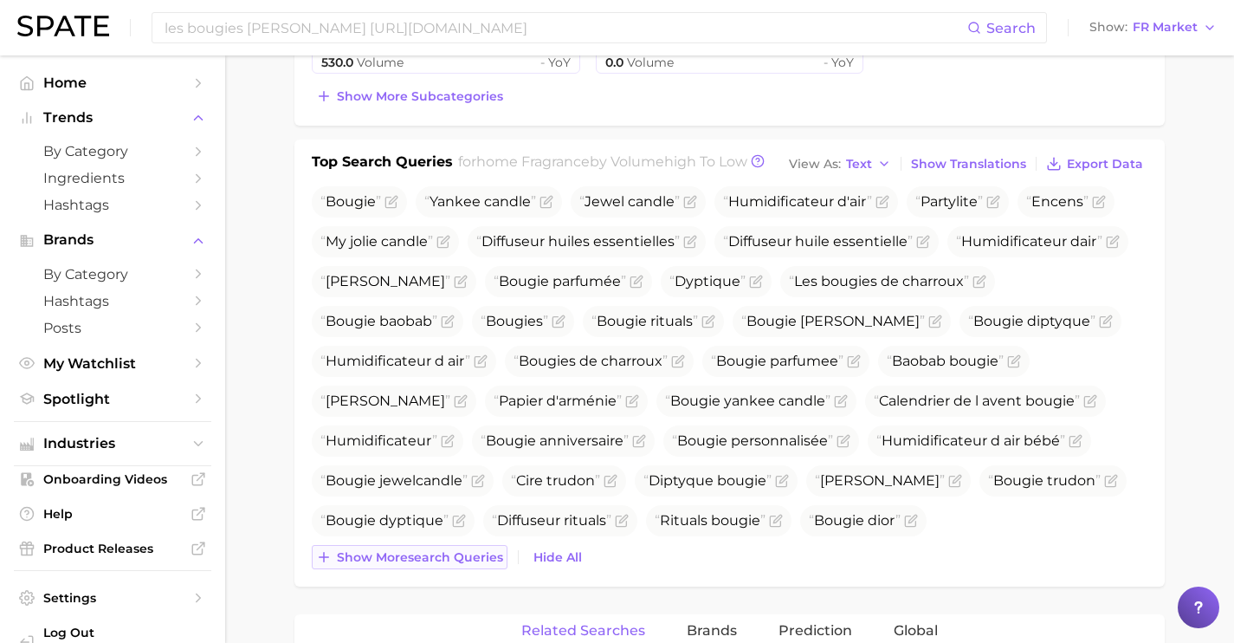
click at [439, 540] on div "Bougie Yankee candle Jewel candle Humidificateur d'air Partylite Encens My joli…" at bounding box center [730, 377] width 836 height 383
click at [437, 554] on span "Show more search queries" at bounding box center [420, 557] width 166 height 15
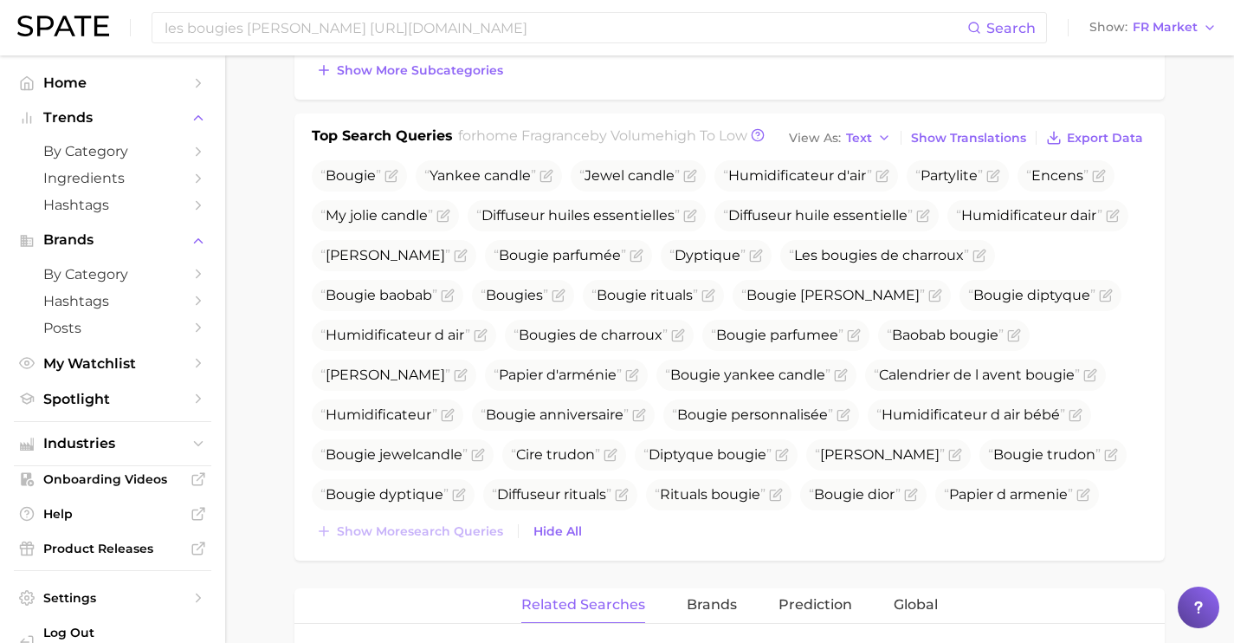
scroll to position [563, 0]
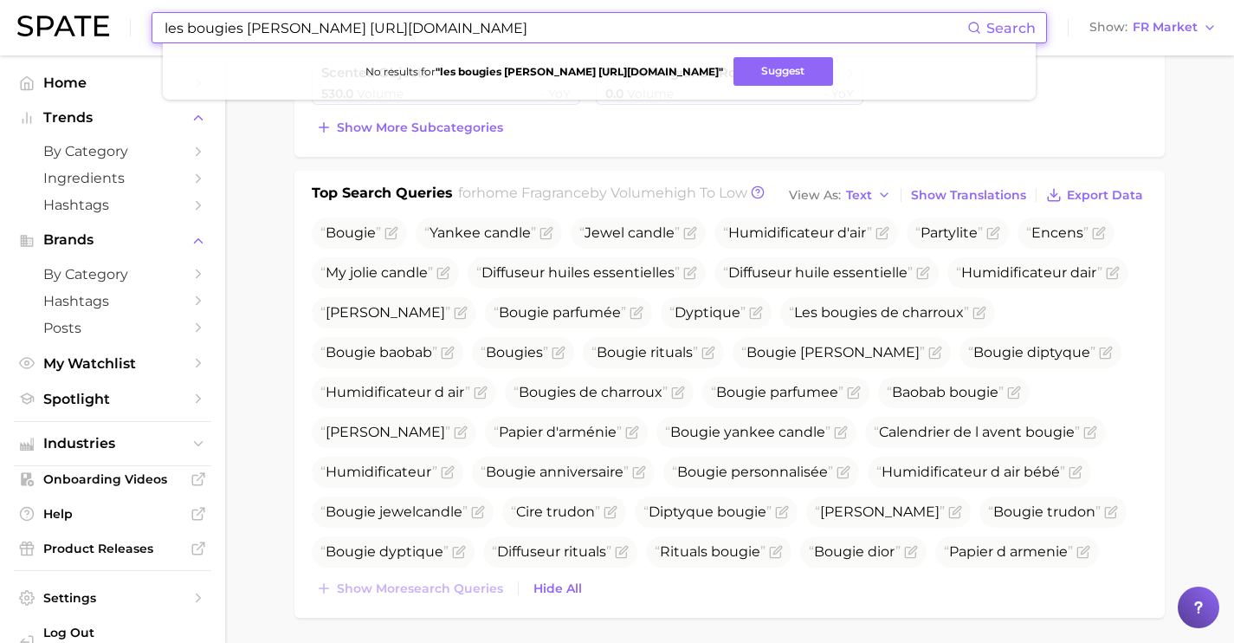
click at [586, 16] on input "les bougies [PERSON_NAME] [URL][DOMAIN_NAME]" at bounding box center [565, 27] width 805 height 29
drag, startPoint x: 615, startPoint y: 21, endPoint x: 126, endPoint y: -4, distance: 489.2
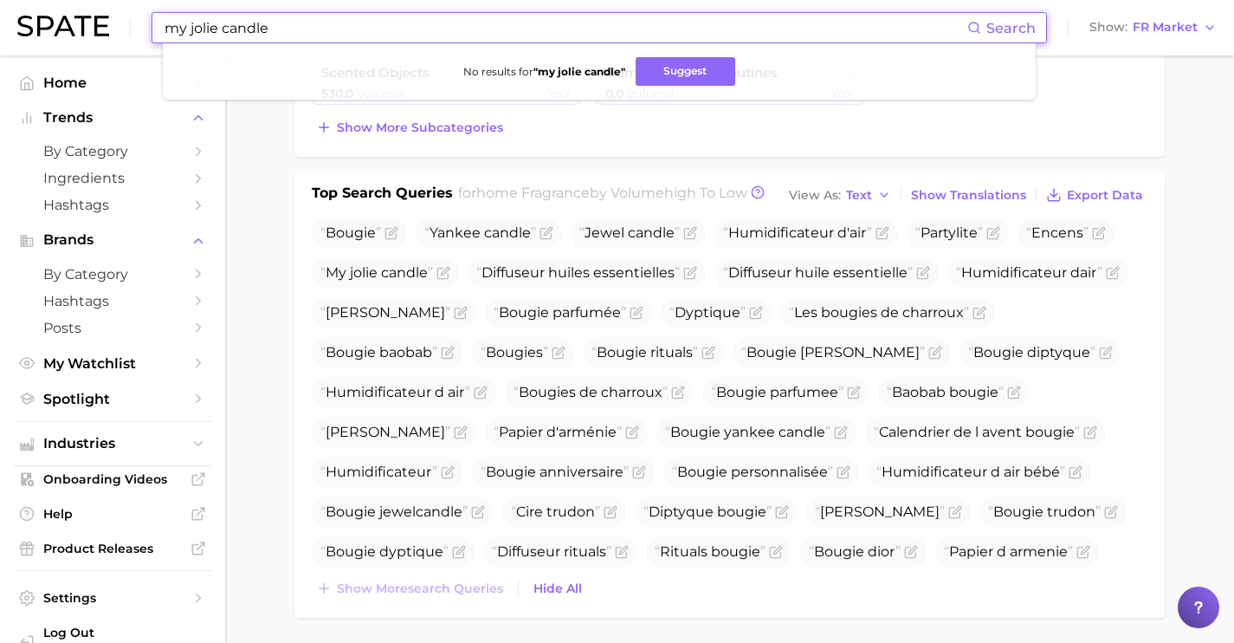
paste input "[URL][DOMAIN_NAME]"
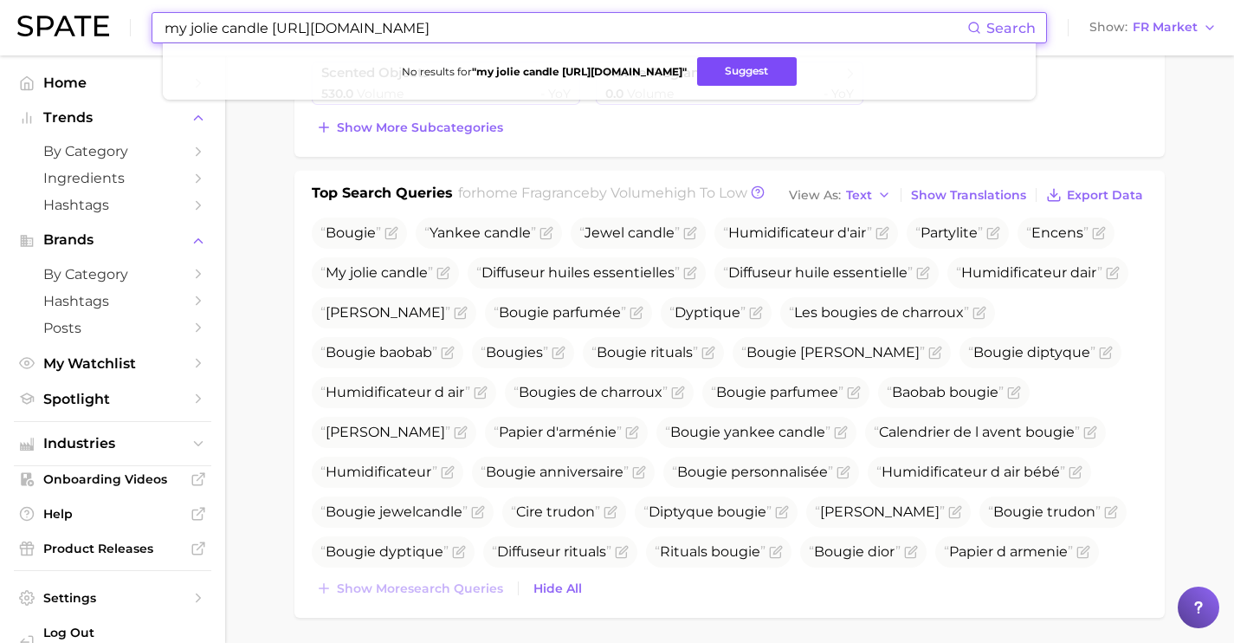
type input "my jolie candle [URL][DOMAIN_NAME]"
click at [775, 71] on button "Suggest" at bounding box center [747, 71] width 100 height 29
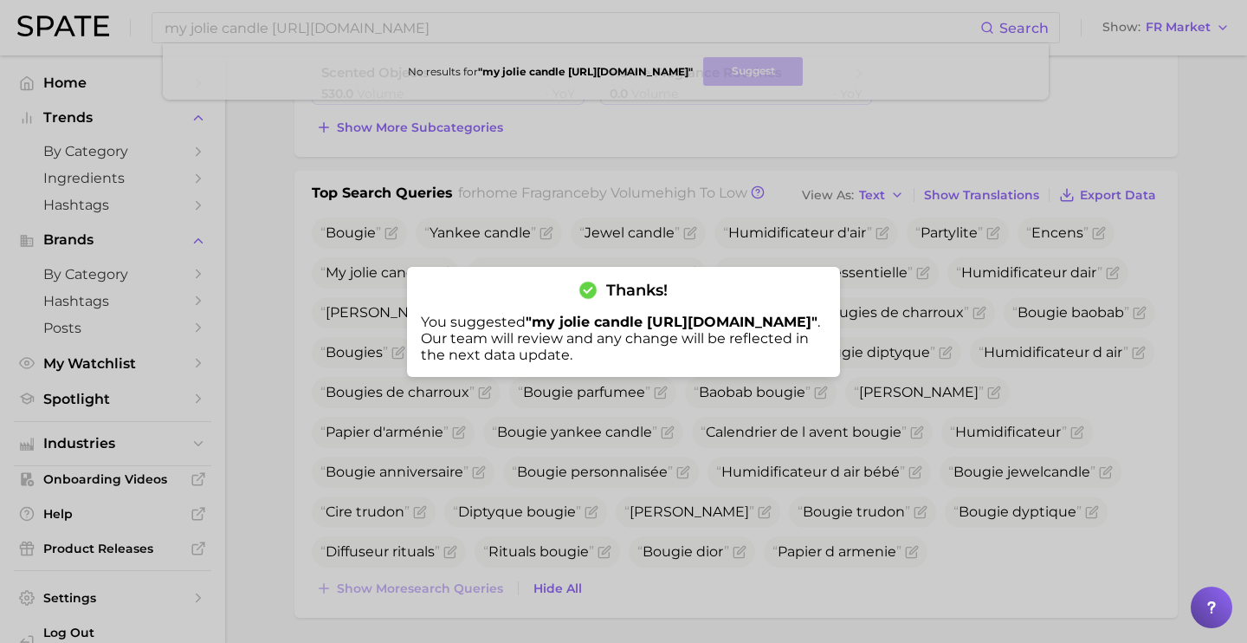
click at [798, 498] on div at bounding box center [623, 321] width 1247 height 643
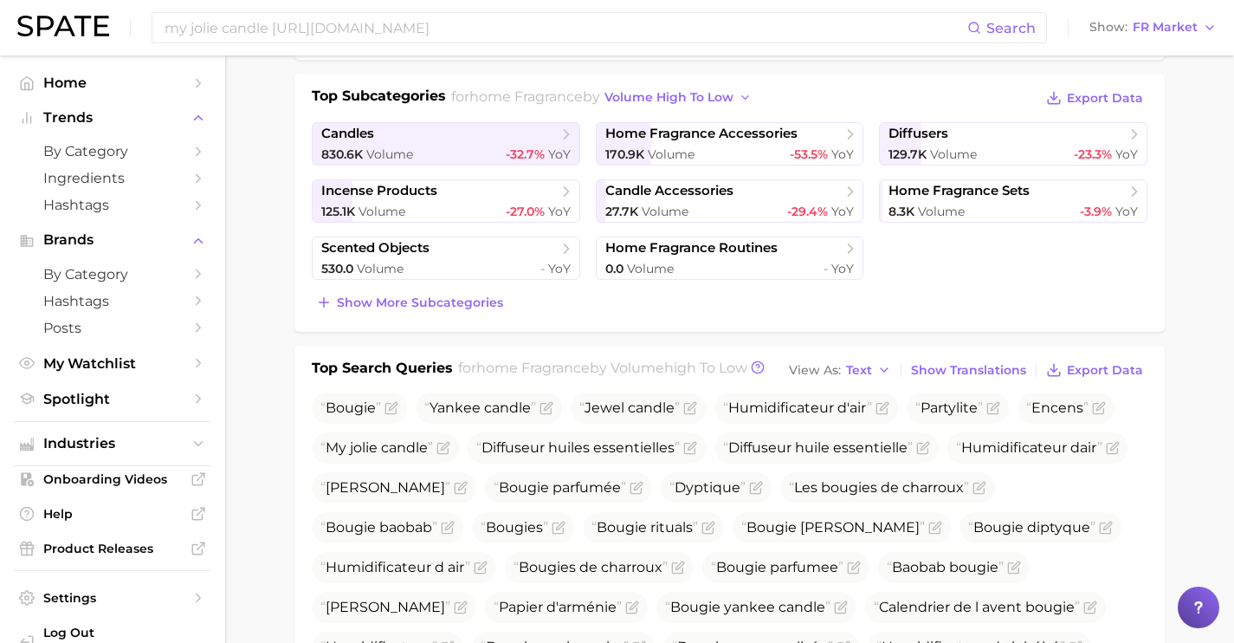
scroll to position [0, 0]
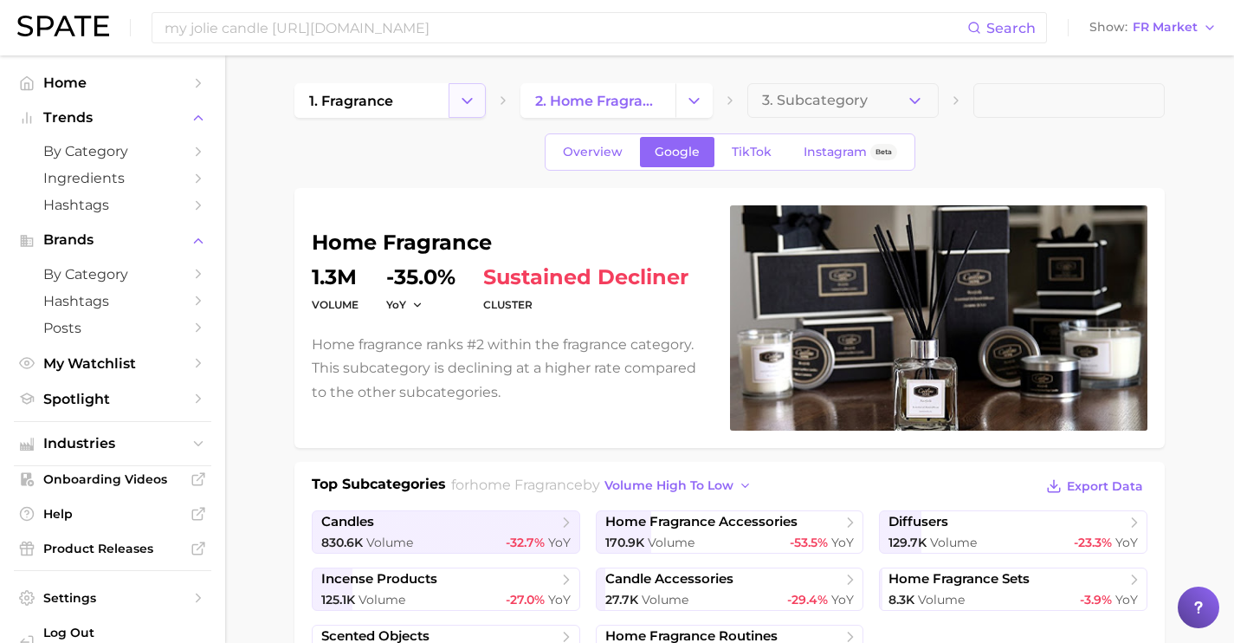
click at [482, 101] on button "Change Category" at bounding box center [467, 100] width 37 height 35
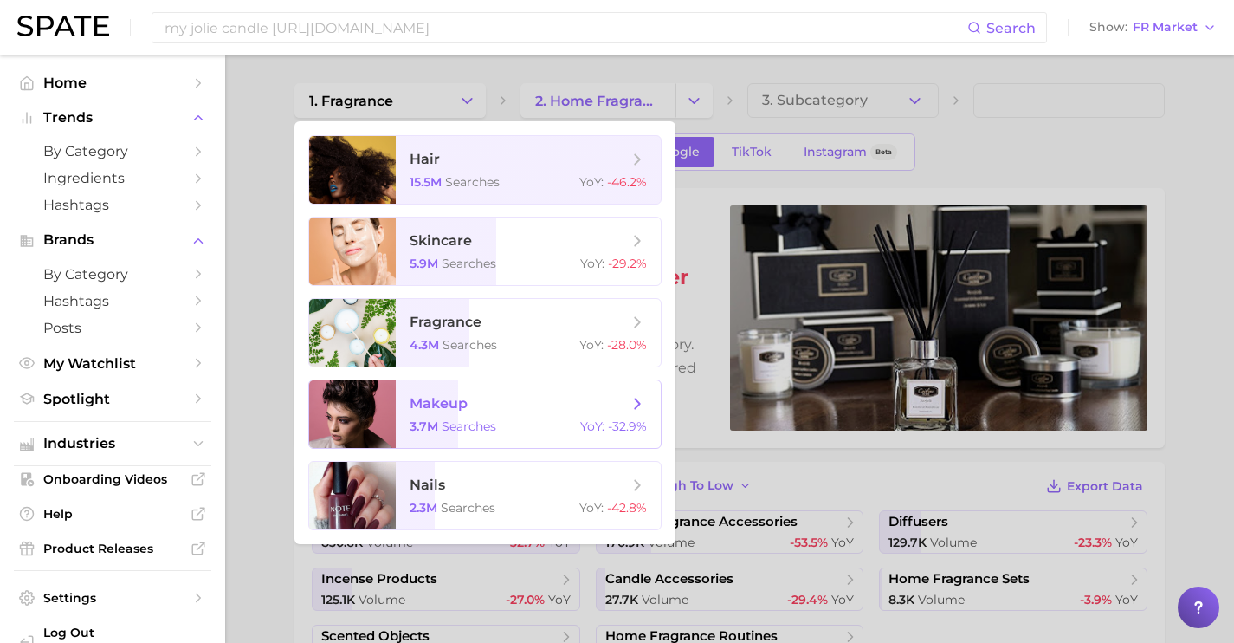
click at [499, 425] on div "3.7m searches YoY : -32.9%" at bounding box center [528, 426] width 237 height 16
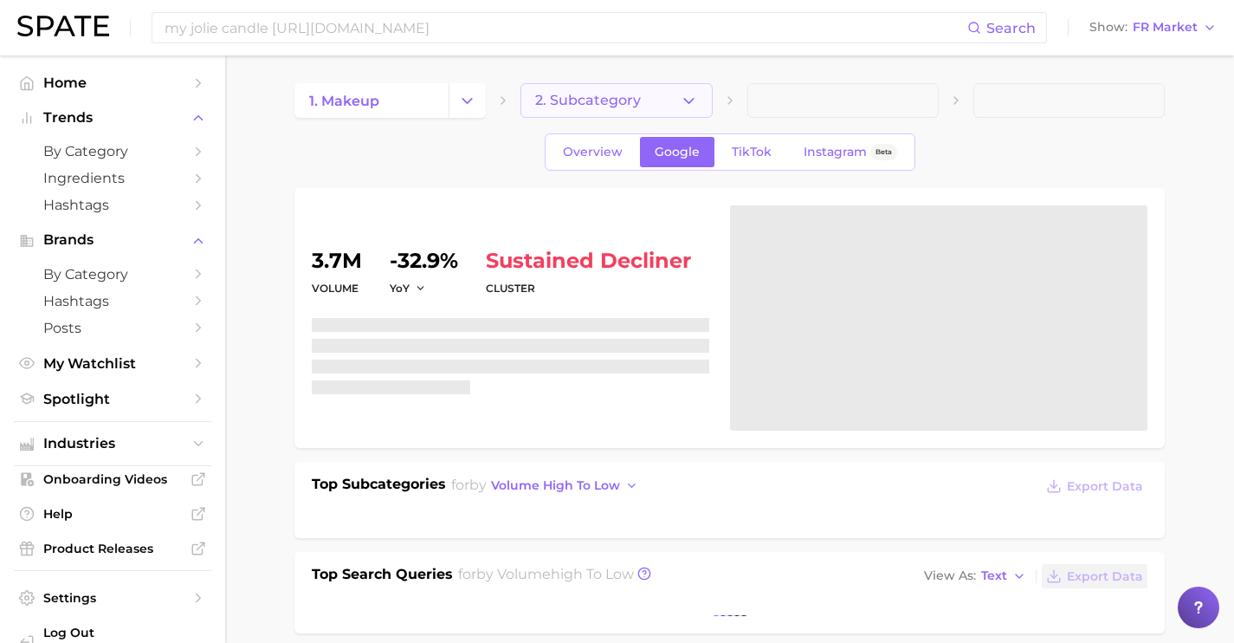
click at [692, 85] on button "2. Subcategory" at bounding box center [616, 100] width 191 height 35
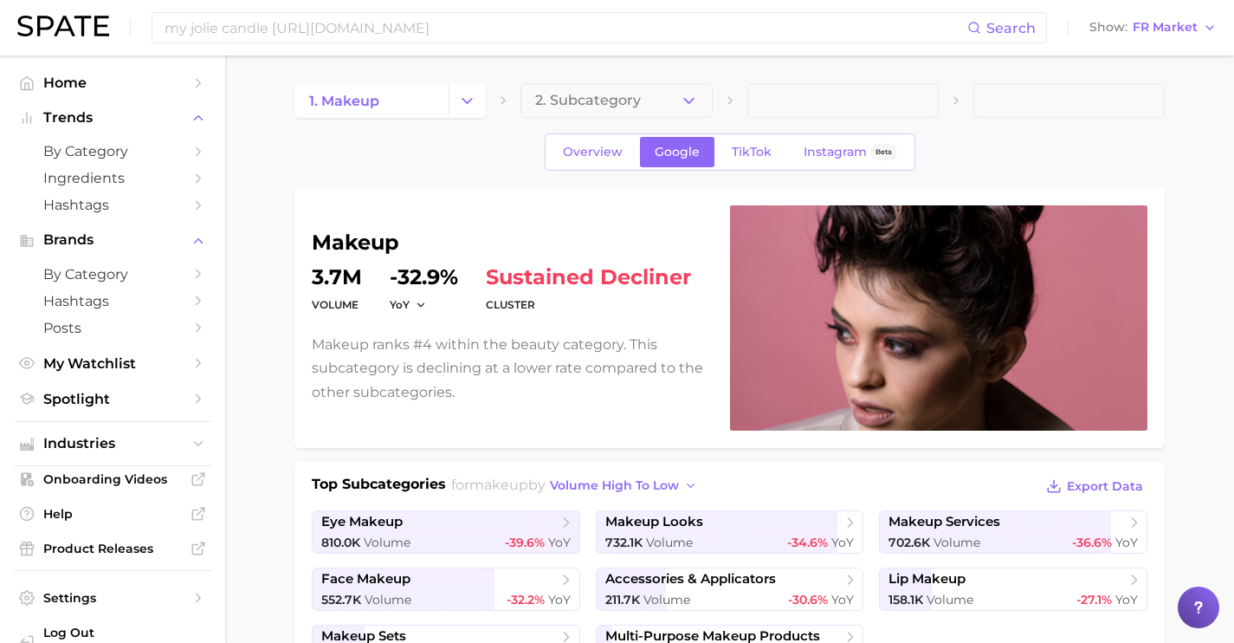
click at [649, 95] on button "2. Subcategory" at bounding box center [616, 100] width 191 height 35
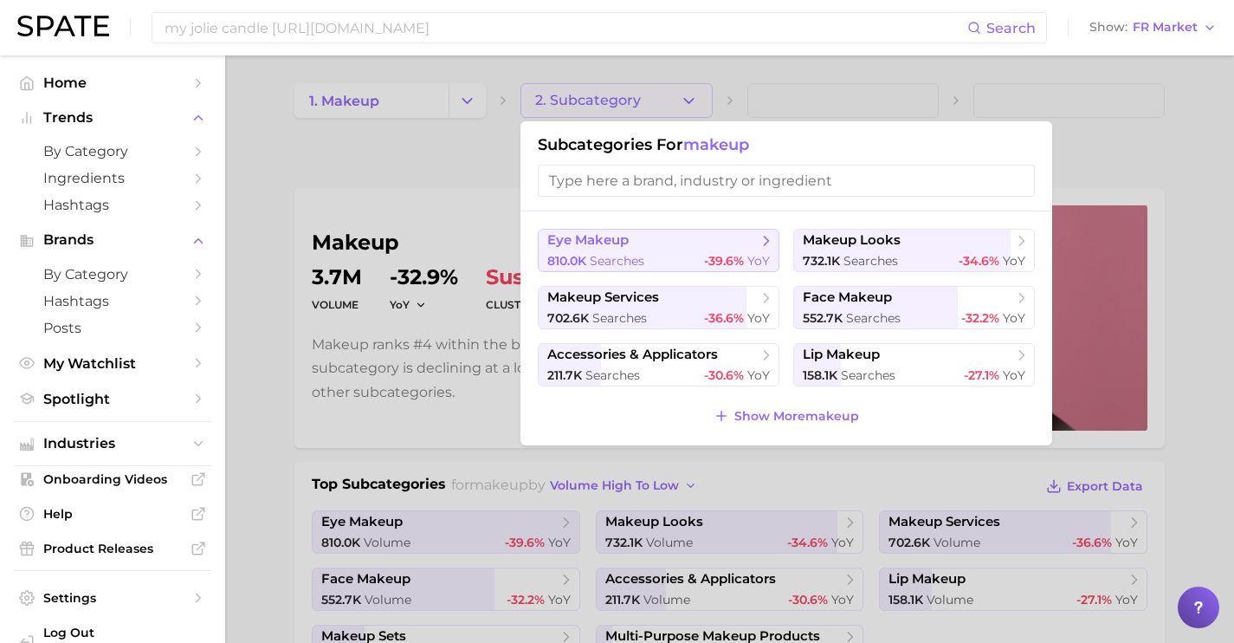
click at [637, 246] on span "eye makeup" at bounding box center [652, 240] width 210 height 17
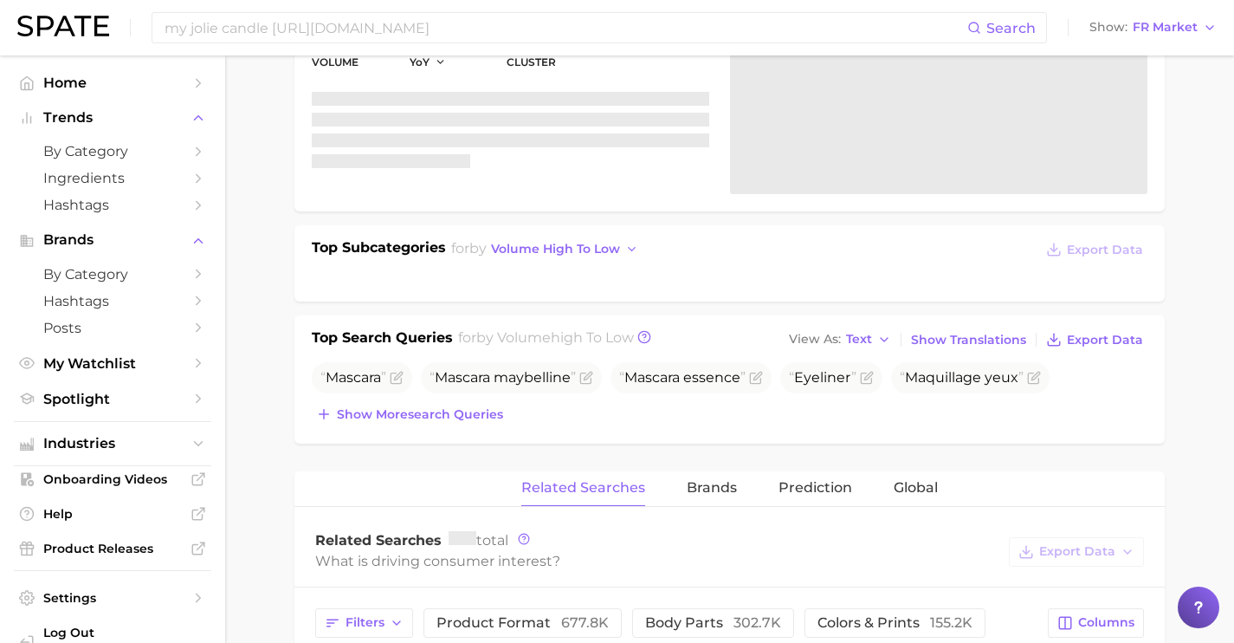
scroll to position [253, 0]
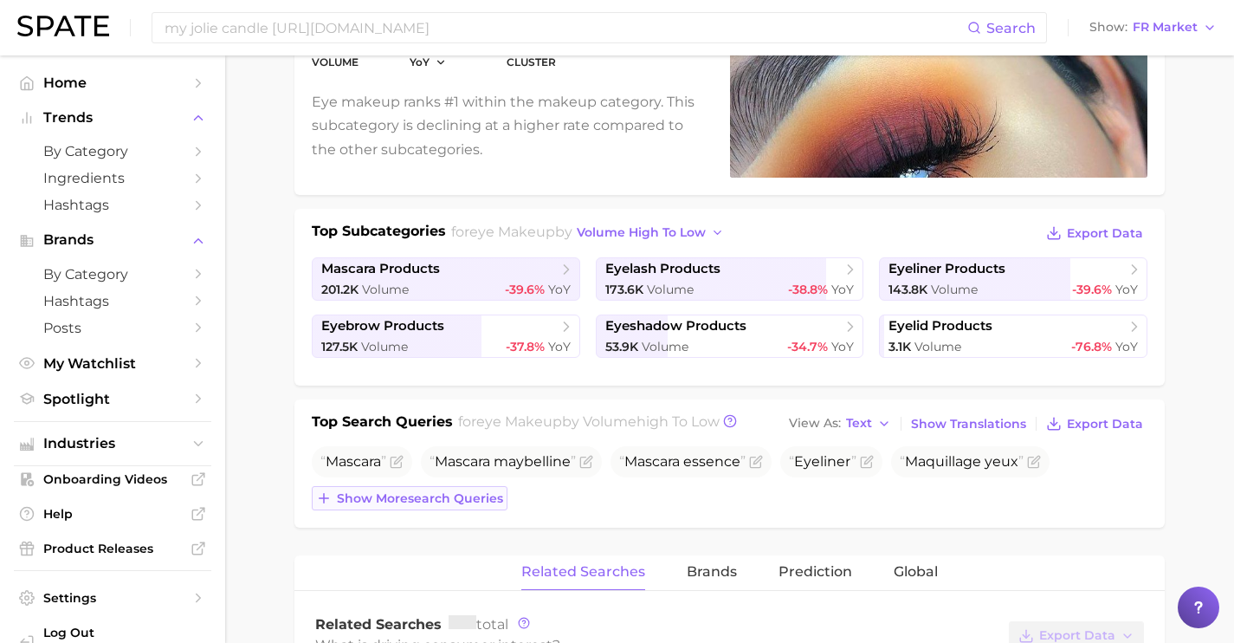
click at [468, 491] on span "Show more search queries" at bounding box center [420, 498] width 166 height 15
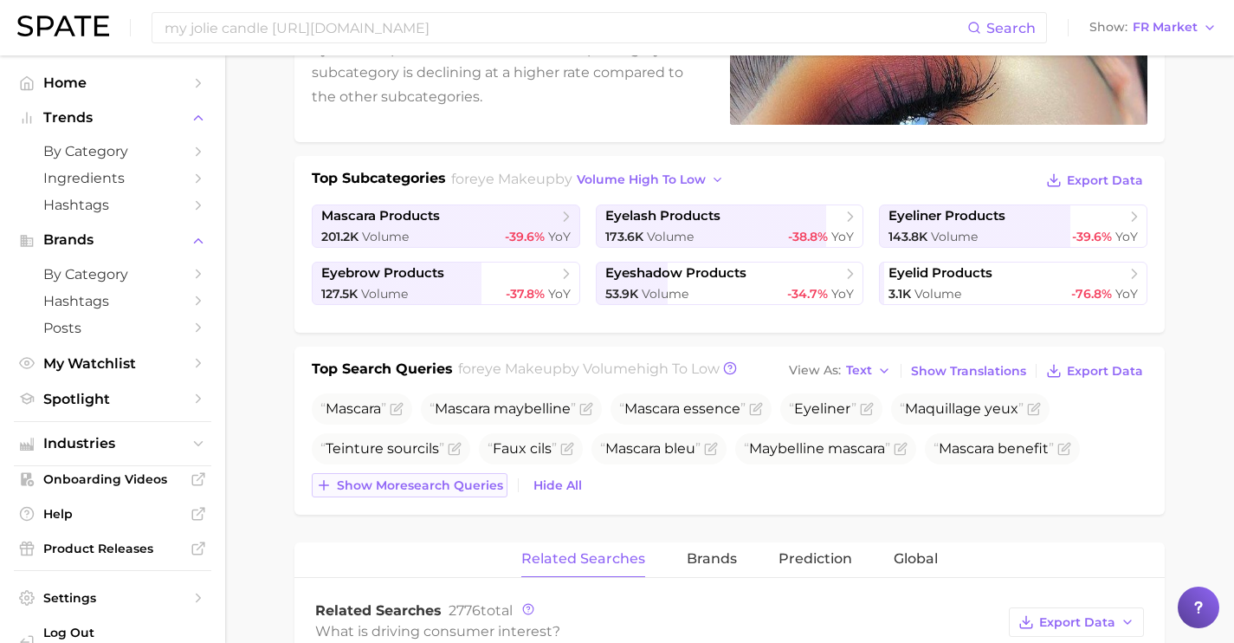
click at [468, 491] on span "Show more search queries" at bounding box center [420, 485] width 166 height 15
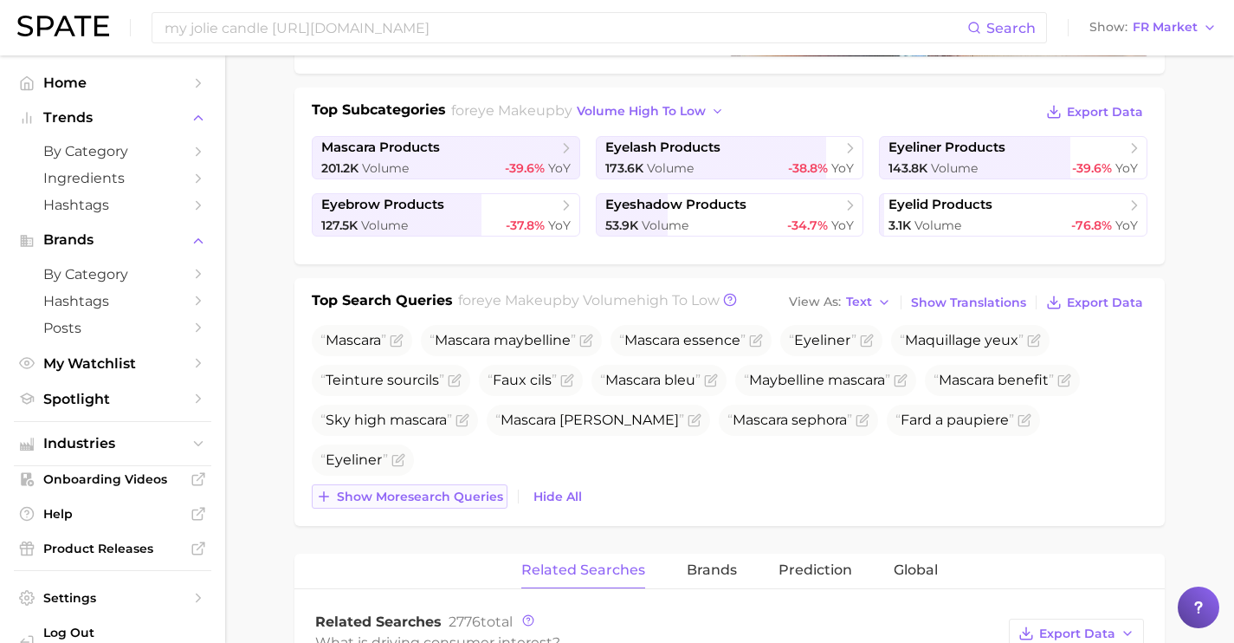
click at [468, 491] on span "Show more search queries" at bounding box center [420, 496] width 166 height 15
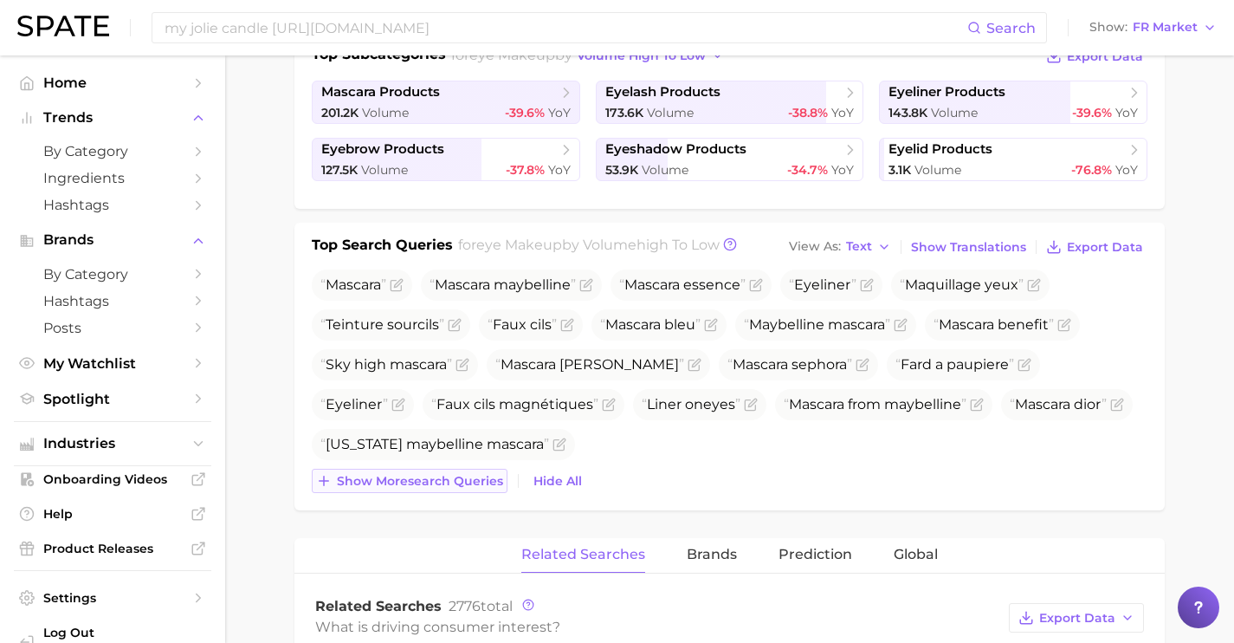
click at [468, 491] on button "Show more search queries" at bounding box center [410, 481] width 196 height 24
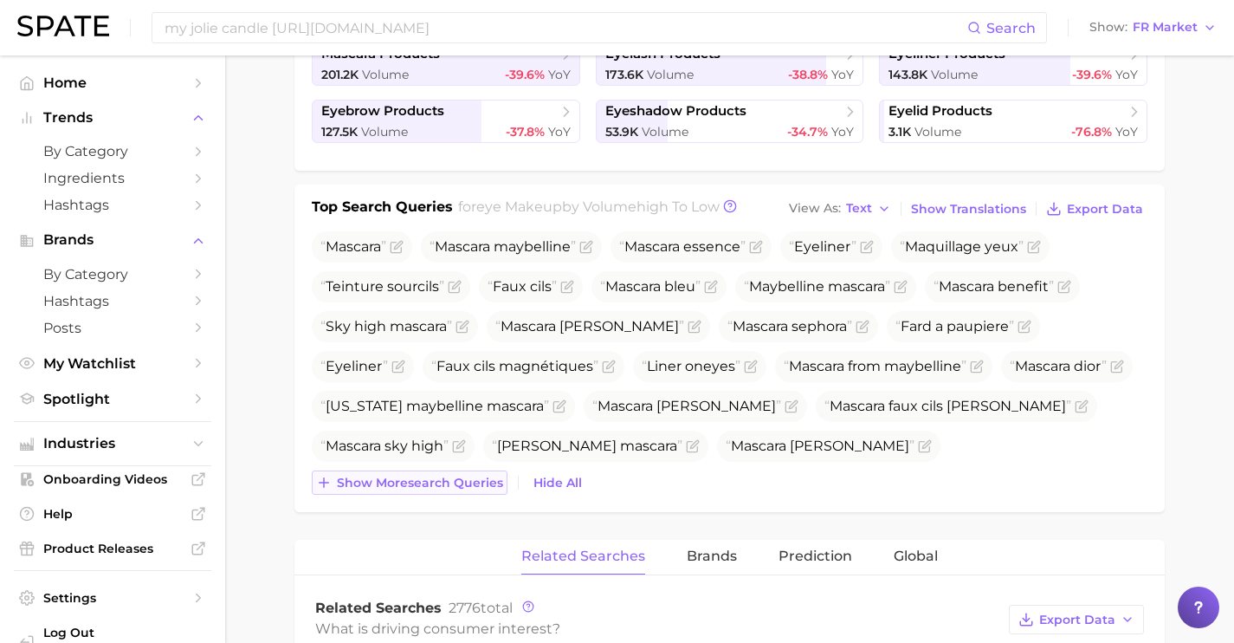
click at [468, 491] on button "Show more search queries" at bounding box center [410, 482] width 196 height 24
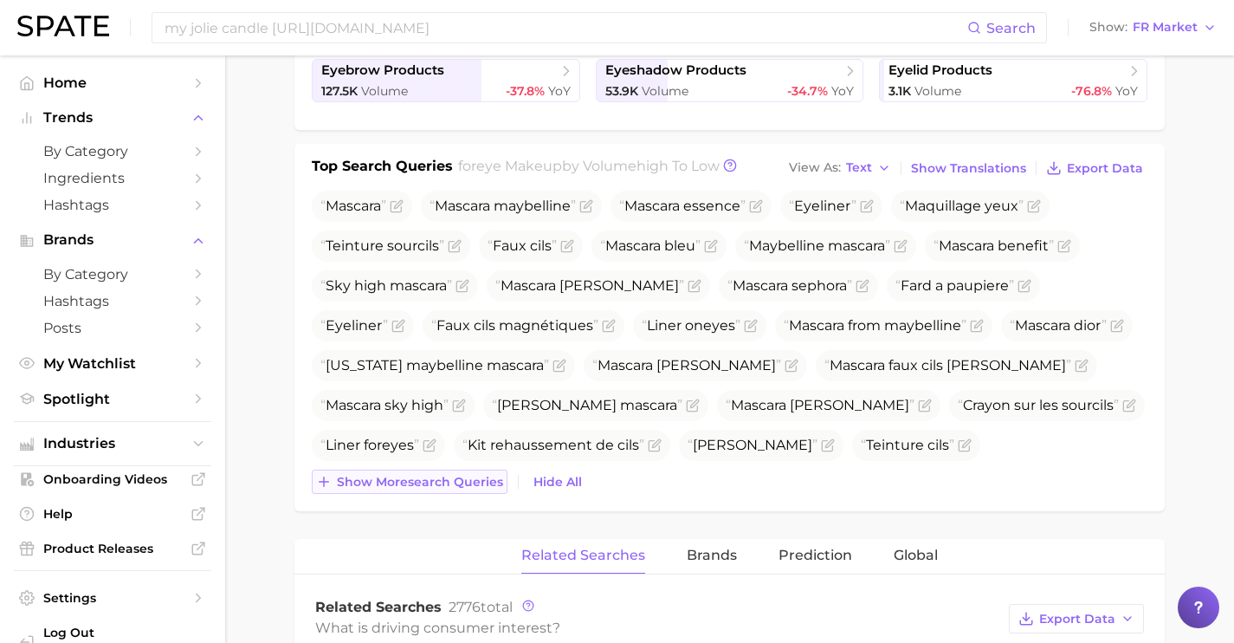
click at [468, 491] on button "Show more search queries" at bounding box center [410, 481] width 196 height 24
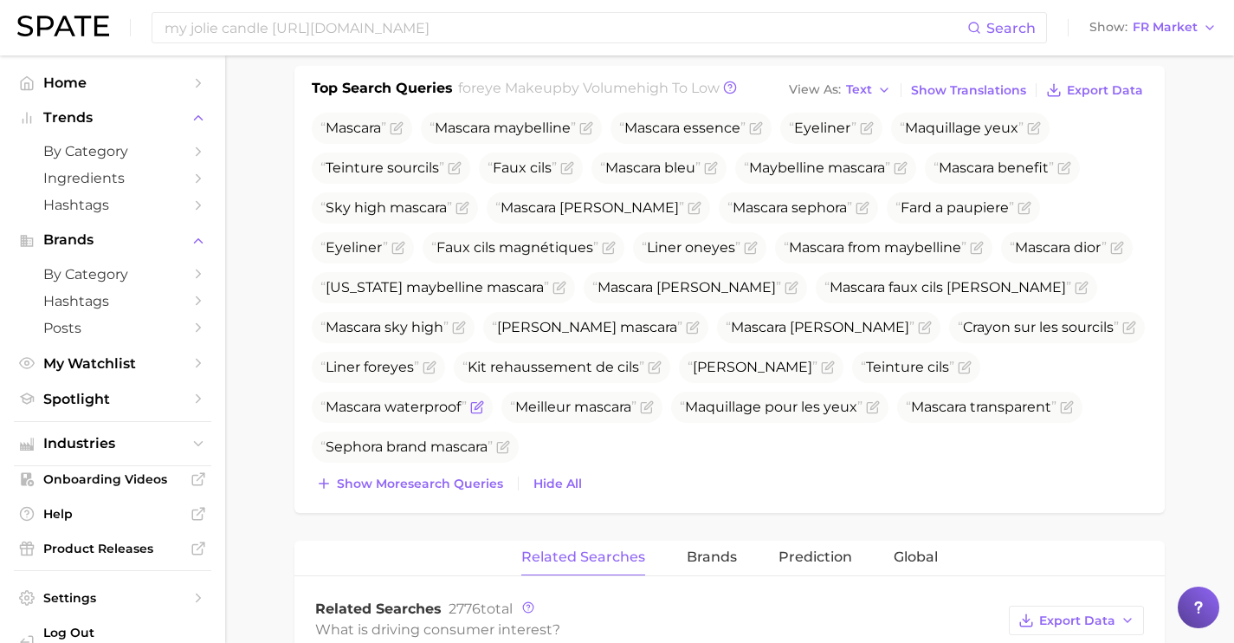
scroll to position [618, 0]
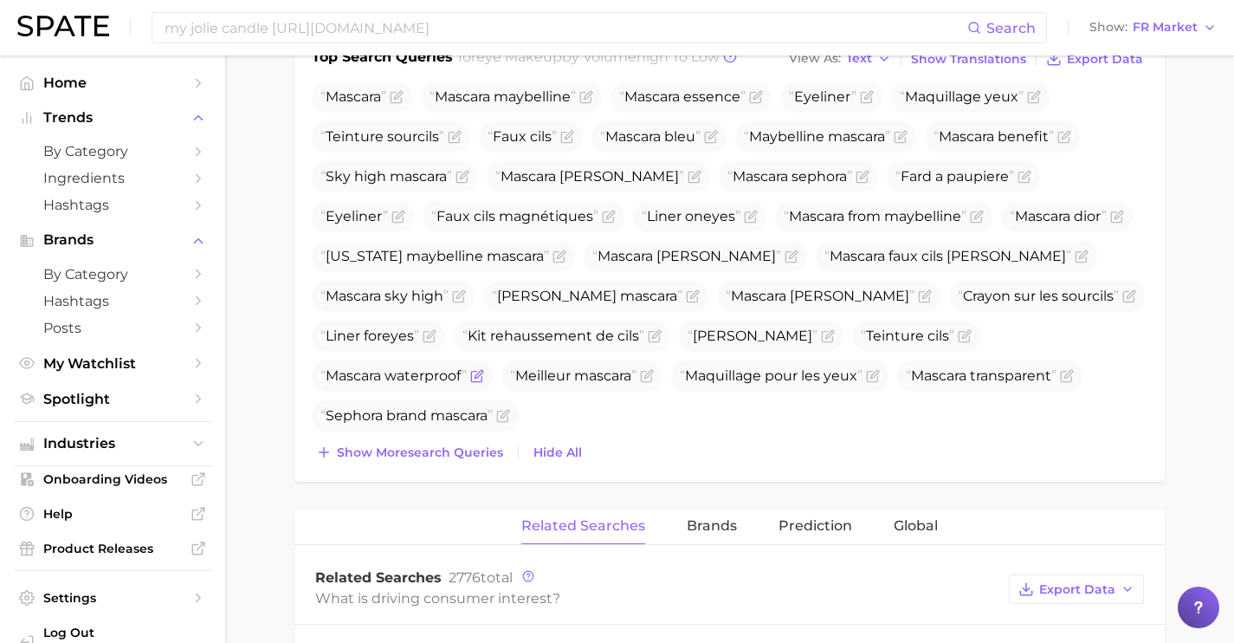
click at [459, 447] on span "Show more search queries" at bounding box center [420, 452] width 166 height 15
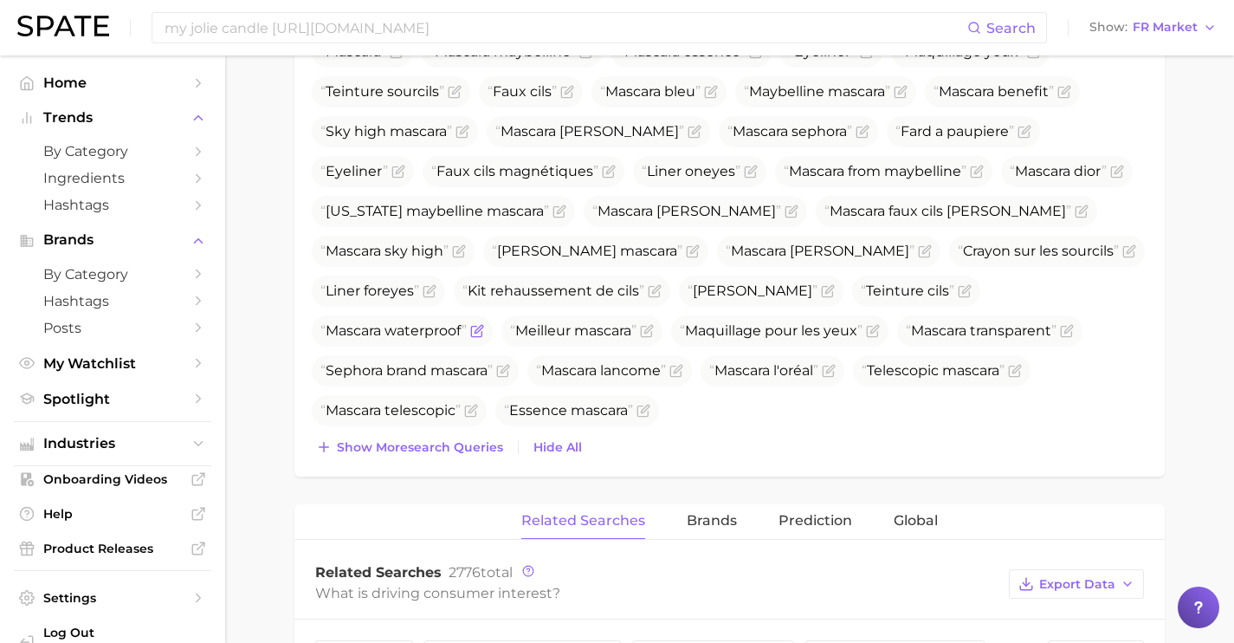
click at [459, 447] on span "Show more search queries" at bounding box center [420, 447] width 166 height 15
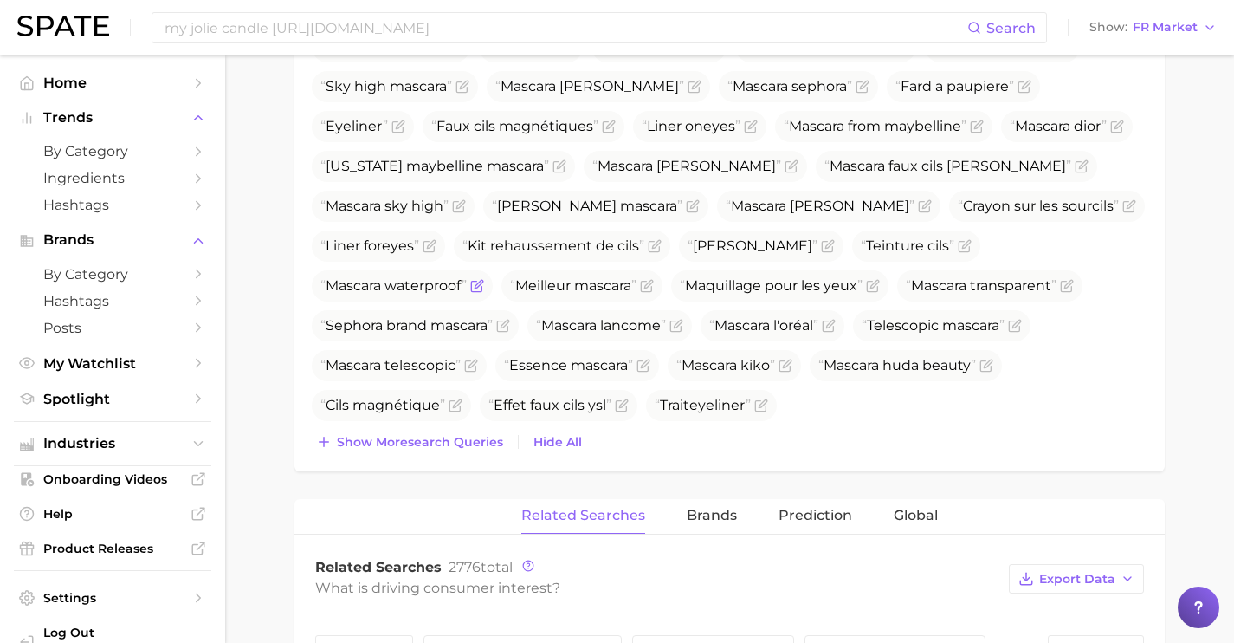
click at [459, 447] on span "Show more search queries" at bounding box center [420, 442] width 166 height 15
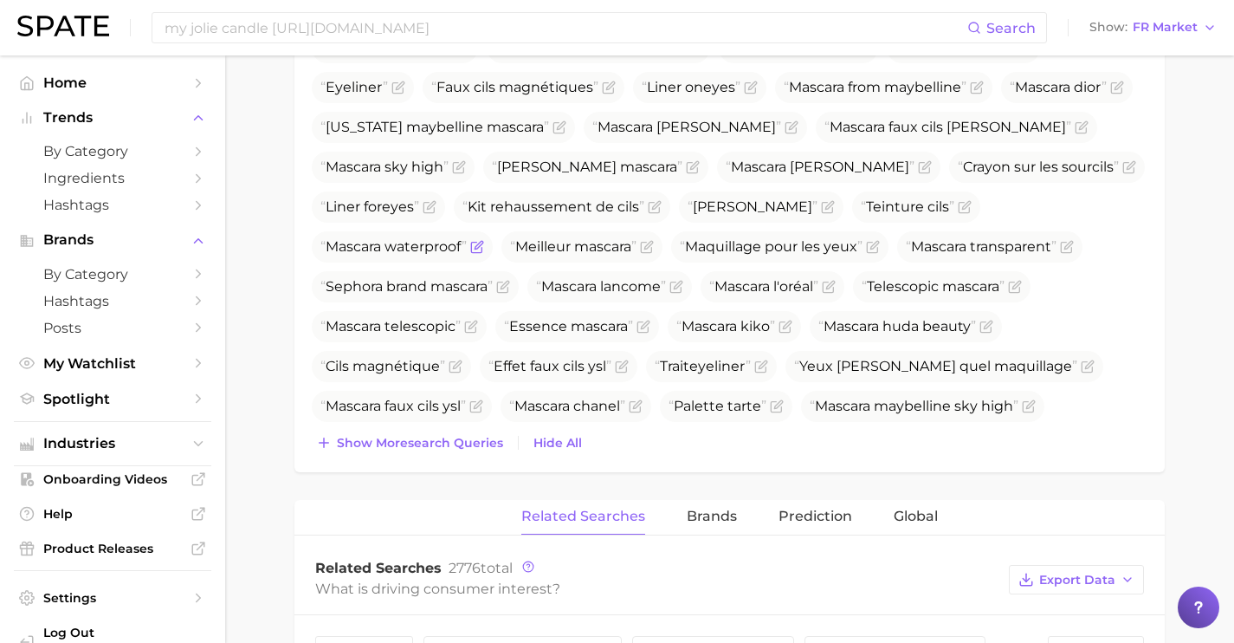
click at [459, 447] on span "Show more search queries" at bounding box center [420, 443] width 166 height 15
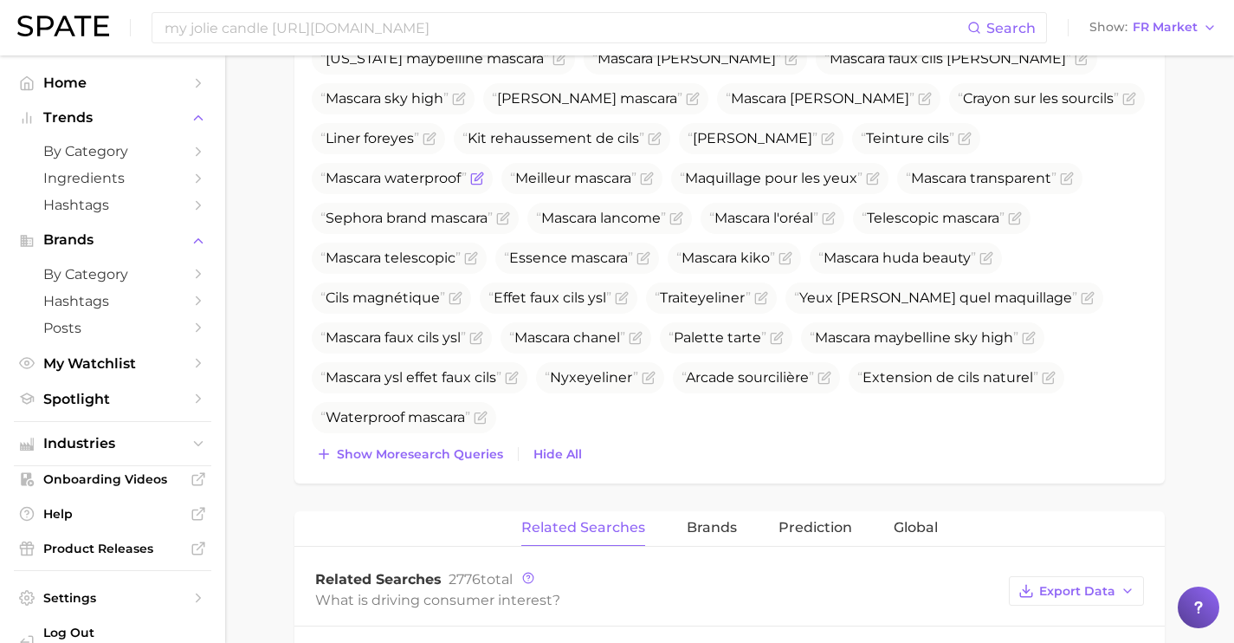
click at [459, 447] on span "Show more search queries" at bounding box center [420, 454] width 166 height 15
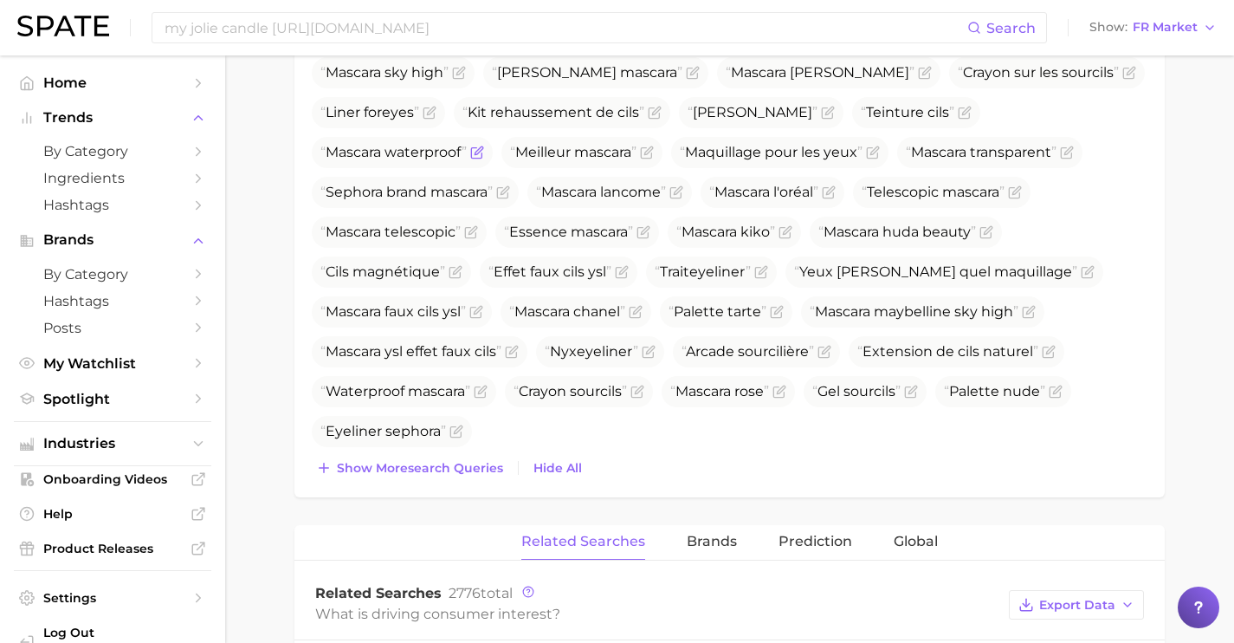
scroll to position [845, 0]
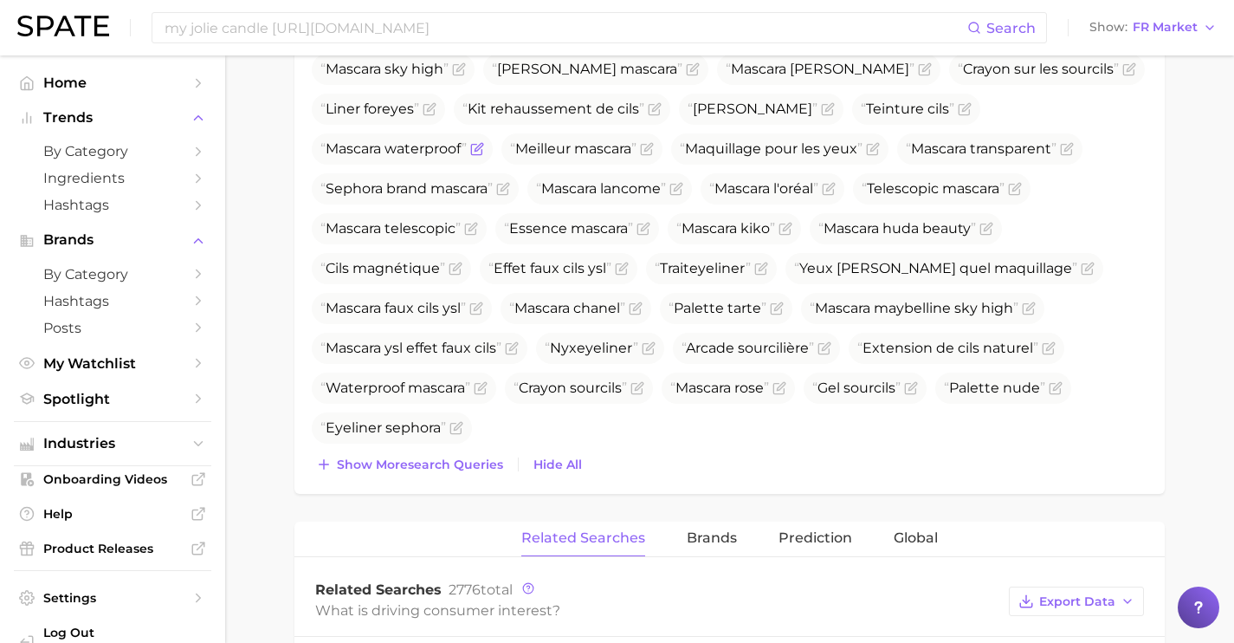
click at [459, 447] on div "Mascara Mascara maybelline Mascara essence Eye liner Maquillage yeux Teinture s…" at bounding box center [730, 165] width 836 height 622
click at [460, 462] on span "Show more search queries" at bounding box center [420, 464] width 166 height 15
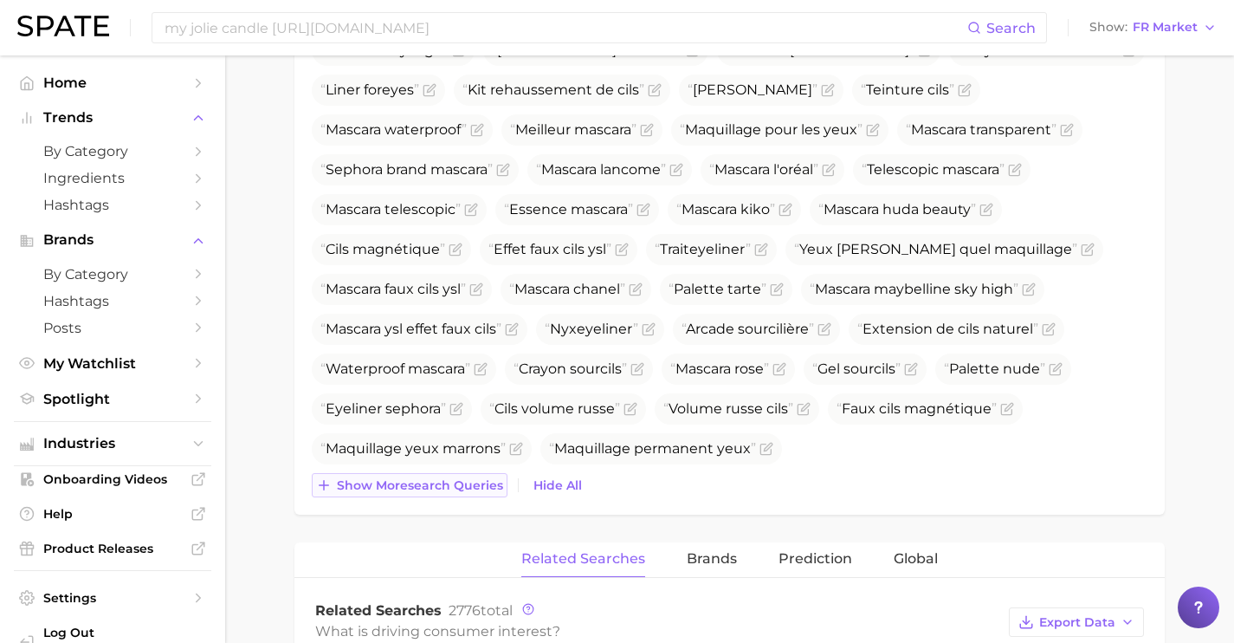
scroll to position [868, 0]
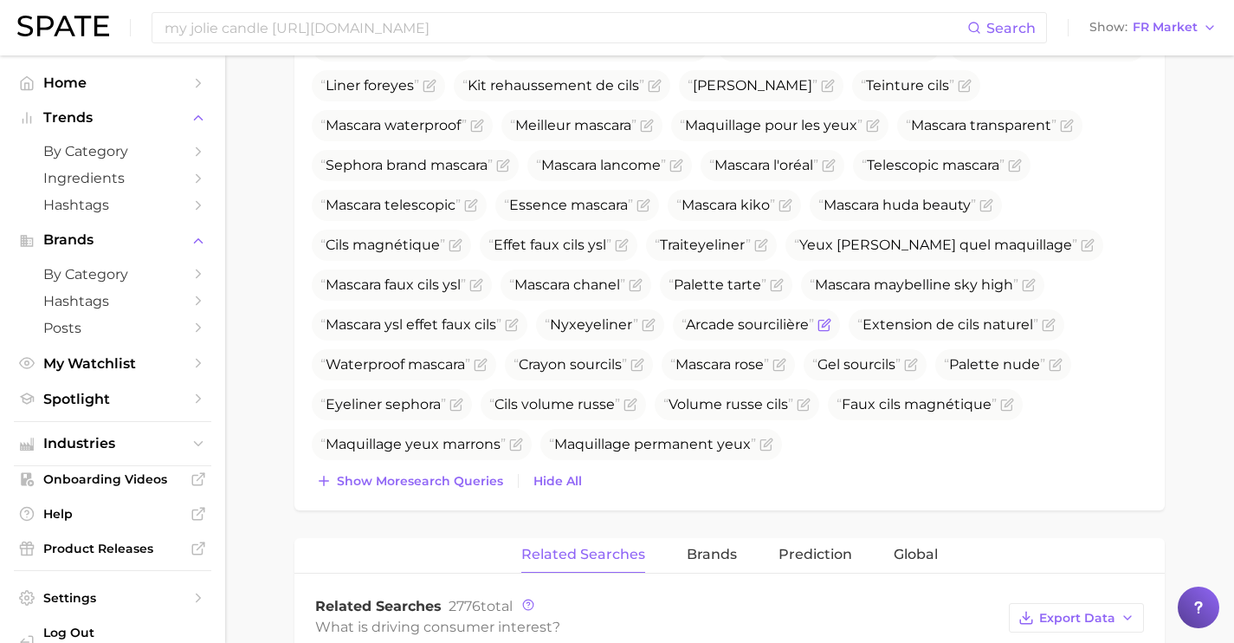
click at [829, 325] on icon "Flag as miscategorized or irrelevant" at bounding box center [825, 325] width 14 height 14
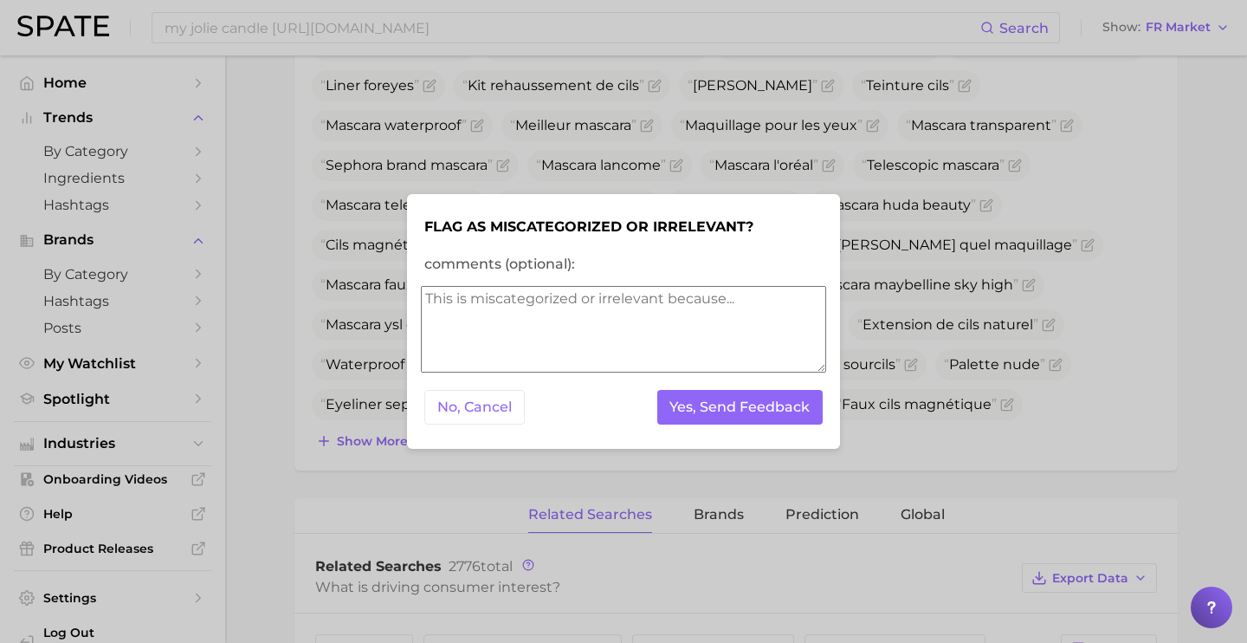
click at [705, 314] on textarea "comments (optional):" at bounding box center [623, 329] width 405 height 87
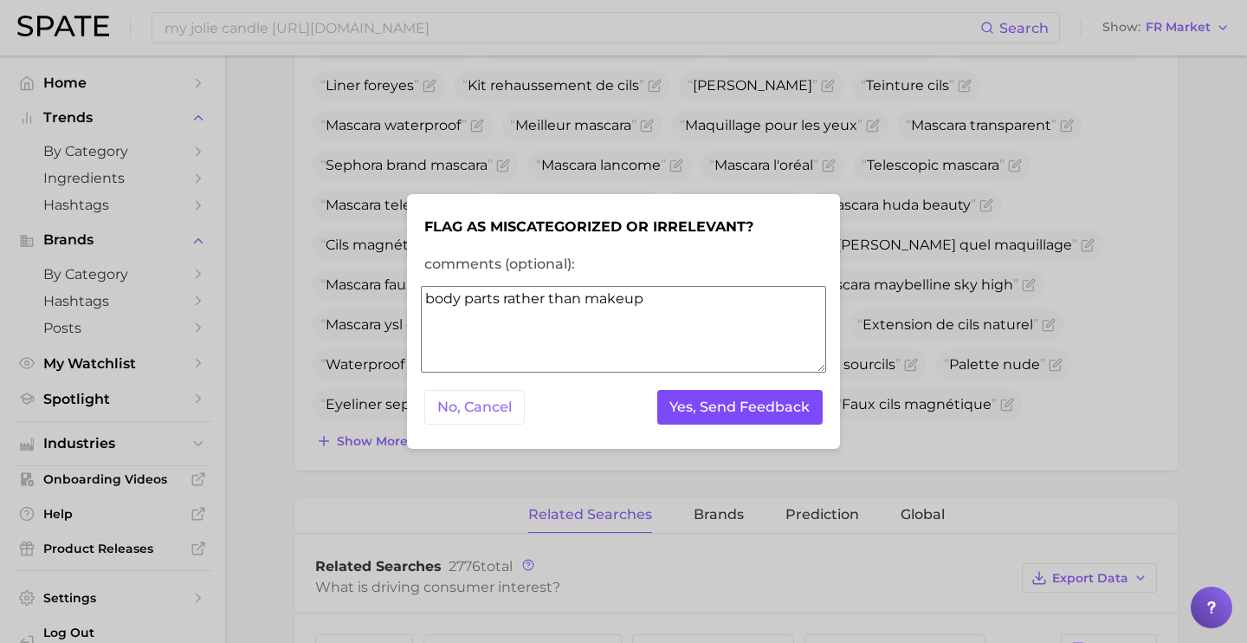
type textarea "body parts rather than makeup"
click at [779, 415] on button "Yes, Send Feedback" at bounding box center [740, 408] width 166 height 36
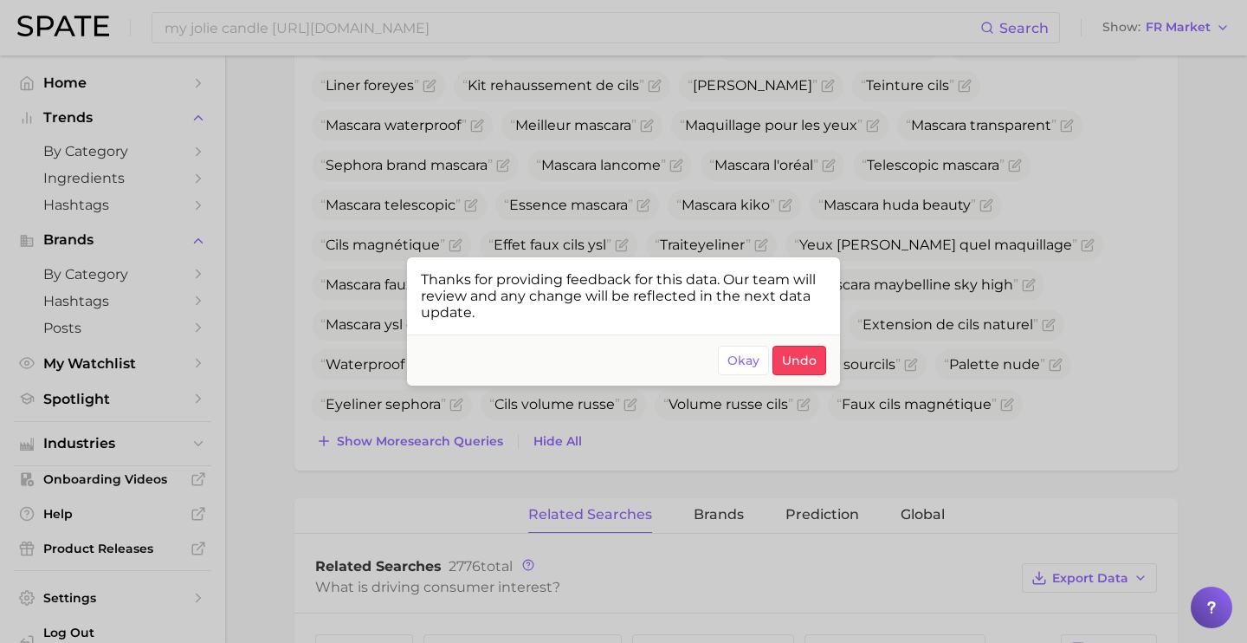
click at [894, 439] on div at bounding box center [623, 321] width 1247 height 643
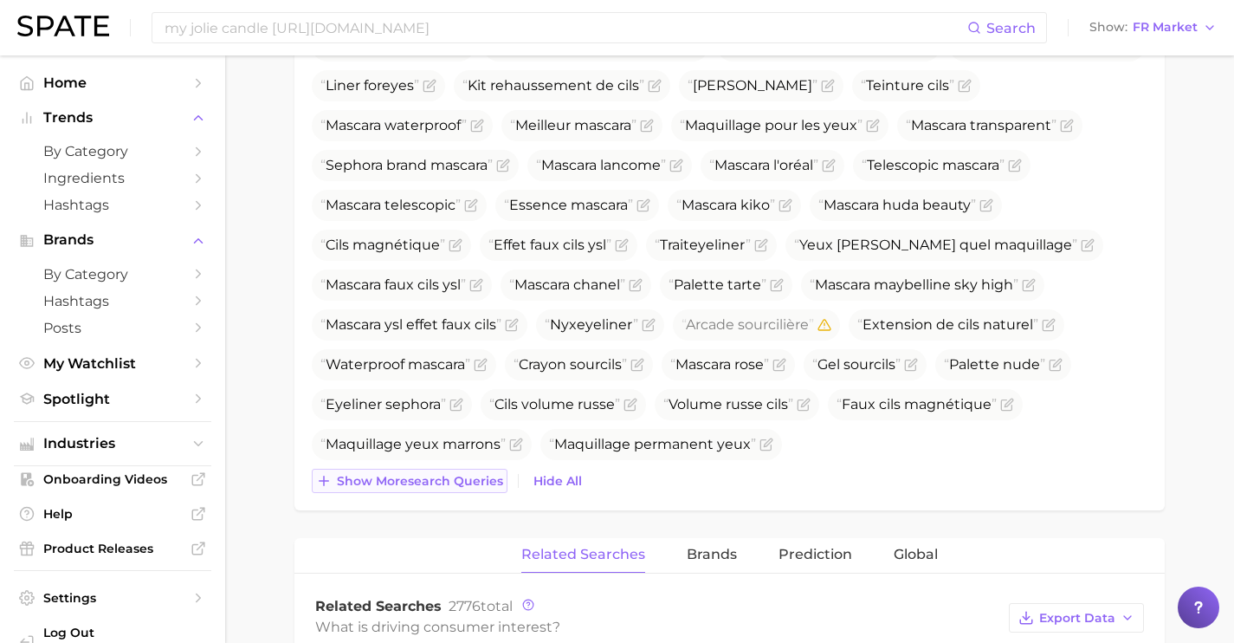
click at [451, 479] on span "Show more search queries" at bounding box center [420, 481] width 166 height 15
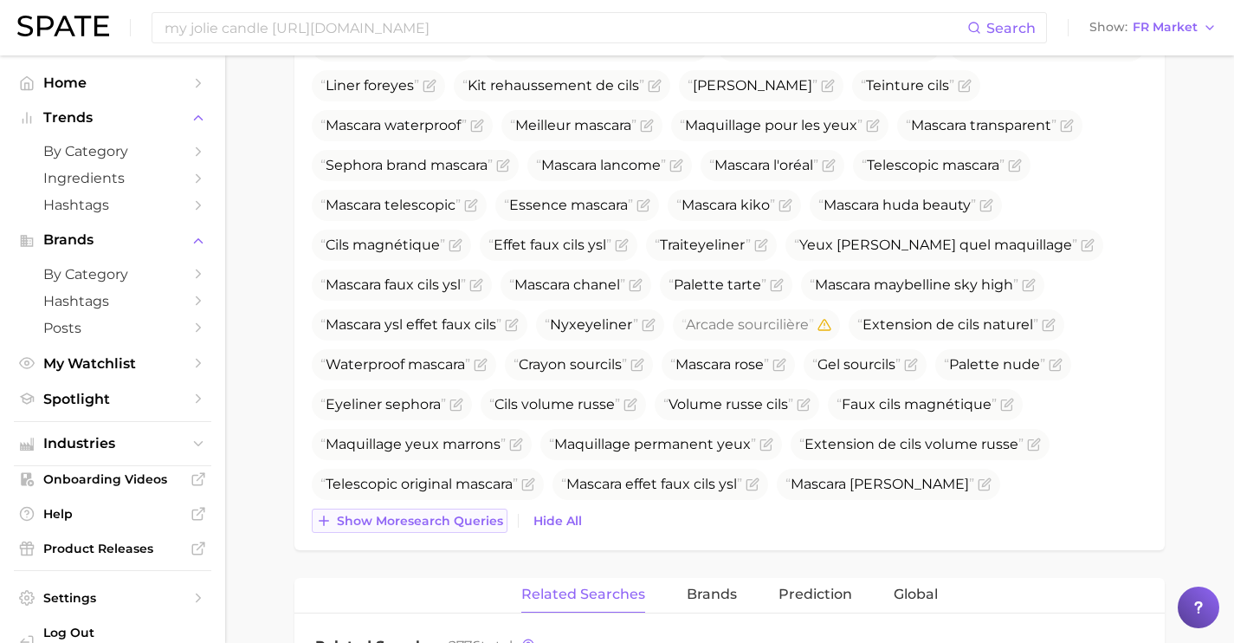
click at [462, 522] on span "Show more search queries" at bounding box center [420, 521] width 166 height 15
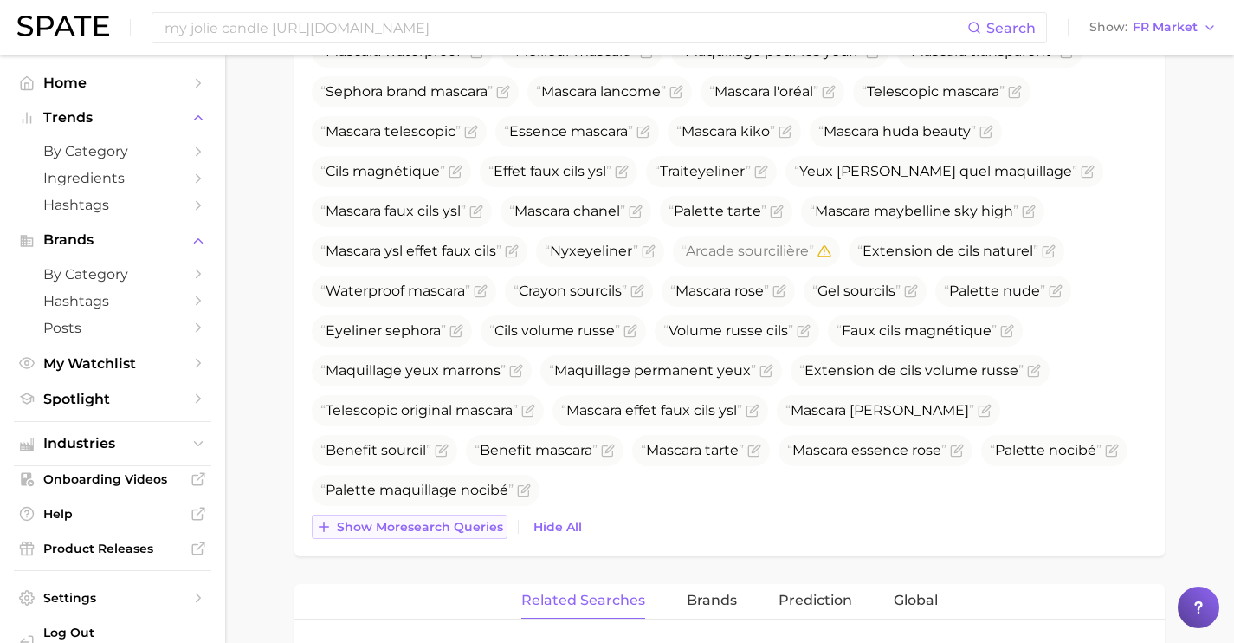
scroll to position [943, 0]
click at [463, 534] on button "Show more search queries" at bounding box center [410, 525] width 196 height 24
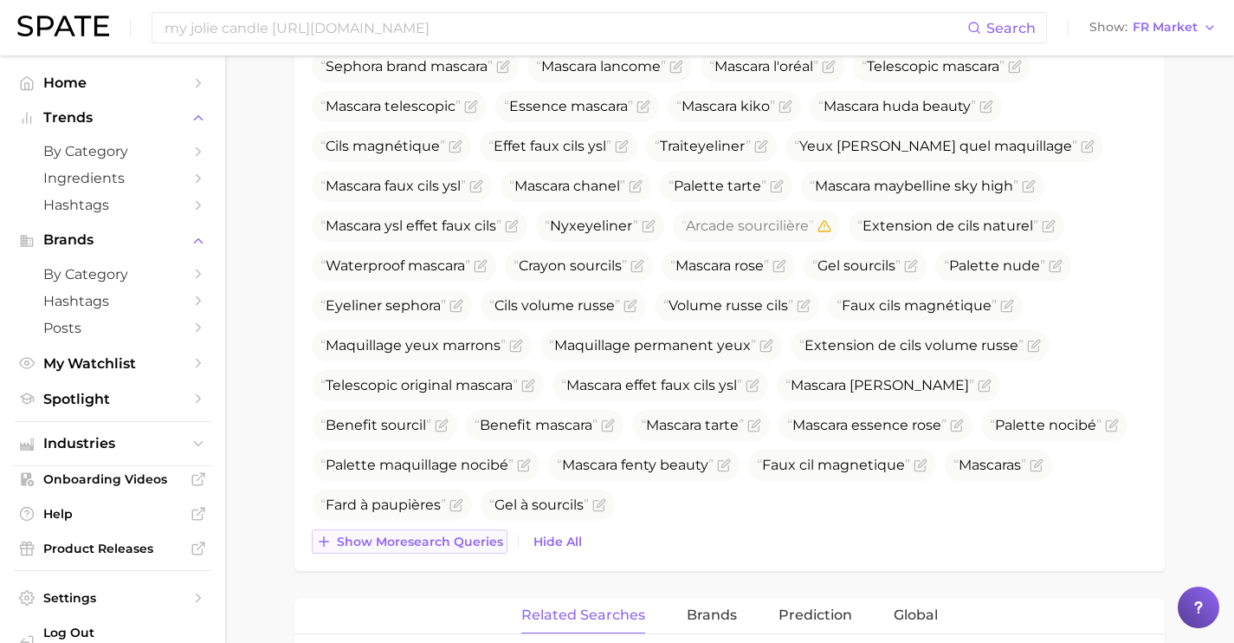
scroll to position [970, 0]
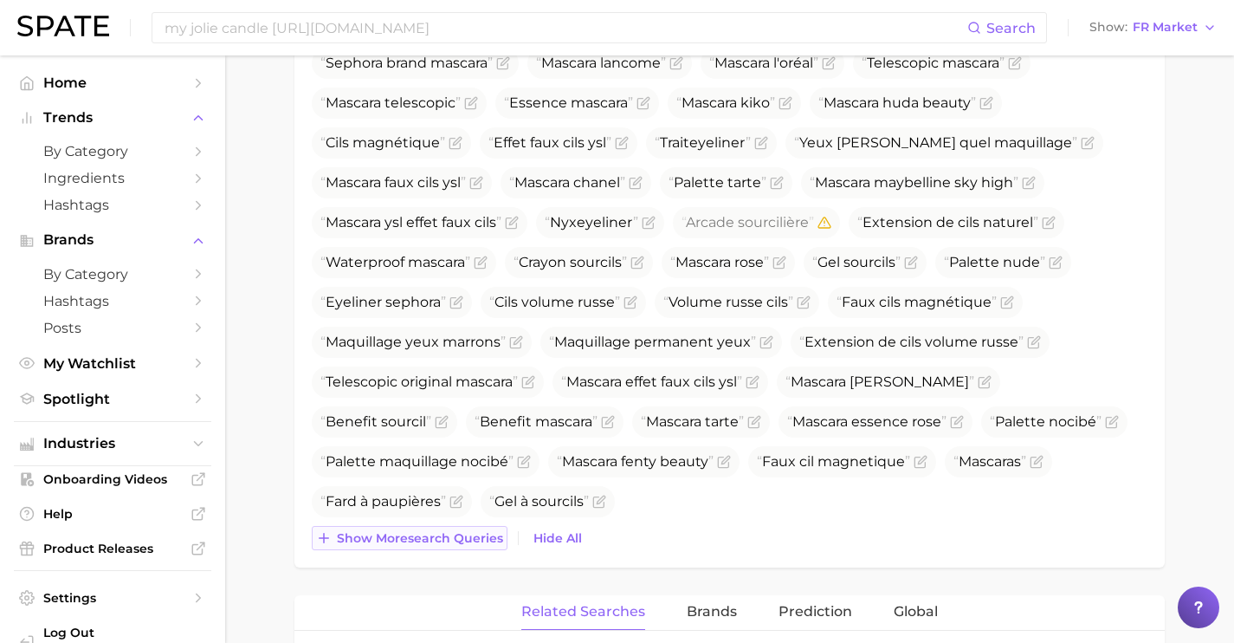
click at [463, 534] on span "Show more search queries" at bounding box center [420, 538] width 166 height 15
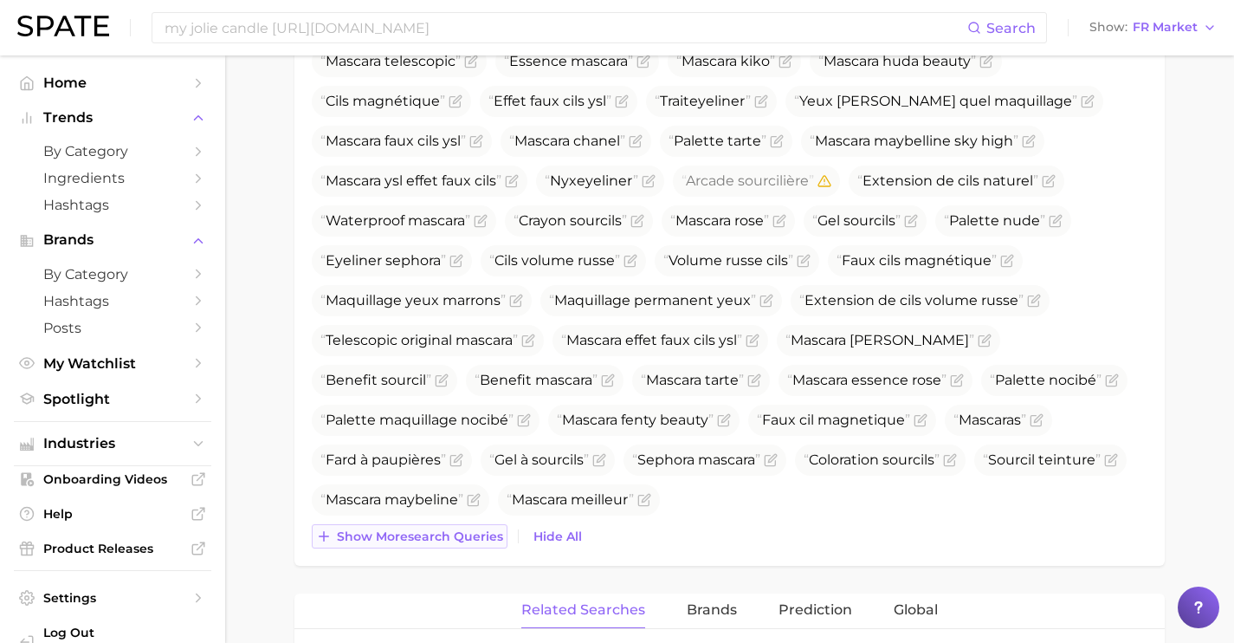
click at [463, 534] on span "Show more search queries" at bounding box center [420, 536] width 166 height 15
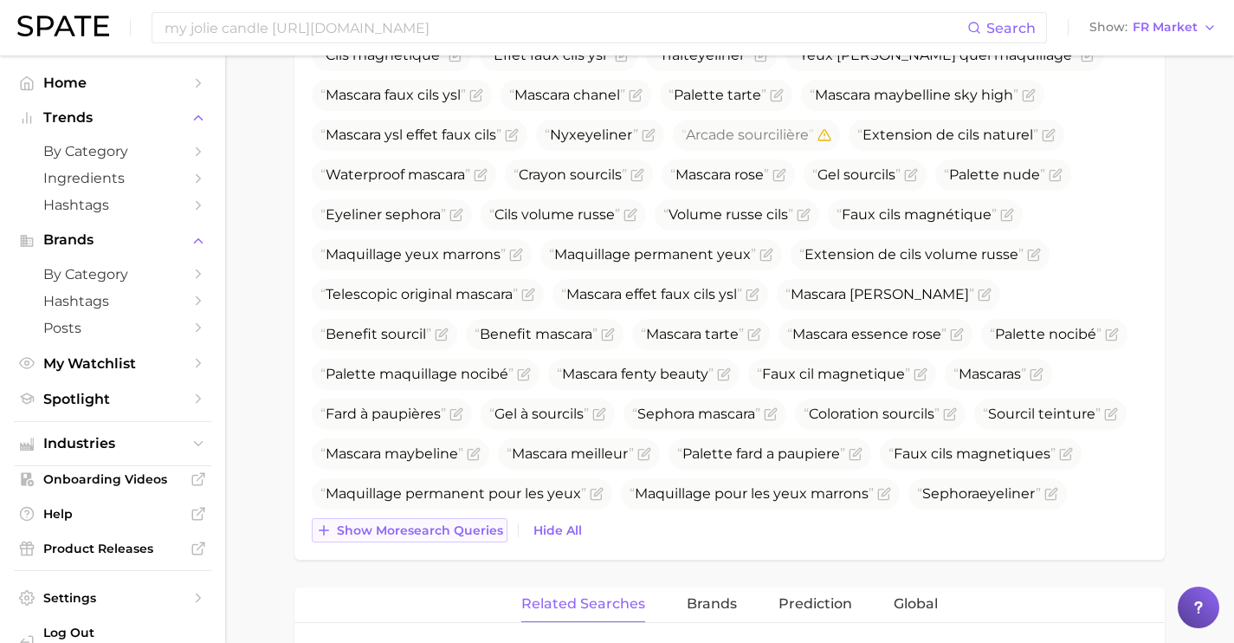
scroll to position [1062, 0]
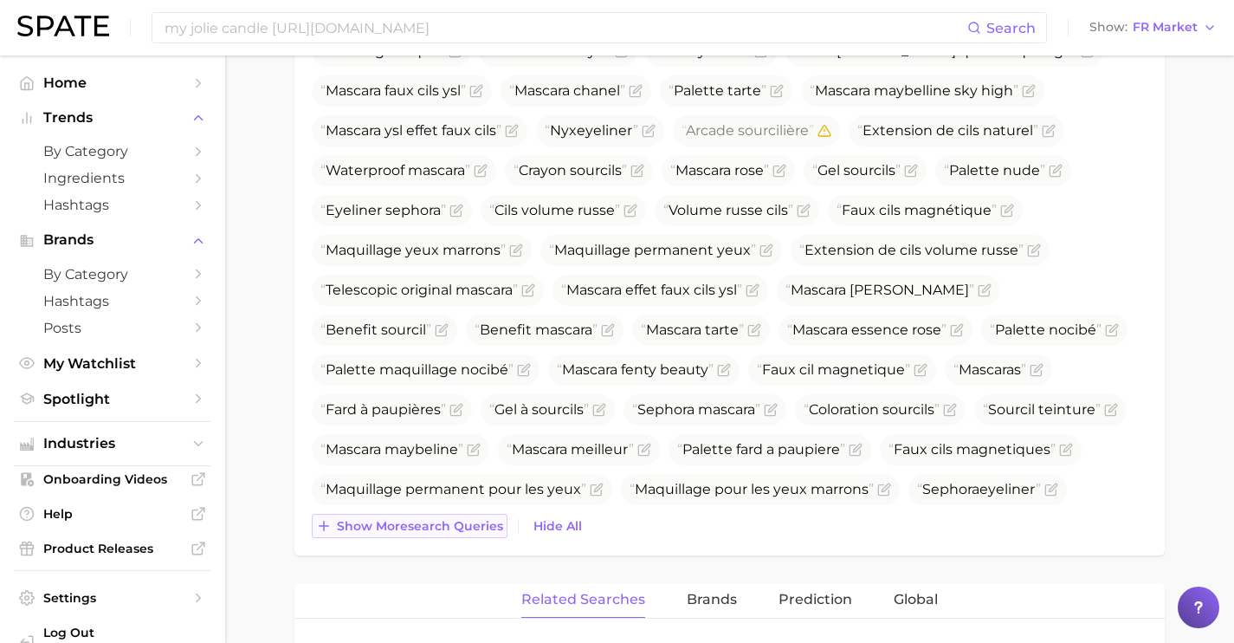
click at [463, 534] on button "Show more search queries" at bounding box center [410, 526] width 196 height 24
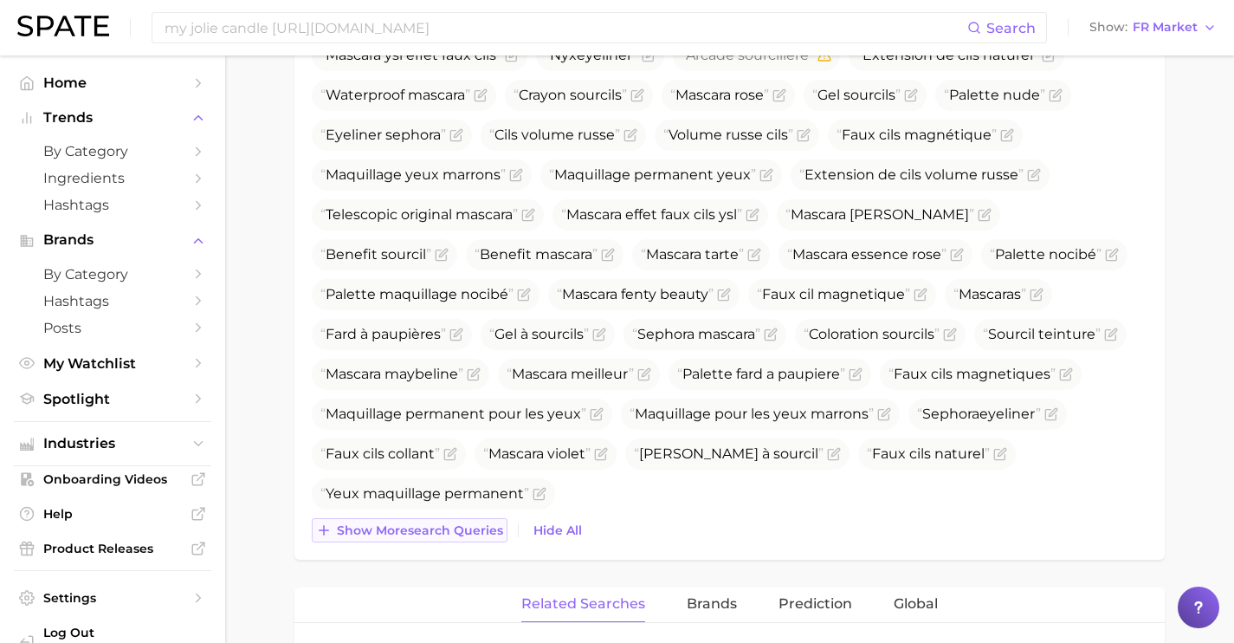
scroll to position [1141, 0]
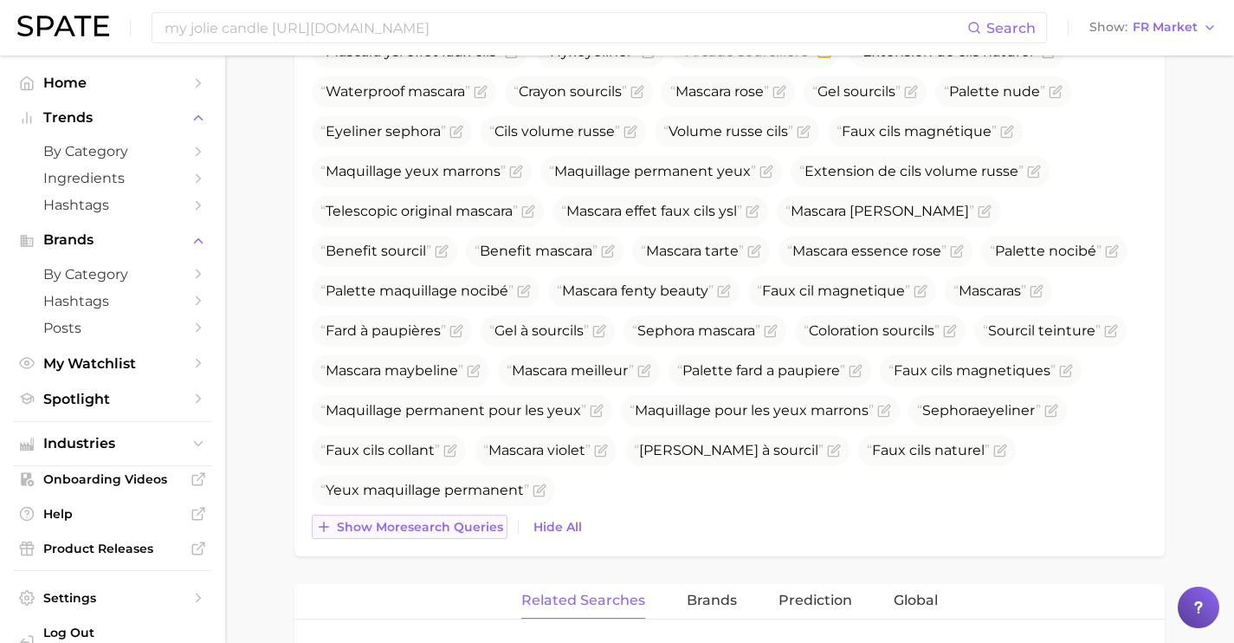
click at [463, 534] on button "Show more search queries" at bounding box center [410, 526] width 196 height 24
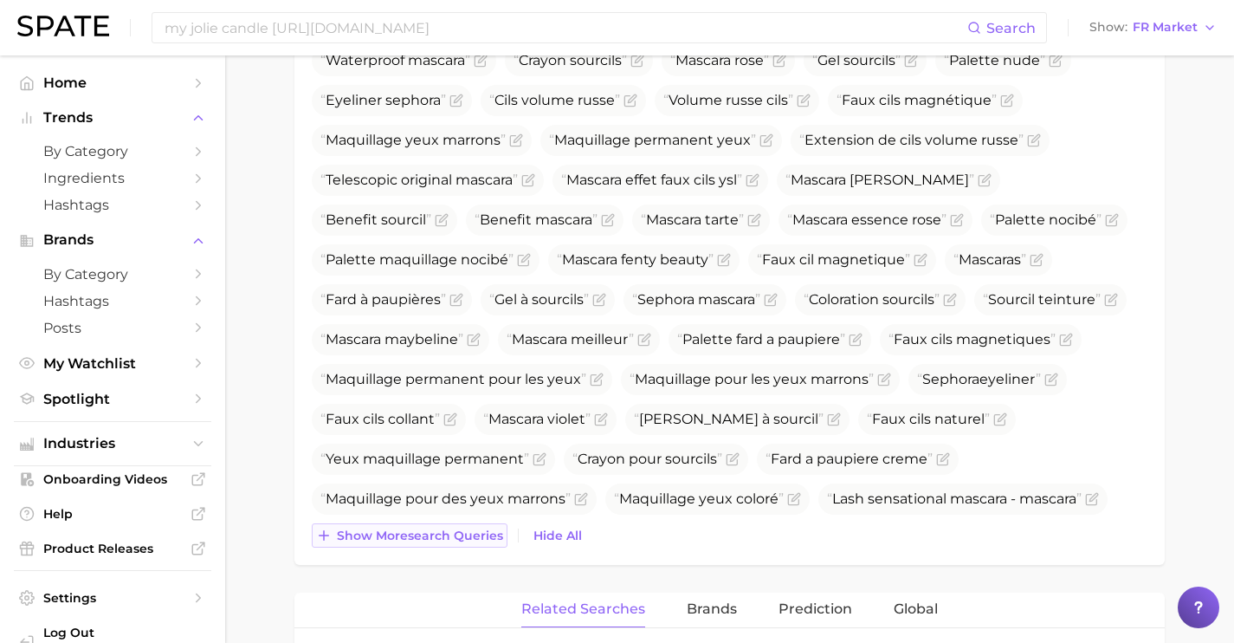
click at [463, 534] on span "Show more search queries" at bounding box center [420, 535] width 166 height 15
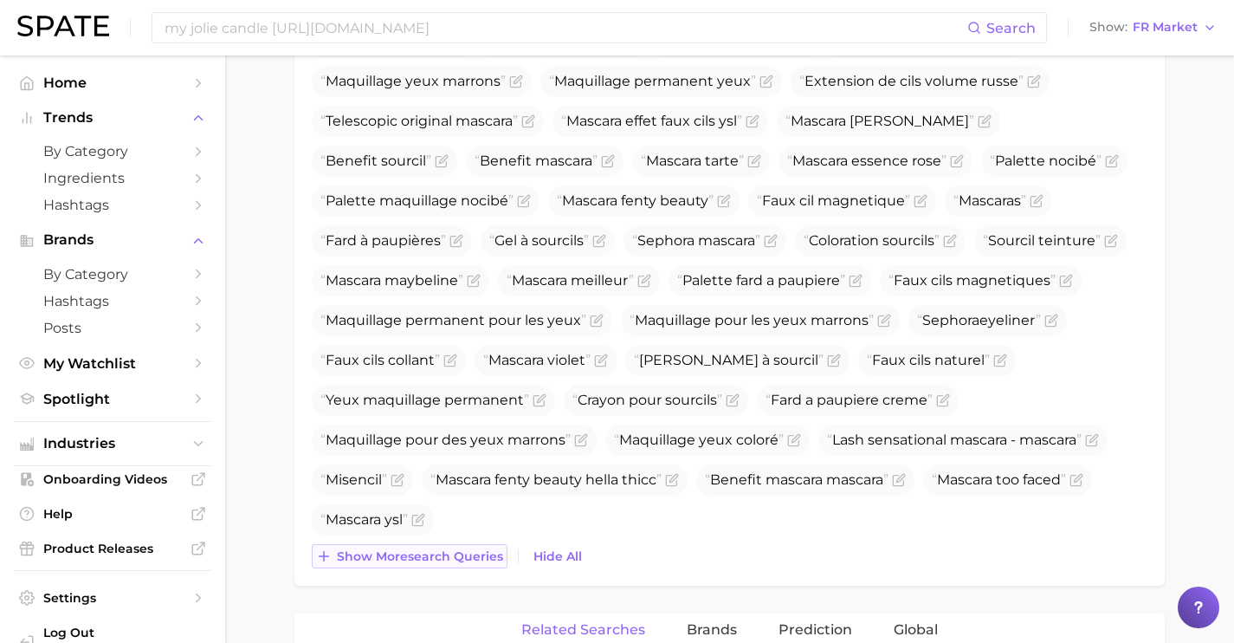
scroll to position [1234, 0]
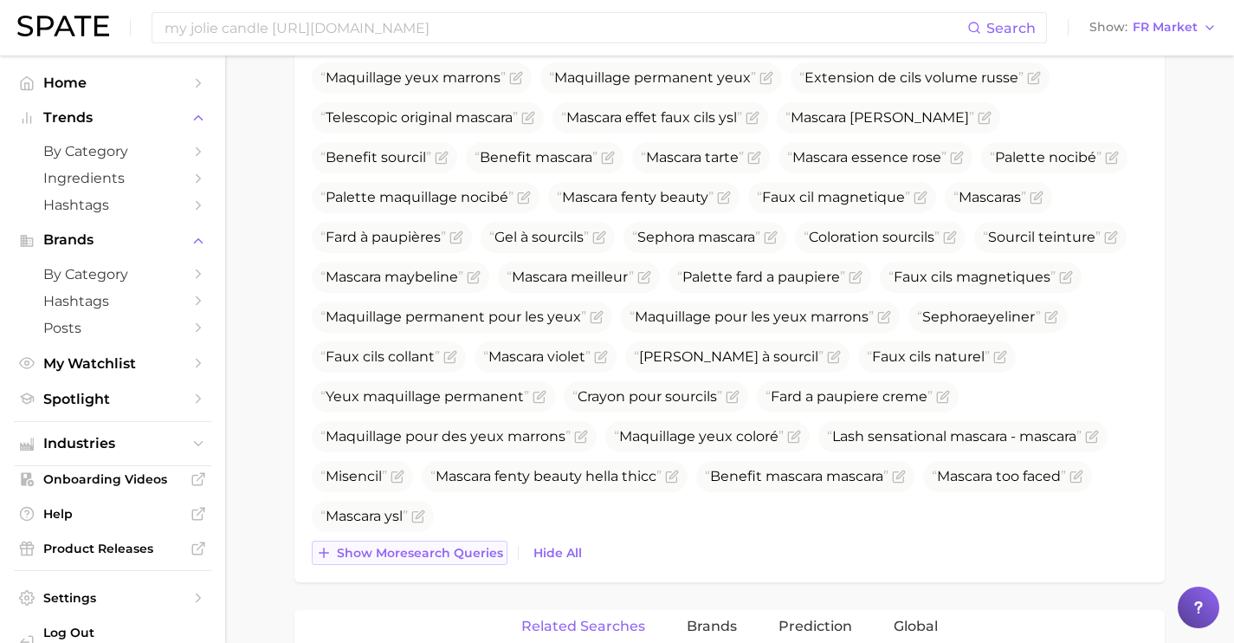
click at [463, 534] on div "Mascara Mascara maybelline Mascara essence Eye liner Maquillage yeux Teinture s…" at bounding box center [730, 15] width 836 height 1100
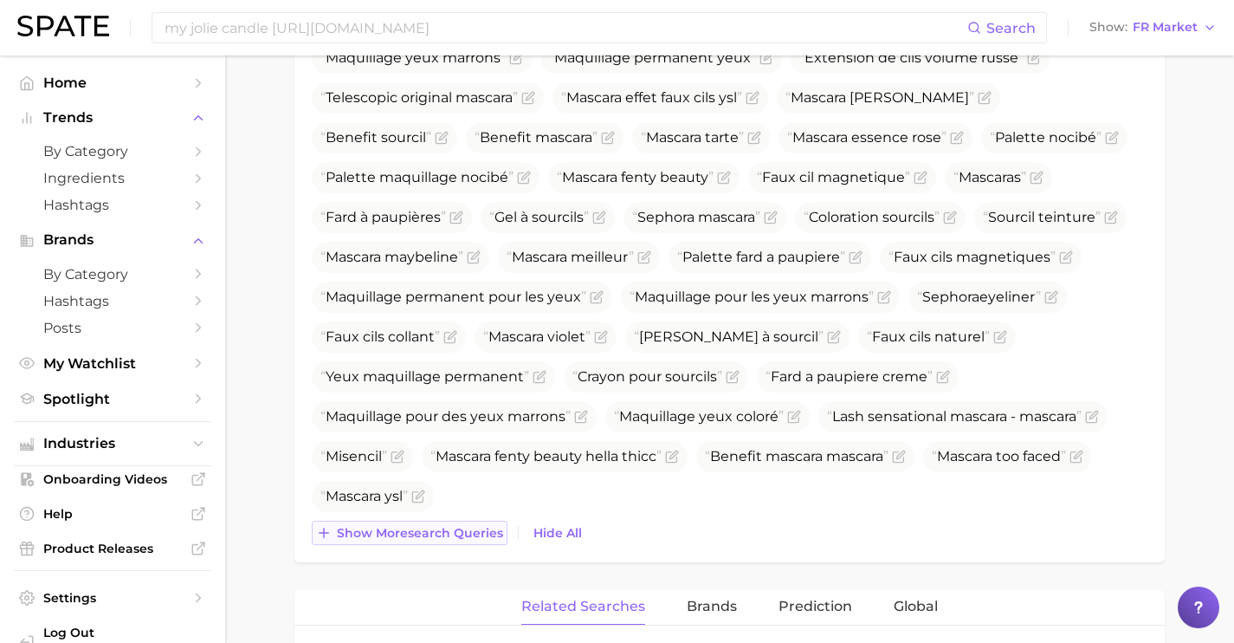
click at [463, 534] on span "Show more search queries" at bounding box center [420, 533] width 166 height 15
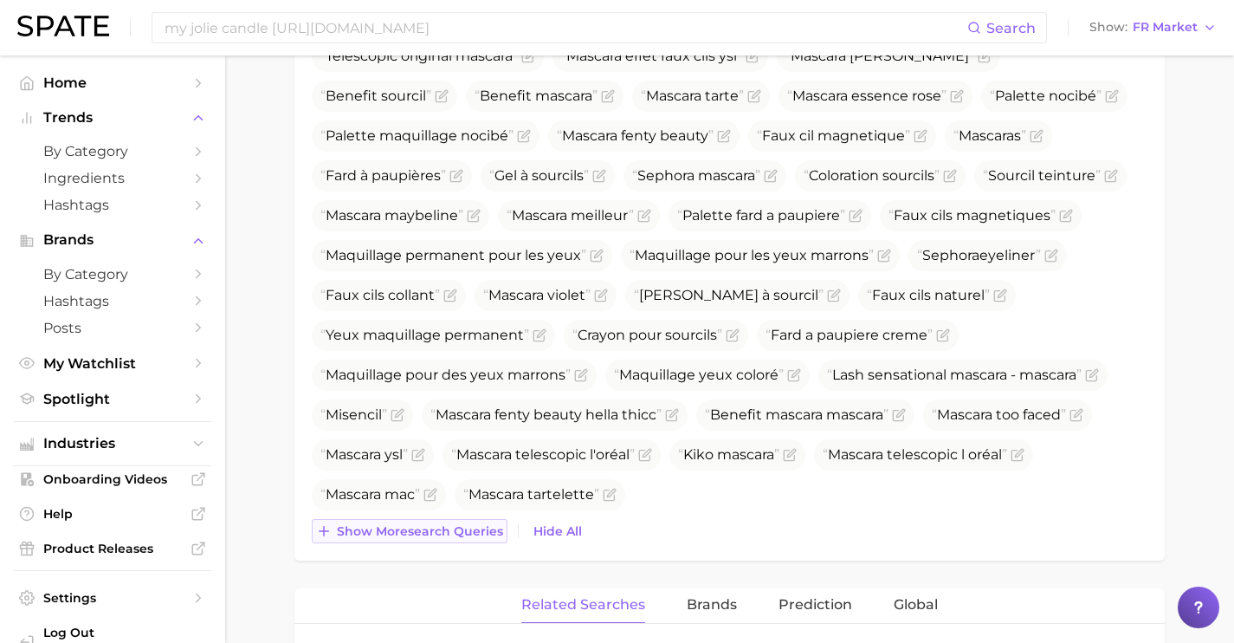
click at [463, 534] on span "Show more search queries" at bounding box center [420, 531] width 166 height 15
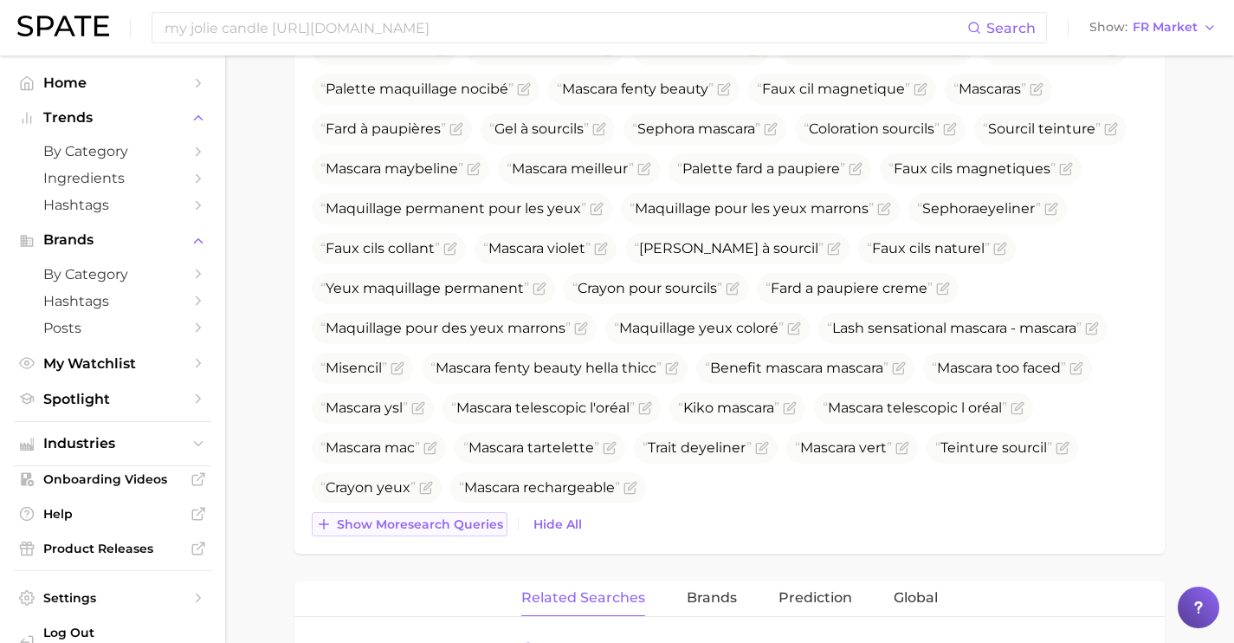
click at [463, 534] on button "Show more search queries" at bounding box center [410, 524] width 196 height 24
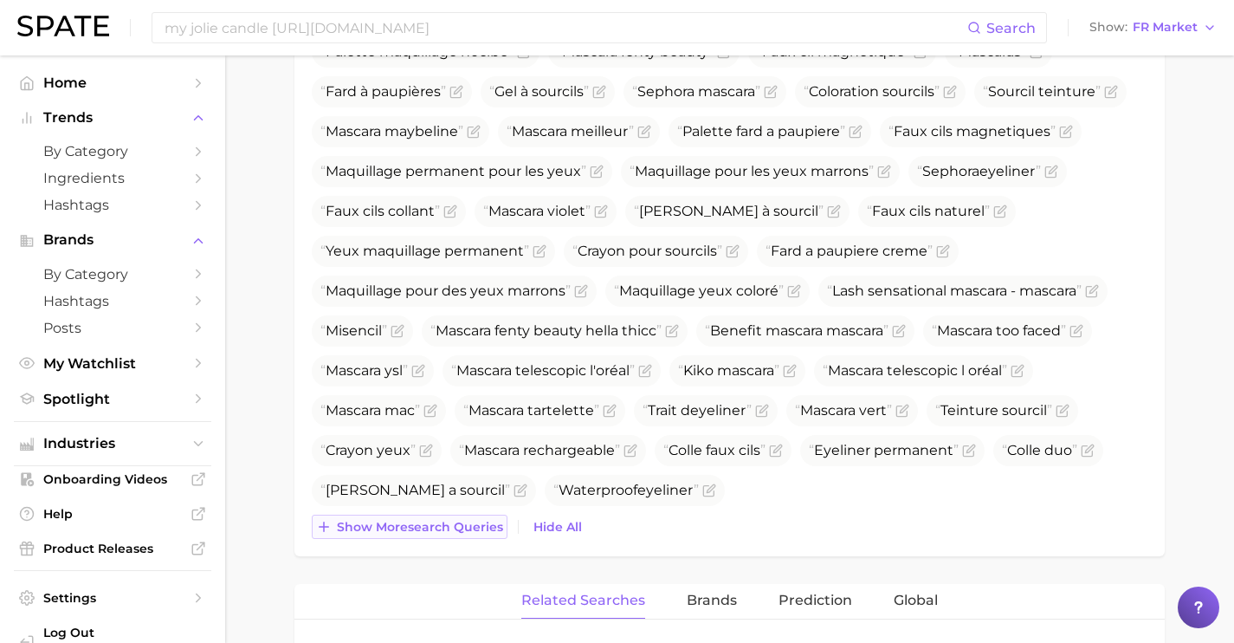
click at [463, 534] on button "Show more search queries" at bounding box center [410, 526] width 196 height 24
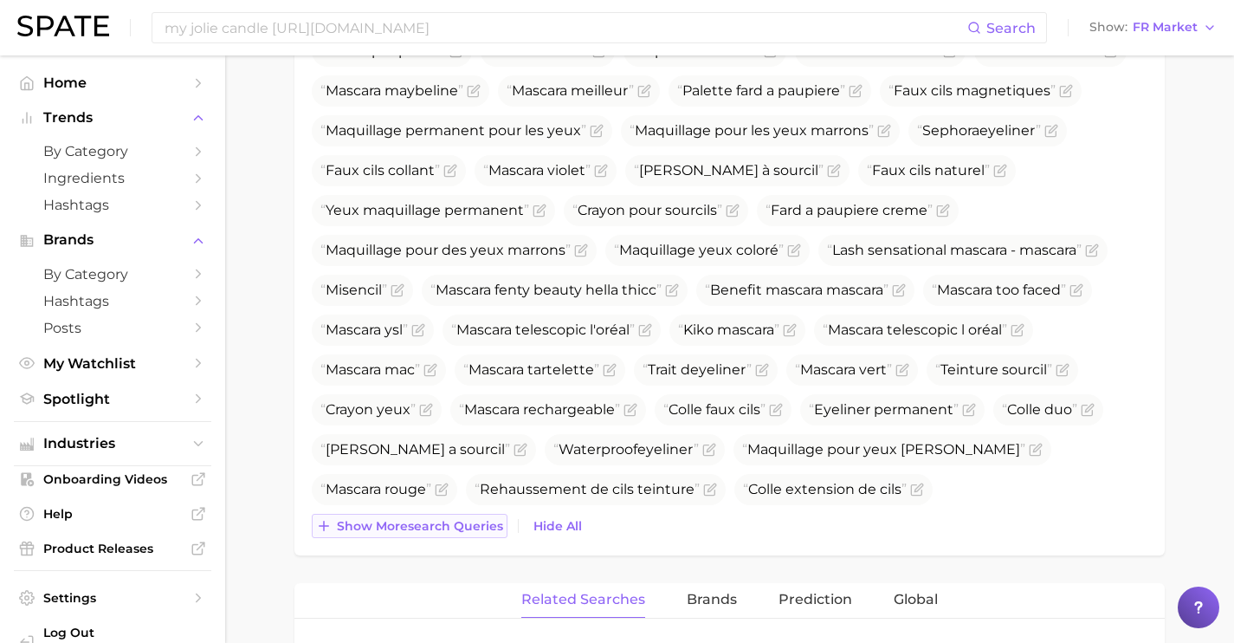
click at [463, 534] on button "Show more search queries" at bounding box center [410, 526] width 196 height 24
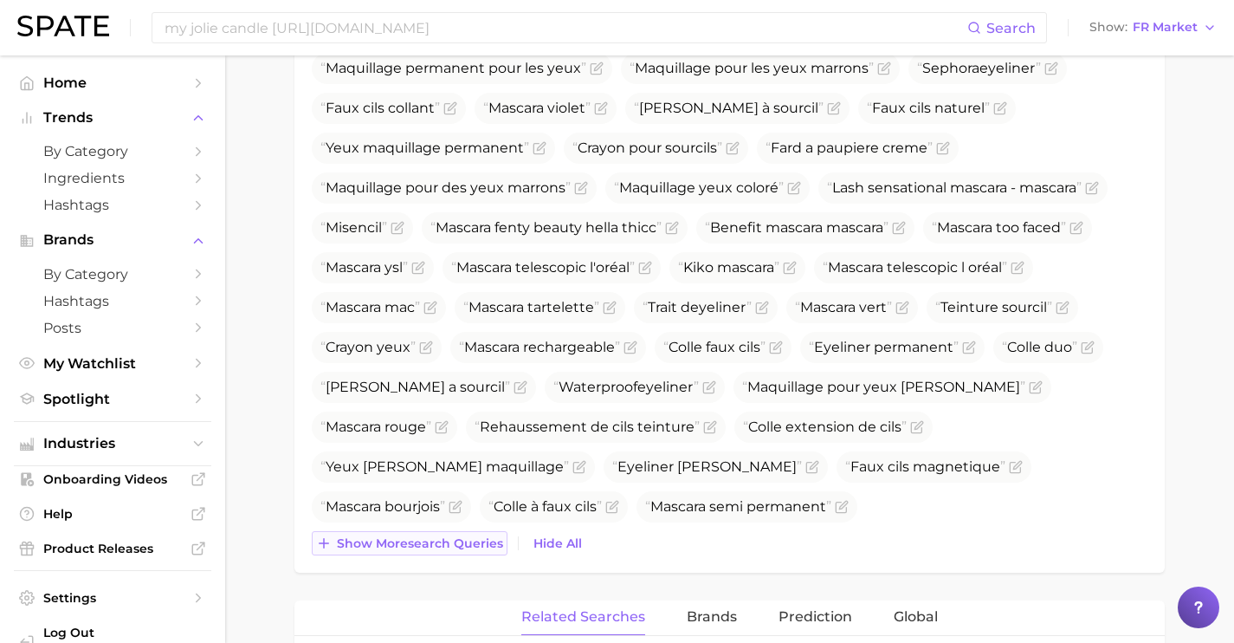
click at [463, 536] on span "Show more search queries" at bounding box center [420, 543] width 166 height 15
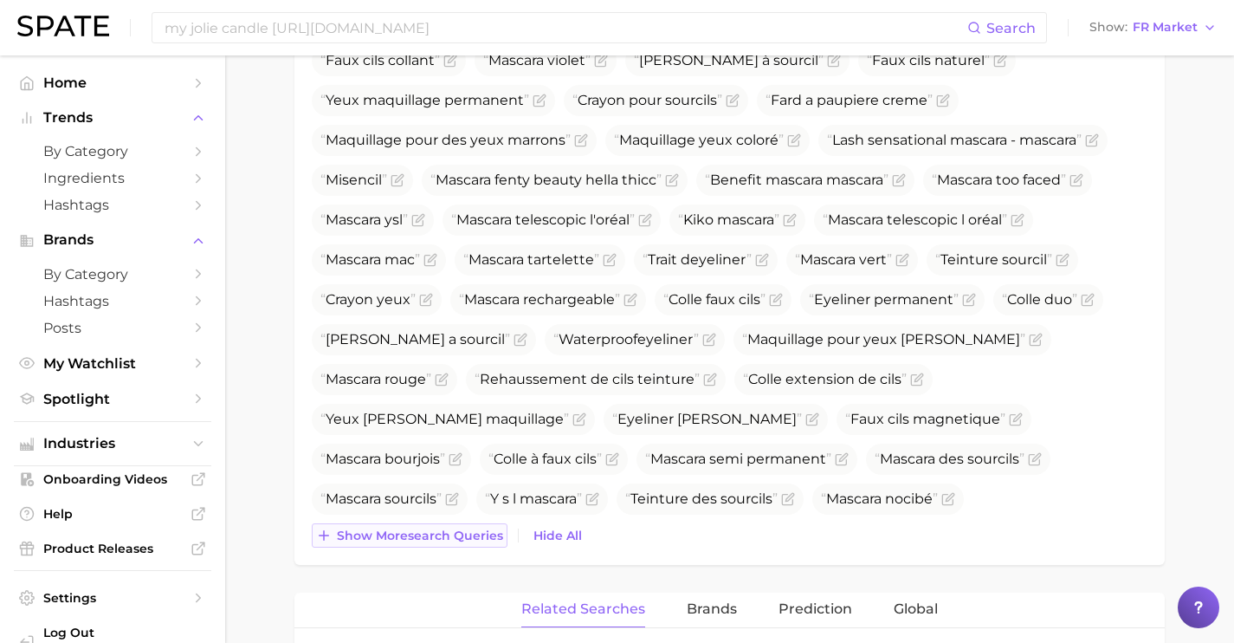
click at [463, 534] on span "Show more search queries" at bounding box center [420, 535] width 166 height 15
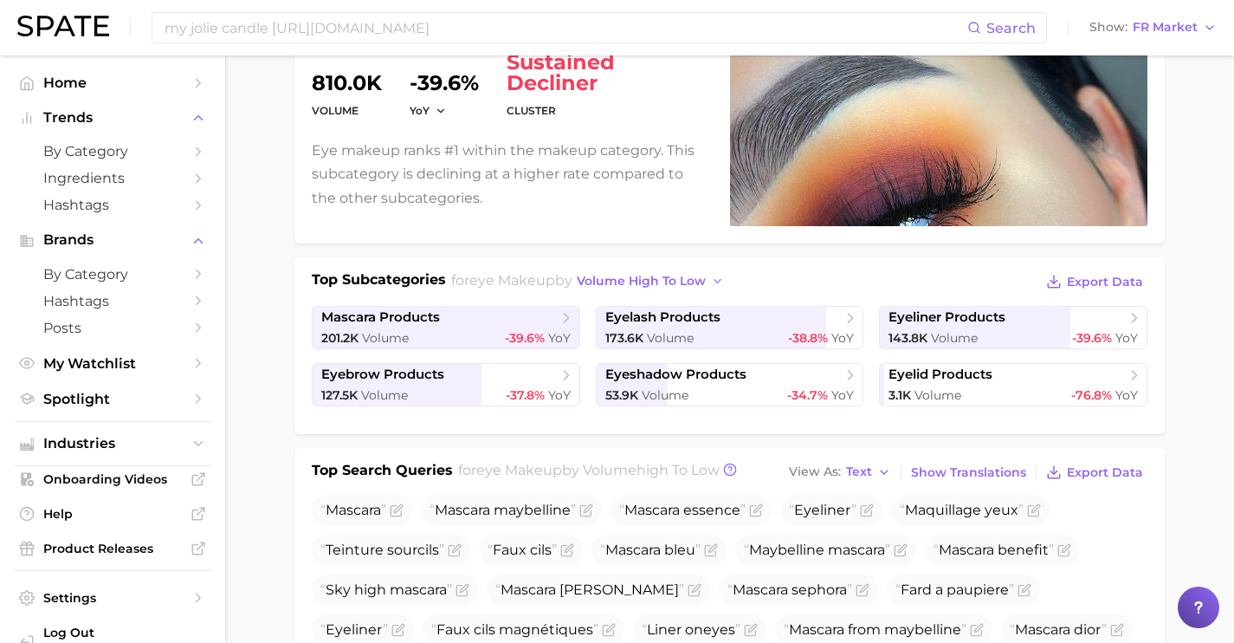
scroll to position [0, 0]
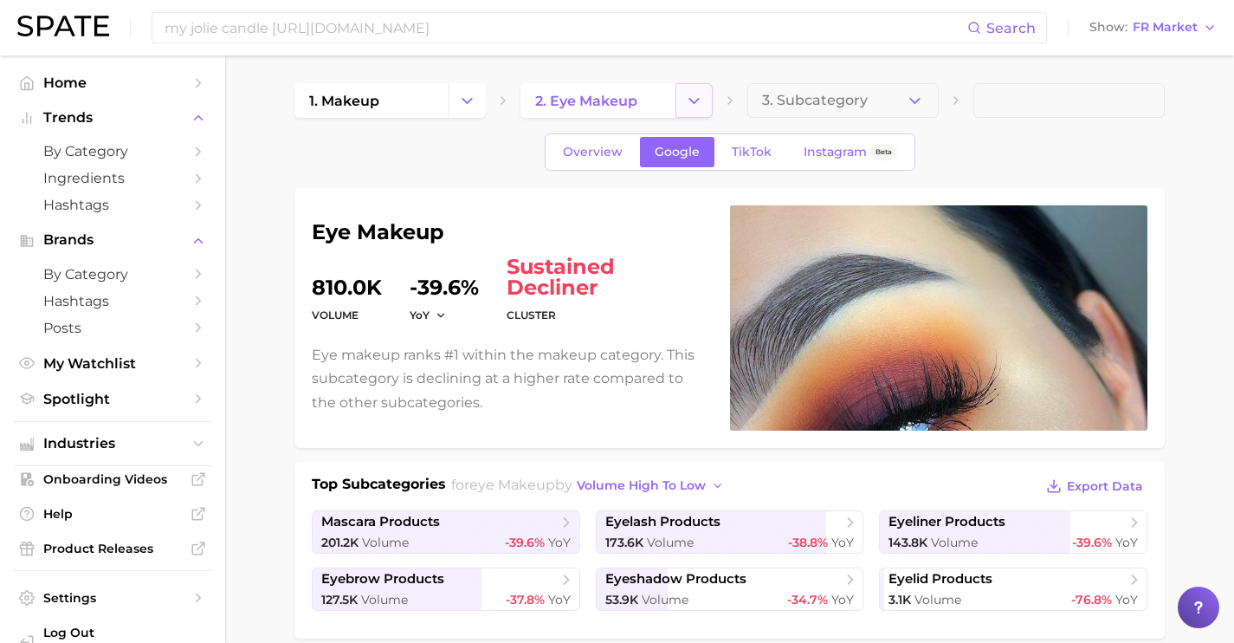
click at [695, 108] on icon "Change Category" at bounding box center [694, 101] width 18 height 18
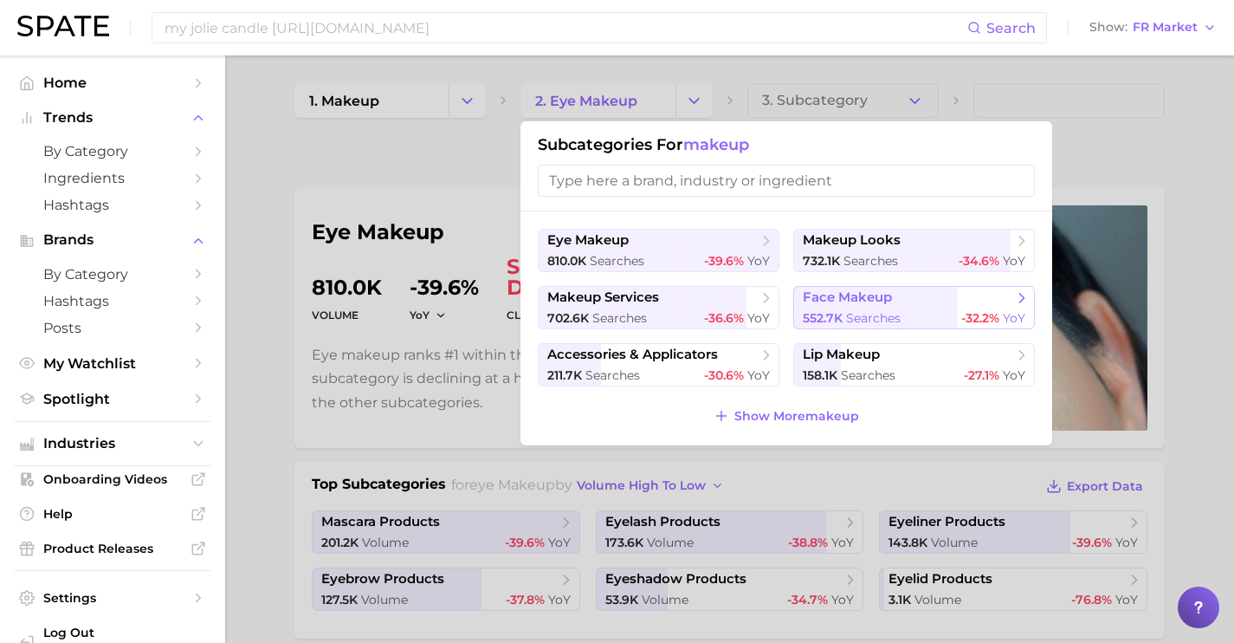
click at [884, 302] on span "face makeup" at bounding box center [847, 297] width 89 height 16
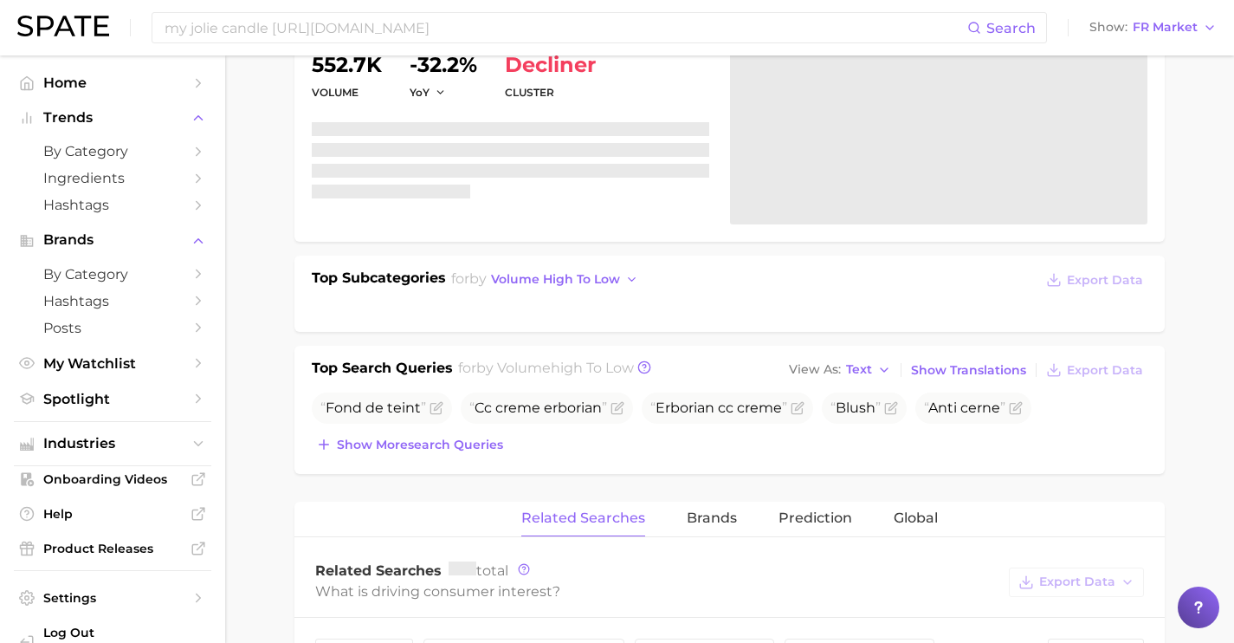
scroll to position [209, 0]
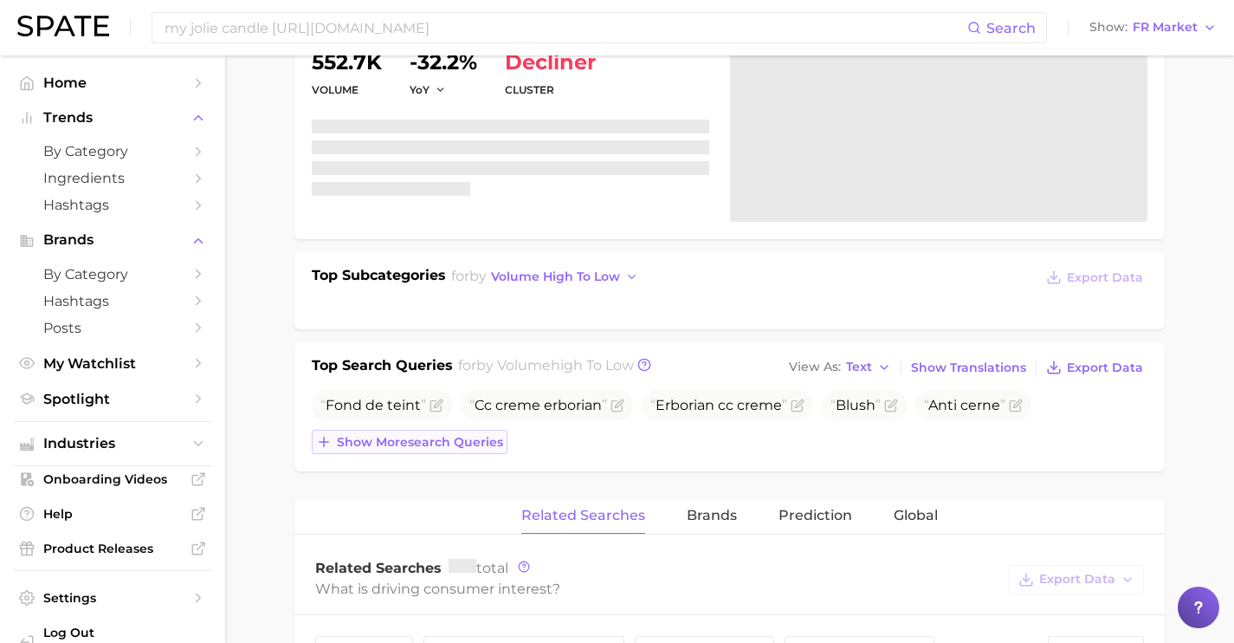
click at [479, 444] on div "volume 552.7k YoY -32.2% cluster sustained decliner Top Subcategories for by vo…" at bounding box center [729, 225] width 870 height 492
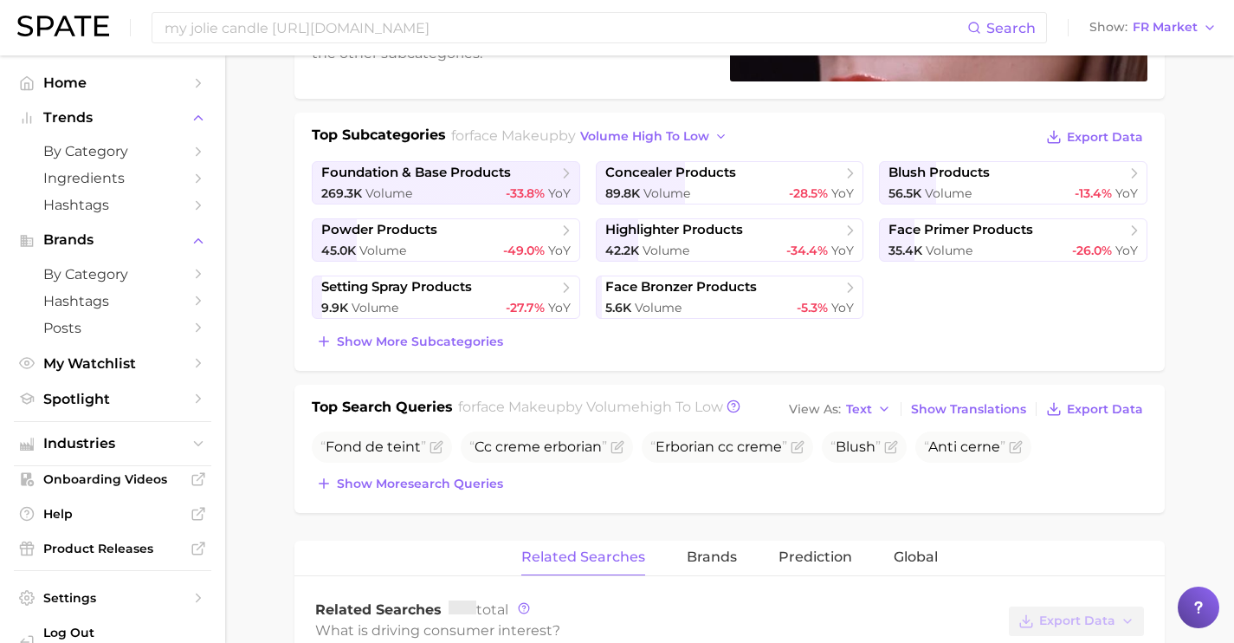
scroll to position [351, 0]
click at [445, 466] on div "Fond de teint Cc creme erborian Erborian cc creme Blush Anti cerne Show more se…" at bounding box center [730, 462] width 836 height 64
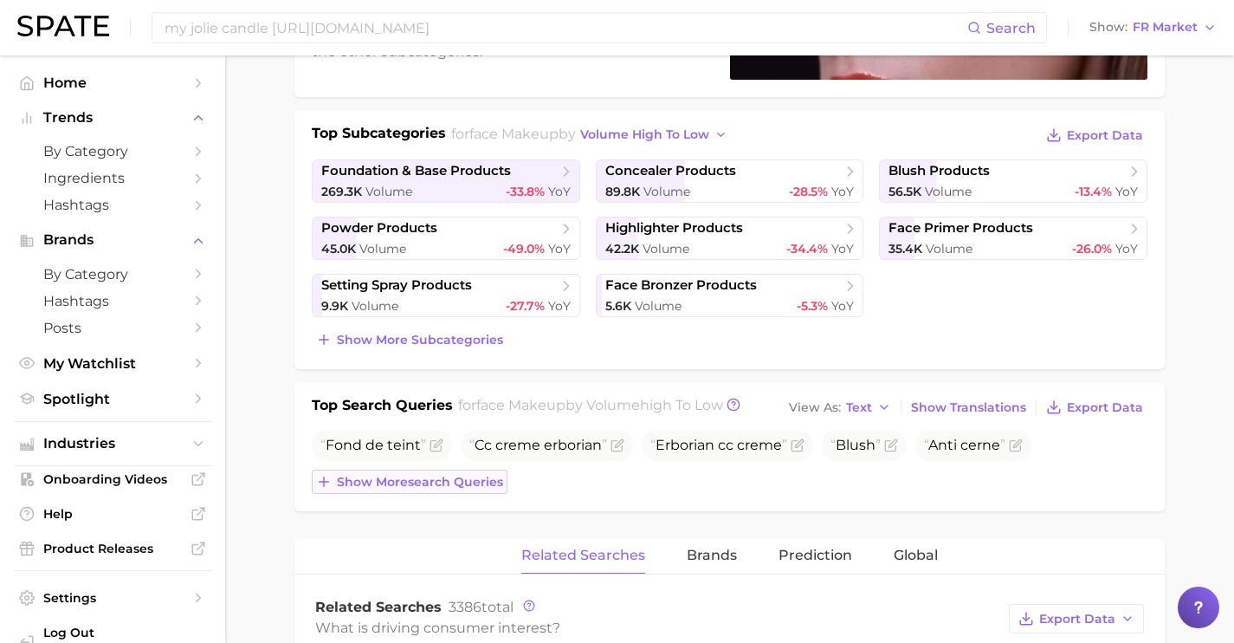
click at [450, 483] on span "Show more search queries" at bounding box center [420, 482] width 166 height 15
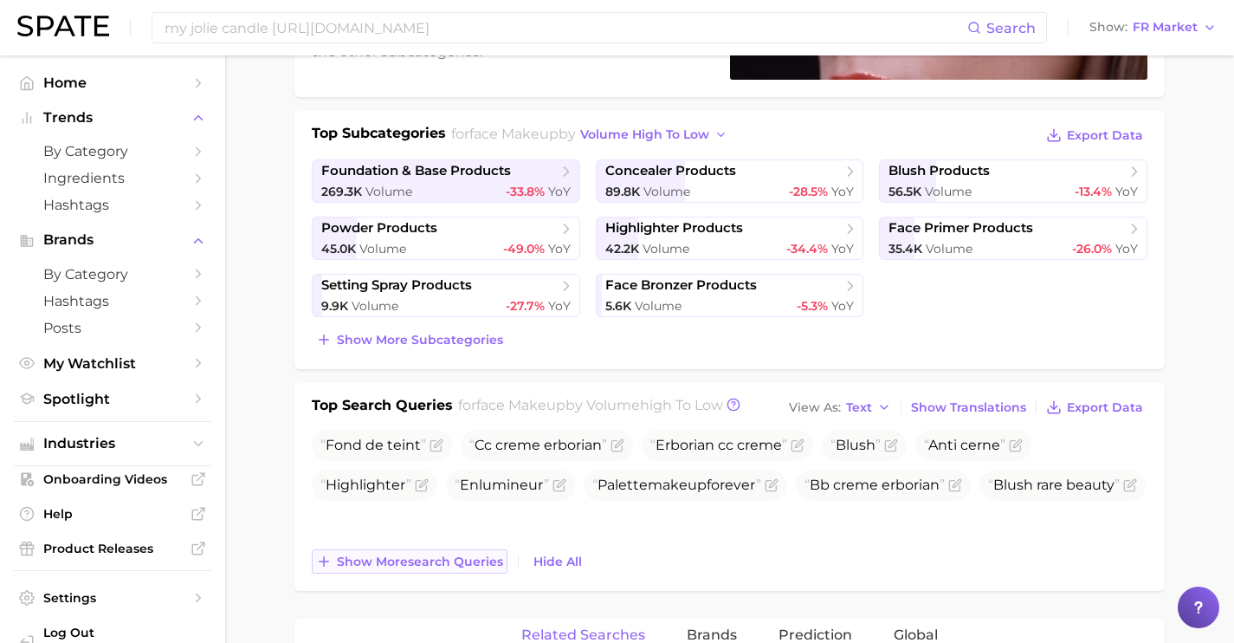
click at [465, 559] on span "Show more search queries" at bounding box center [420, 561] width 166 height 15
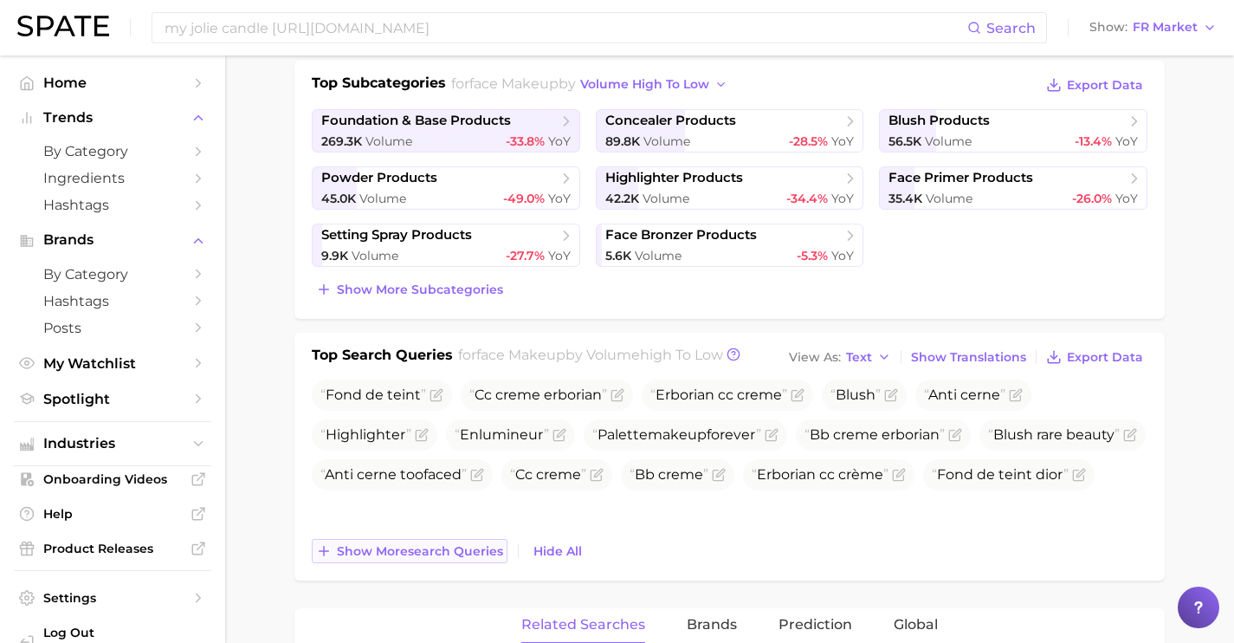
click at [465, 559] on button "Show more search queries" at bounding box center [410, 551] width 196 height 24
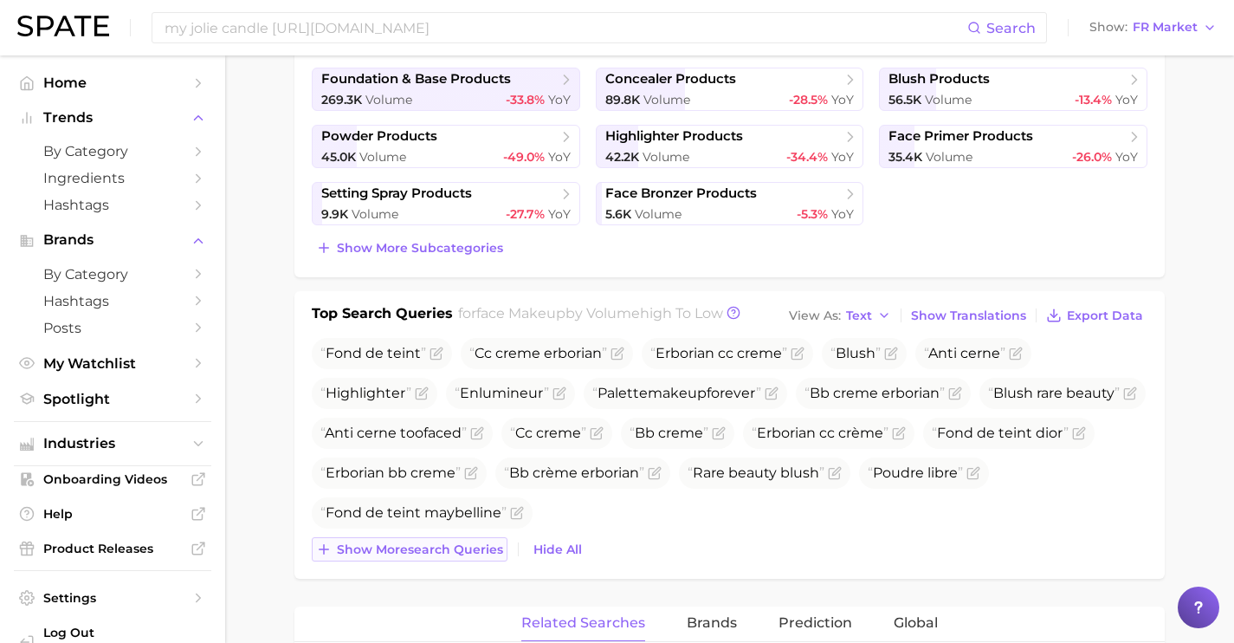
click at [465, 559] on button "Show more search queries" at bounding box center [410, 549] width 196 height 24
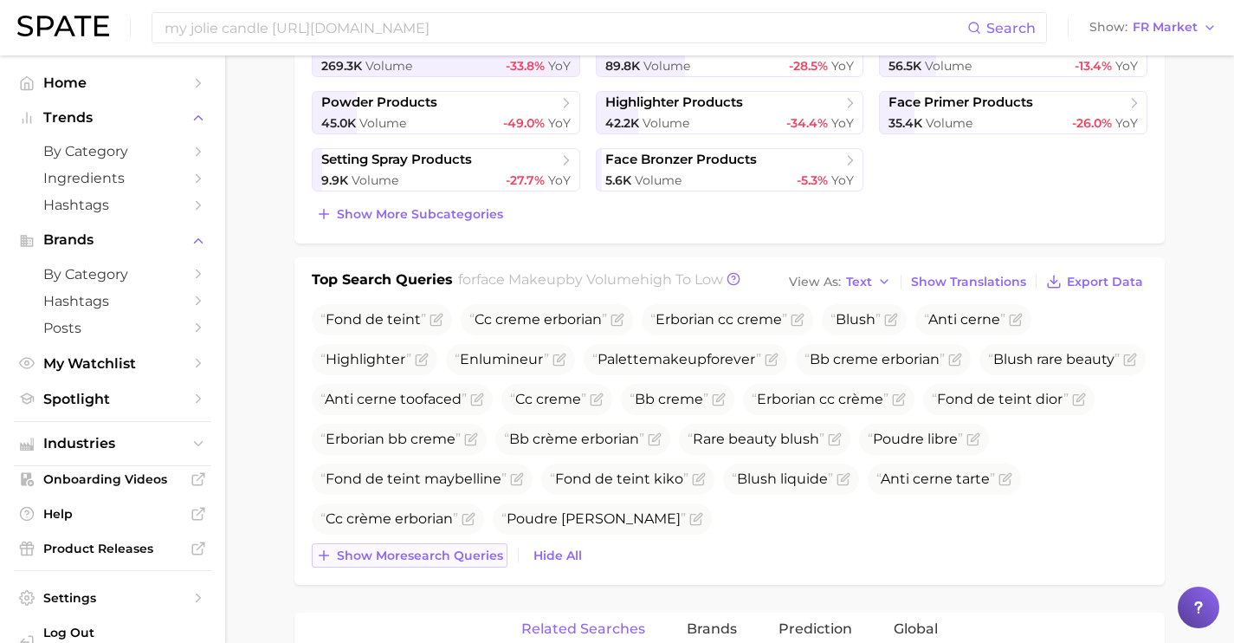
click at [465, 559] on span "Show more search queries" at bounding box center [420, 555] width 166 height 15
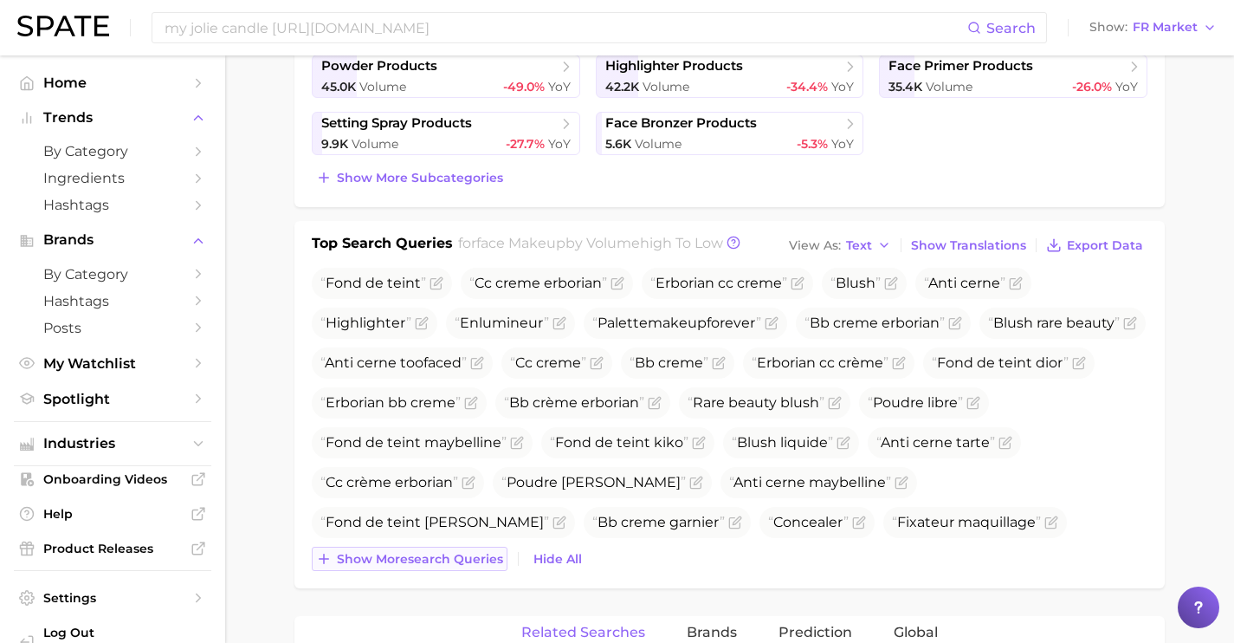
click at [465, 559] on span "Show more search queries" at bounding box center [420, 559] width 166 height 15
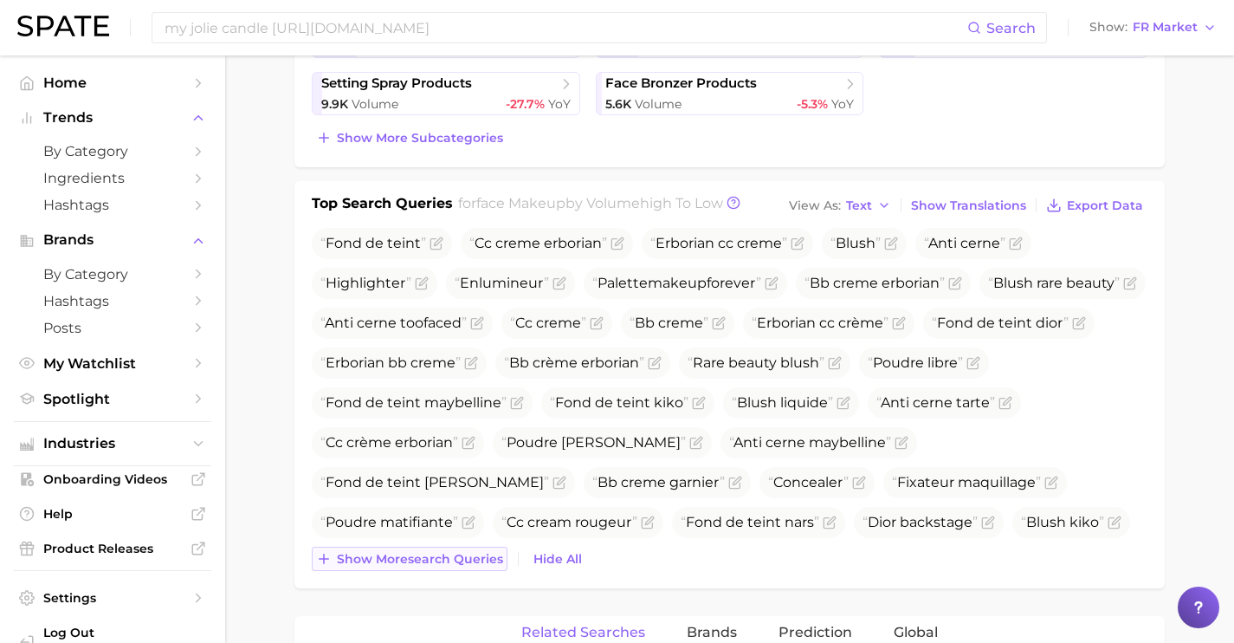
click at [465, 559] on span "Show more search queries" at bounding box center [420, 559] width 166 height 15
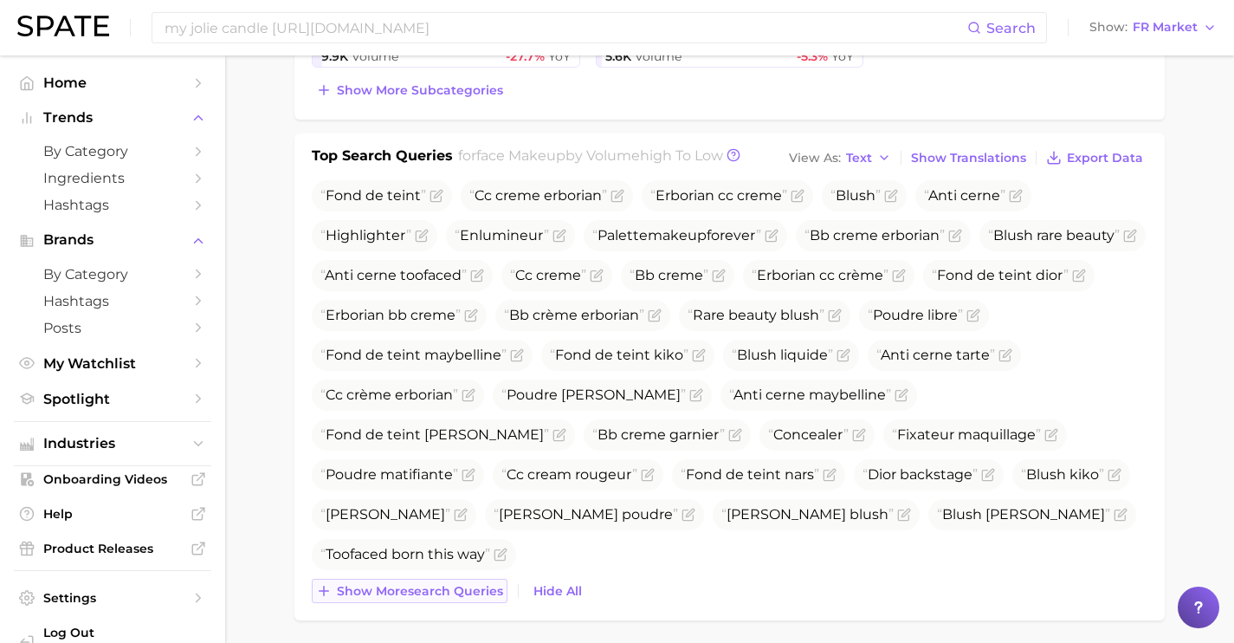
scroll to position [601, 0]
click at [465, 585] on span "Show more search queries" at bounding box center [420, 590] width 166 height 15
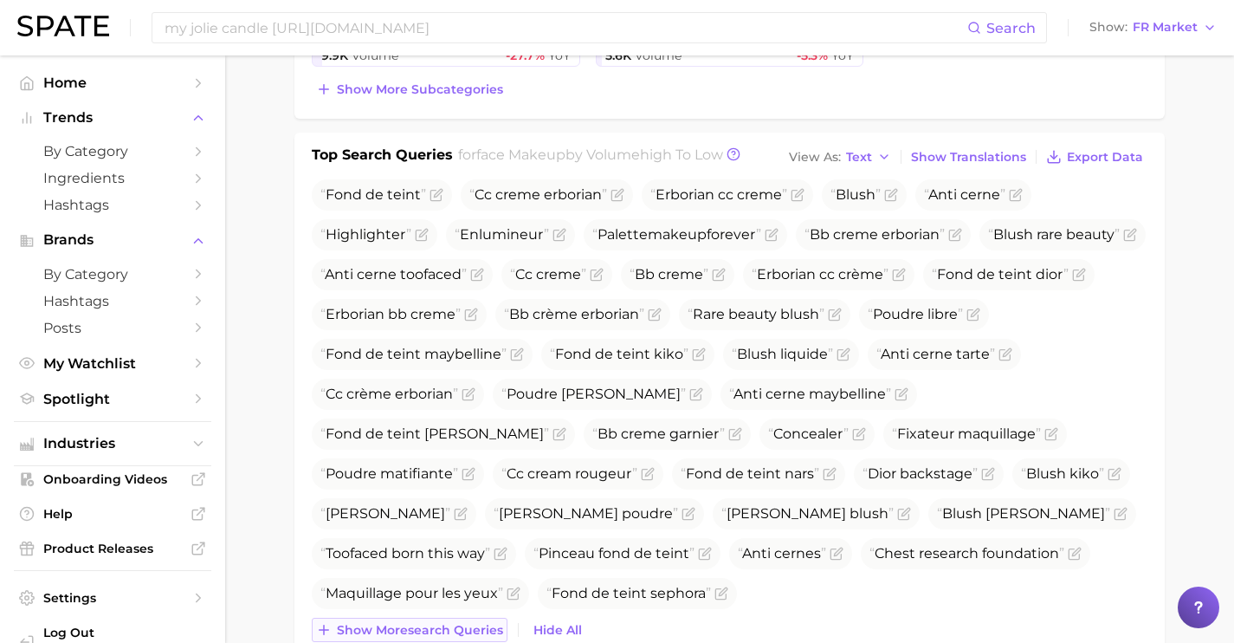
scroll to position [636, 0]
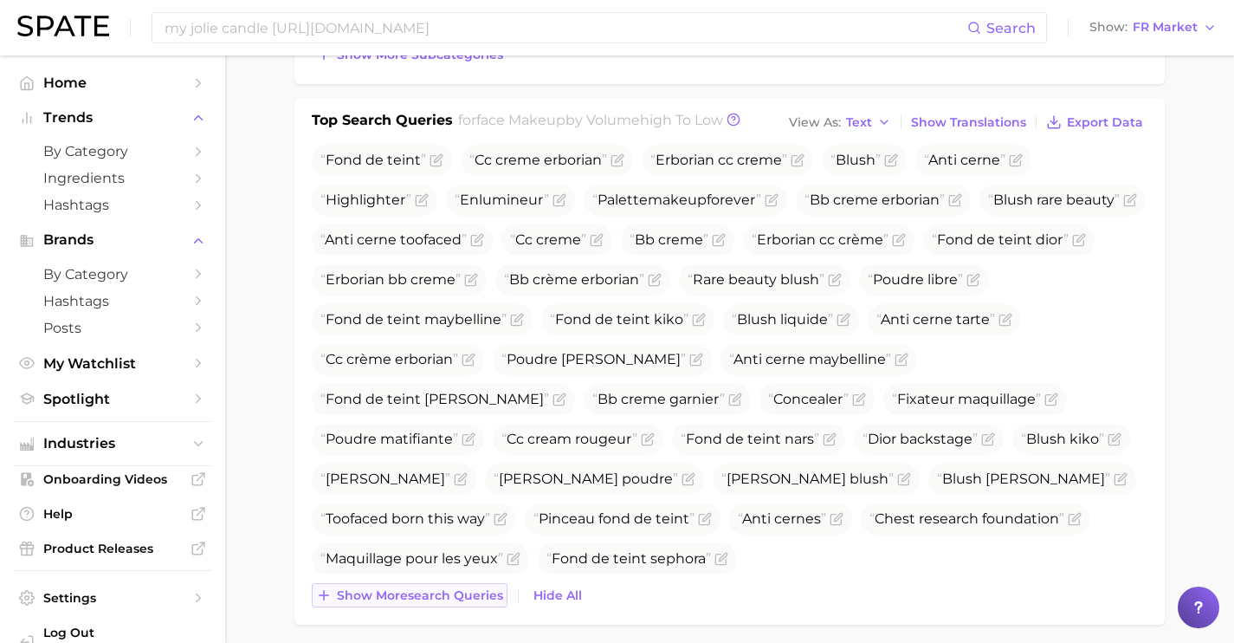
click at [465, 585] on button "Show more search queries" at bounding box center [410, 595] width 196 height 24
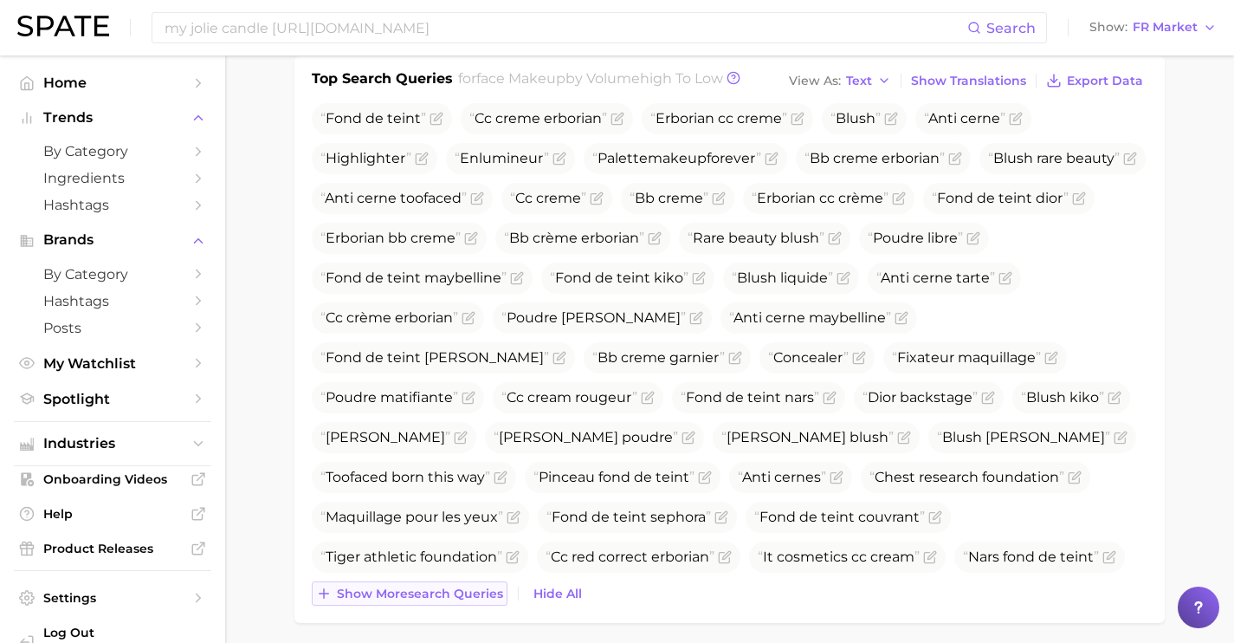
click at [465, 586] on span "Show more search queries" at bounding box center [420, 593] width 166 height 15
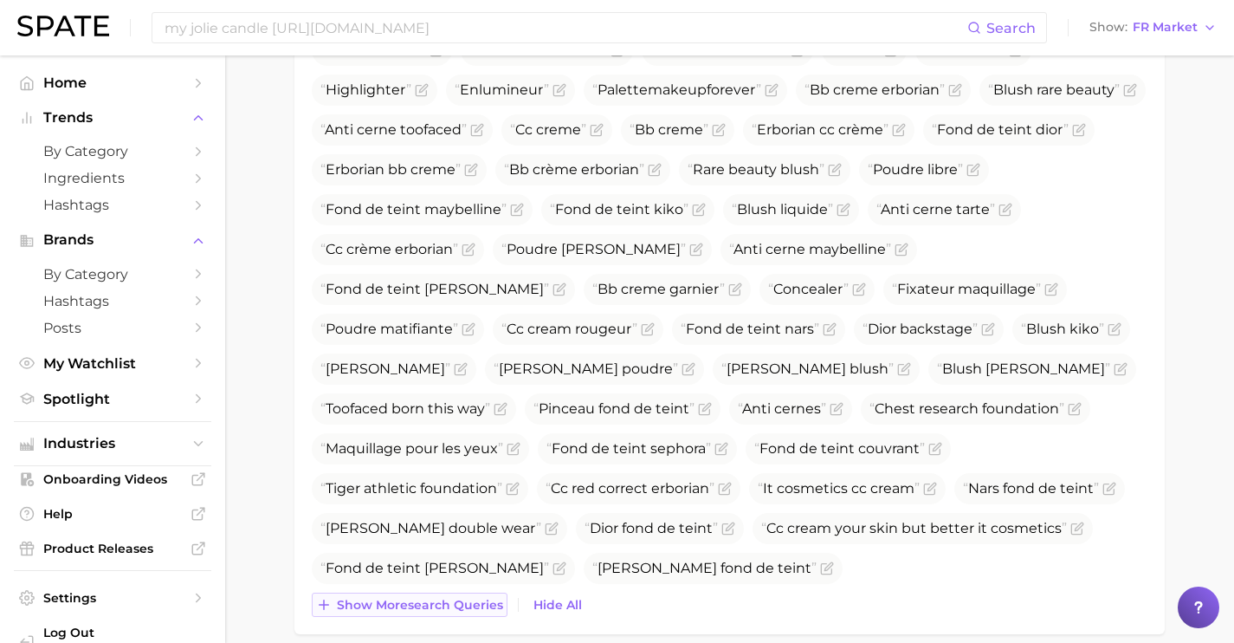
scroll to position [757, 0]
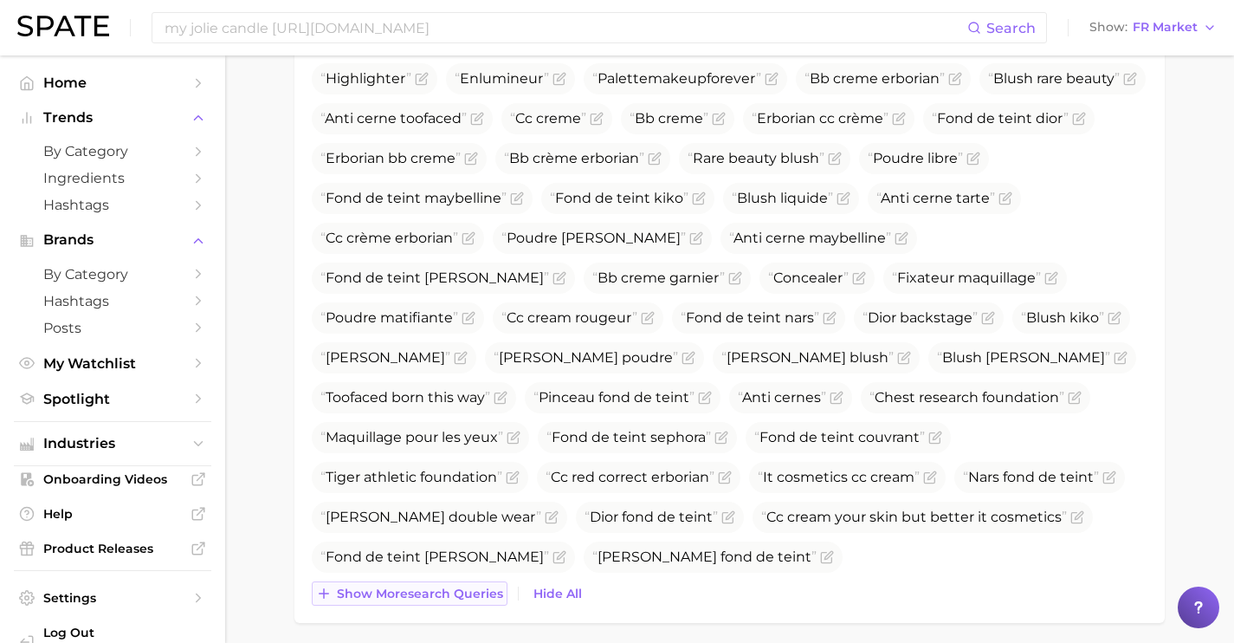
click at [465, 586] on span "Show more search queries" at bounding box center [420, 593] width 166 height 15
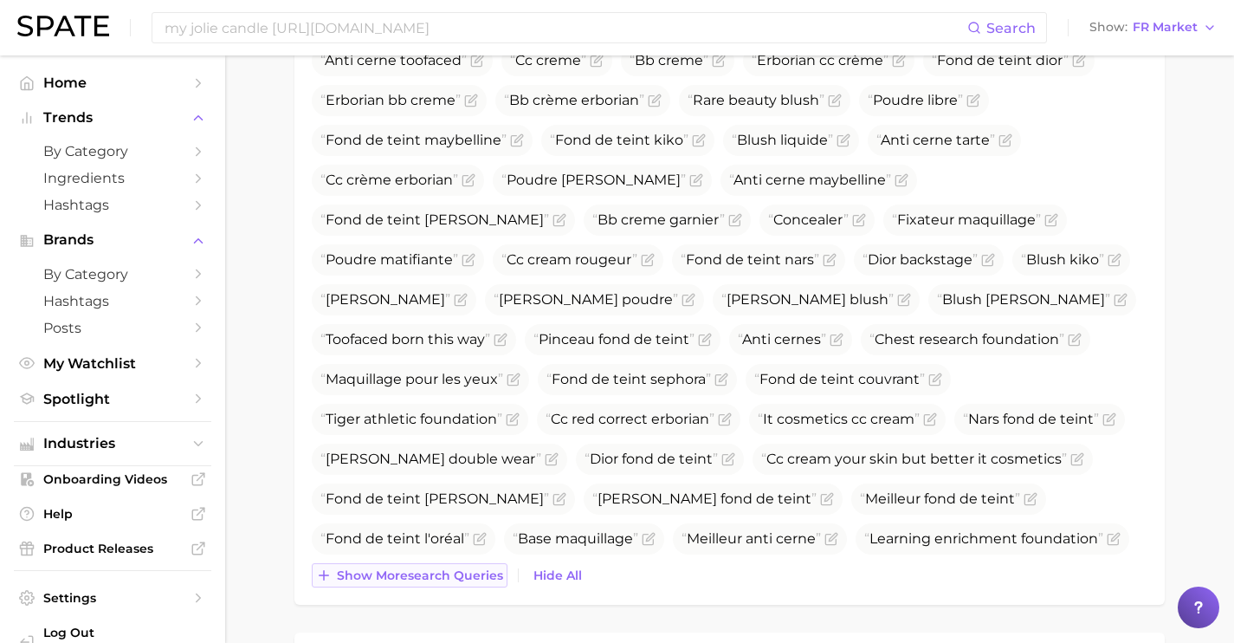
scroll to position [817, 0]
click at [463, 573] on span "Show more search queries" at bounding box center [420, 573] width 166 height 15
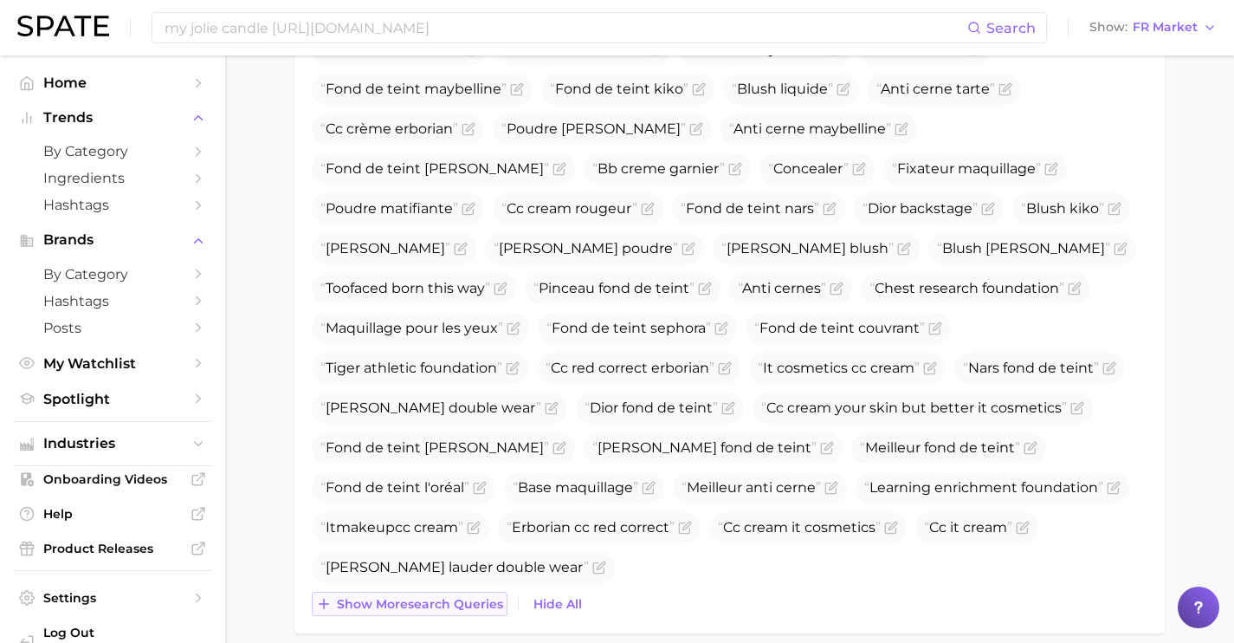
scroll to position [867, 0]
click at [463, 604] on span "Show more search queries" at bounding box center [420, 603] width 166 height 15
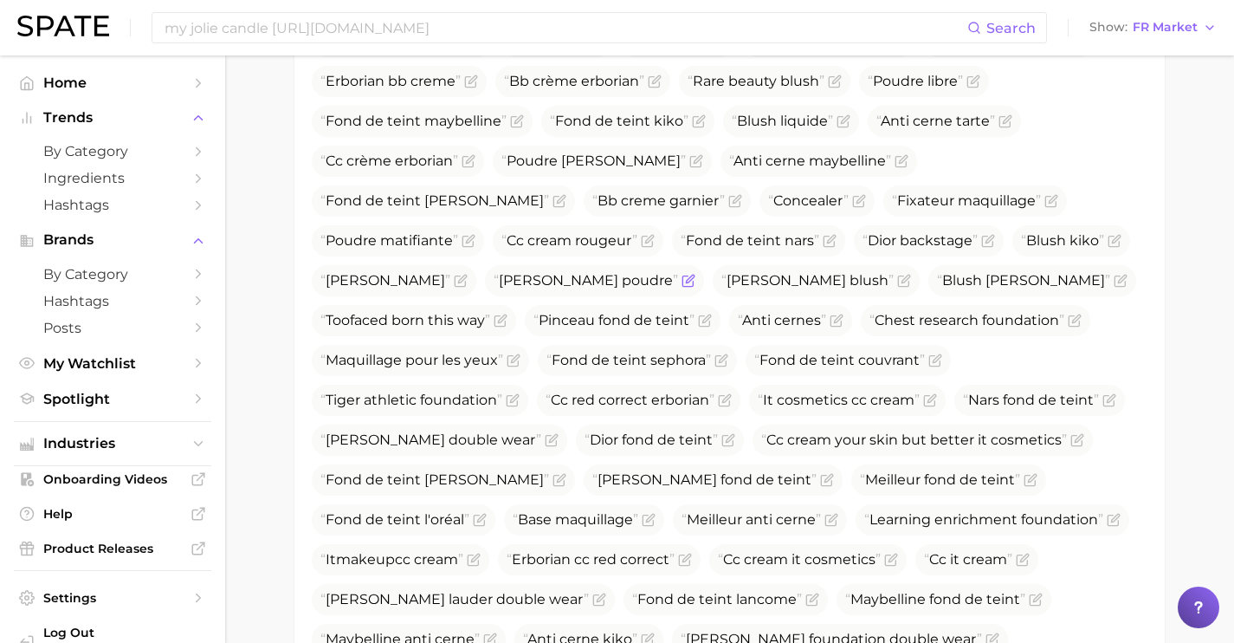
scroll to position [832, 0]
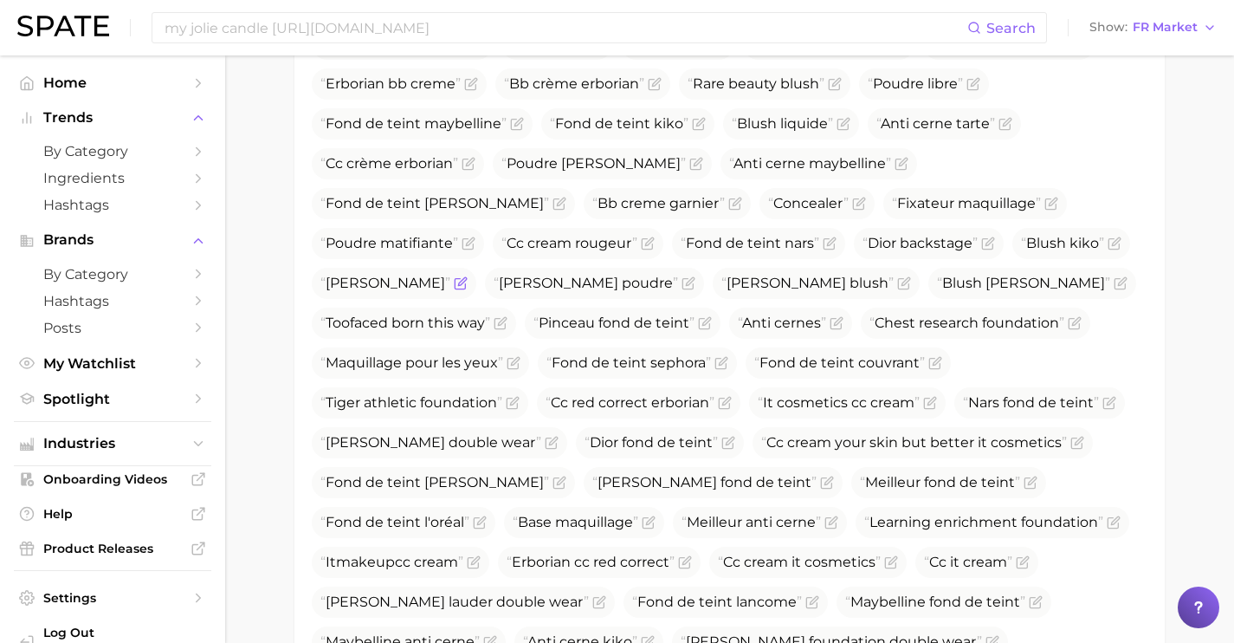
click at [458, 282] on icon "Flag as miscategorized or irrelevant" at bounding box center [462, 281] width 8 height 8
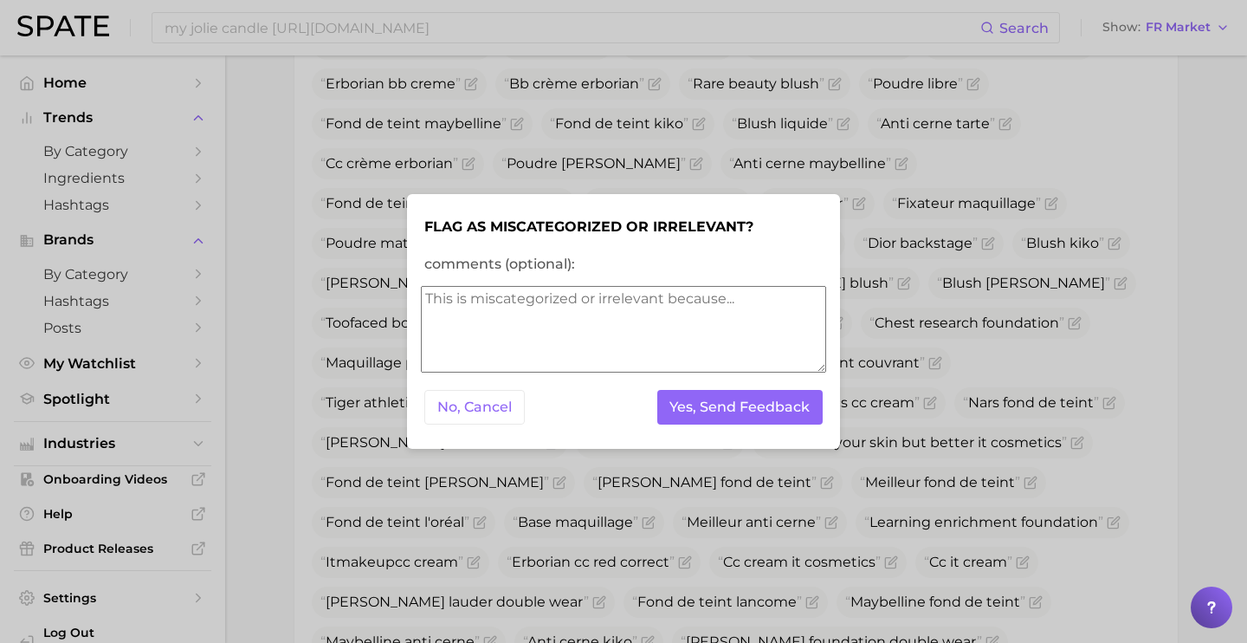
click at [610, 310] on textarea "comments (optional):" at bounding box center [623, 329] width 405 height 87
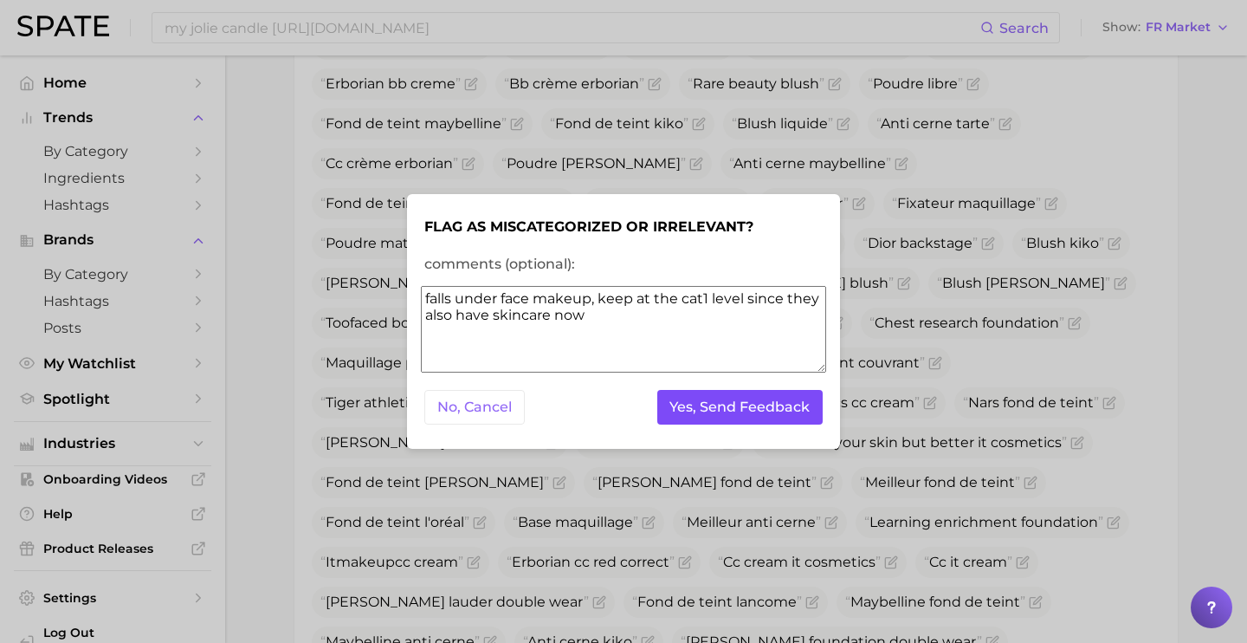
type textarea "falls under face makeup, keep at the cat1 level since they also have skincare n…"
click at [707, 416] on button "Yes, Send Feedback" at bounding box center [740, 408] width 166 height 36
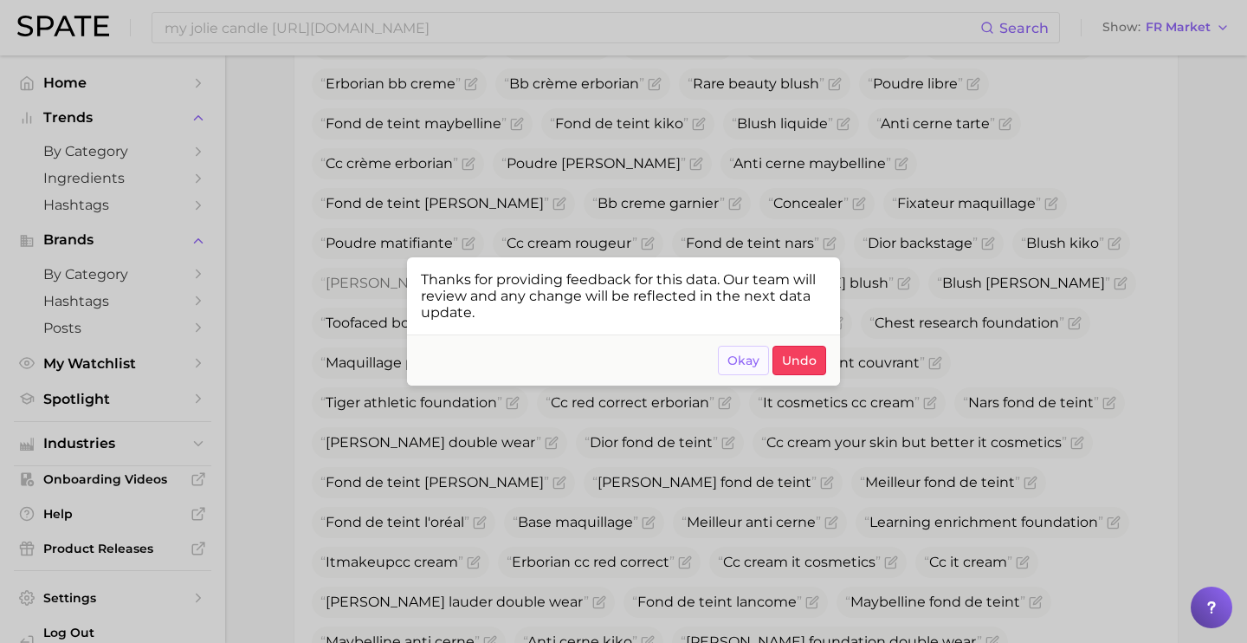
click at [742, 356] on span "Okay" at bounding box center [744, 360] width 32 height 15
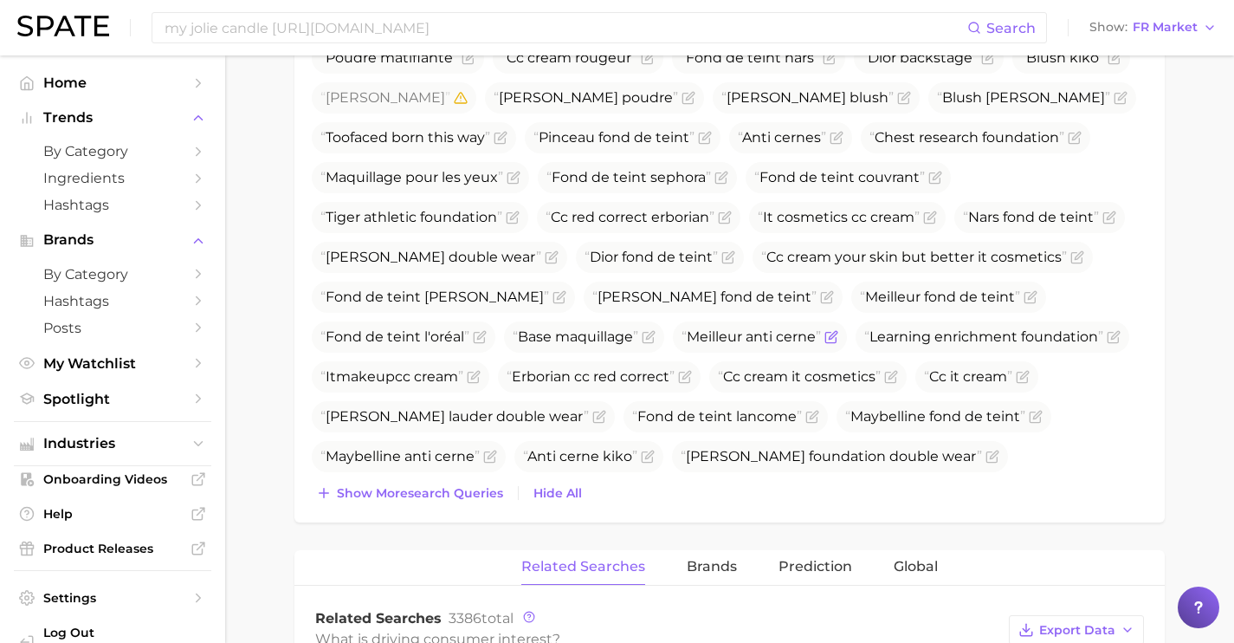
scroll to position [948, 0]
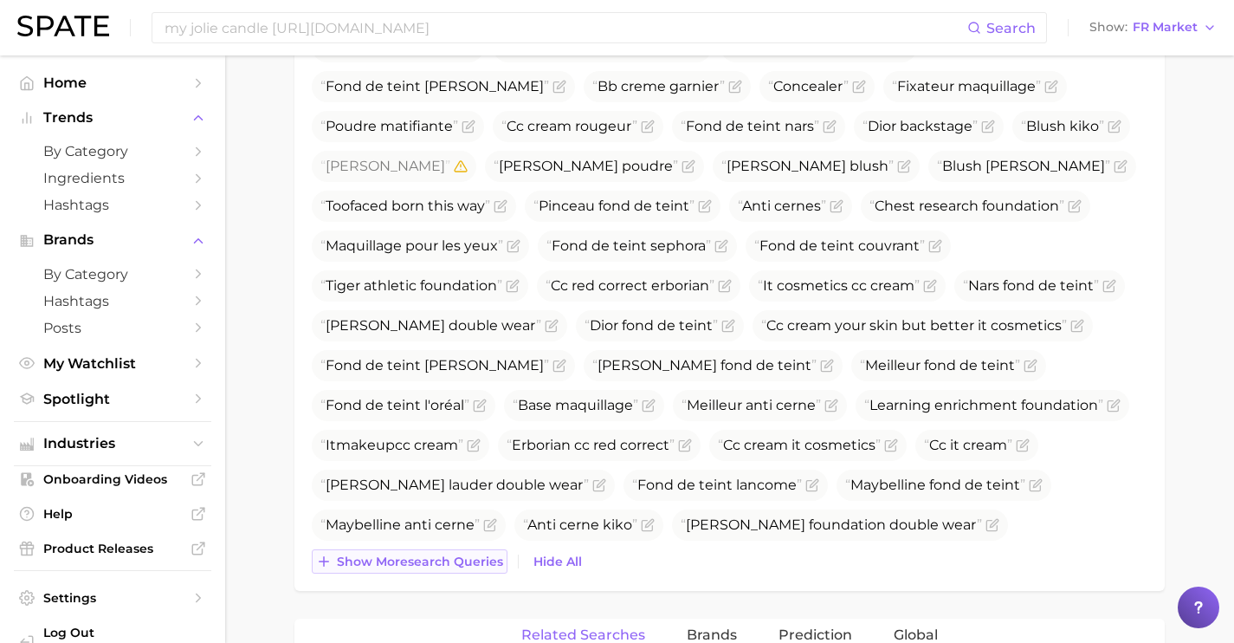
click at [474, 551] on button "Show more search queries" at bounding box center [410, 561] width 196 height 24
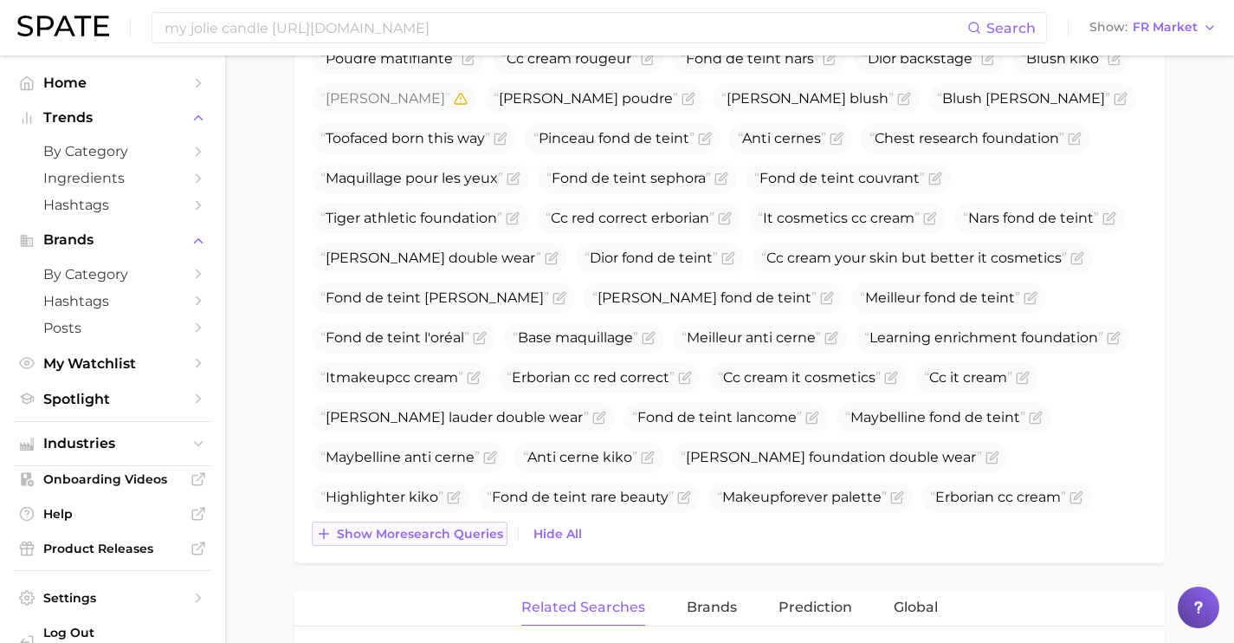
scroll to position [1039, 0]
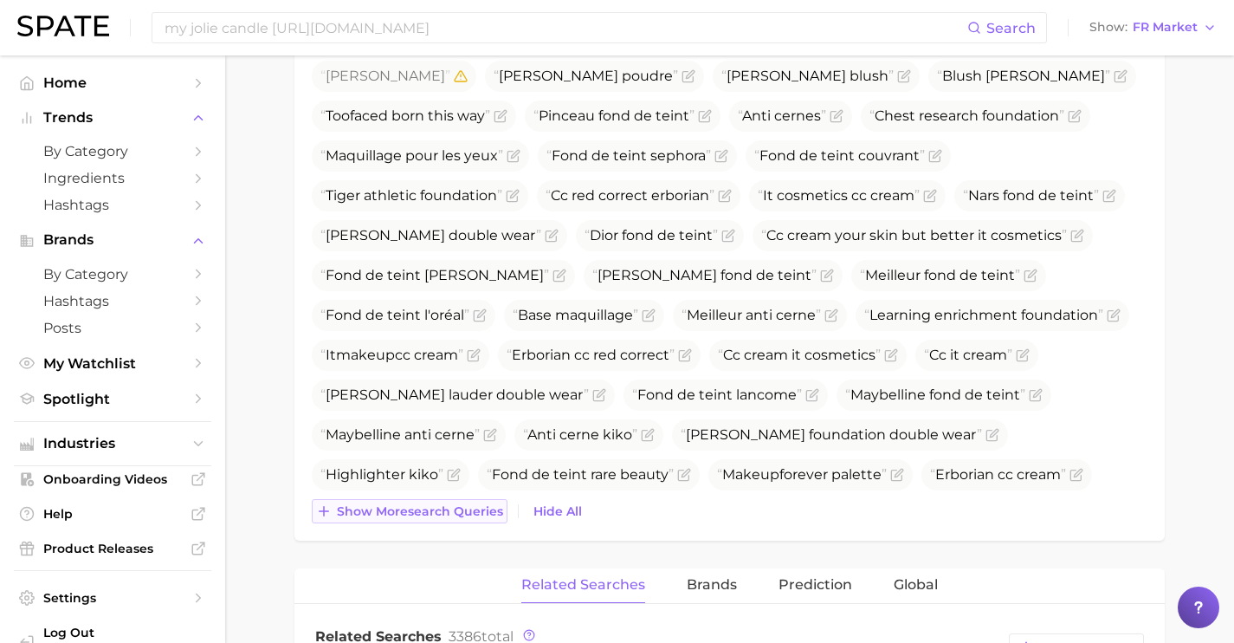
click at [471, 512] on span "Show more search queries" at bounding box center [420, 511] width 166 height 15
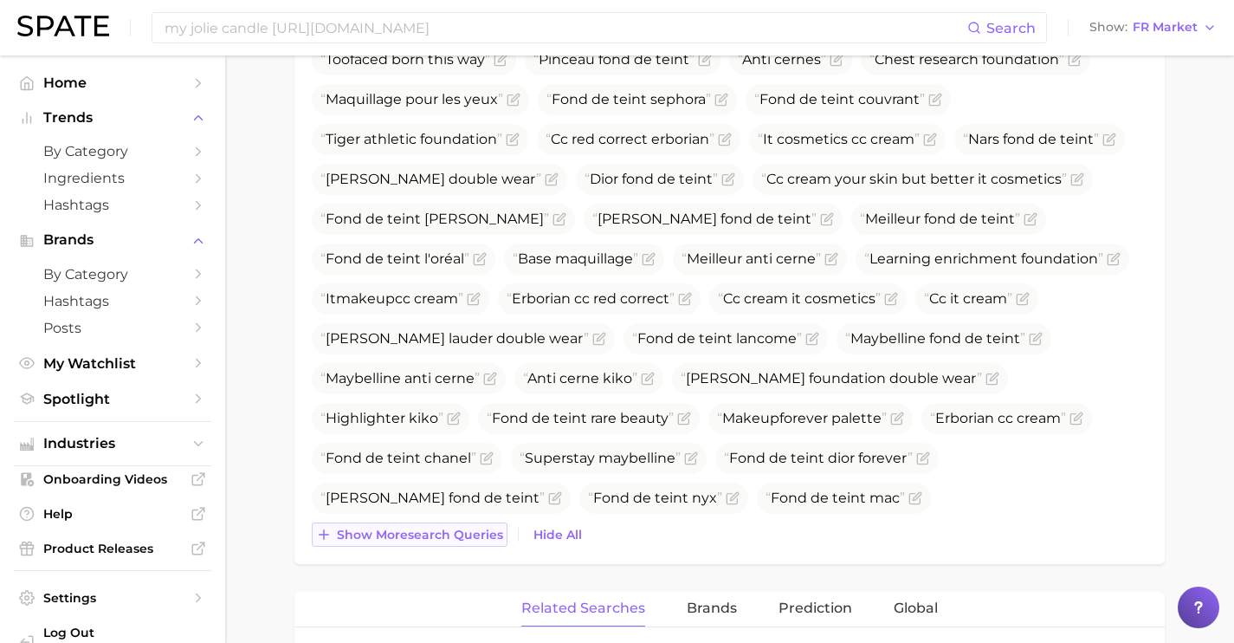
scroll to position [1097, 0]
click at [469, 540] on button "Show more search queries" at bounding box center [410, 533] width 196 height 24
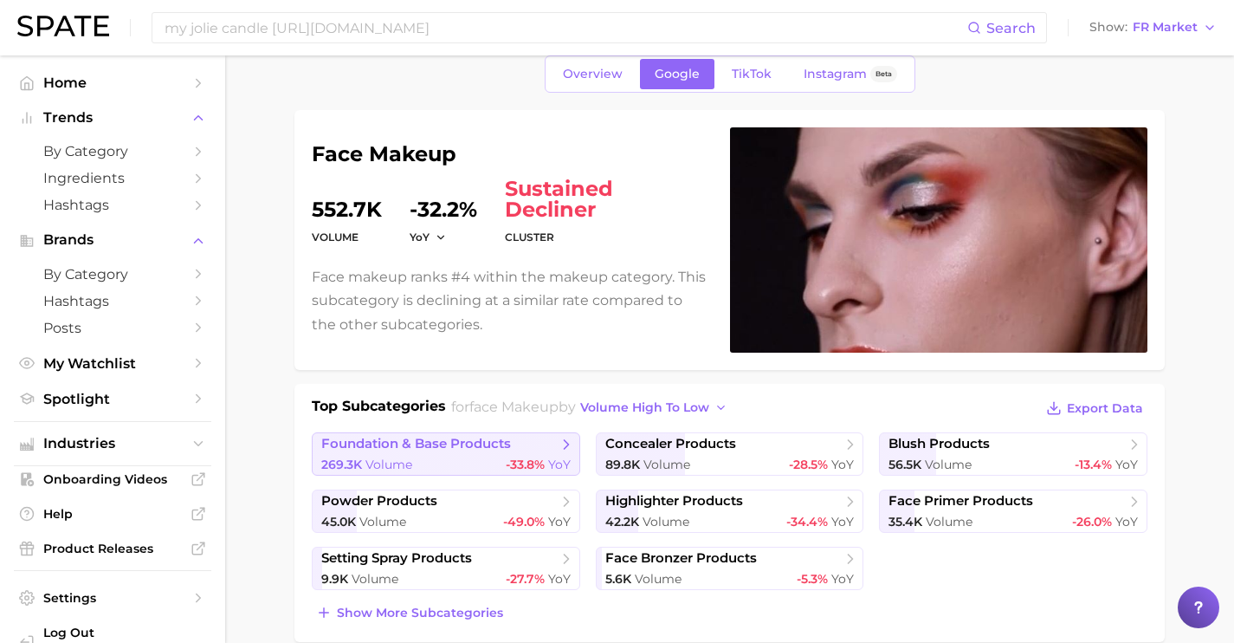
scroll to position [0, 0]
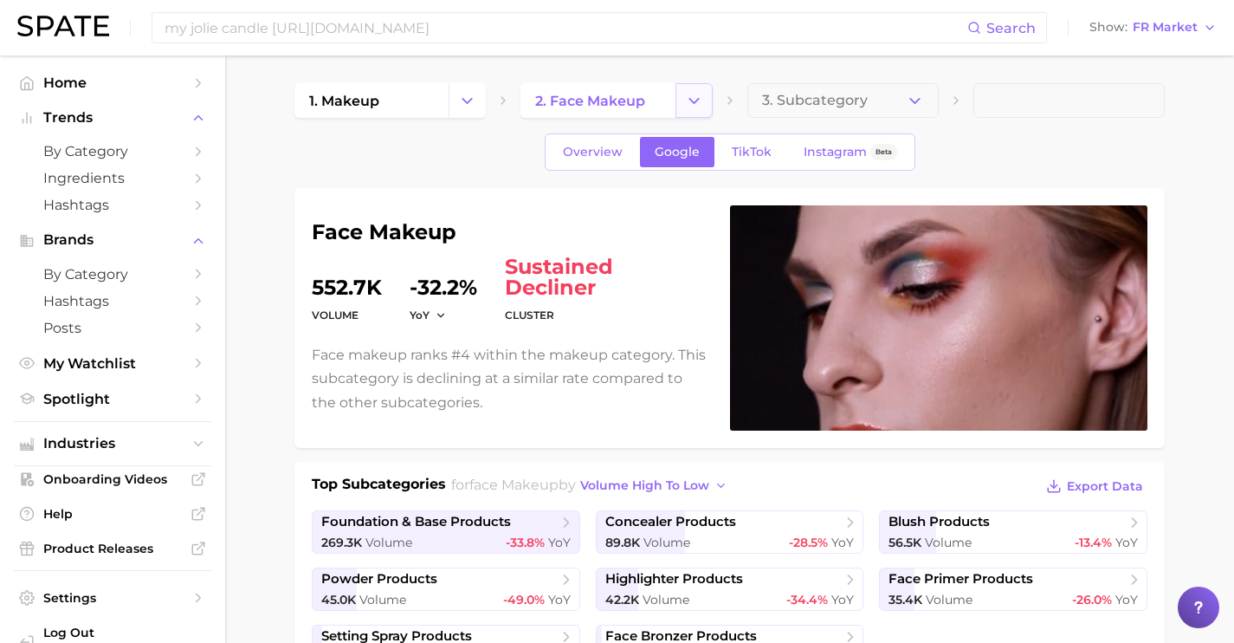
click at [683, 100] on button "Change Category" at bounding box center [694, 100] width 37 height 35
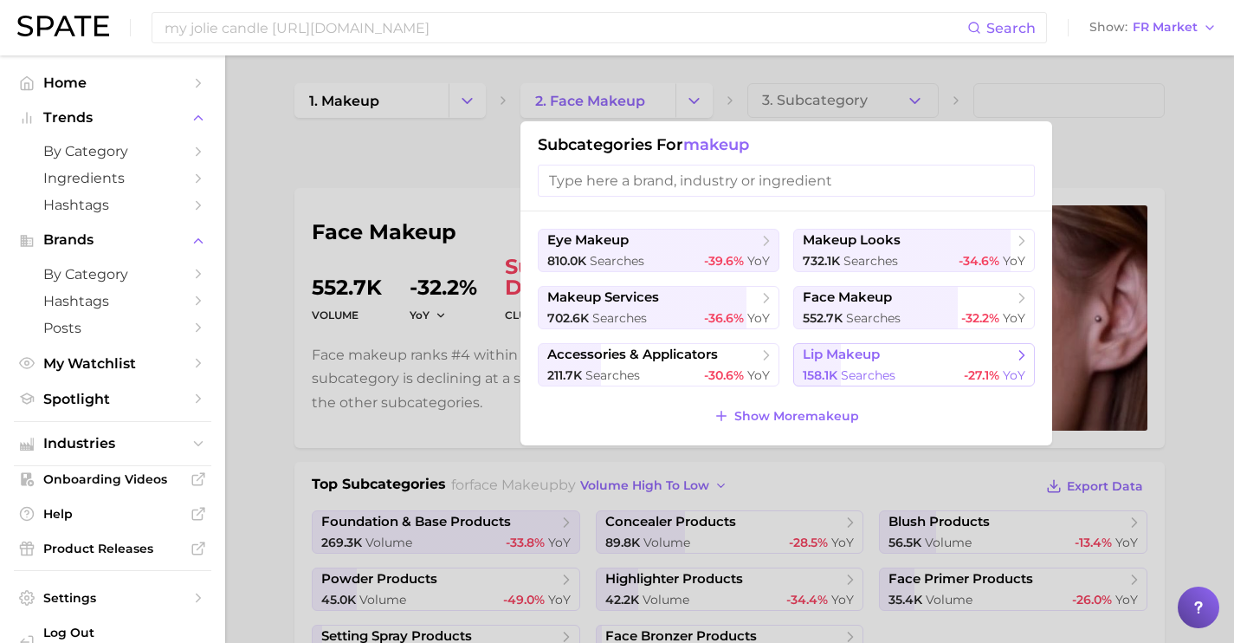
click at [866, 352] on span "lip makeup" at bounding box center [841, 354] width 77 height 16
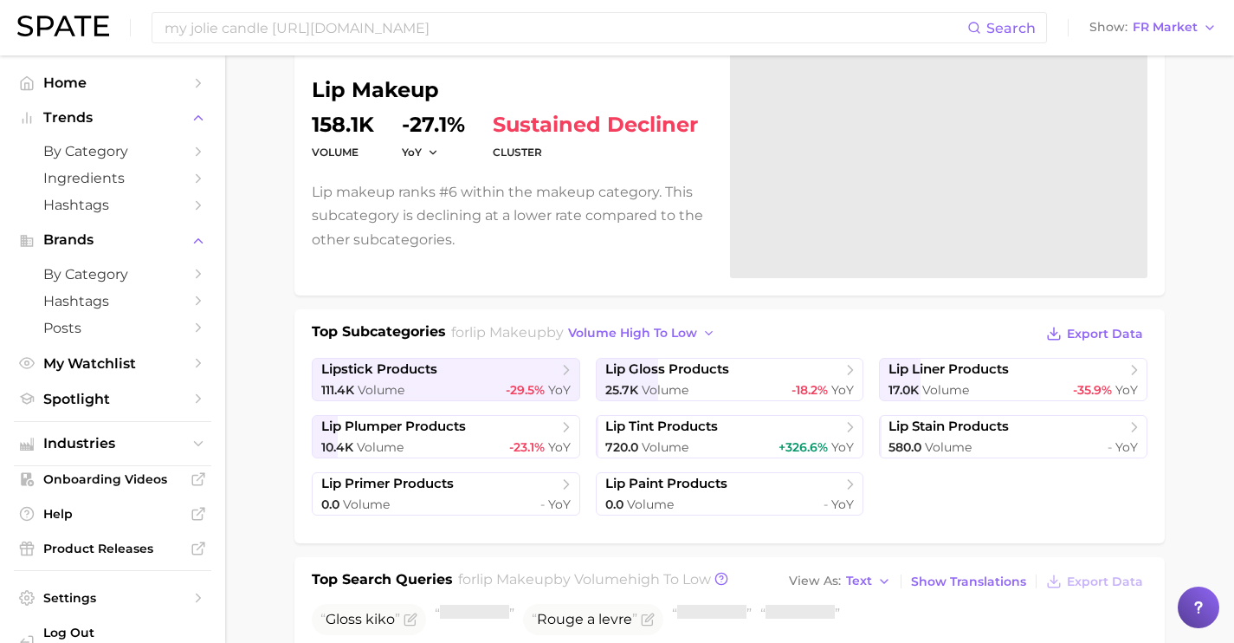
scroll to position [333, 0]
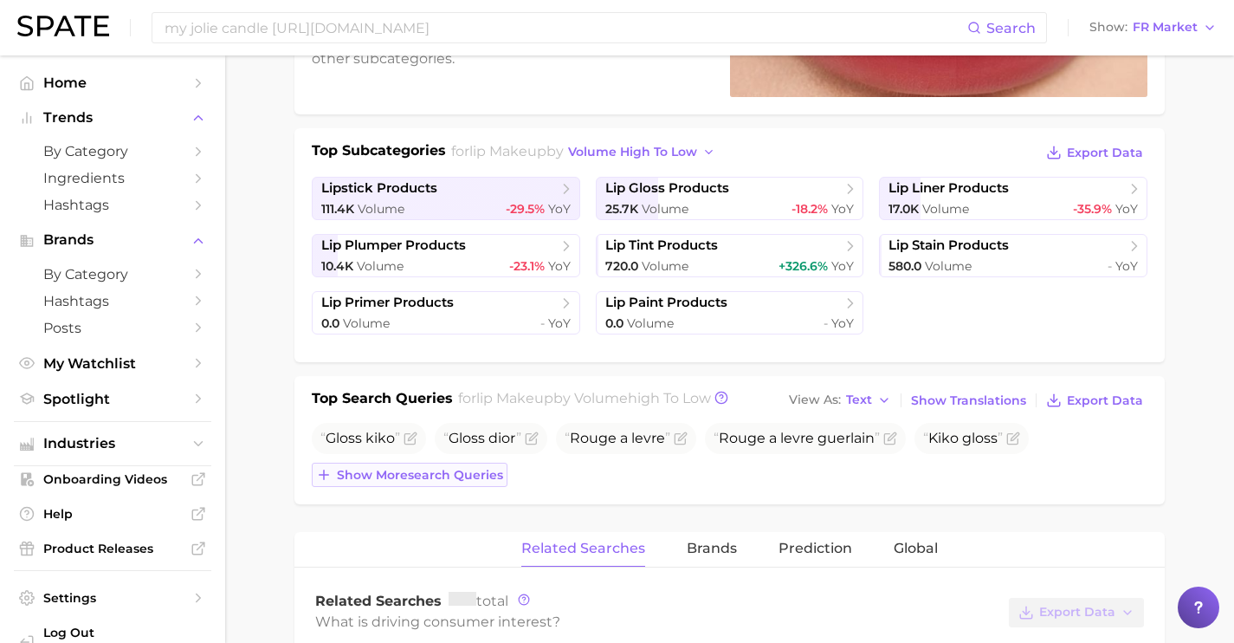
click at [398, 473] on span "Show more search queries" at bounding box center [420, 475] width 166 height 15
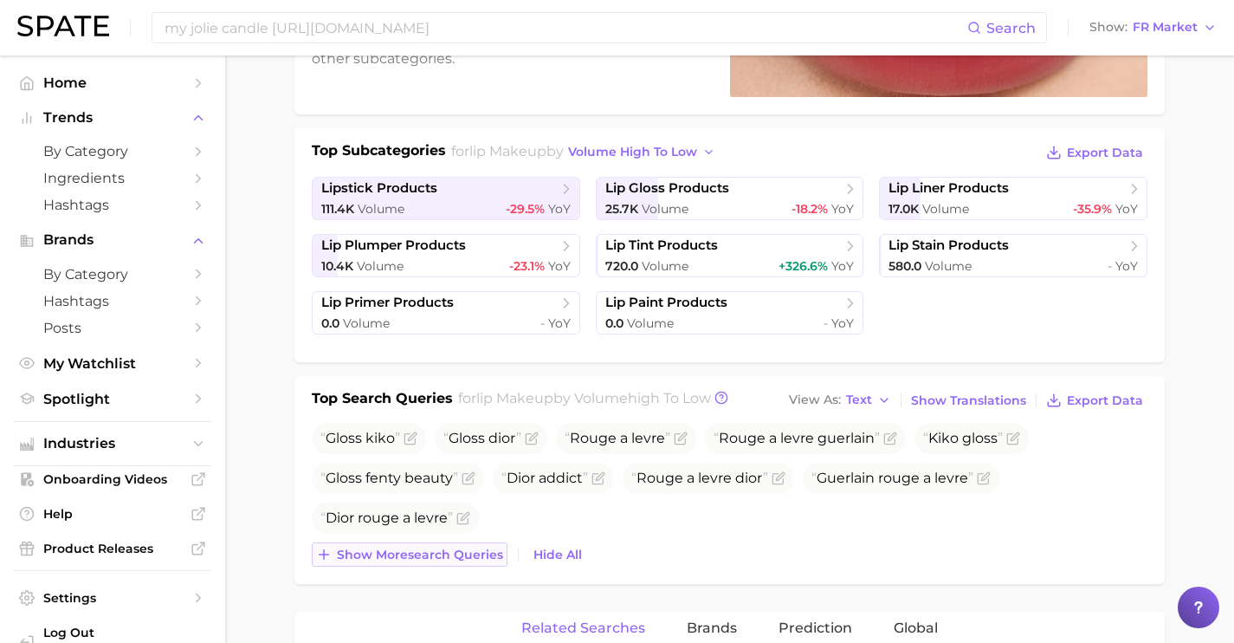
click at [437, 558] on span "Show more search queries" at bounding box center [420, 554] width 166 height 15
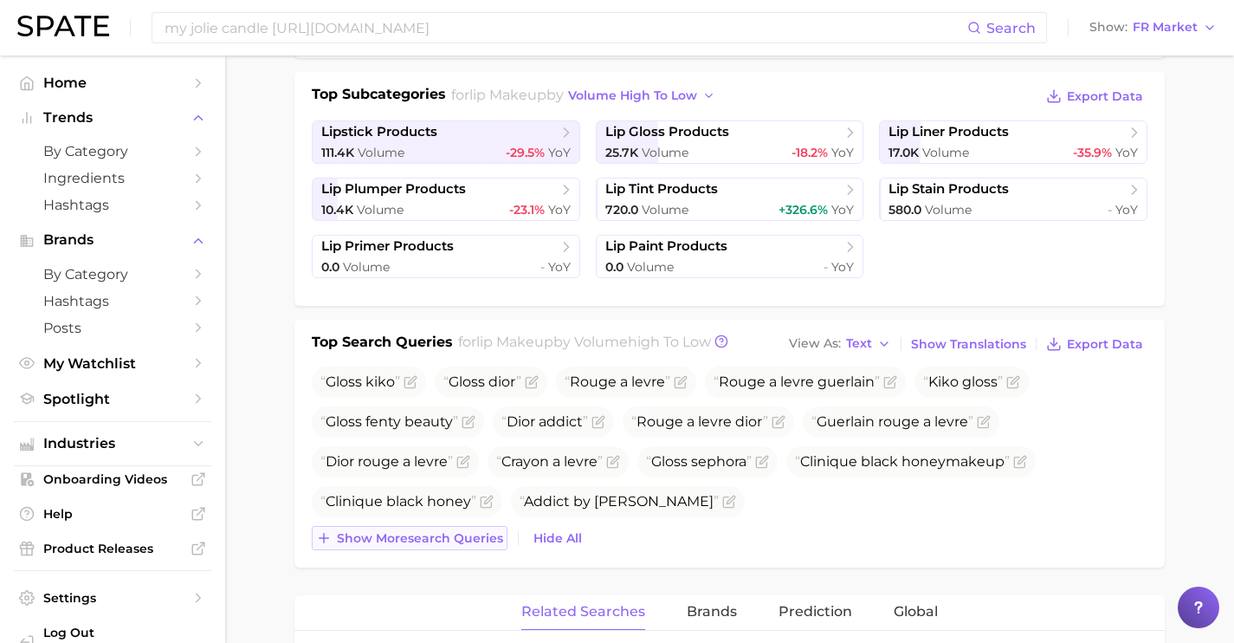
click at [438, 542] on span "Show more search queries" at bounding box center [420, 538] width 166 height 15
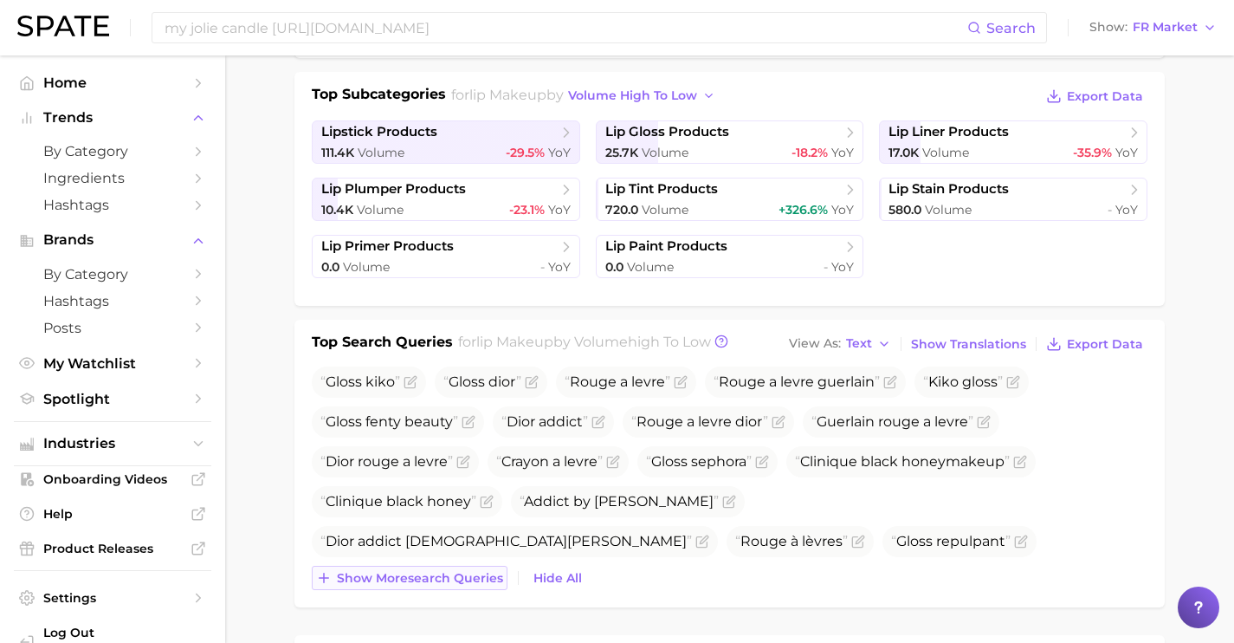
scroll to position [428, 0]
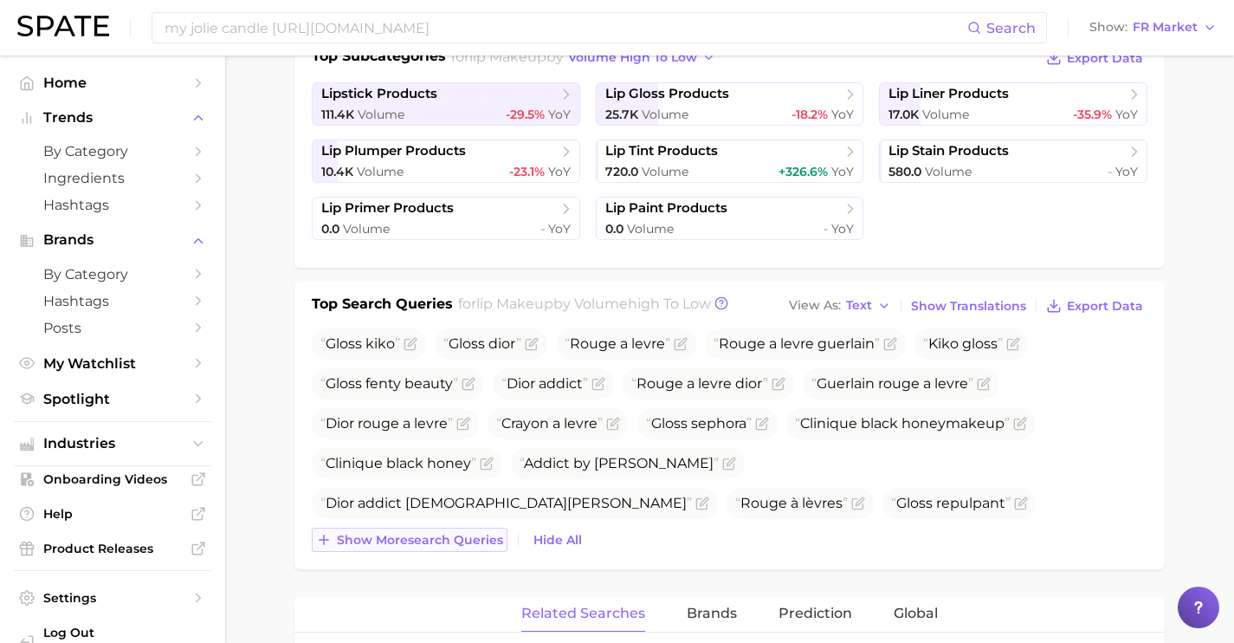
click at [438, 541] on span "Show more search queries" at bounding box center [420, 540] width 166 height 15
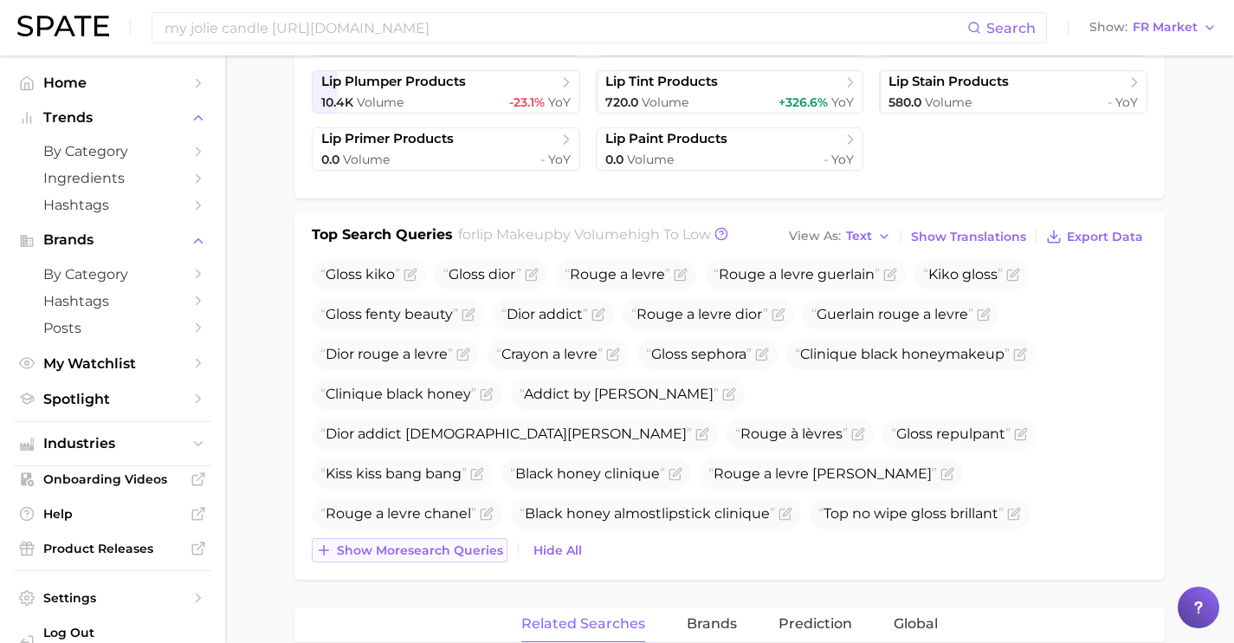
click at [438, 541] on button "Show more search queries" at bounding box center [410, 550] width 196 height 24
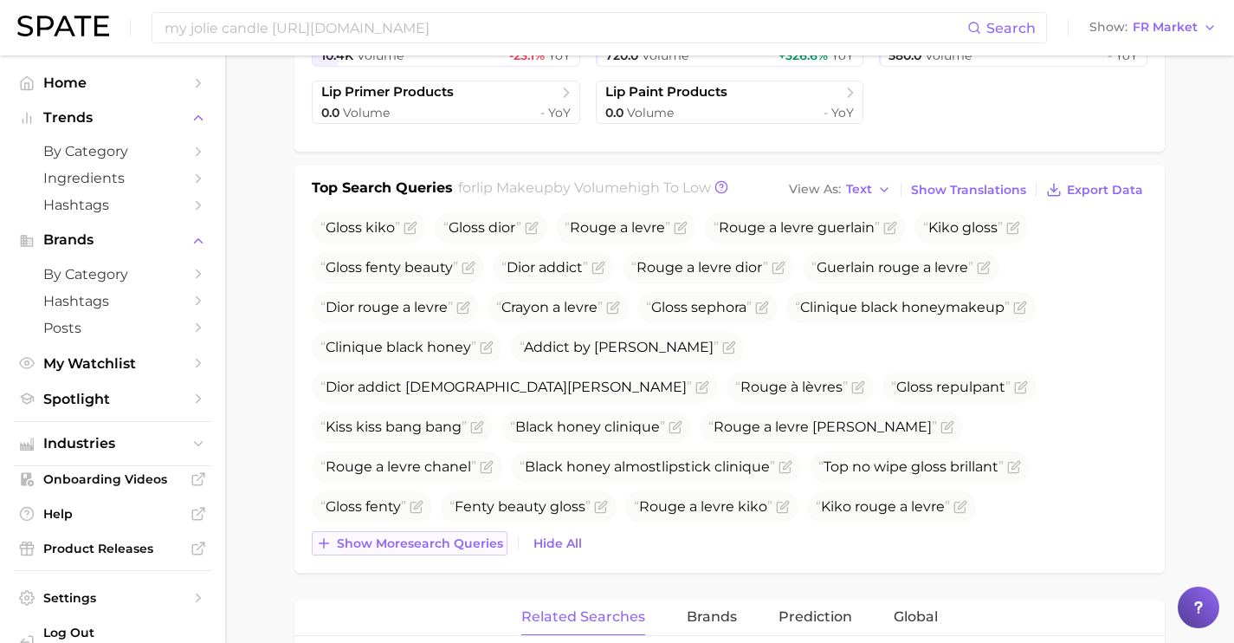
click at [438, 541] on span "Show more search queries" at bounding box center [420, 543] width 166 height 15
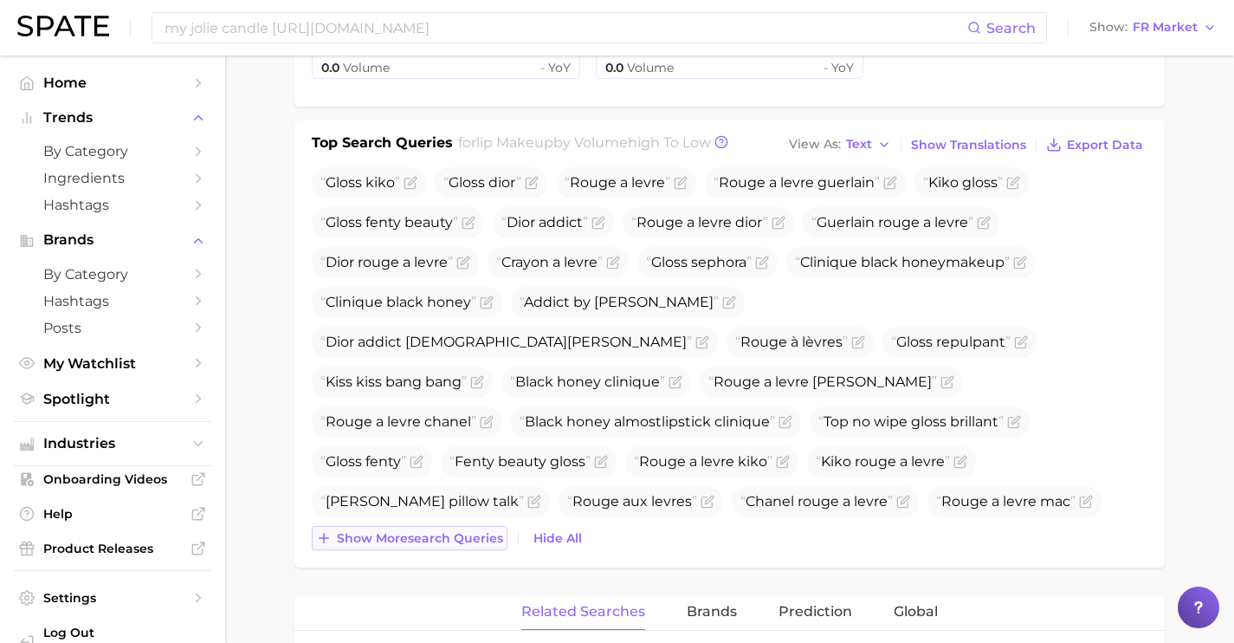
scroll to position [601, 0]
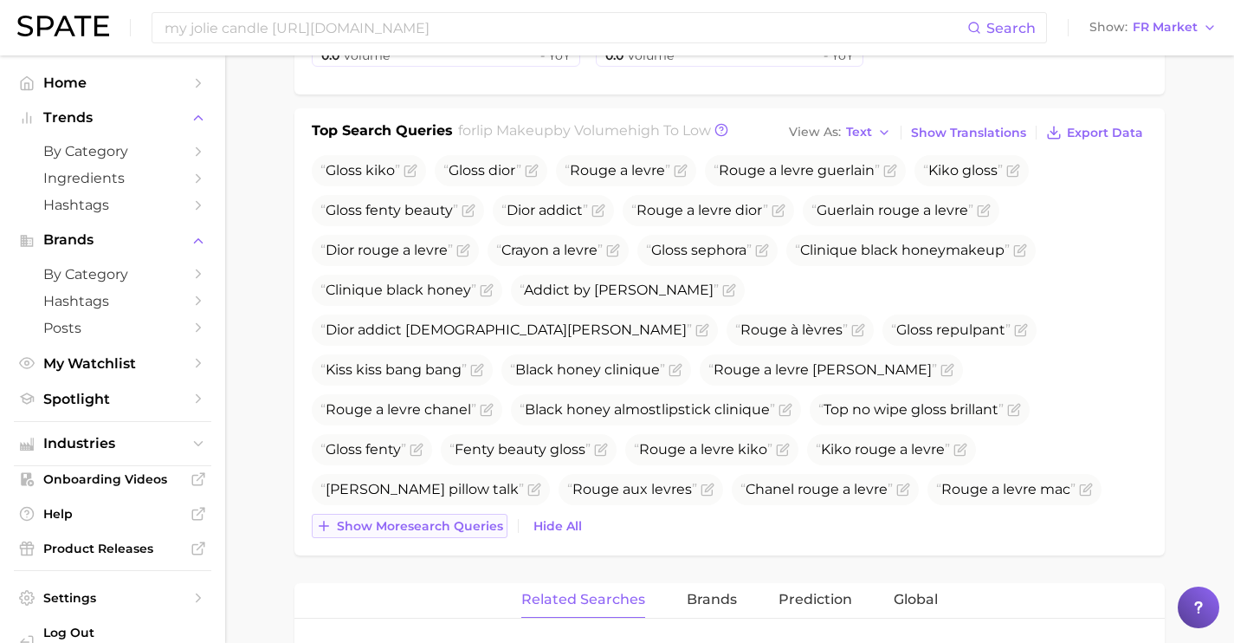
click at [438, 541] on div "Top Search Queries for lip makeup by Volume high to low View As Text Show Trans…" at bounding box center [729, 331] width 870 height 447
click at [438, 533] on button "Show more search queries" at bounding box center [410, 526] width 196 height 24
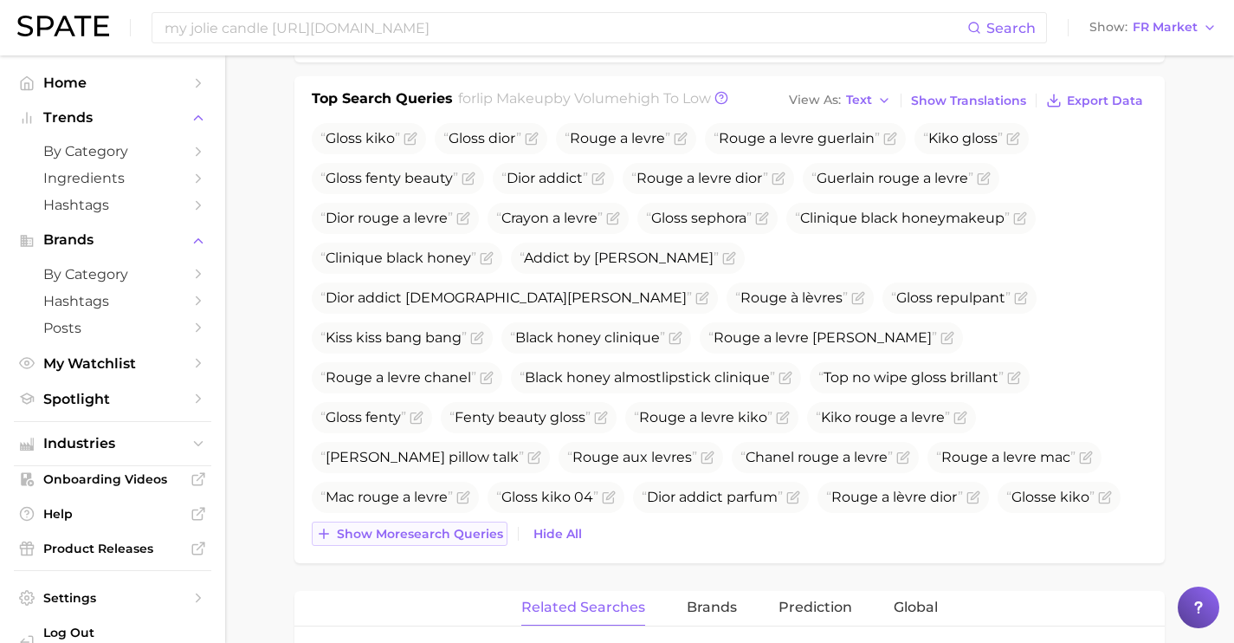
click at [438, 533] on span "Show more search queries" at bounding box center [420, 534] width 166 height 15
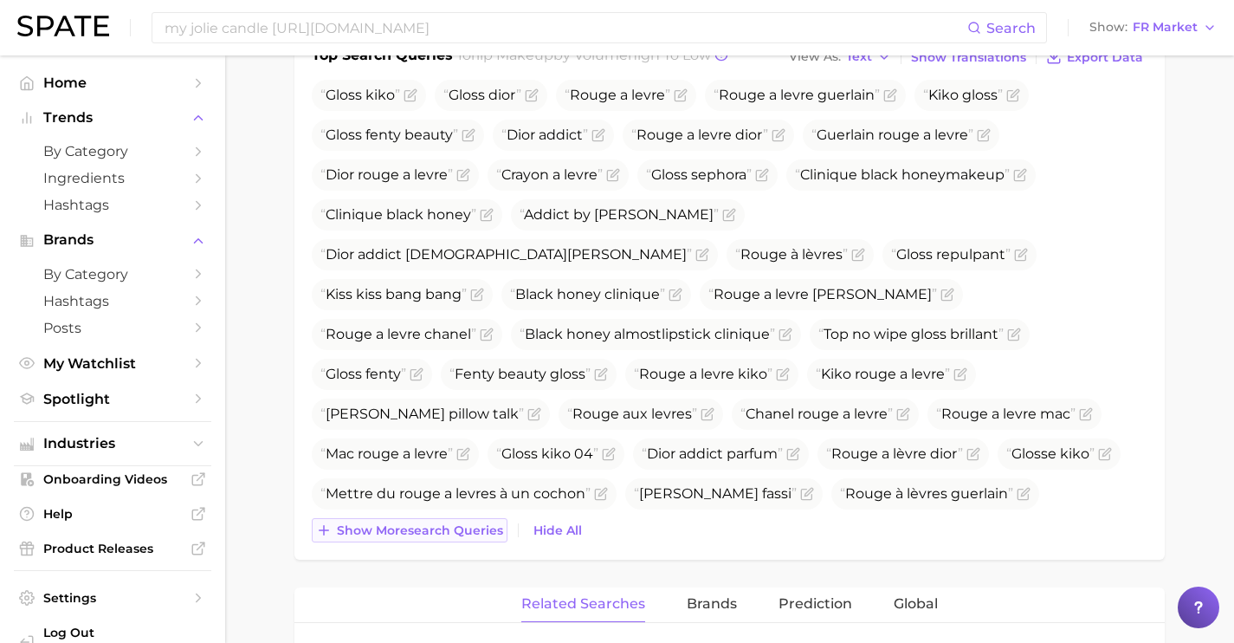
click at [438, 533] on span "Show more search queries" at bounding box center [420, 530] width 166 height 15
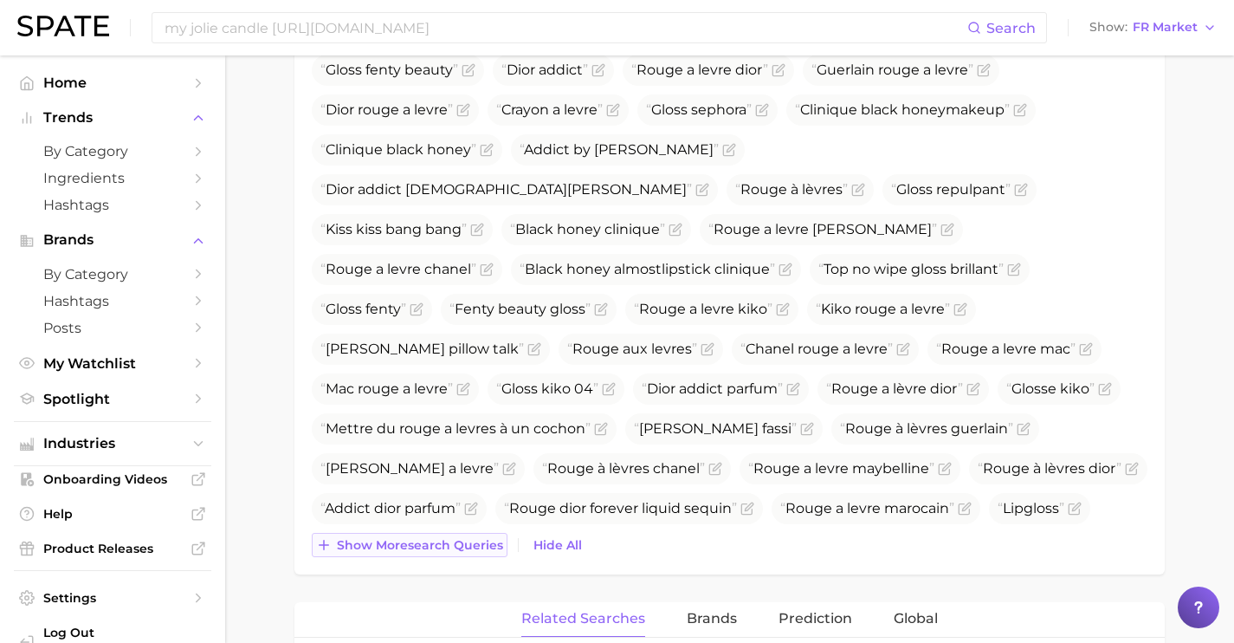
click at [438, 533] on button "Show more search queries" at bounding box center [410, 545] width 196 height 24
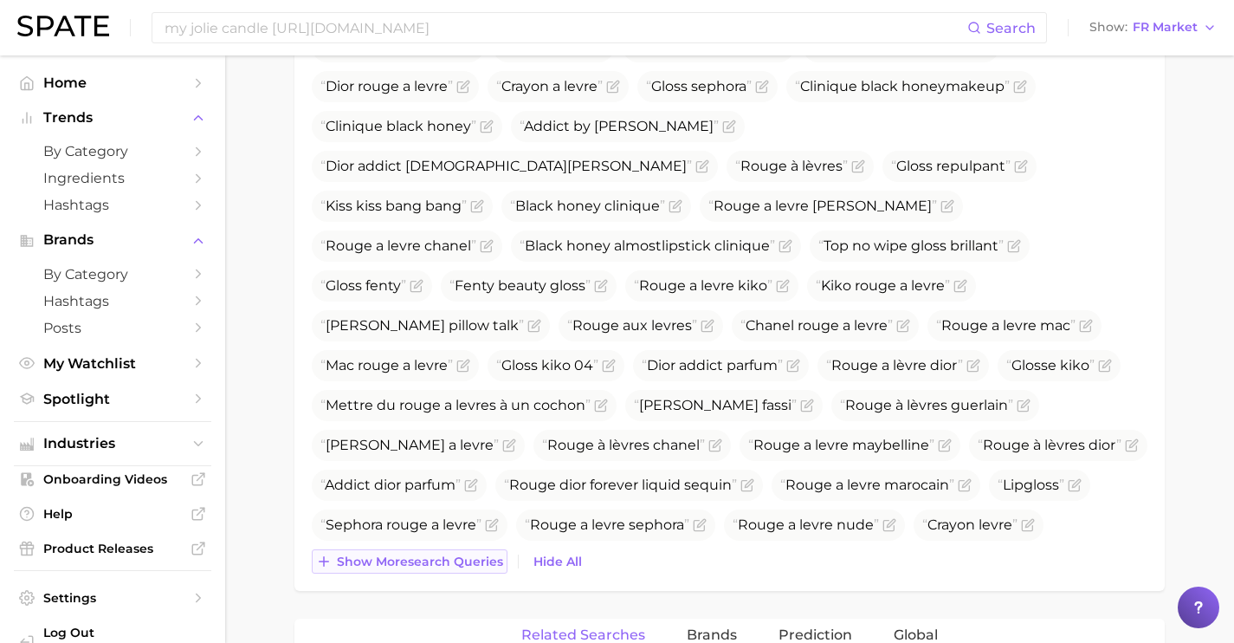
scroll to position [776, 0]
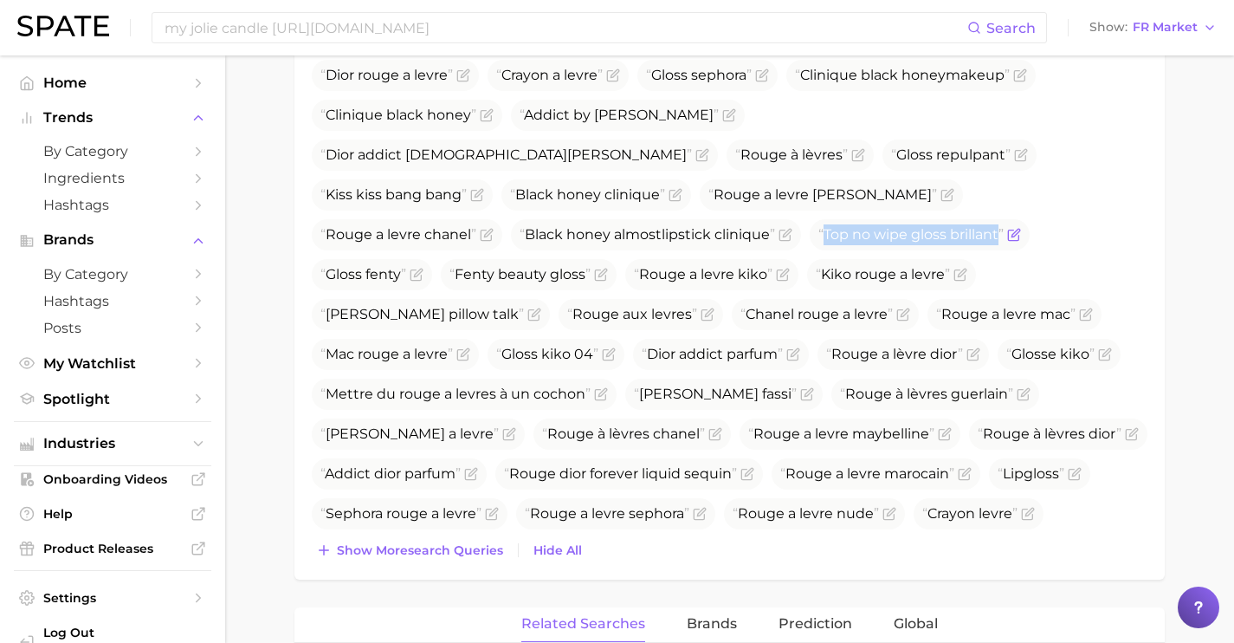
drag, startPoint x: 1003, startPoint y: 197, endPoint x: 819, endPoint y: 197, distance: 184.5
click at [819, 219] on span "Top no wipe gloss brillant" at bounding box center [920, 234] width 220 height 31
copy span "Top no wipe gloss brillant"
click at [1021, 228] on icon "Flag as miscategorized or irrelevant" at bounding box center [1014, 235] width 14 height 14
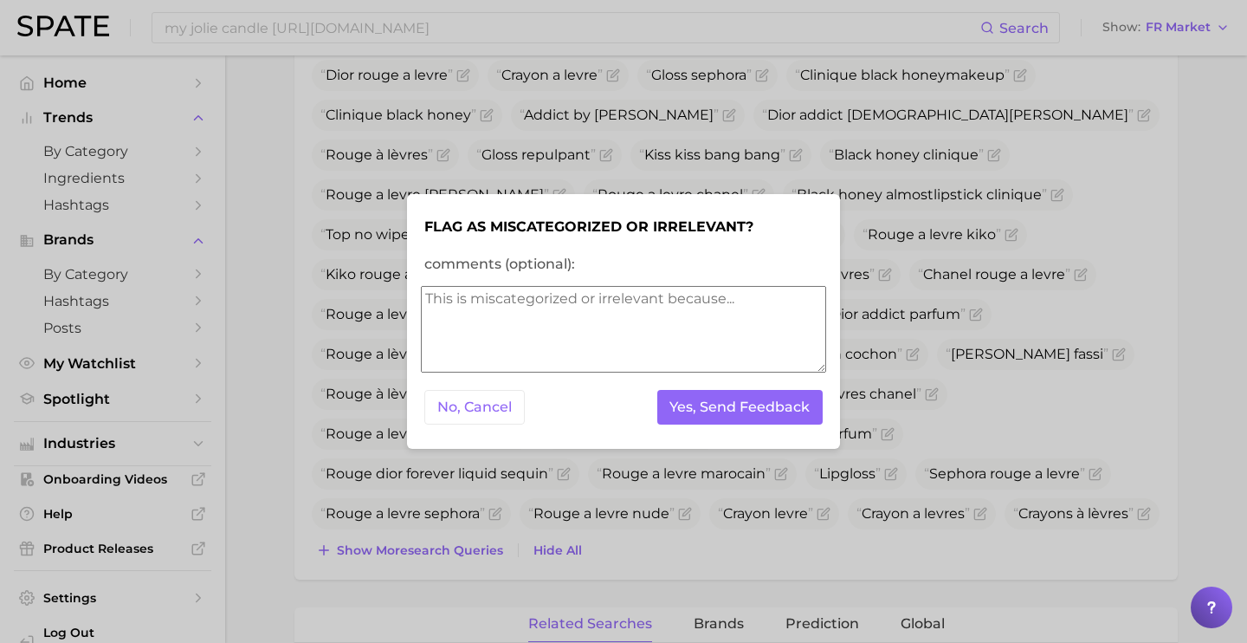
click at [702, 341] on textarea "comments (optional):" at bounding box center [623, 329] width 405 height 87
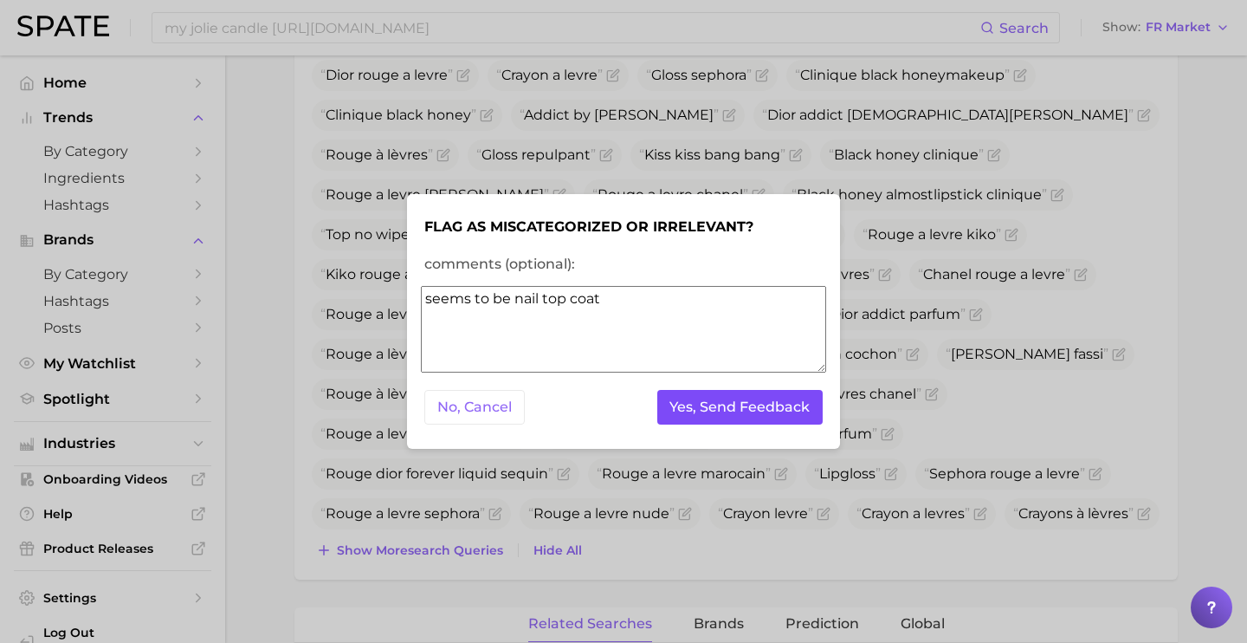
type textarea "seems to be nail top coat"
click at [747, 411] on button "Yes, Send Feedback" at bounding box center [740, 408] width 166 height 36
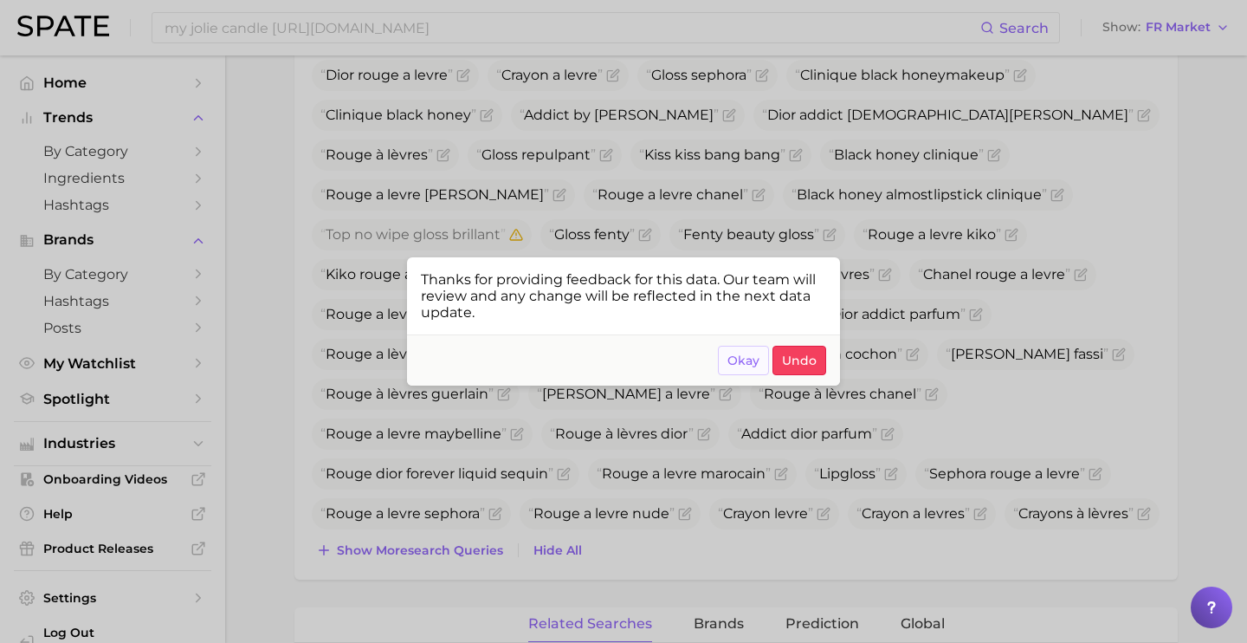
click at [724, 361] on button "Okay" at bounding box center [743, 360] width 51 height 29
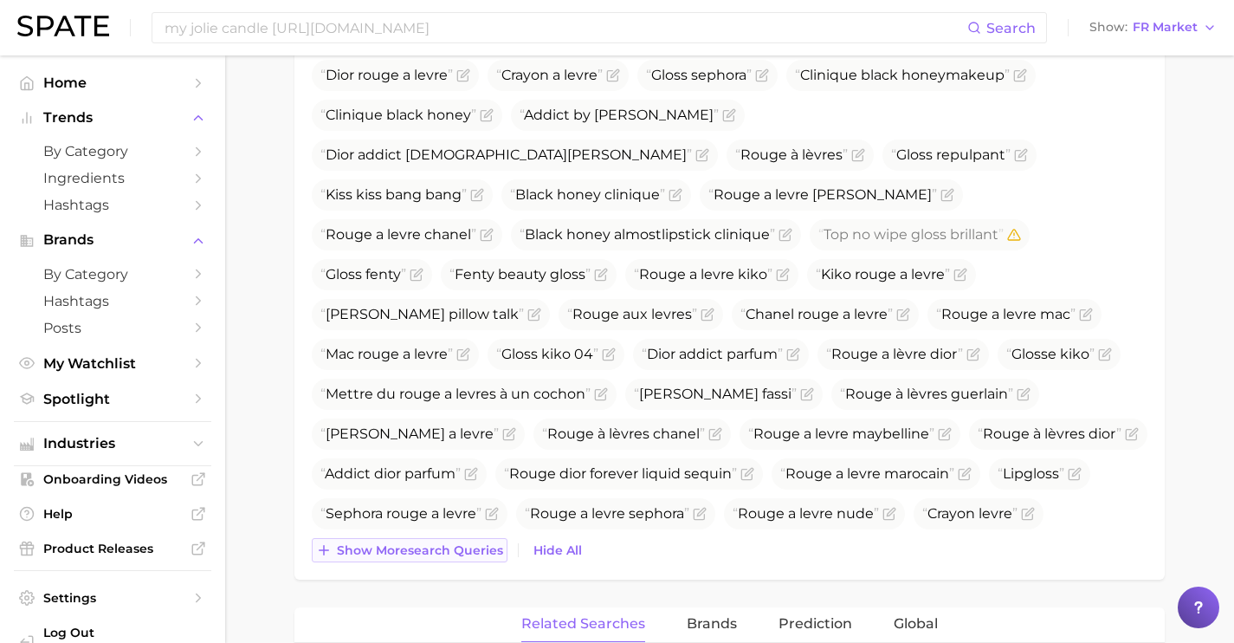
click at [422, 553] on span "Show more search queries" at bounding box center [420, 550] width 166 height 15
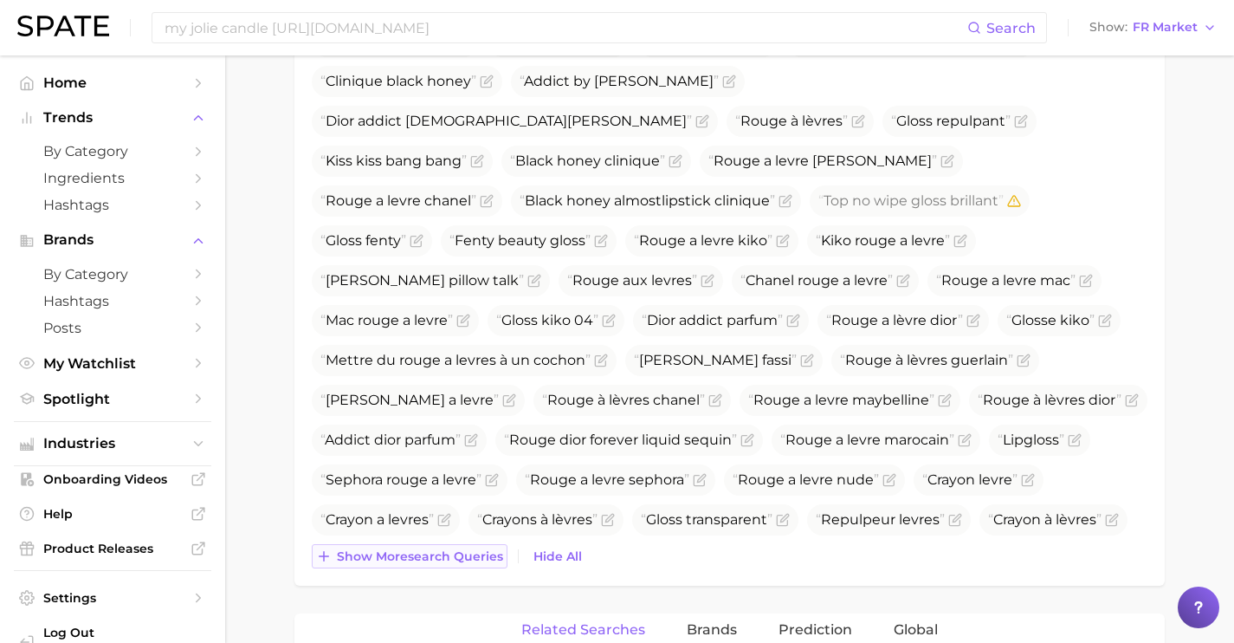
click at [422, 553] on span "Show more search queries" at bounding box center [420, 556] width 166 height 15
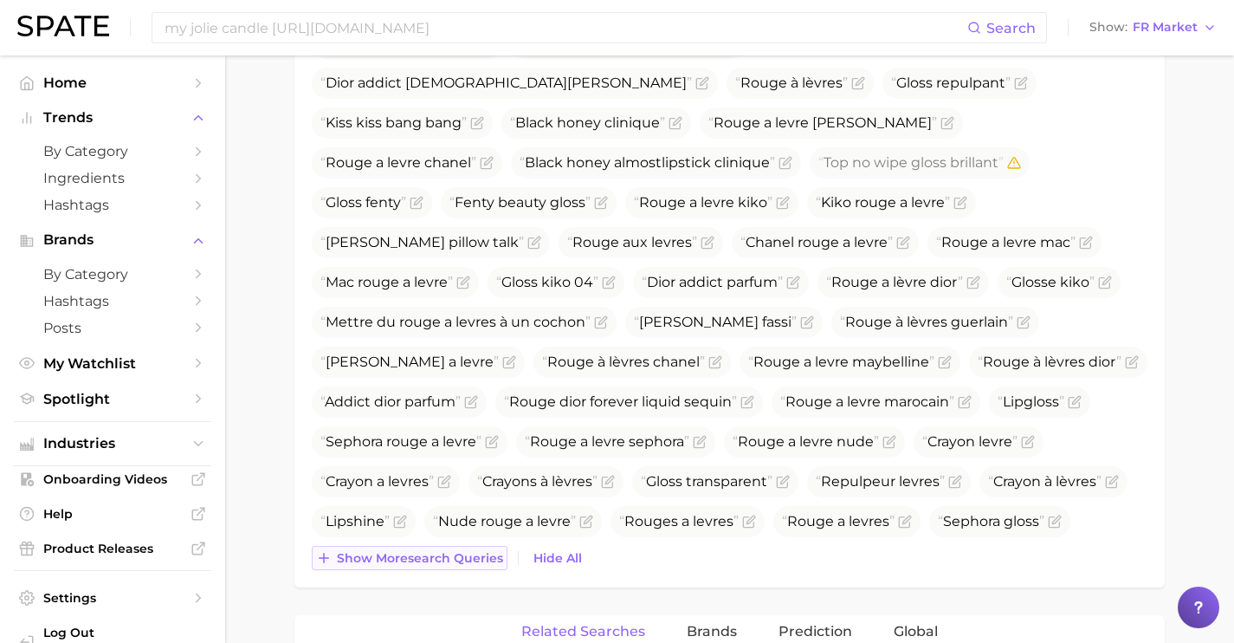
scroll to position [850, 0]
click at [465, 551] on span "Show more search queries" at bounding box center [420, 556] width 166 height 15
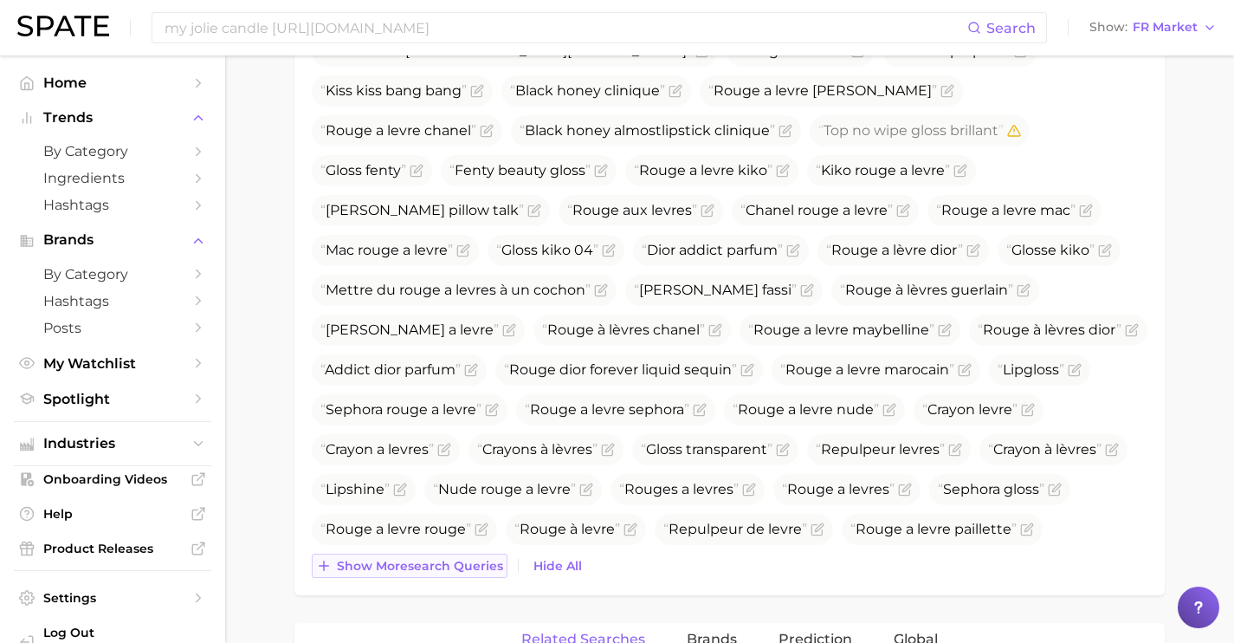
scroll to position [890, 0]
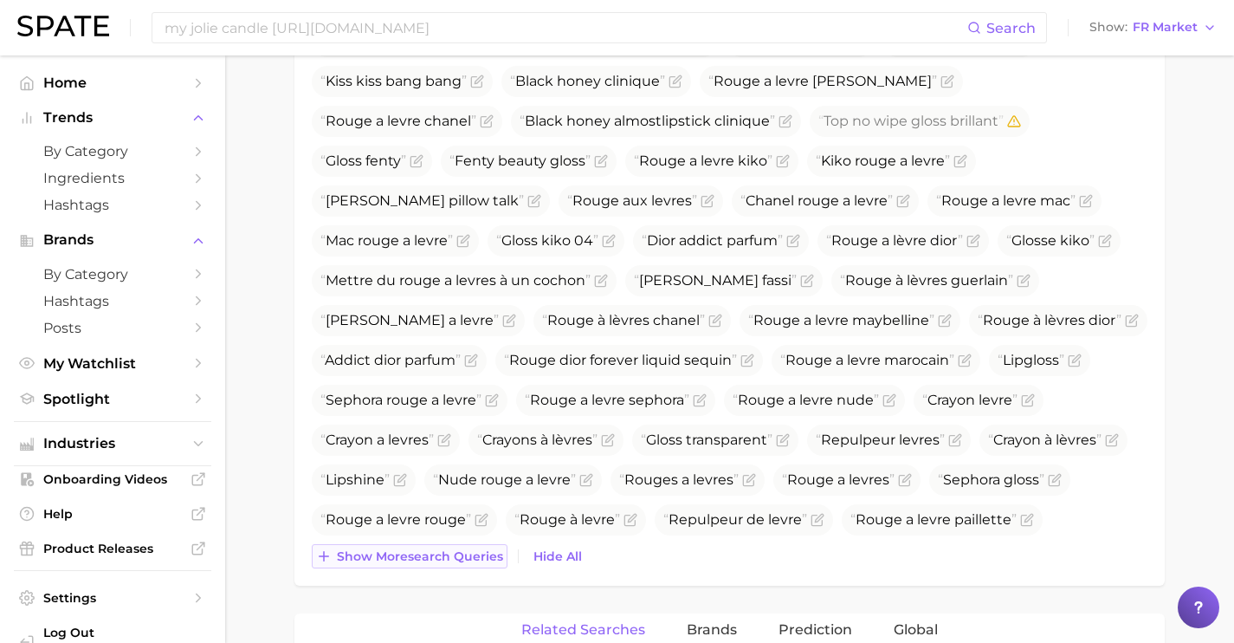
click at [465, 551] on span "Show more search queries" at bounding box center [420, 556] width 166 height 15
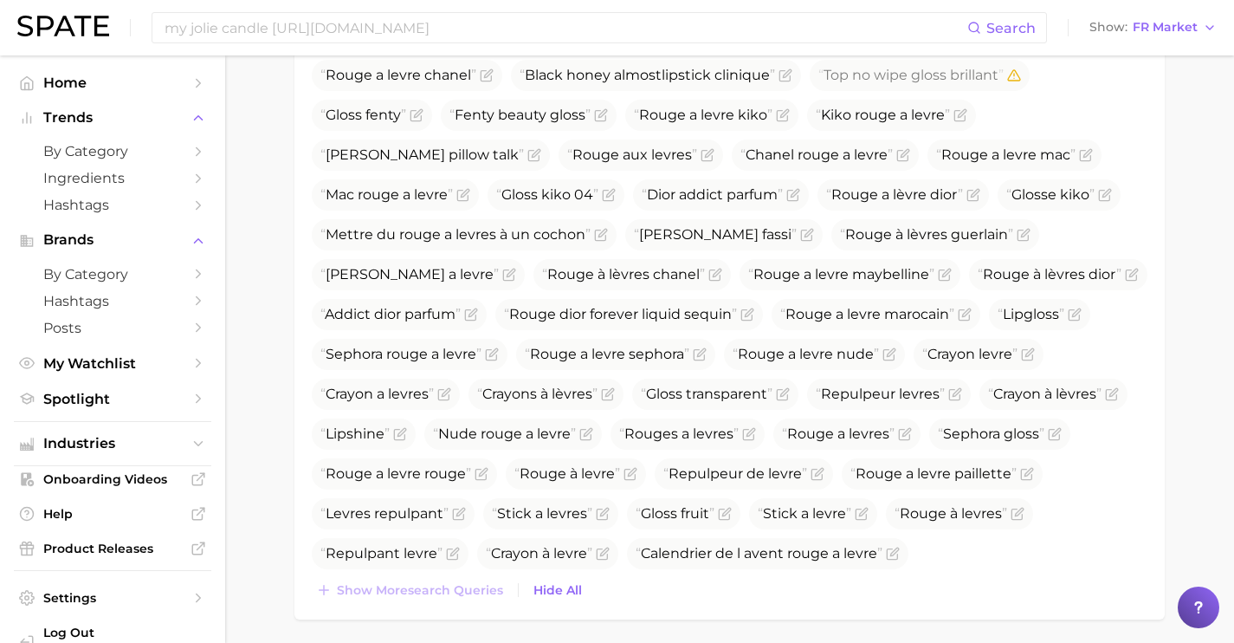
scroll to position [955, 0]
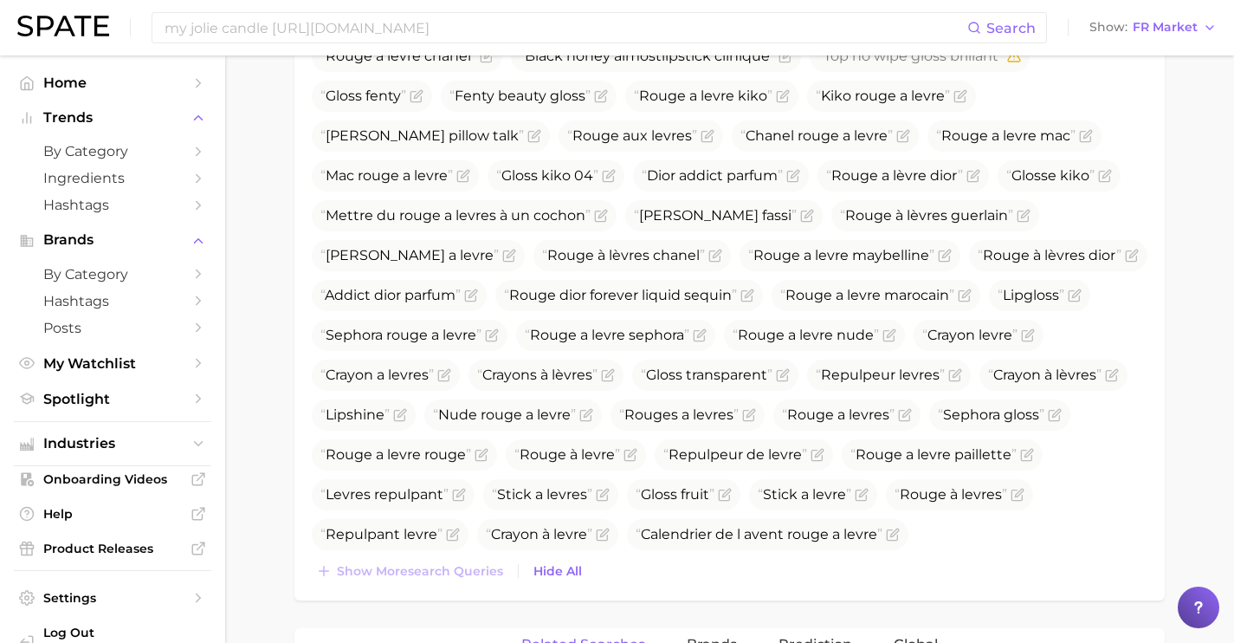
click at [465, 551] on div "Gloss kiko Gloss dior Rouge a levre Rouge a levre guerlain Kiko gloss Gloss fen…" at bounding box center [730, 192] width 836 height 781
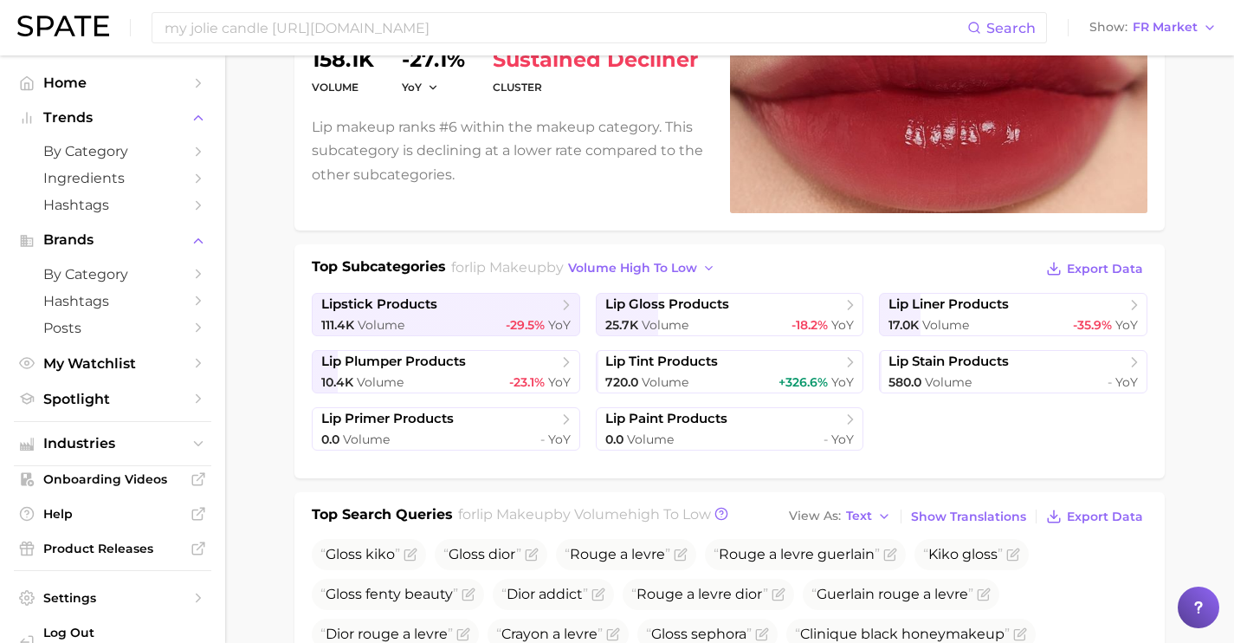
scroll to position [0, 0]
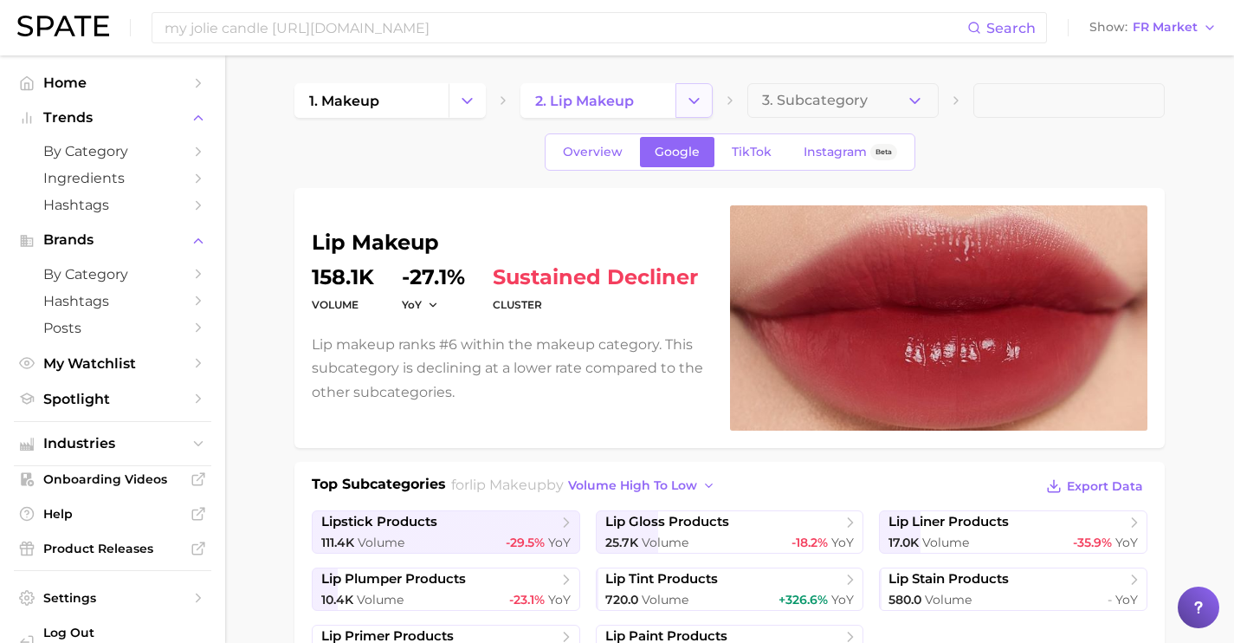
click at [689, 109] on icon "Change Category" at bounding box center [694, 101] width 18 height 18
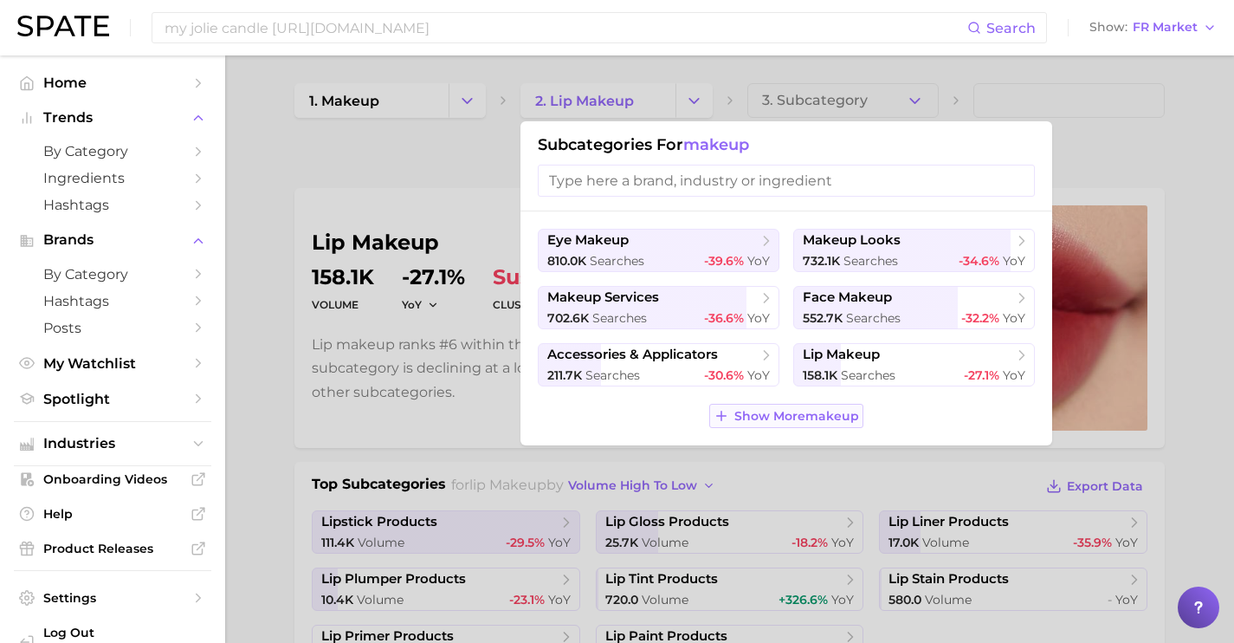
click at [815, 422] on span "Show More makeup" at bounding box center [796, 416] width 125 height 15
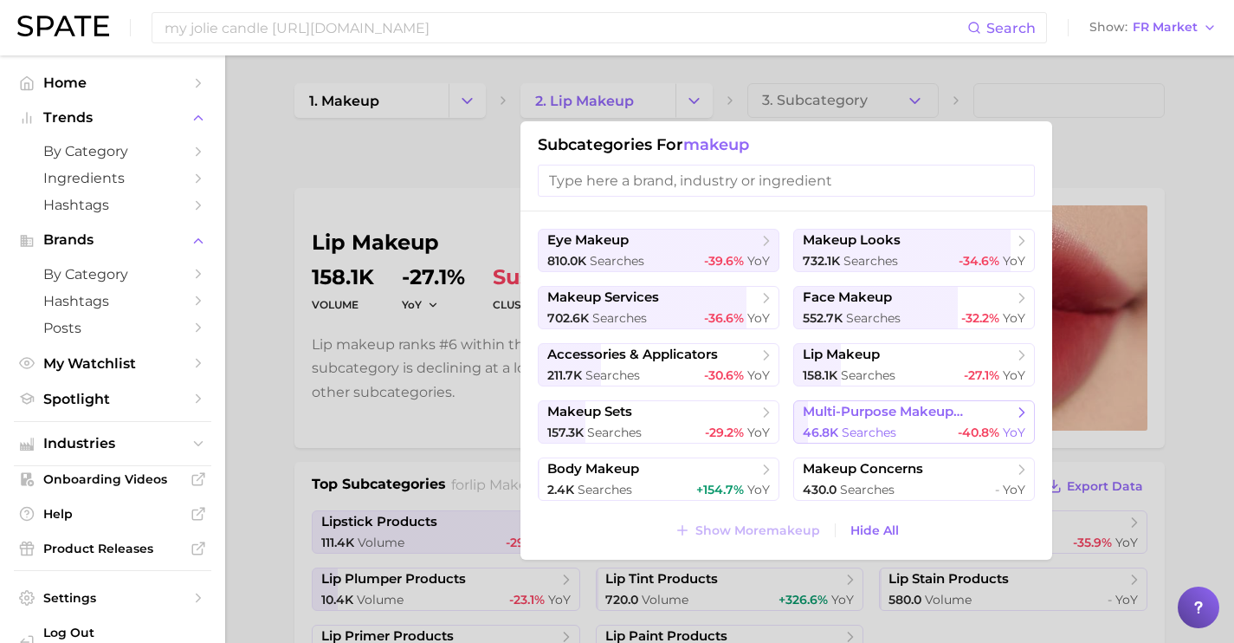
click at [868, 415] on span "multi-purpose makeup products" at bounding box center [908, 412] width 210 height 16
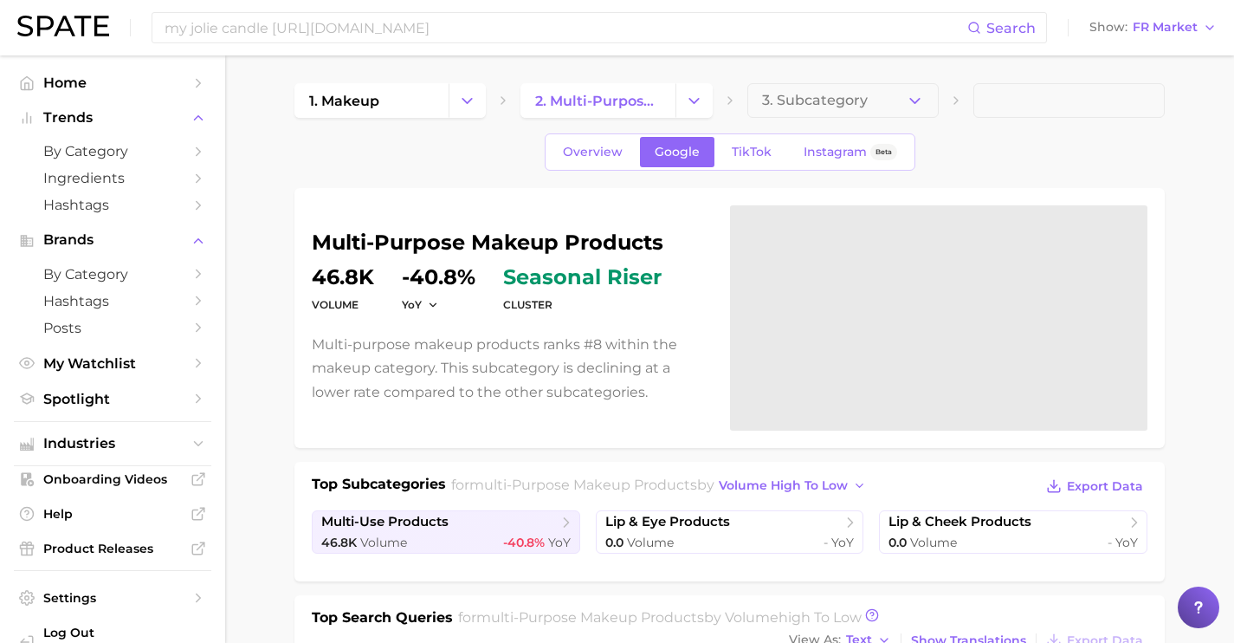
scroll to position [188, 0]
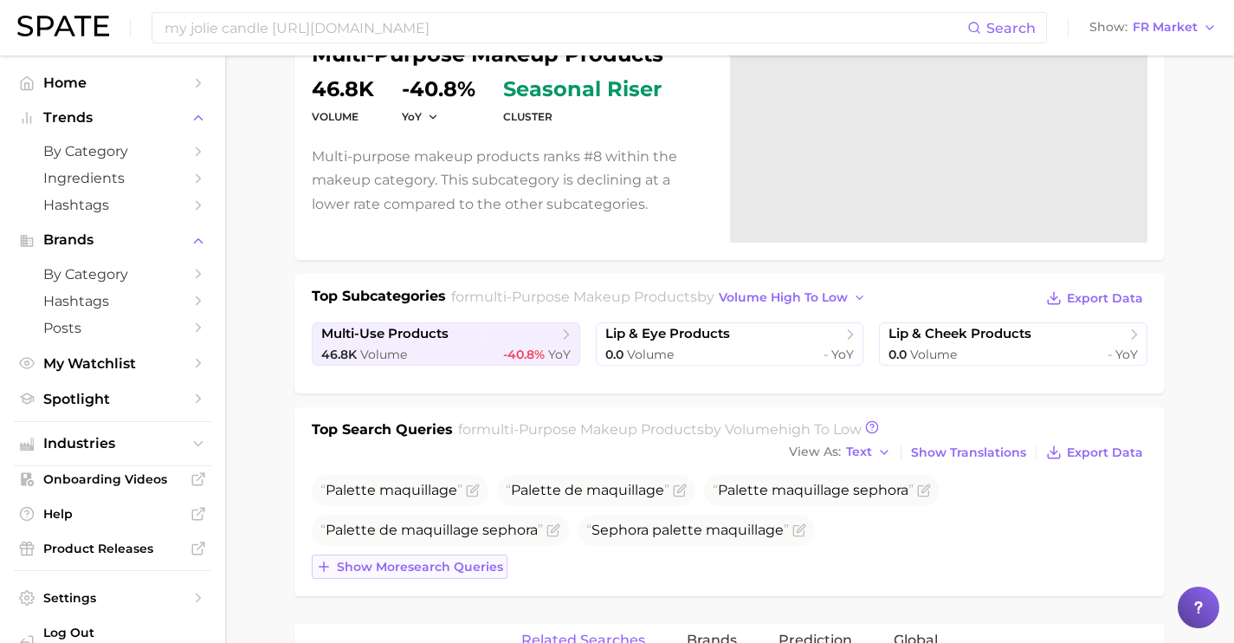
click at [468, 568] on span "Show more search queries" at bounding box center [420, 567] width 166 height 15
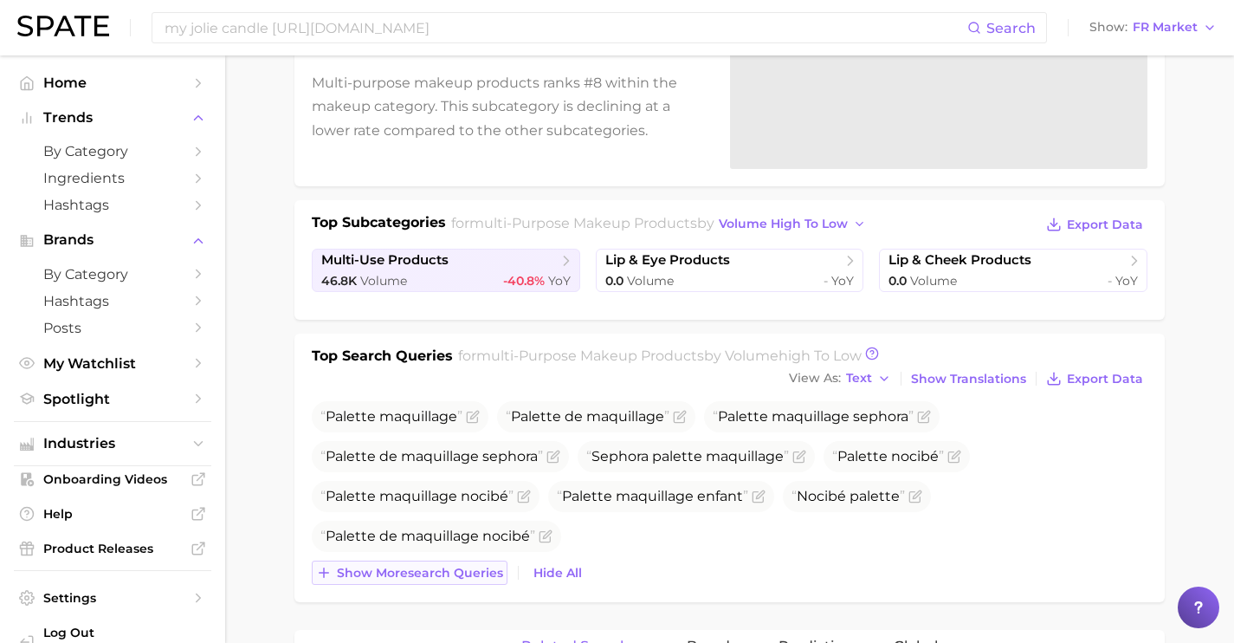
click at [468, 568] on span "Show more search queries" at bounding box center [420, 573] width 166 height 15
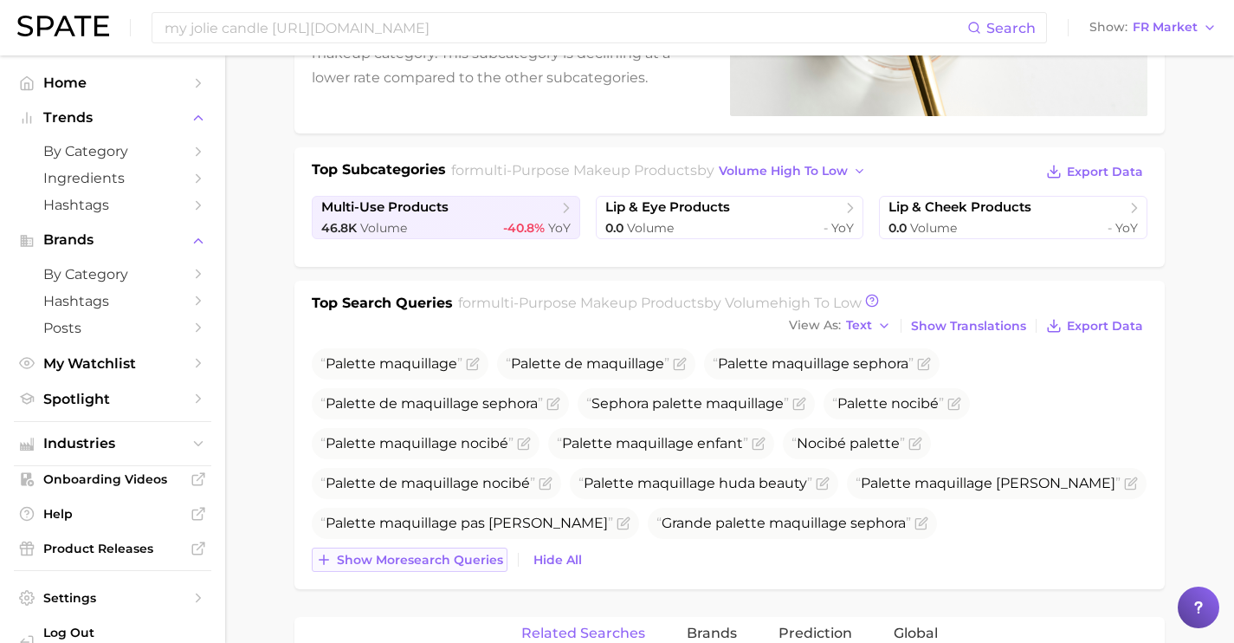
click at [468, 568] on button "Show more search queries" at bounding box center [410, 559] width 196 height 24
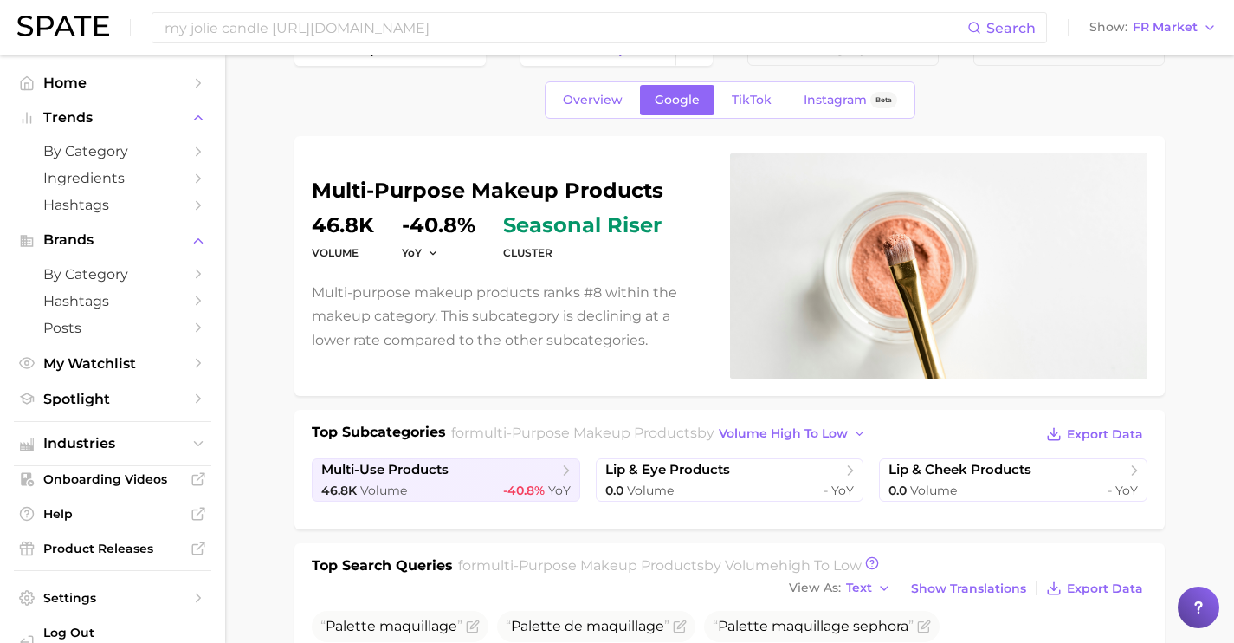
scroll to position [0, 0]
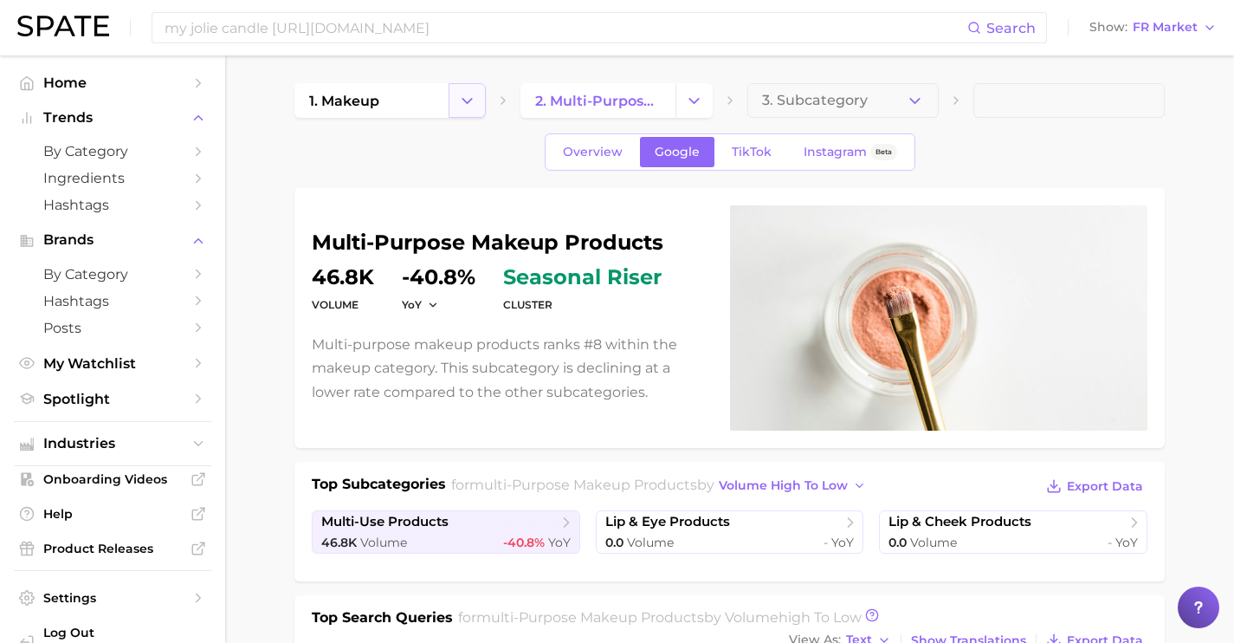
click at [467, 105] on icon "Change Category" at bounding box center [467, 101] width 18 height 18
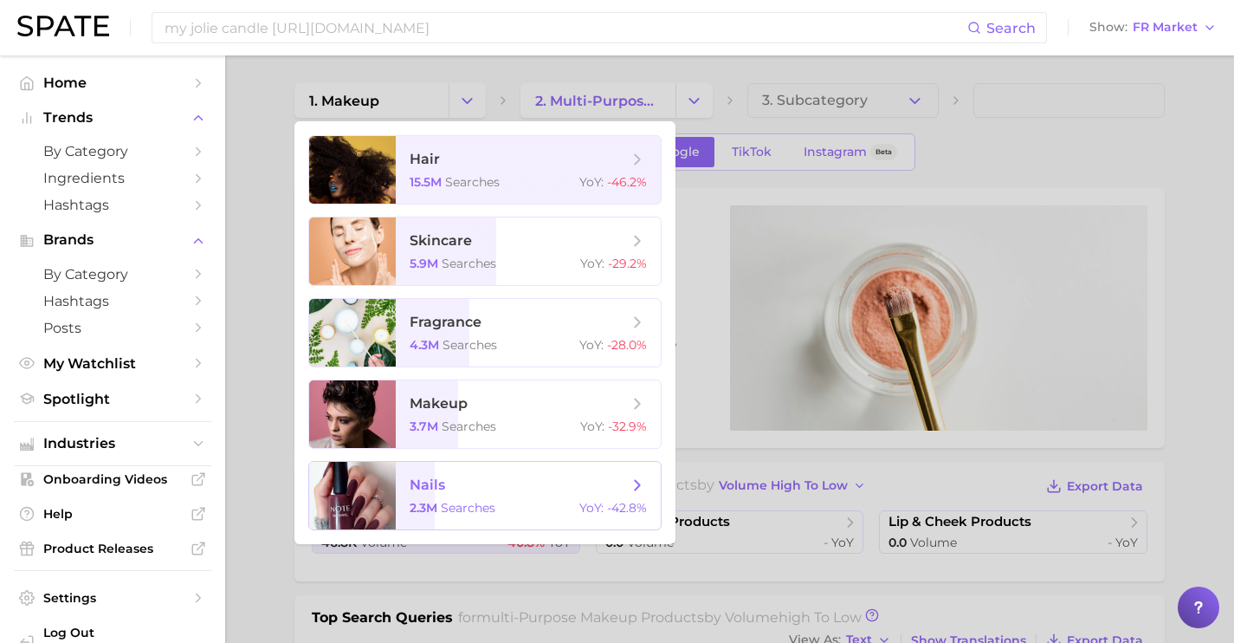
click at [498, 473] on span "nails 2.3m searches YoY : -42.8%" at bounding box center [528, 496] width 265 height 68
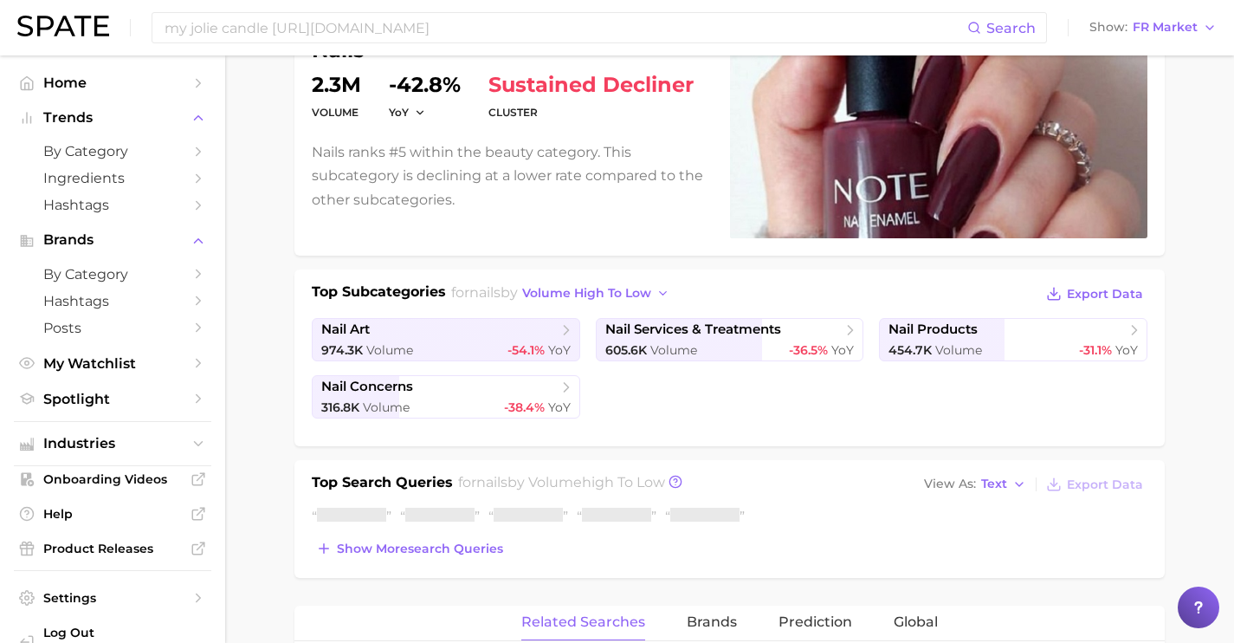
scroll to position [194, 0]
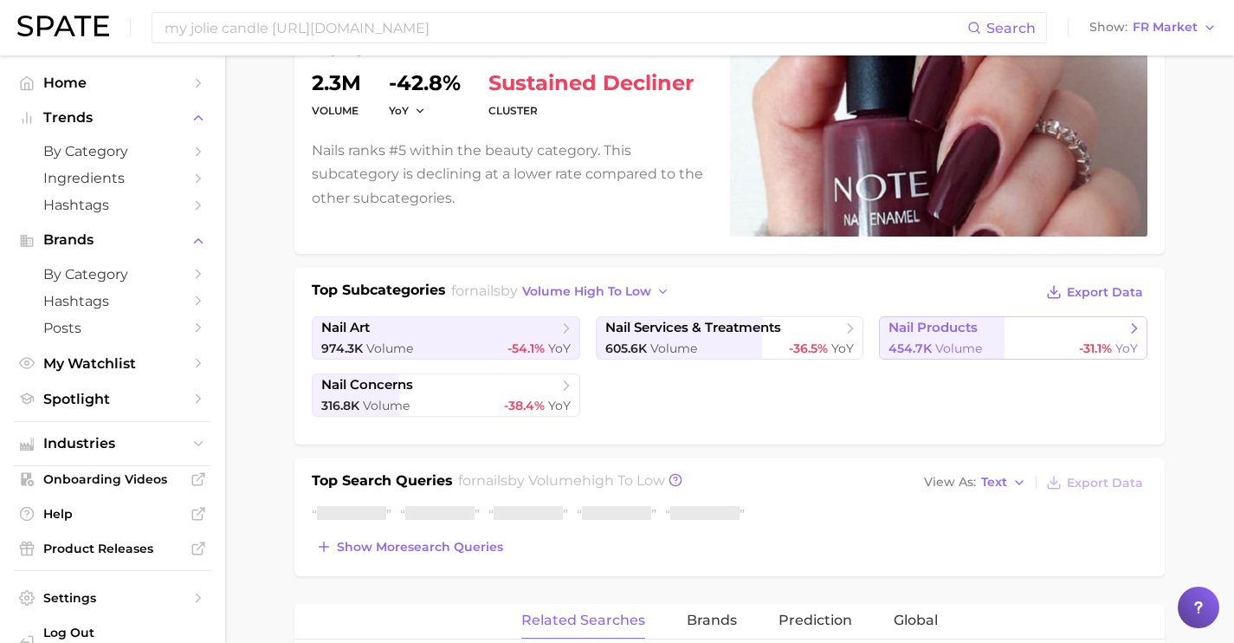
click at [896, 350] on span "454.7k" at bounding box center [910, 348] width 43 height 16
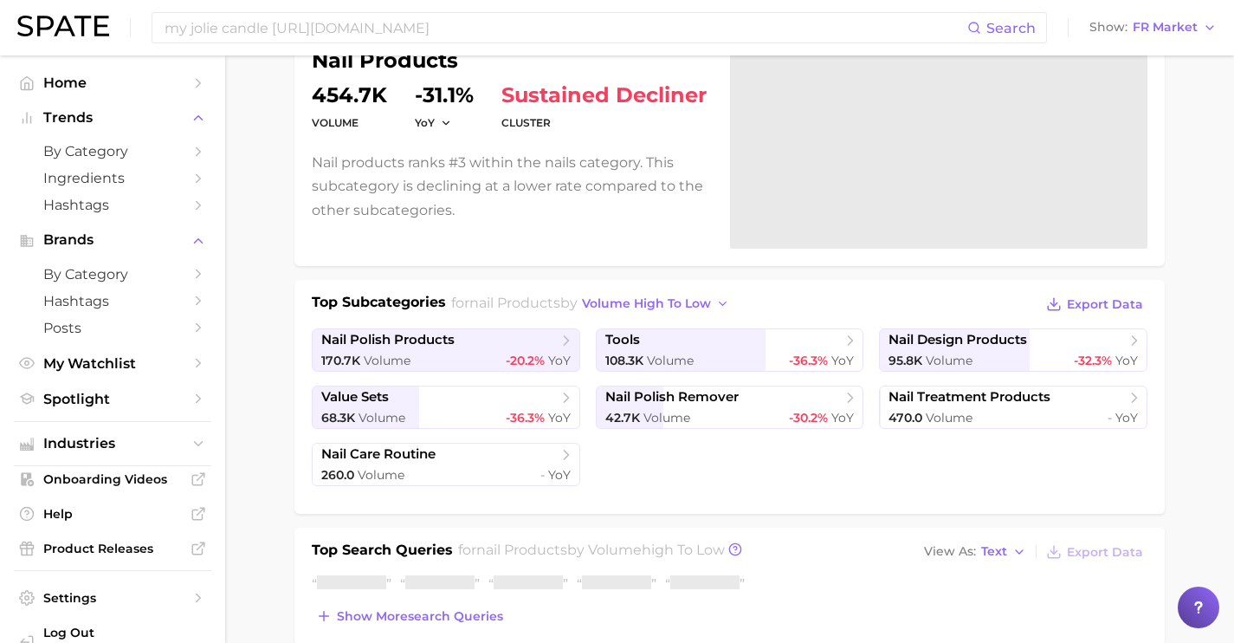
scroll to position [385, 0]
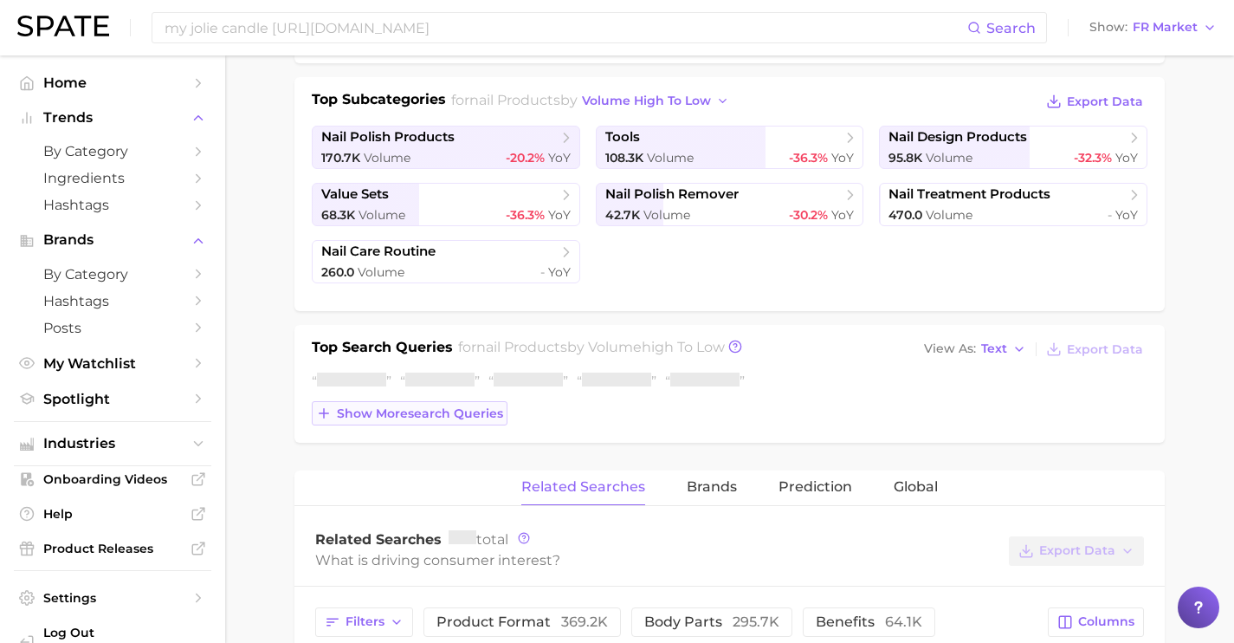
click at [469, 421] on button "Show more search queries" at bounding box center [410, 413] width 196 height 24
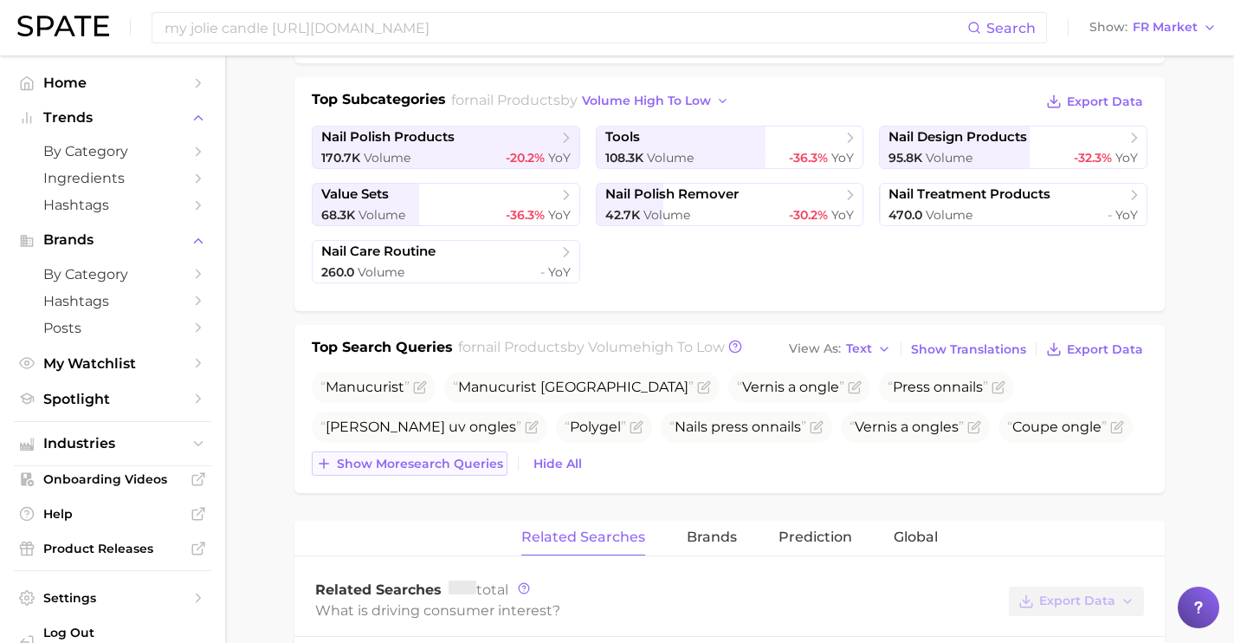
click at [469, 464] on span "Show more search queries" at bounding box center [420, 463] width 166 height 15
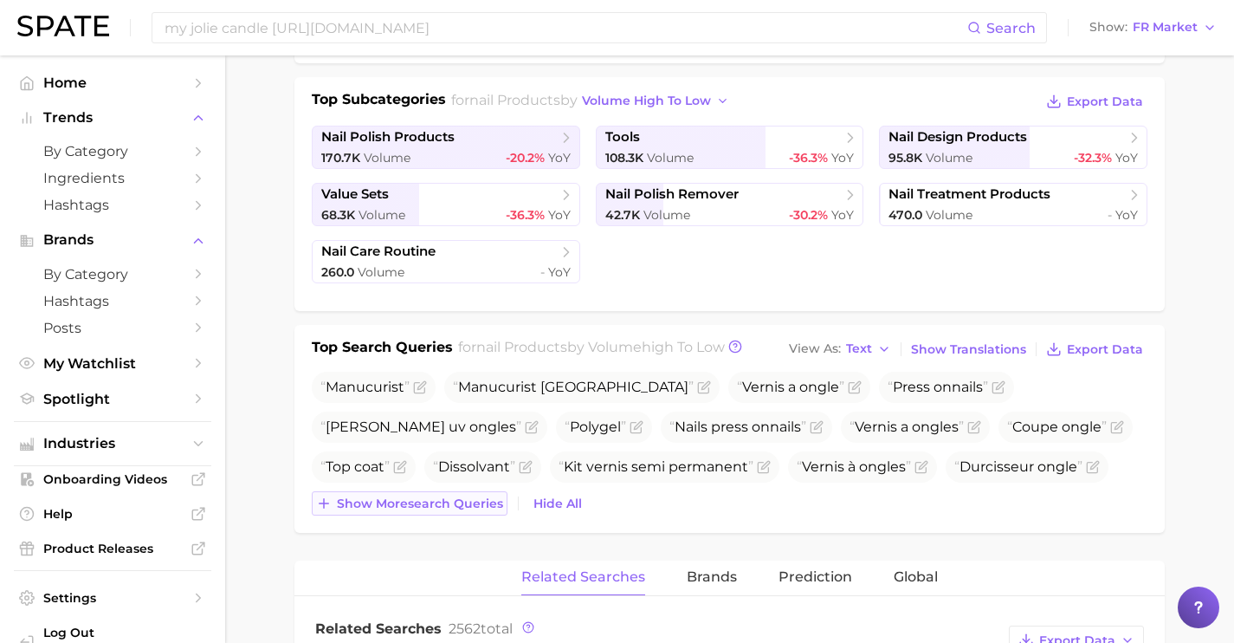
click at [476, 512] on button "Show more search queries" at bounding box center [410, 503] width 196 height 24
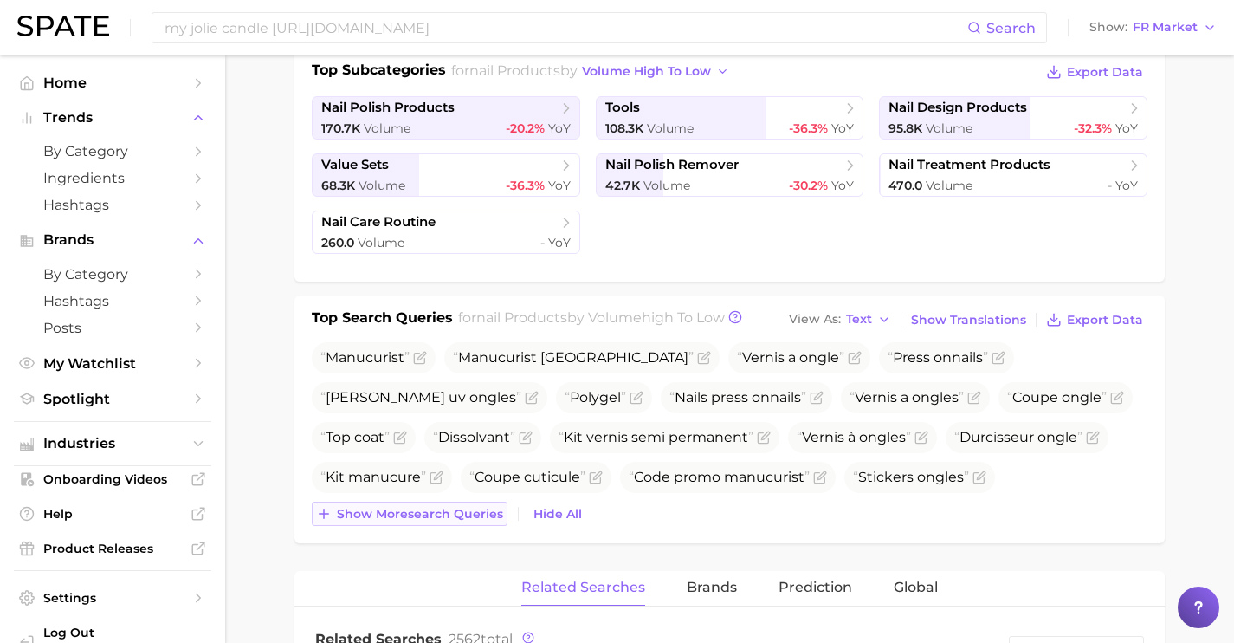
scroll to position [421, 0]
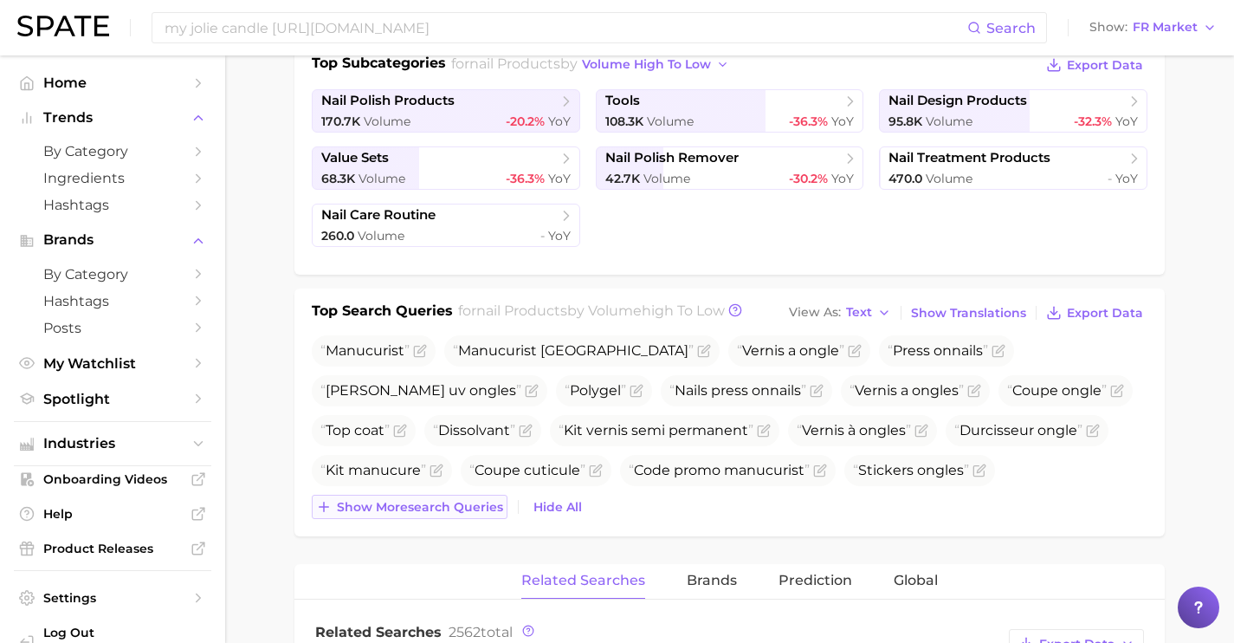
click at [476, 512] on span "Show more search queries" at bounding box center [420, 507] width 166 height 15
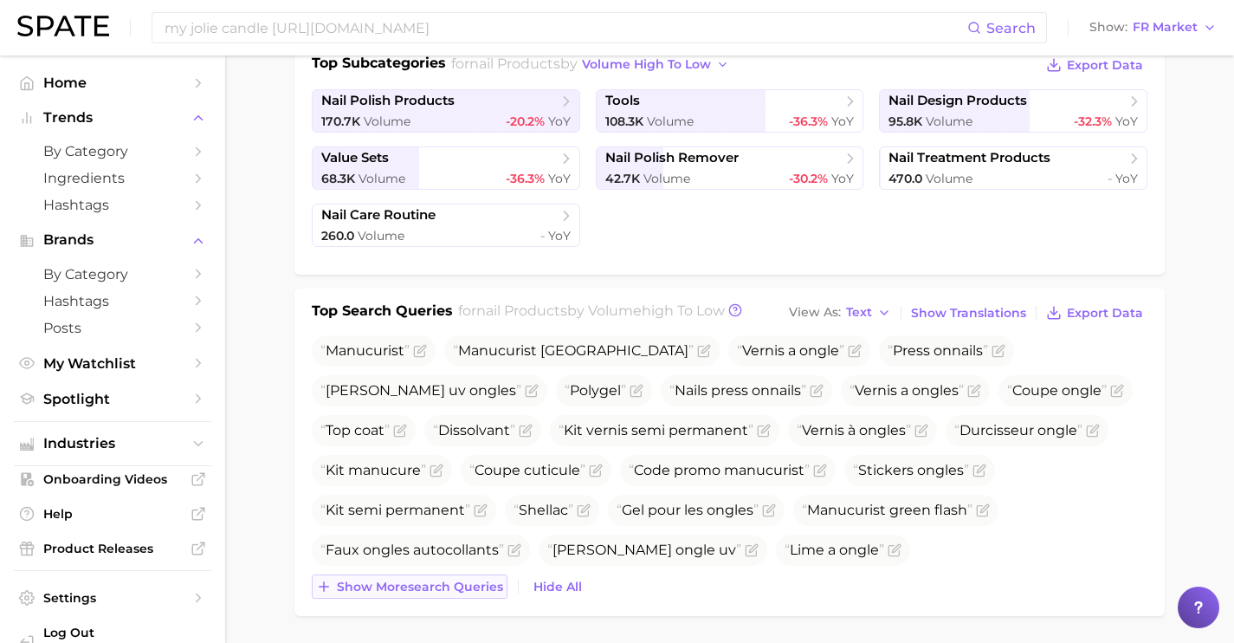
click at [482, 586] on span "Show more search queries" at bounding box center [420, 586] width 166 height 15
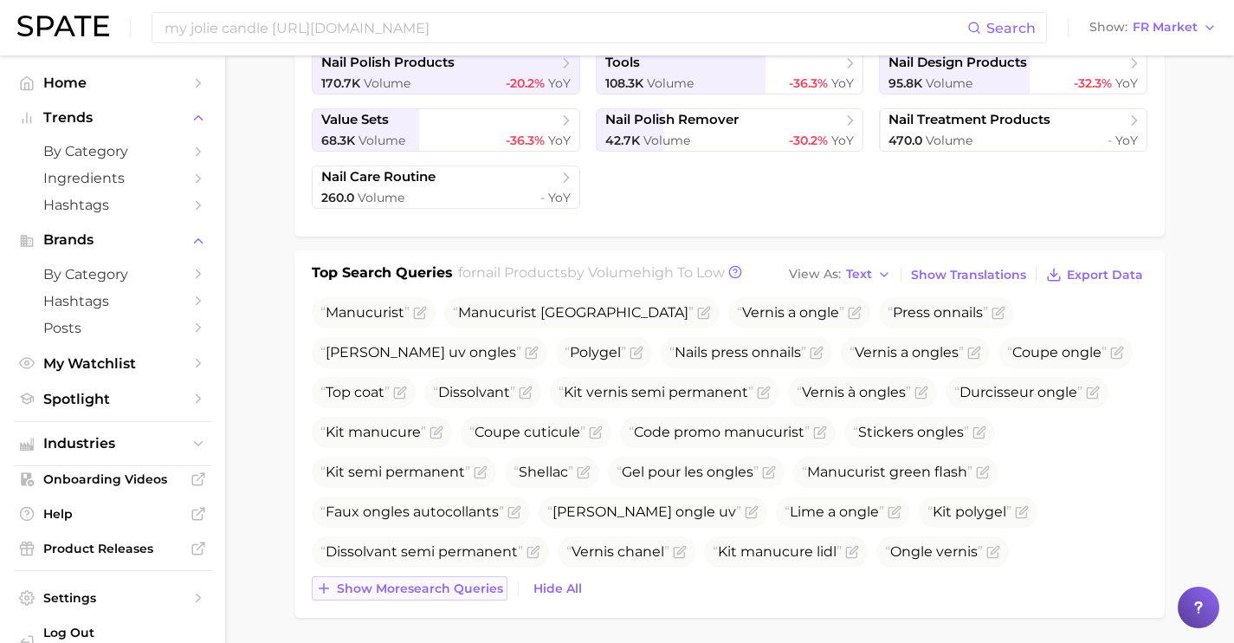
click at [482, 586] on span "Show more search queries" at bounding box center [420, 588] width 166 height 15
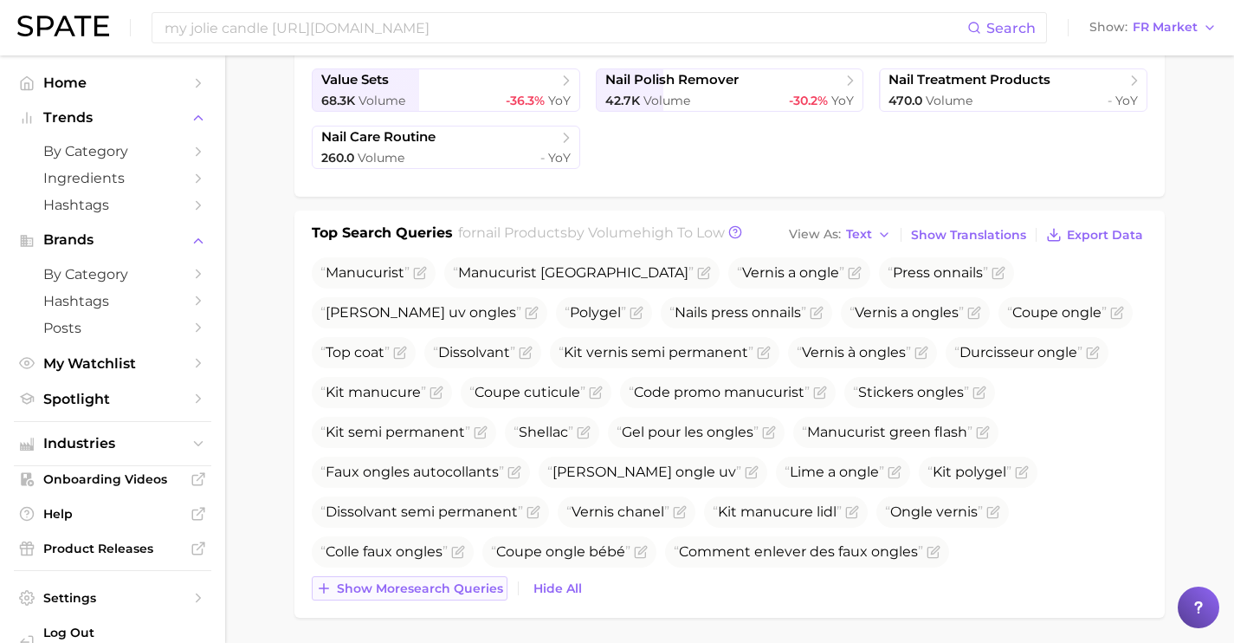
click at [482, 586] on span "Show more search queries" at bounding box center [420, 588] width 166 height 15
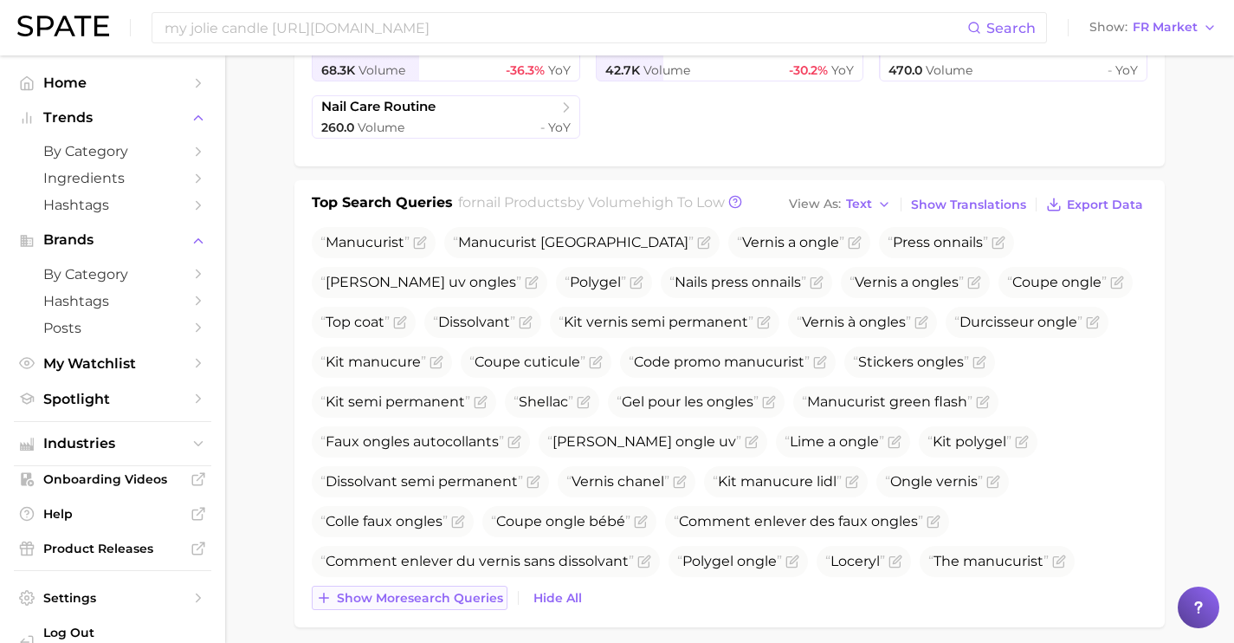
scroll to position [539, 0]
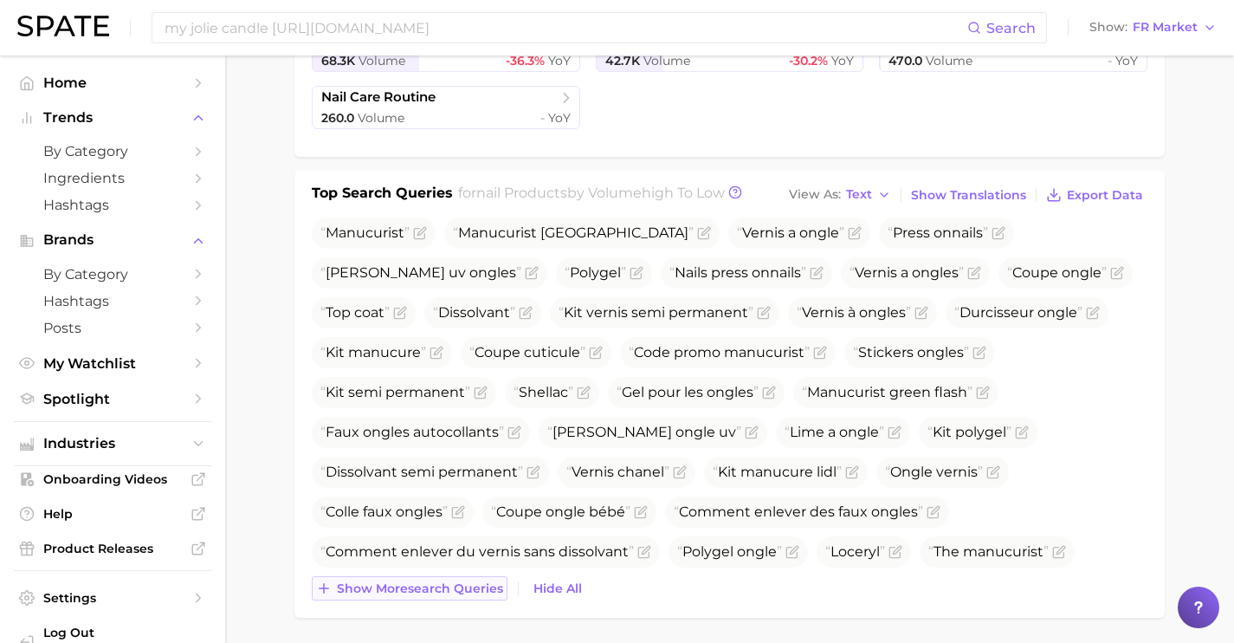
click at [482, 593] on span "Show more search queries" at bounding box center [420, 588] width 166 height 15
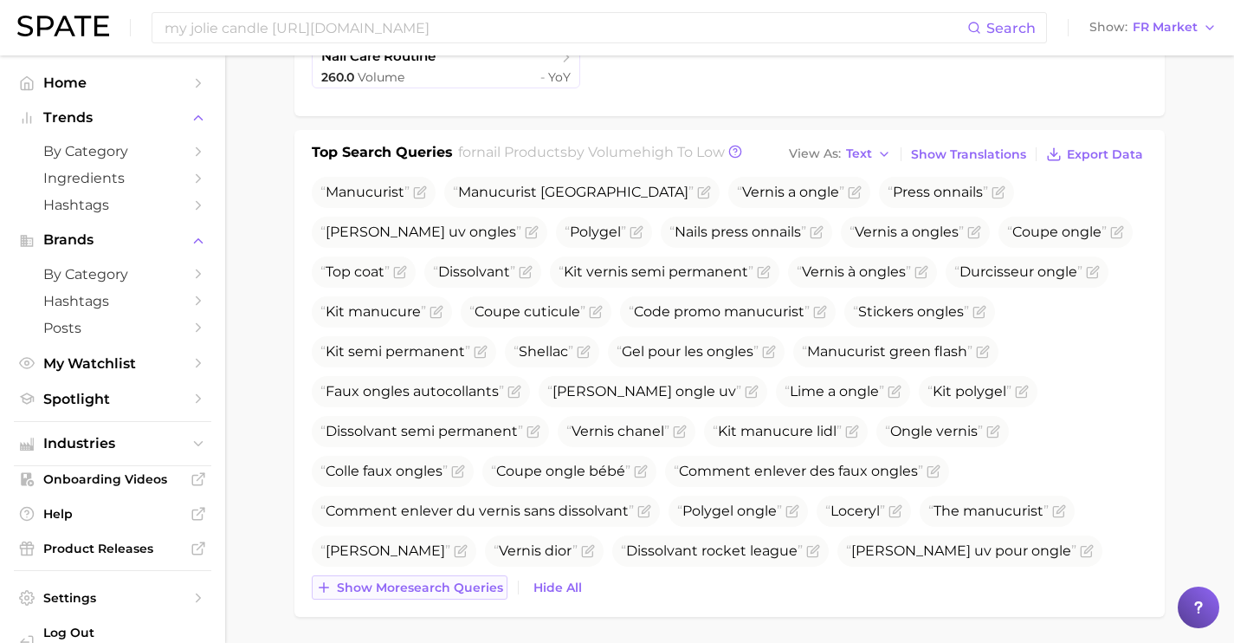
click at [482, 593] on span "Show more search queries" at bounding box center [420, 587] width 166 height 15
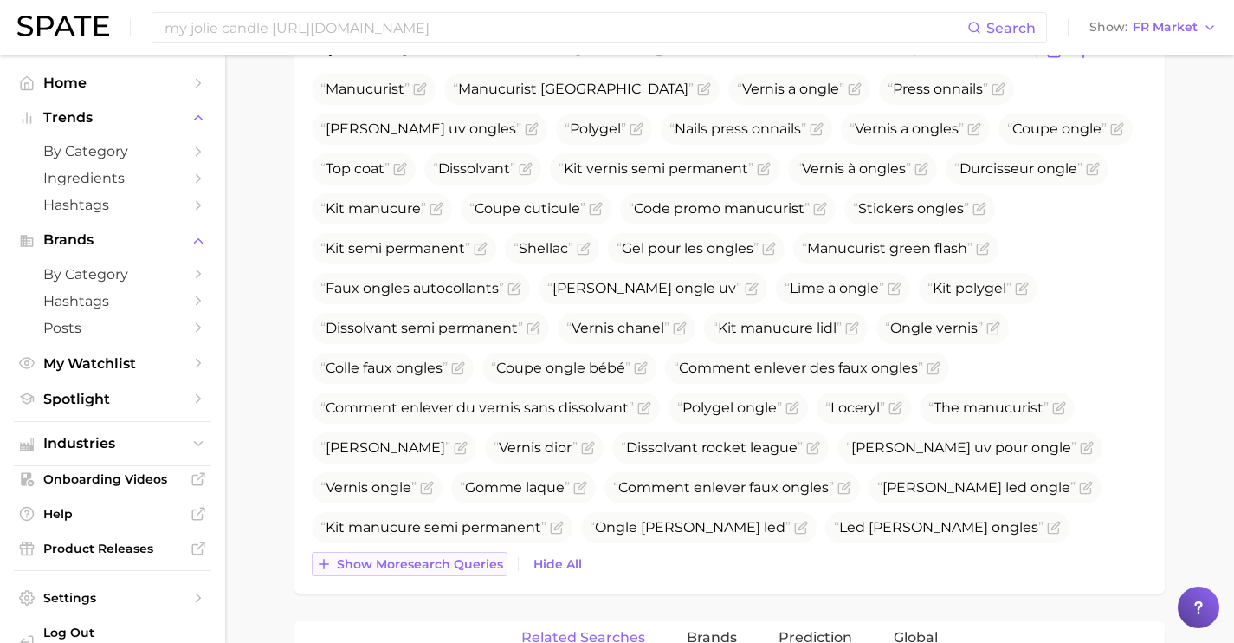
scroll to position [689, 0]
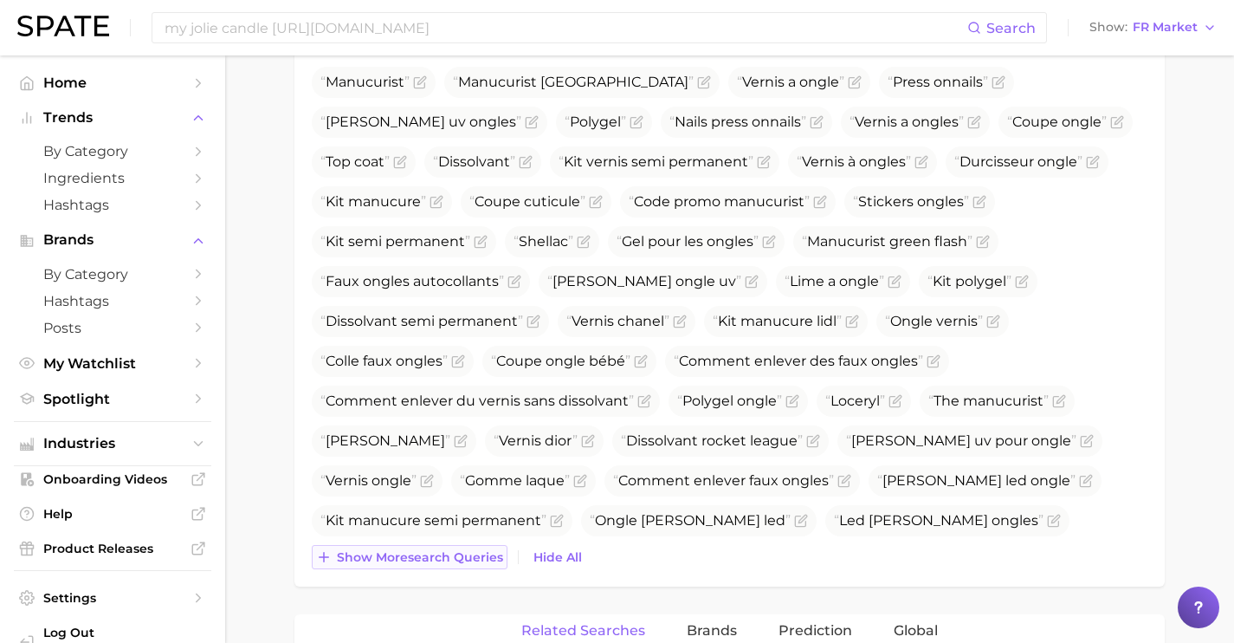
click at [482, 593] on div "nail products volume 454.7k YoY -31.1% cluster sustained decliner Nail products…" at bounding box center [729, 499] width 870 height 2002
click at [481, 580] on div "Top Search Queries for nail products by Volume high to low View As Text Show Tr…" at bounding box center [729, 303] width 870 height 566
click at [478, 570] on div "Top Search Queries for nail products by Volume high to low View As Text Show Tr…" at bounding box center [729, 303] width 870 height 566
click at [477, 548] on button "Show more search queries" at bounding box center [410, 557] width 196 height 24
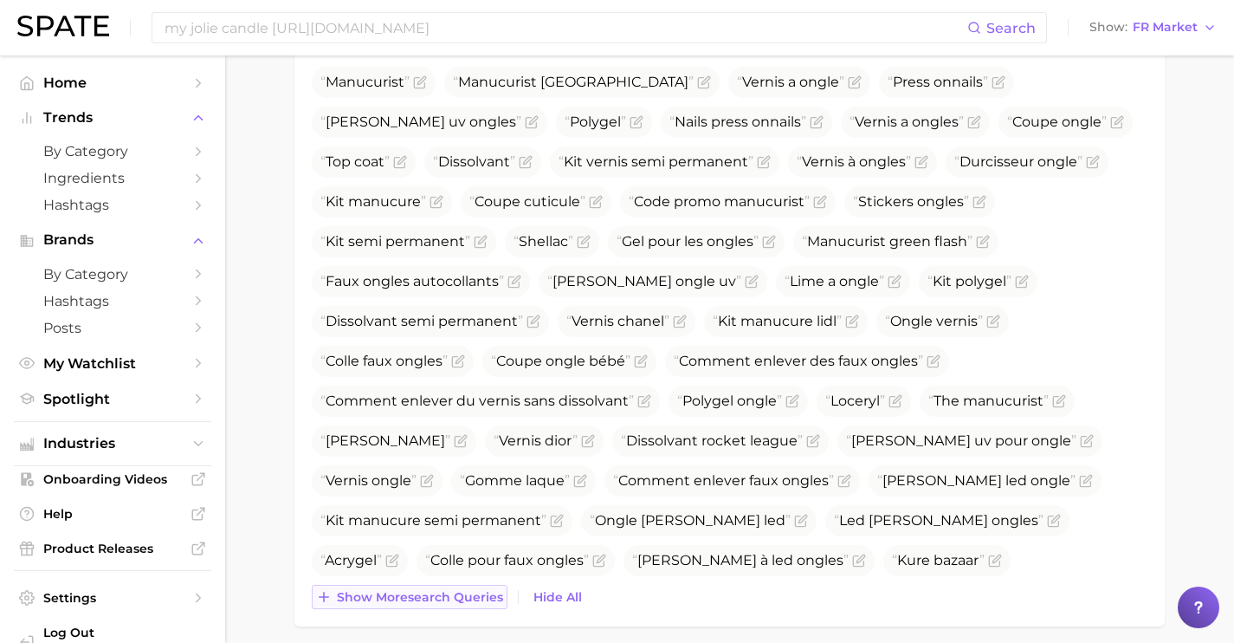
scroll to position [731, 0]
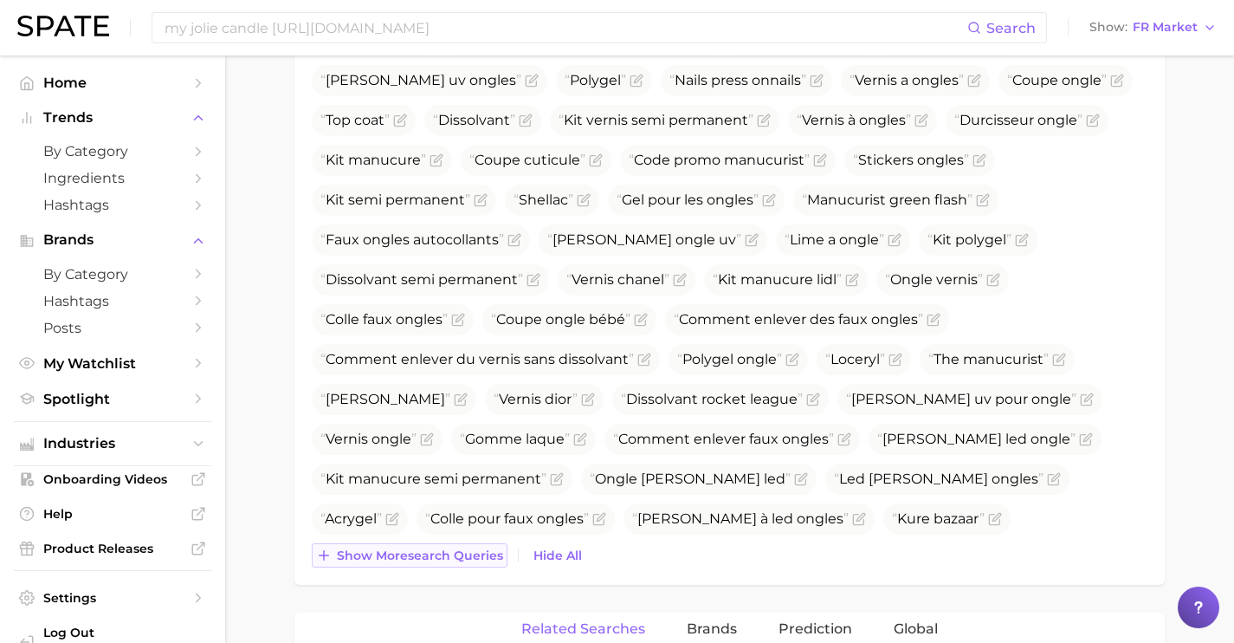
click at [477, 548] on span "Show more search queries" at bounding box center [420, 555] width 166 height 15
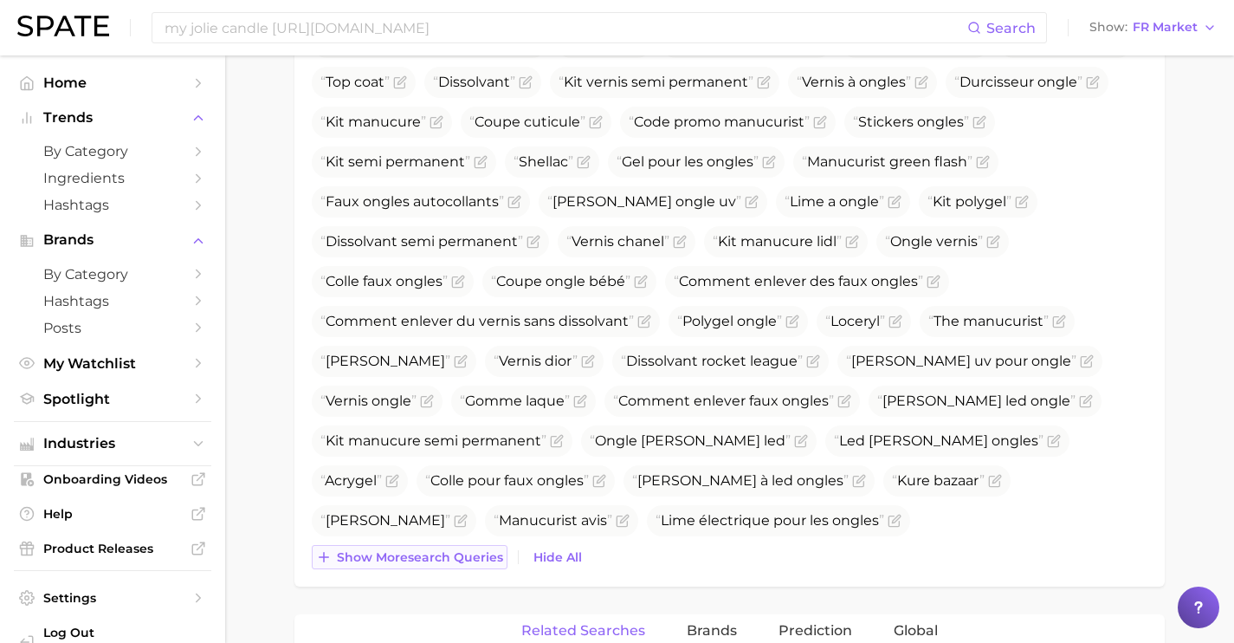
click at [477, 547] on button "Show more search queries" at bounding box center [410, 557] width 196 height 24
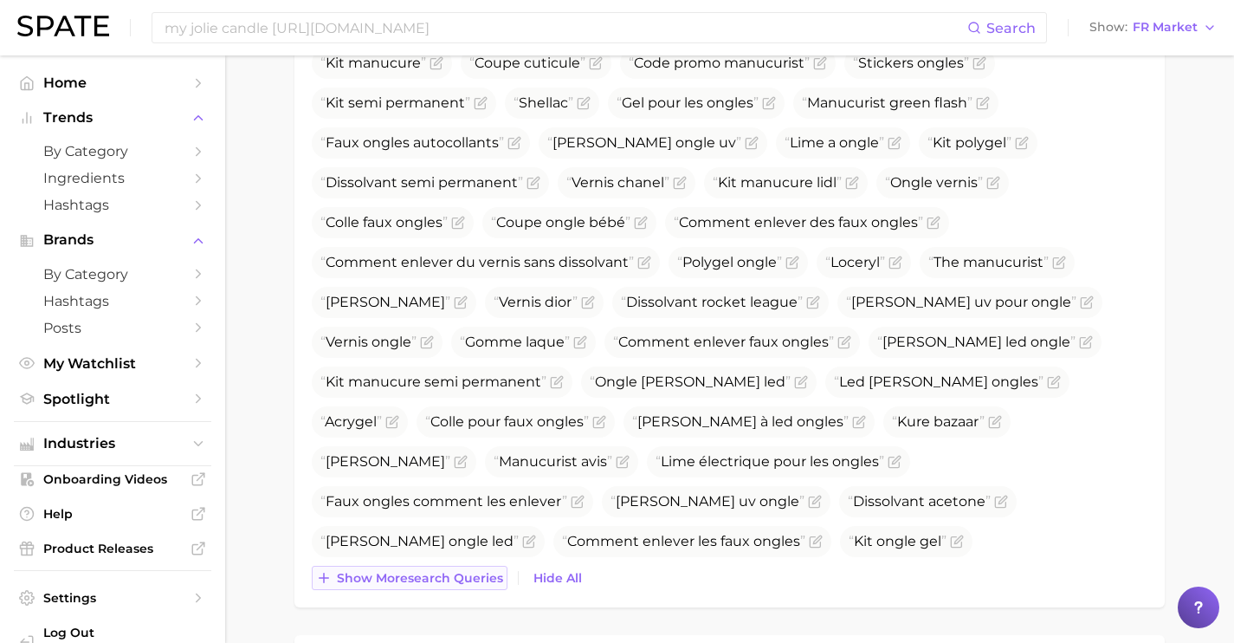
scroll to position [832, 0]
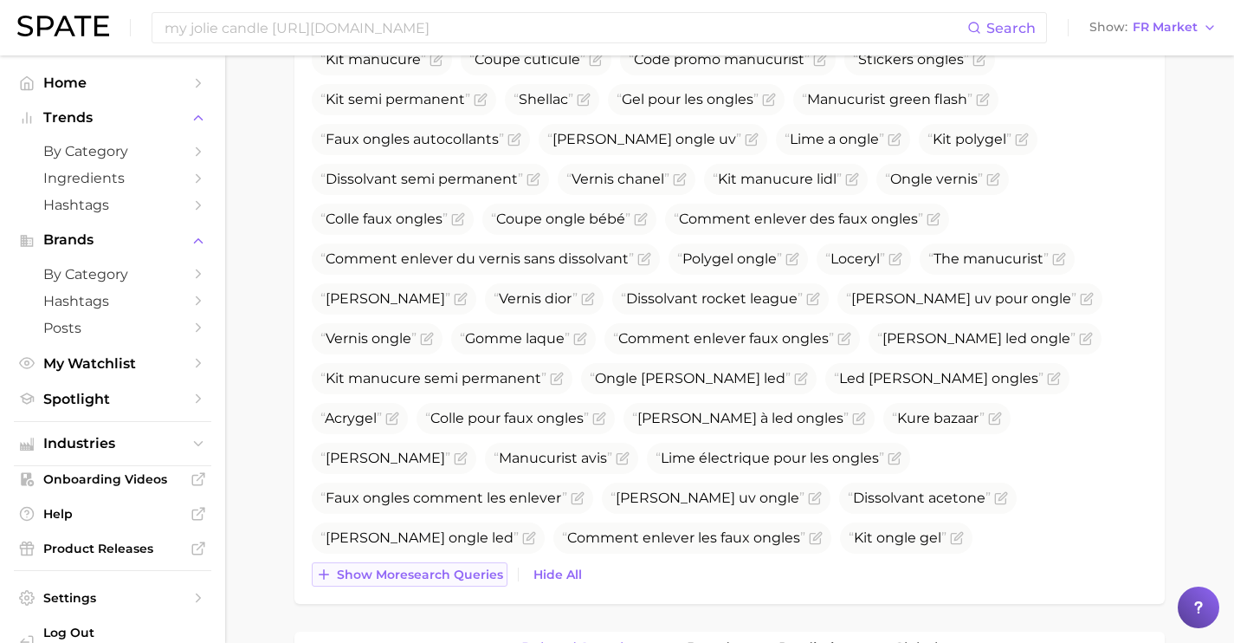
click at [479, 567] on span "Show more search queries" at bounding box center [420, 574] width 166 height 15
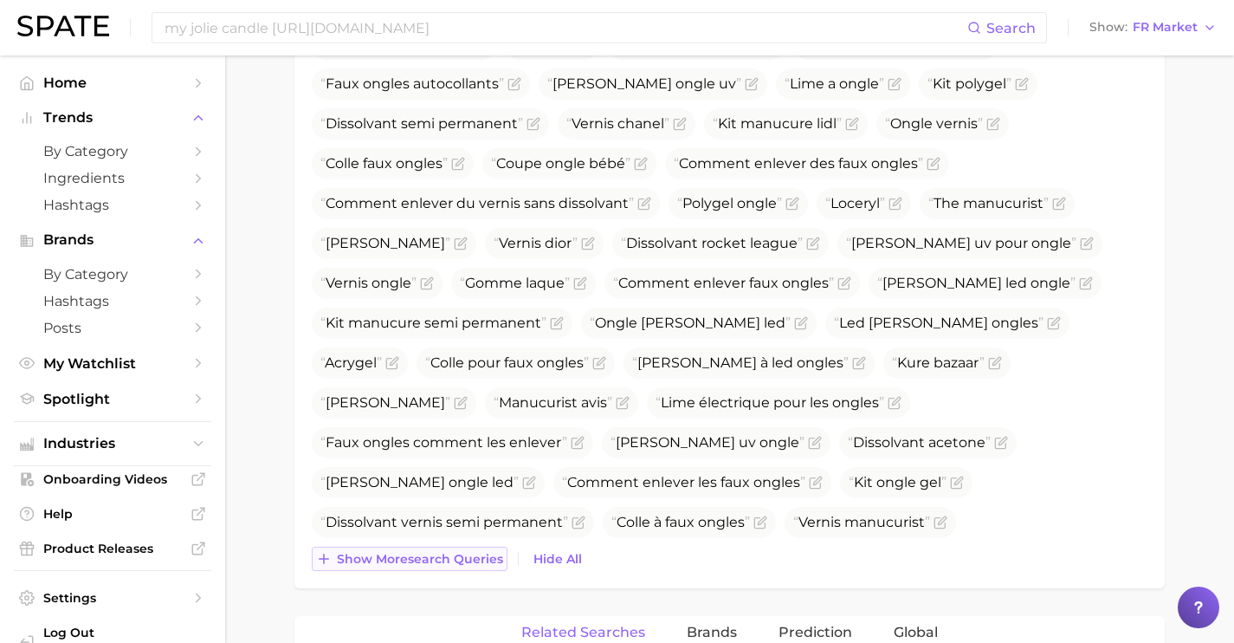
click at [479, 568] on button "Show more search queries" at bounding box center [410, 559] width 196 height 24
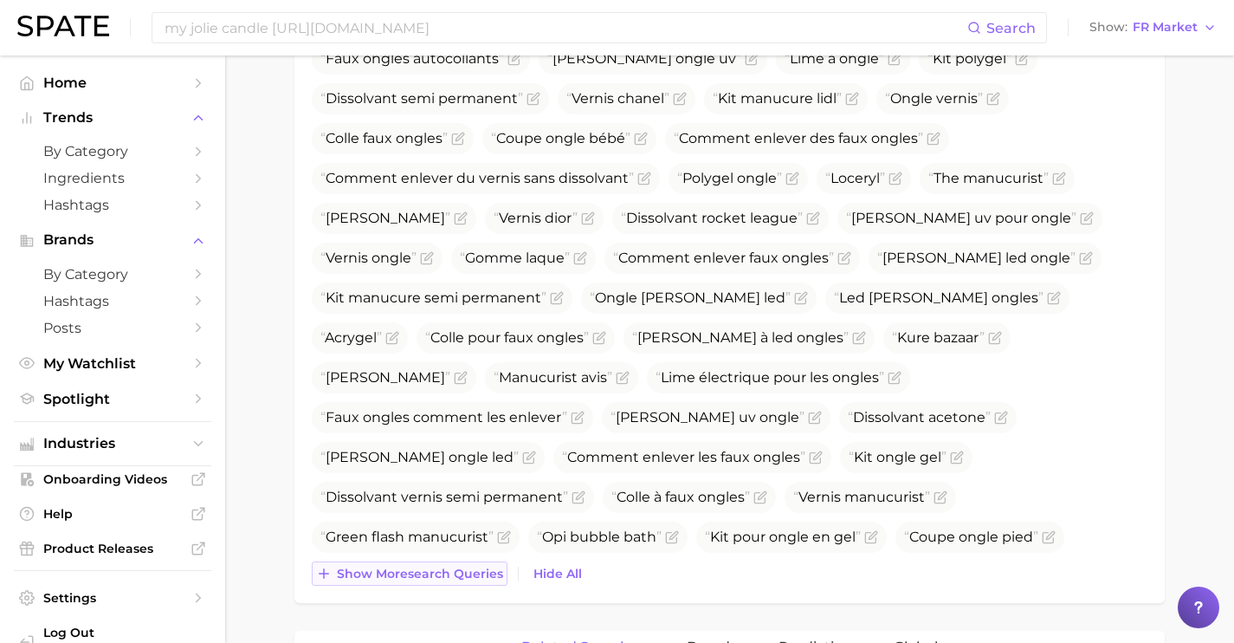
scroll to position [930, 0]
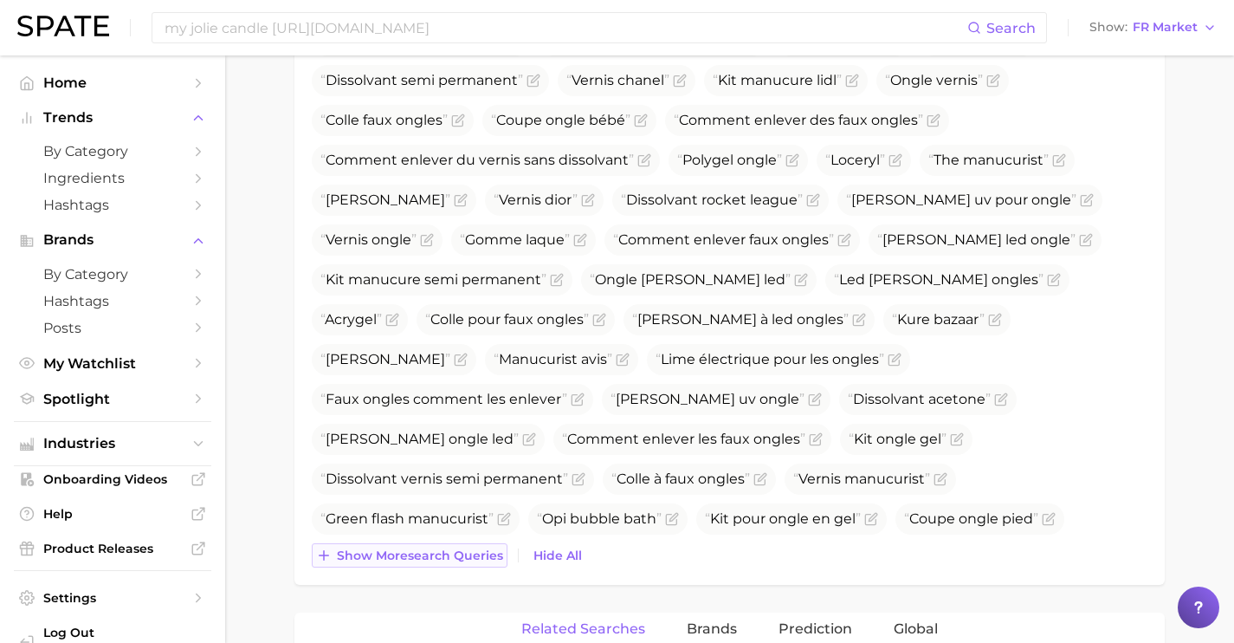
click at [479, 568] on div "Top Search Queries for nail products by Volume high to low View As Text Show Tr…" at bounding box center [729, 182] width 870 height 806
click at [477, 554] on span "Show more search queries" at bounding box center [420, 555] width 166 height 15
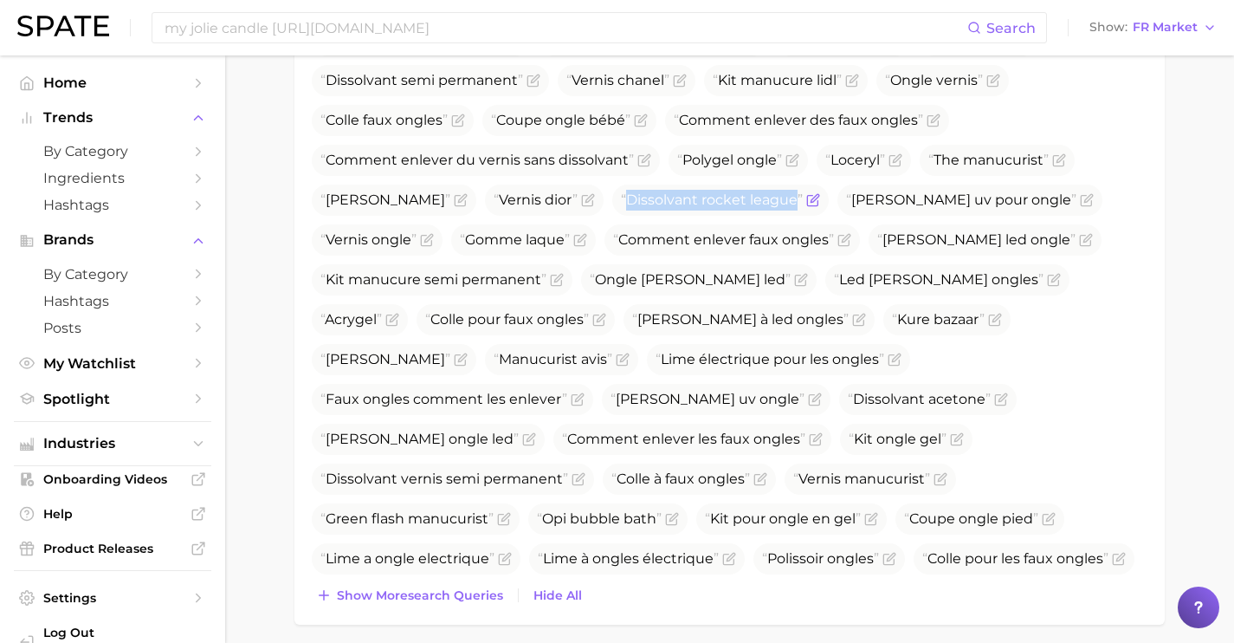
drag, startPoint x: 752, startPoint y: 160, endPoint x: 584, endPoint y: 160, distance: 168.0
click at [621, 191] on span "Dissolvant rocket league" at bounding box center [712, 199] width 182 height 16
copy span "Dissolvant rocket league"
click at [806, 193] on icon "Flag as miscategorized or irrelevant" at bounding box center [813, 200] width 14 height 14
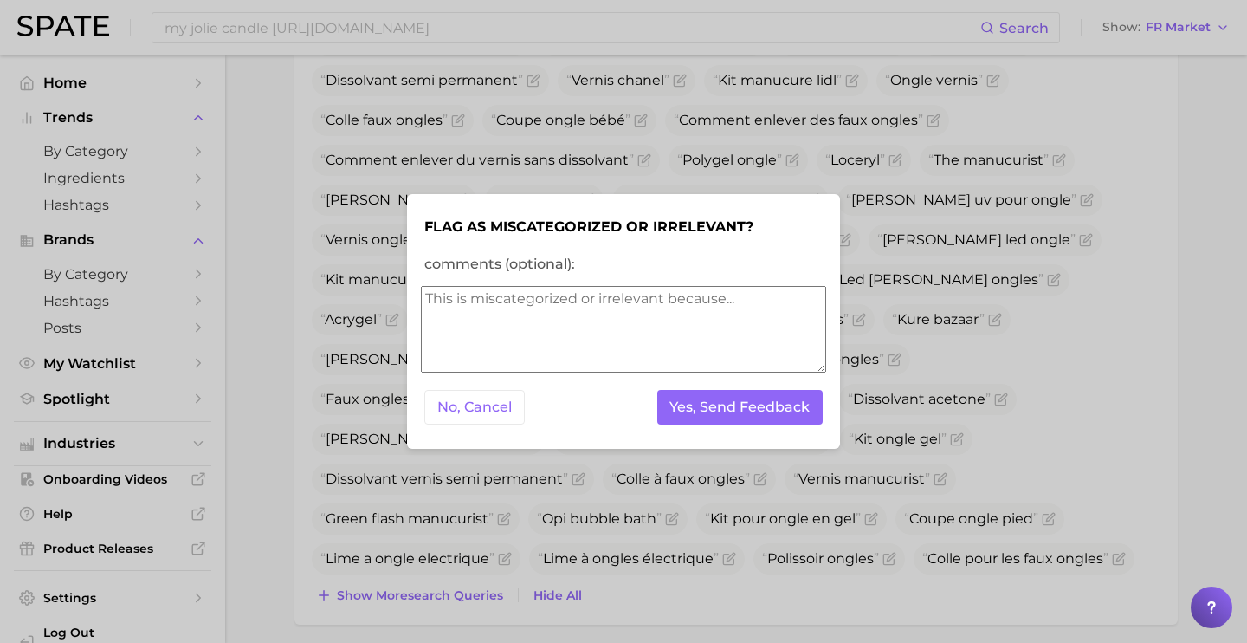
click at [751, 293] on textarea "comments (optional):" at bounding box center [623, 329] width 405 height 87
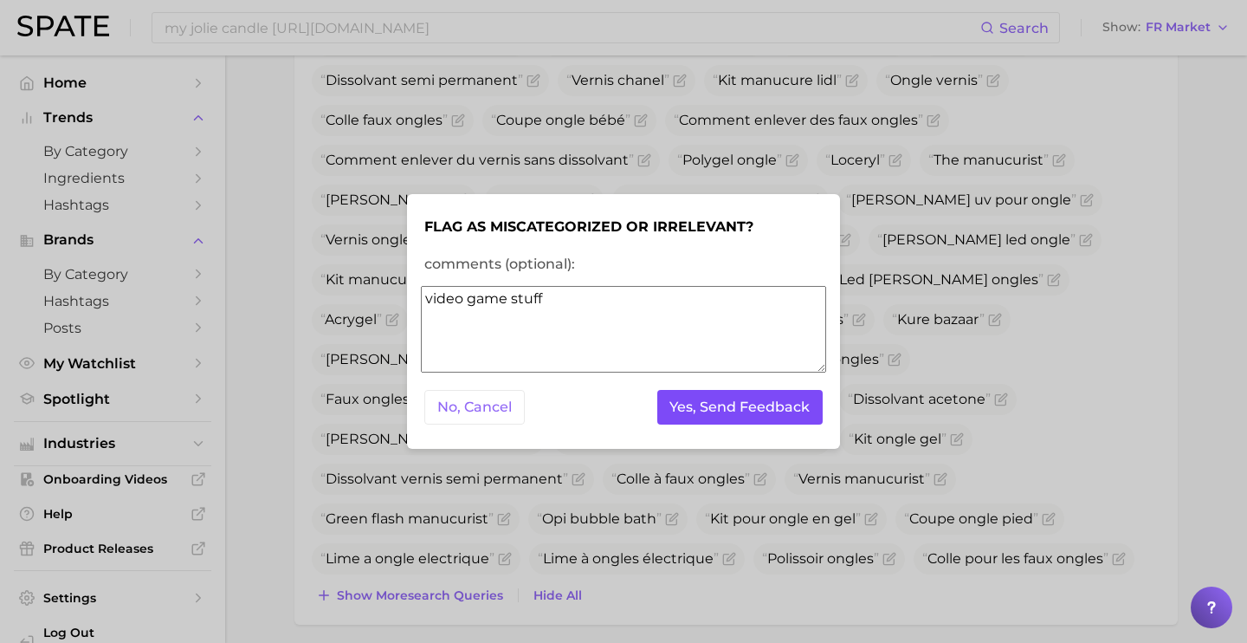
type textarea "video game stuff"
click at [789, 423] on button "Yes, Send Feedback" at bounding box center [740, 408] width 166 height 36
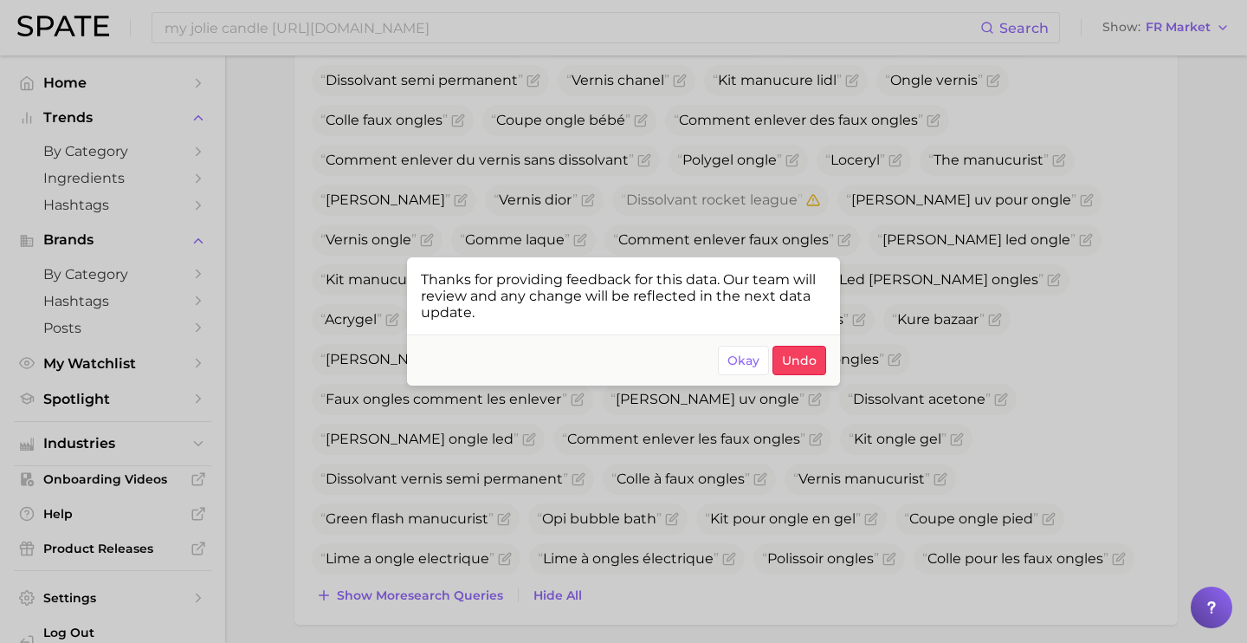
click at [935, 354] on div at bounding box center [623, 321] width 1247 height 643
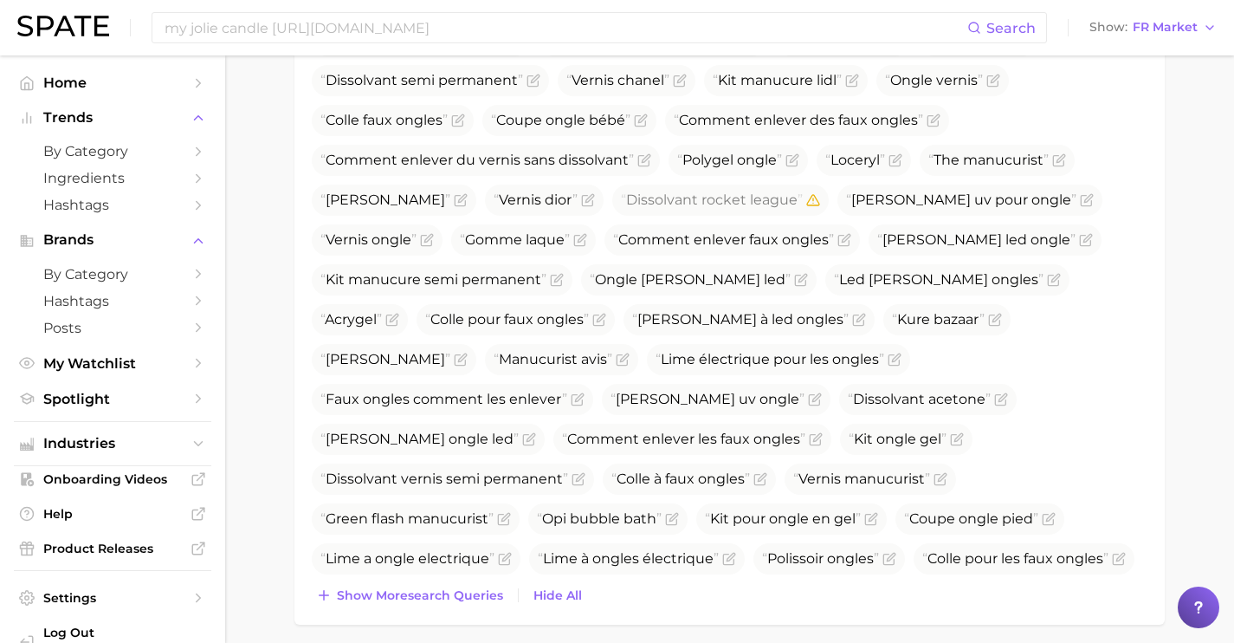
scroll to position [972, 0]
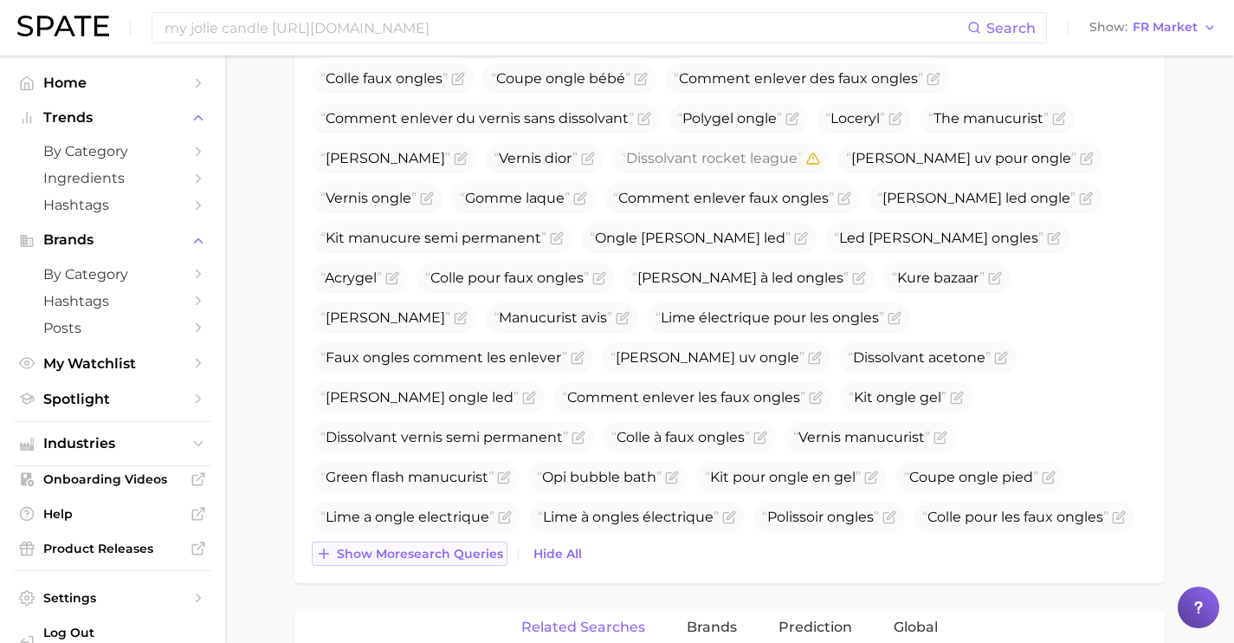
click at [451, 549] on span "Show more search queries" at bounding box center [420, 554] width 166 height 15
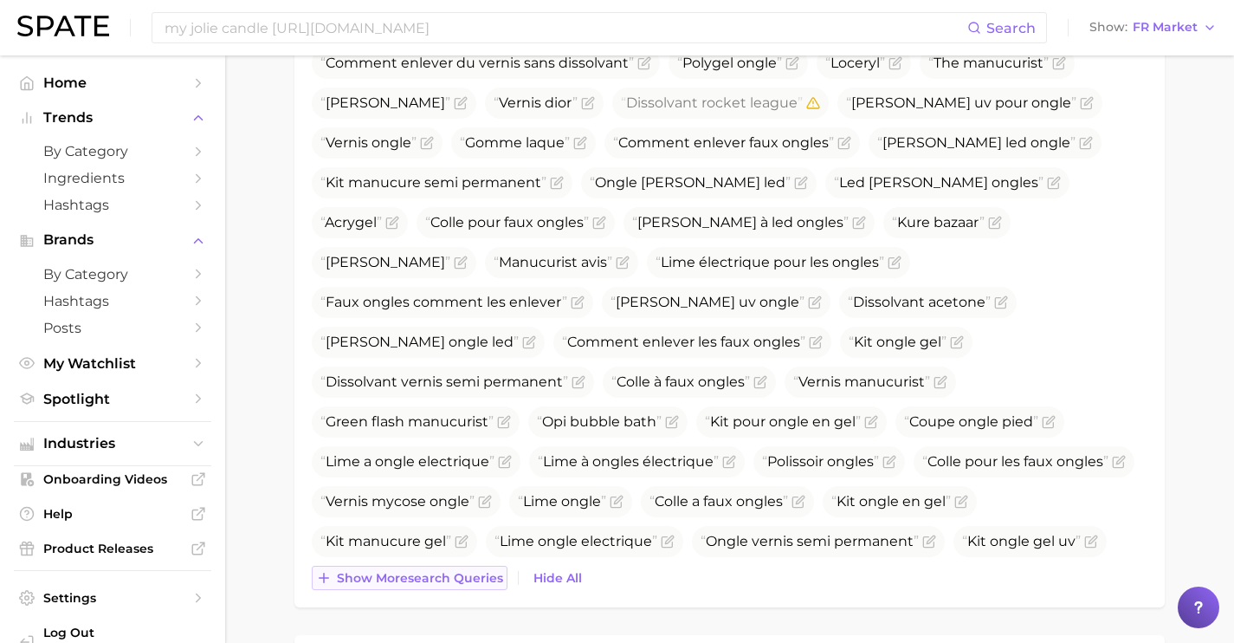
scroll to position [1029, 0]
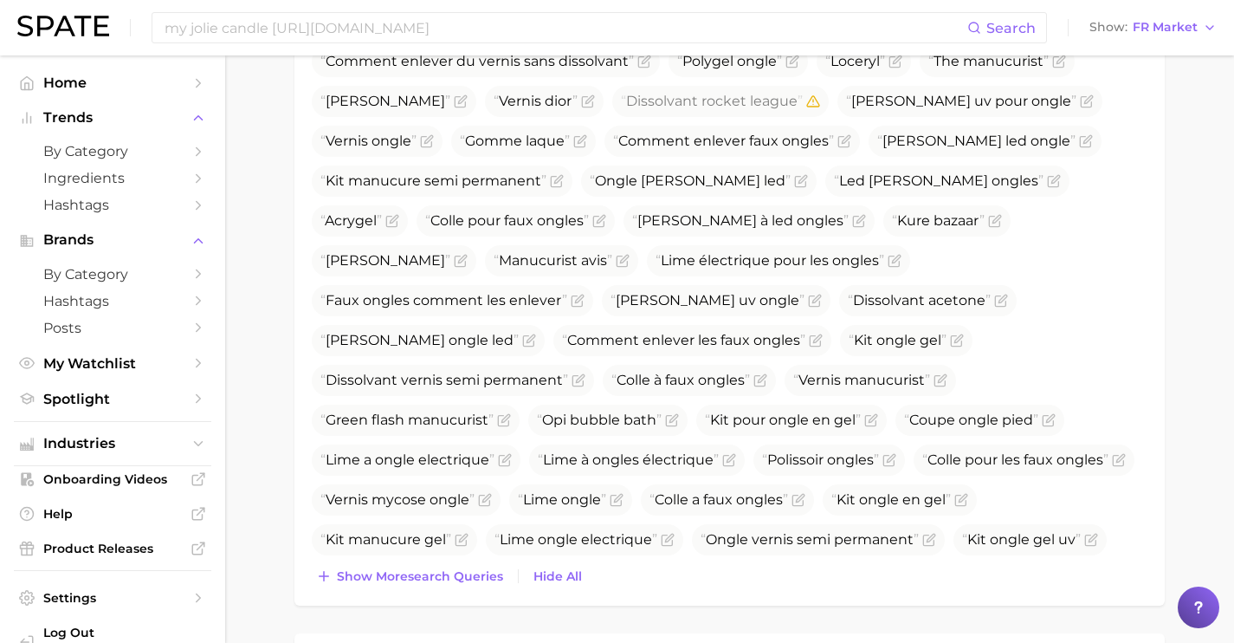
click at [444, 562] on div "Manucurist Manucurist paris Vernis a ongle Press on nail s [PERSON_NAME] uv ong…" at bounding box center [730, 157] width 836 height 861
click at [444, 572] on span "Show more search queries" at bounding box center [420, 576] width 166 height 15
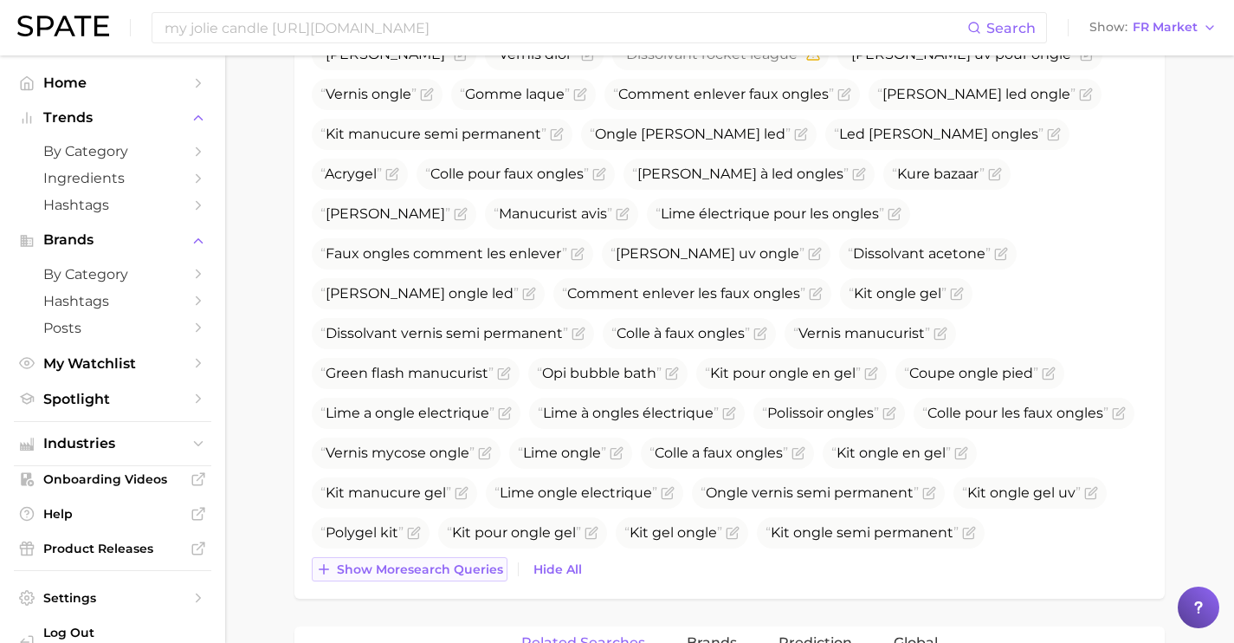
click at [444, 572] on span "Show more search queries" at bounding box center [420, 569] width 166 height 15
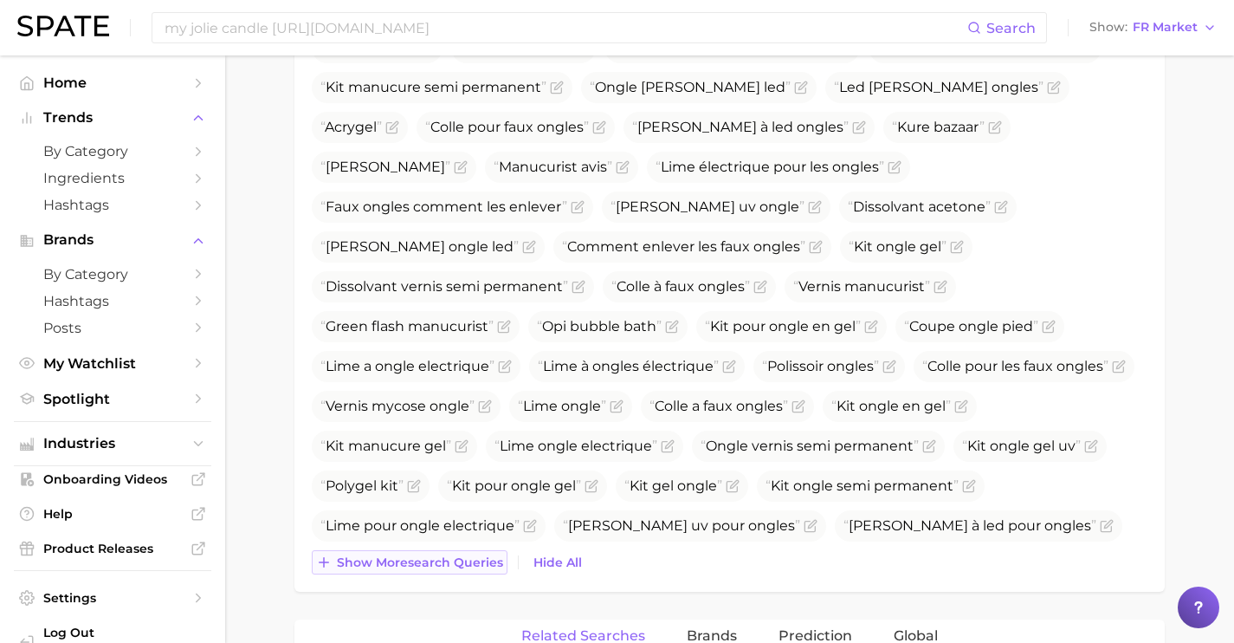
click at [444, 572] on button "Show more search queries" at bounding box center [410, 562] width 196 height 24
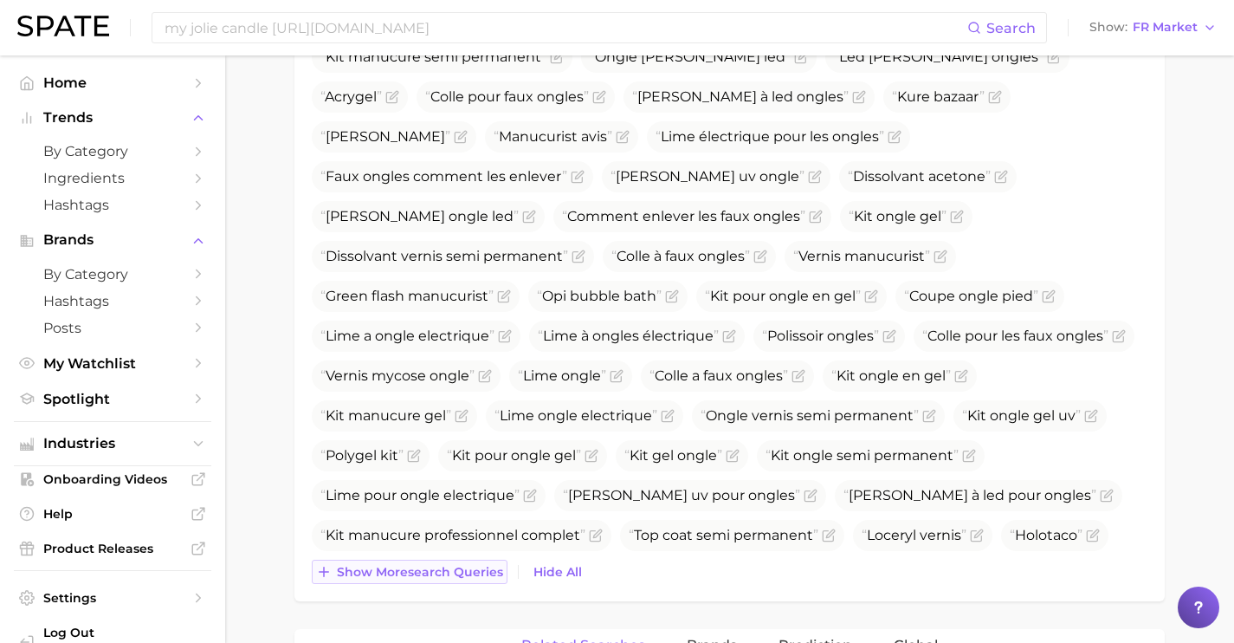
scroll to position [1170, 0]
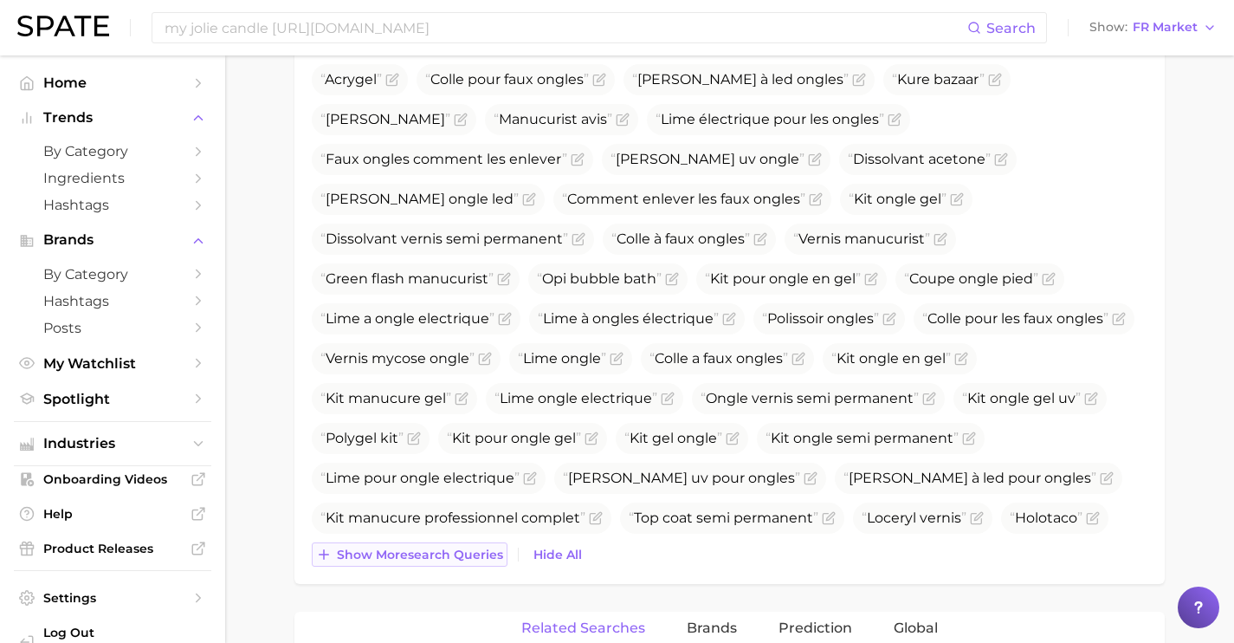
click at [444, 572] on div "Top Search Queries for nail products by Volume high to low View As Text Show Tr…" at bounding box center [729, 61] width 870 height 1045
click at [443, 558] on span "Show more search queries" at bounding box center [420, 554] width 166 height 15
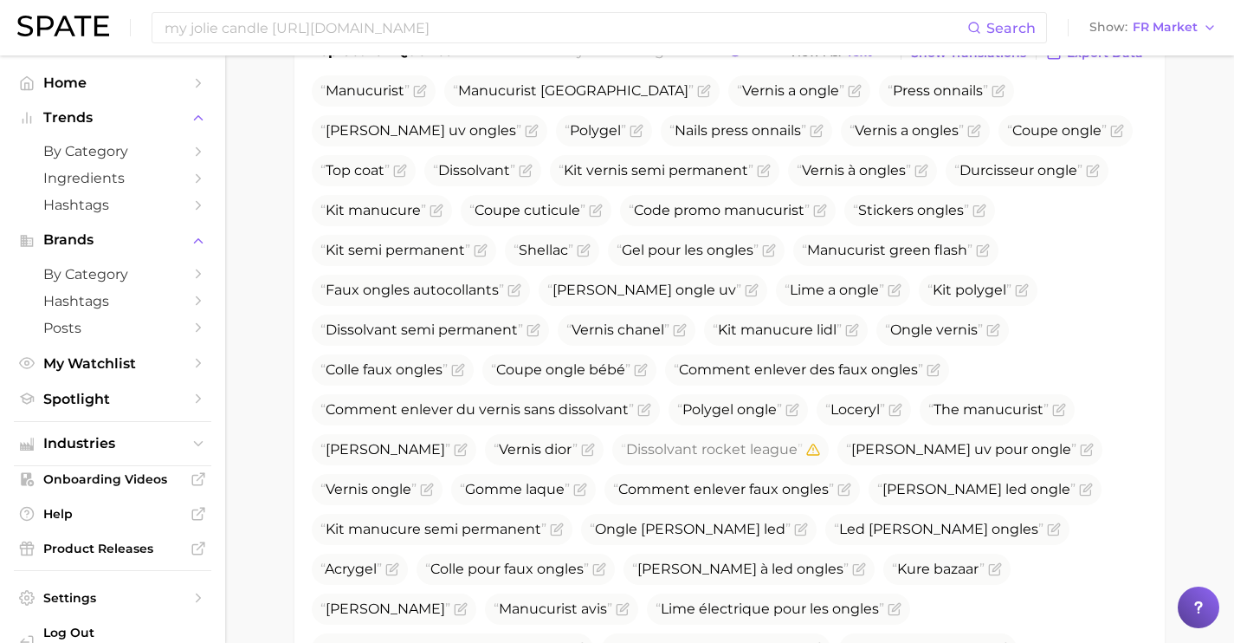
scroll to position [673, 0]
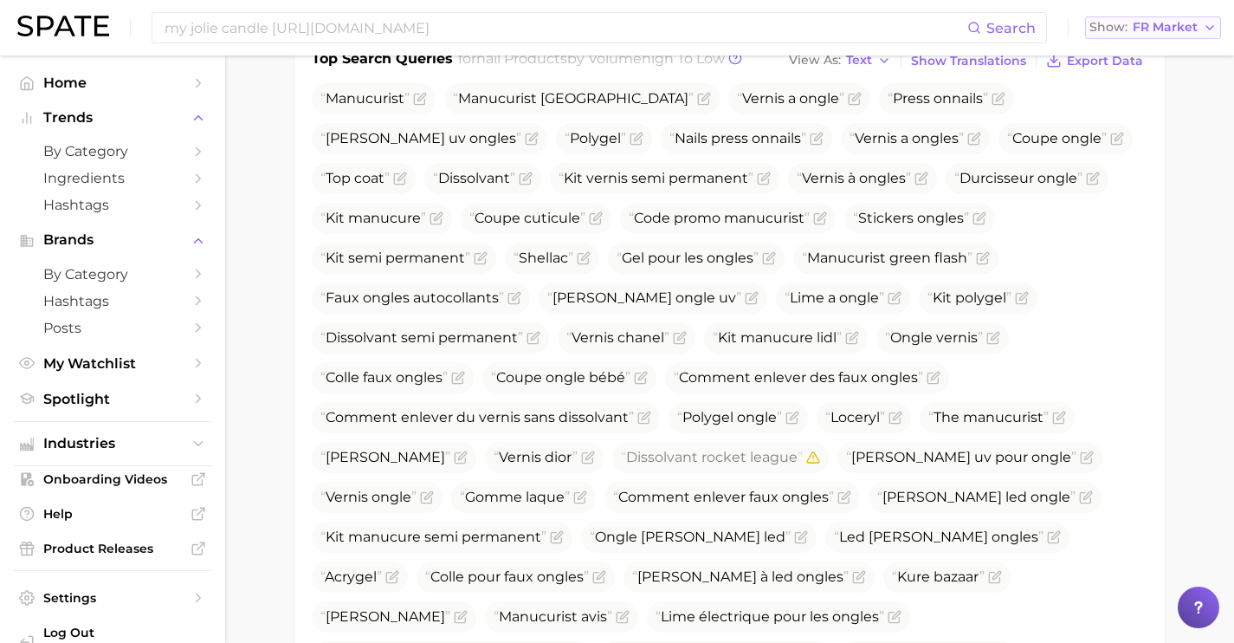
click at [1173, 28] on span "FR Market" at bounding box center [1165, 28] width 65 height 10
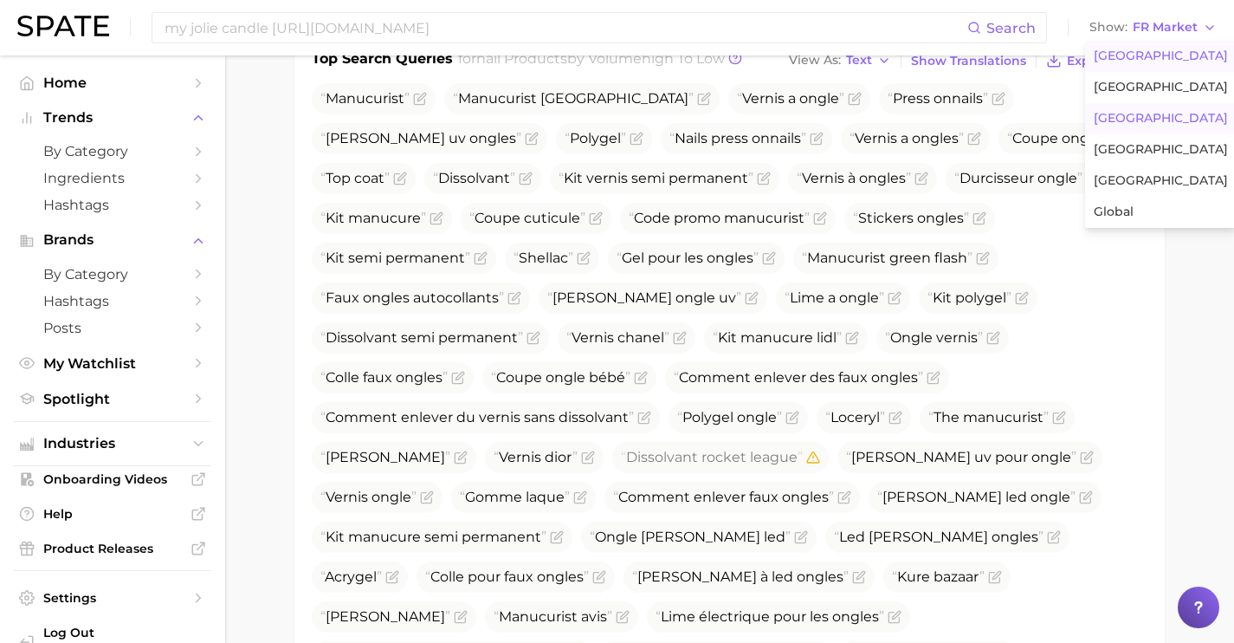
click at [1151, 51] on span "[GEOGRAPHIC_DATA]" at bounding box center [1161, 56] width 134 height 15
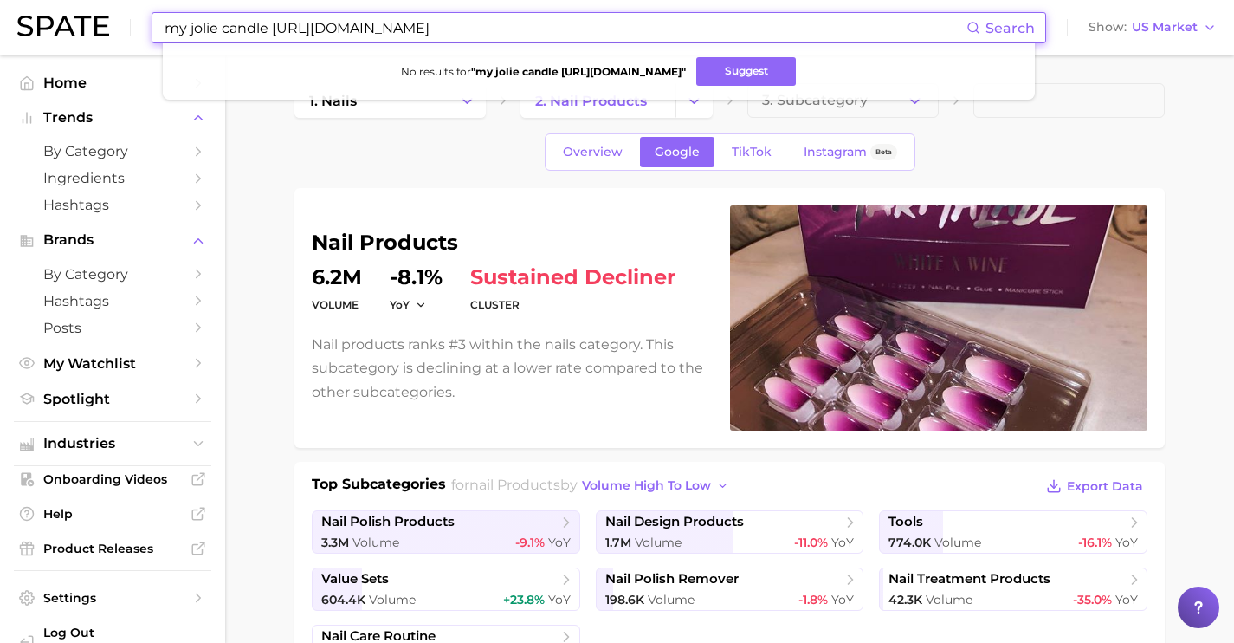
drag, startPoint x: 500, startPoint y: 22, endPoint x: 0, endPoint y: 10, distance: 499.9
click at [0, 15] on header "my jolie candle [URL][DOMAIN_NAME] Search No results for " my jolie candle [URL…" at bounding box center [617, 27] width 1234 height 55
click at [190, 25] on input "anitfungal nail polish" at bounding box center [565, 27] width 804 height 29
type input "antifungal nail polish"
click at [665, 69] on button "Suggest" at bounding box center [700, 71] width 100 height 29
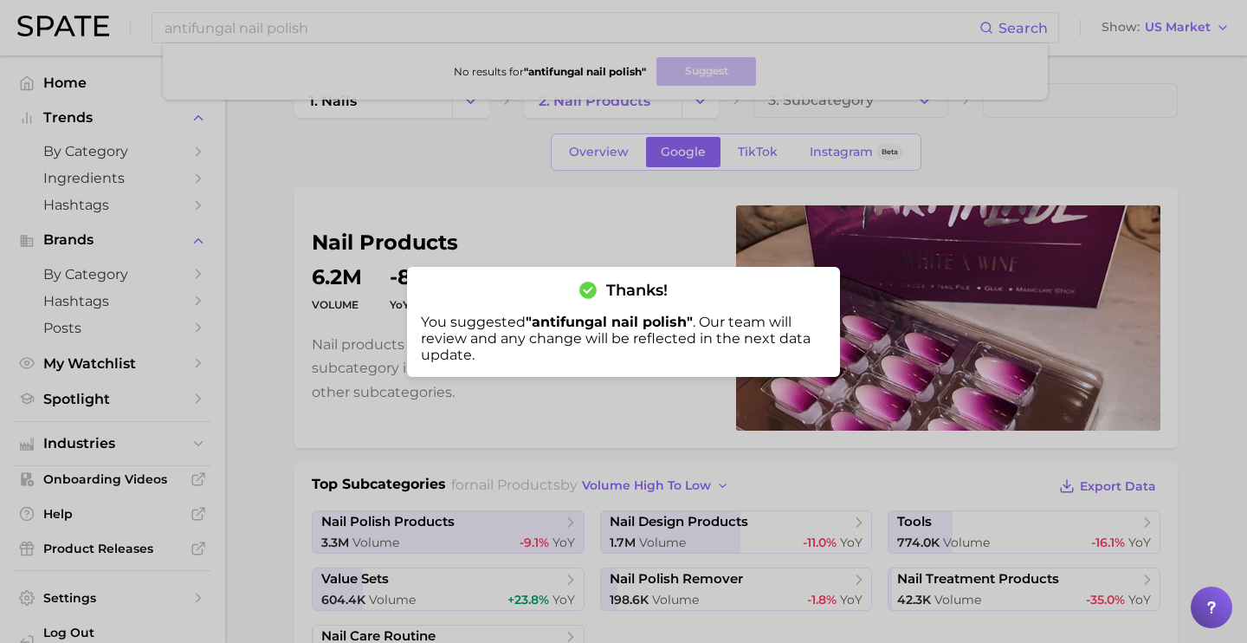
click at [1214, 29] on div at bounding box center [623, 321] width 1247 height 643
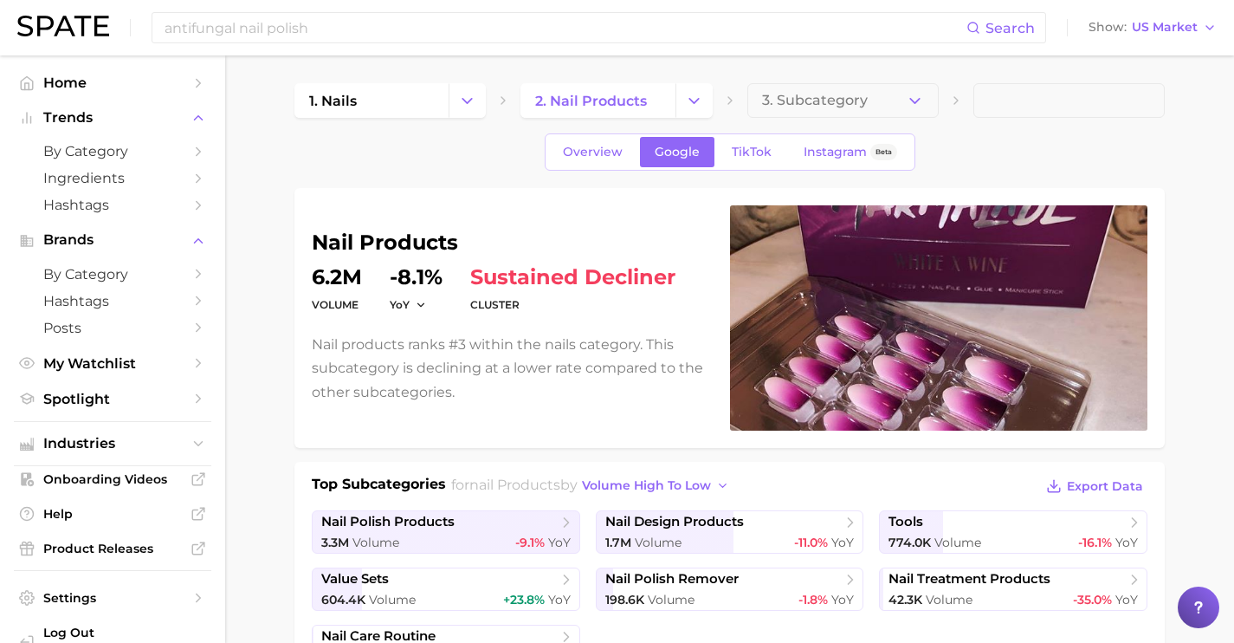
click at [1214, 29] on icon "button" at bounding box center [1210, 28] width 14 height 14
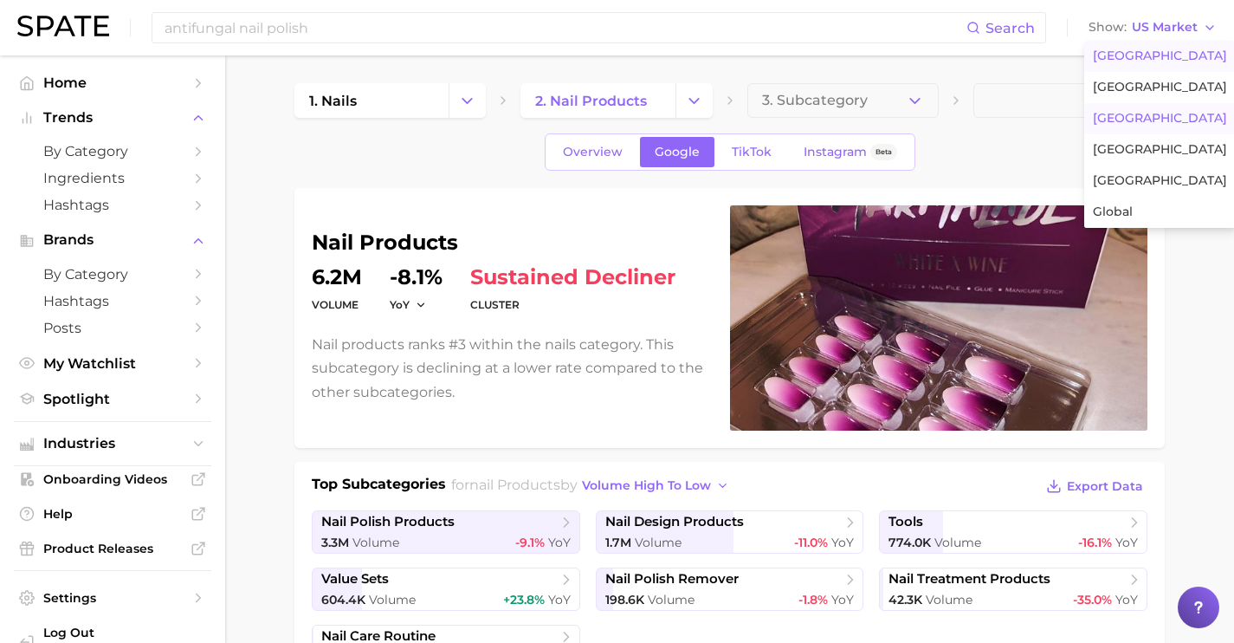
click at [1164, 122] on button "[GEOGRAPHIC_DATA]" at bounding box center [1160, 118] width 152 height 31
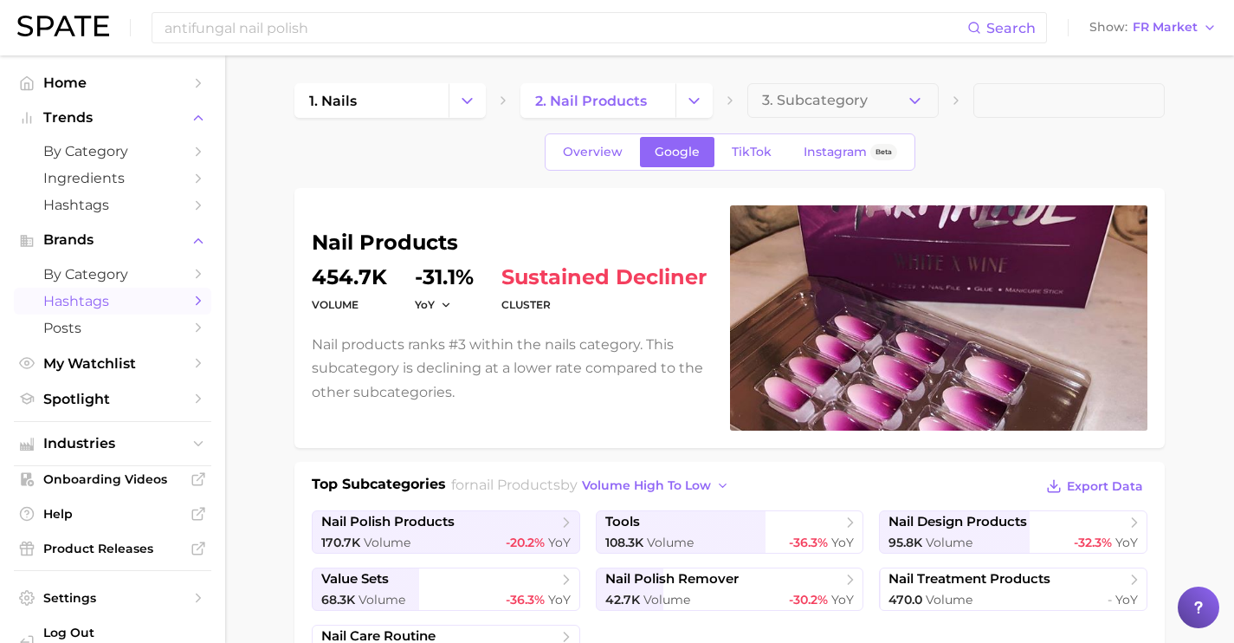
click at [125, 301] on span "Hashtags" at bounding box center [112, 301] width 139 height 16
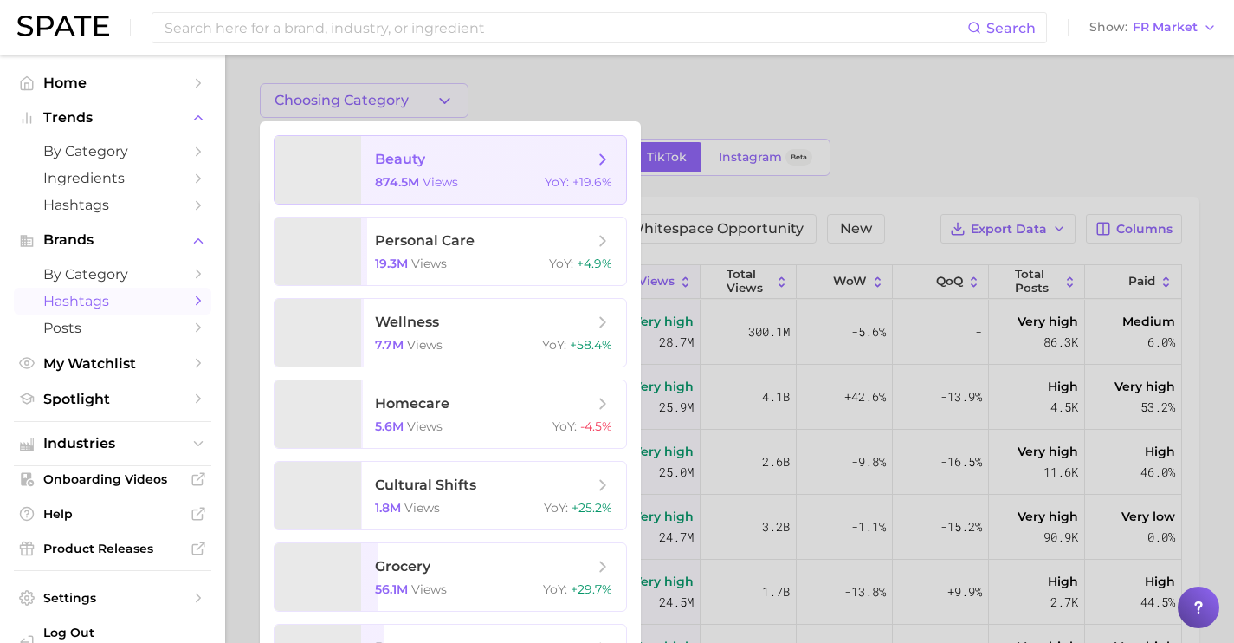
click at [469, 168] on span "beauty" at bounding box center [484, 159] width 218 height 19
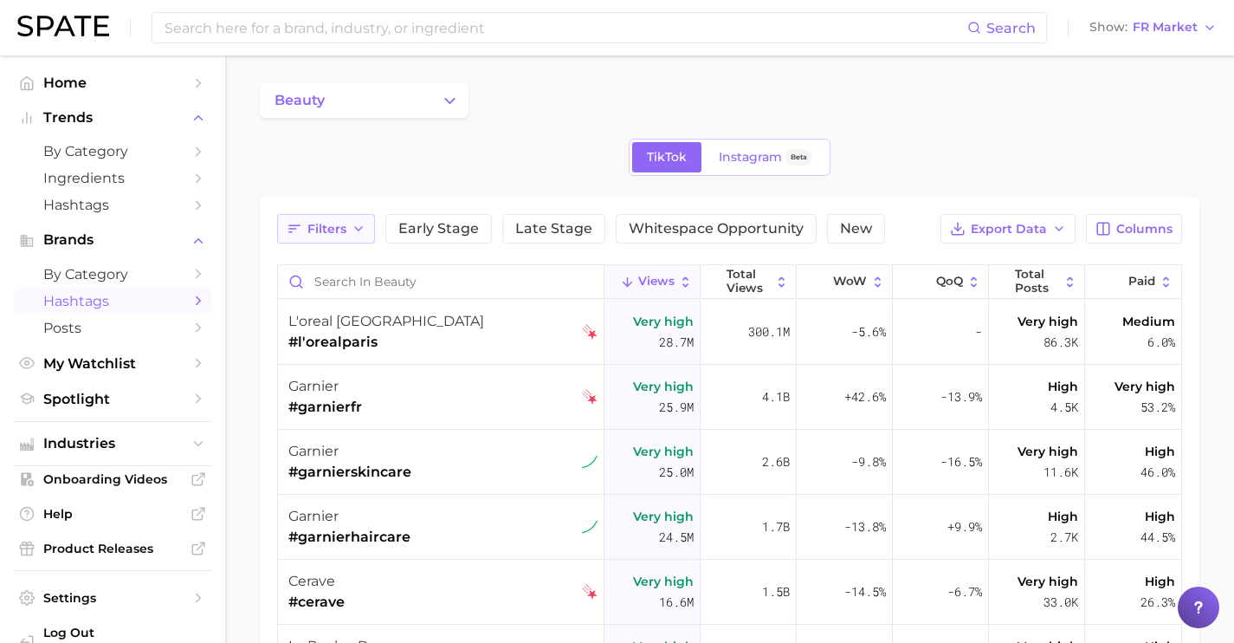
click at [368, 239] on button "Filters" at bounding box center [326, 228] width 98 height 29
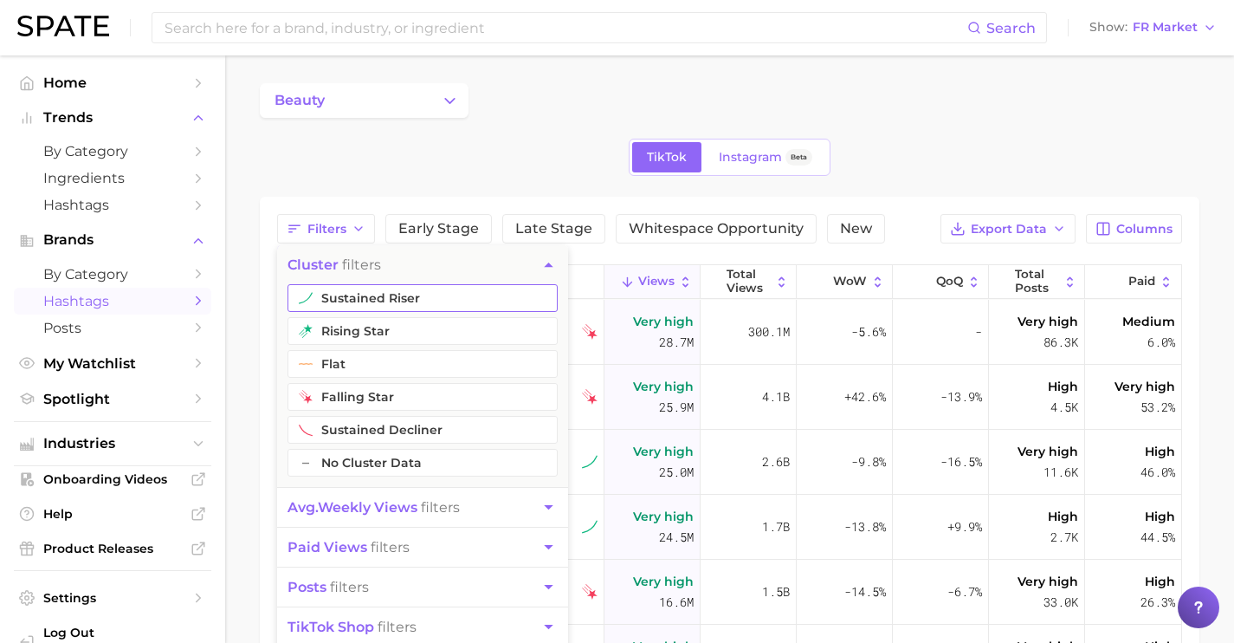
click at [378, 333] on button "rising star" at bounding box center [423, 331] width 270 height 28
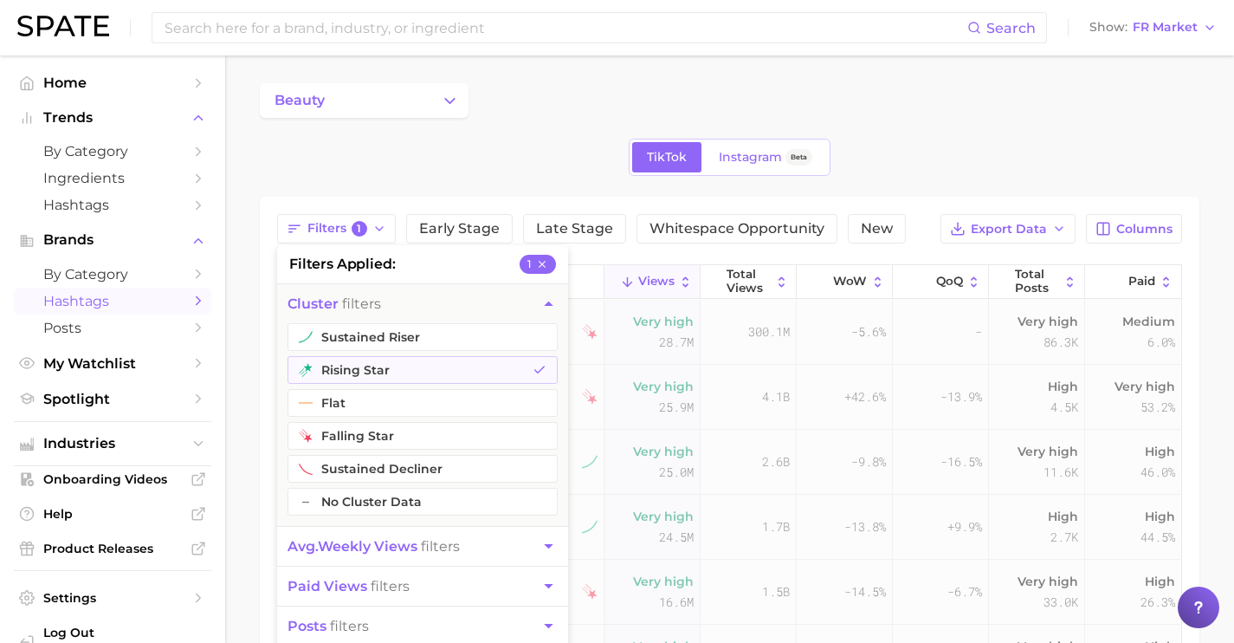
click at [490, 173] on div "TikTok Instagram Beta" at bounding box center [730, 157] width 940 height 37
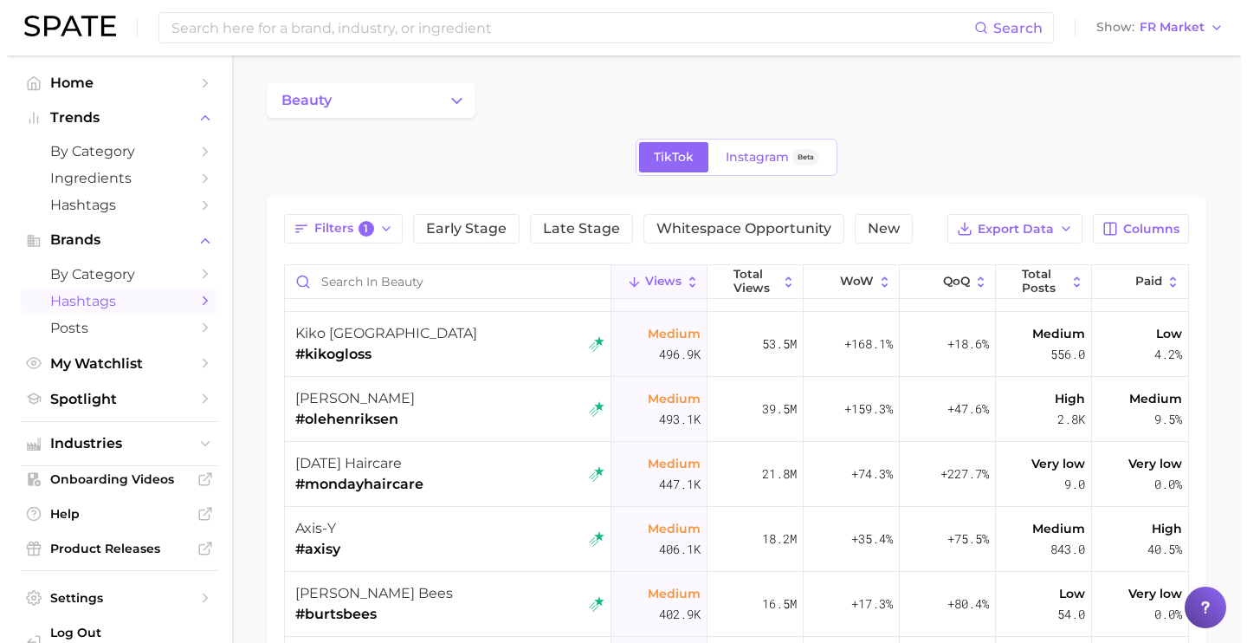
scroll to position [1567, 0]
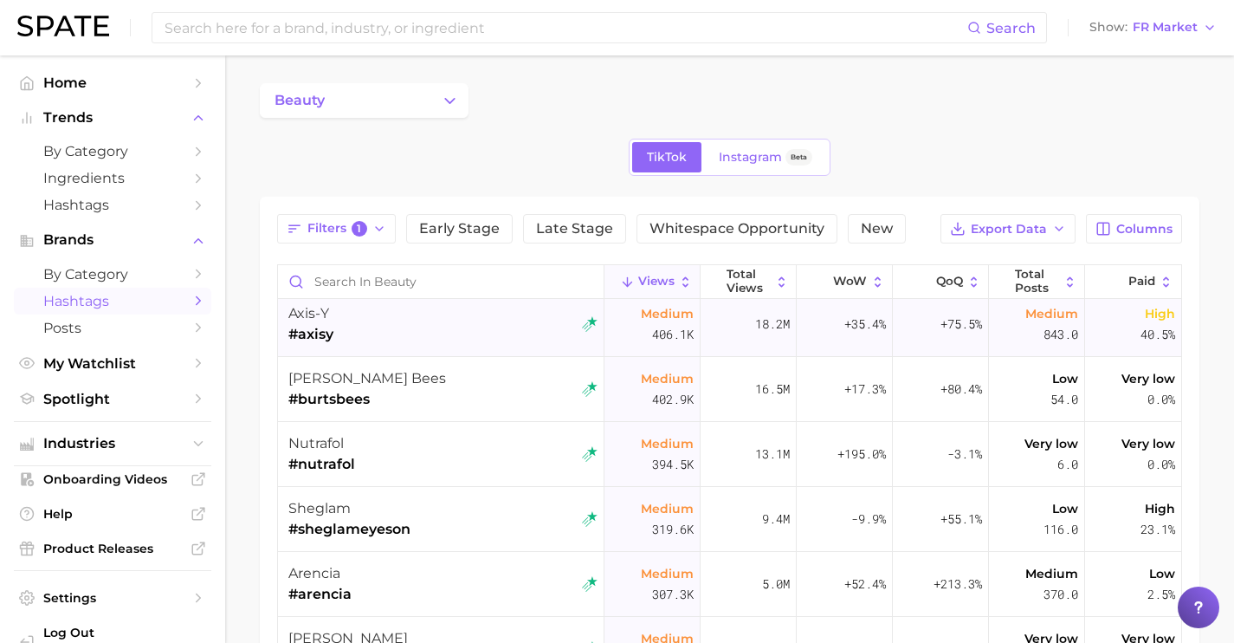
click at [456, 333] on div "axis-y #axisy" at bounding box center [442, 324] width 309 height 65
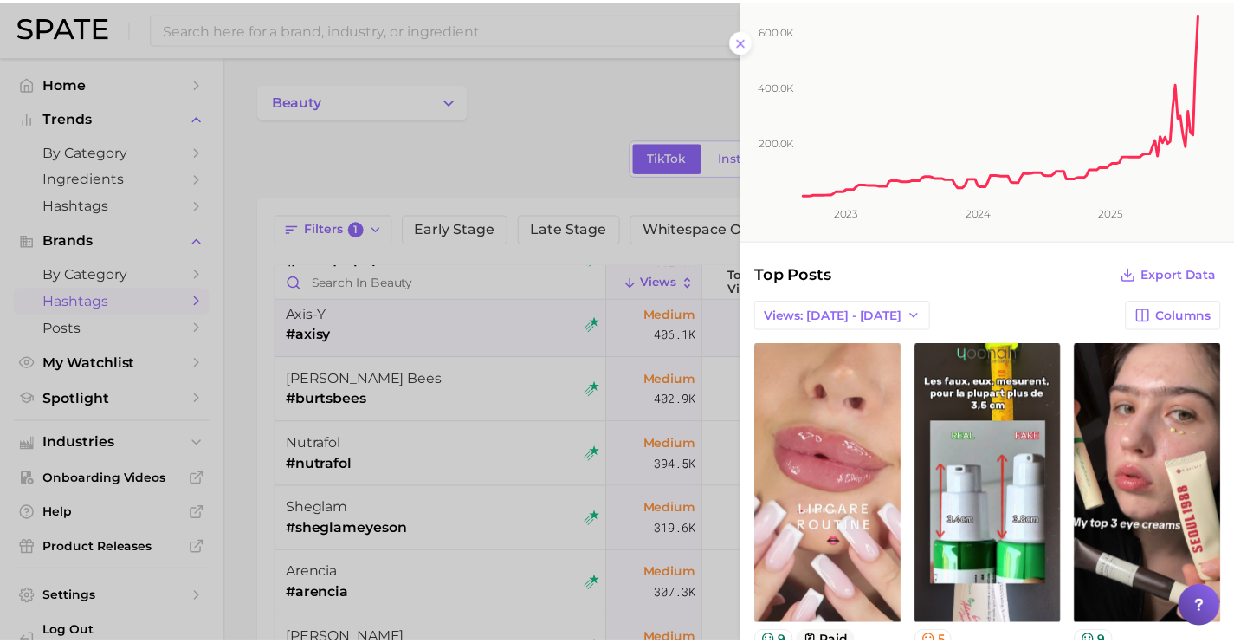
scroll to position [190, 0]
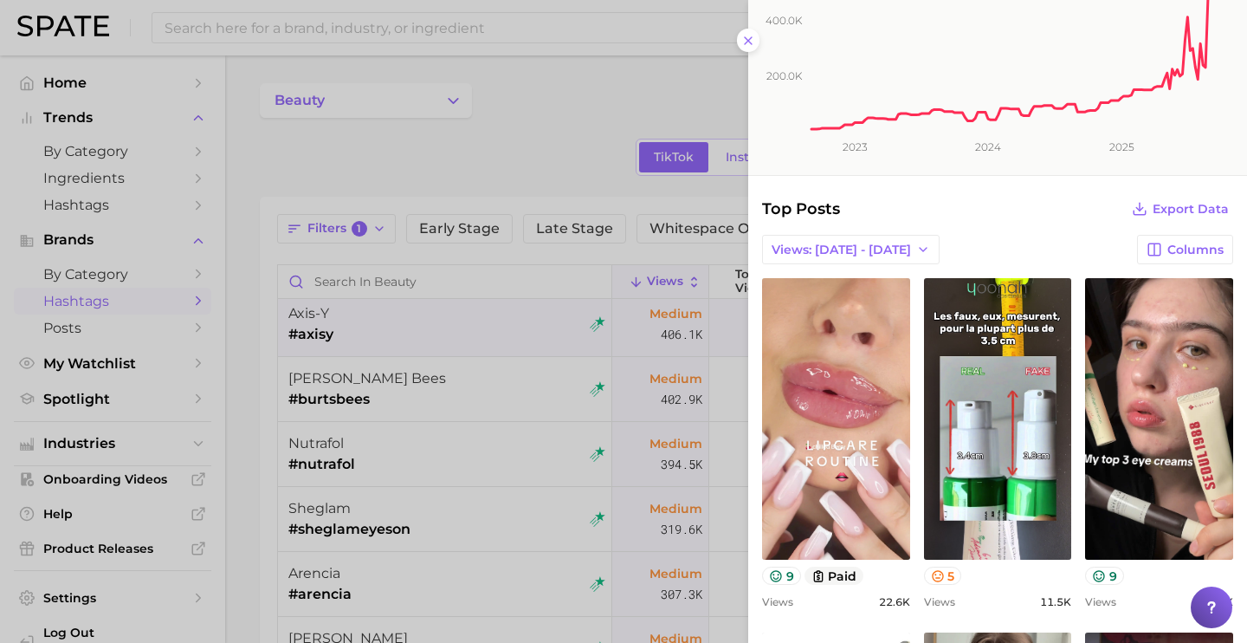
click at [592, 348] on div at bounding box center [623, 321] width 1247 height 643
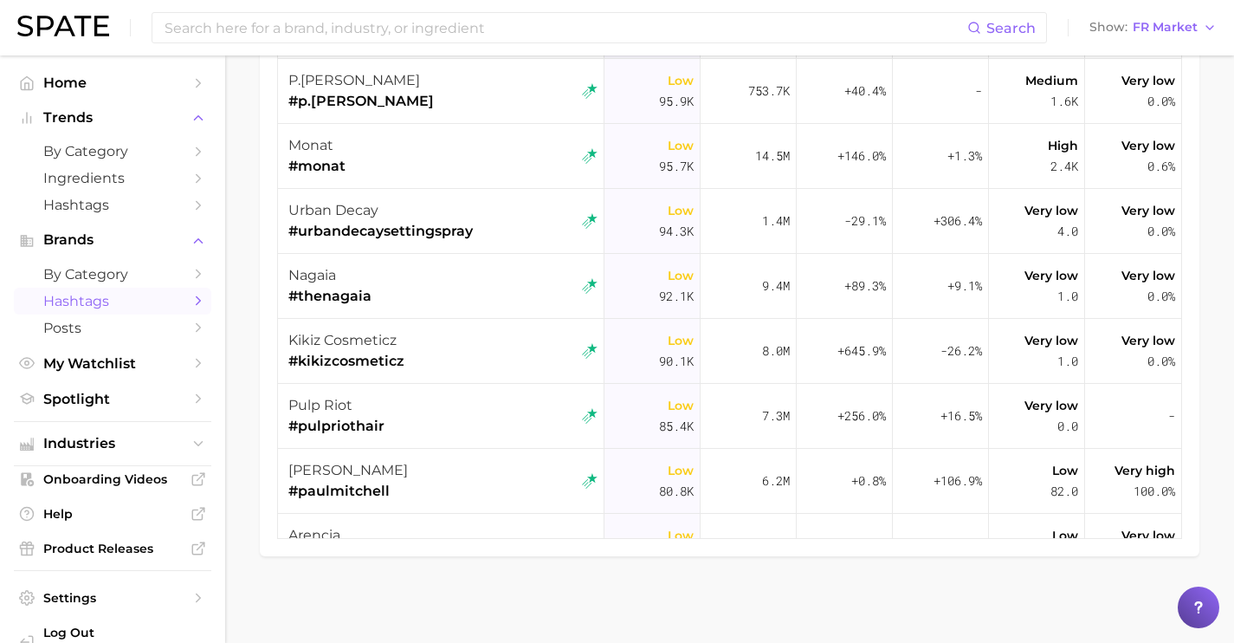
scroll to position [3303, 0]
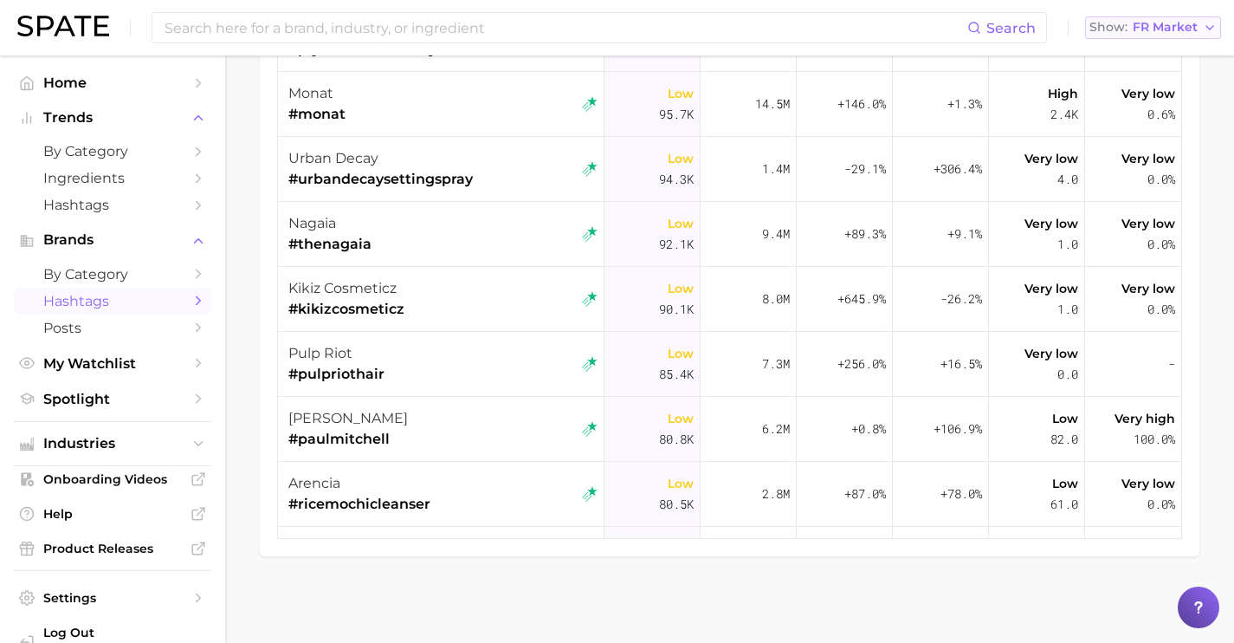
click at [1127, 36] on button "Show FR Market" at bounding box center [1153, 27] width 136 height 23
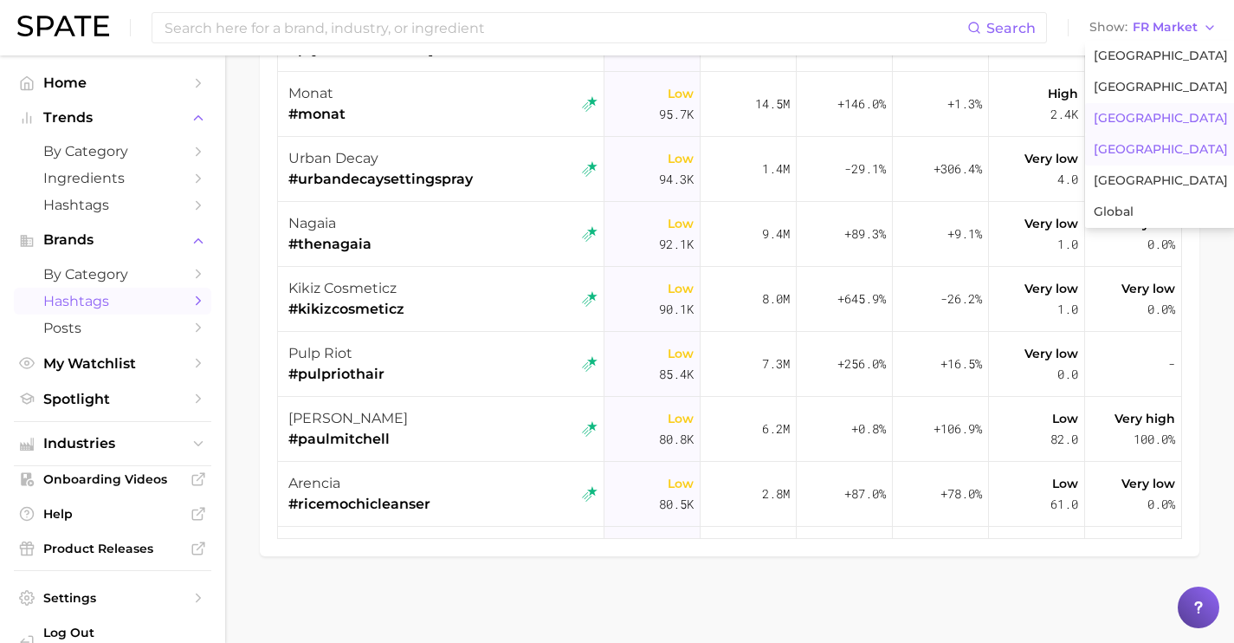
click at [1123, 151] on span "[GEOGRAPHIC_DATA]" at bounding box center [1161, 149] width 134 height 15
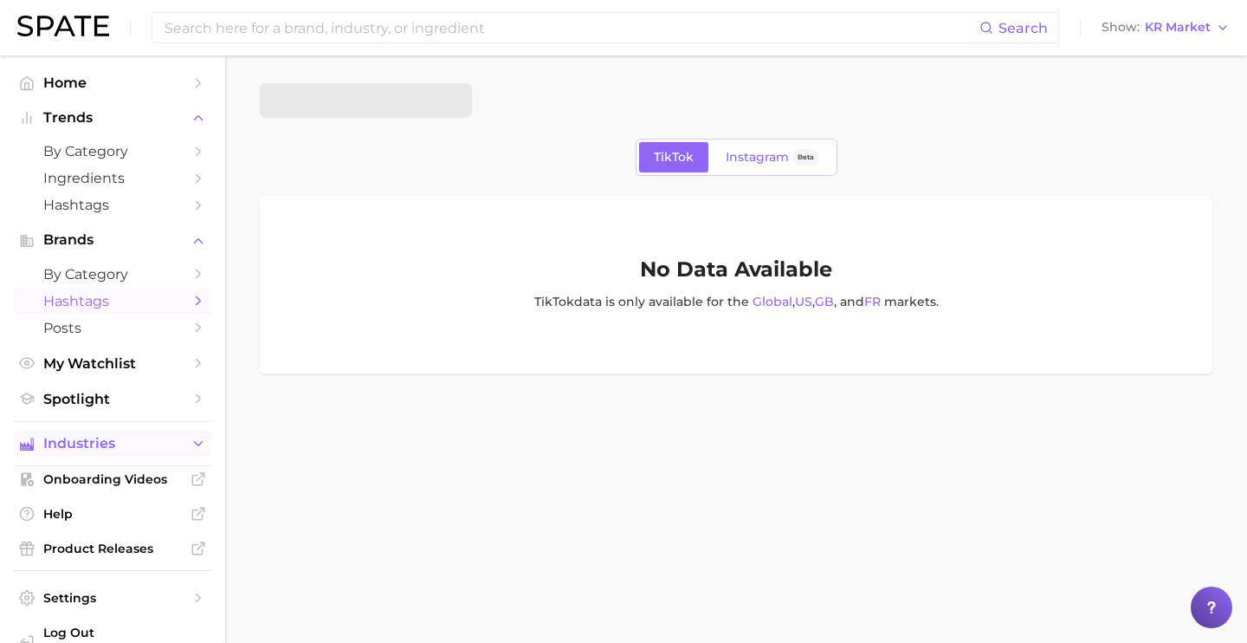
click at [150, 443] on span "Industries" at bounding box center [112, 444] width 139 height 16
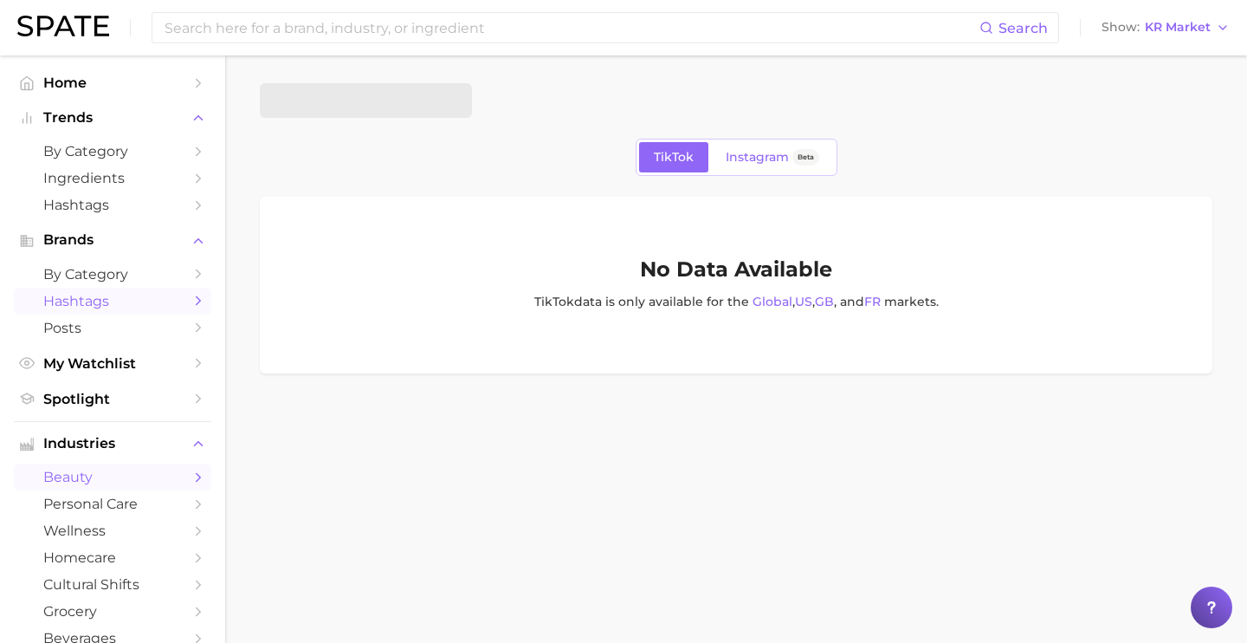
click at [159, 485] on span "beauty" at bounding box center [112, 477] width 139 height 16
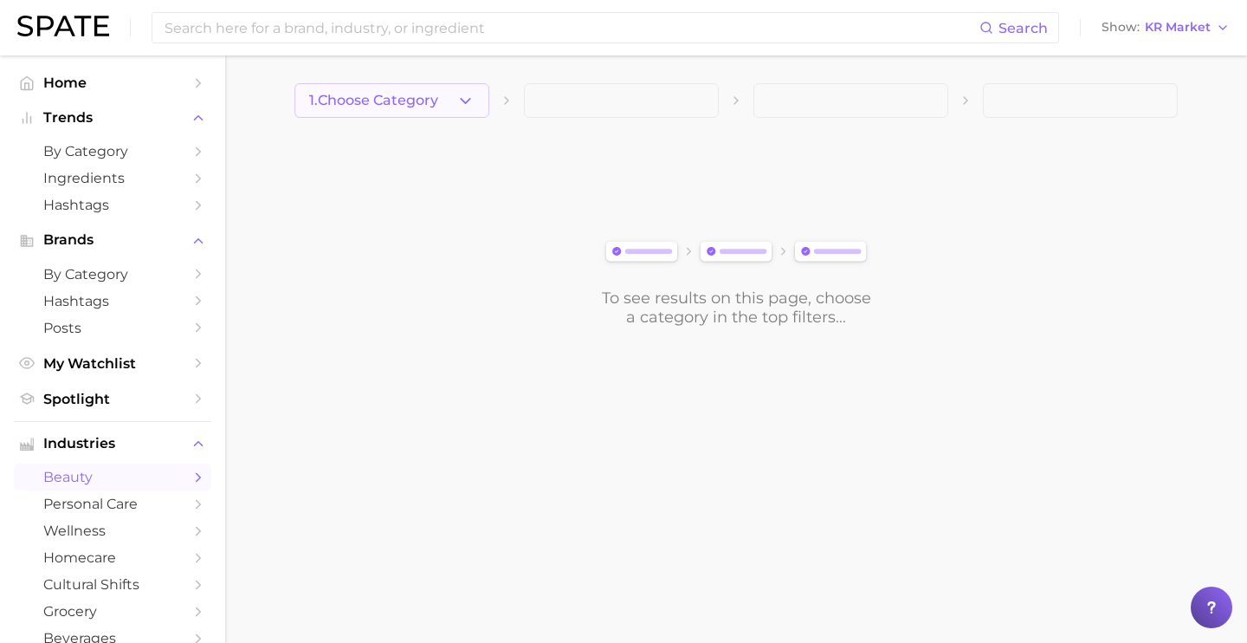
click at [463, 115] on button "1. Choose Category" at bounding box center [391, 100] width 195 height 35
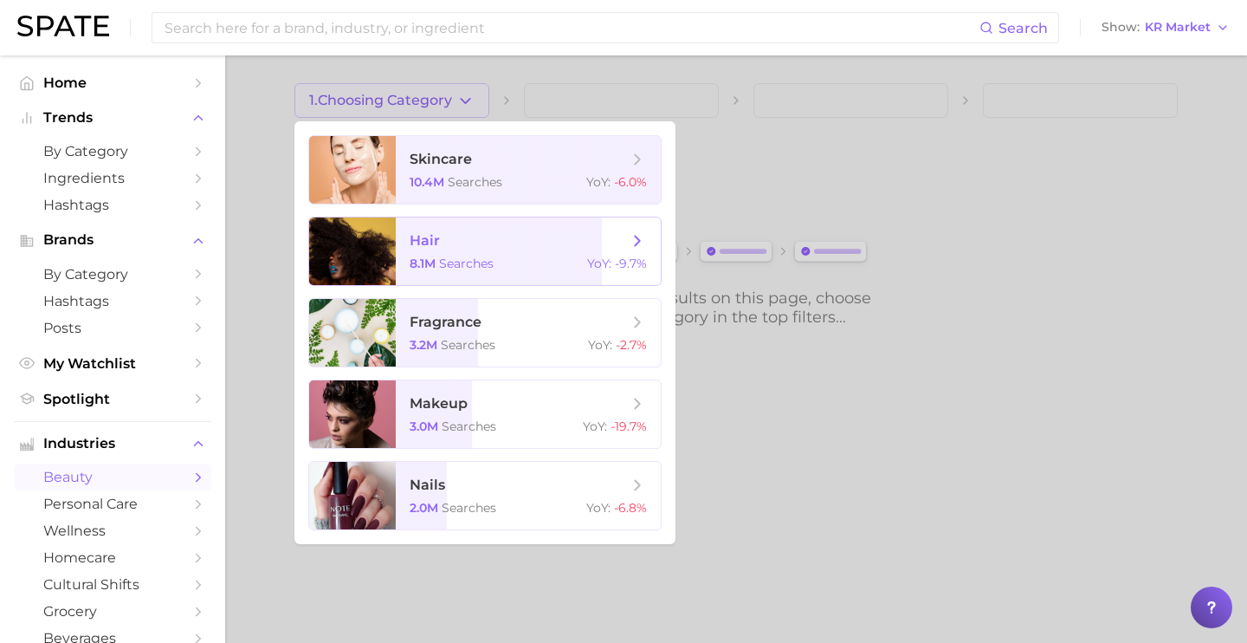
click at [503, 262] on div "8.1m searches YoY : -9.7%" at bounding box center [528, 264] width 237 height 16
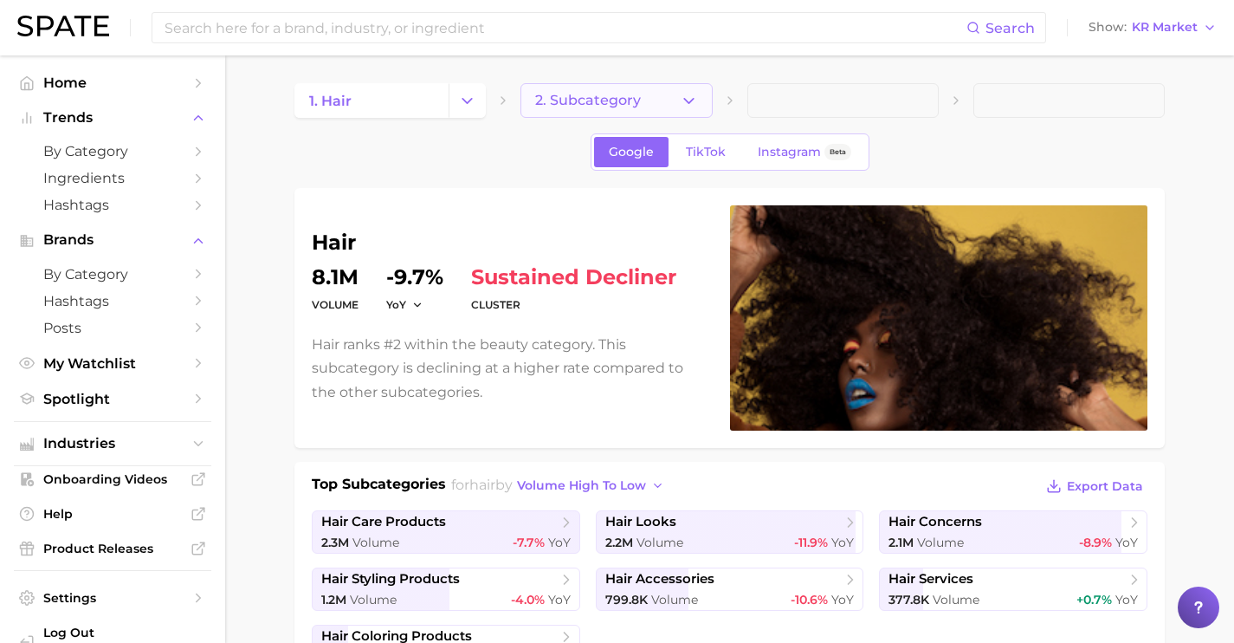
click at [644, 102] on button "2. Subcategory" at bounding box center [616, 100] width 191 height 35
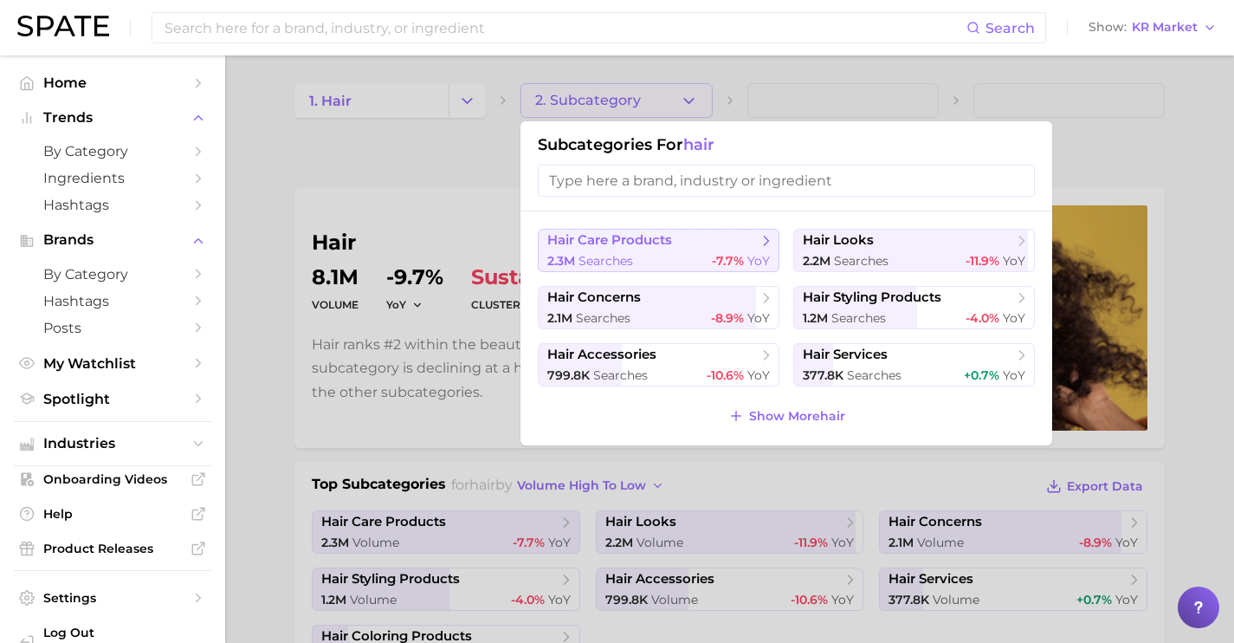
click at [734, 253] on span "-7.7% YoY" at bounding box center [741, 261] width 58 height 16
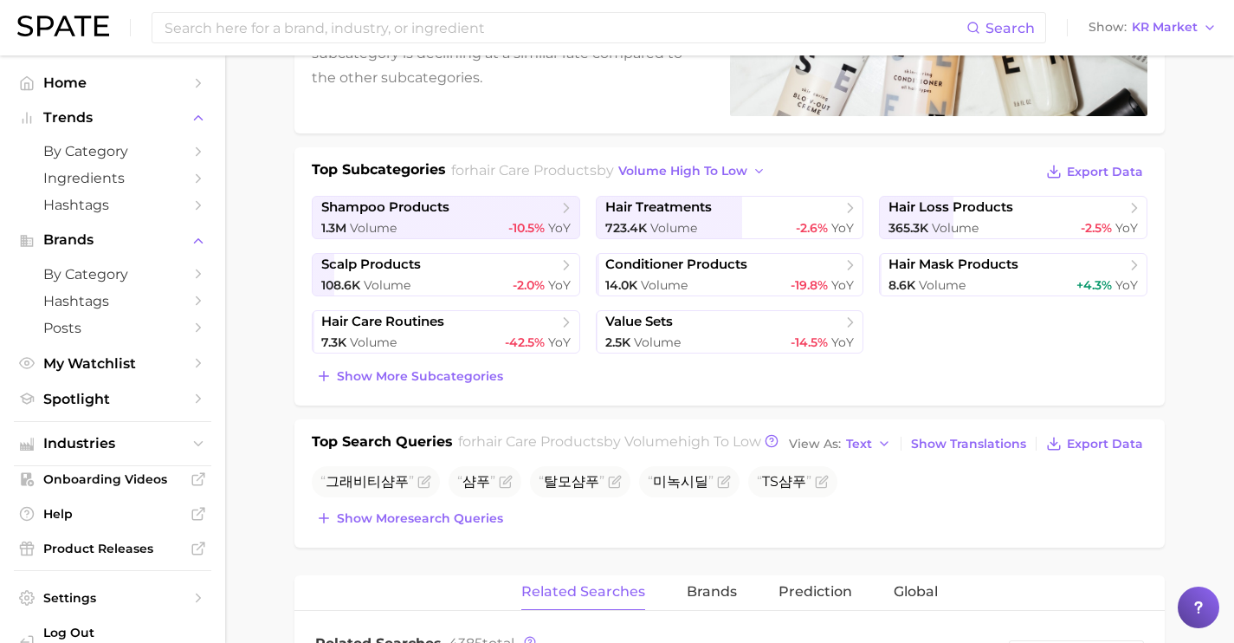
scroll to position [450, 0]
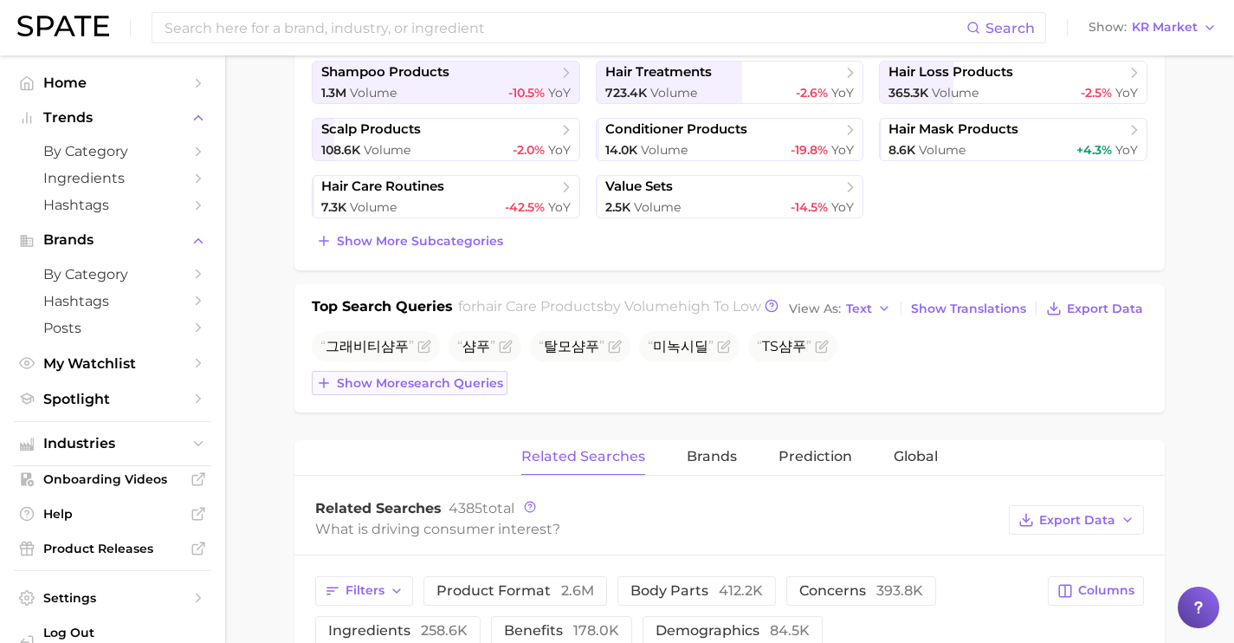
click at [478, 391] on span "Show more search queries" at bounding box center [420, 383] width 166 height 15
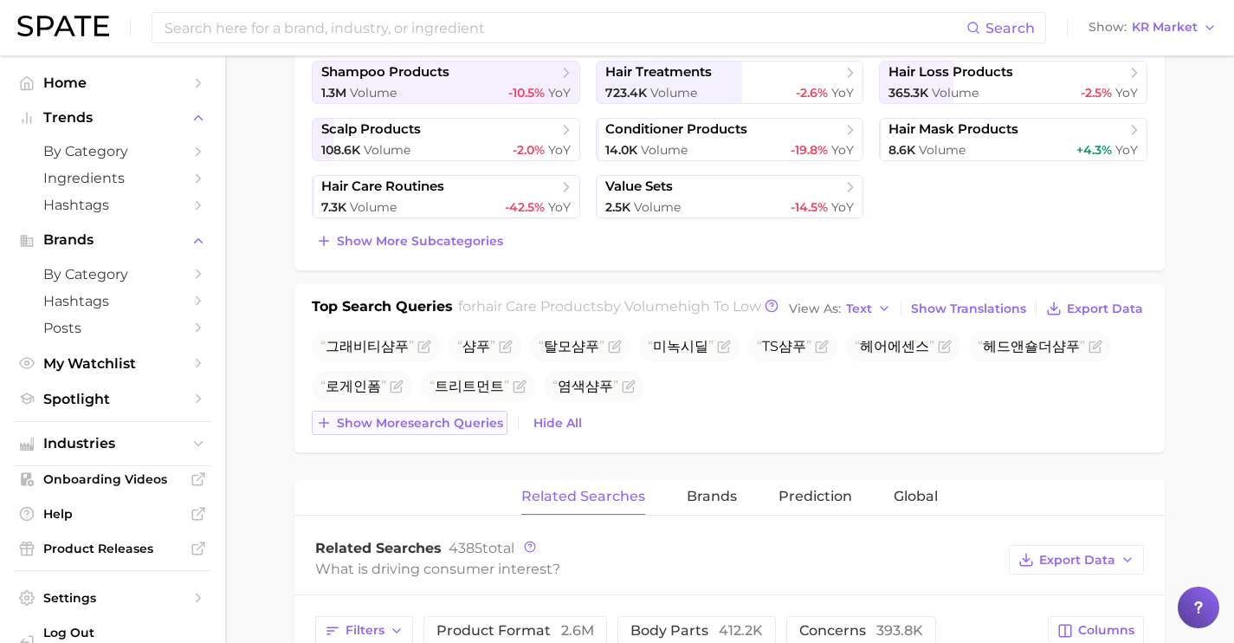
click at [492, 430] on span "Show more search queries" at bounding box center [420, 423] width 166 height 15
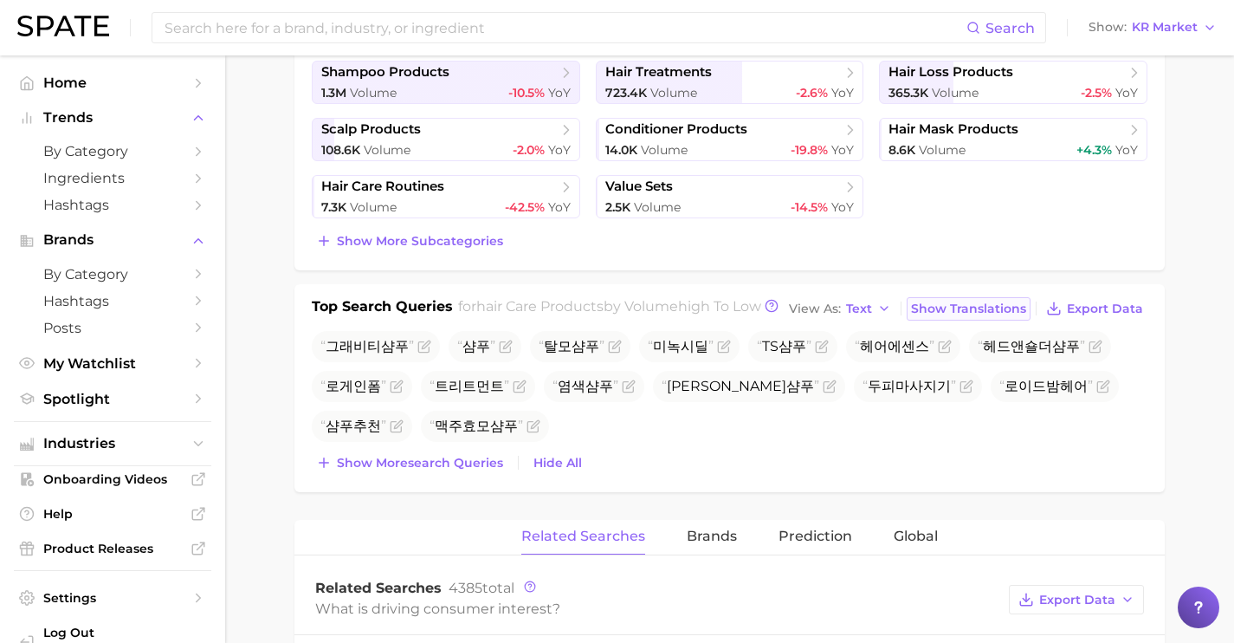
click at [978, 316] on span "Show Translations" at bounding box center [968, 308] width 115 height 15
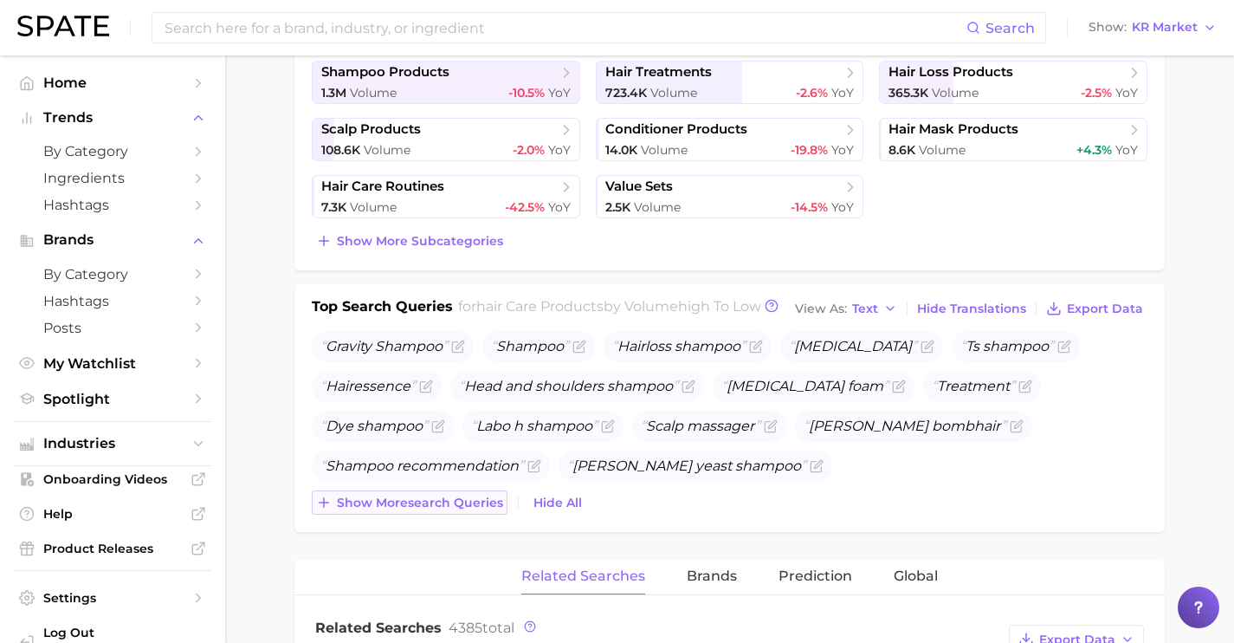
click at [450, 502] on span "Show more search queries" at bounding box center [420, 502] width 166 height 15
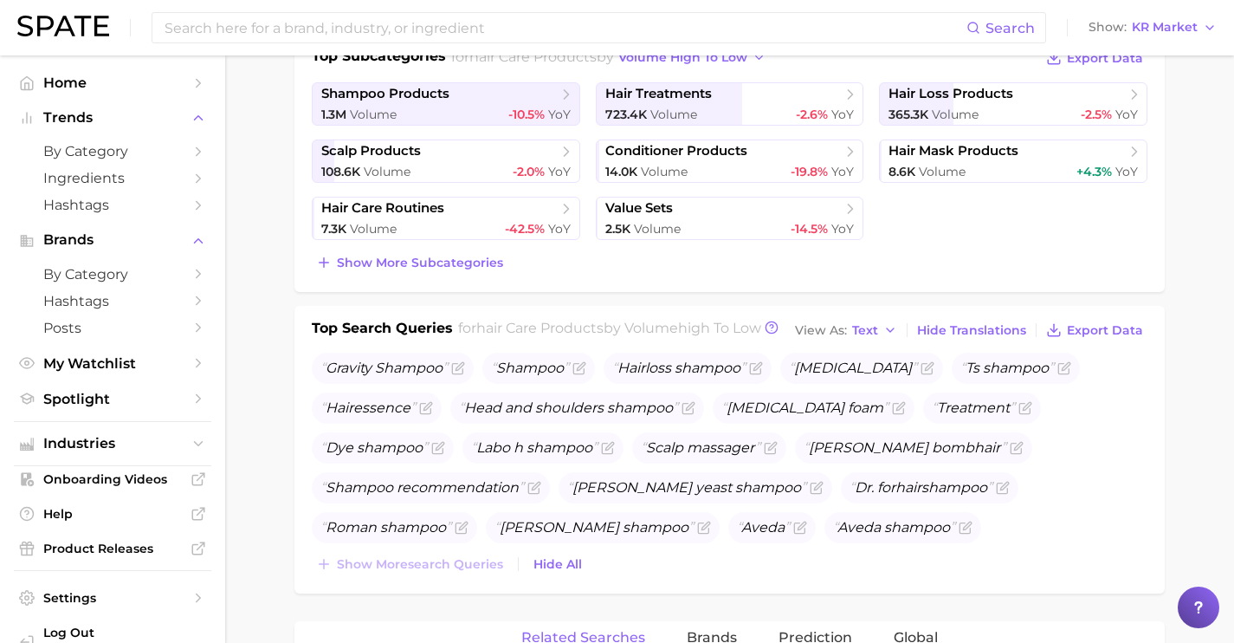
scroll to position [0, 0]
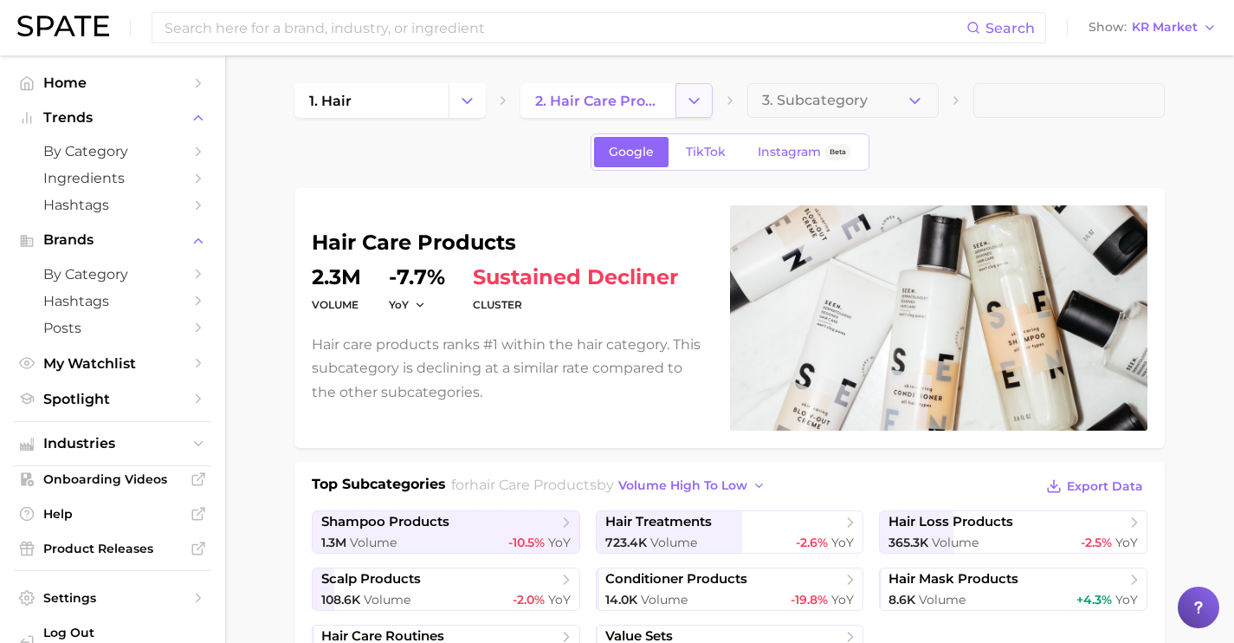
click at [682, 101] on button "Change Category" at bounding box center [694, 100] width 37 height 35
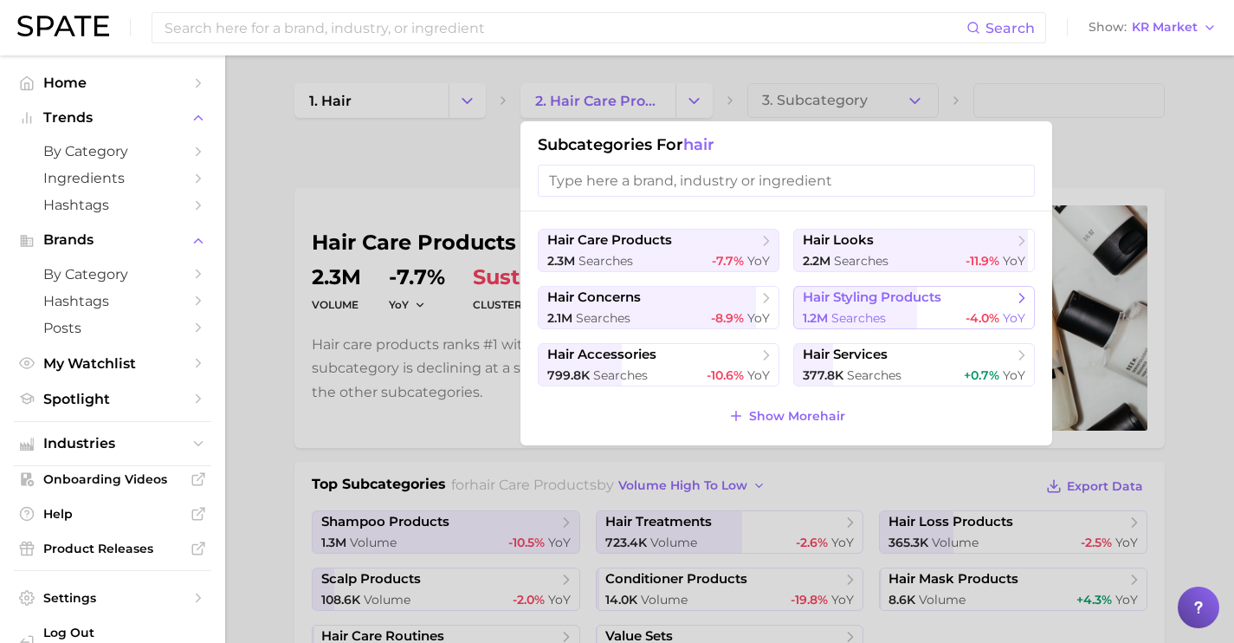
click at [819, 312] on span "1.2m" at bounding box center [815, 318] width 25 height 16
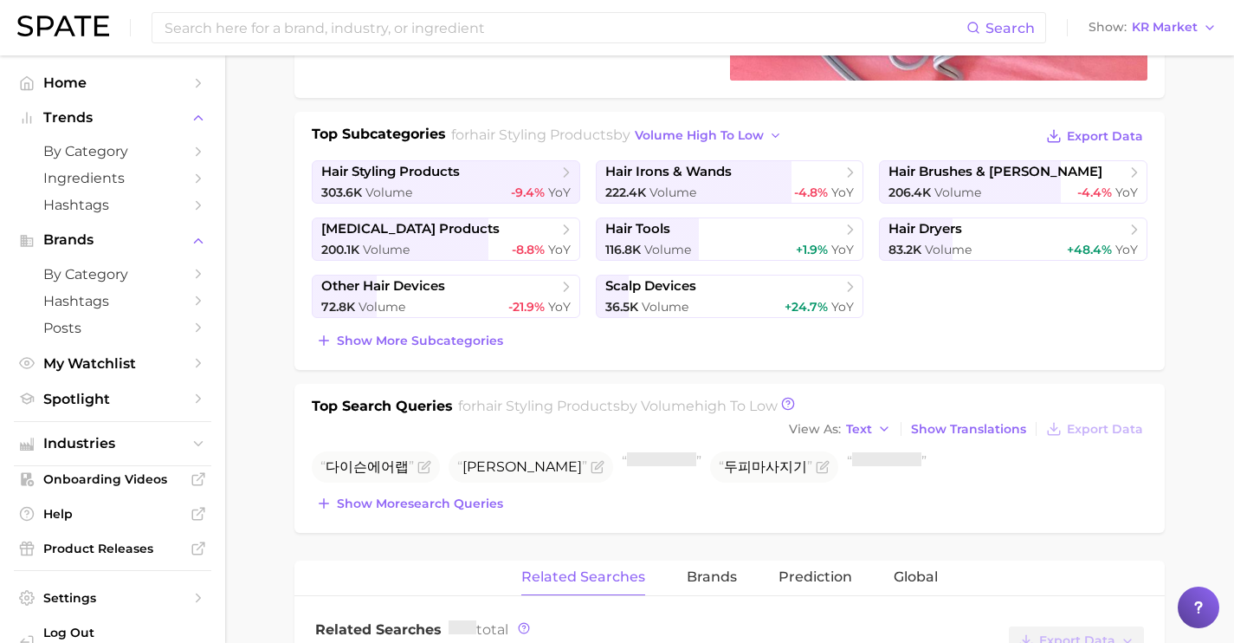
scroll to position [357, 0]
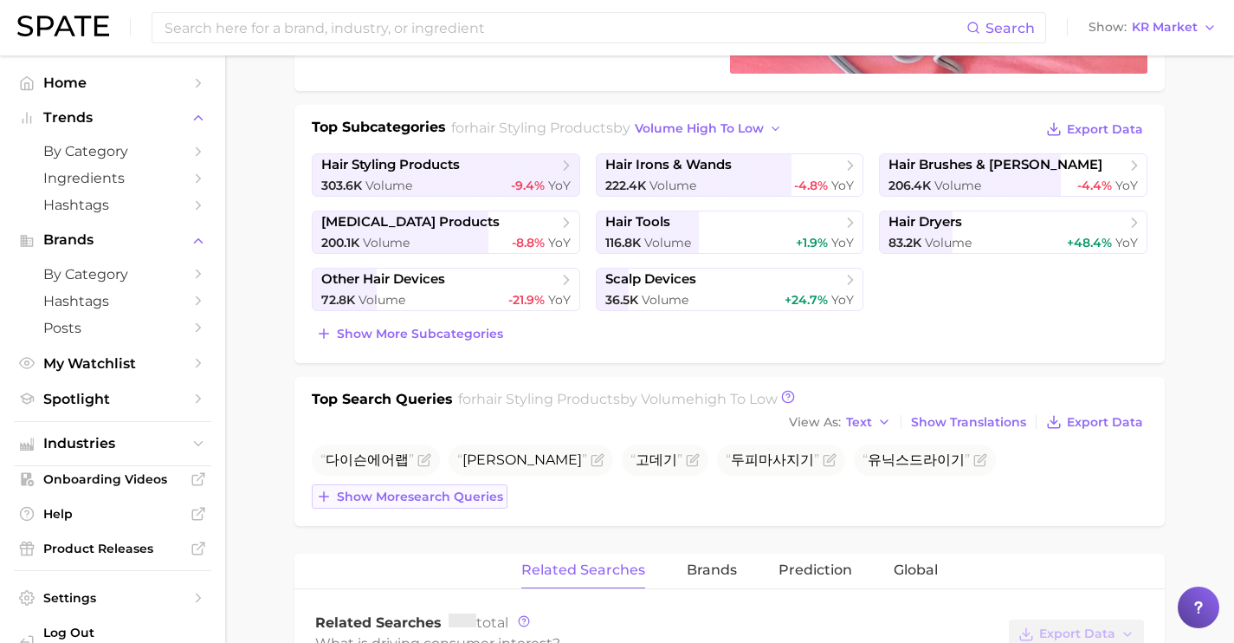
click at [492, 495] on span "Show more search queries" at bounding box center [420, 496] width 166 height 15
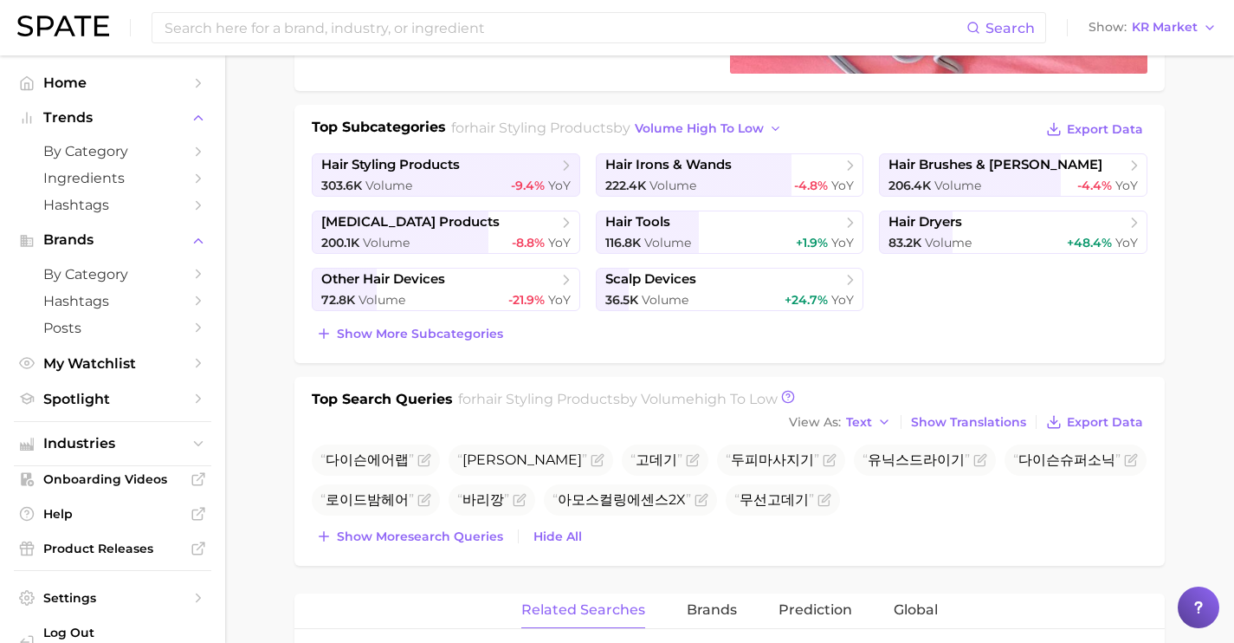
click at [498, 551] on div "Top Search Queries for hair styling products by Volume high to low View As Text…" at bounding box center [729, 471] width 870 height 189
click at [489, 539] on span "Show more search queries" at bounding box center [420, 536] width 166 height 15
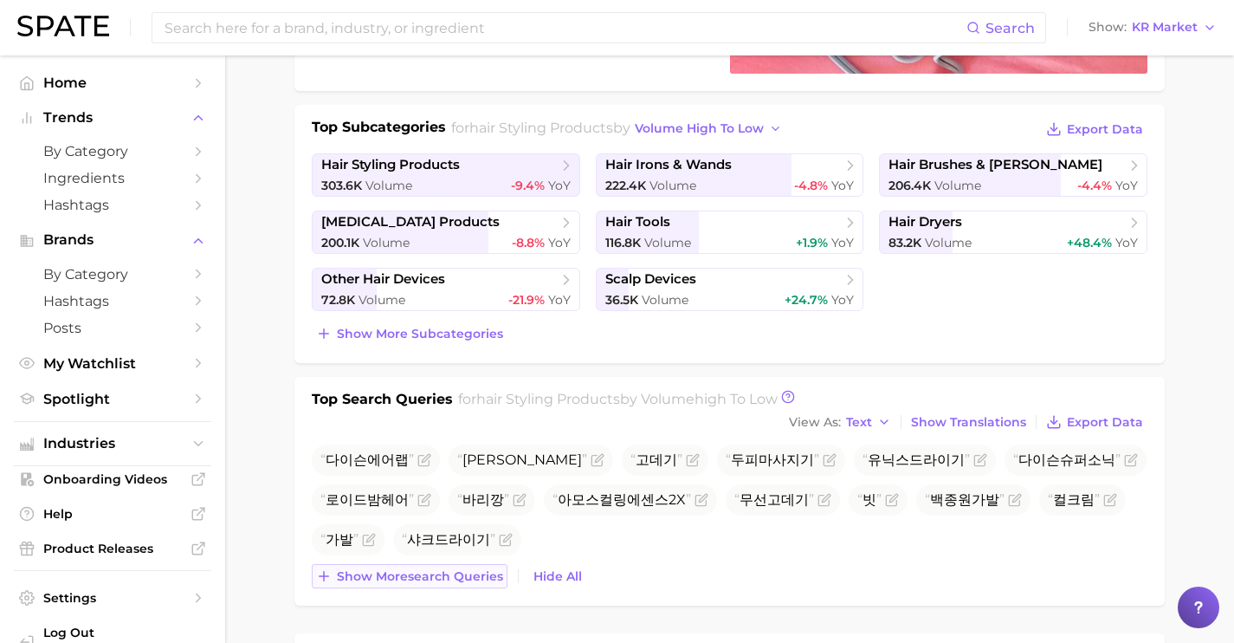
click at [486, 575] on span "Show more search queries" at bounding box center [420, 576] width 166 height 15
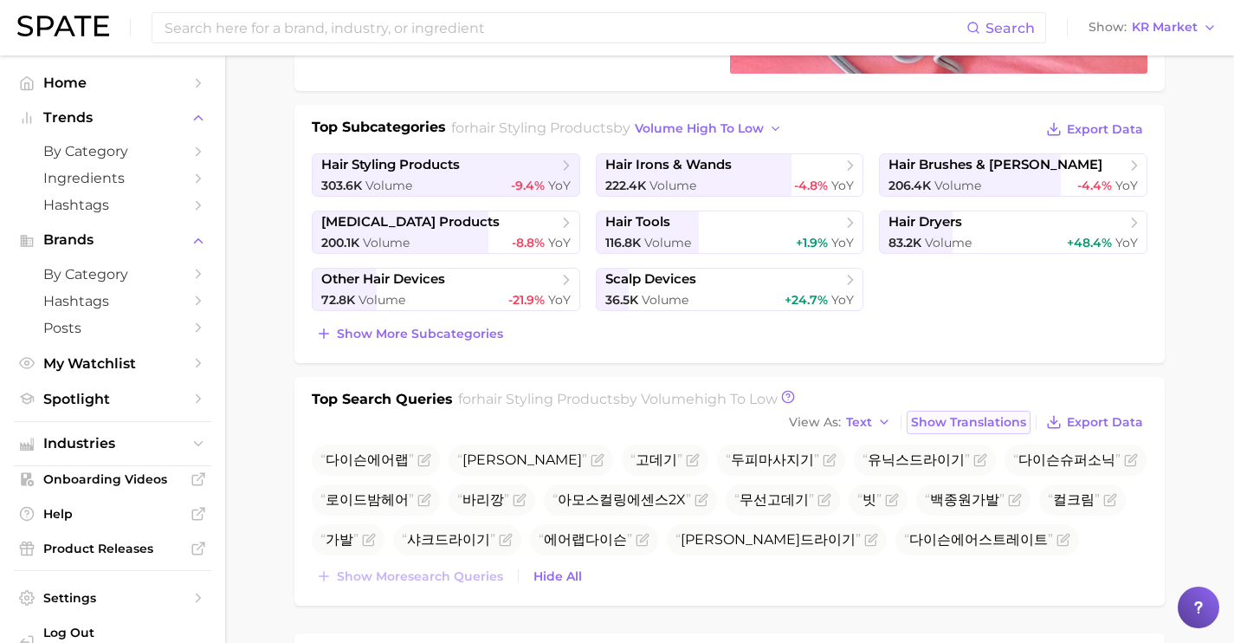
click at [958, 428] on span "Show Translations" at bounding box center [968, 422] width 115 height 15
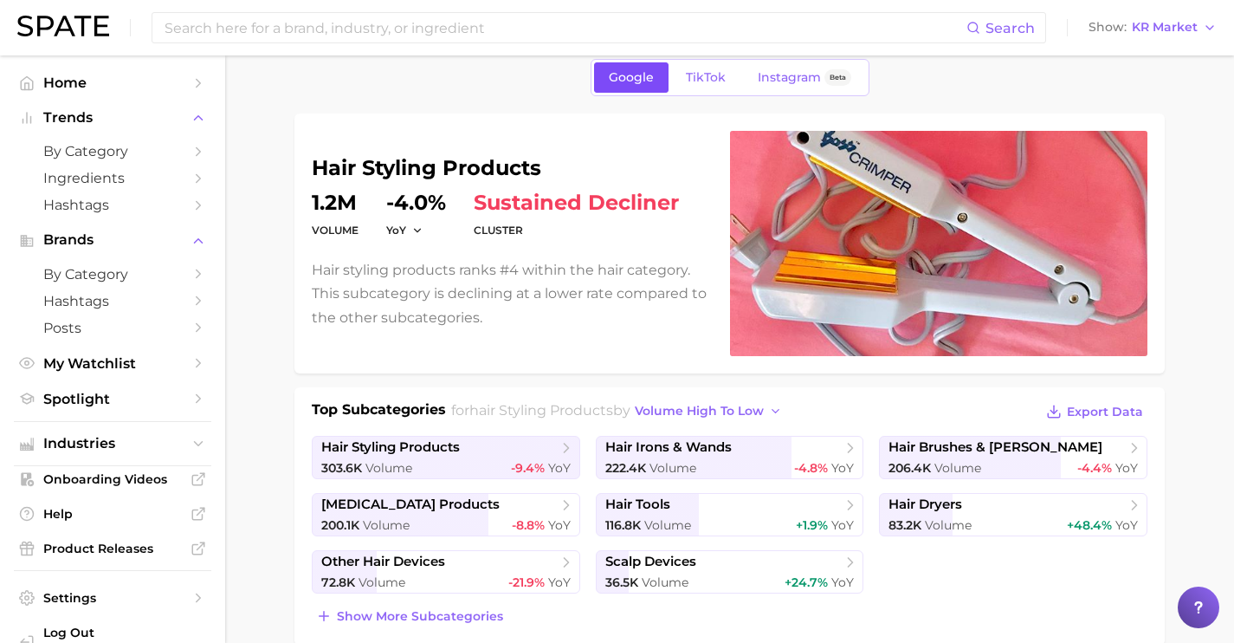
scroll to position [0, 0]
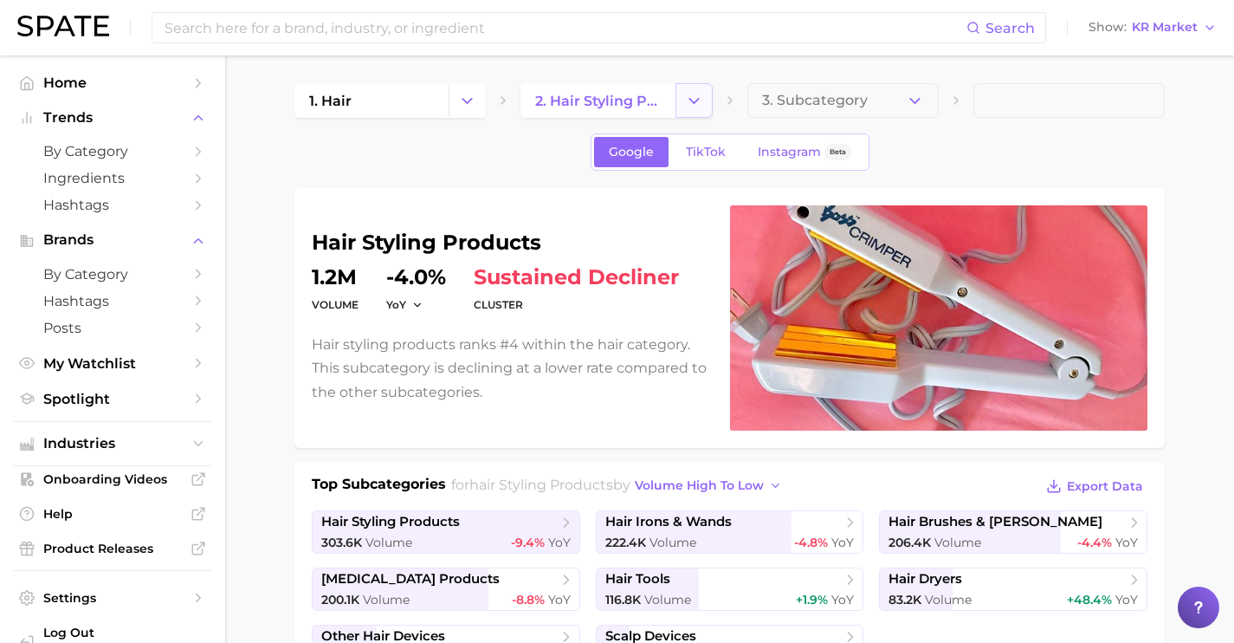
click at [704, 100] on button "Change Category" at bounding box center [694, 100] width 37 height 35
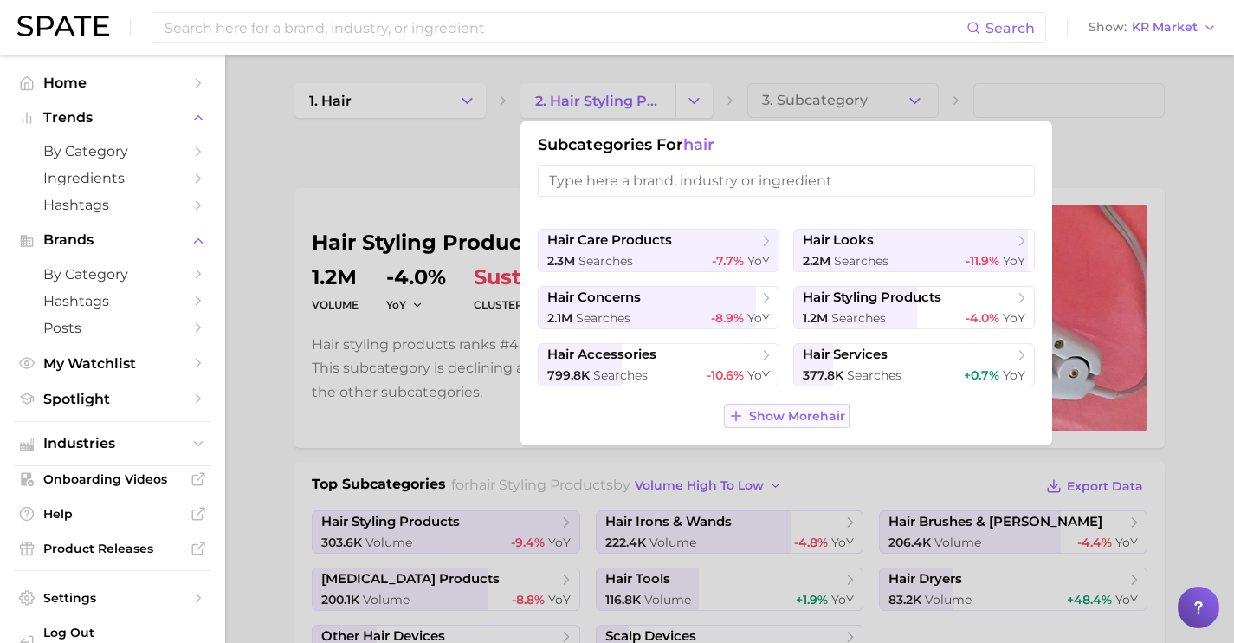
click at [811, 404] on button "Show More hair" at bounding box center [787, 416] width 126 height 24
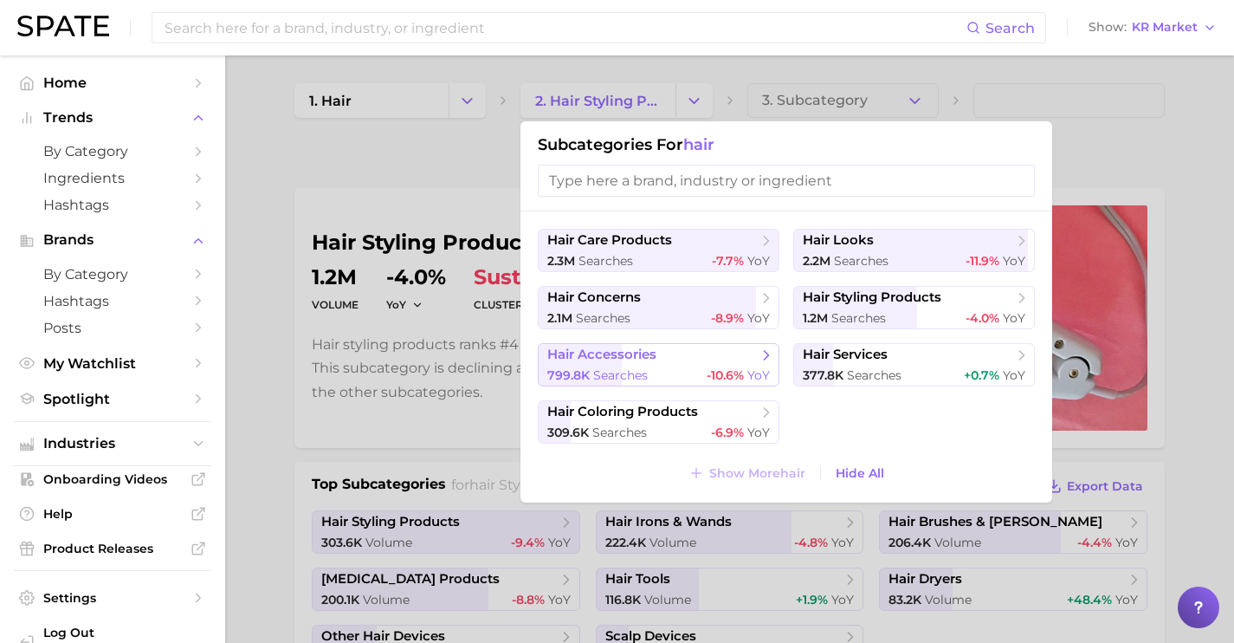
click at [734, 374] on span "-10.6%" at bounding box center [725, 375] width 37 height 16
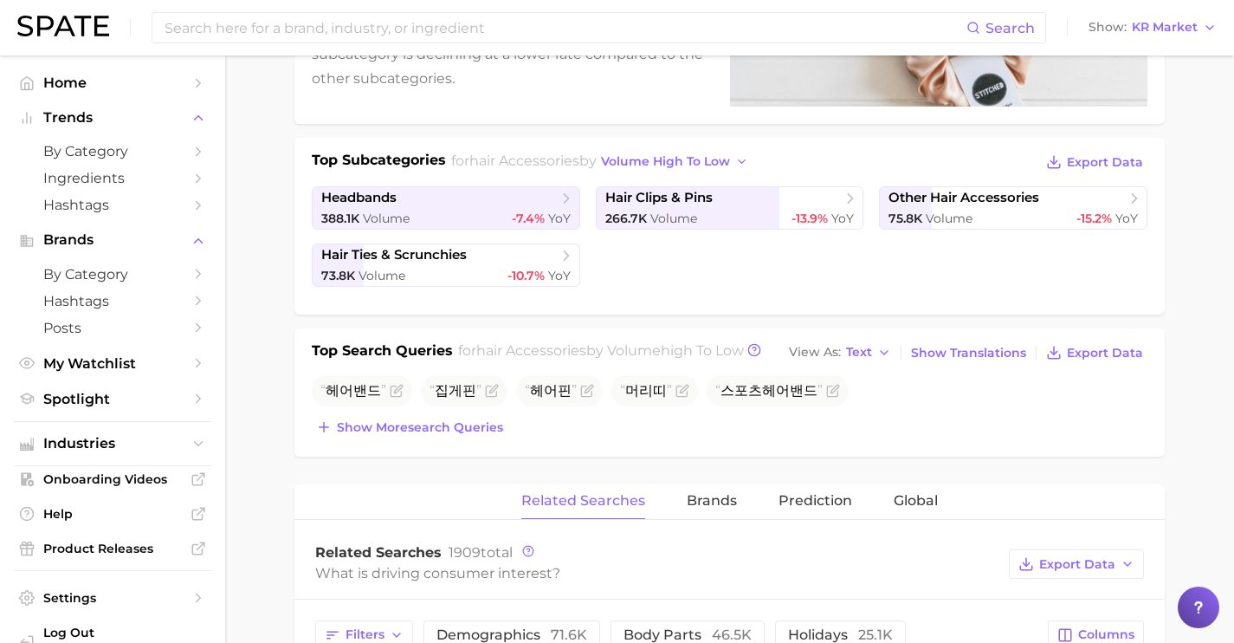
scroll to position [345, 0]
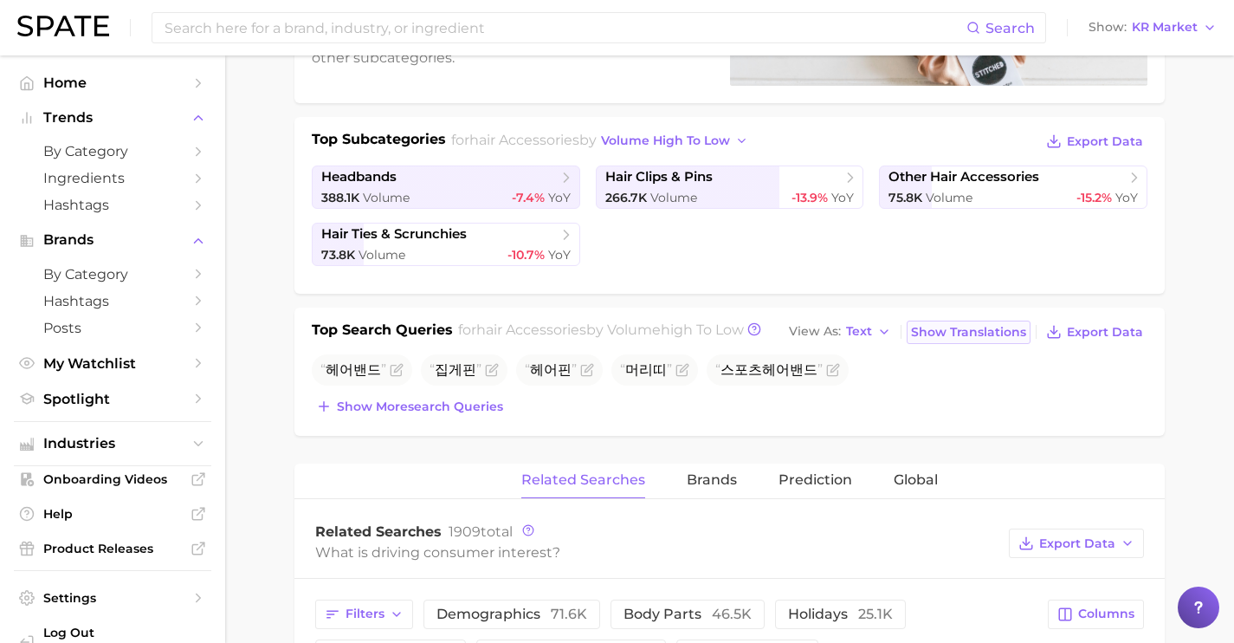
click at [948, 332] on span "Show Translations" at bounding box center [968, 332] width 115 height 15
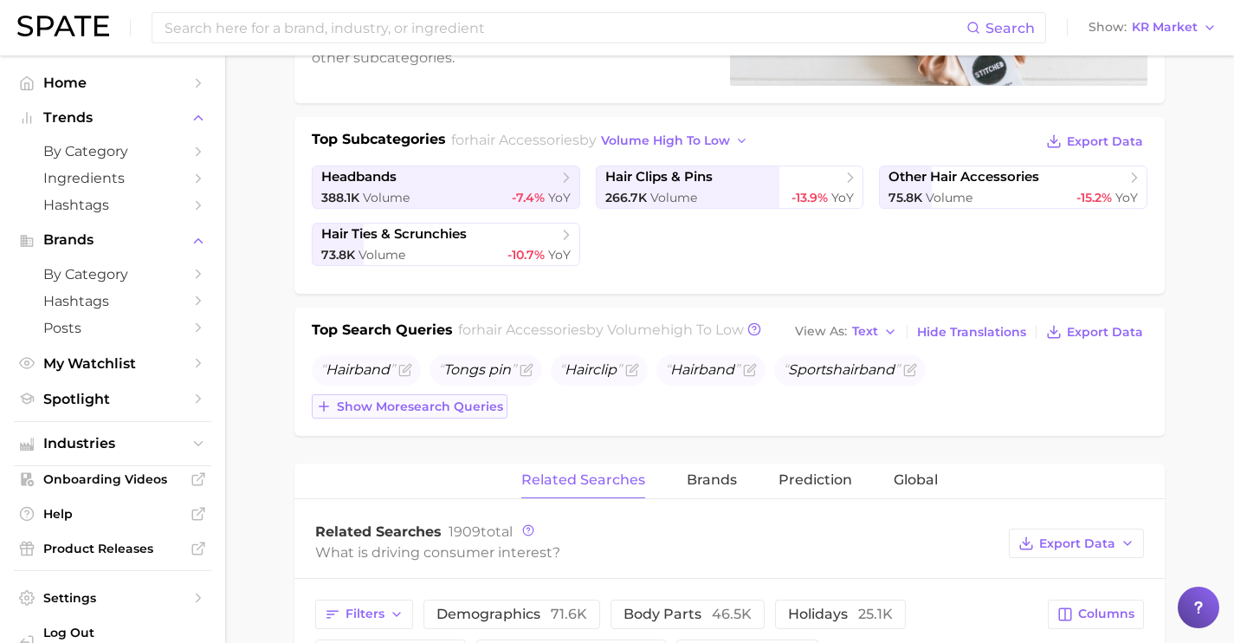
click at [426, 416] on button "Show more search queries" at bounding box center [410, 406] width 196 height 24
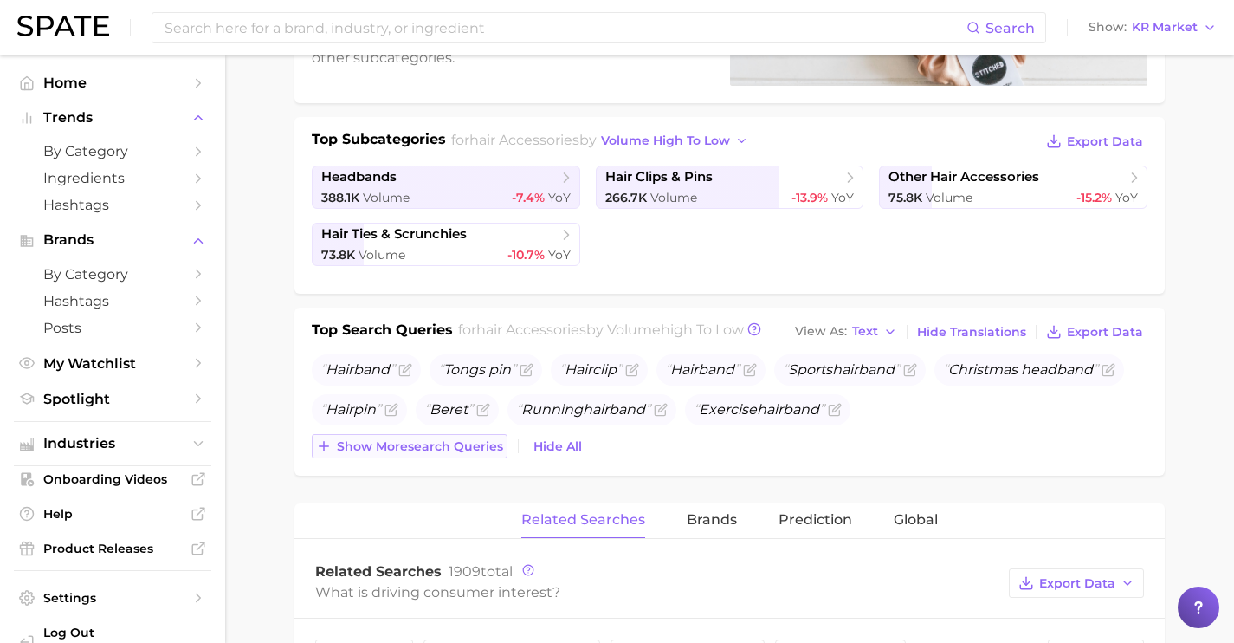
click at [437, 456] on button "Show more search queries" at bounding box center [410, 446] width 196 height 24
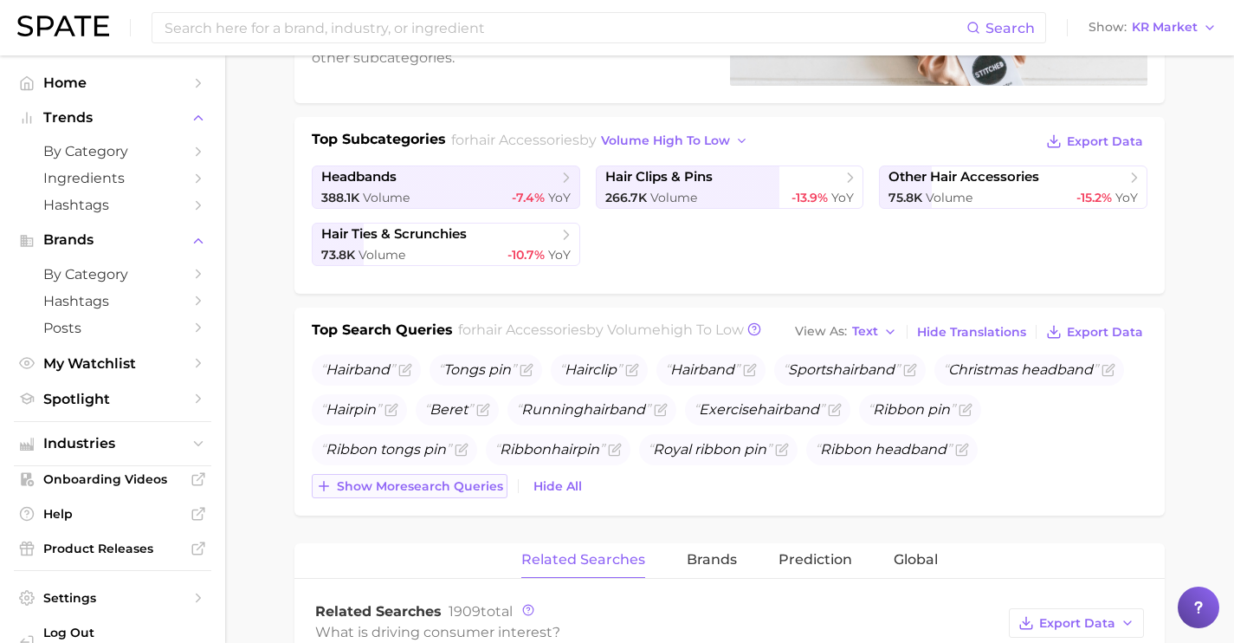
click at [448, 489] on span "Show more search queries" at bounding box center [420, 486] width 166 height 15
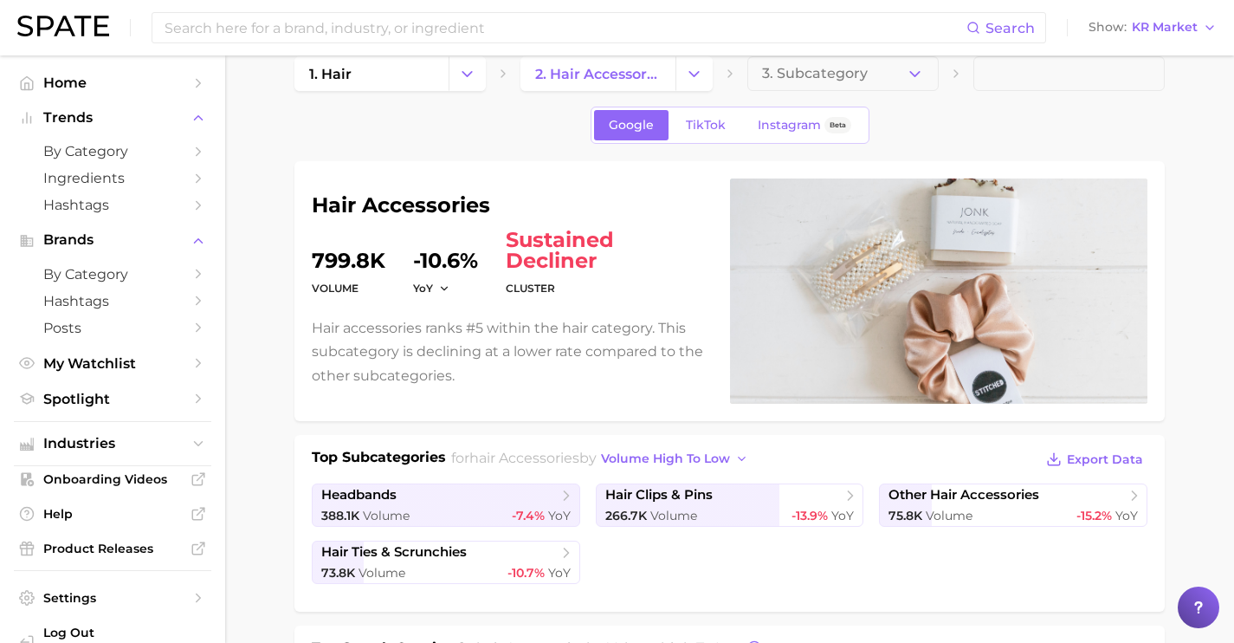
scroll to position [0, 0]
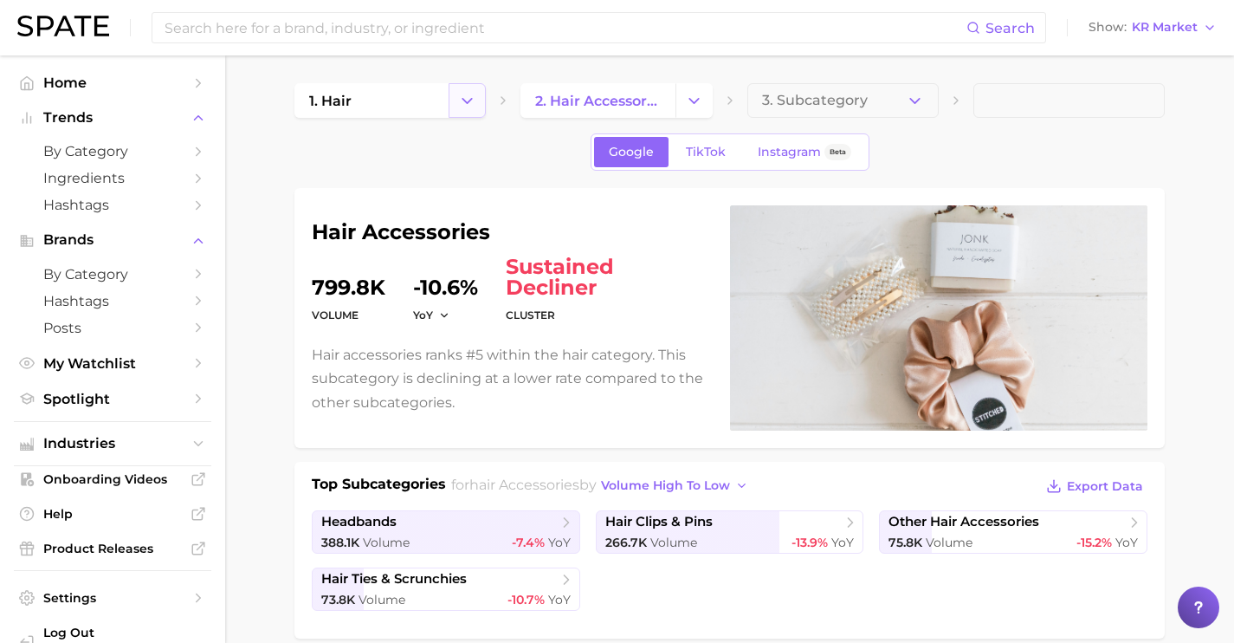
click at [469, 107] on icon "Change Category" at bounding box center [467, 101] width 18 height 18
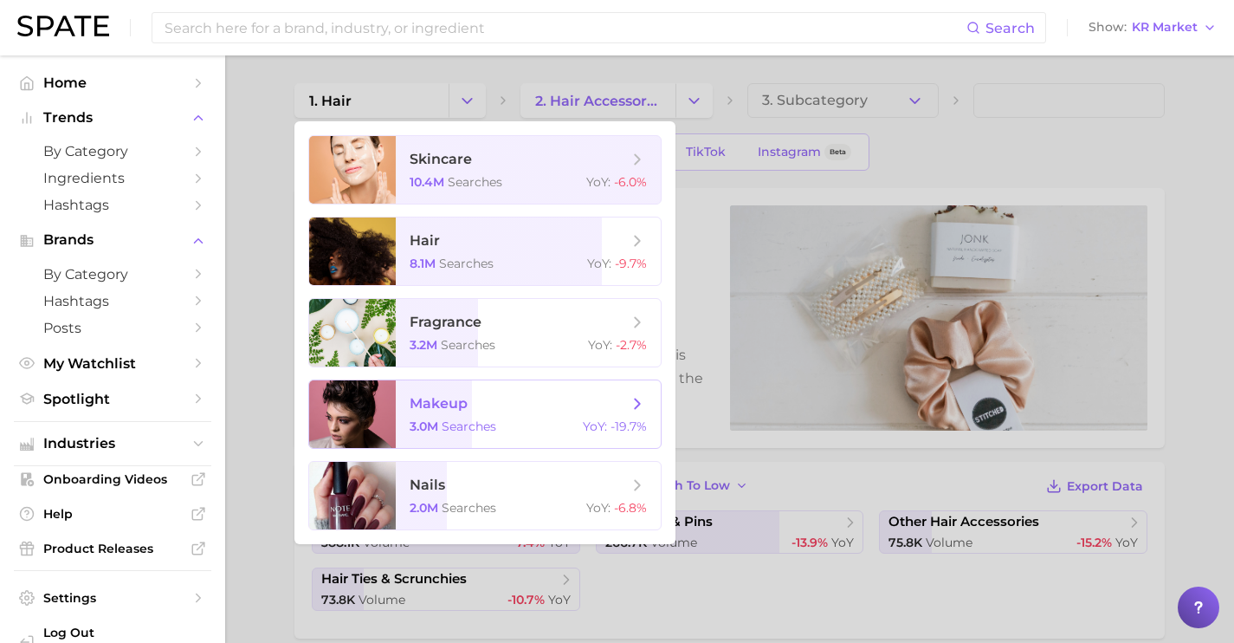
click at [499, 401] on span "makeup" at bounding box center [519, 403] width 218 height 19
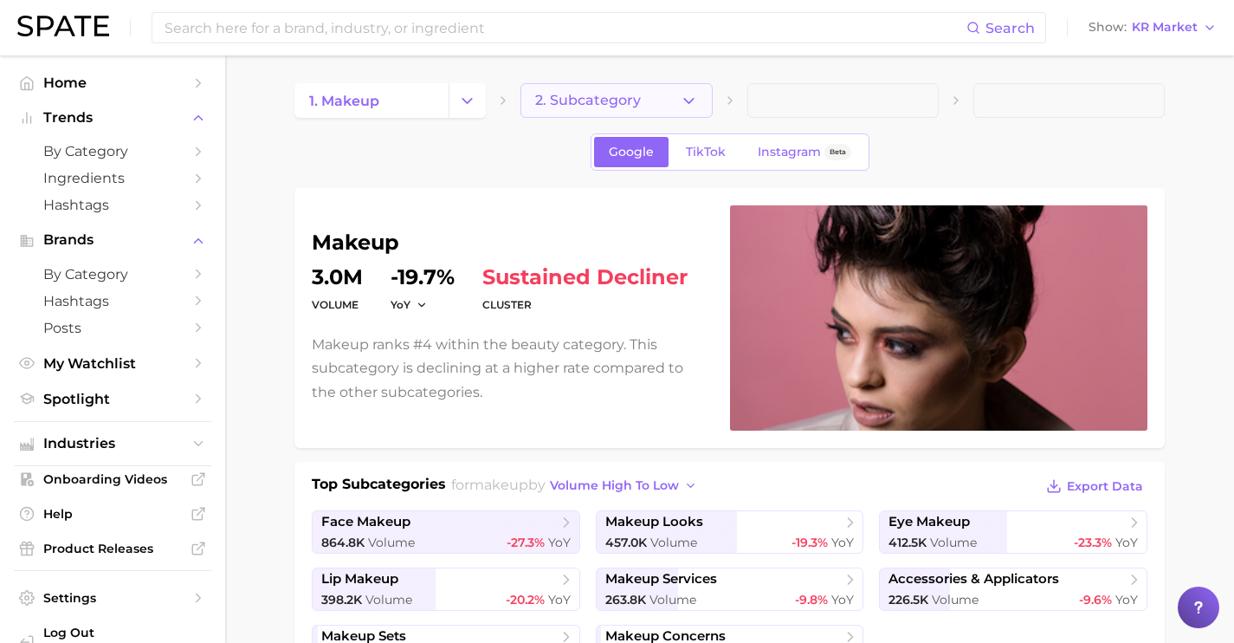
click at [711, 110] on button "2. Subcategory" at bounding box center [616, 100] width 191 height 35
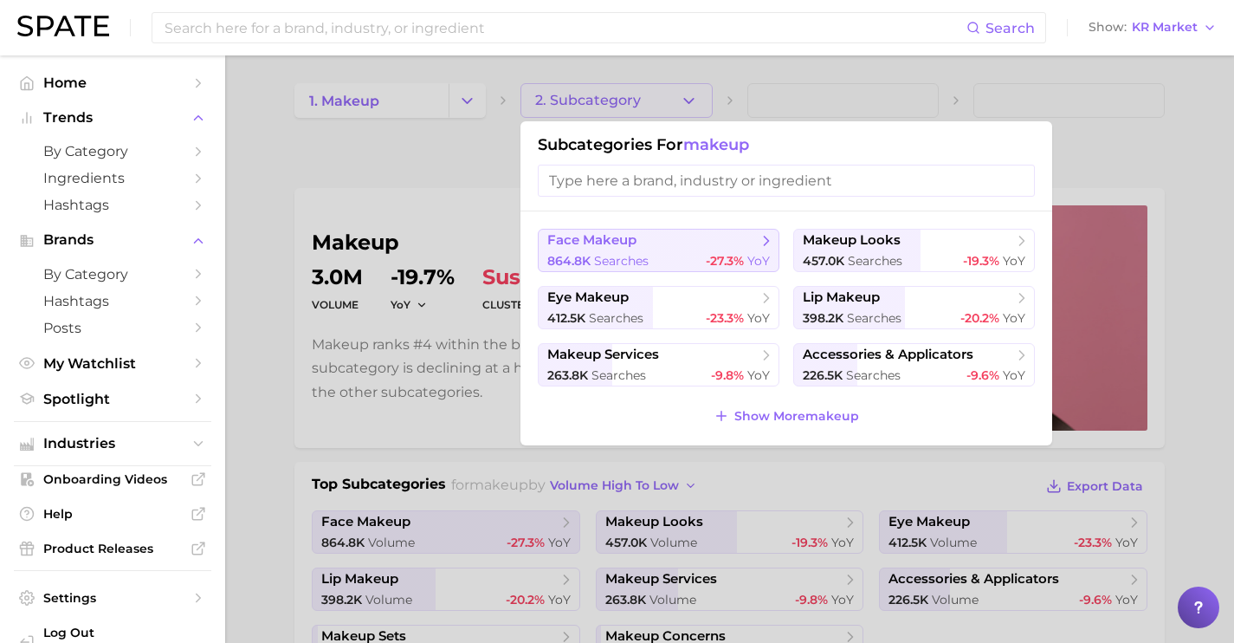
click at [647, 250] on button "face makeup 864.8k searches -27.3% YoY" at bounding box center [659, 250] width 242 height 43
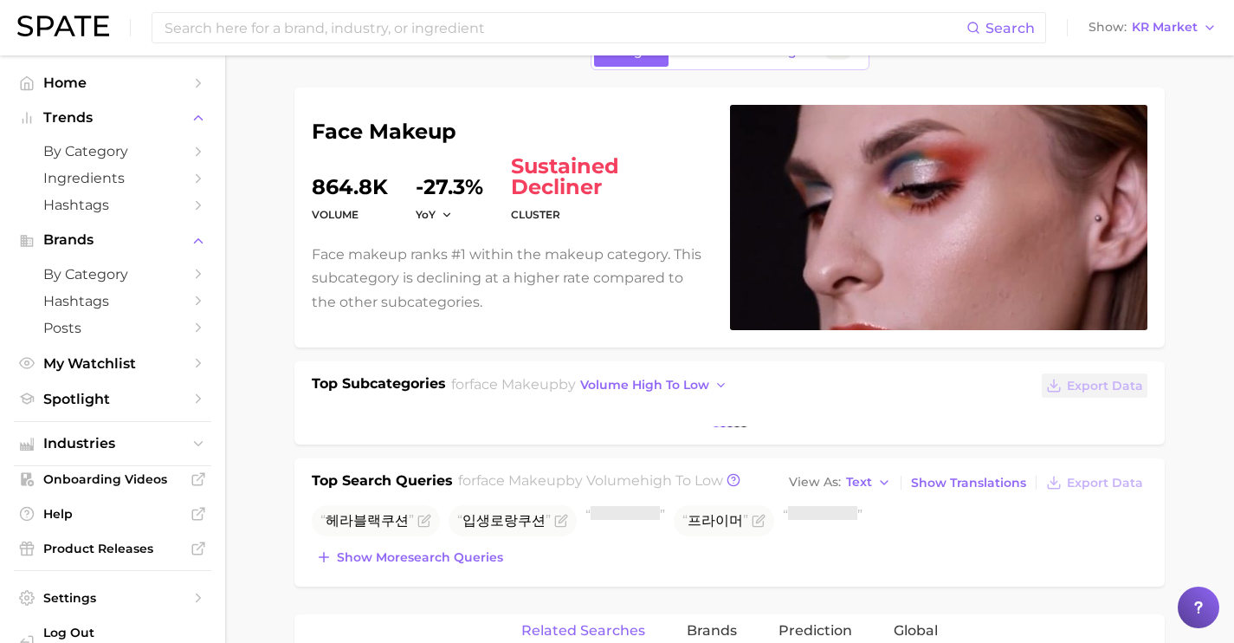
scroll to position [280, 0]
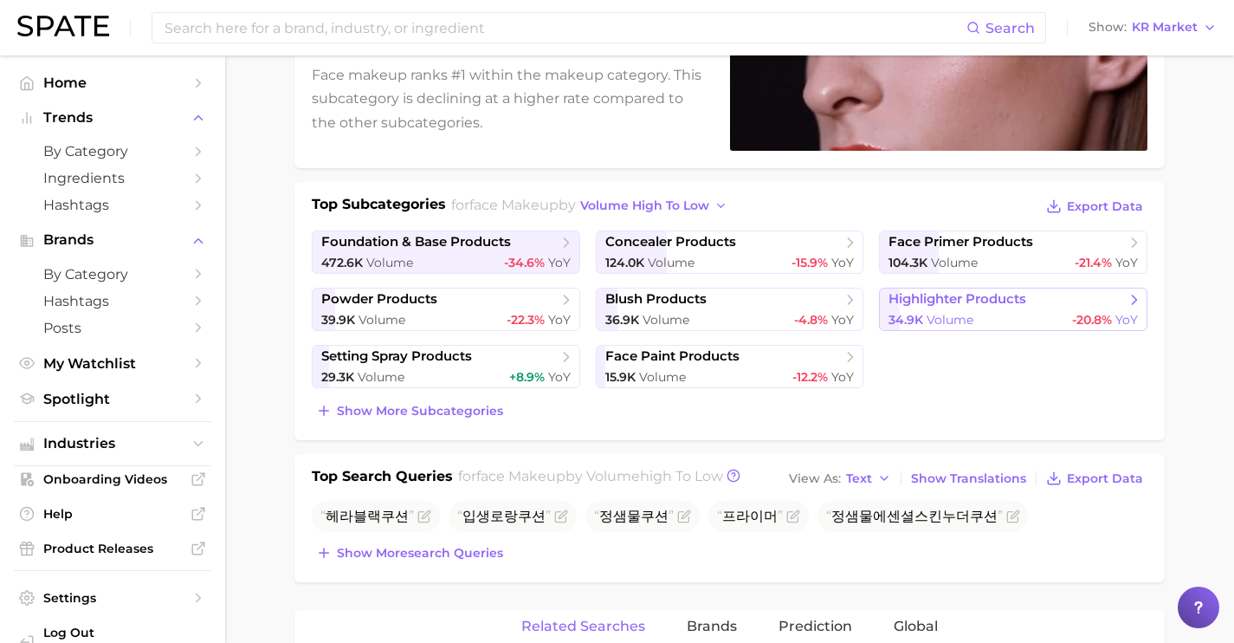
click at [993, 303] on span "highlighter products" at bounding box center [958, 299] width 138 height 16
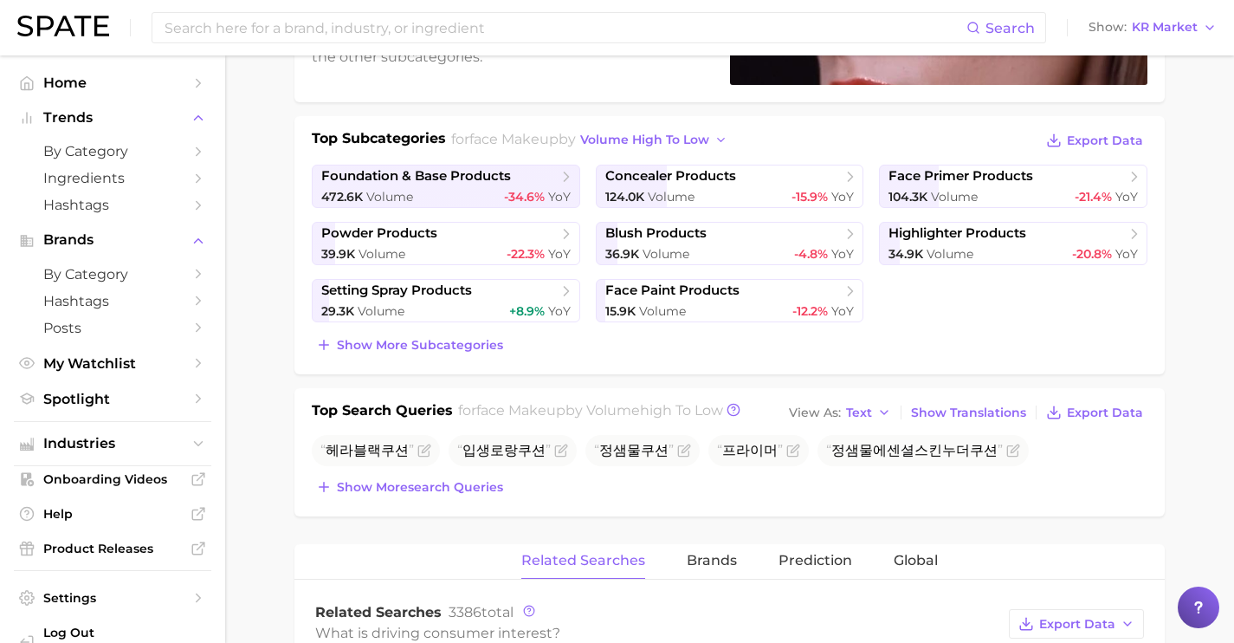
scroll to position [353, 0]
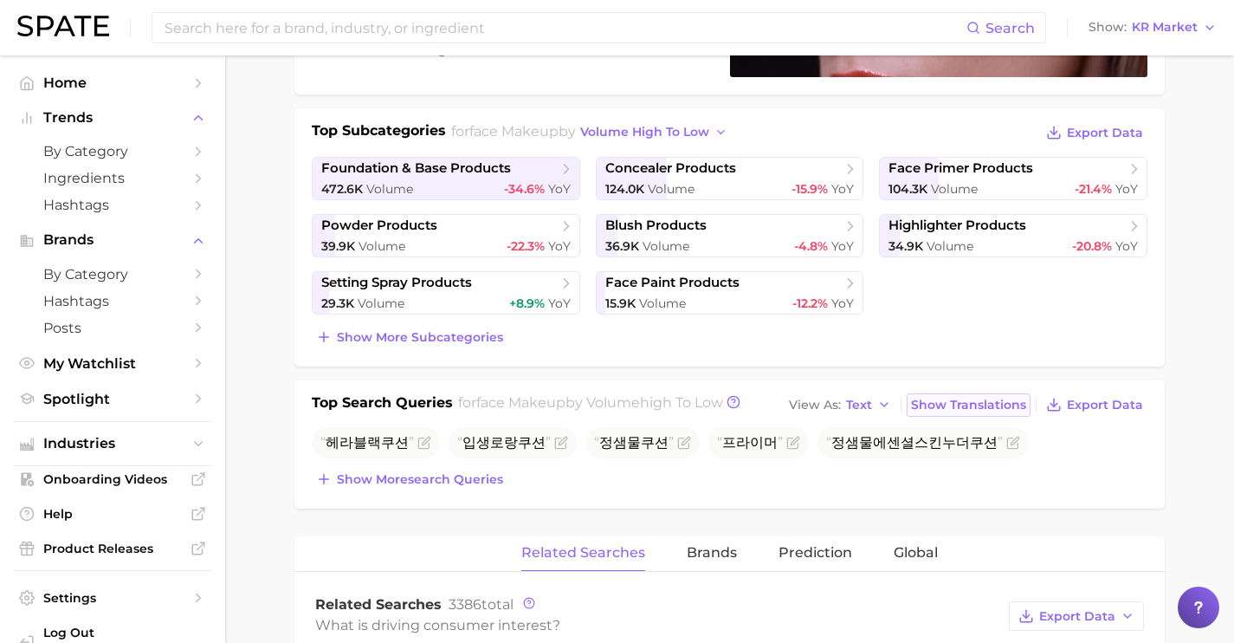
click at [966, 403] on span "Show Translations" at bounding box center [968, 405] width 115 height 15
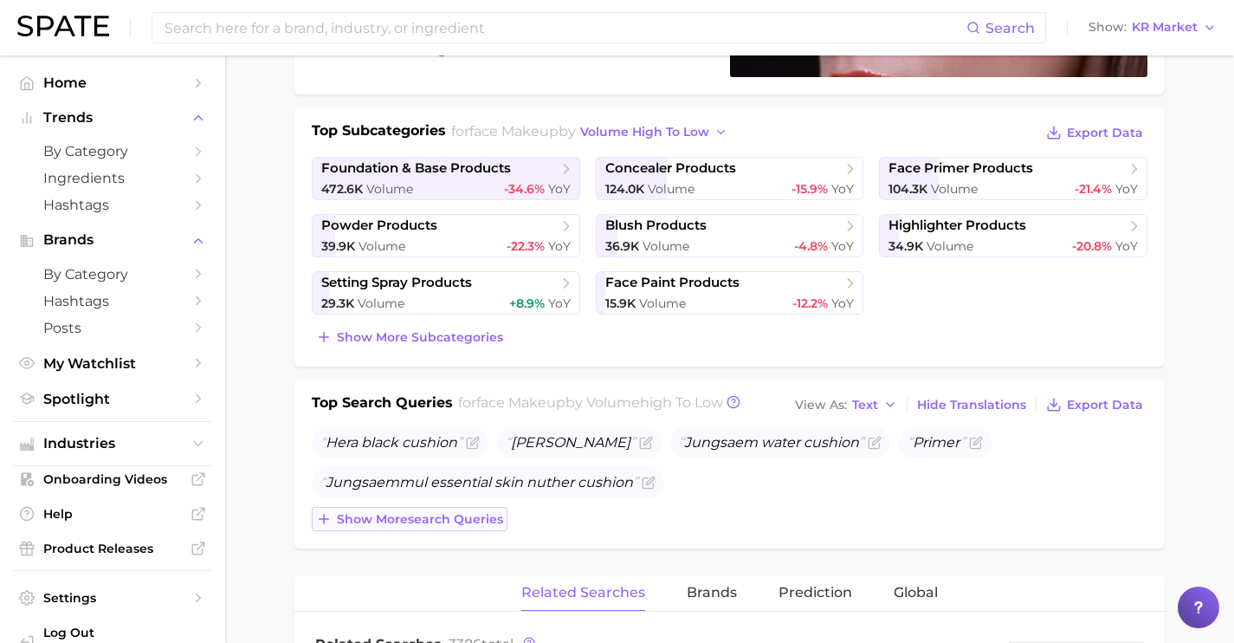
click at [443, 529] on button "Show more search queries" at bounding box center [410, 519] width 196 height 24
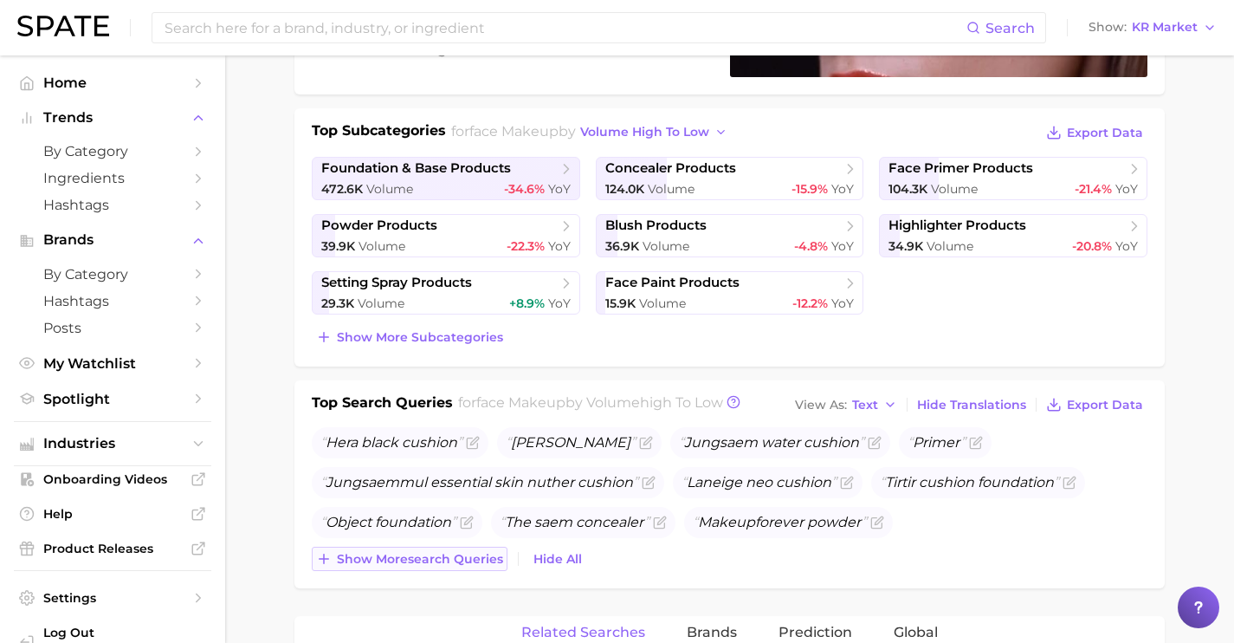
click at [450, 568] on button "Show more search queries" at bounding box center [410, 559] width 196 height 24
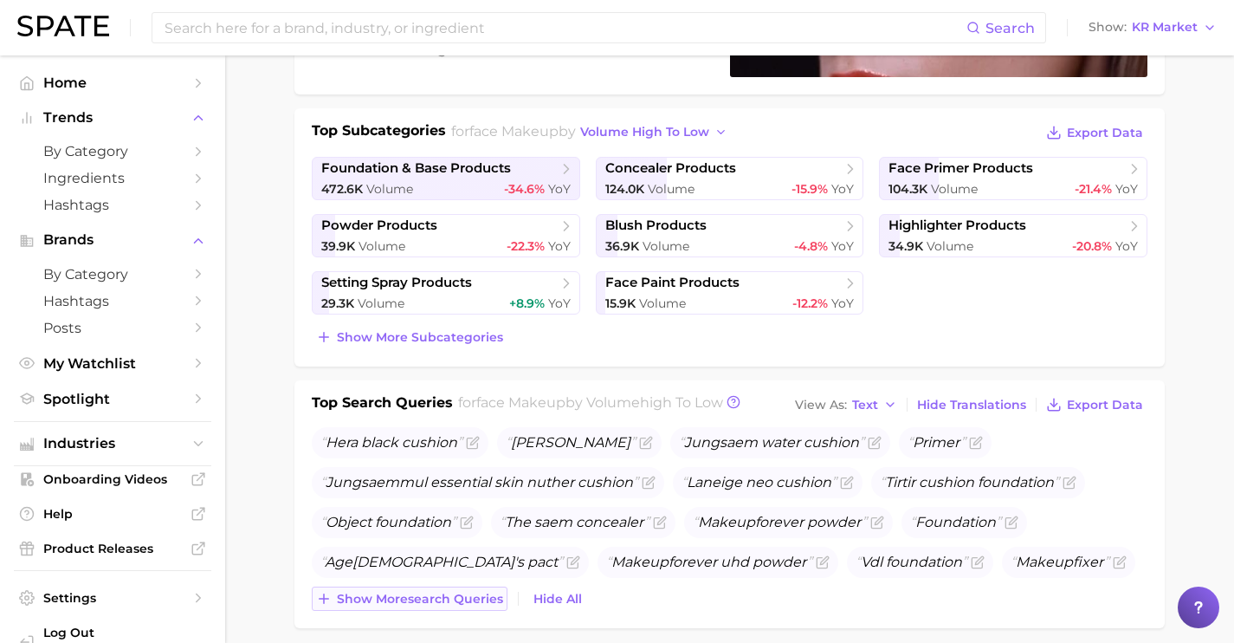
scroll to position [411, 0]
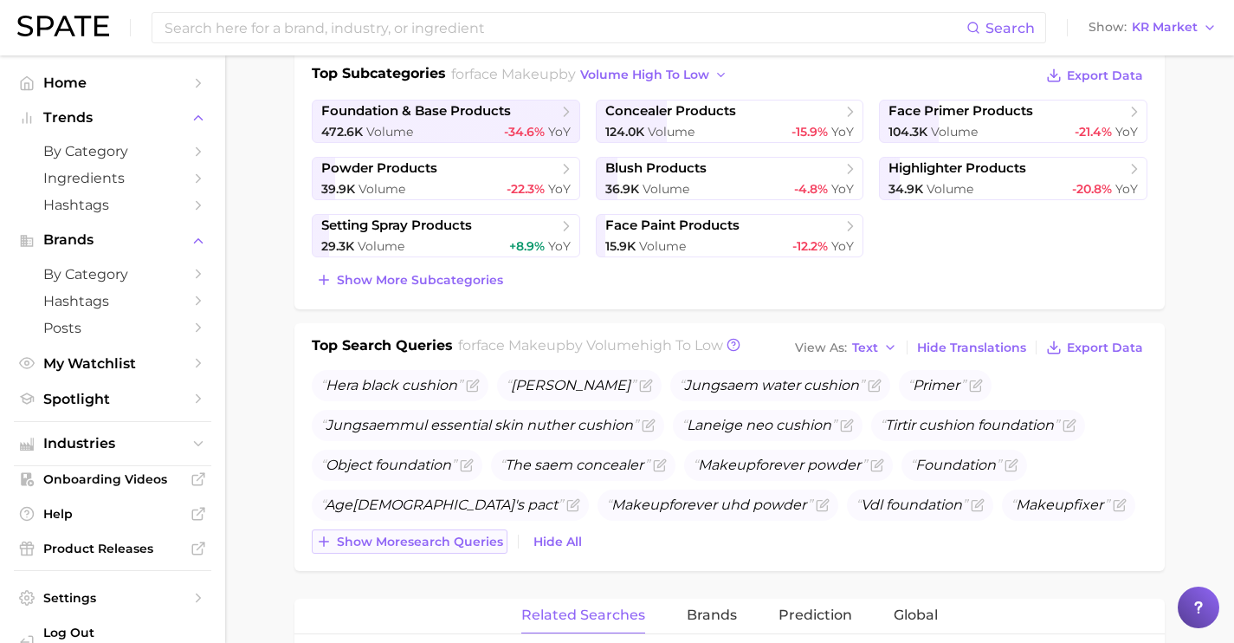
click at [450, 546] on span "Show more search queries" at bounding box center [420, 541] width 166 height 15
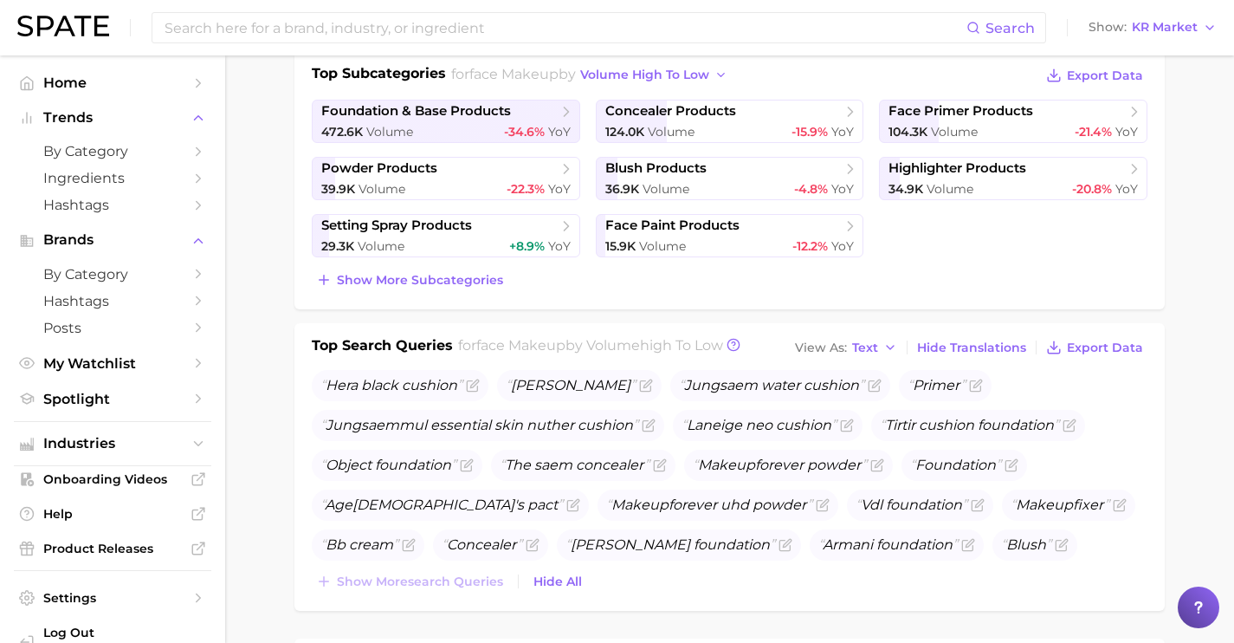
scroll to position [0, 0]
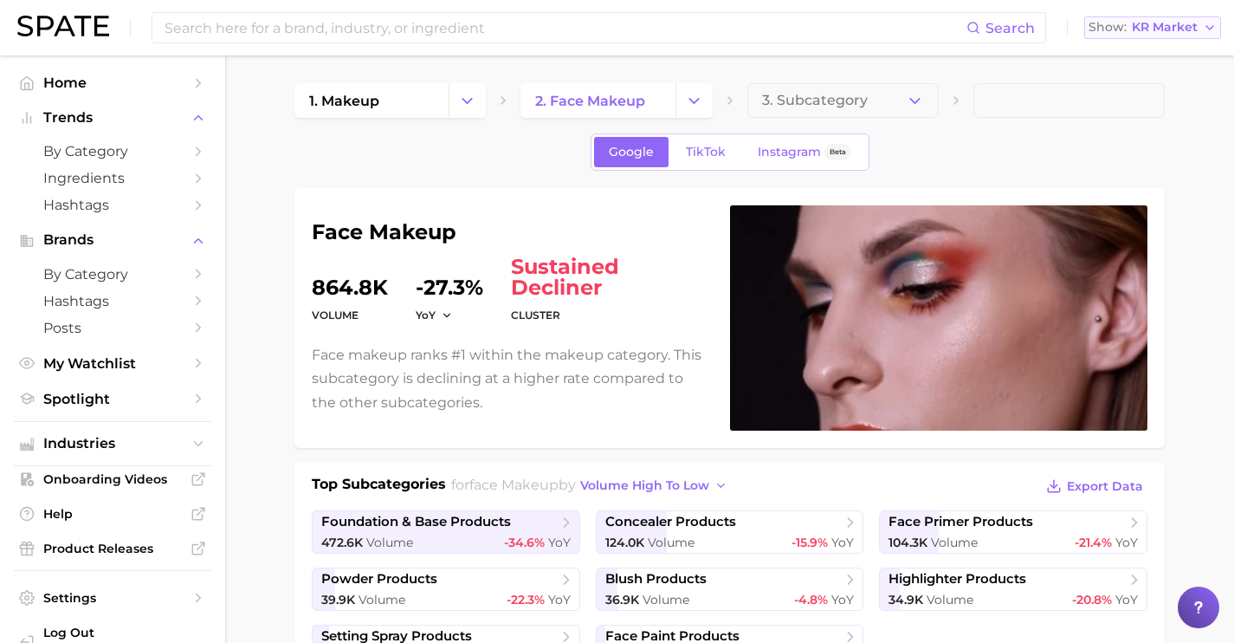
click at [1189, 39] on div "Search Show KR Market" at bounding box center [617, 27] width 1200 height 55
click at [1187, 32] on span "KR Market" at bounding box center [1165, 28] width 66 height 10
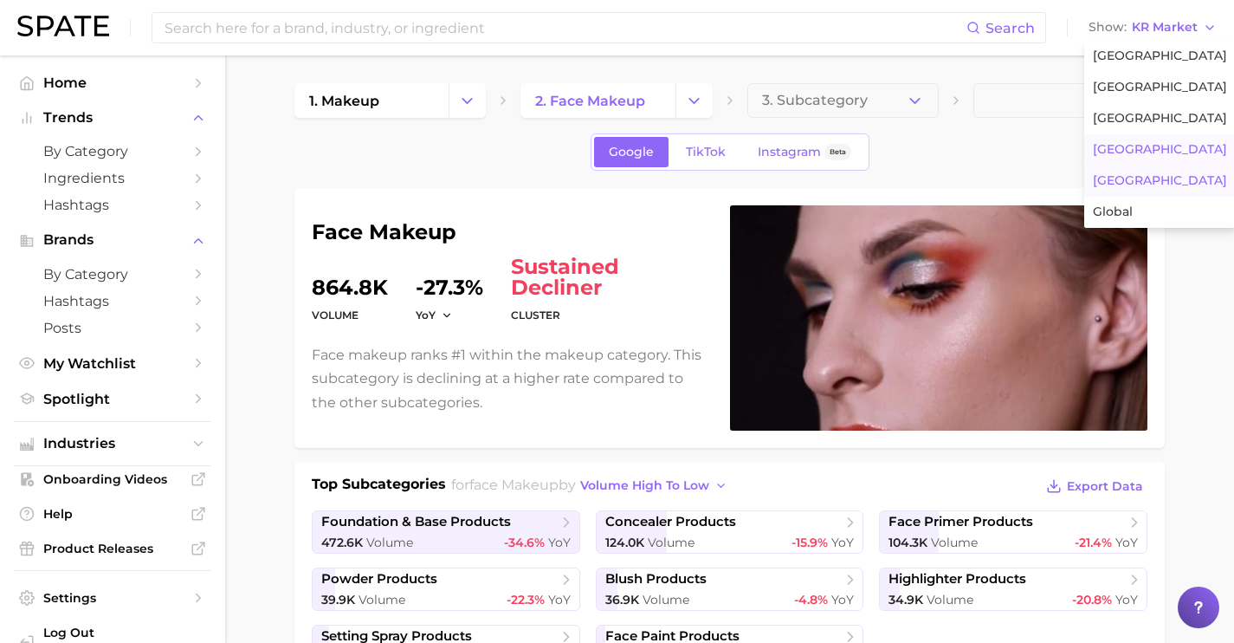
click at [1165, 178] on button "[GEOGRAPHIC_DATA]" at bounding box center [1160, 180] width 152 height 31
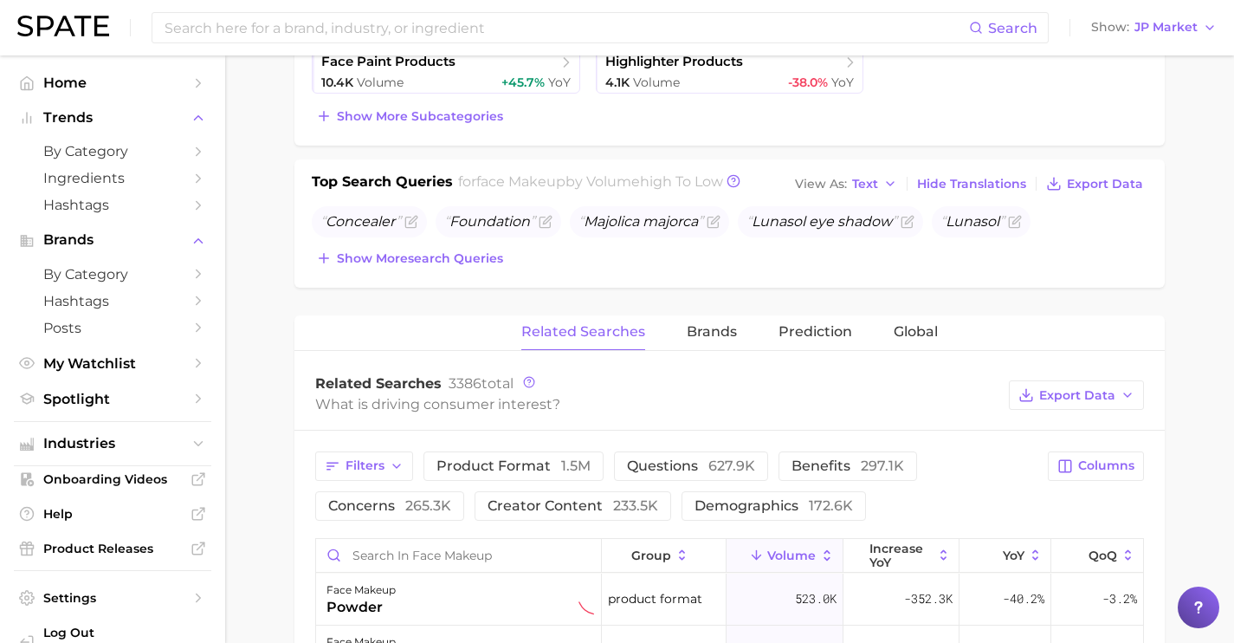
scroll to position [507, 0]
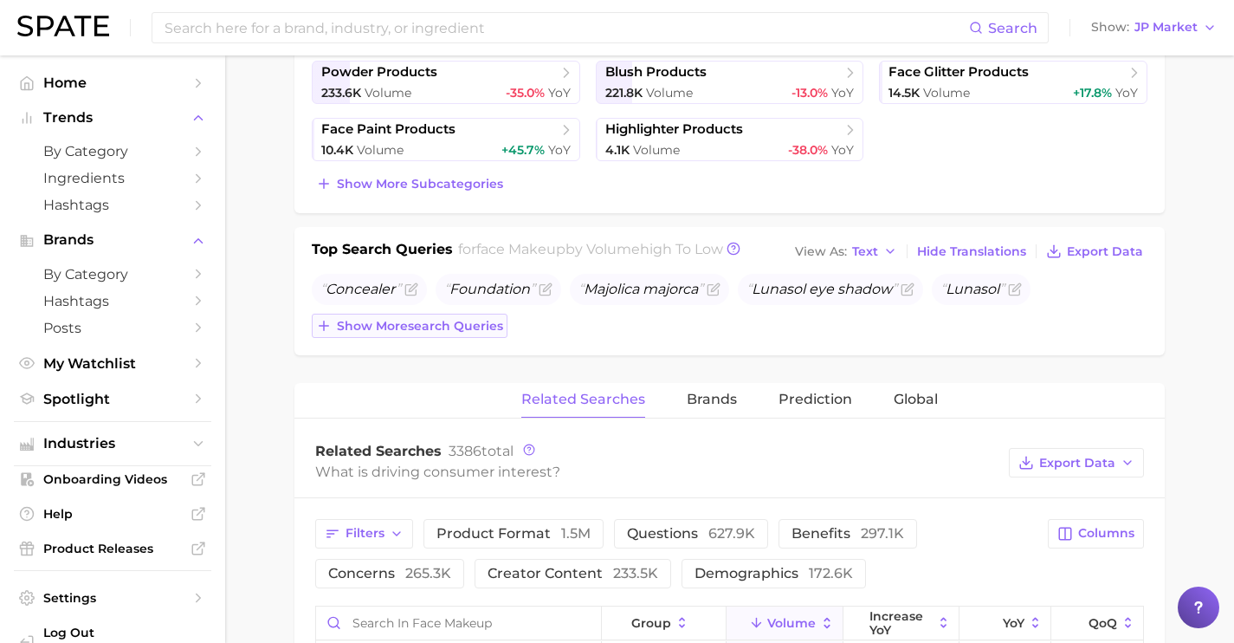
click at [498, 333] on button "Show more search queries" at bounding box center [410, 326] width 196 height 24
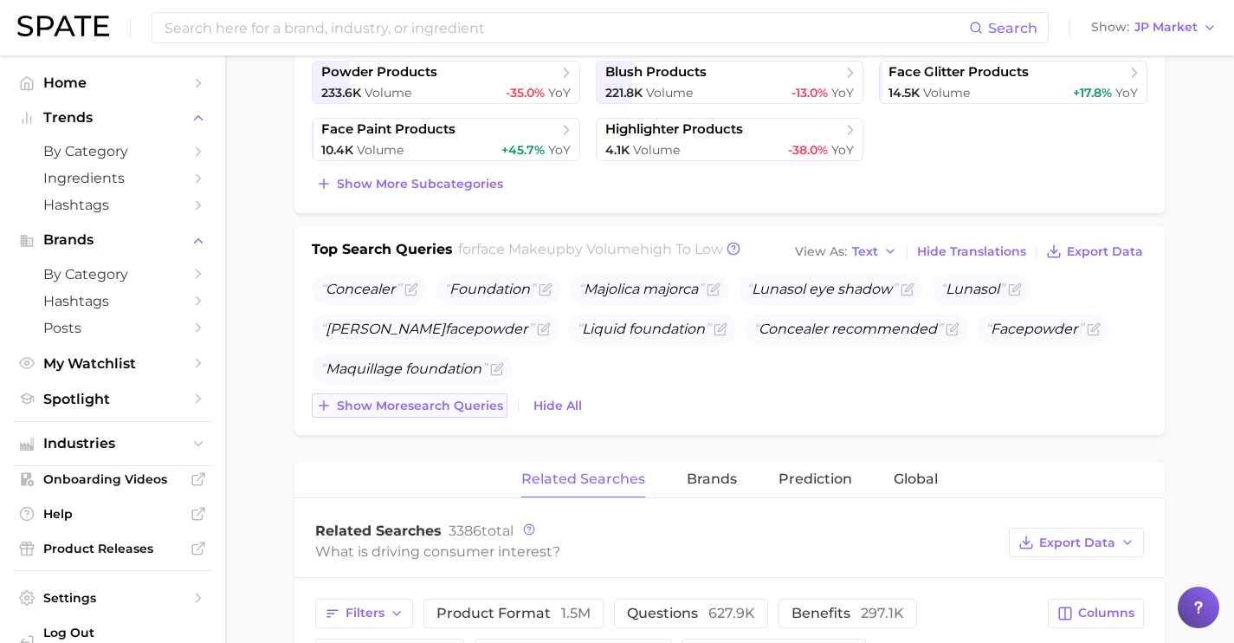
click at [506, 394] on button "Show more search queries" at bounding box center [410, 405] width 196 height 24
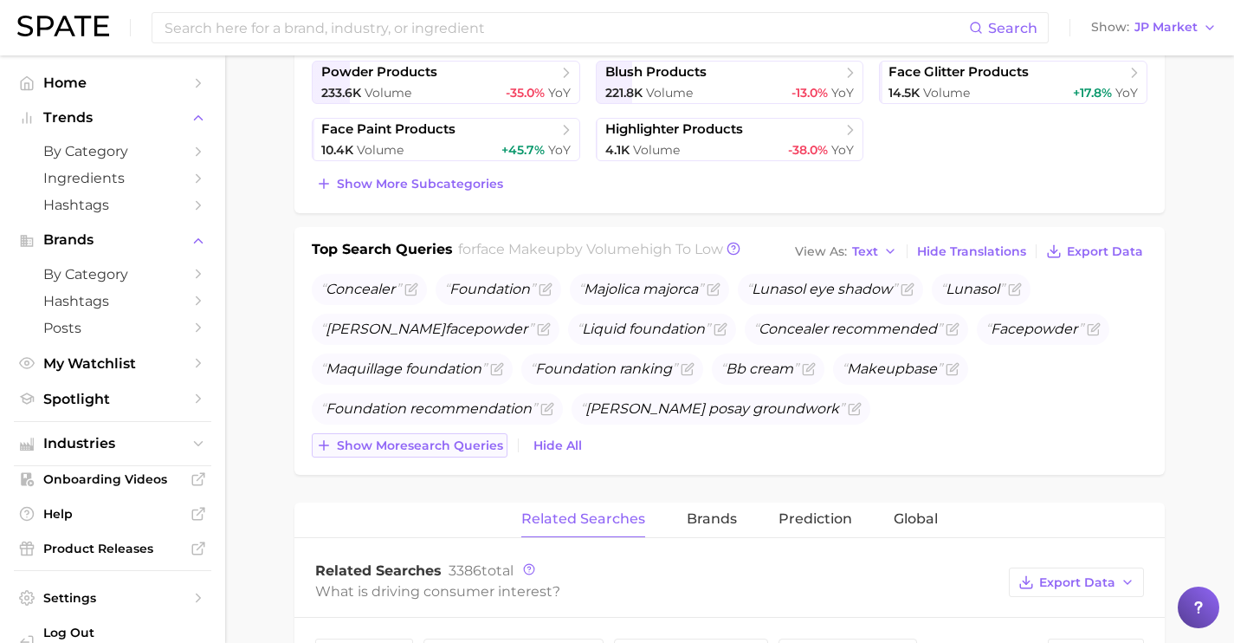
click at [503, 435] on button "Show more search queries" at bounding box center [410, 445] width 196 height 24
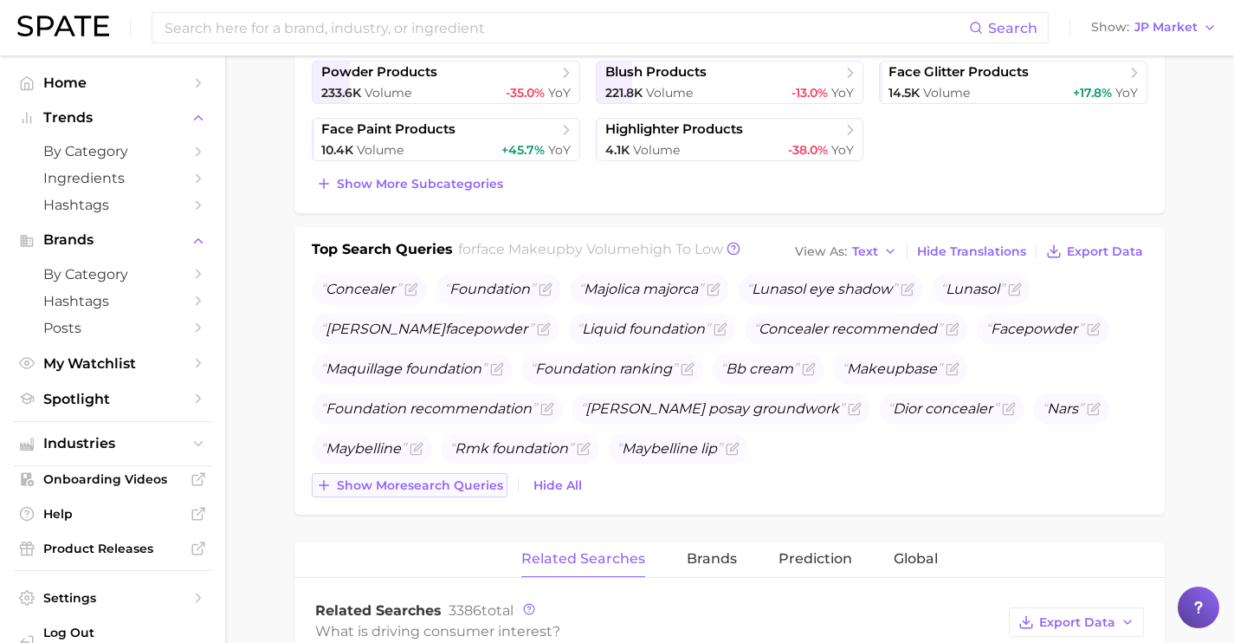
click at [494, 489] on span "Show more search queries" at bounding box center [420, 485] width 166 height 15
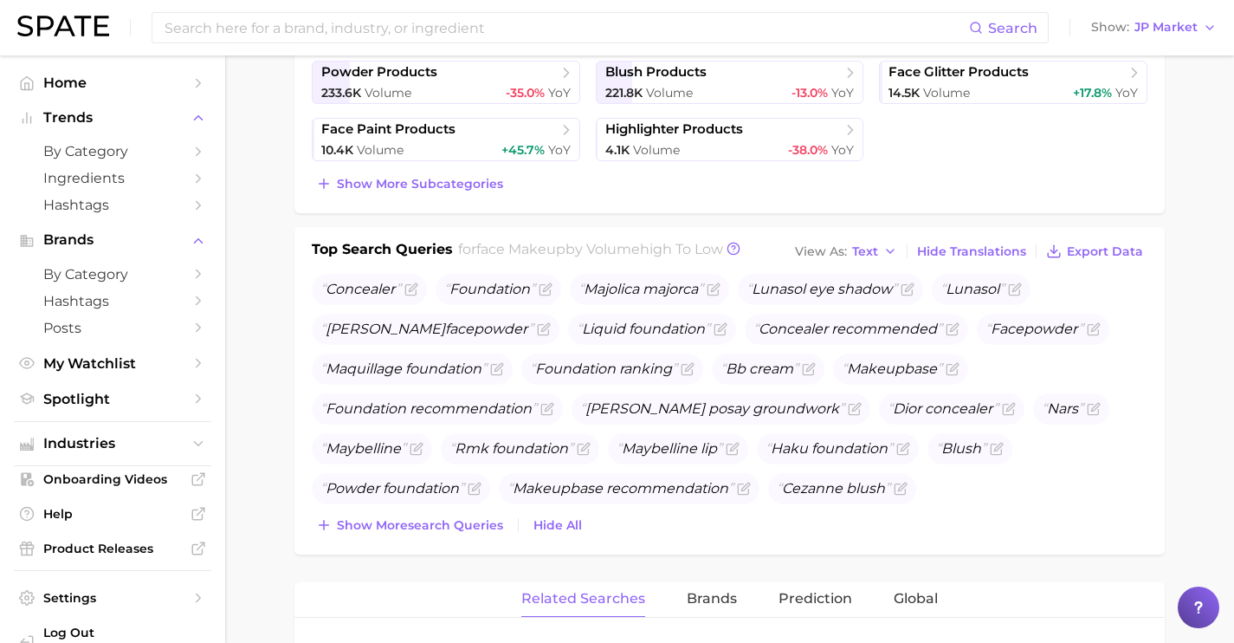
click at [490, 537] on div "Top Search Queries for face makeup by Volume high to low View As Text Hide Tran…" at bounding box center [729, 390] width 870 height 327
click at [489, 534] on button "Show more search queries" at bounding box center [410, 525] width 196 height 24
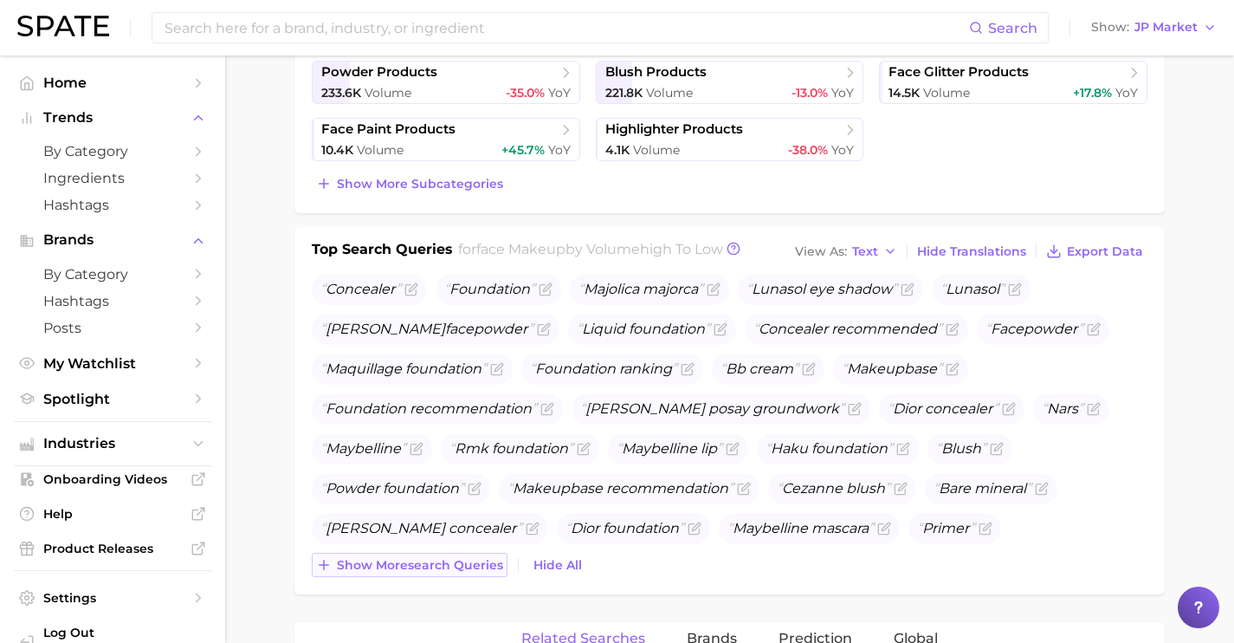
click at [489, 570] on span "Show more search queries" at bounding box center [420, 565] width 166 height 15
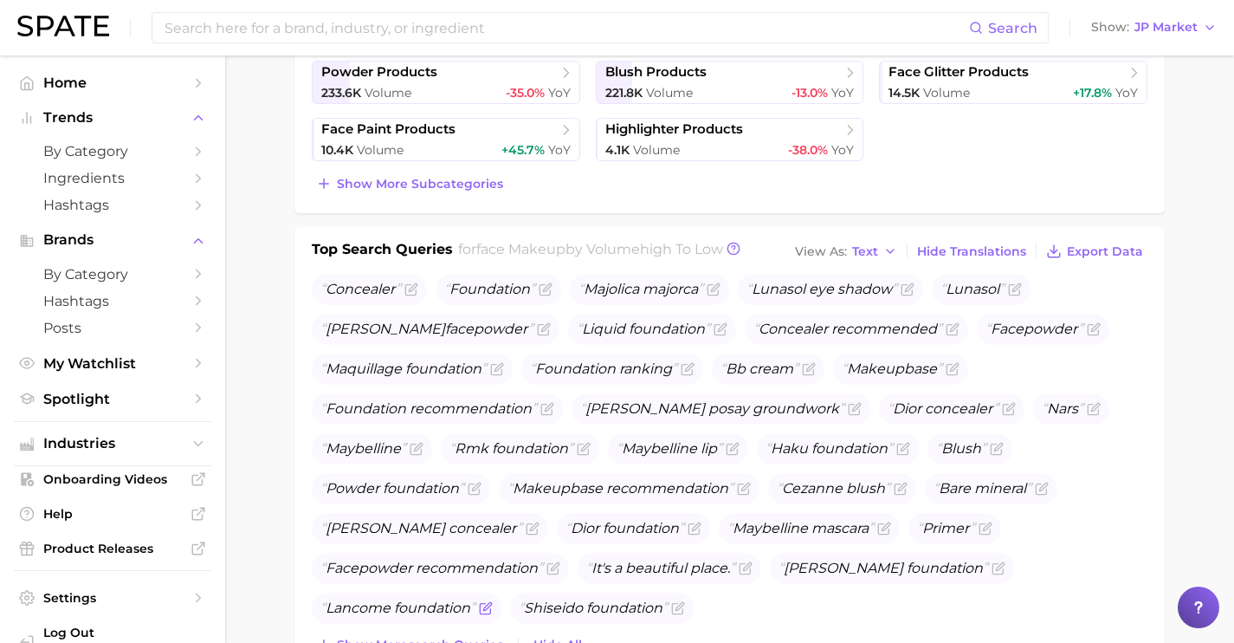
scroll to position [584, 0]
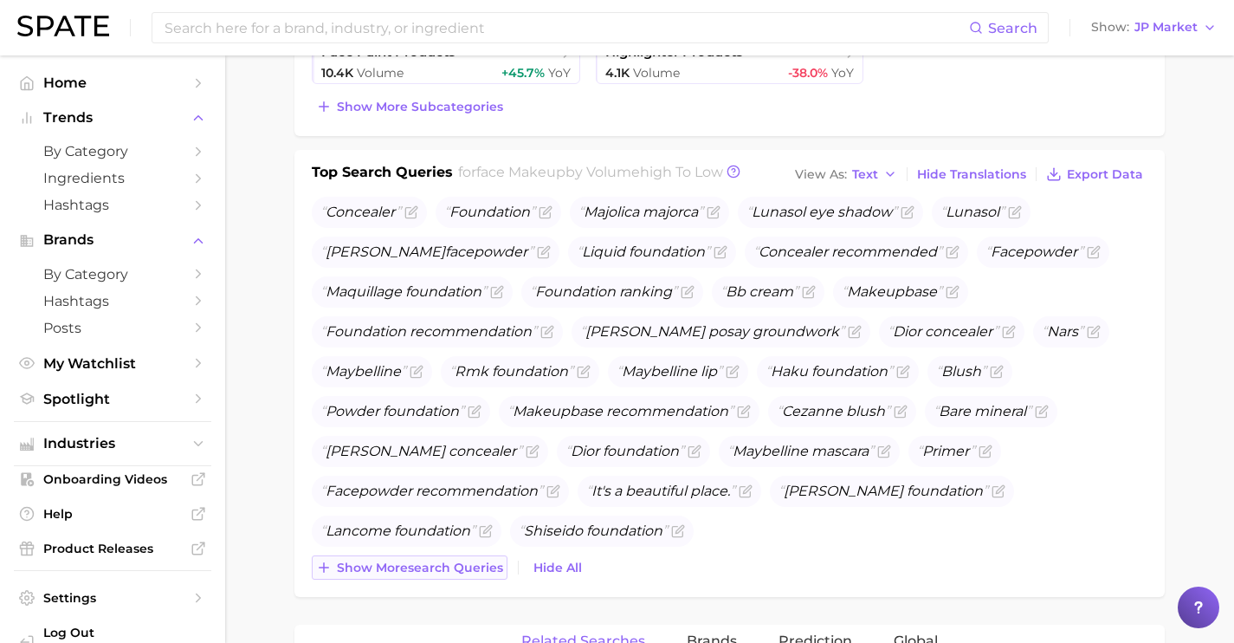
click at [471, 576] on button "Show more search queries" at bounding box center [410, 567] width 196 height 24
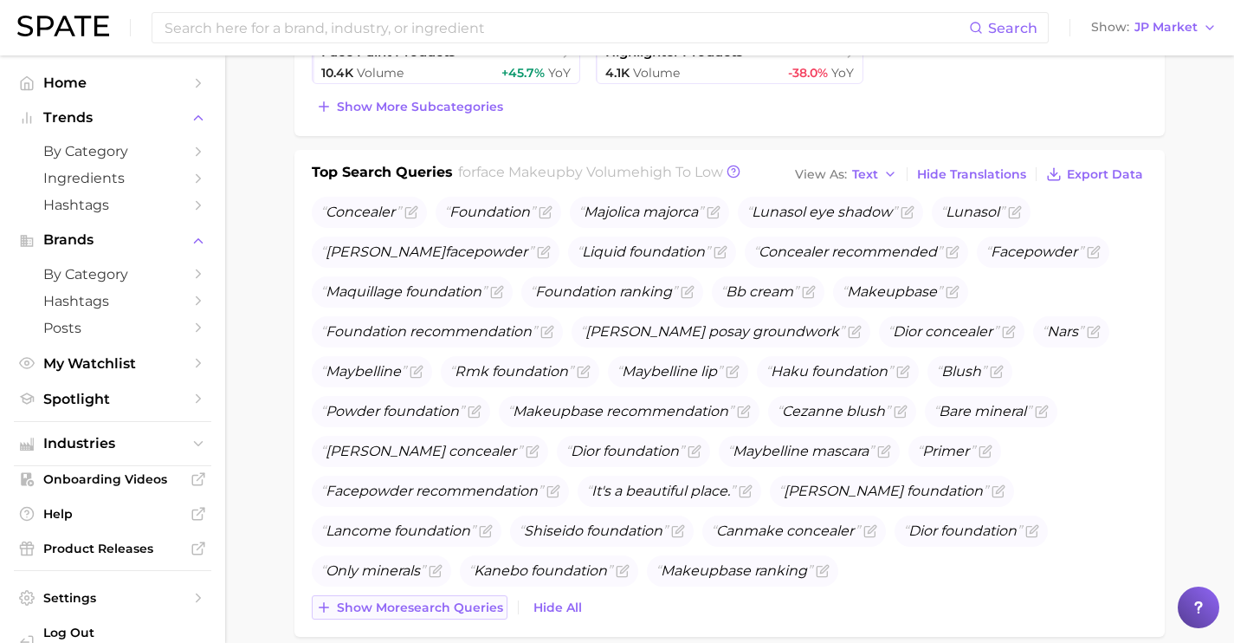
click at [472, 597] on button "Show more search queries" at bounding box center [410, 607] width 196 height 24
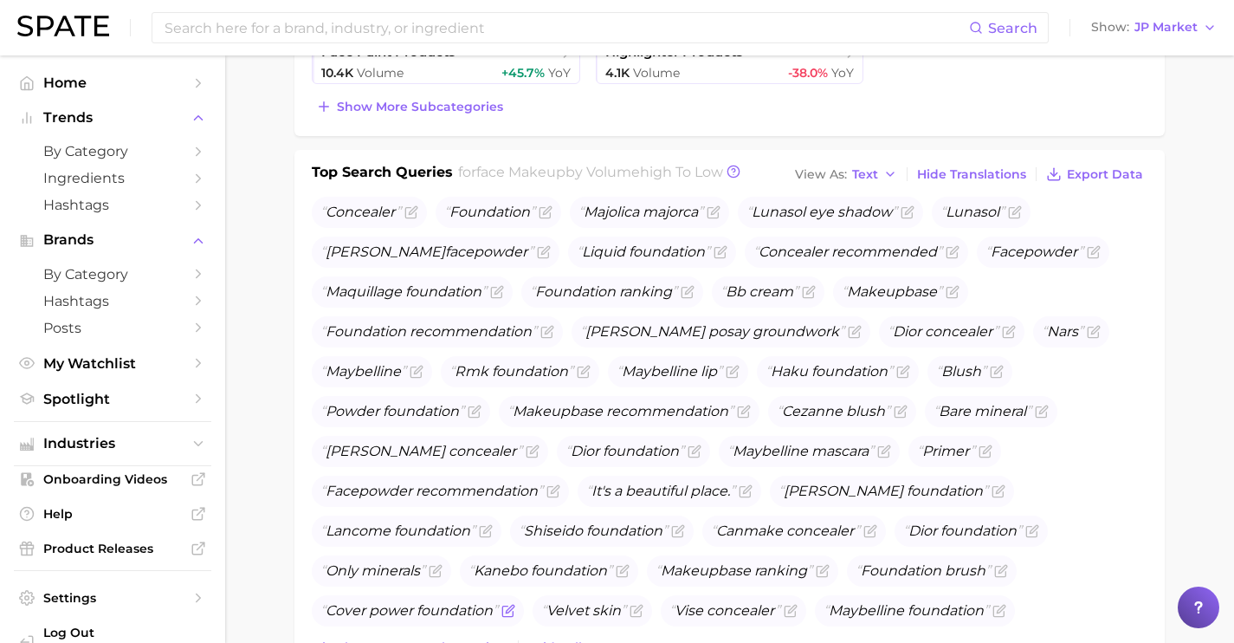
scroll to position [644, 0]
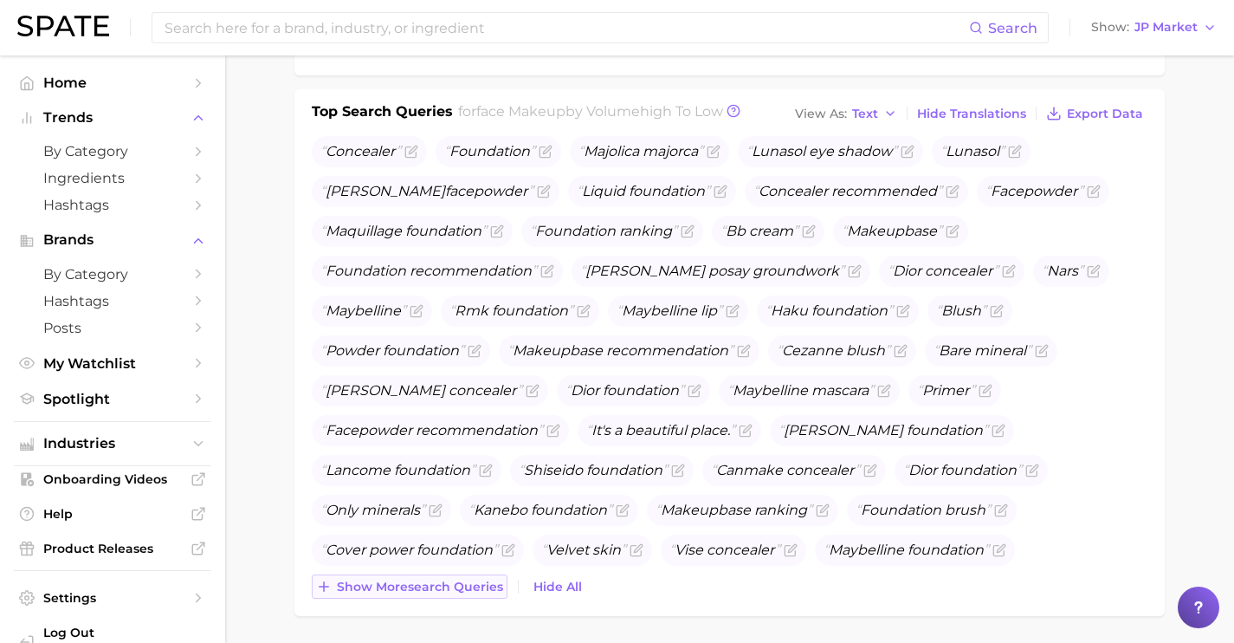
click at [464, 586] on span "Show more search queries" at bounding box center [420, 586] width 166 height 15
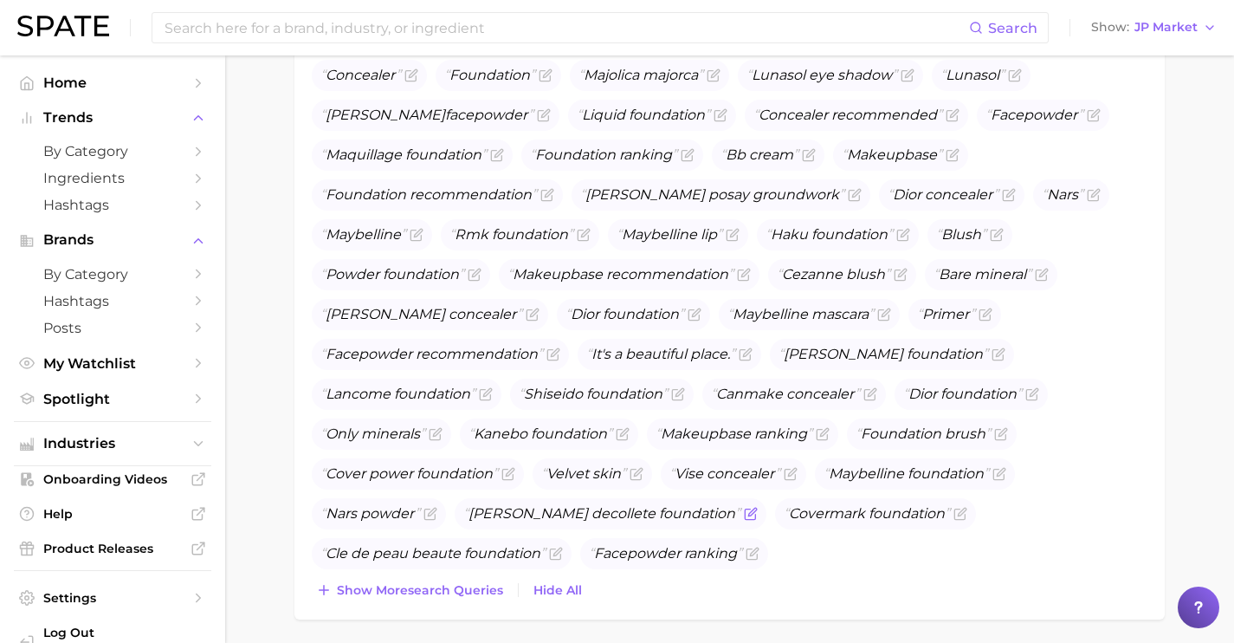
scroll to position [723, 0]
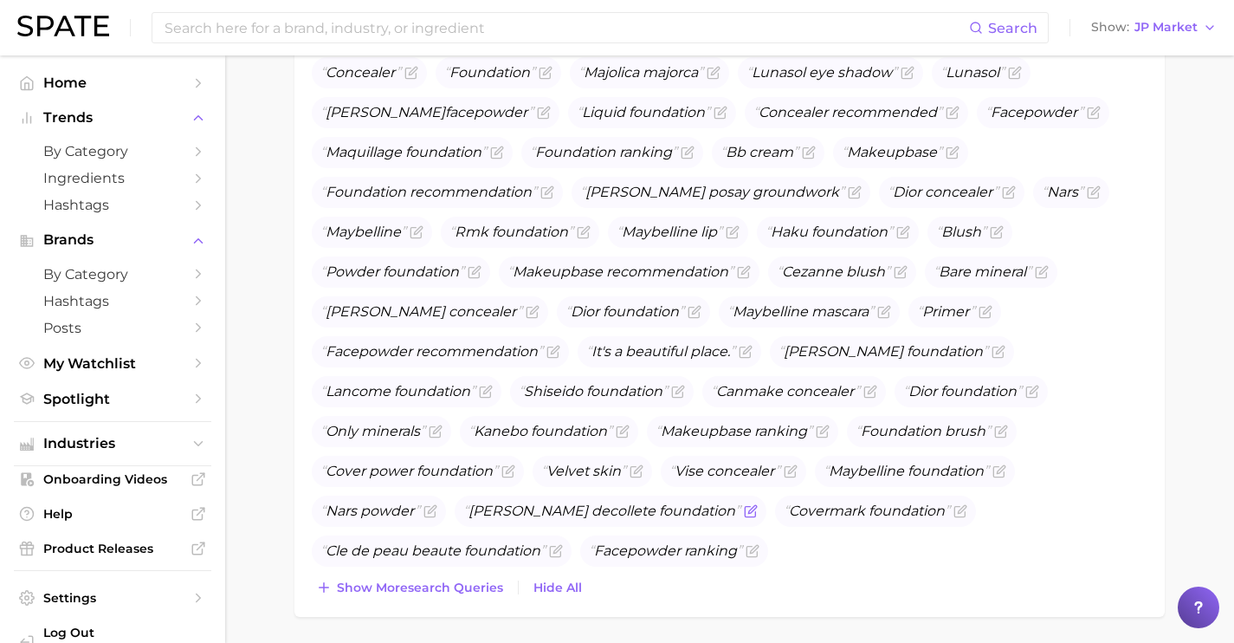
click at [466, 601] on div "Top Search Queries for face makeup by Volume high to low View As Text Hide Tran…" at bounding box center [729, 313] width 870 height 606
click at [463, 586] on span "Show more search queries" at bounding box center [420, 587] width 166 height 15
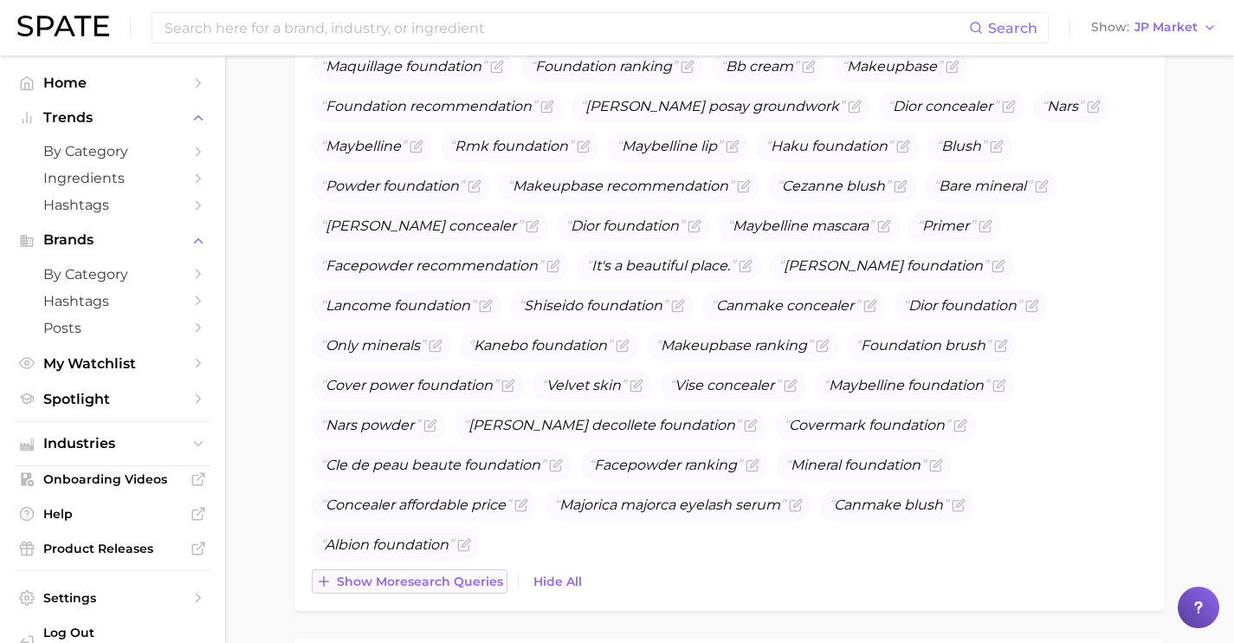
click at [463, 586] on span "Show more search queries" at bounding box center [420, 581] width 166 height 15
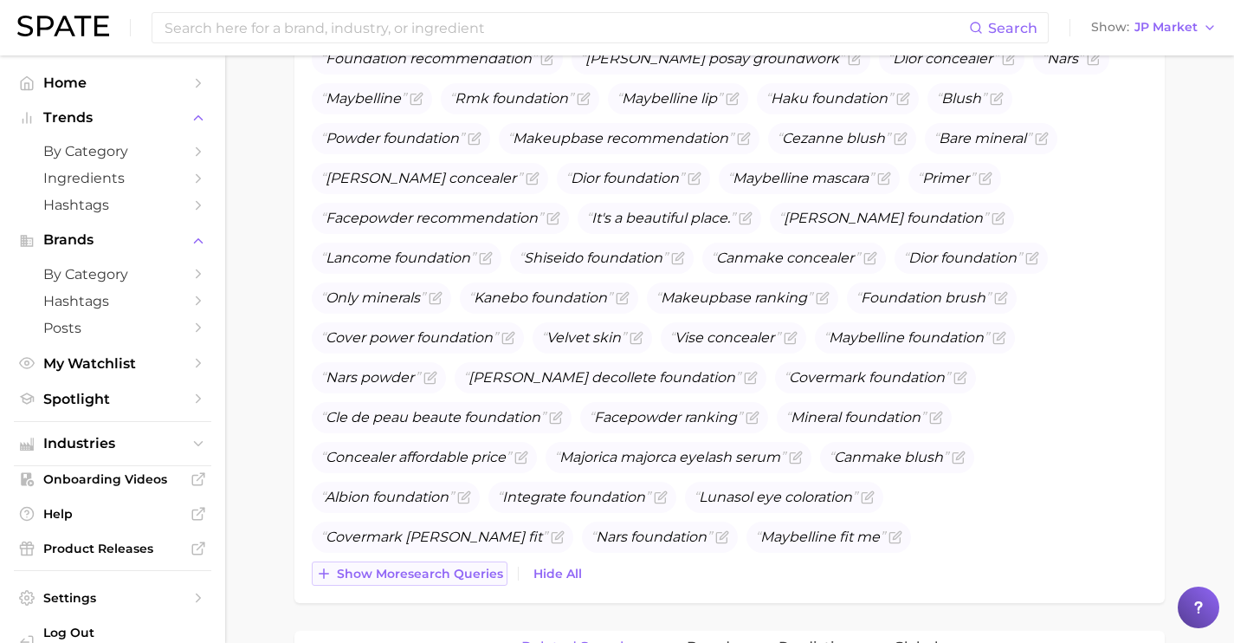
scroll to position [861, 0]
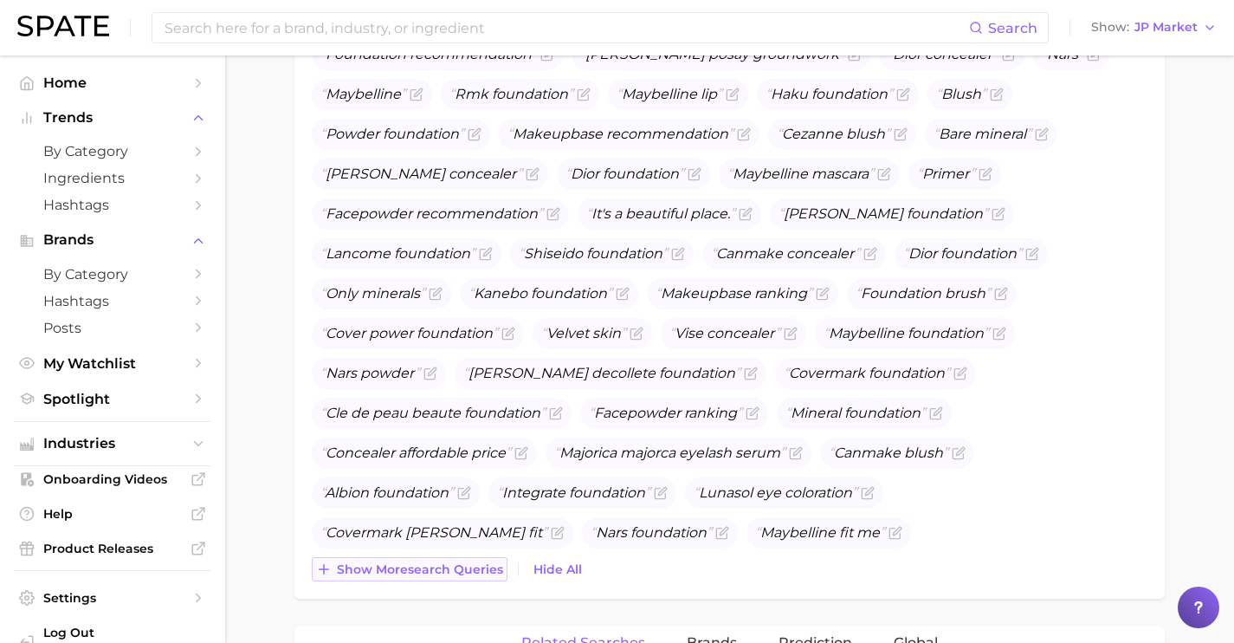
click at [463, 586] on div "Top Search Queries for face makeup by Volume high to low View As Text Hide Tran…" at bounding box center [729, 236] width 870 height 726
click at [463, 573] on span "Show more search queries" at bounding box center [420, 569] width 166 height 15
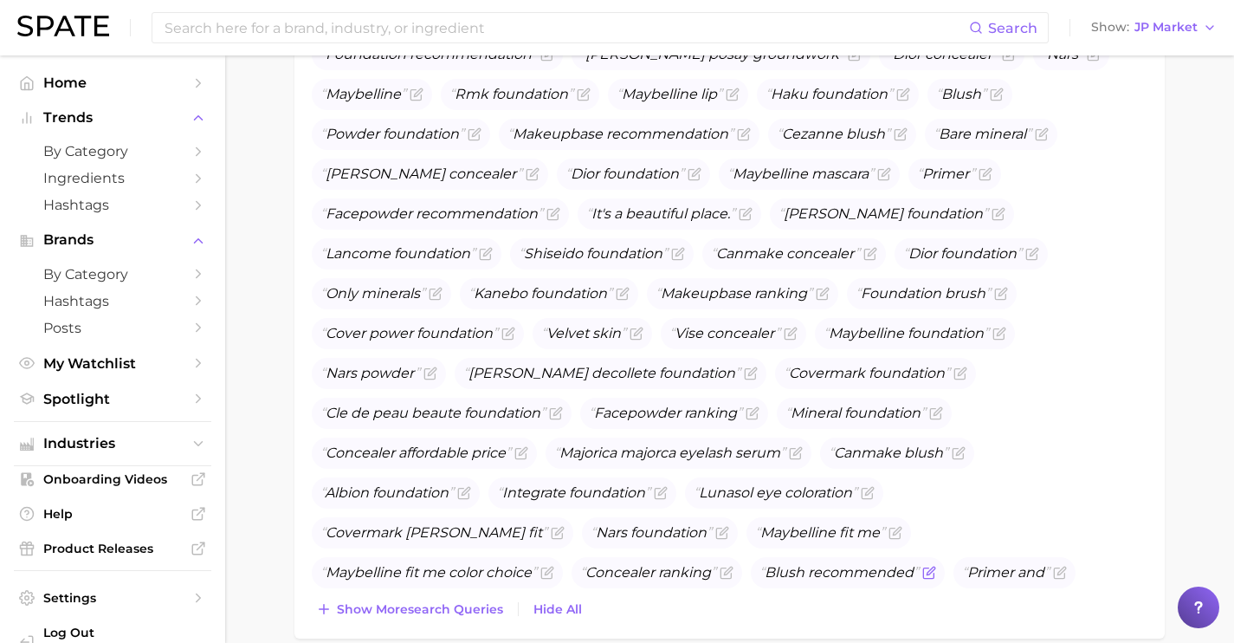
scroll to position [909, 0]
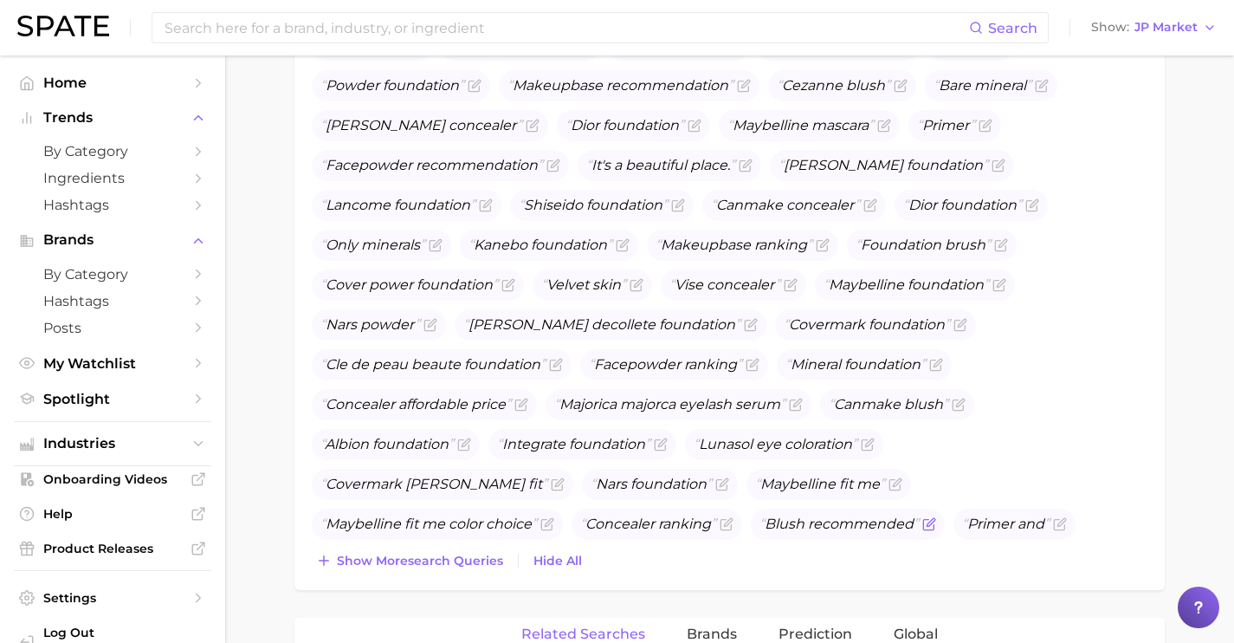
click at [463, 570] on button "Show more search queries" at bounding box center [410, 560] width 196 height 24
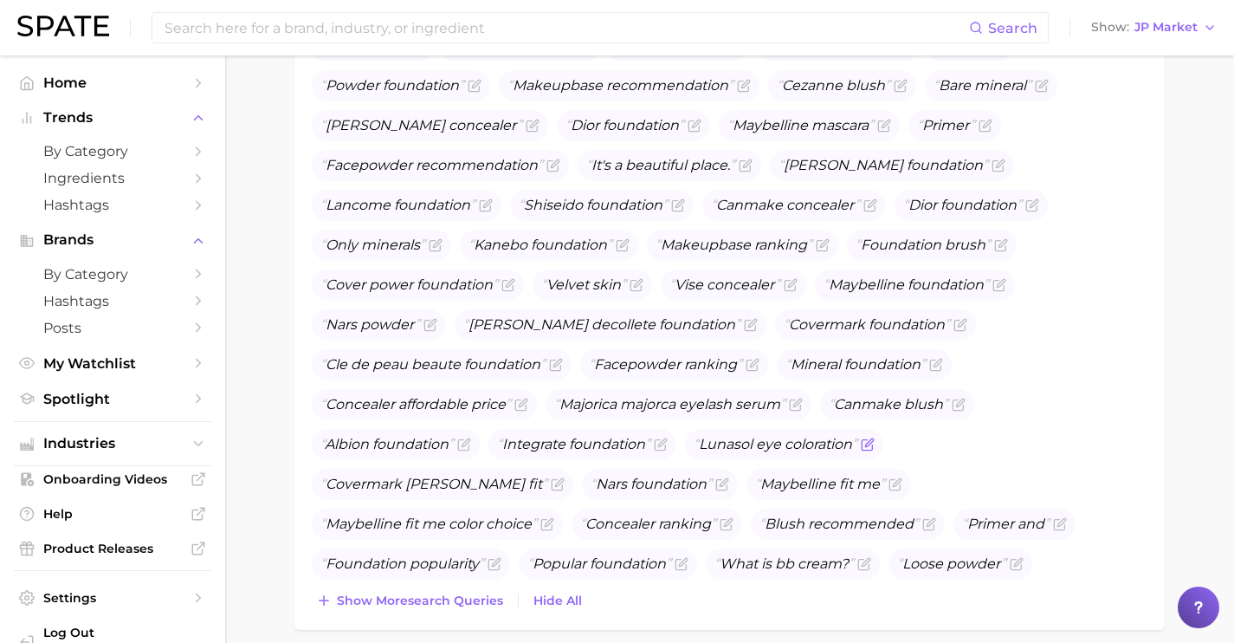
scroll to position [851, 0]
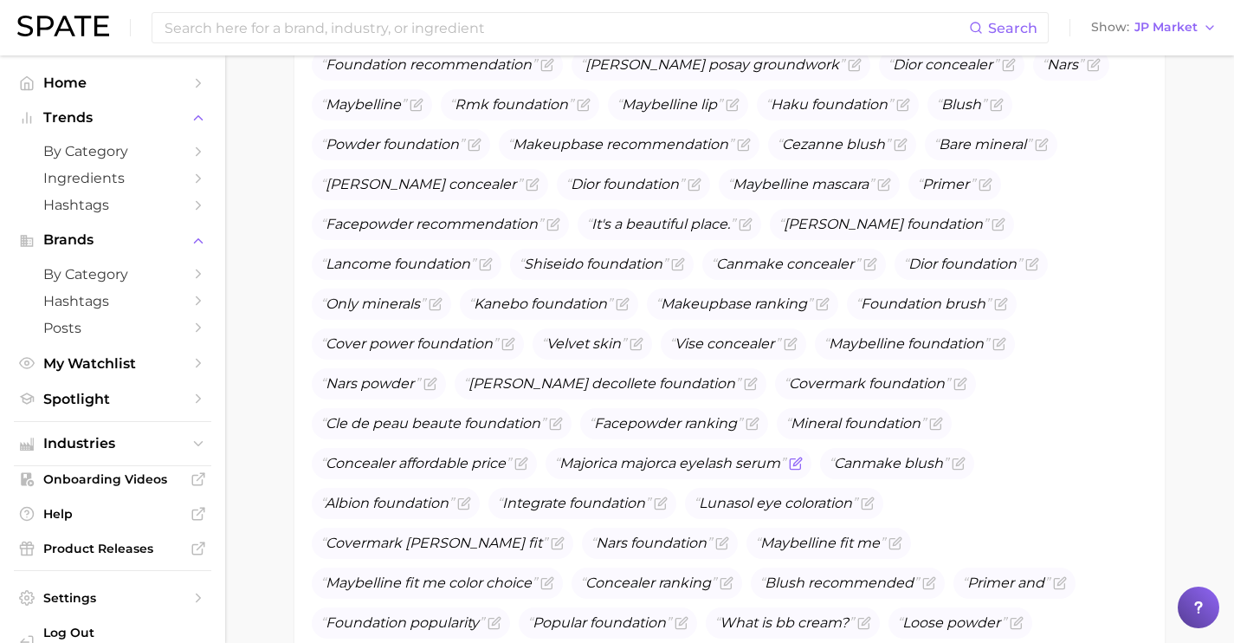
click at [801, 463] on icon "Flag as miscategorized or irrelevant" at bounding box center [797, 461] width 8 height 8
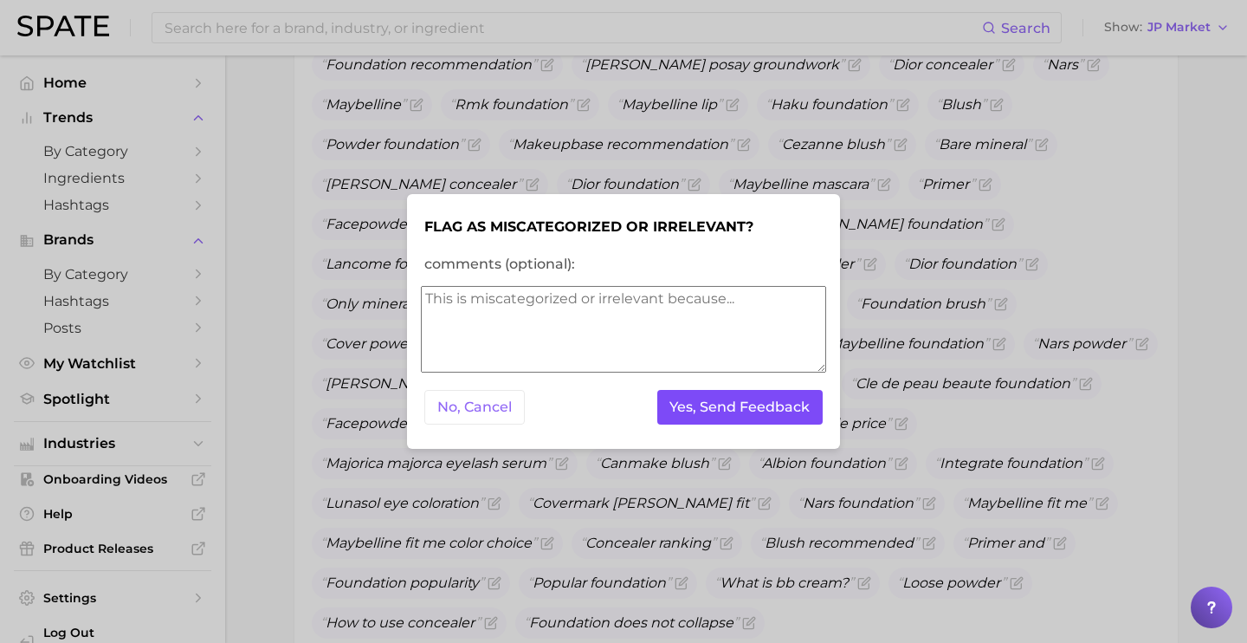
click at [774, 408] on button "Yes, Send Feedback" at bounding box center [740, 408] width 166 height 36
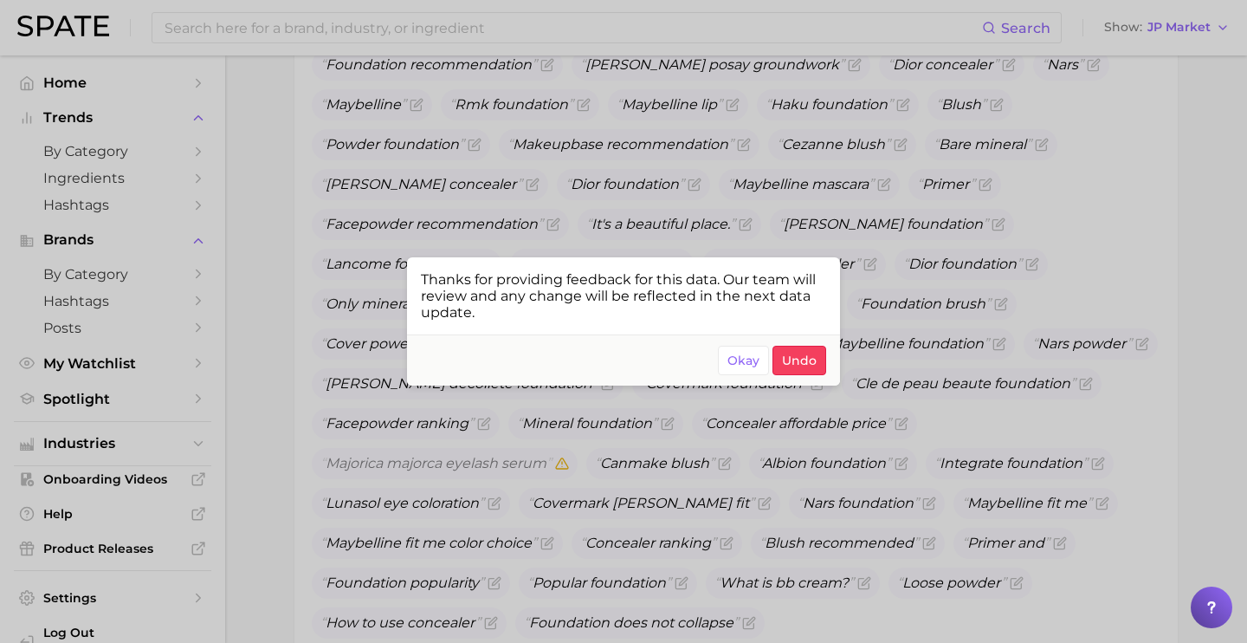
click at [728, 565] on div at bounding box center [623, 321] width 1247 height 643
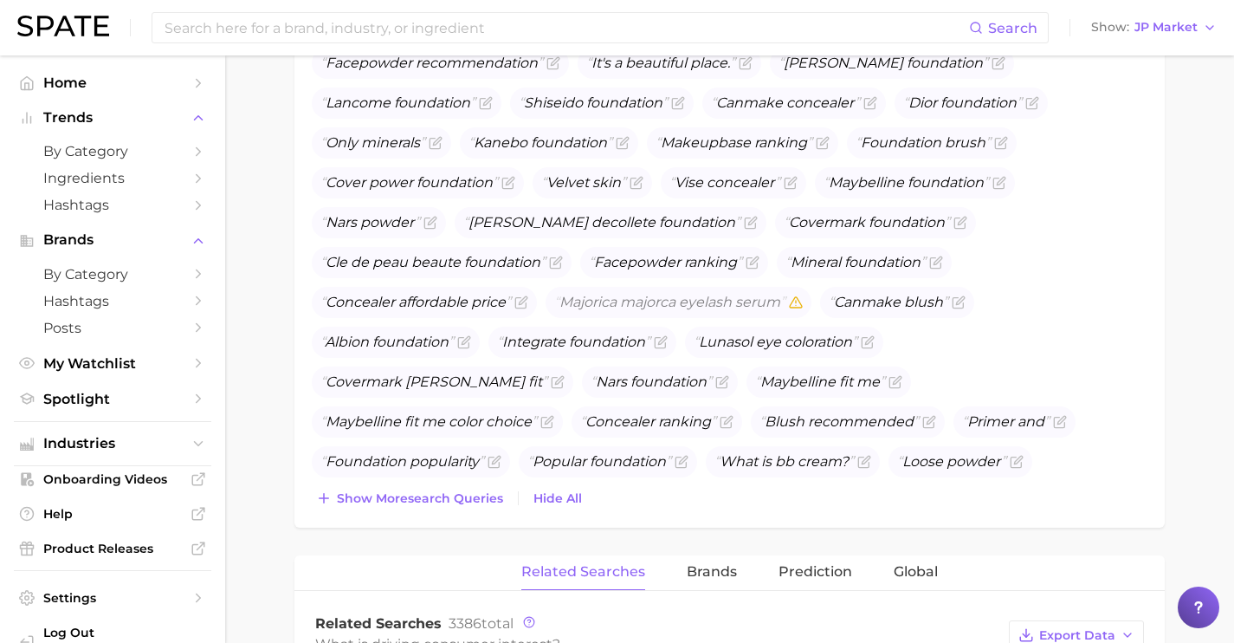
scroll to position [1015, 0]
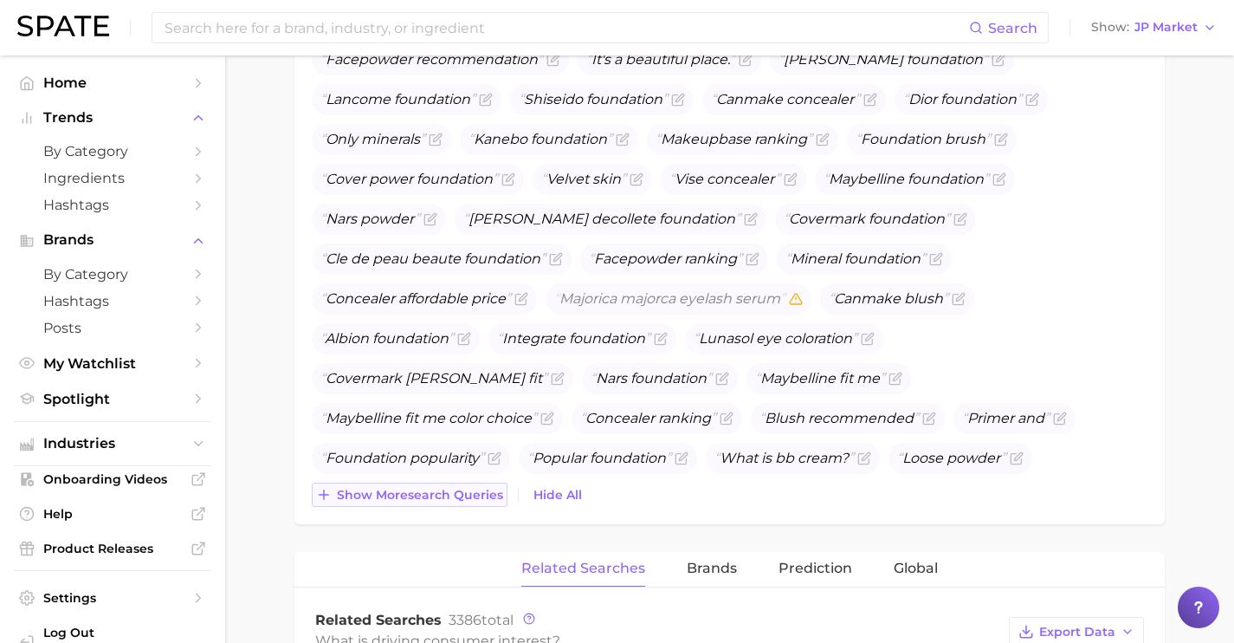
click at [496, 504] on button "Show more search queries" at bounding box center [410, 494] width 196 height 24
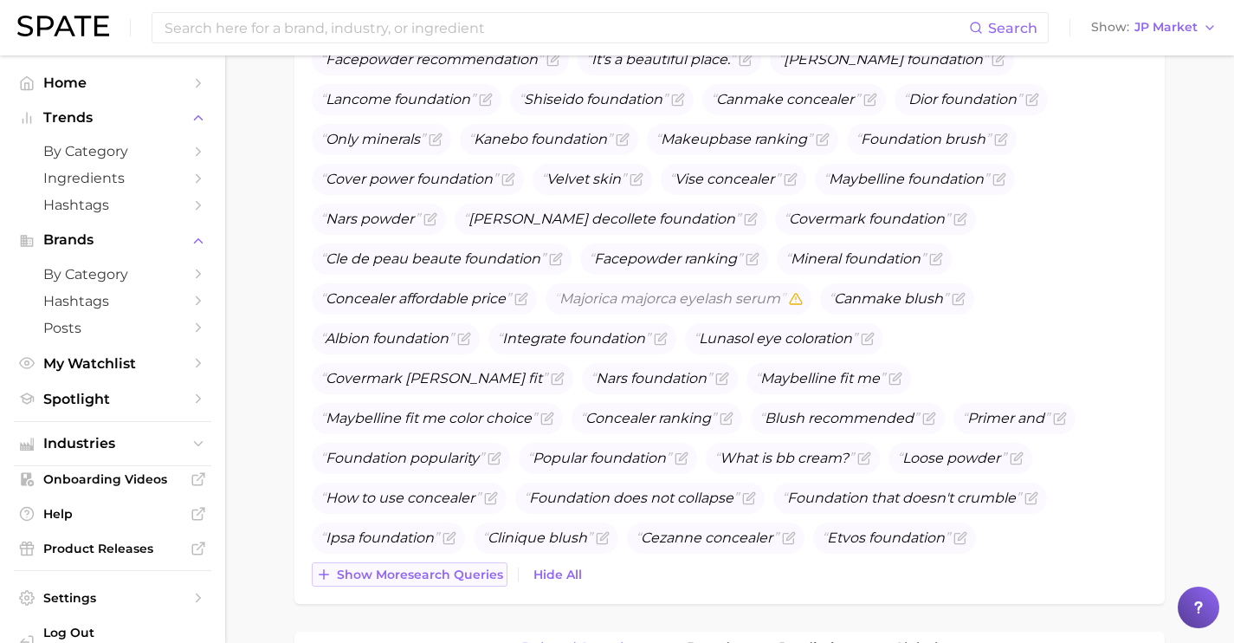
click at [491, 565] on button "Show more search queries" at bounding box center [410, 574] width 196 height 24
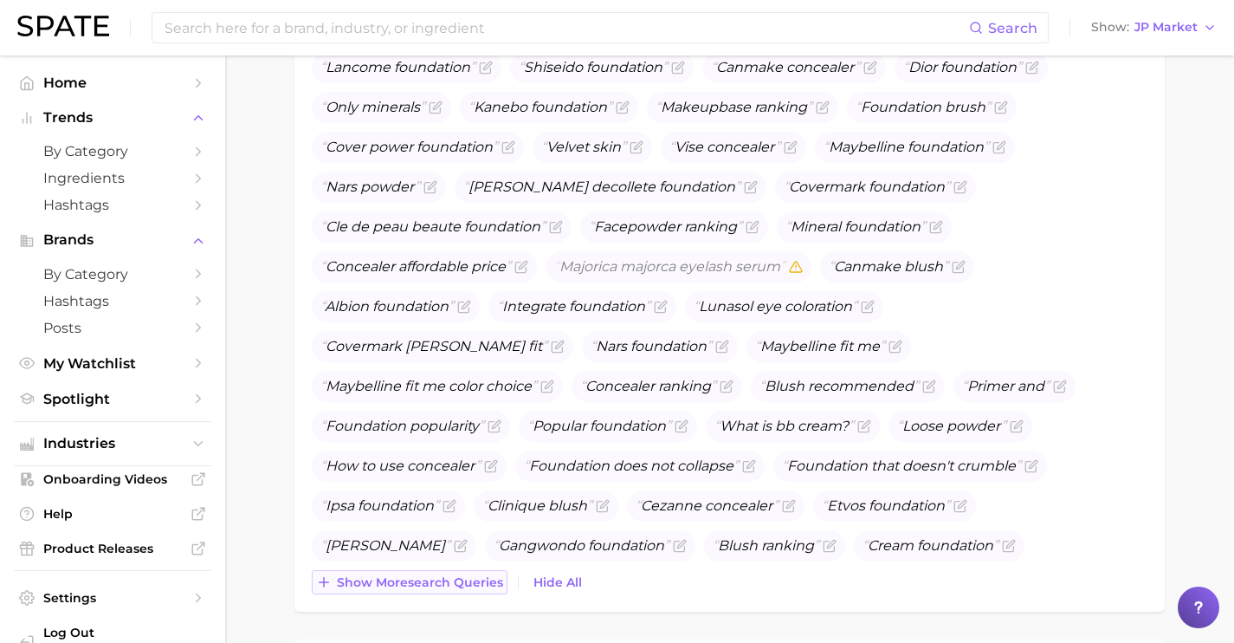
scroll to position [1049, 0]
click at [492, 573] on span "Show more search queries" at bounding box center [420, 580] width 166 height 15
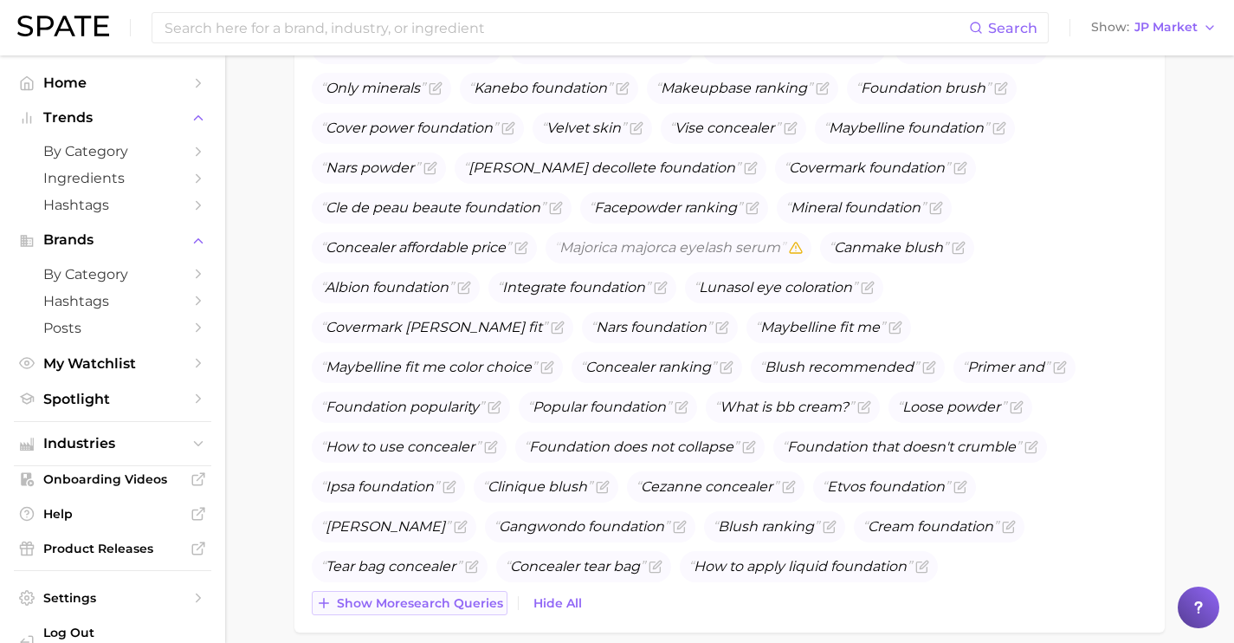
scroll to position [1079, 0]
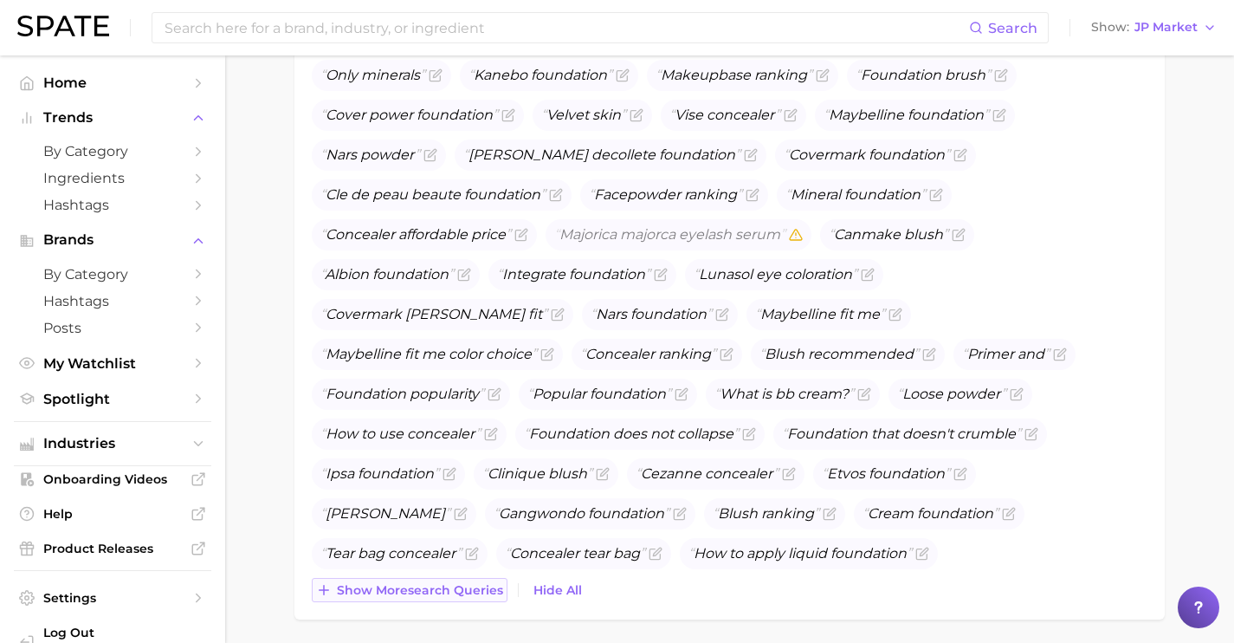
click at [491, 579] on button "Show more search queries" at bounding box center [410, 590] width 196 height 24
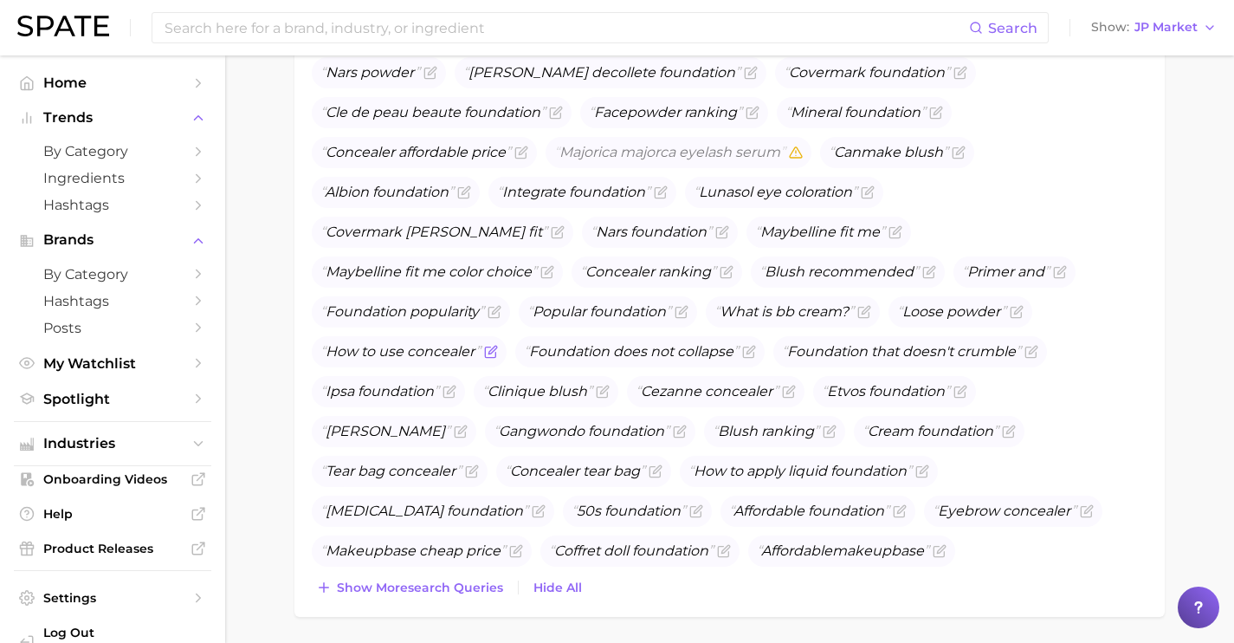
scroll to position [1194, 0]
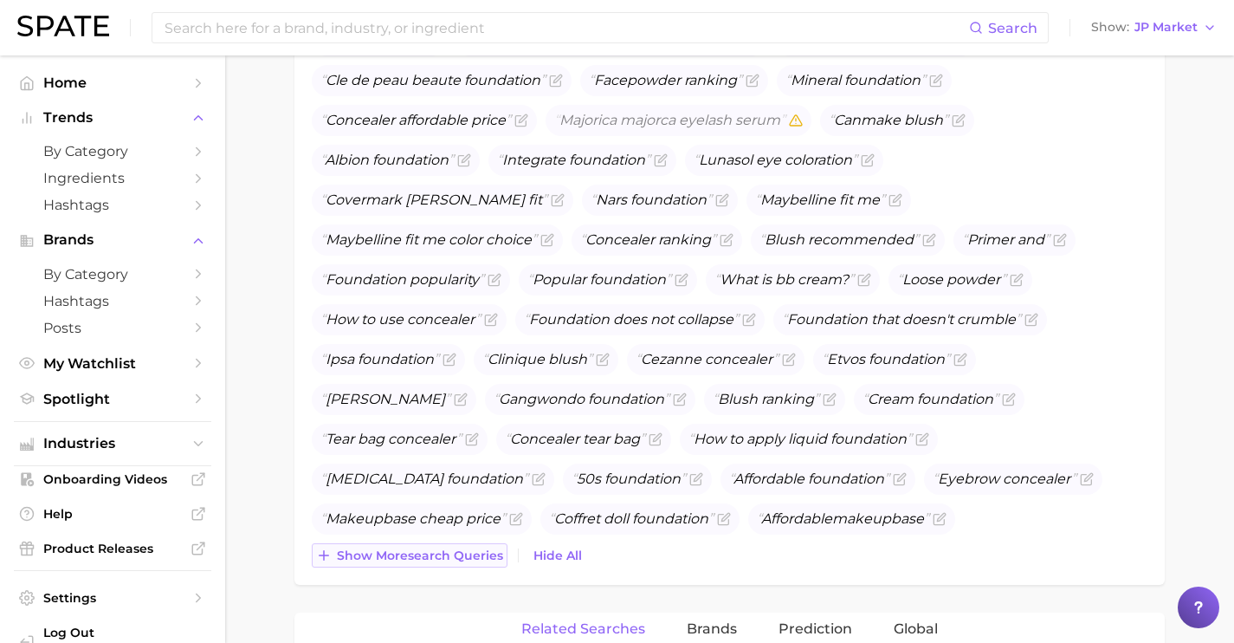
click at [451, 553] on span "Show more search queries" at bounding box center [420, 555] width 166 height 15
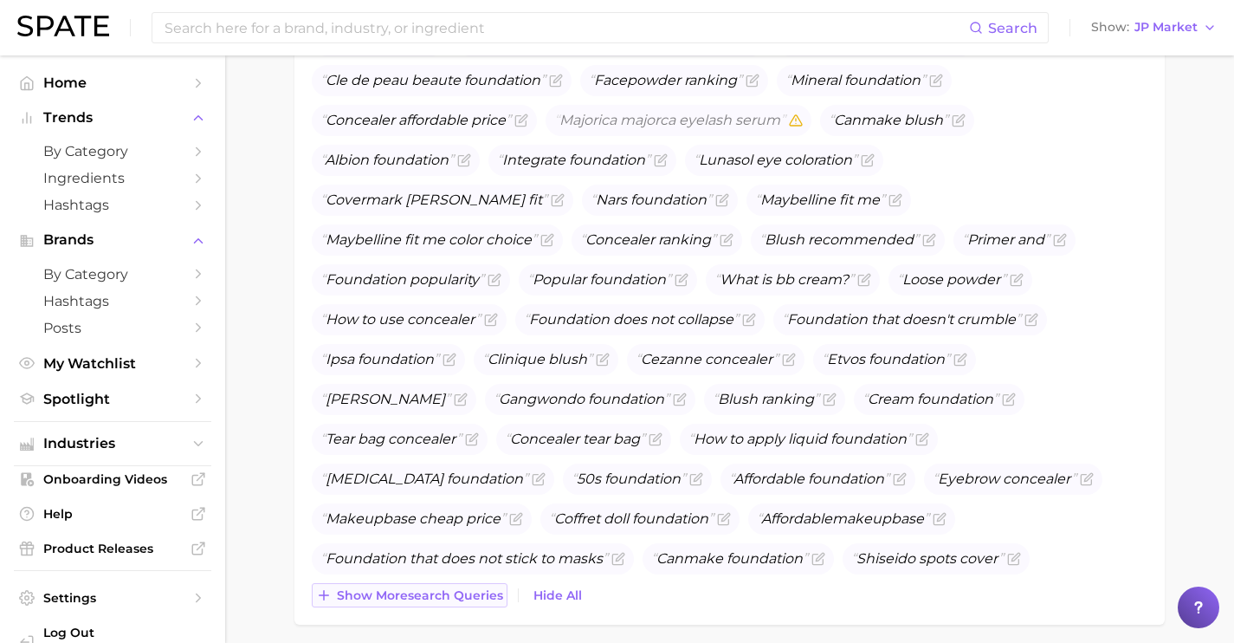
click at [454, 585] on button "Show more search queries" at bounding box center [410, 595] width 196 height 24
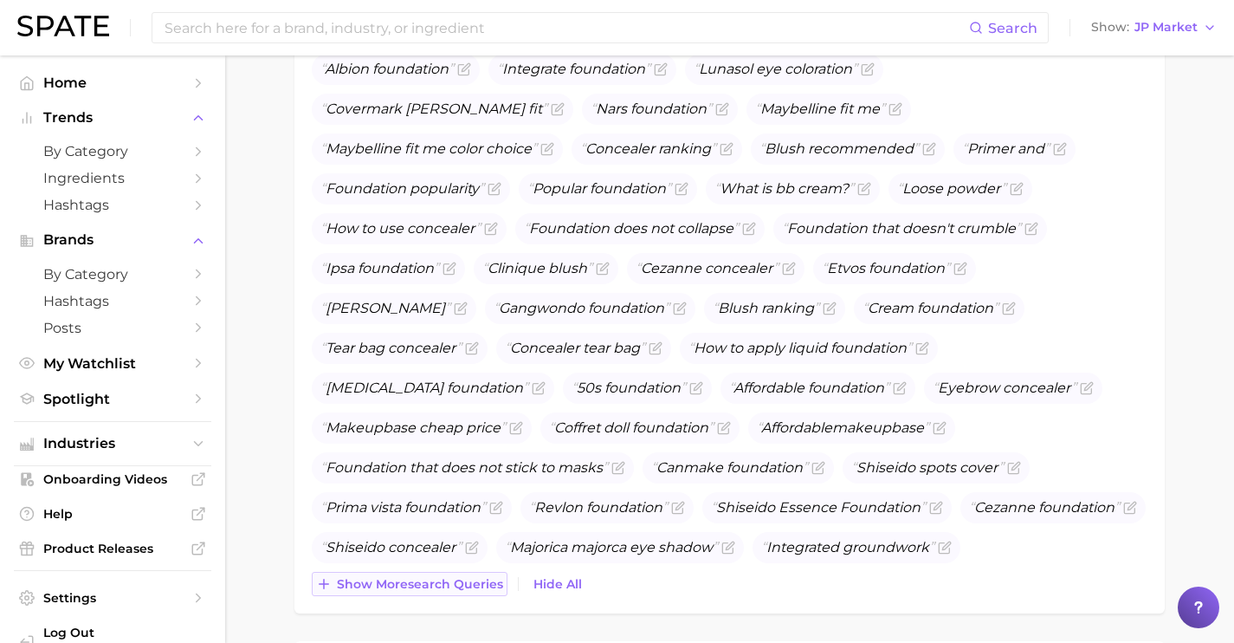
click at [454, 585] on span "Show more search queries" at bounding box center [420, 584] width 166 height 15
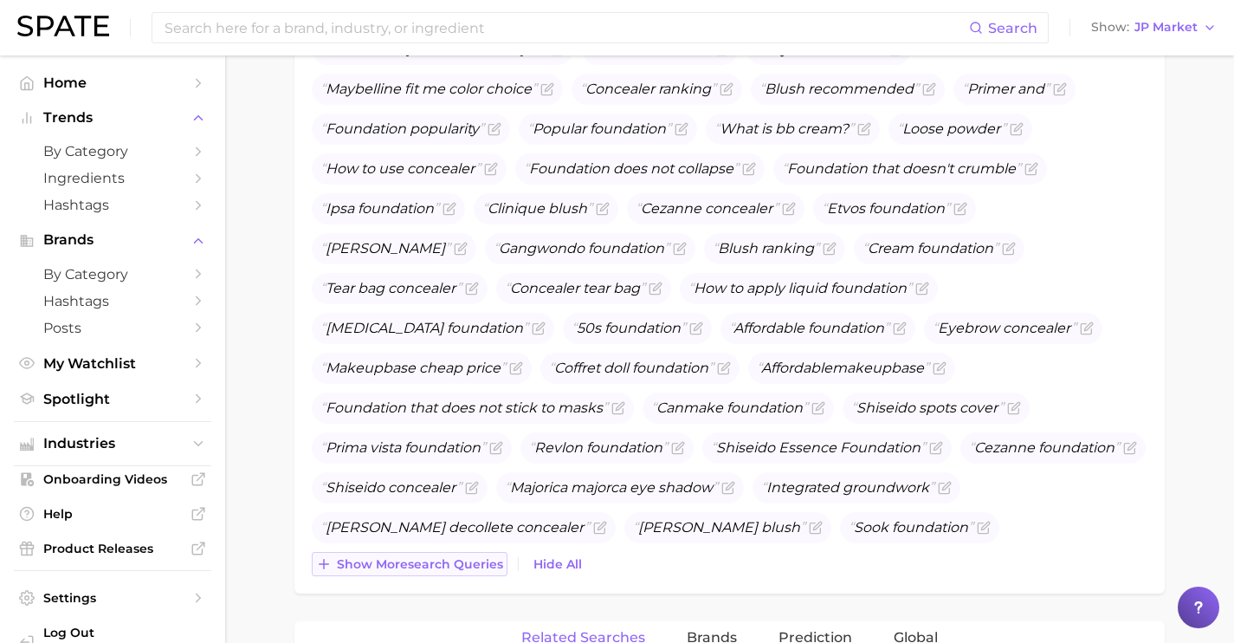
scroll to position [1345, 0]
click at [451, 567] on span "Show more search queries" at bounding box center [420, 563] width 166 height 15
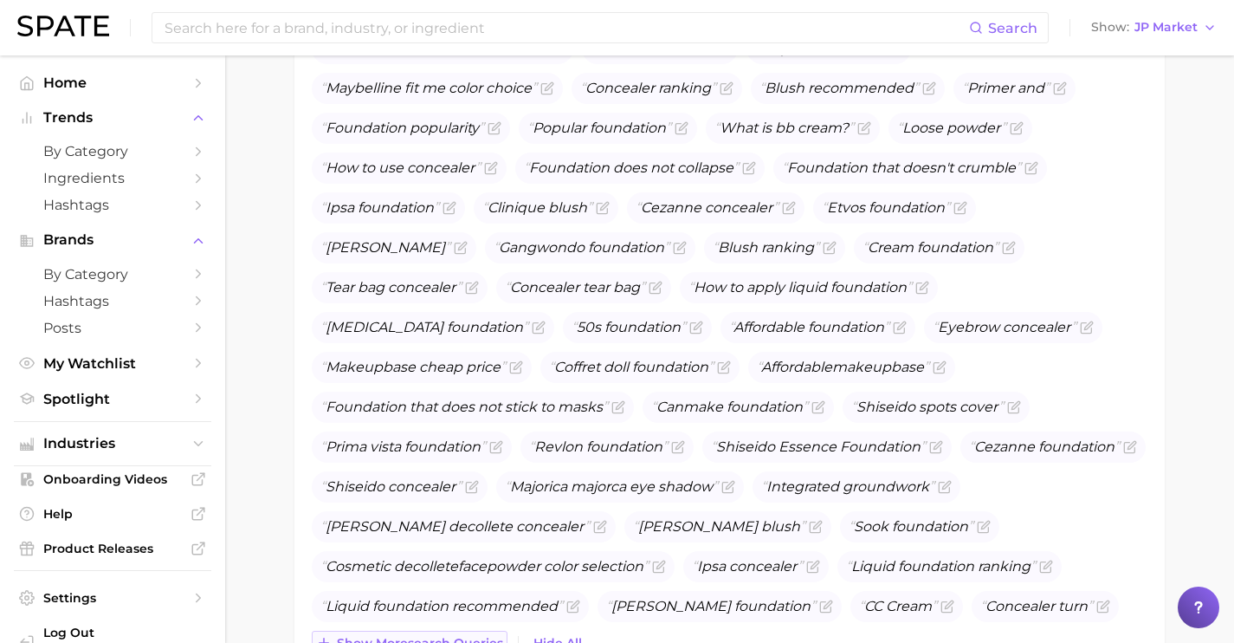
click at [464, 631] on button "Show more search queries" at bounding box center [410, 643] width 196 height 24
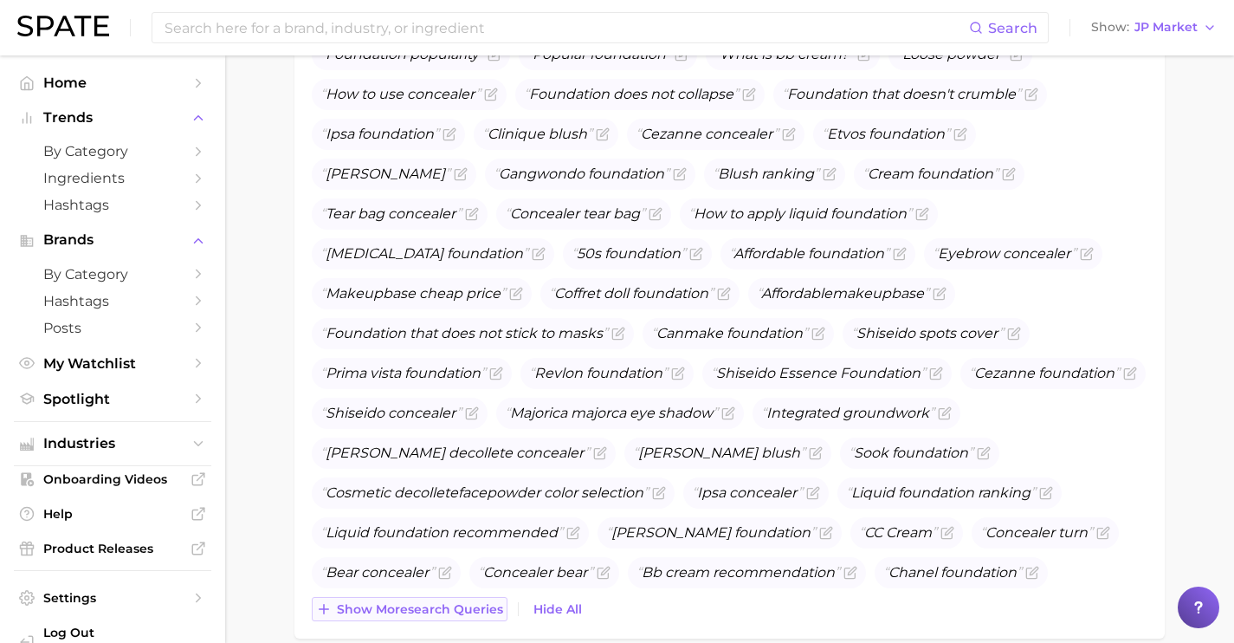
click at [464, 604] on span "Show more search queries" at bounding box center [420, 609] width 166 height 15
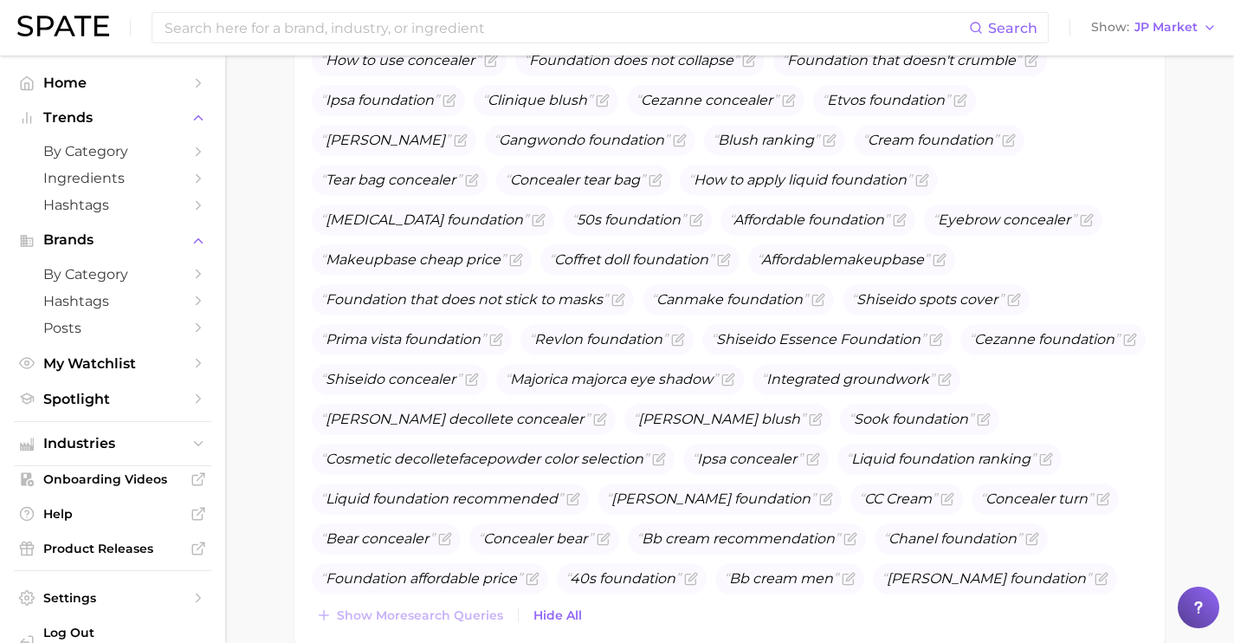
scroll to position [1423, 0]
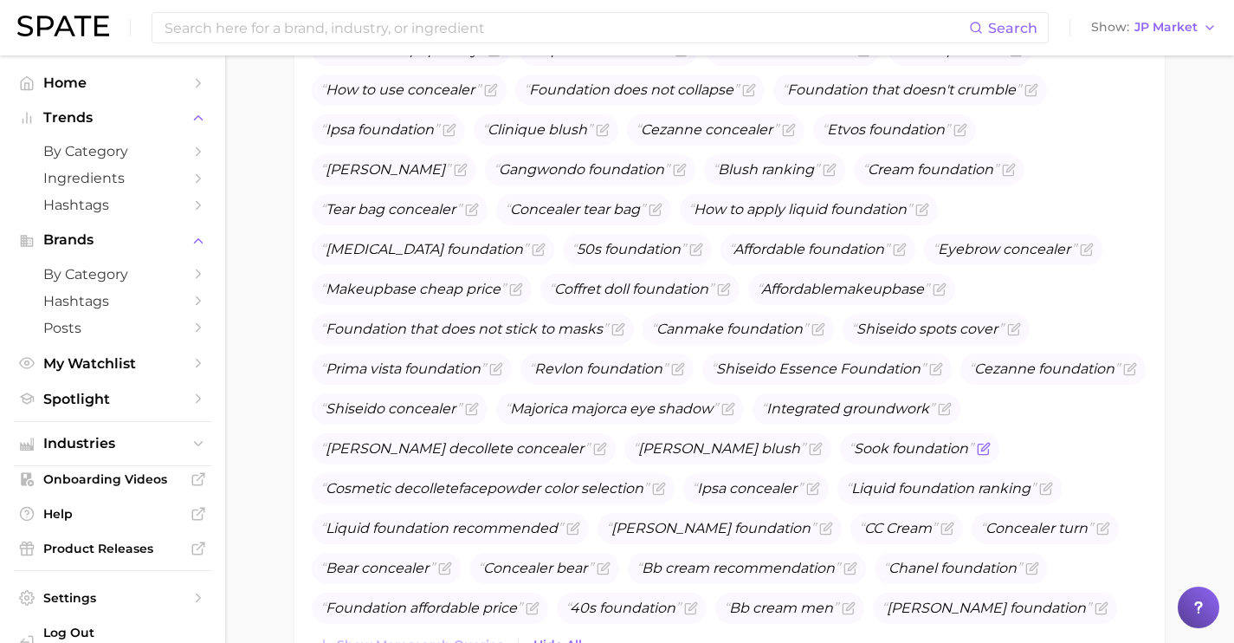
click at [991, 442] on icon "Flag as miscategorized or irrelevant" at bounding box center [984, 449] width 14 height 14
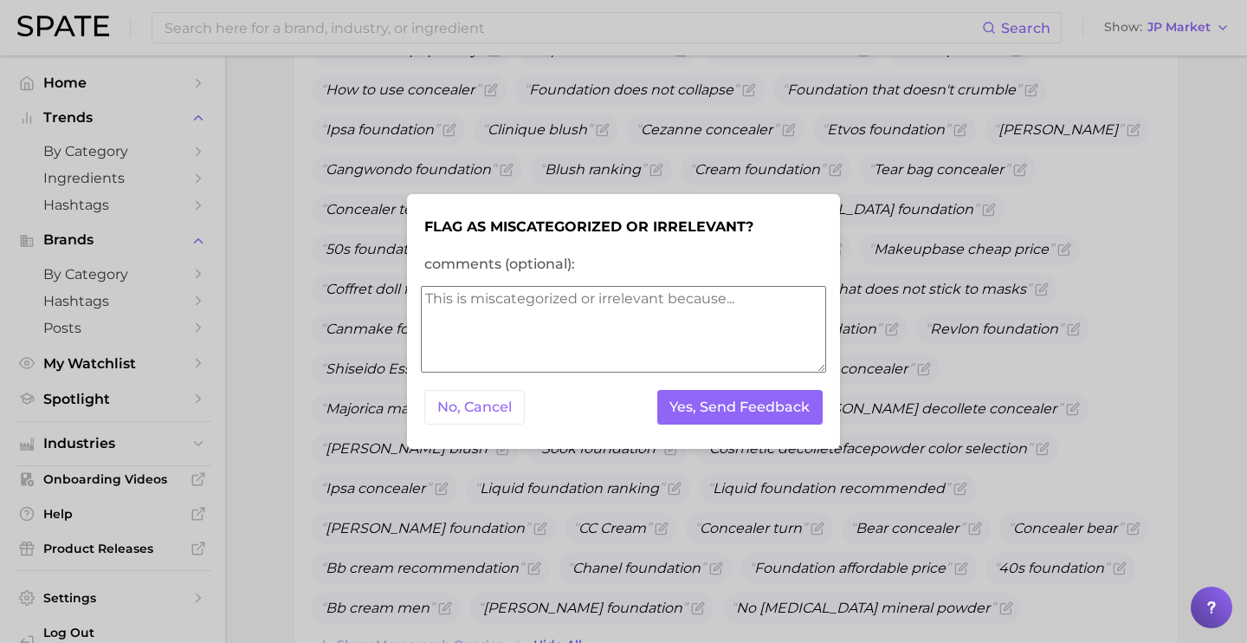
click at [747, 328] on textarea "comments (optional):" at bounding box center [623, 329] width 405 height 87
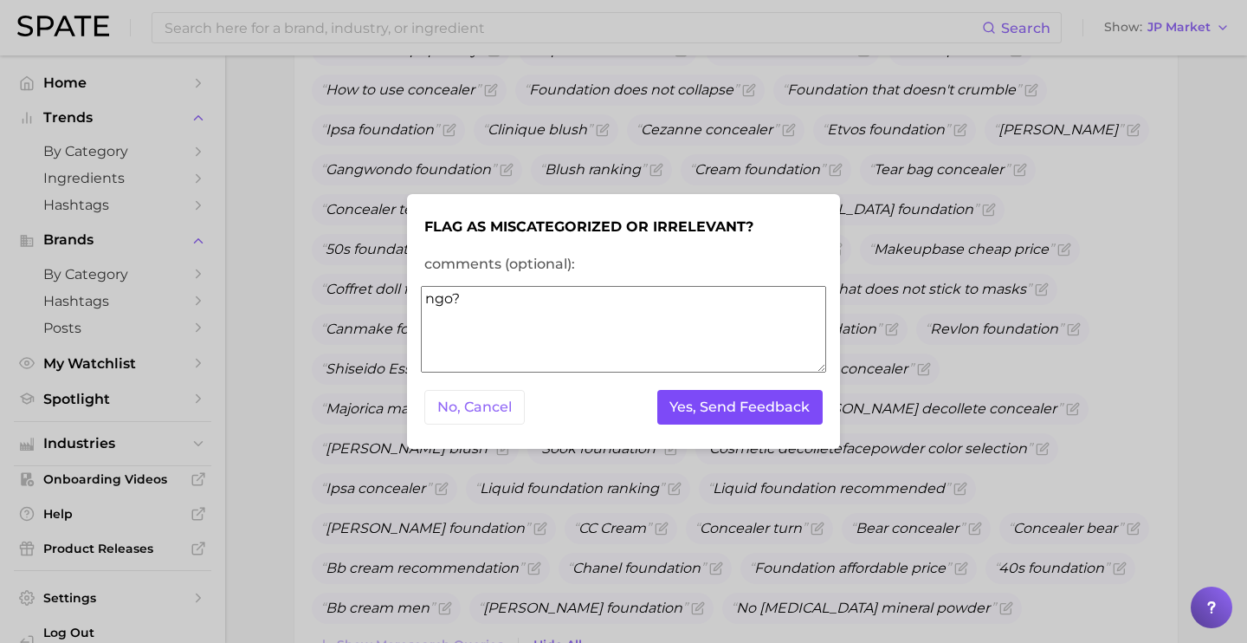
type textarea "ngo?"
click at [809, 418] on button "Yes, Send Feedback" at bounding box center [740, 408] width 166 height 36
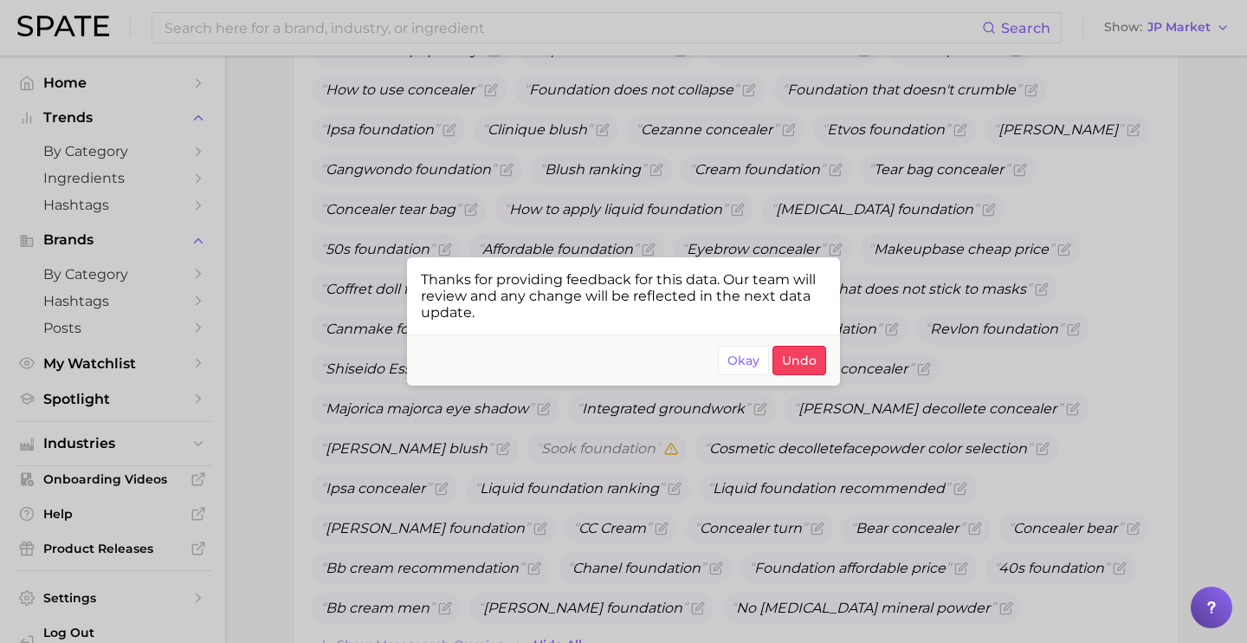
click at [996, 426] on div at bounding box center [623, 321] width 1247 height 643
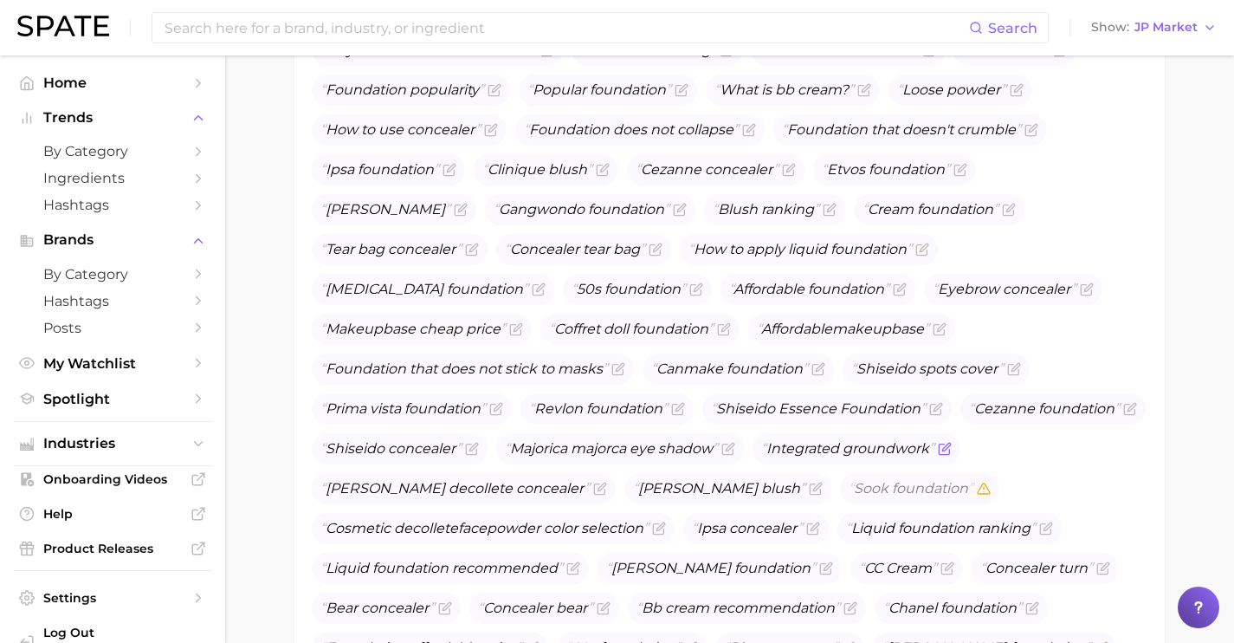
click at [938, 450] on icon "Flag as miscategorized or irrelevant" at bounding box center [945, 449] width 14 height 14
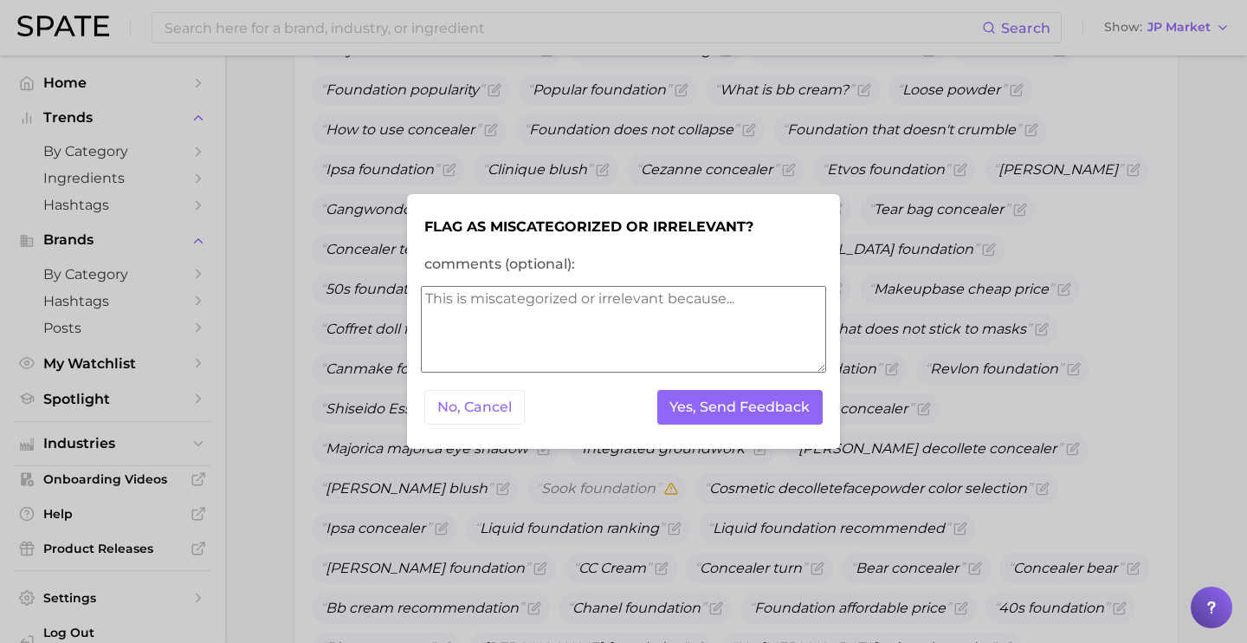
click at [579, 356] on textarea "comments (optional):" at bounding box center [623, 329] width 405 height 87
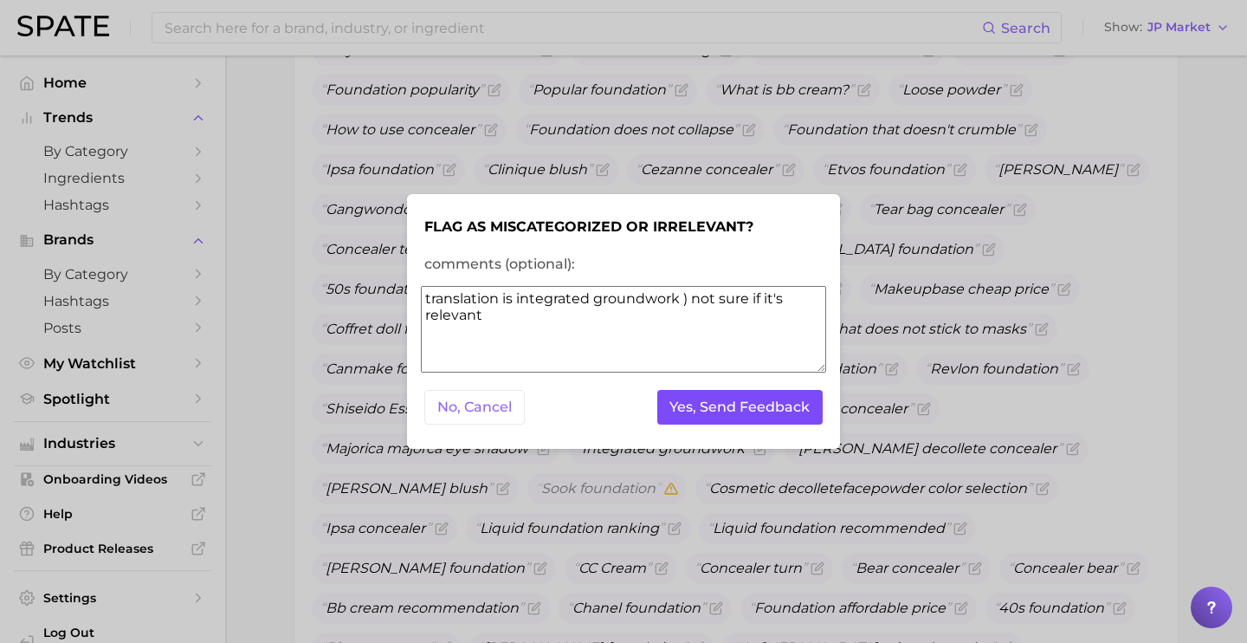
type textarea "translation is integrated groundwork ) not sure if it's relevant"
click at [712, 411] on button "Yes, Send Feedback" at bounding box center [740, 408] width 166 height 36
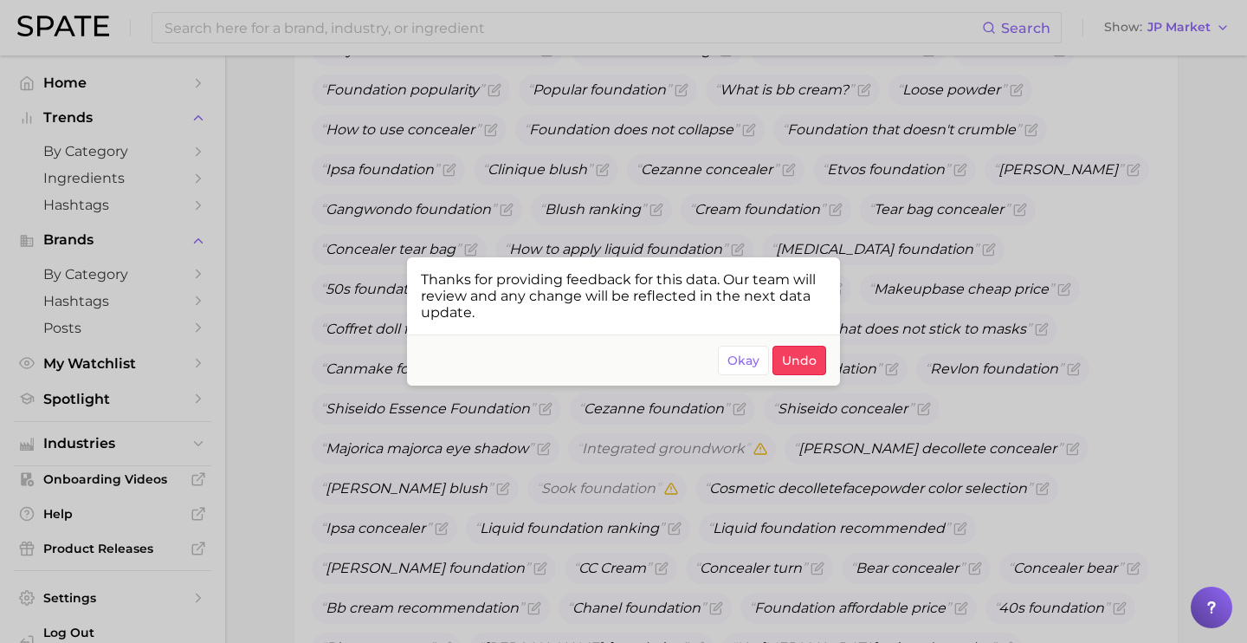
click at [760, 143] on div at bounding box center [623, 321] width 1247 height 643
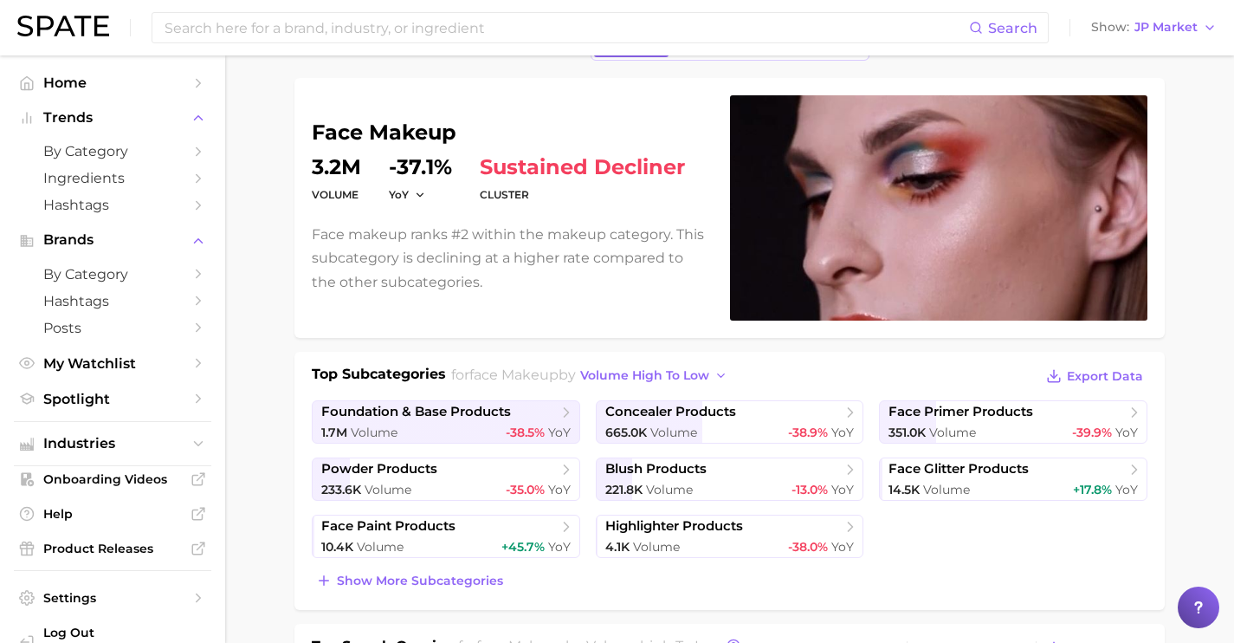
scroll to position [0, 0]
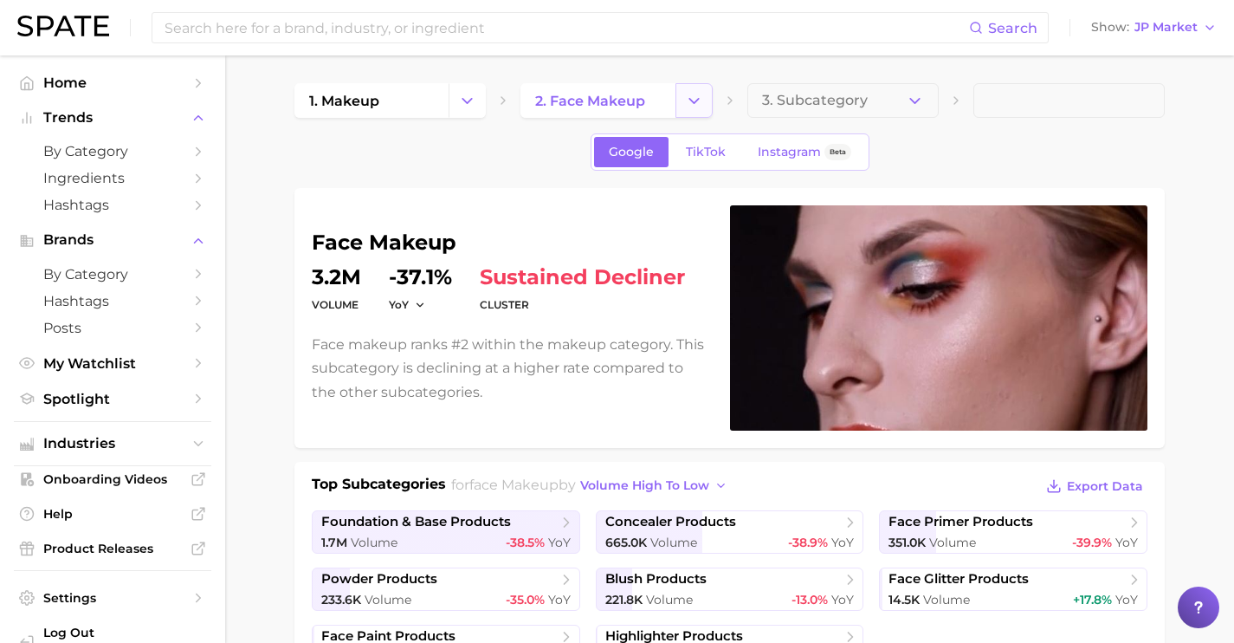
click at [687, 97] on icon "Change Category" at bounding box center [694, 101] width 18 height 18
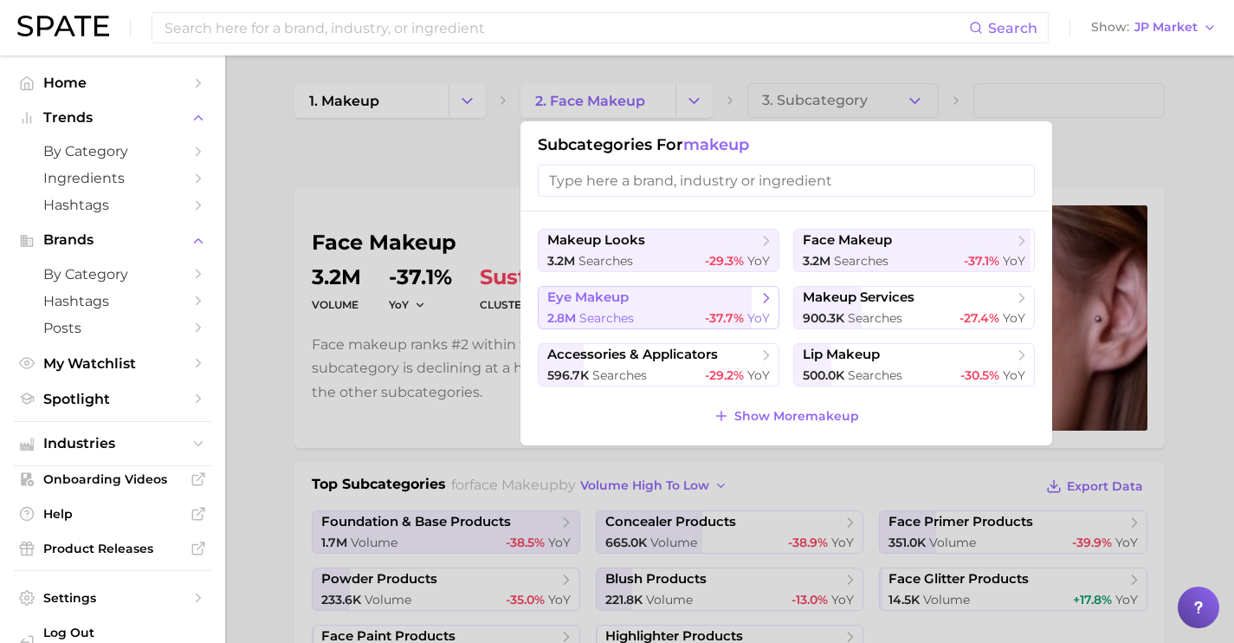
click at [697, 308] on button "eye makeup 2.8m searches -37.7% YoY" at bounding box center [659, 307] width 242 height 43
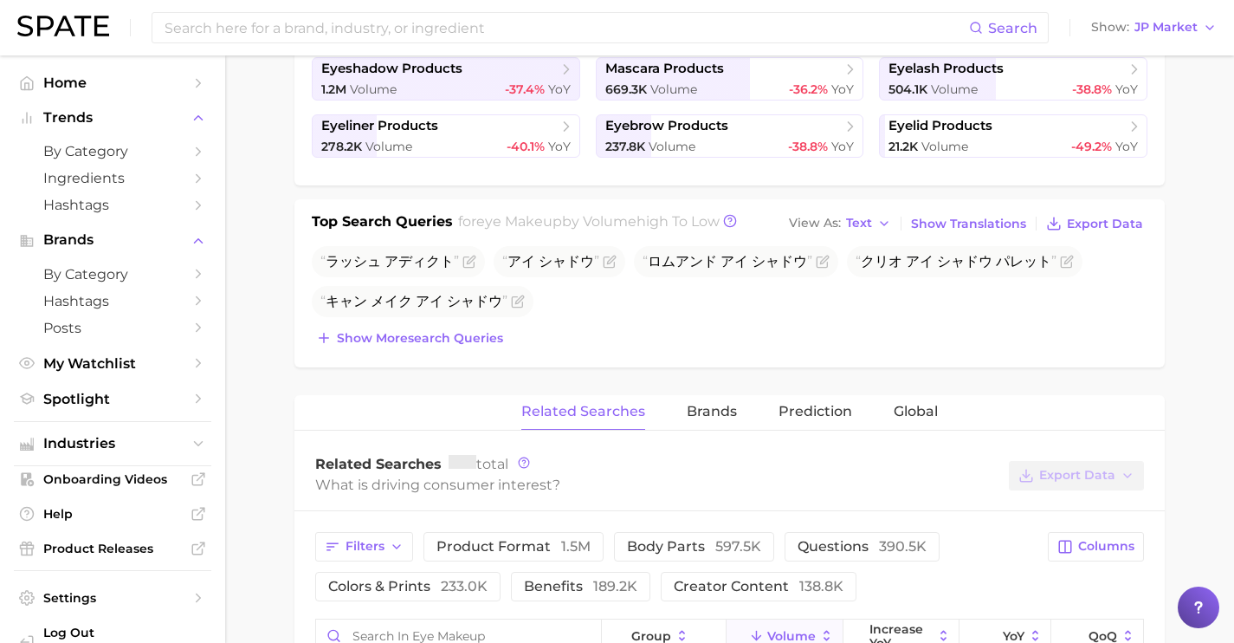
scroll to position [457, 0]
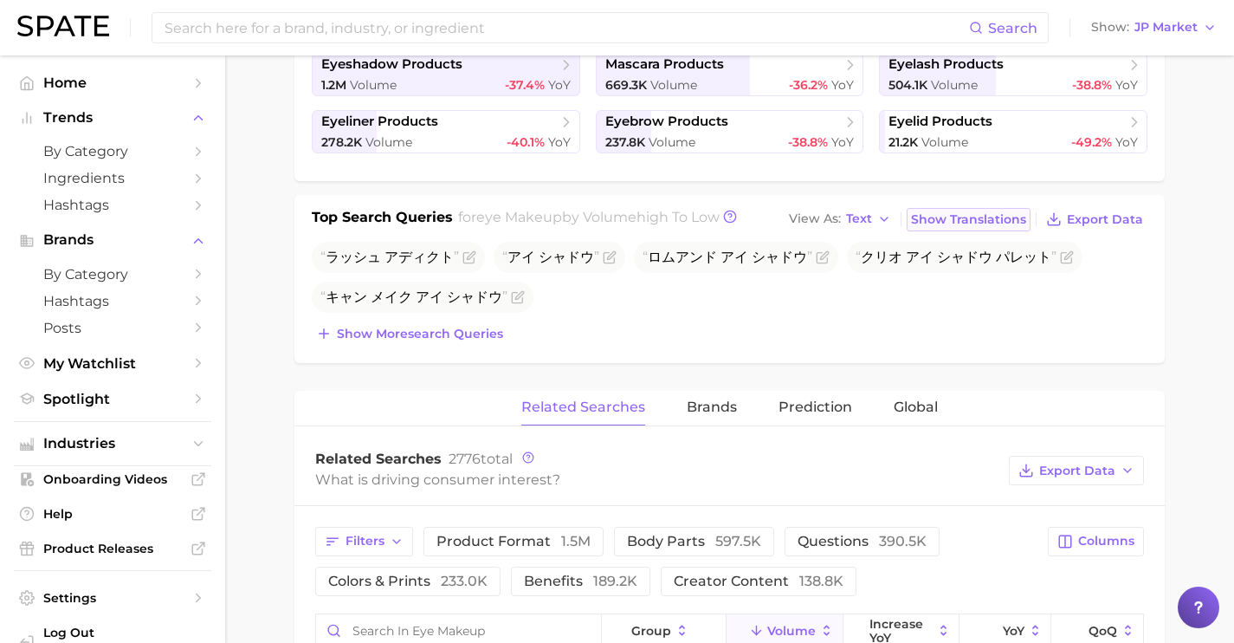
click at [934, 221] on span "Show Translations" at bounding box center [968, 219] width 115 height 15
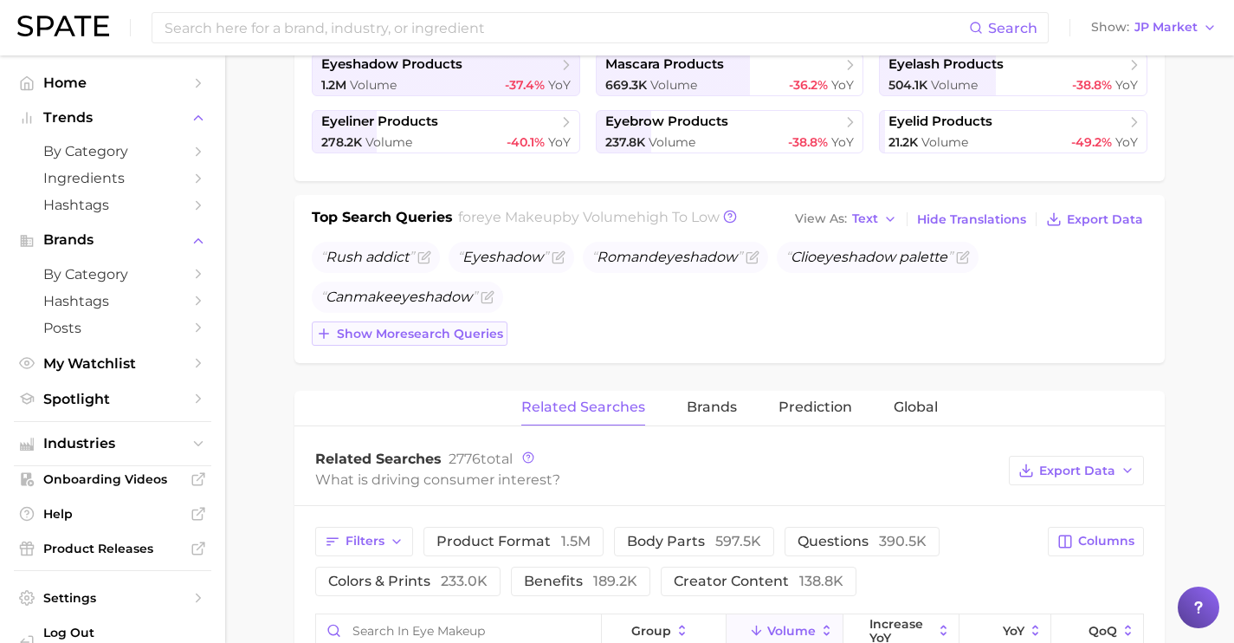
click at [439, 344] on button "Show more search queries" at bounding box center [410, 333] width 196 height 24
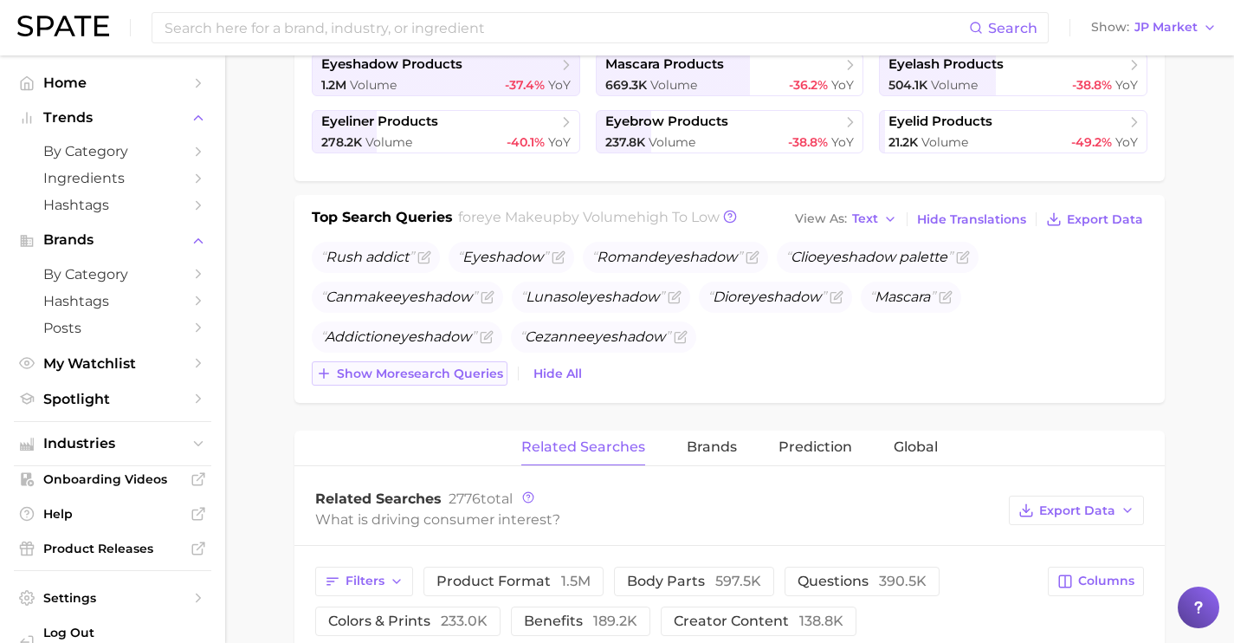
click at [440, 374] on span "Show more search queries" at bounding box center [420, 373] width 166 height 15
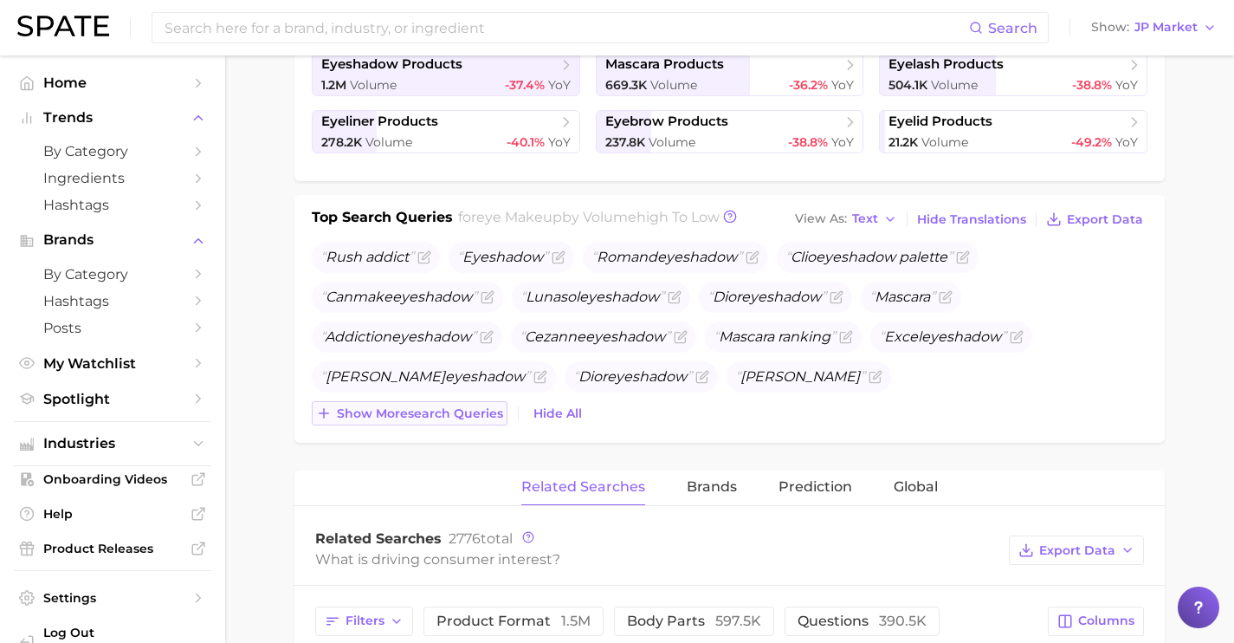
click at [447, 410] on span "Show more search queries" at bounding box center [420, 413] width 166 height 15
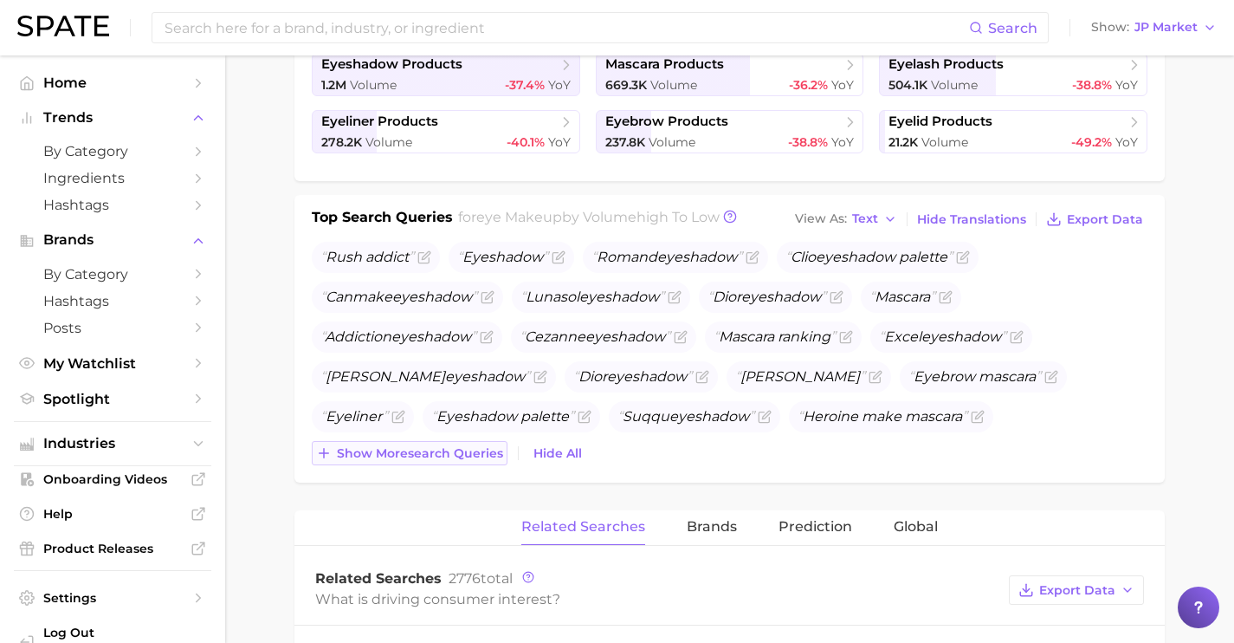
click at [455, 461] on button "Show more search queries" at bounding box center [410, 453] width 196 height 24
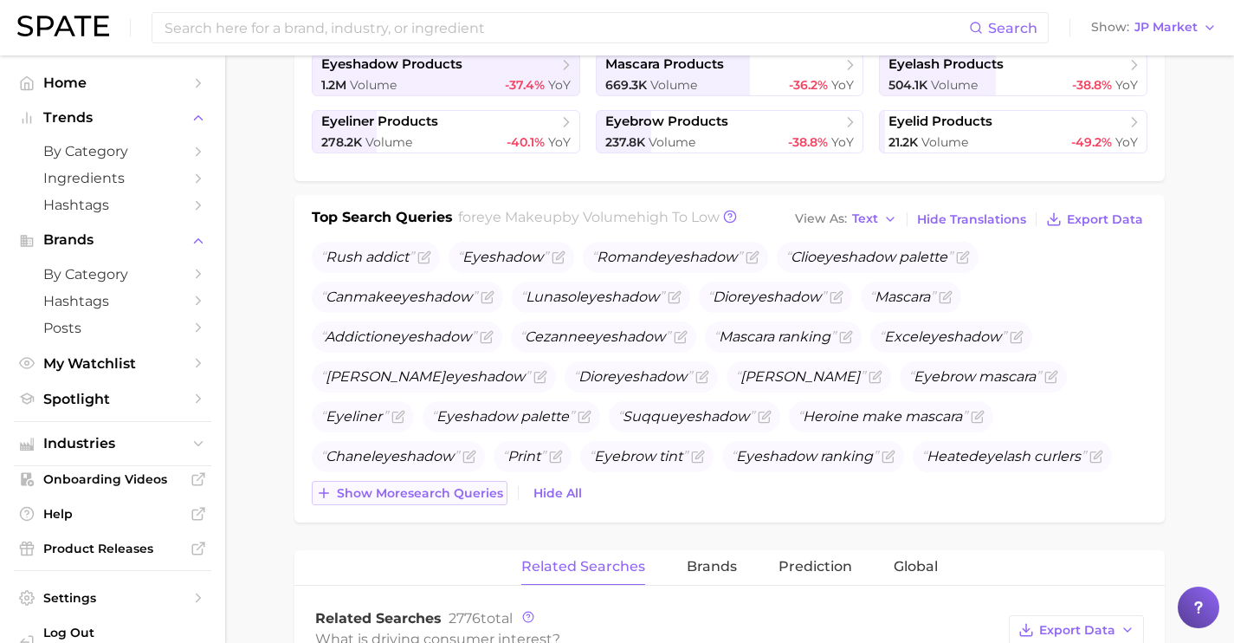
click at [461, 492] on span "Show more search queries" at bounding box center [420, 493] width 166 height 15
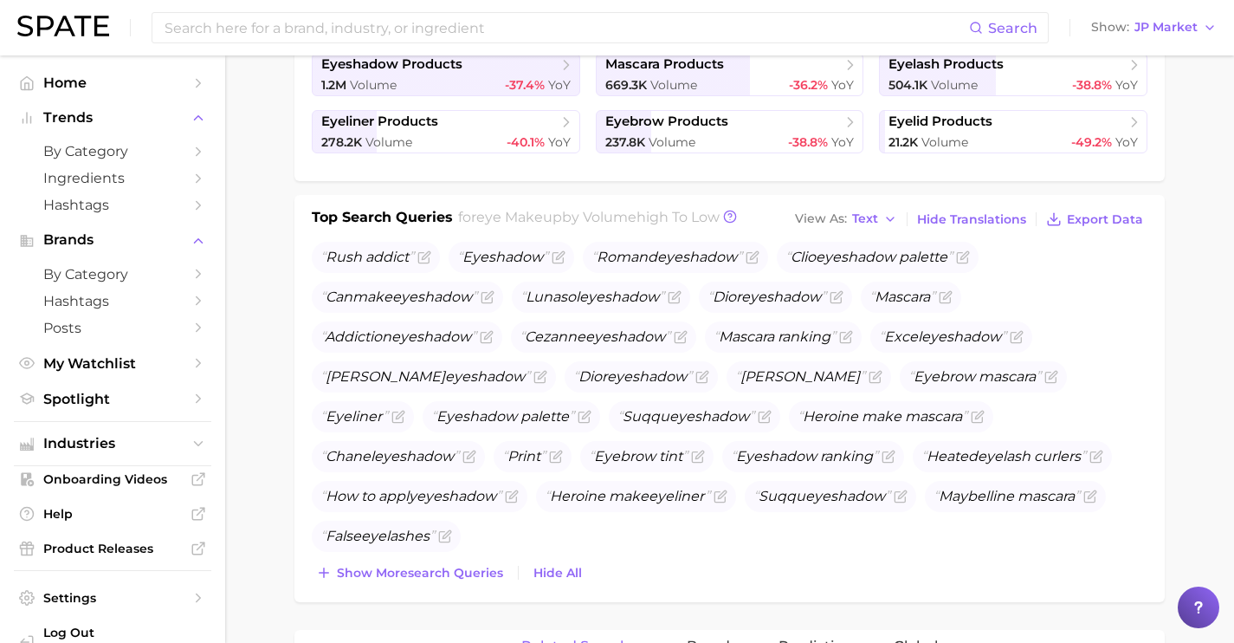
click at [474, 557] on div "Rush addict Eye shadow Romand eye shadow Clio eye shadow palette Canmake eye sh…" at bounding box center [730, 413] width 836 height 343
click at [476, 573] on span "Show more search queries" at bounding box center [420, 573] width 166 height 15
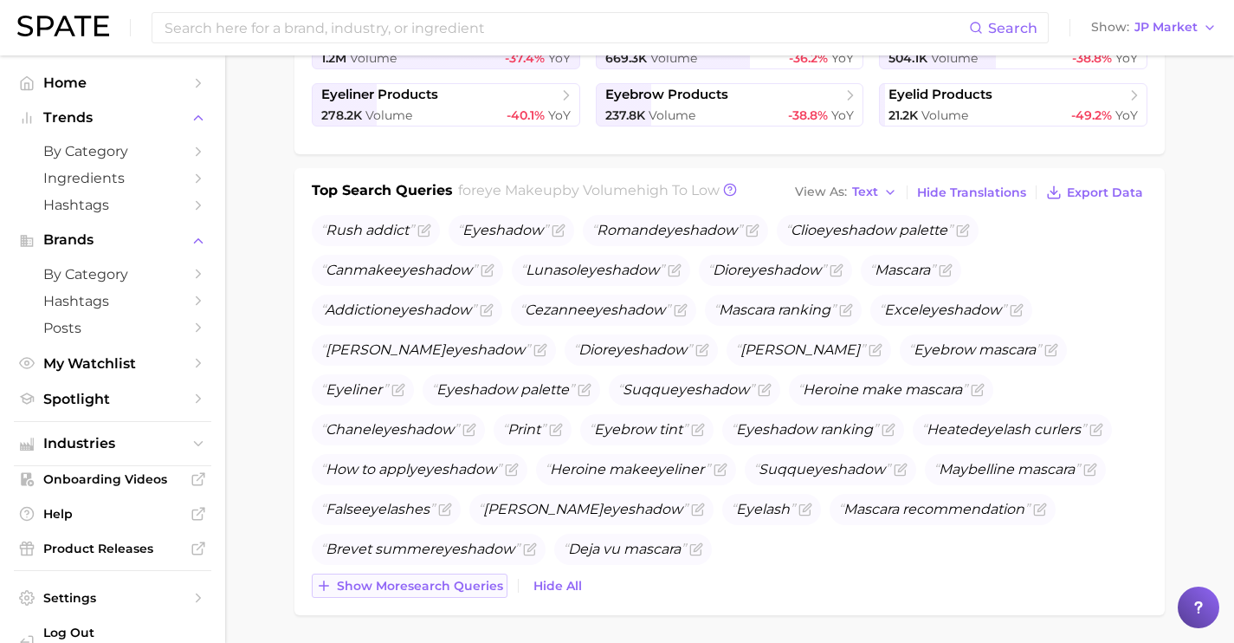
click at [476, 577] on button "Show more search queries" at bounding box center [410, 585] width 196 height 24
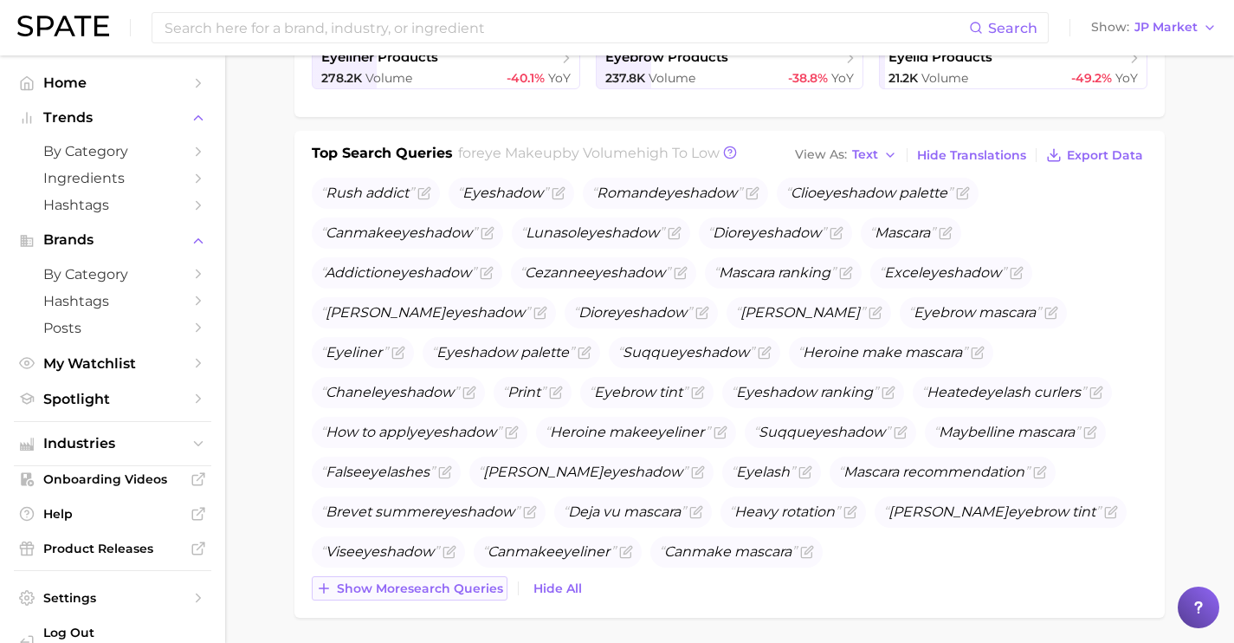
click at [476, 578] on button "Show more search queries" at bounding box center [410, 588] width 196 height 24
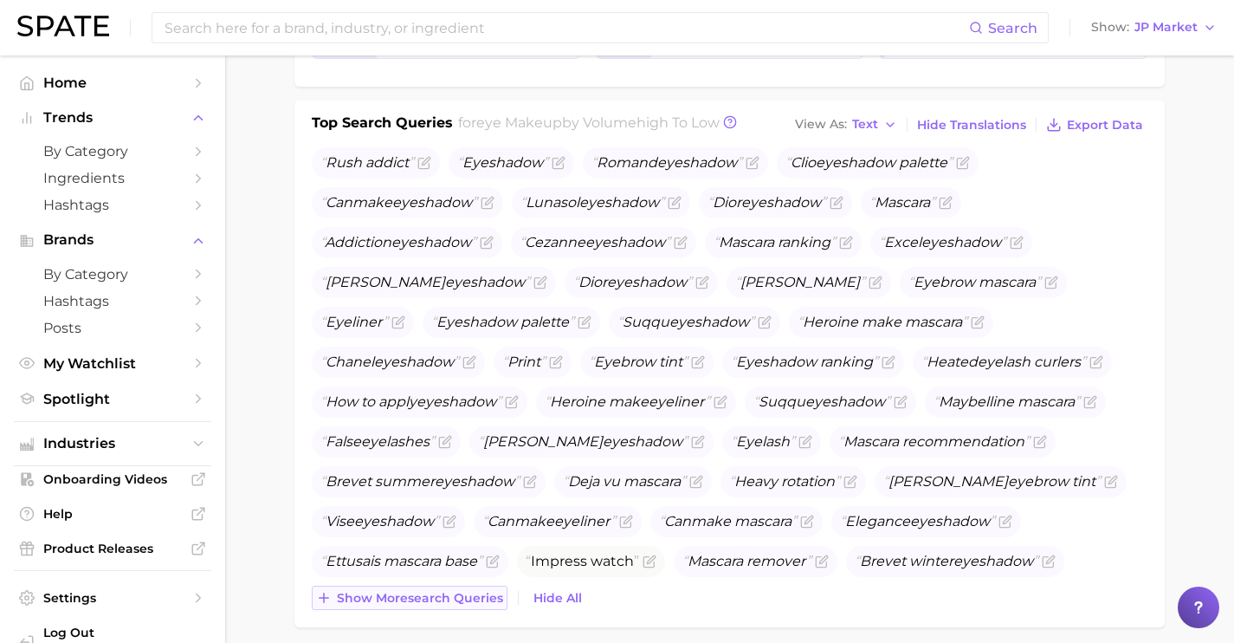
scroll to position [553, 0]
click at [476, 596] on span "Show more search queries" at bounding box center [420, 596] width 166 height 15
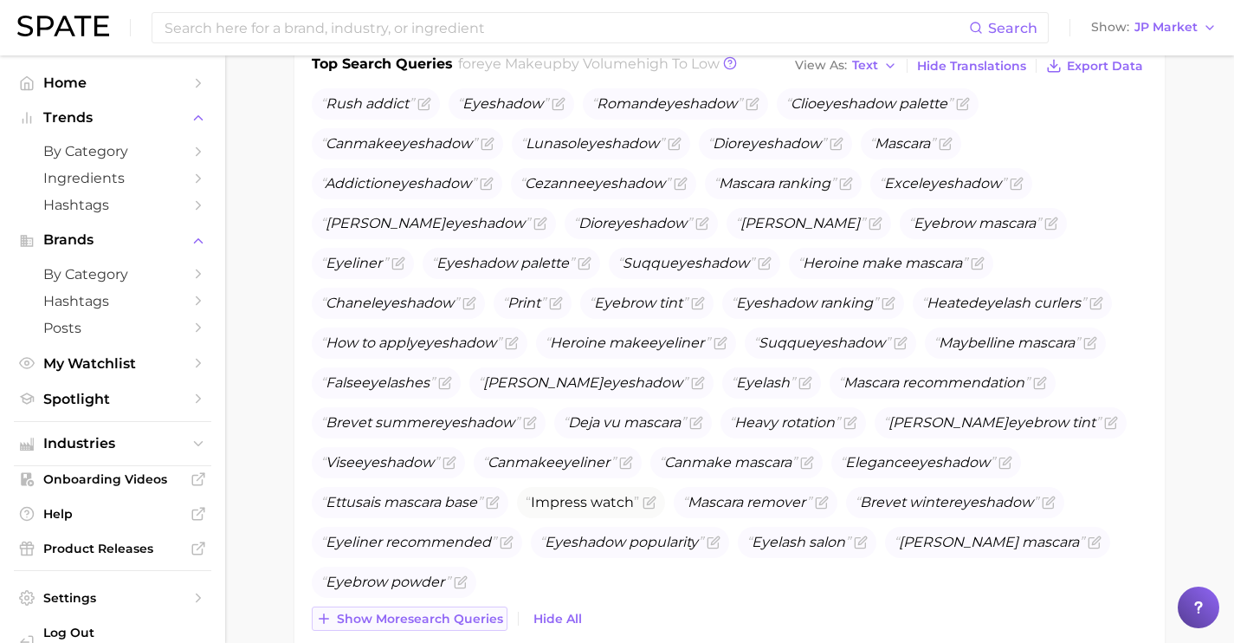
scroll to position [612, 0]
click at [478, 611] on span "Show more search queries" at bounding box center [420, 617] width 166 height 15
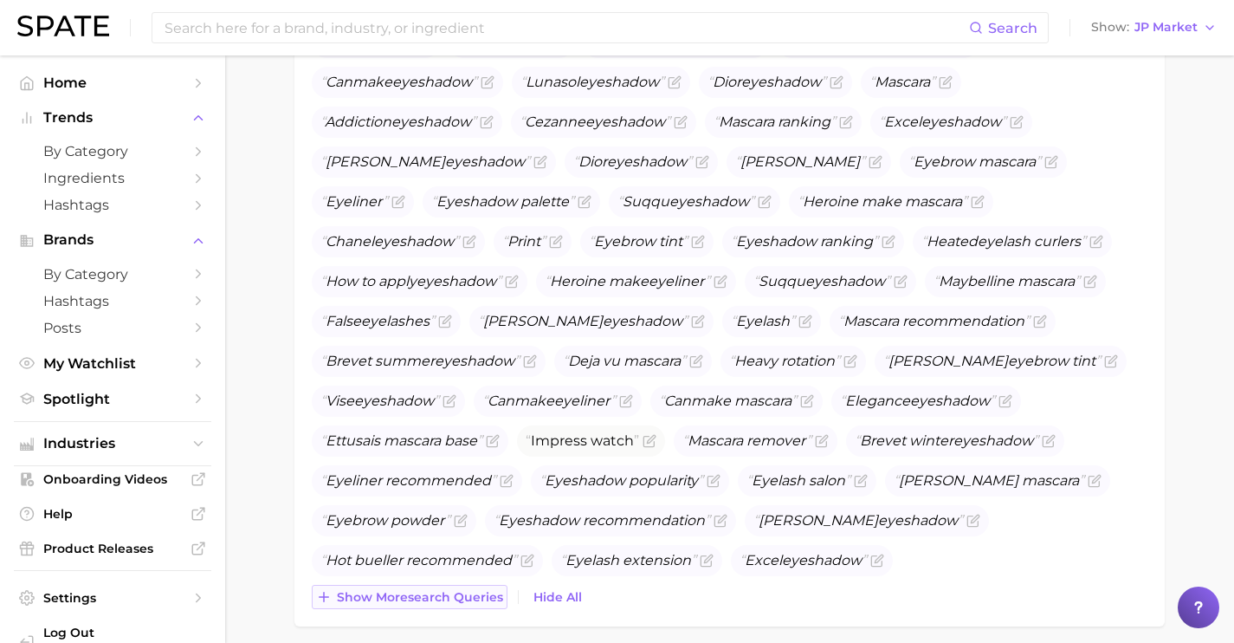
scroll to position [690, 0]
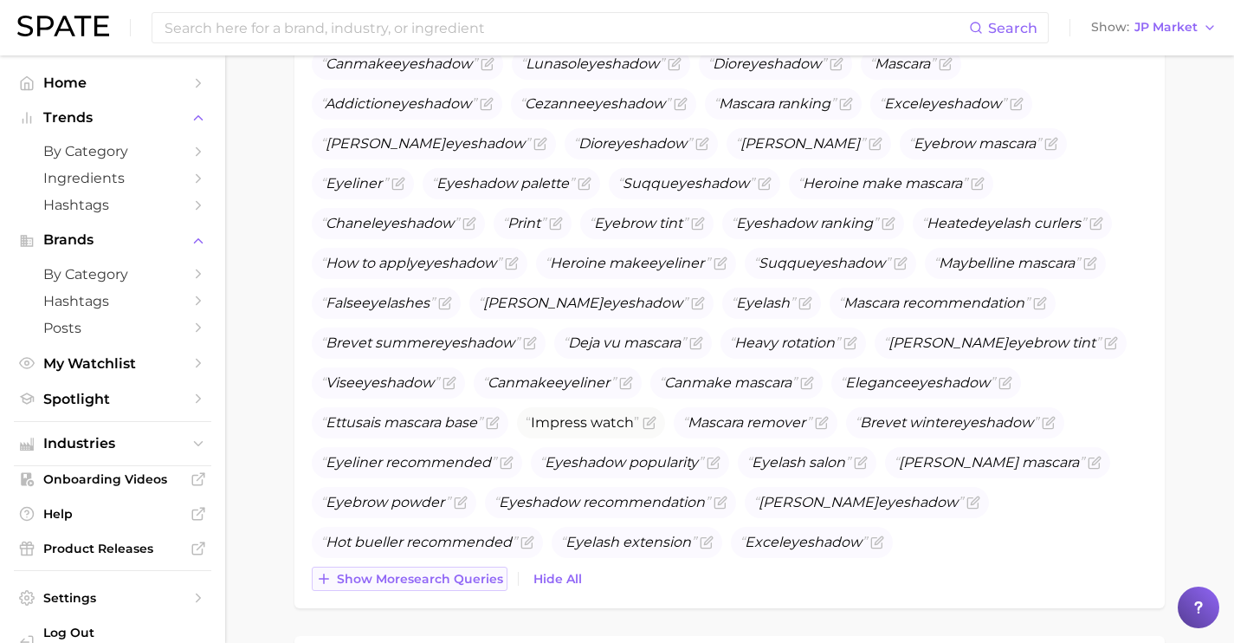
click at [474, 581] on span "Show more search queries" at bounding box center [420, 579] width 166 height 15
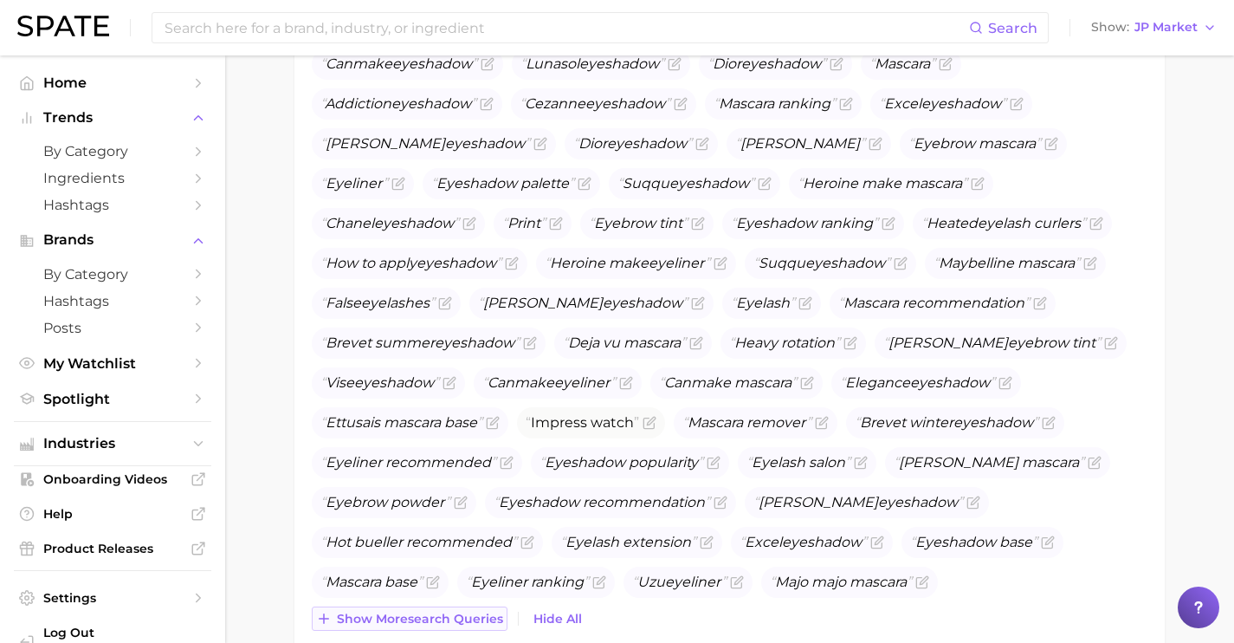
click at [489, 614] on span "Show more search queries" at bounding box center [420, 619] width 166 height 15
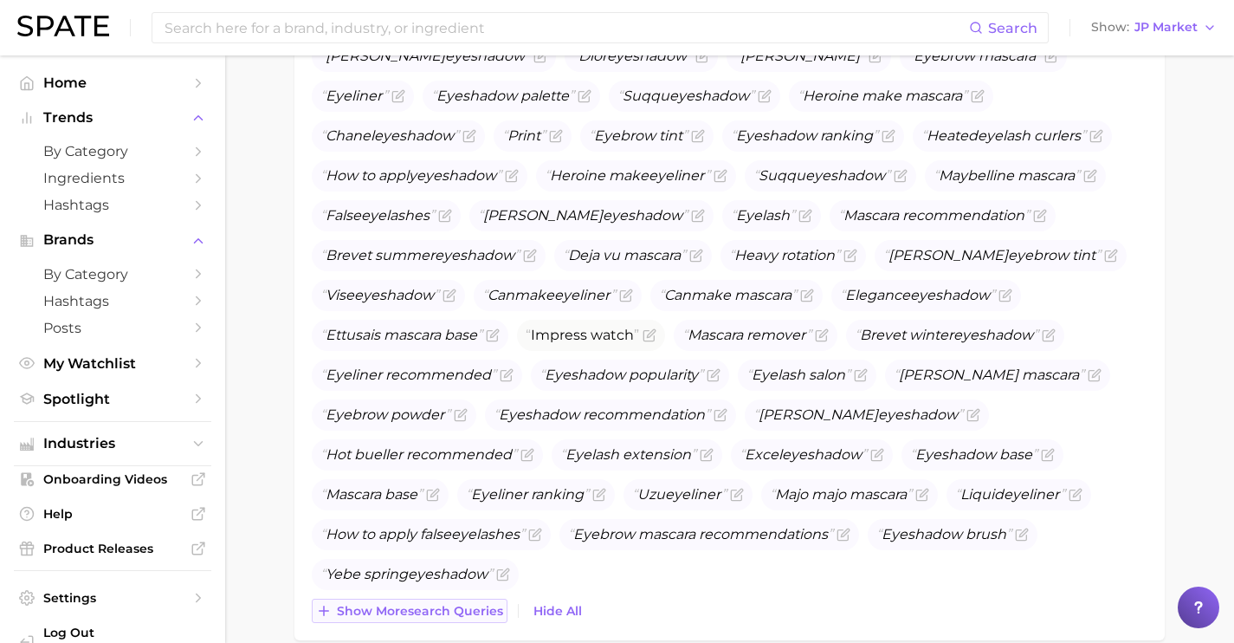
scroll to position [791, 0]
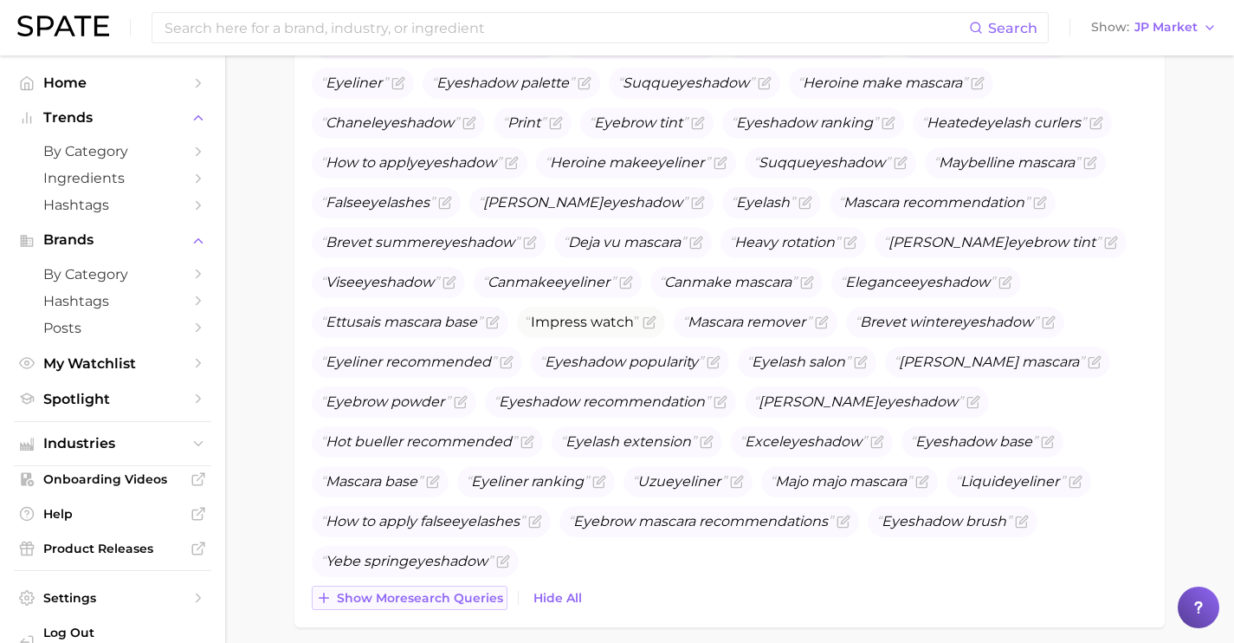
click at [485, 599] on span "Show more search queries" at bounding box center [420, 598] width 166 height 15
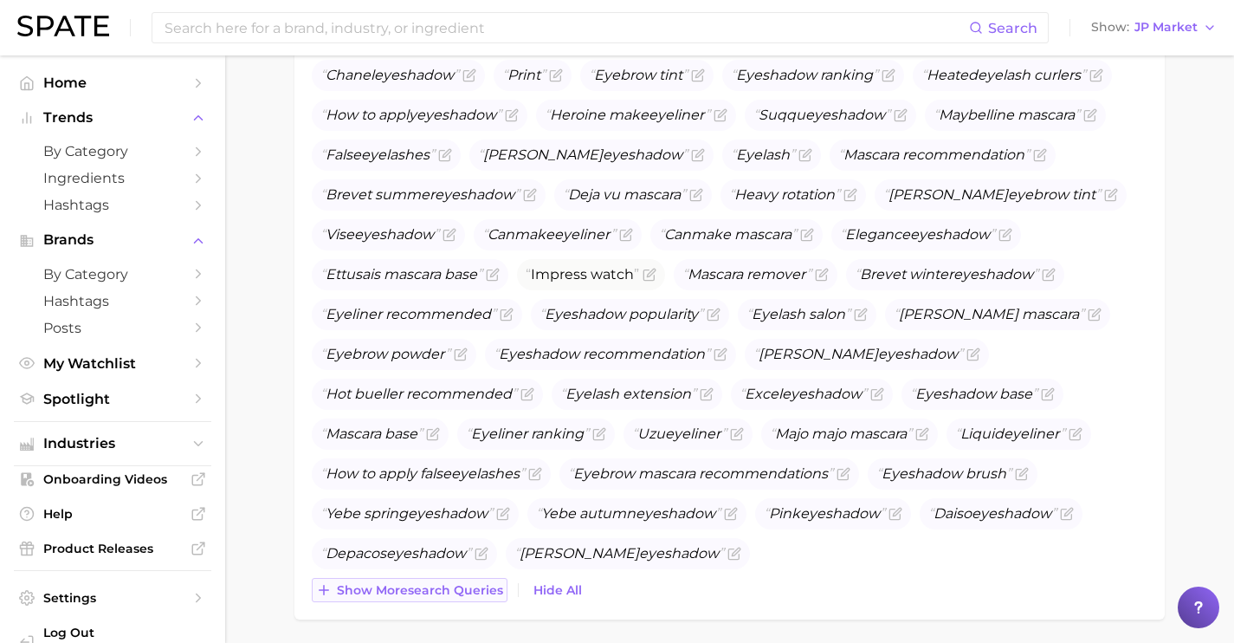
scroll to position [839, 0]
click at [485, 599] on button "Show more search queries" at bounding box center [410, 589] width 196 height 24
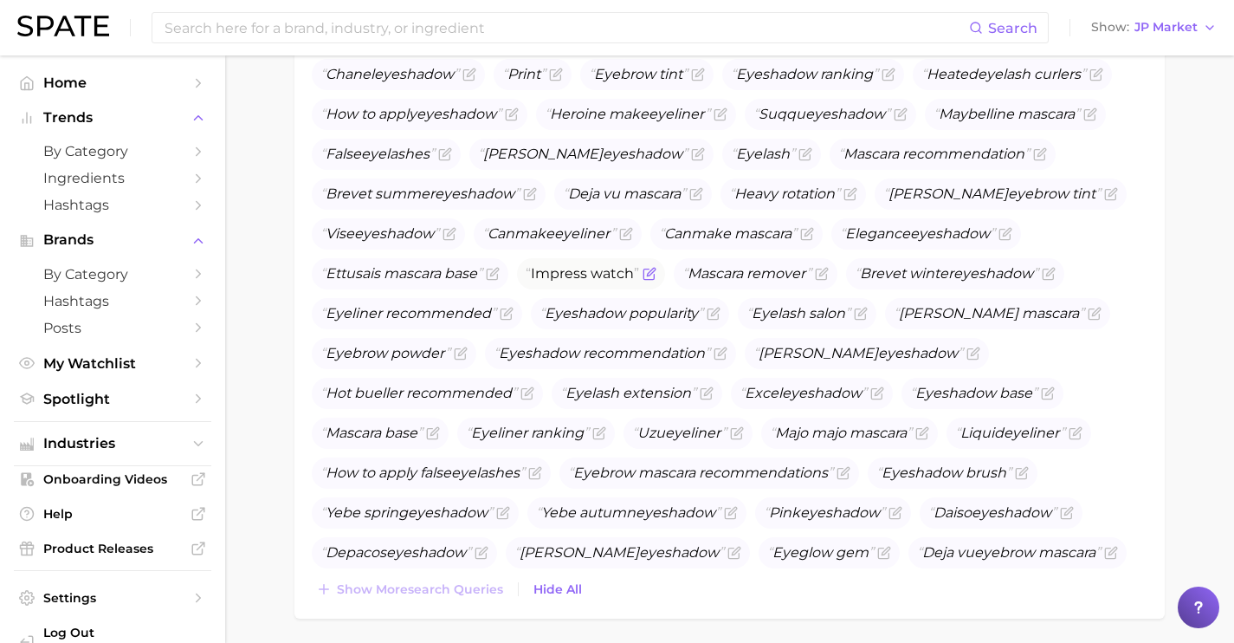
click at [646, 275] on icon "Flag as miscategorized or irrelevant" at bounding box center [650, 274] width 14 height 14
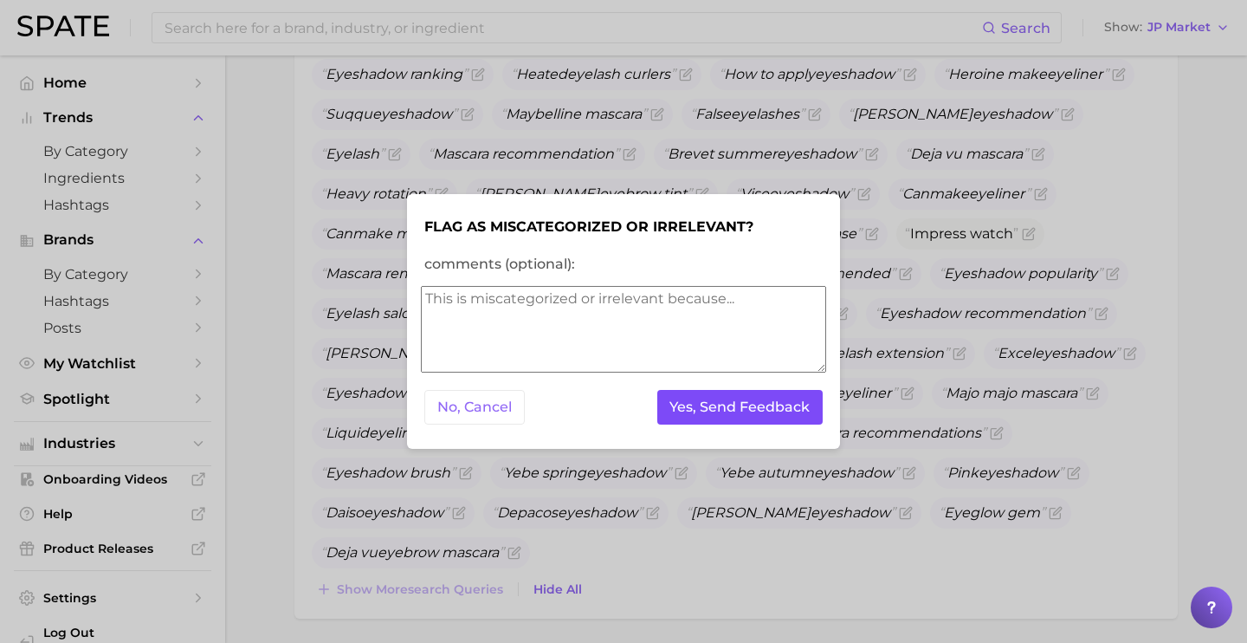
click at [741, 405] on button "Yes, Send Feedback" at bounding box center [740, 408] width 166 height 36
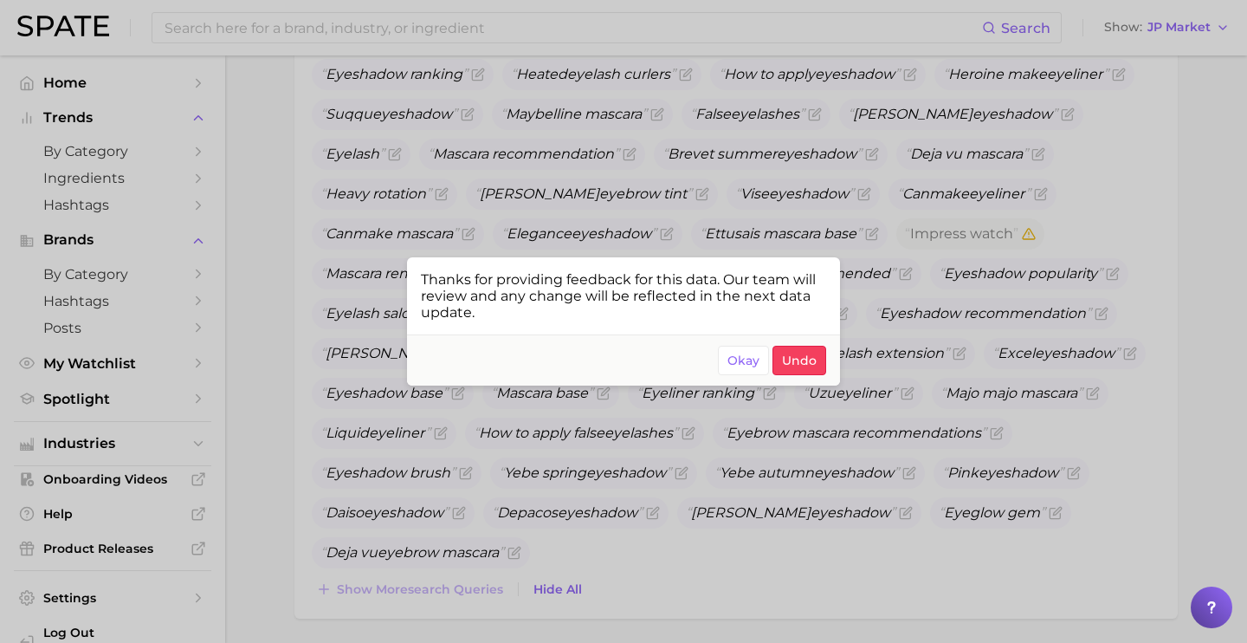
click at [992, 246] on div at bounding box center [623, 321] width 1247 height 643
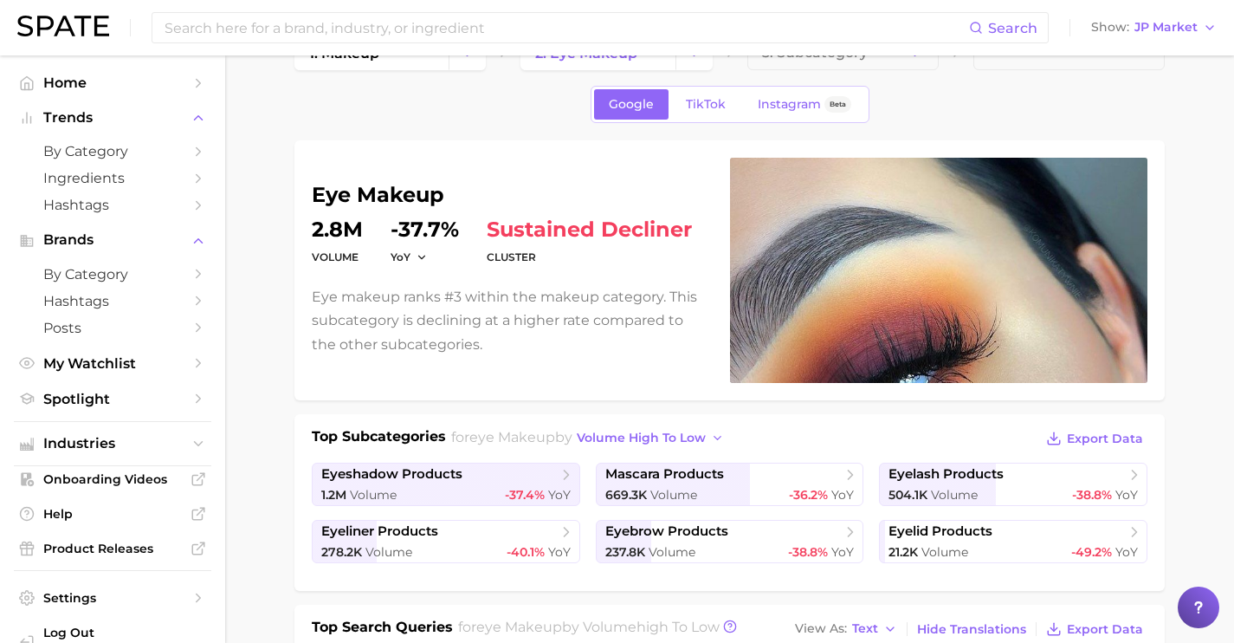
scroll to position [0, 0]
